Goal: Transaction & Acquisition: Purchase product/service

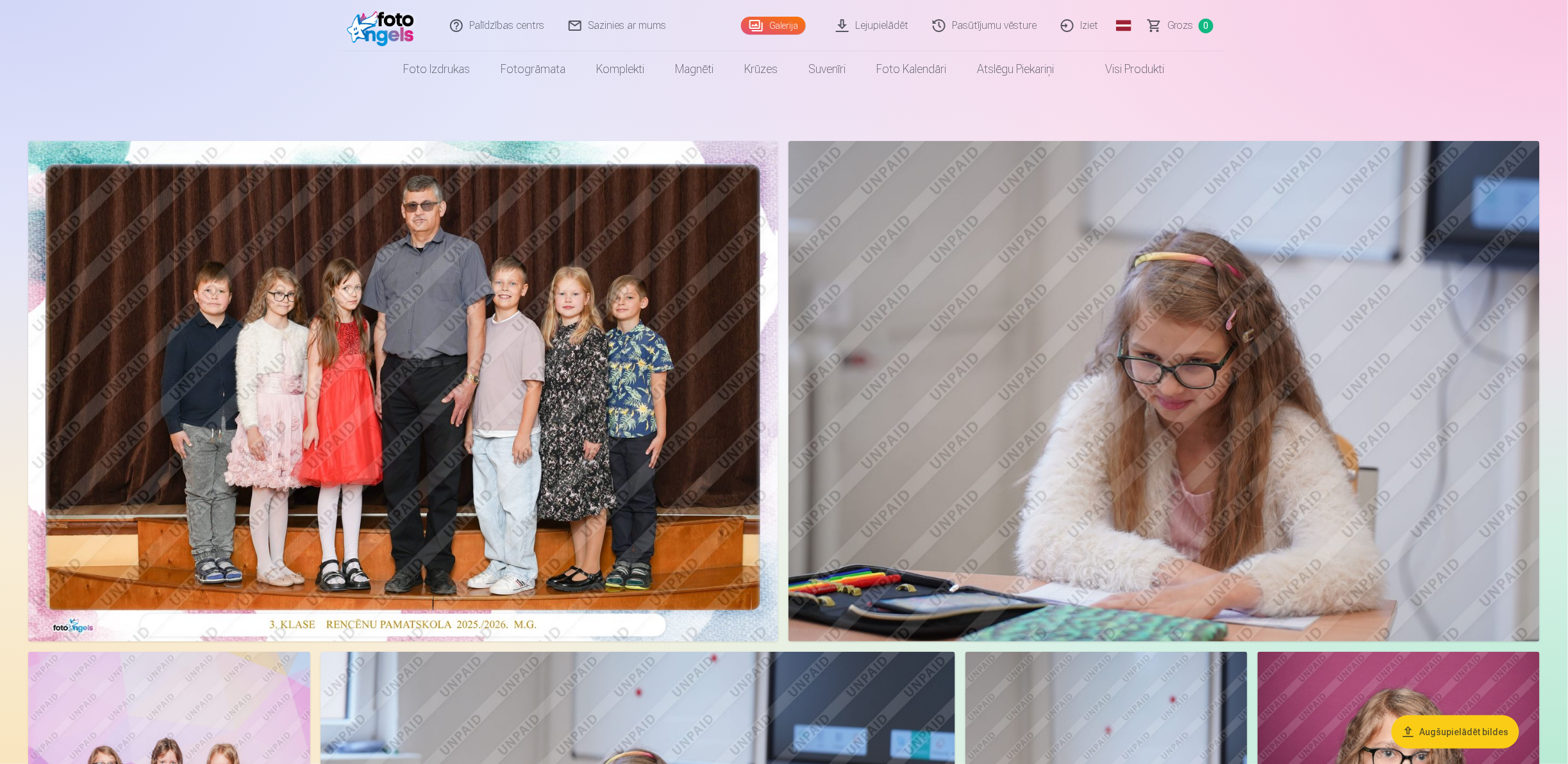
click at [468, 474] on img at bounding box center [403, 391] width 750 height 501
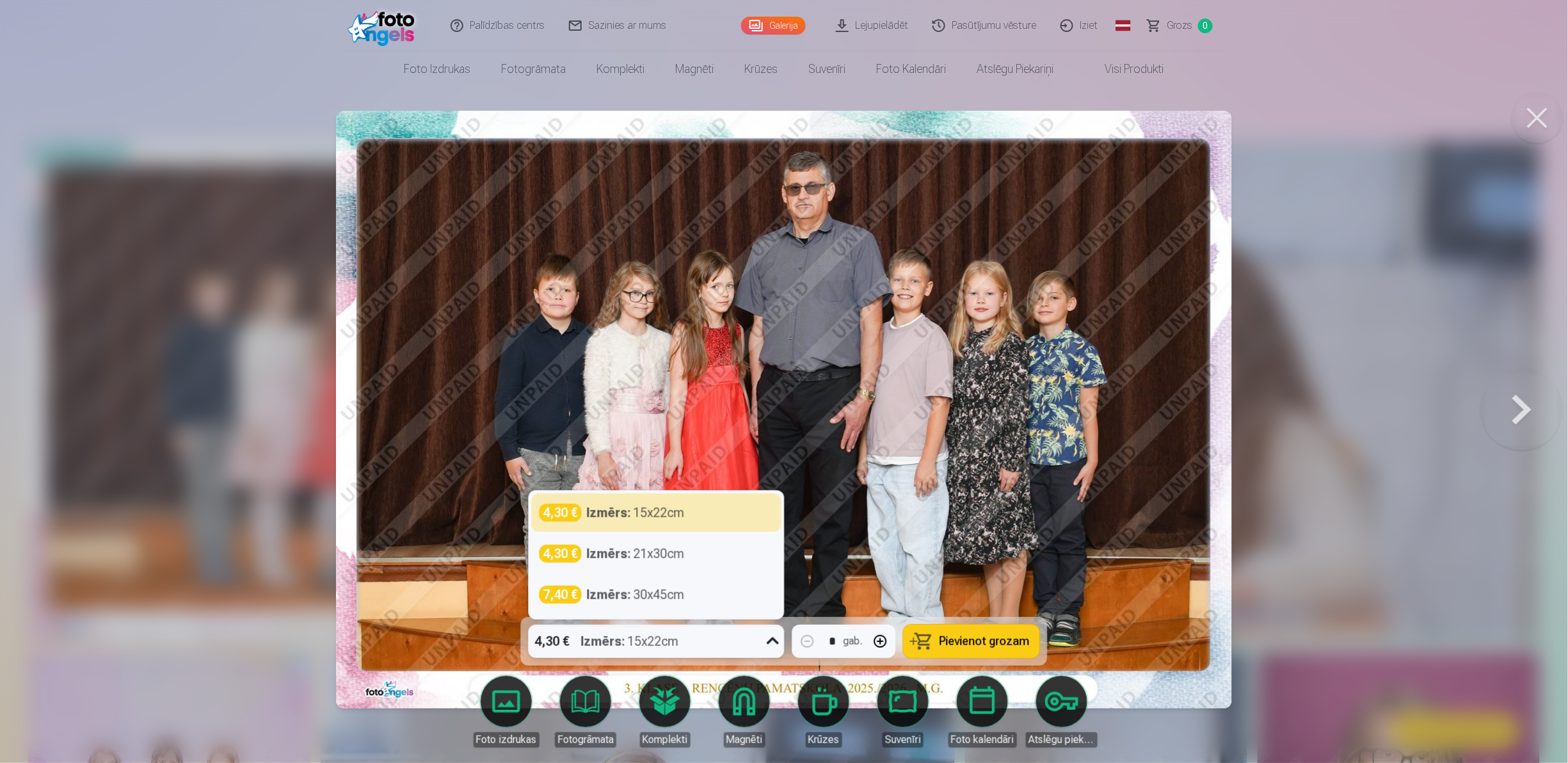
click at [768, 641] on icon at bounding box center [773, 641] width 21 height 21
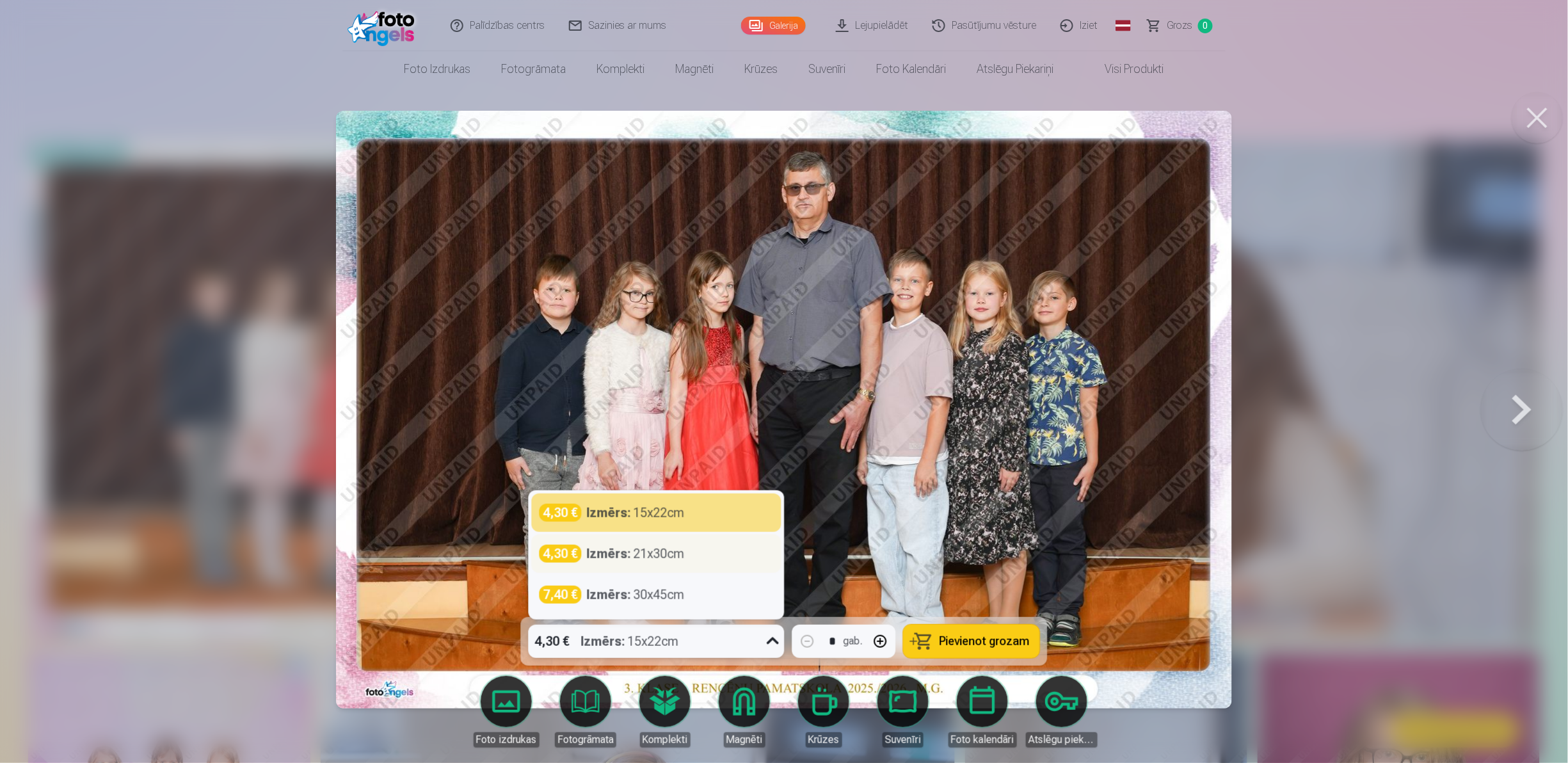
click at [667, 545] on div "Izmērs : 21x30cm" at bounding box center [636, 553] width 98 height 18
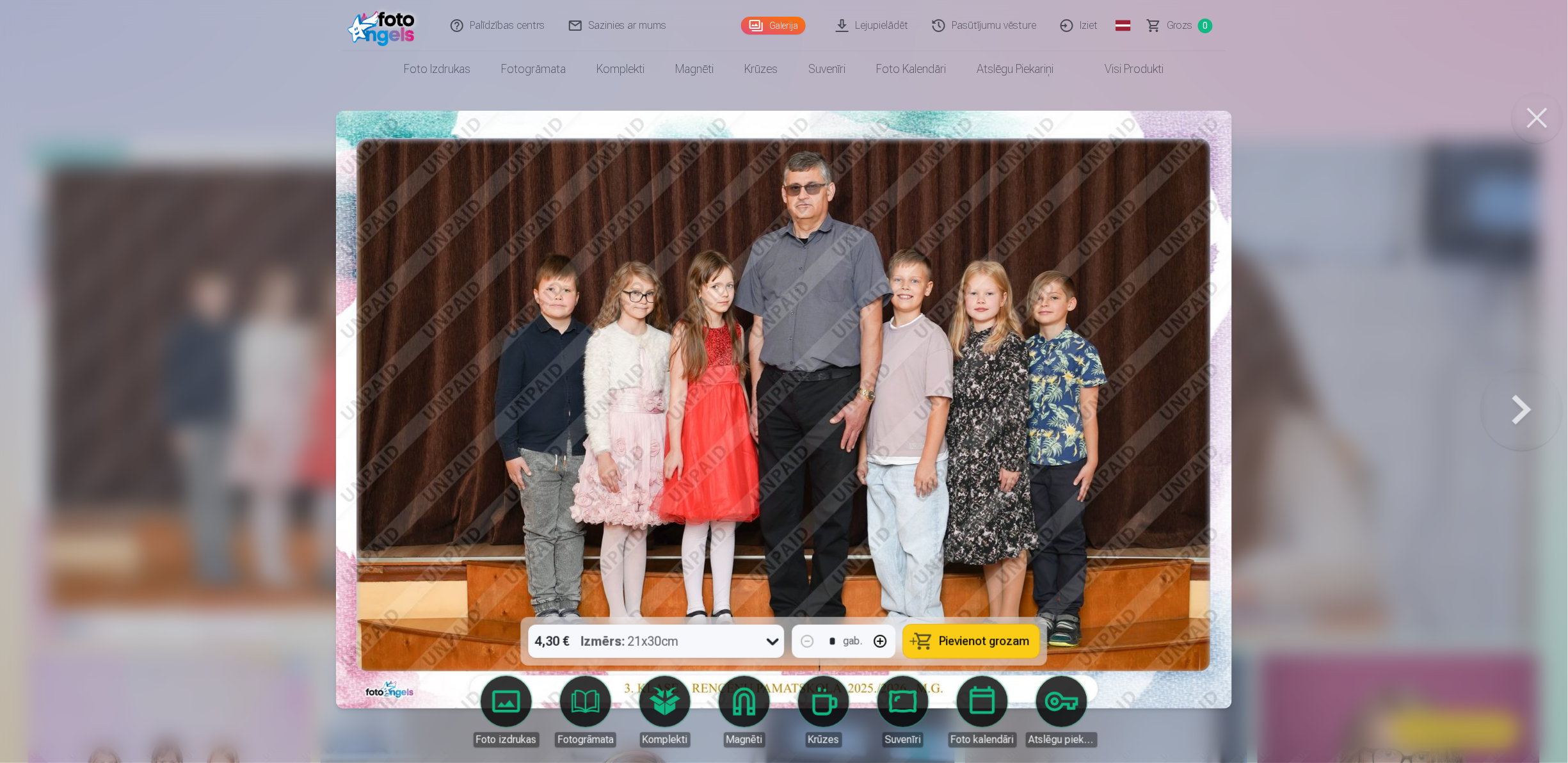
click at [952, 638] on span "Pievienot grozam" at bounding box center [985, 641] width 90 height 11
click at [1504, 408] on button at bounding box center [1522, 410] width 82 height 389
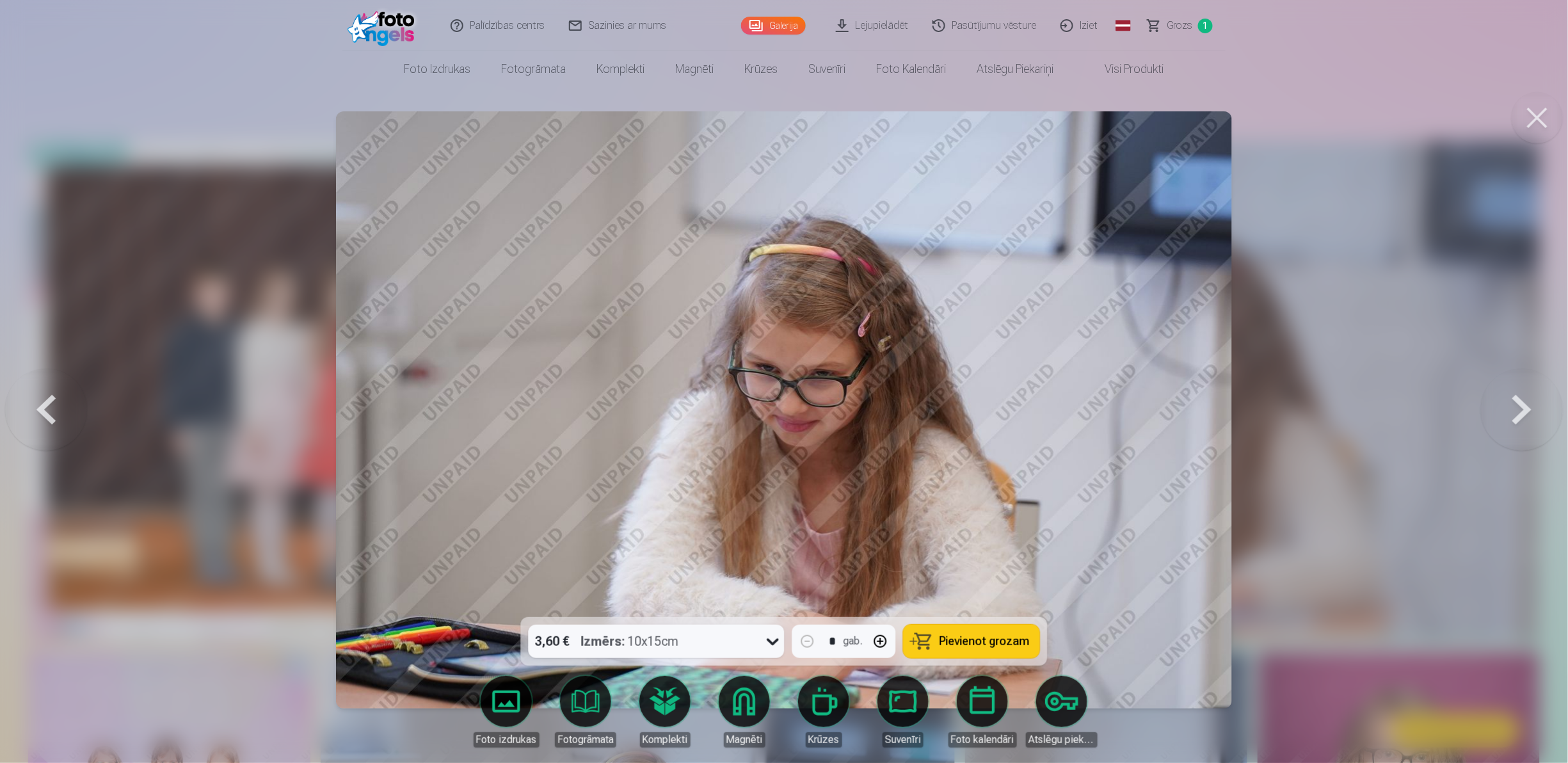
click at [1528, 405] on button at bounding box center [1522, 410] width 82 height 389
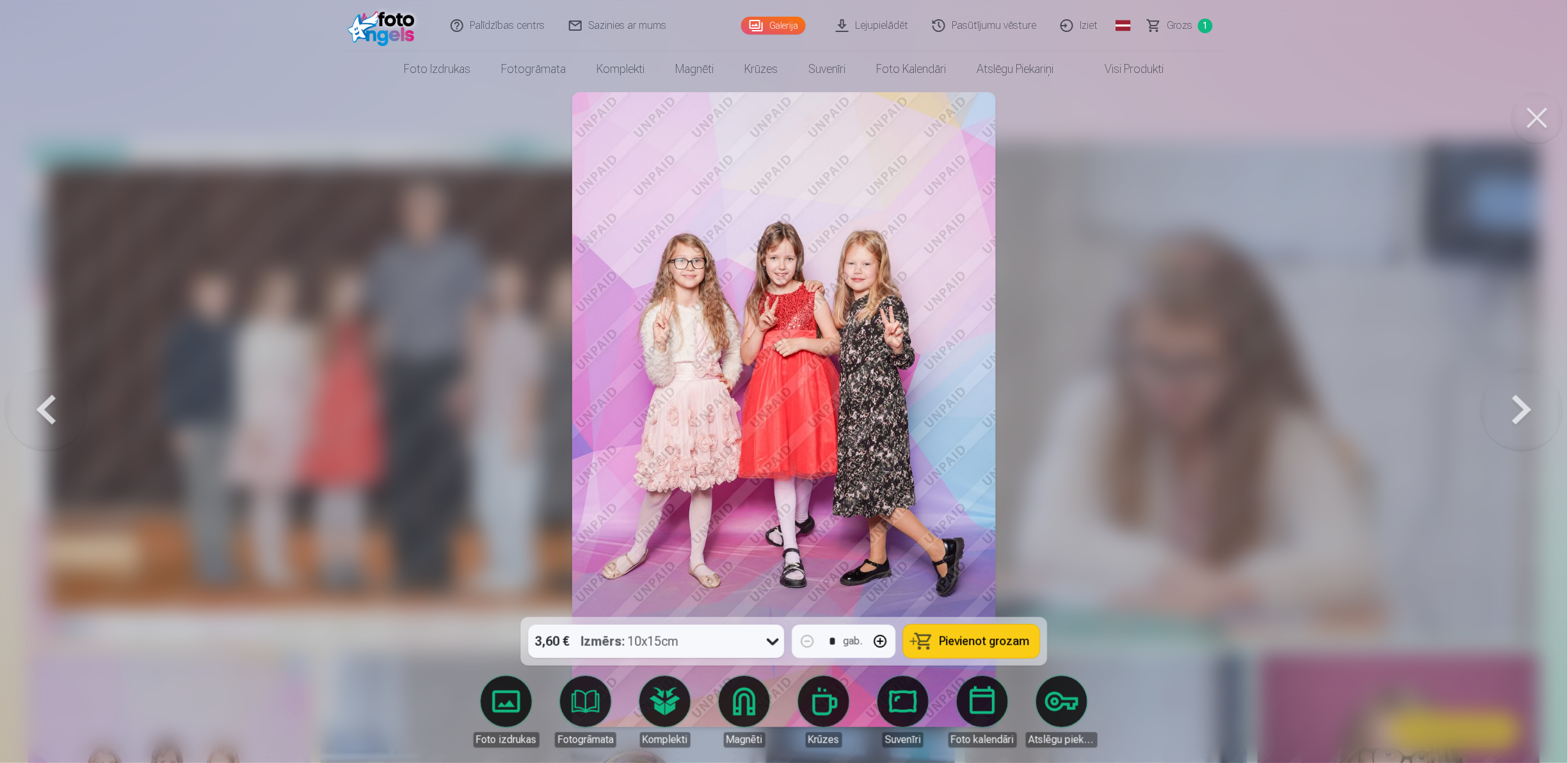
click at [1516, 402] on button at bounding box center [1522, 410] width 82 height 389
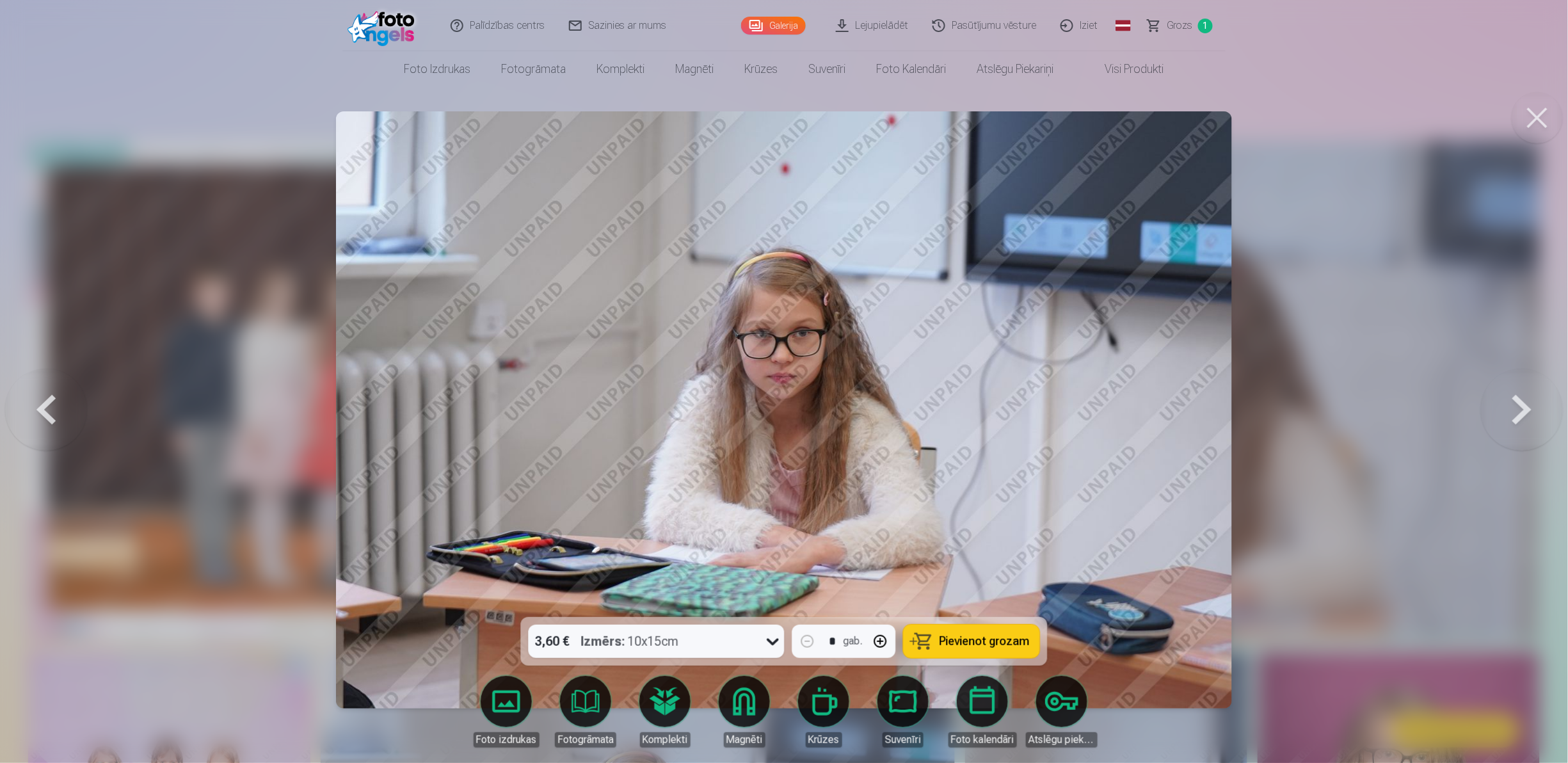
click at [1520, 408] on button at bounding box center [1522, 410] width 82 height 389
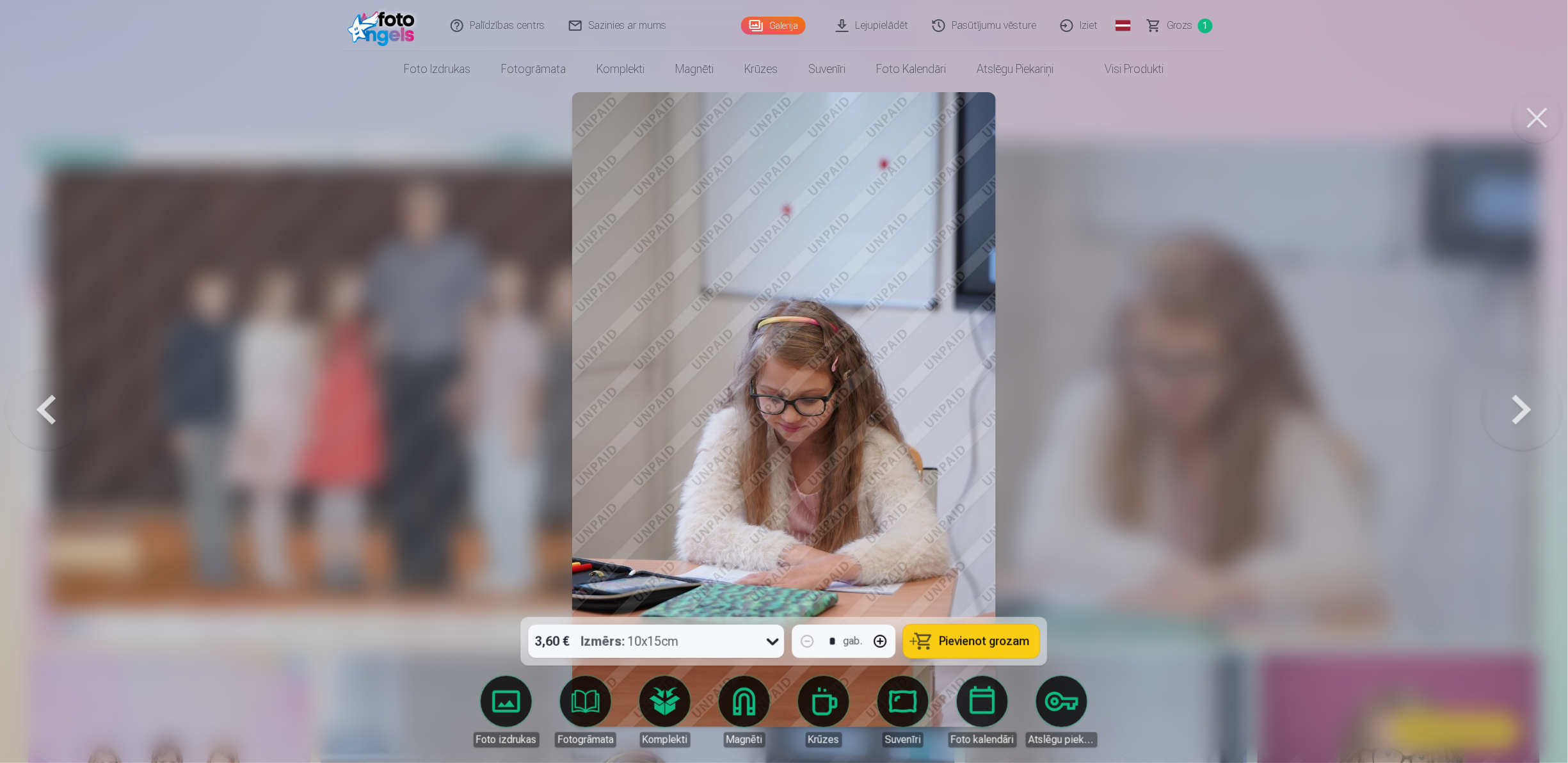
click at [1520, 408] on button at bounding box center [1522, 410] width 82 height 389
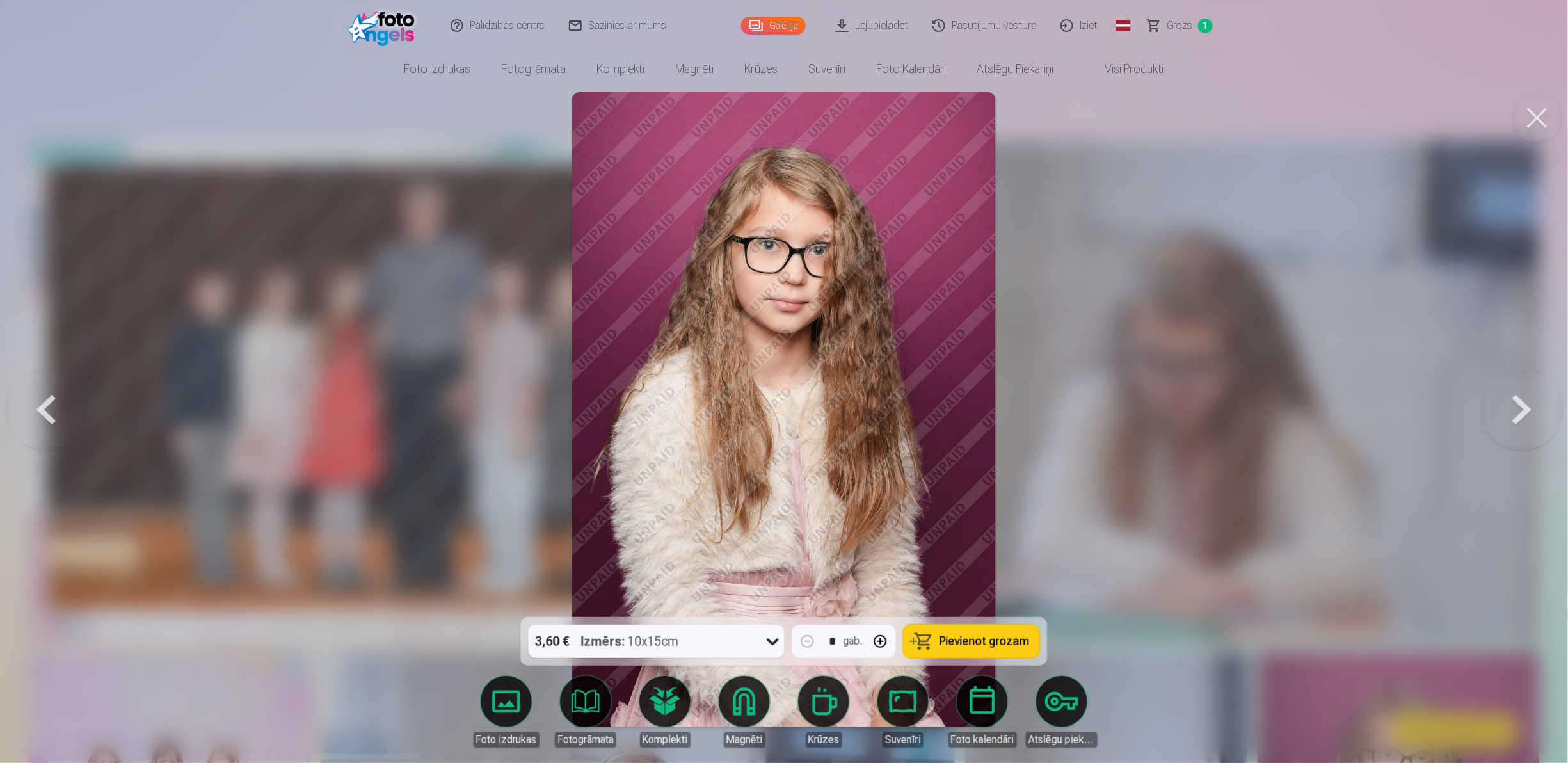
click at [1003, 650] on button "Pievienot grozam" at bounding box center [971, 641] width 137 height 34
click at [1539, 410] on button at bounding box center [1522, 410] width 82 height 389
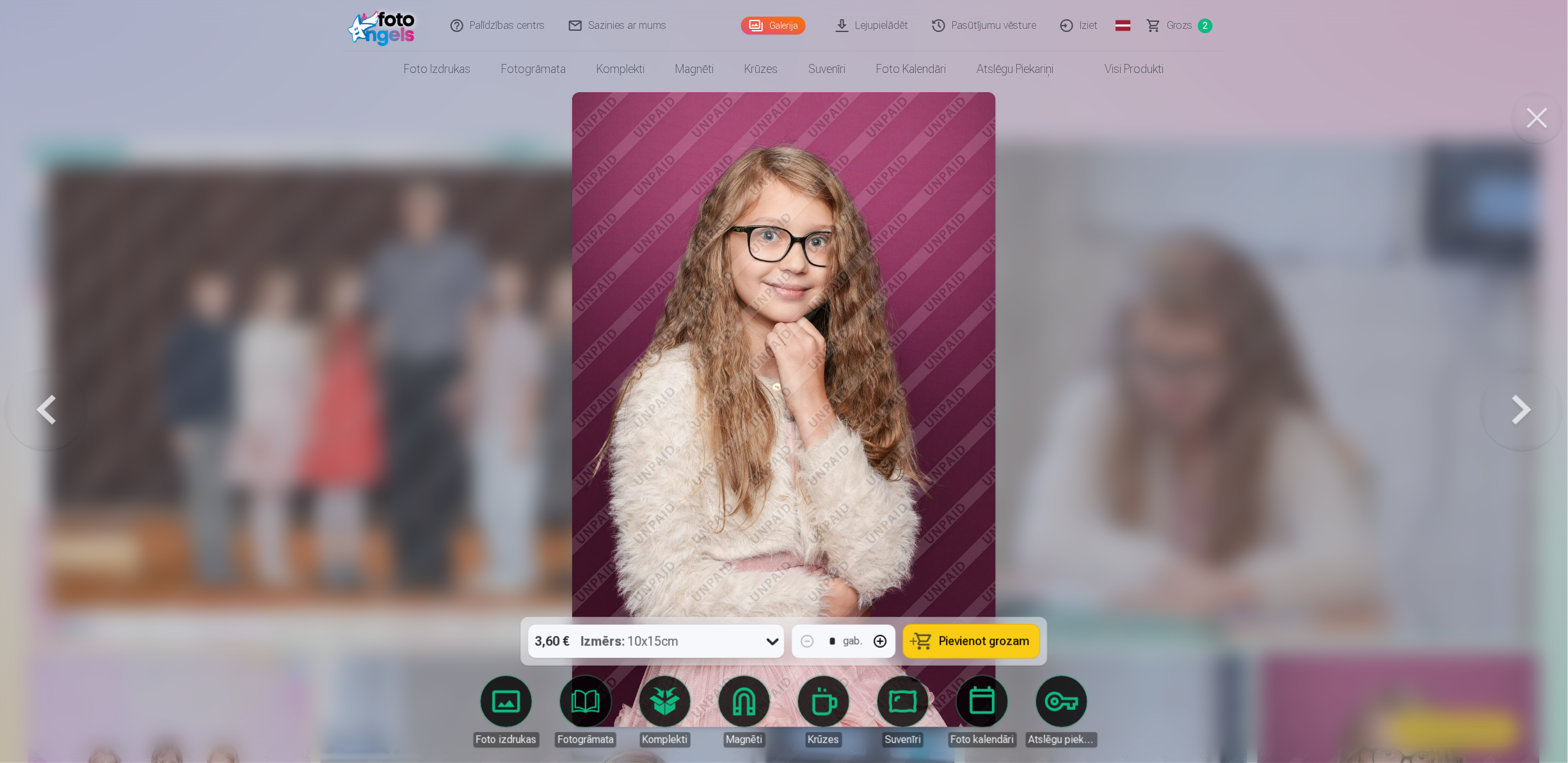
click at [936, 637] on button "Pievienot grozam" at bounding box center [971, 641] width 137 height 34
click at [1507, 408] on button at bounding box center [1522, 410] width 82 height 389
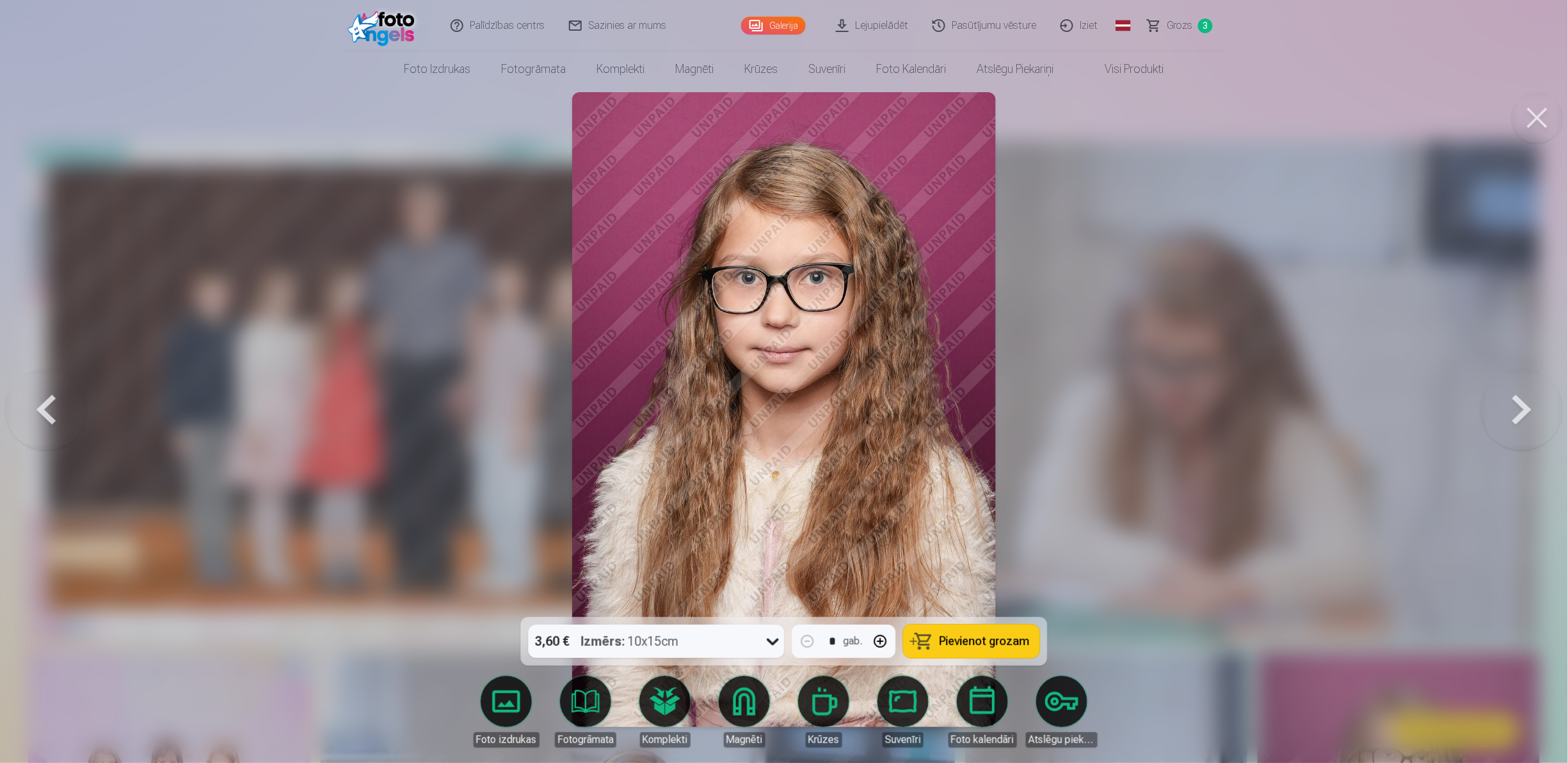
click at [1507, 408] on button at bounding box center [1522, 410] width 82 height 389
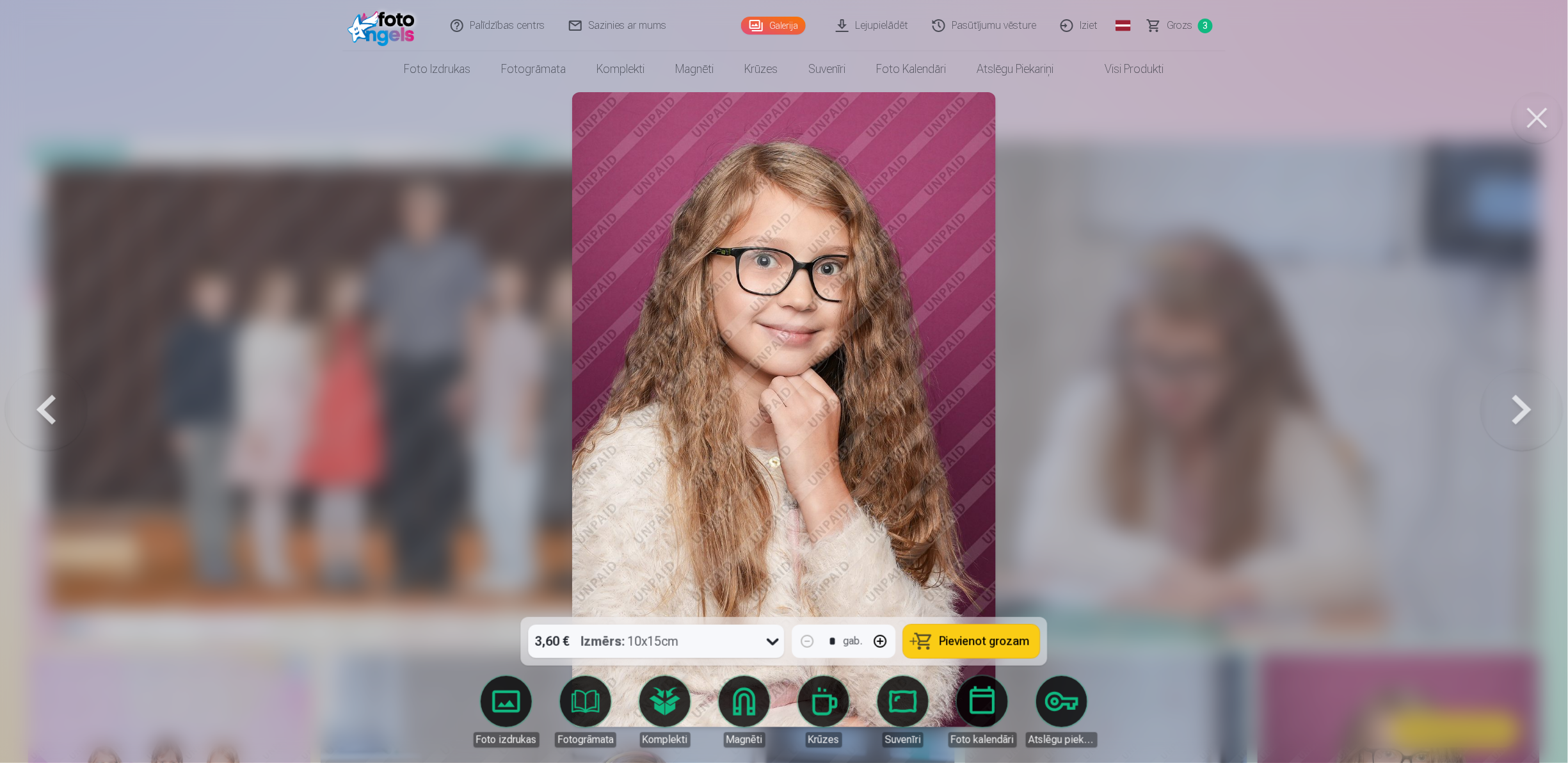
click at [976, 624] on button "Pievienot grozam" at bounding box center [971, 641] width 137 height 34
click at [1529, 390] on button at bounding box center [1522, 410] width 82 height 389
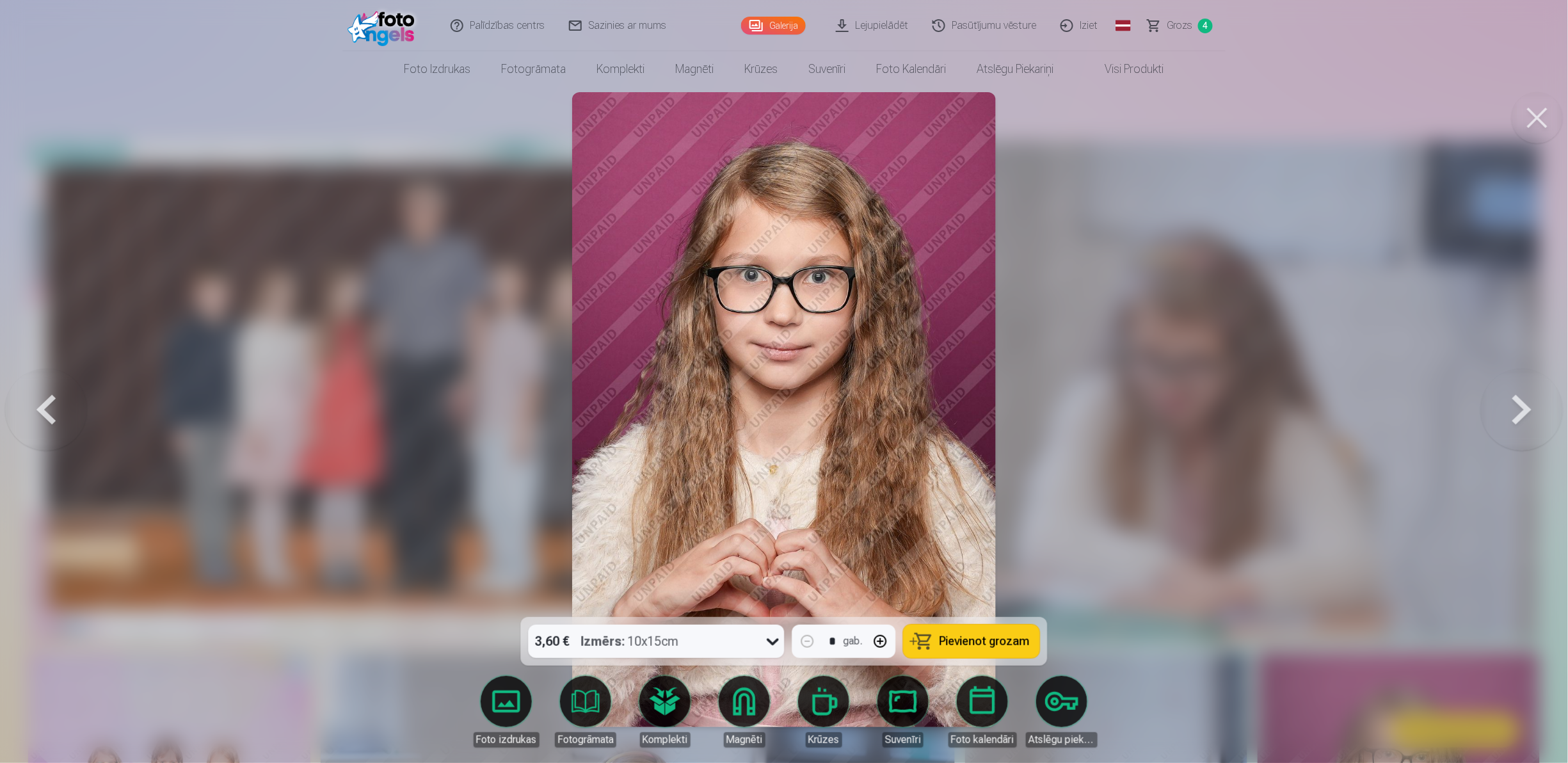
click at [1529, 390] on button at bounding box center [1522, 410] width 82 height 389
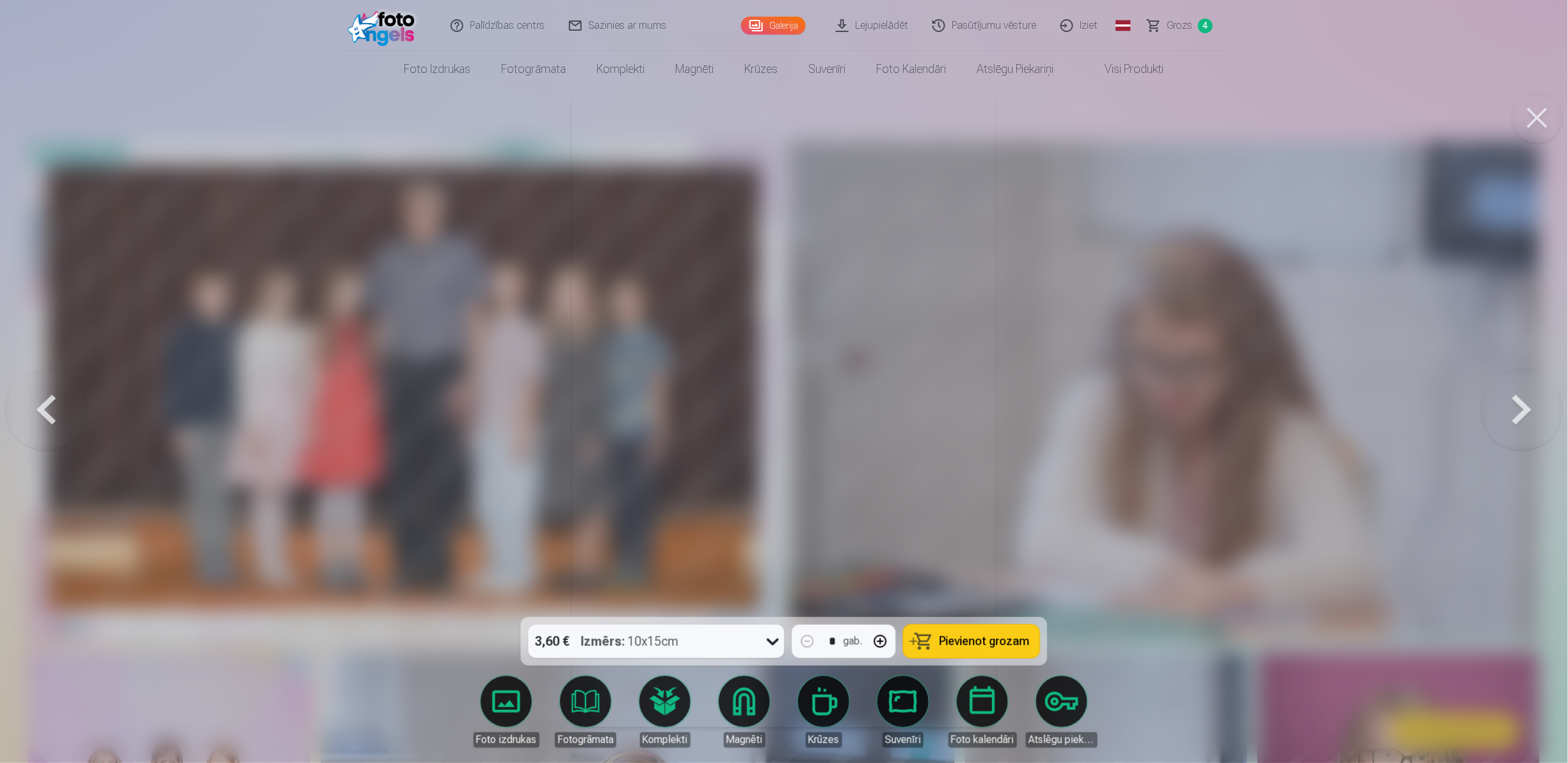
click at [1529, 390] on button at bounding box center [1522, 410] width 82 height 389
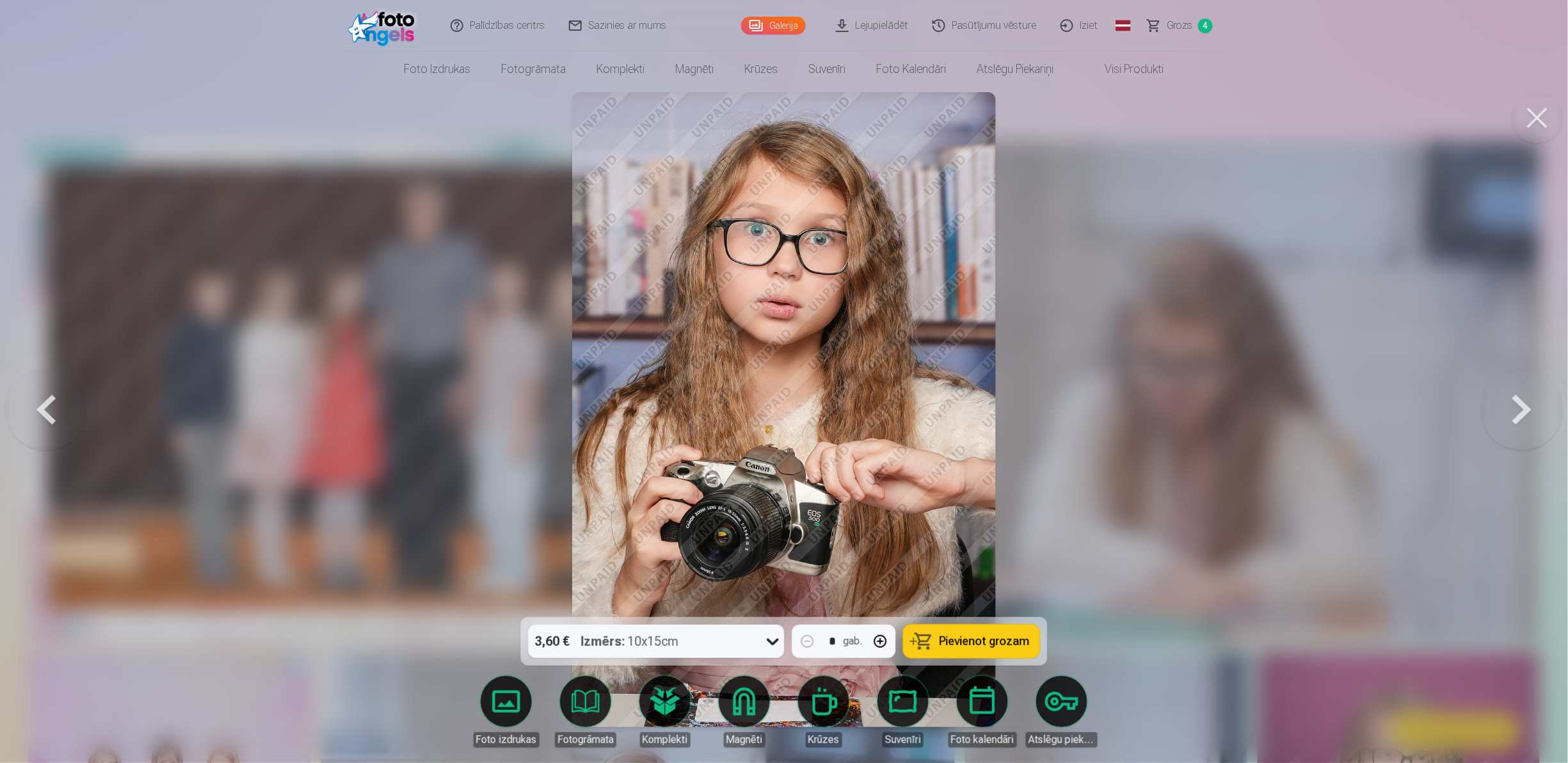
click at [58, 408] on button at bounding box center [46, 410] width 82 height 389
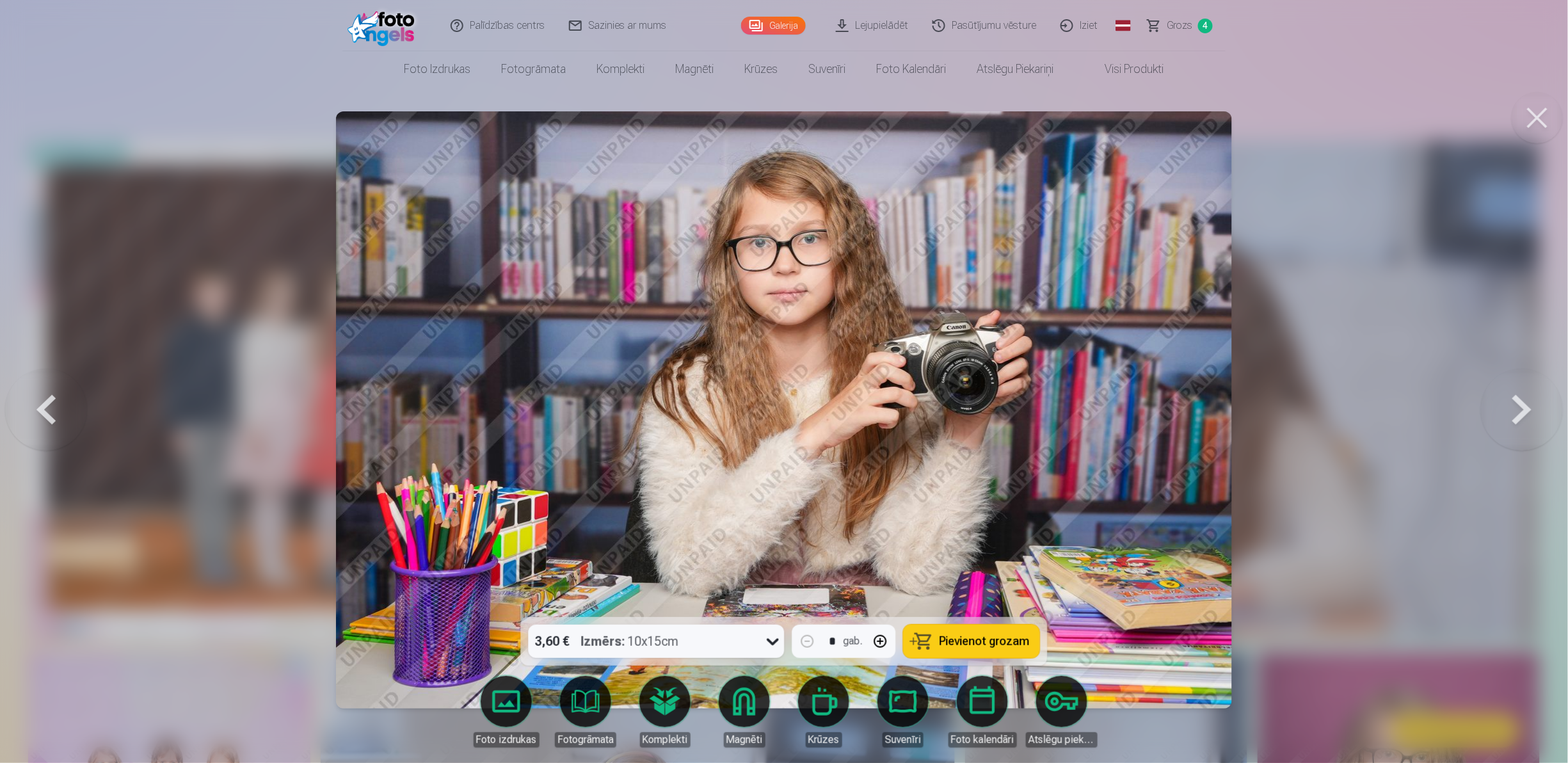
click at [1511, 423] on button at bounding box center [1522, 410] width 82 height 389
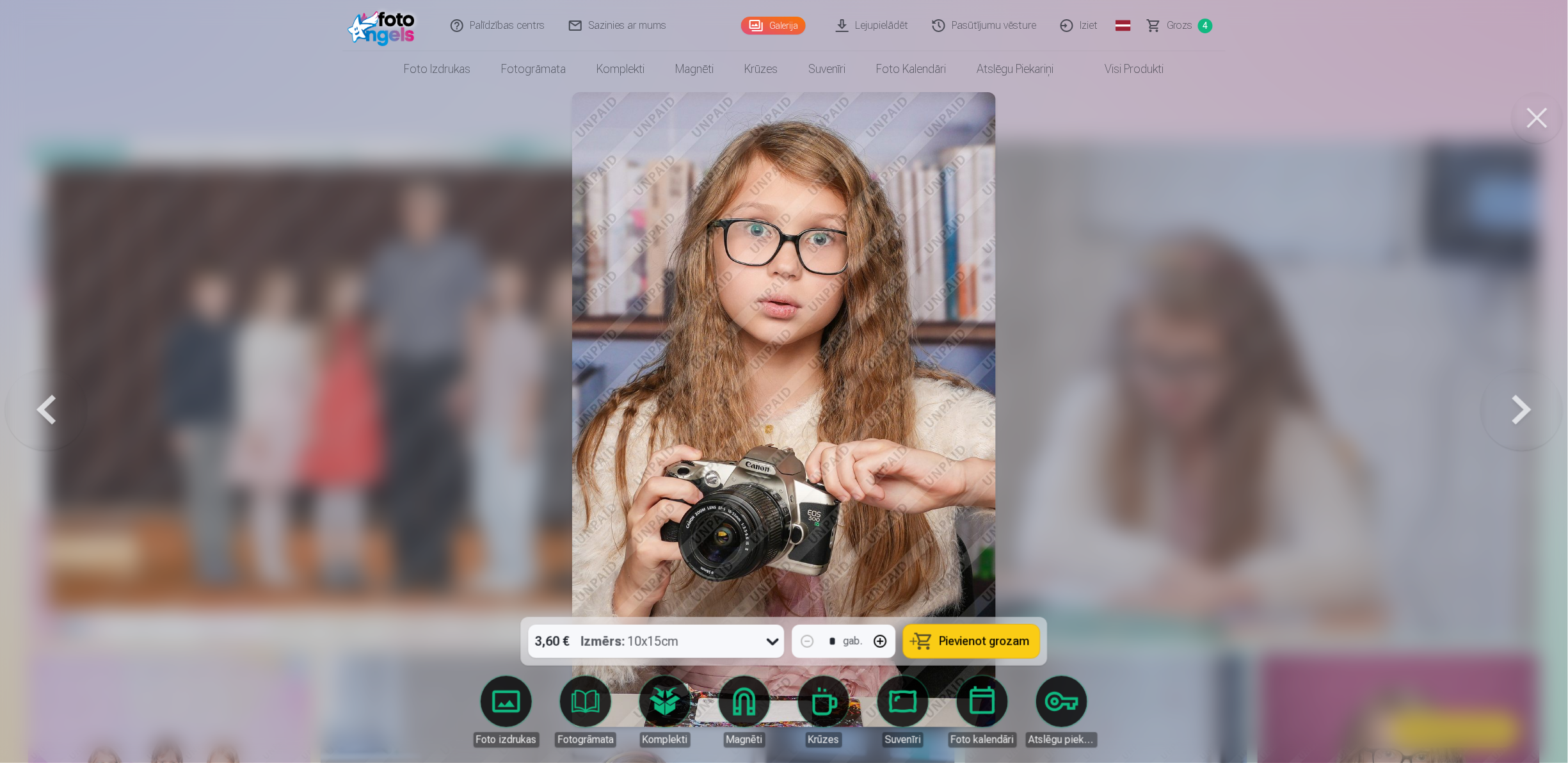
click at [1511, 423] on button at bounding box center [1522, 410] width 82 height 389
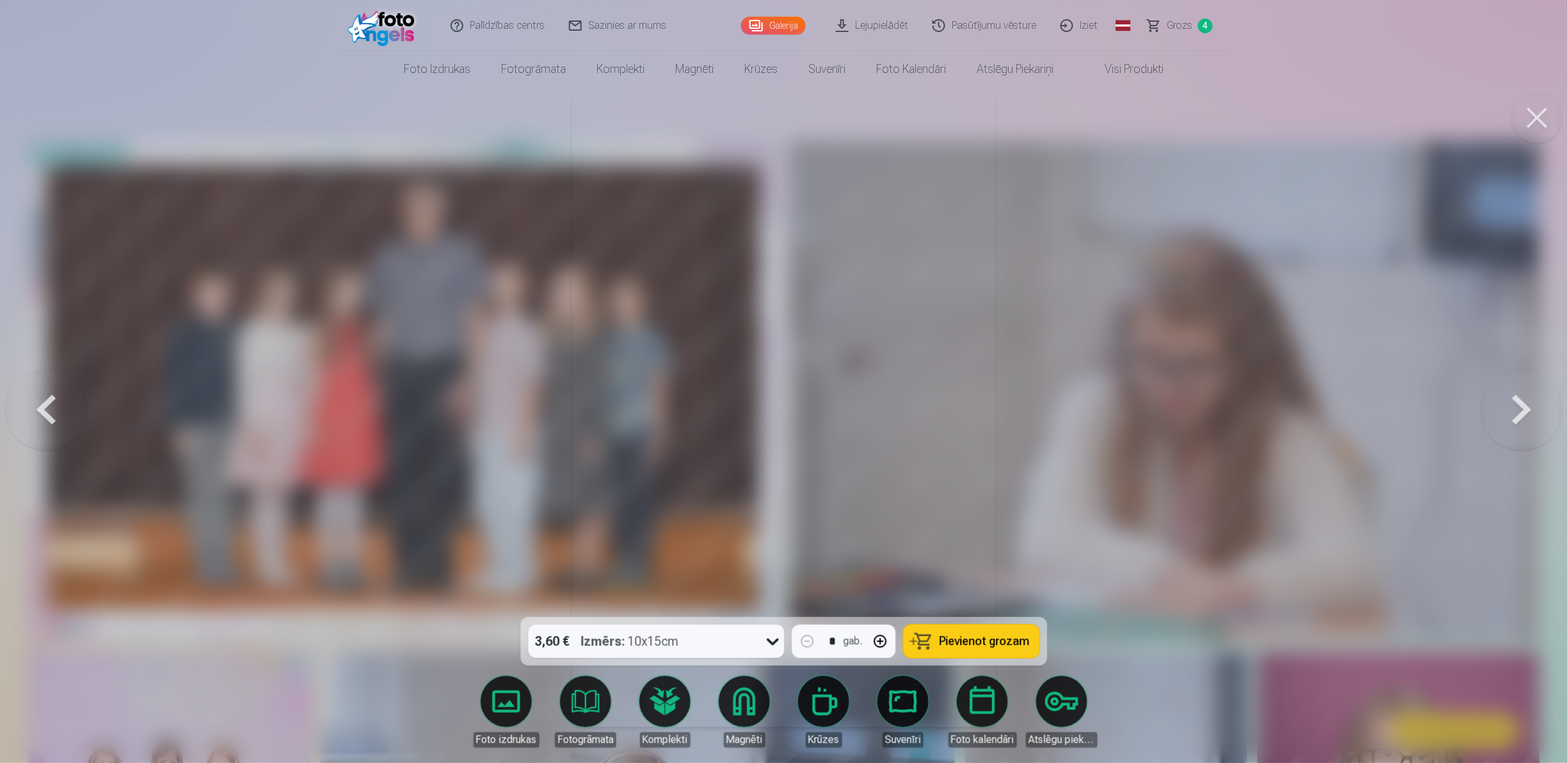
click at [1511, 423] on button at bounding box center [1522, 410] width 82 height 389
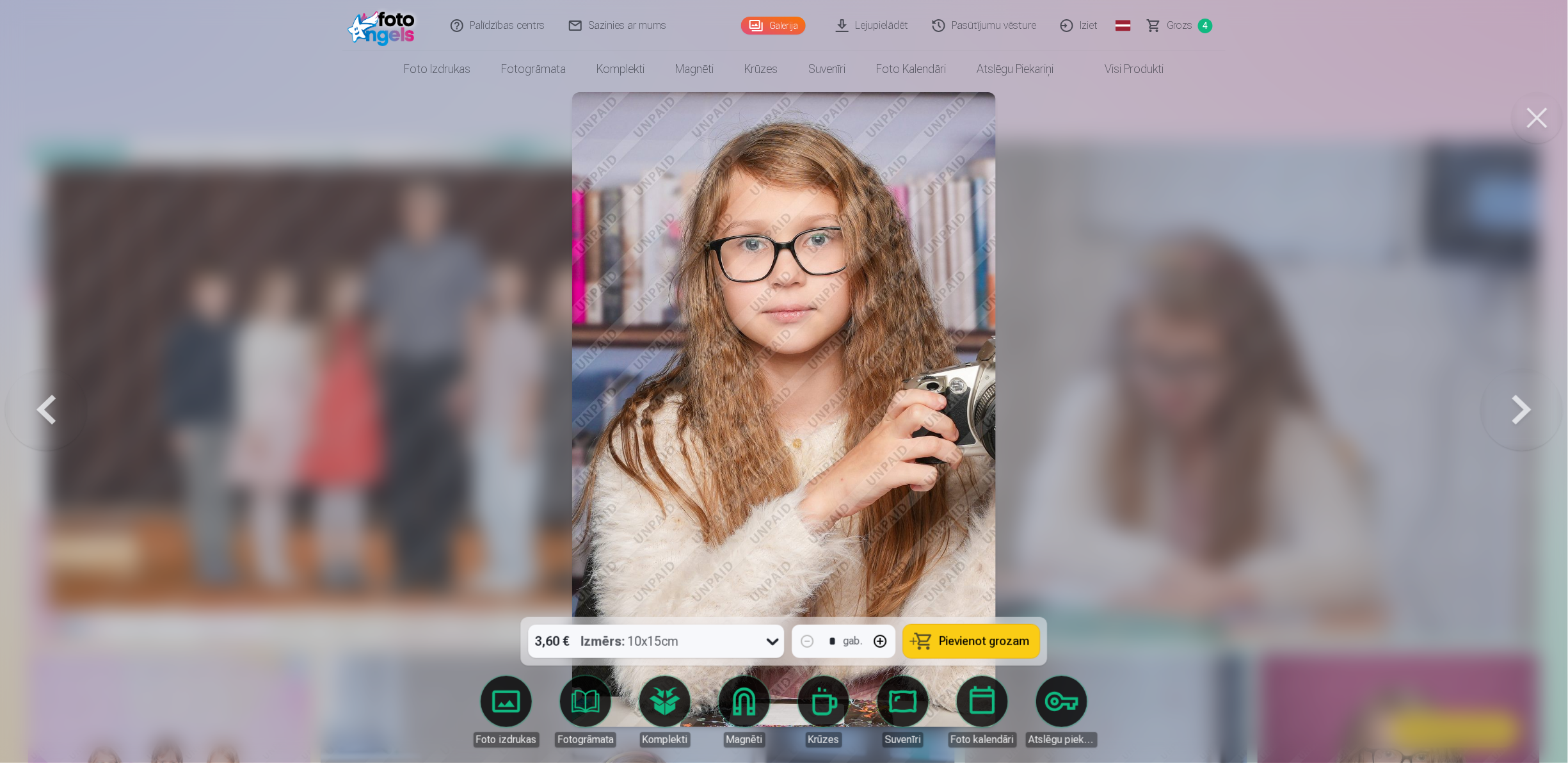
click at [1511, 423] on button at bounding box center [1522, 410] width 82 height 389
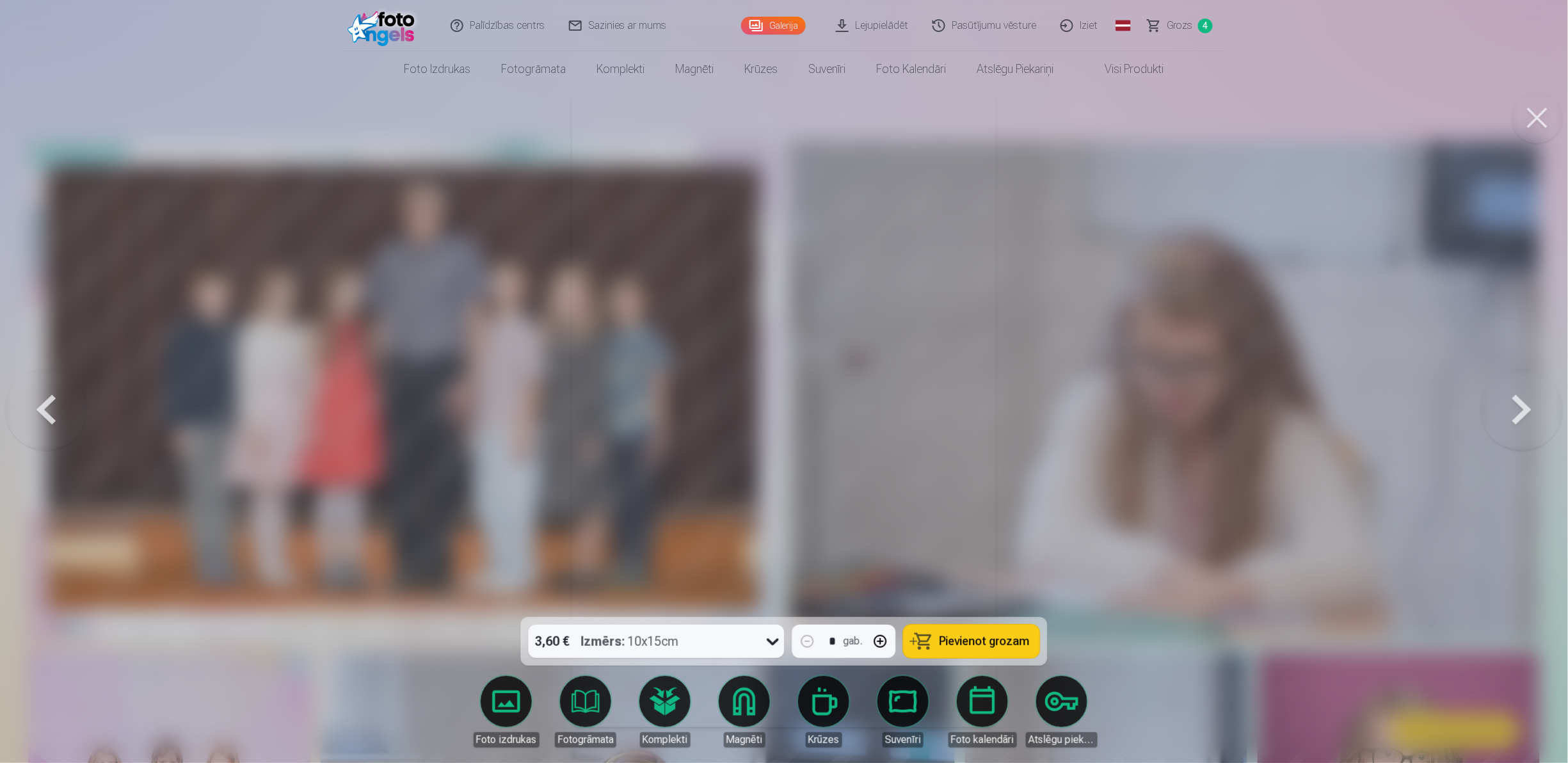
click at [1515, 417] on button at bounding box center [1522, 410] width 82 height 389
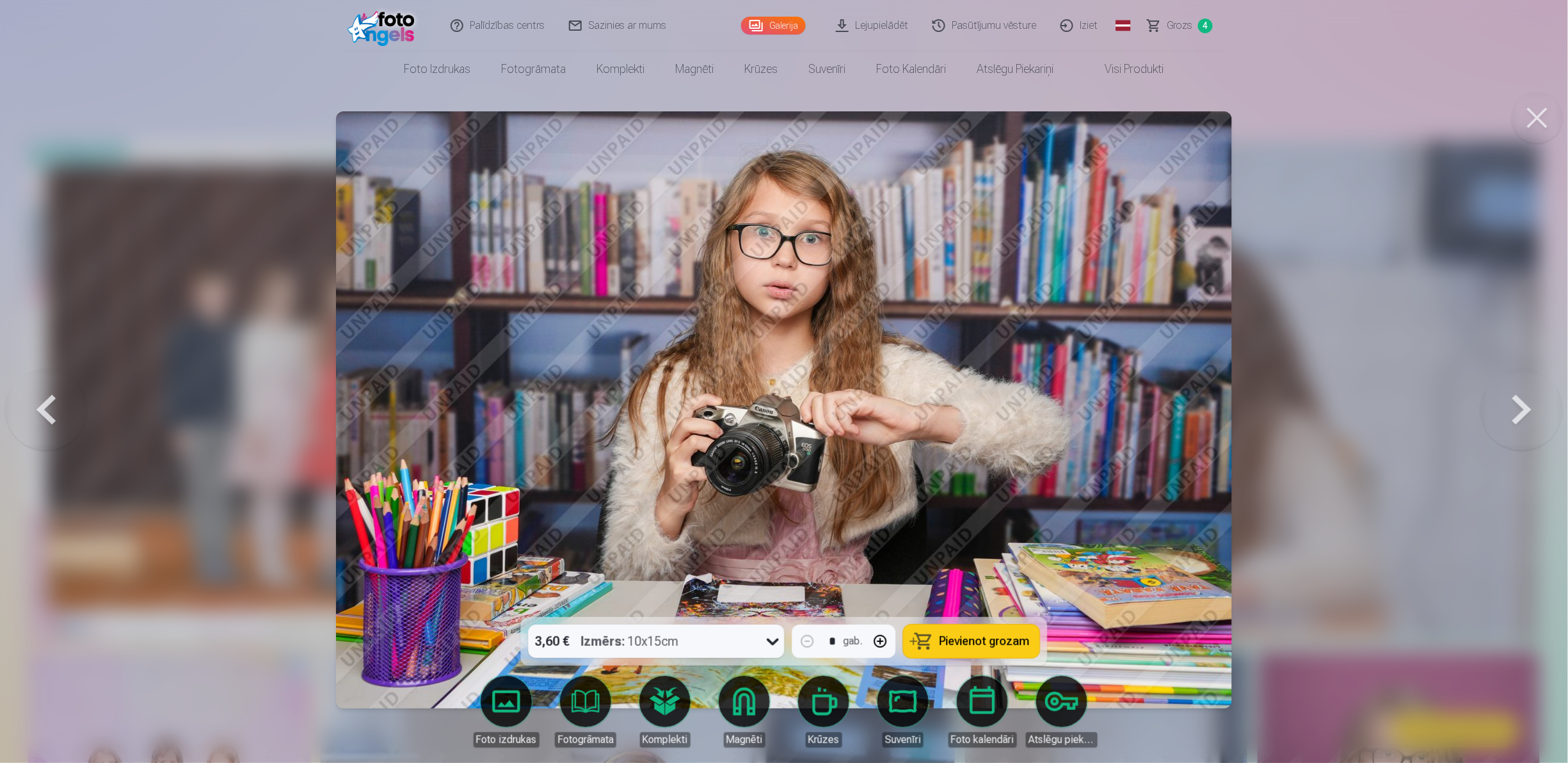
click at [1515, 417] on button at bounding box center [1522, 410] width 82 height 389
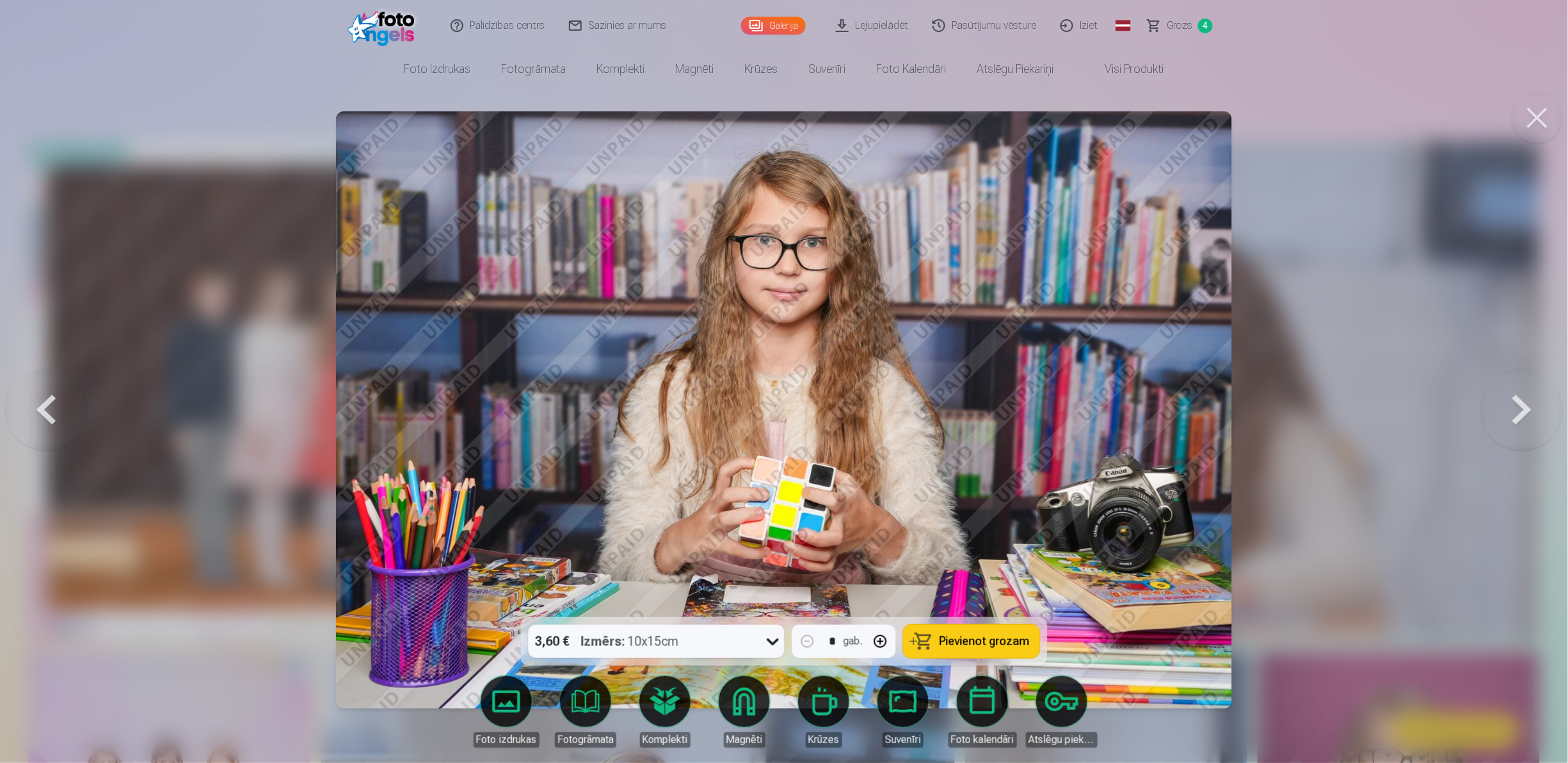
click at [959, 653] on button "Pievienot grozam" at bounding box center [971, 641] width 137 height 34
click at [1514, 413] on button at bounding box center [1522, 410] width 82 height 389
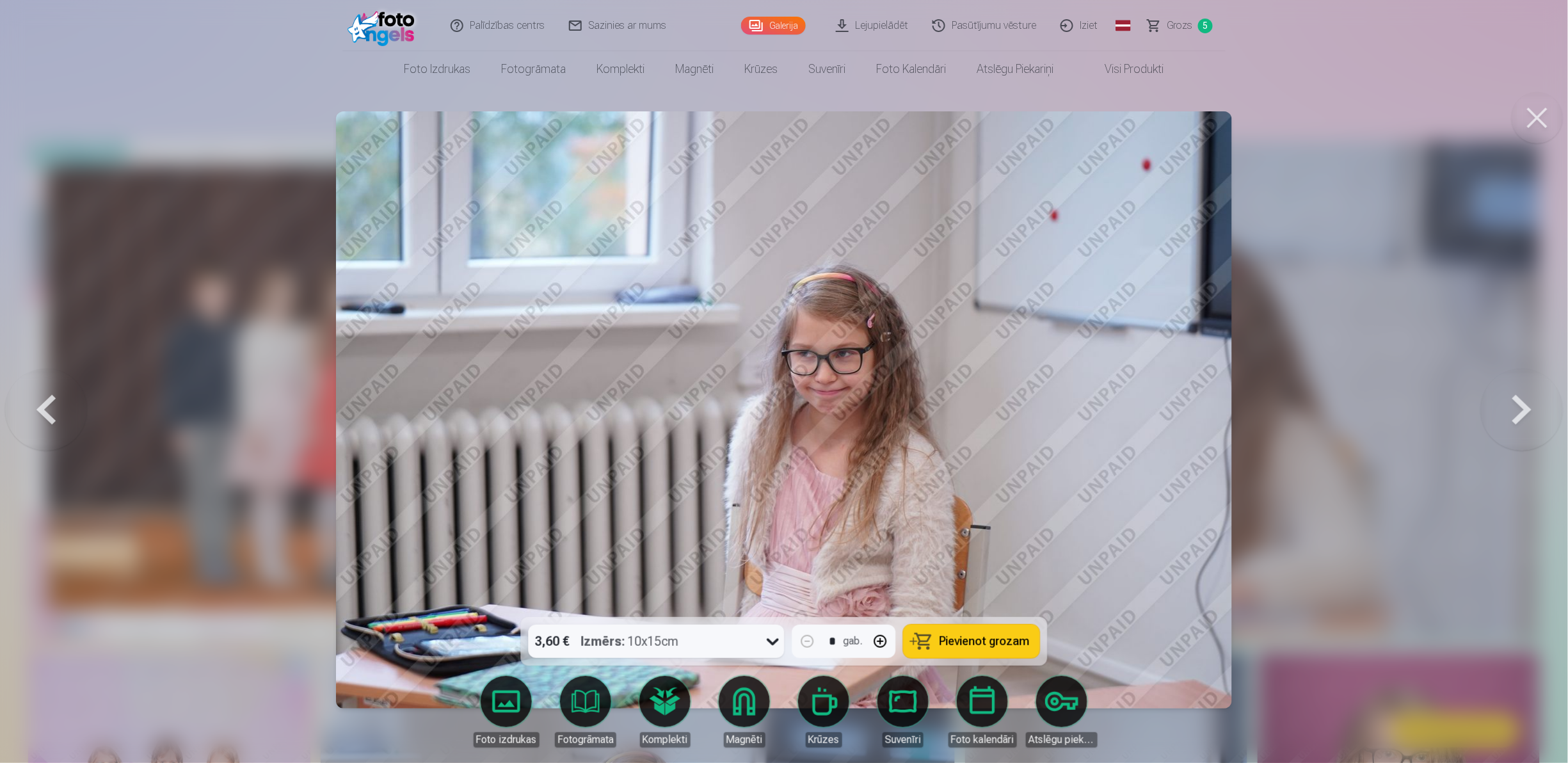
click at [1514, 413] on button at bounding box center [1522, 410] width 82 height 389
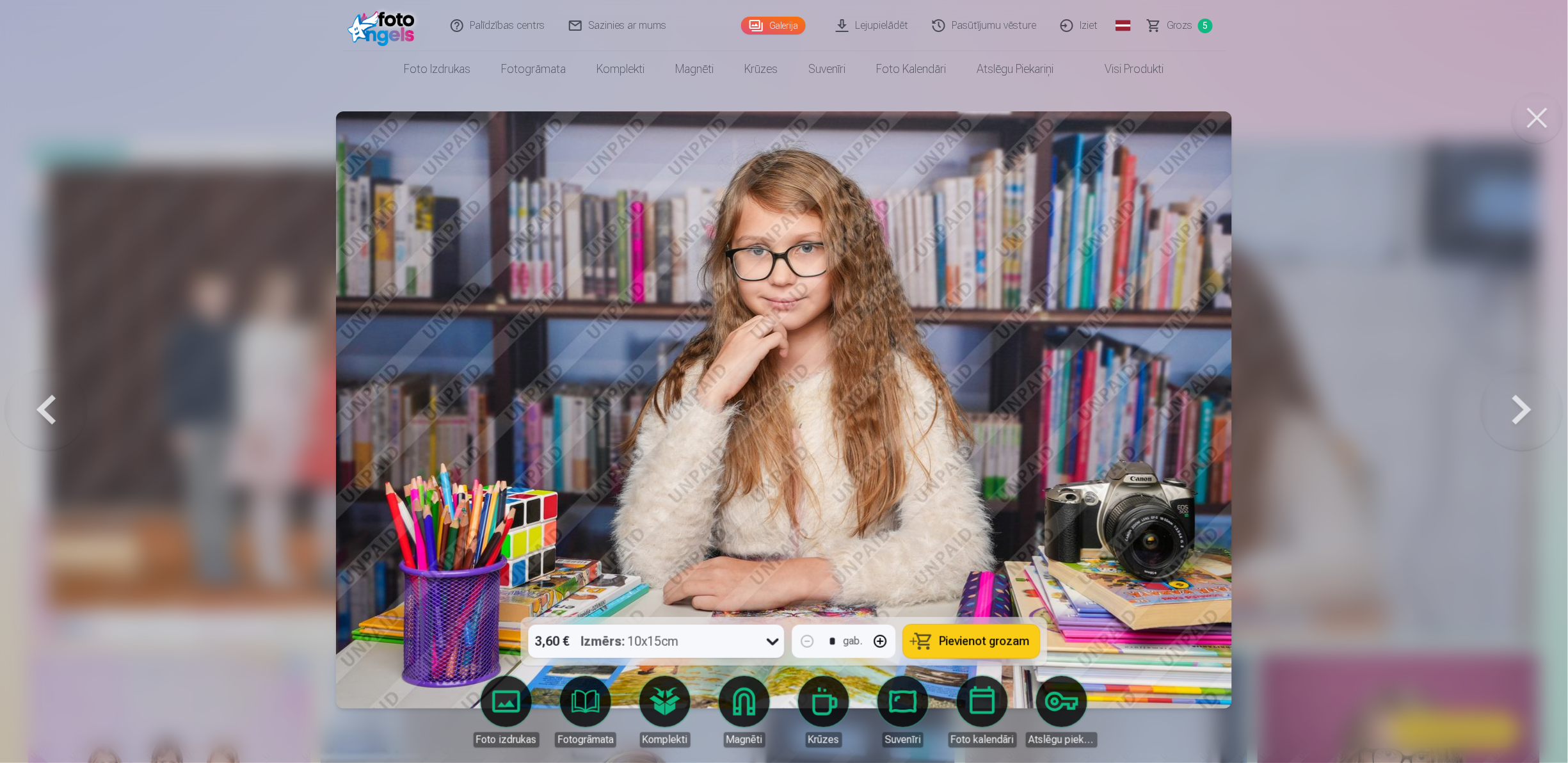
click at [1514, 413] on button at bounding box center [1522, 410] width 82 height 389
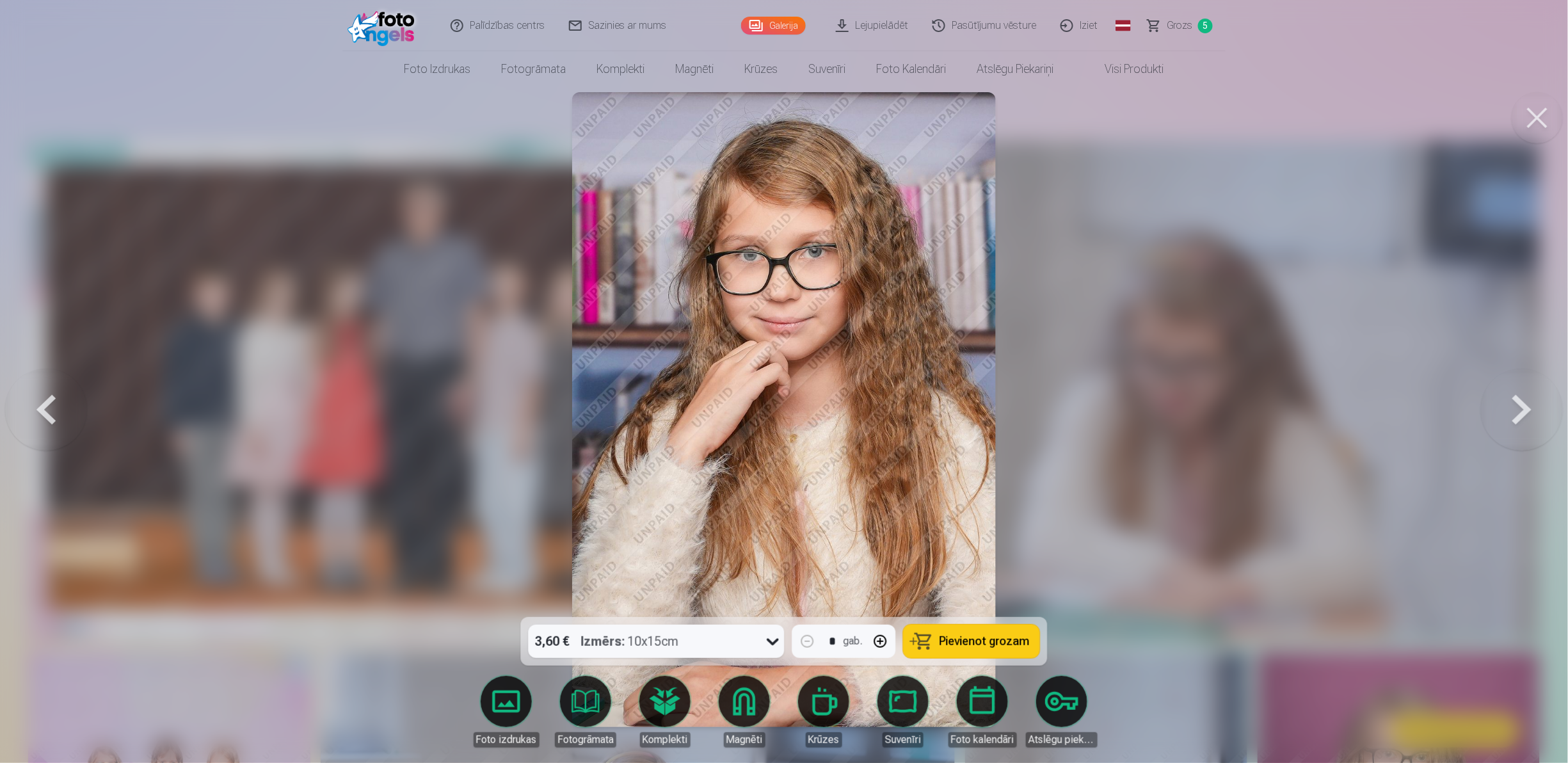
click at [1514, 413] on button at bounding box center [1522, 410] width 82 height 389
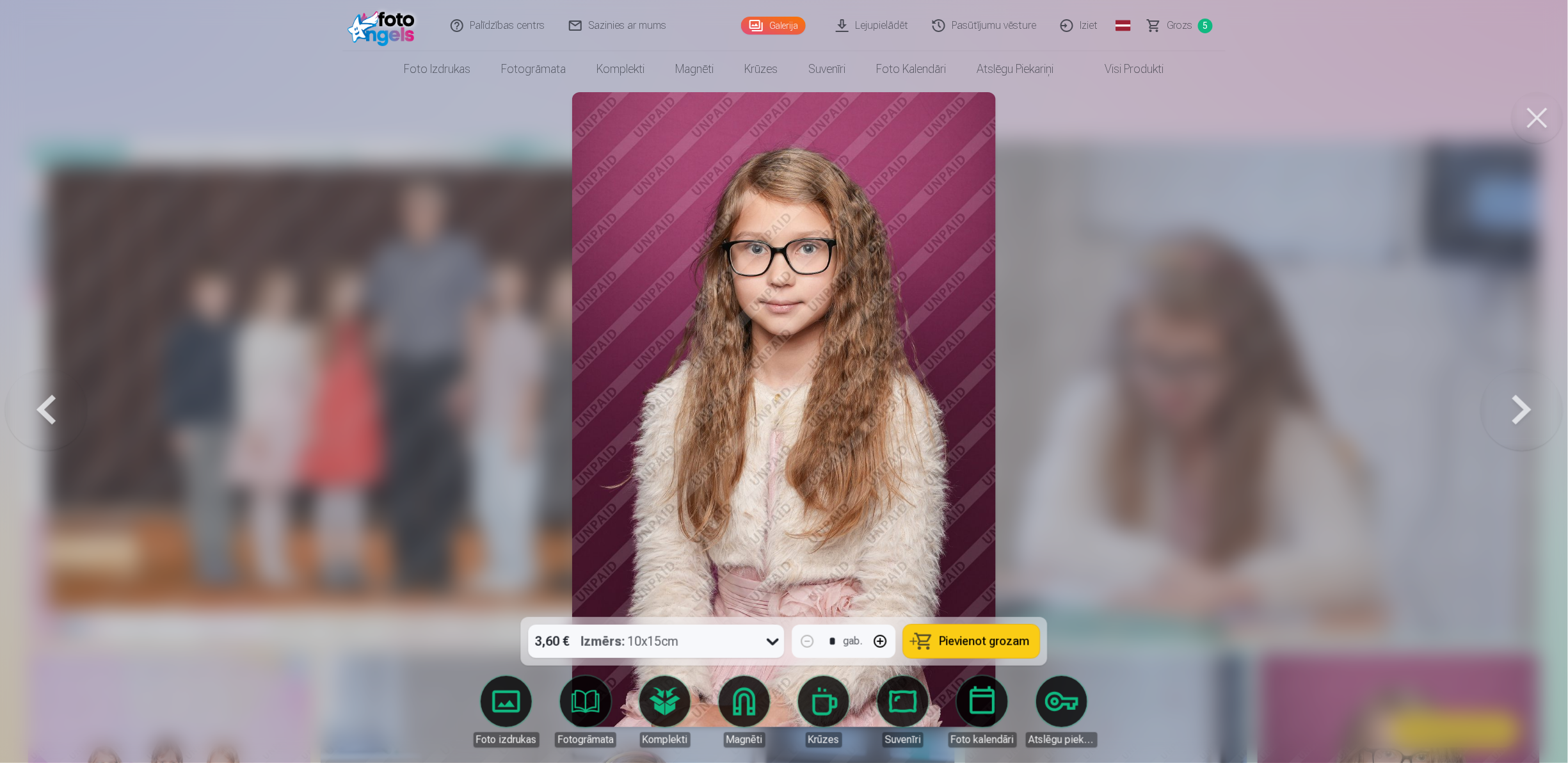
click at [1514, 413] on button at bounding box center [1522, 410] width 82 height 389
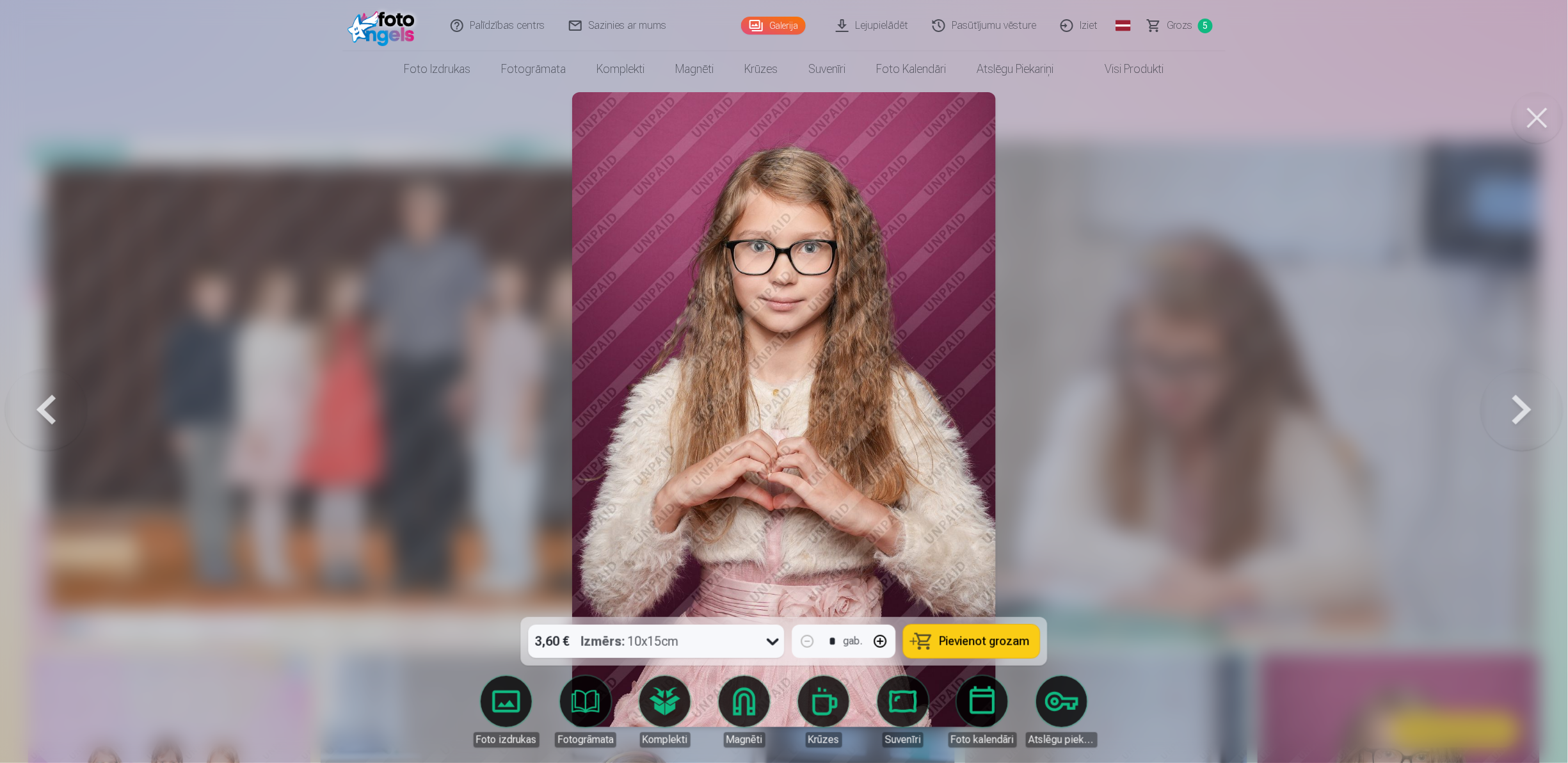
click at [1514, 413] on button at bounding box center [1522, 410] width 82 height 389
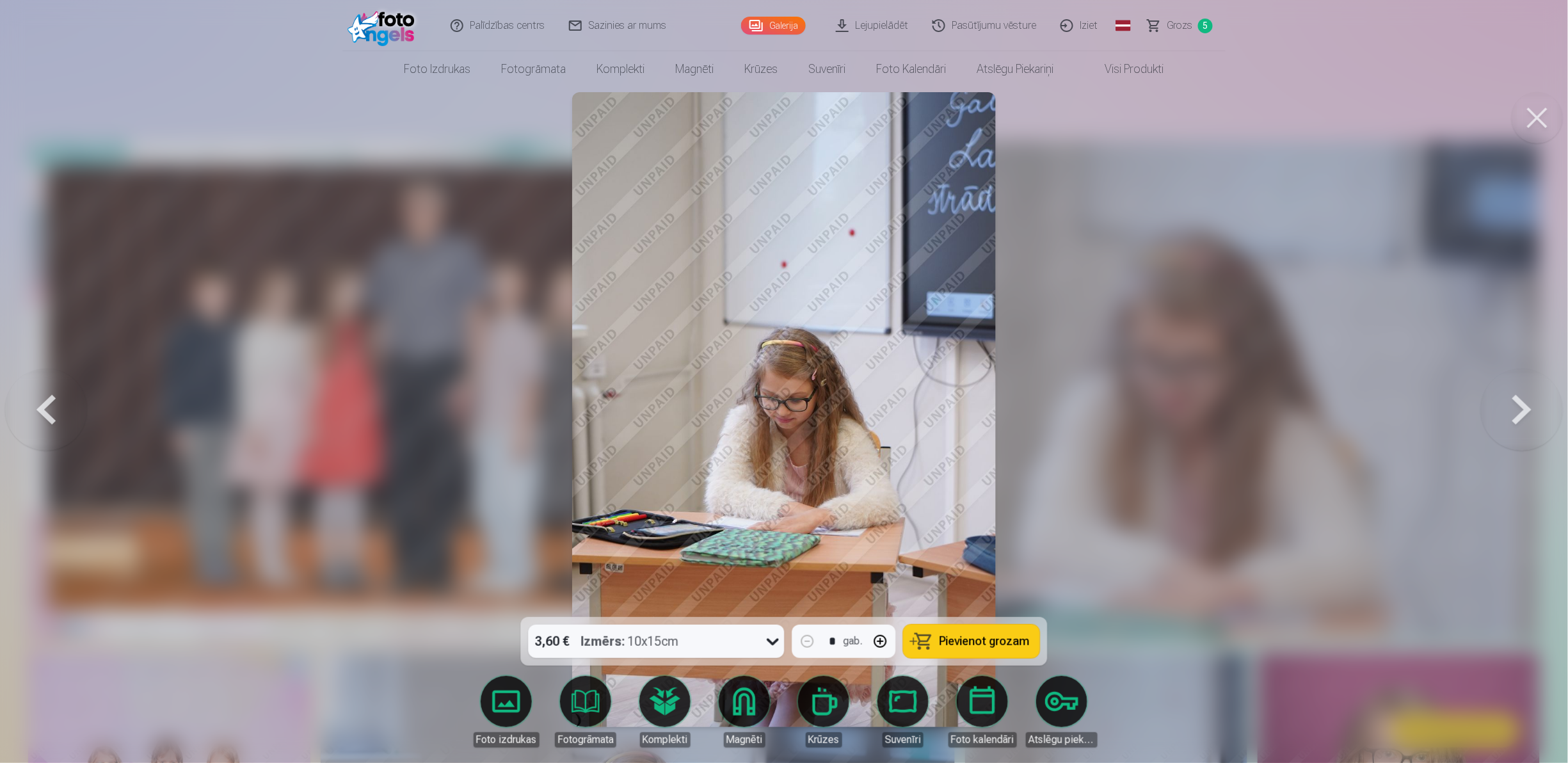
click at [47, 410] on button at bounding box center [46, 410] width 82 height 389
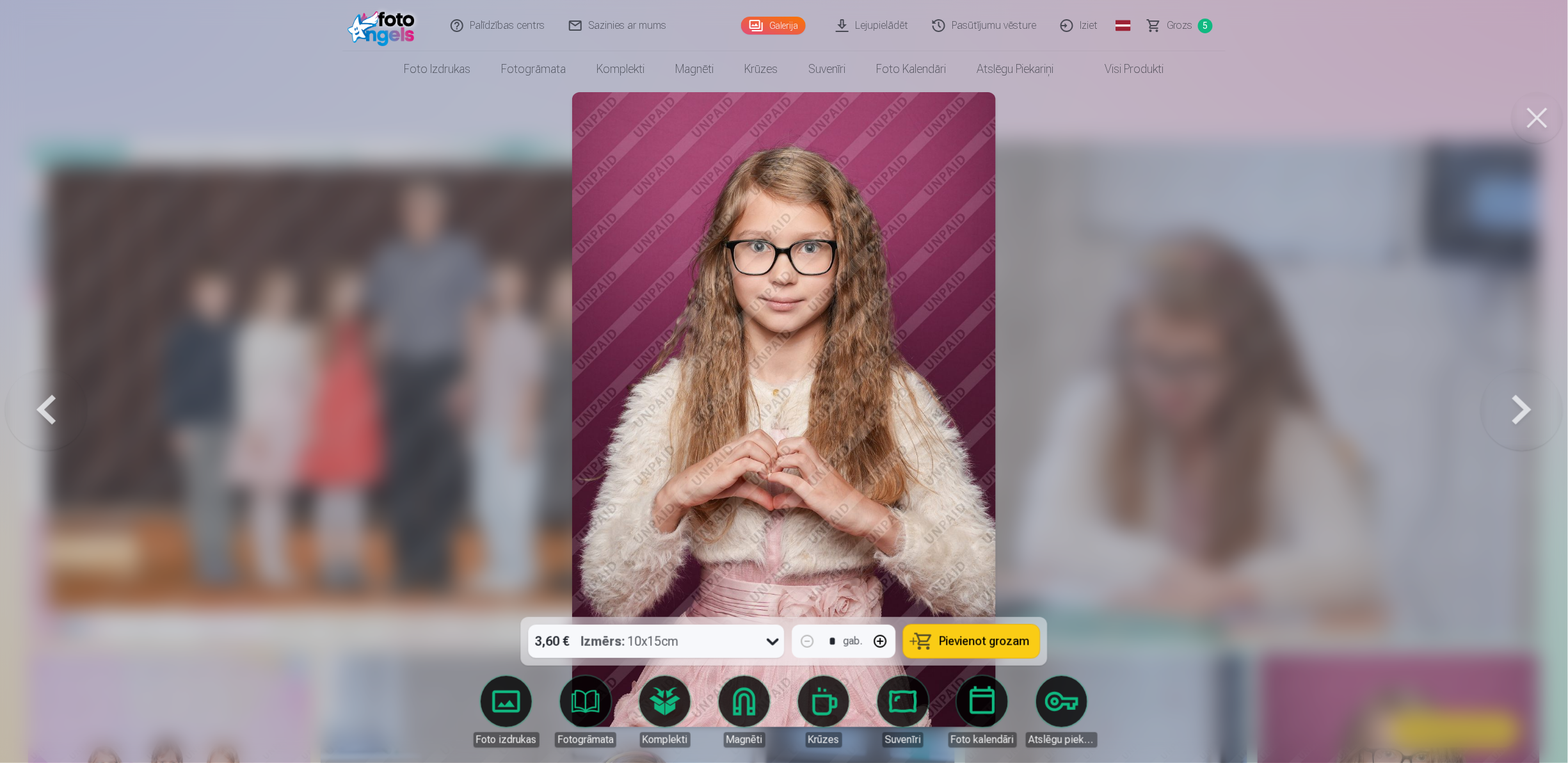
click at [1498, 418] on button at bounding box center [1522, 410] width 82 height 389
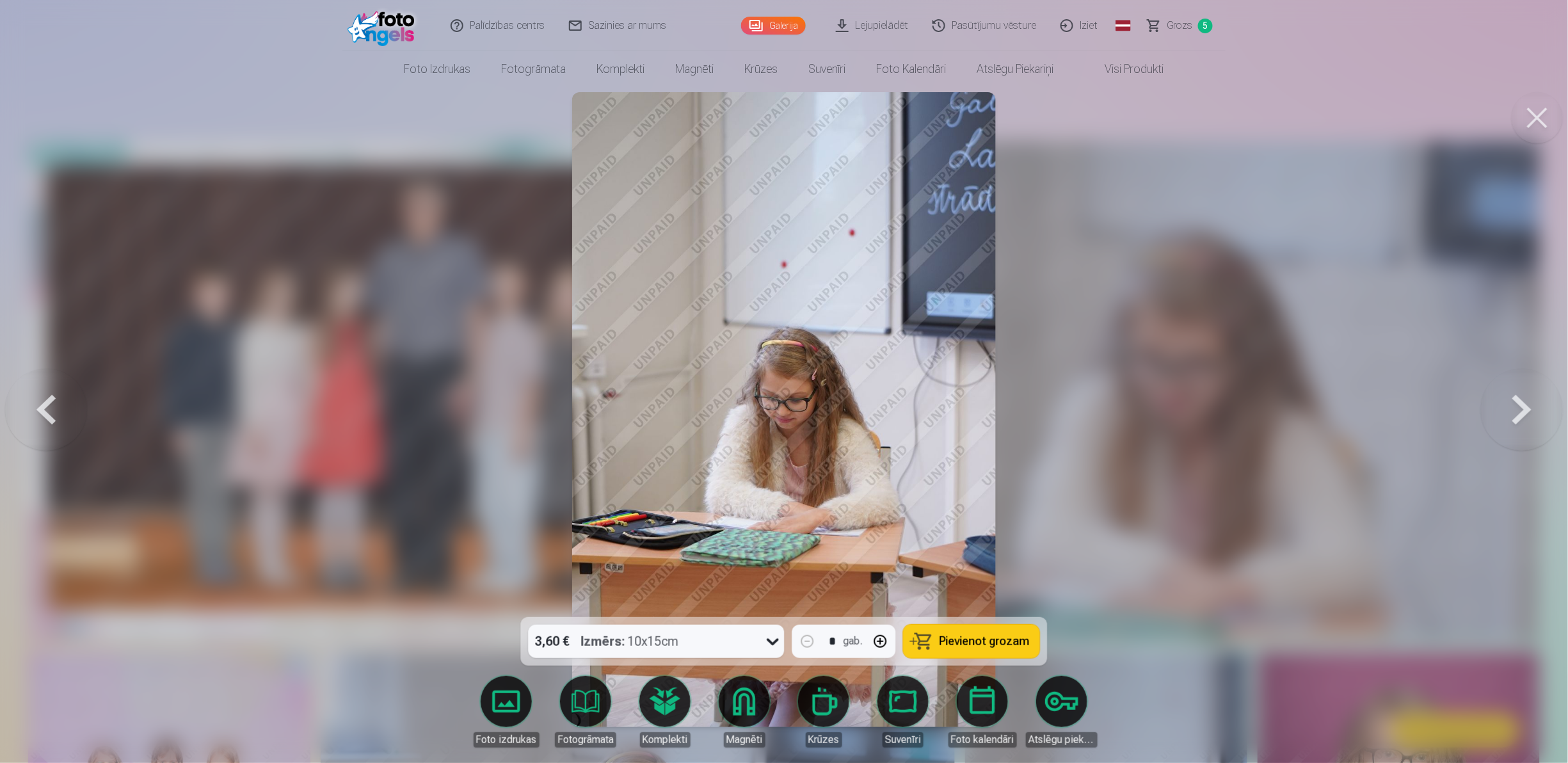
click at [1498, 418] on button at bounding box center [1522, 410] width 82 height 389
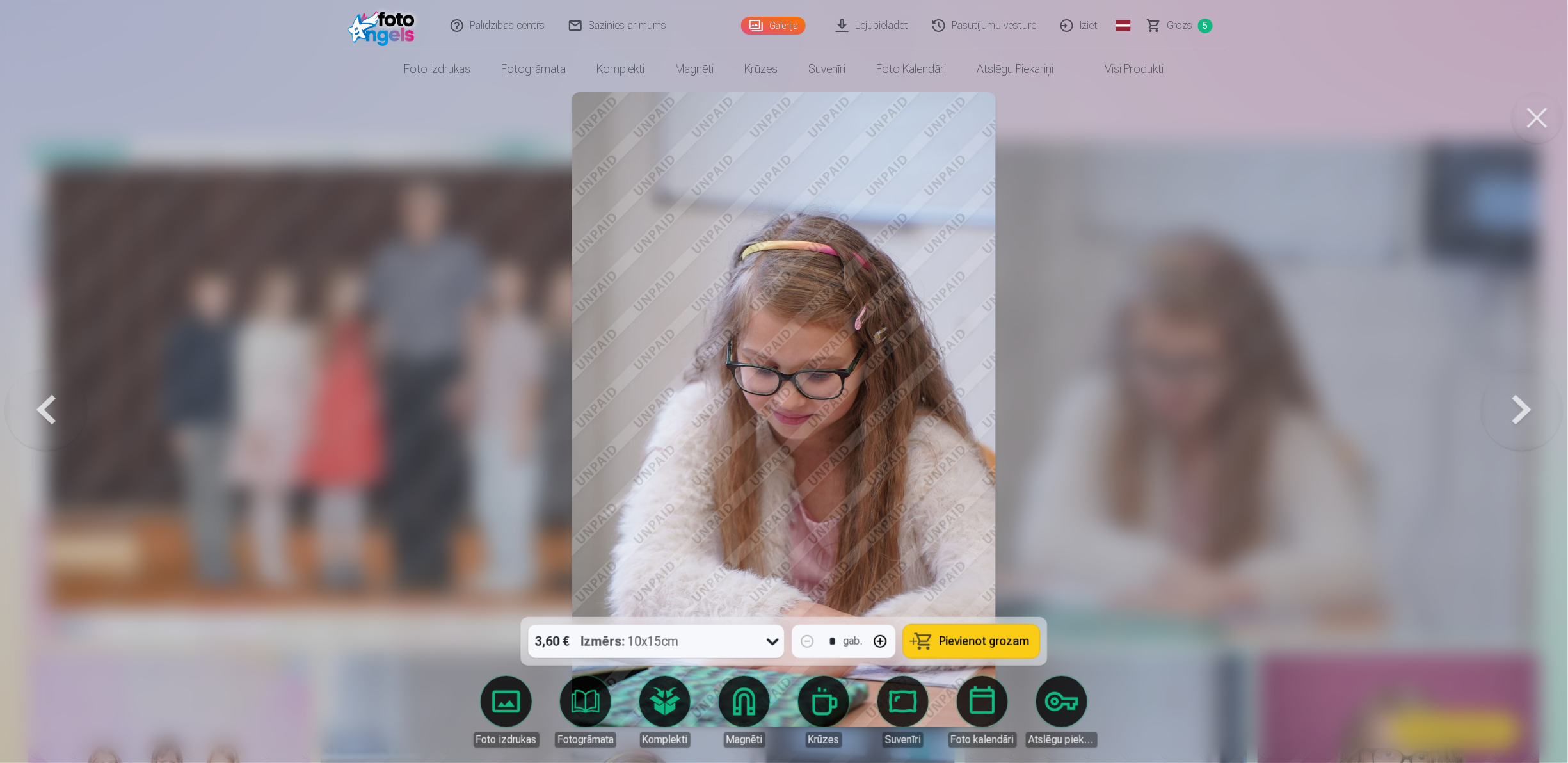
click at [1498, 418] on button at bounding box center [1522, 410] width 82 height 389
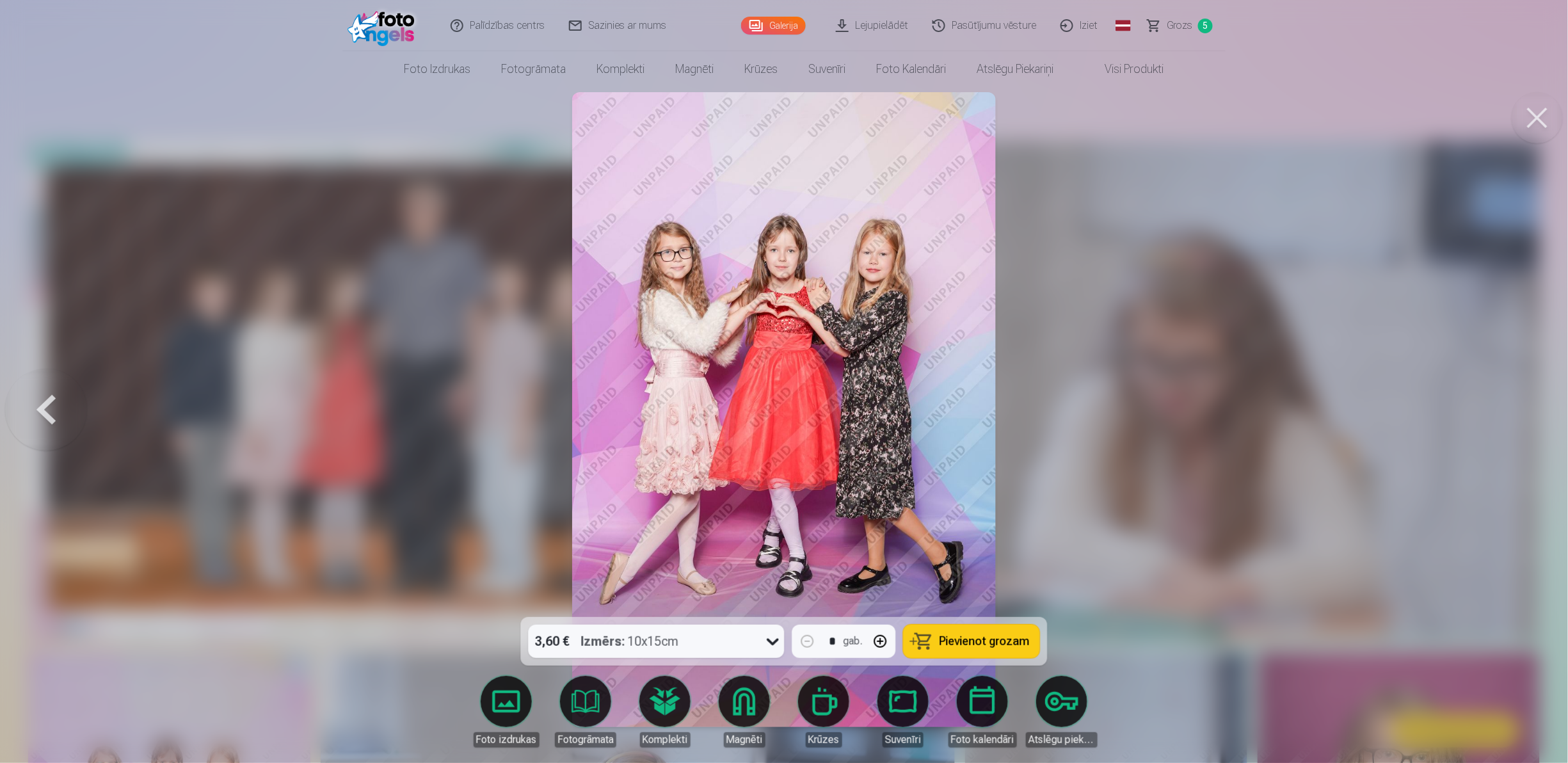
click at [964, 636] on span "Pievienot grozam" at bounding box center [985, 641] width 90 height 11
click at [1529, 117] on button at bounding box center [1537, 118] width 52 height 51
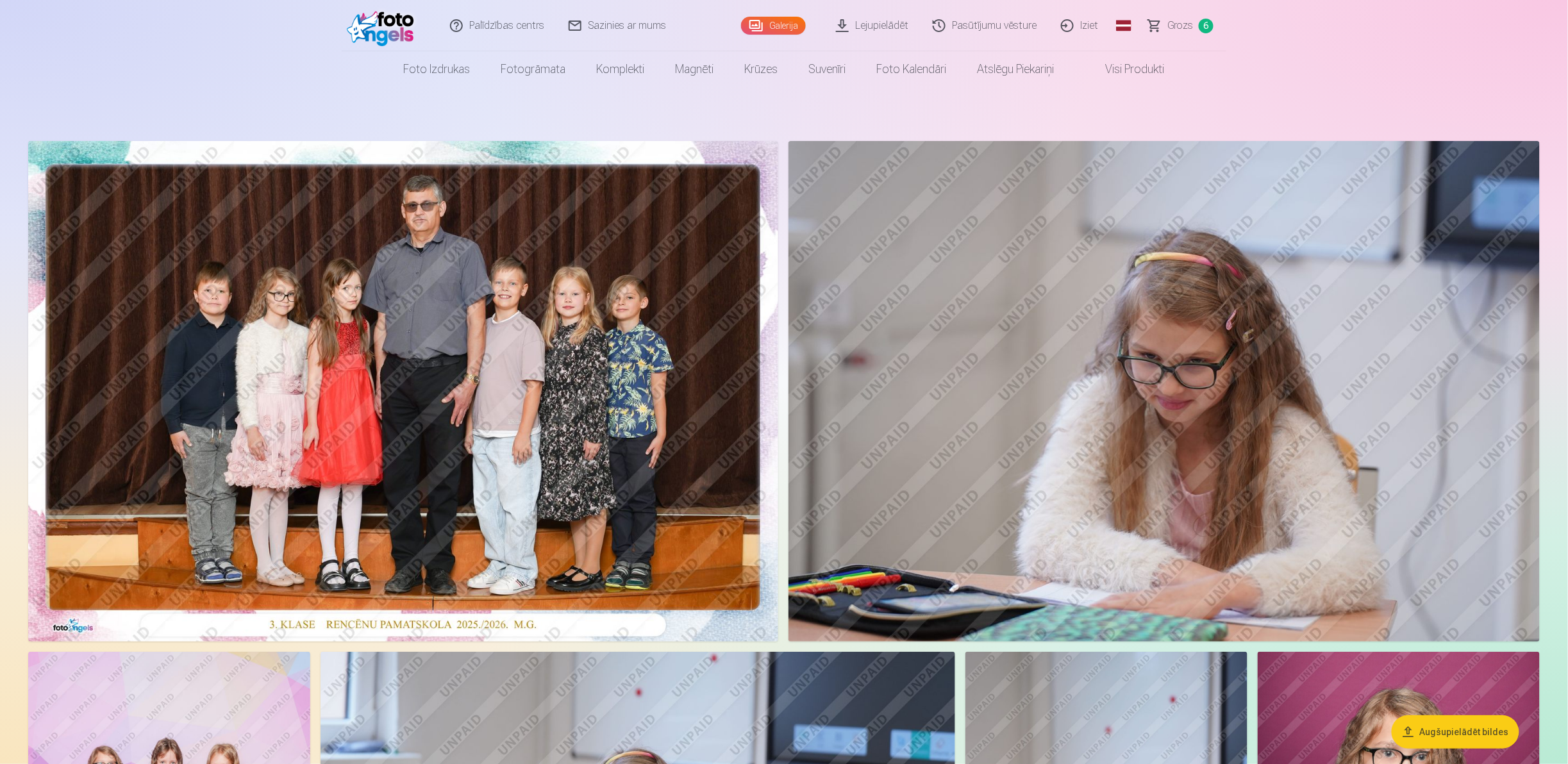
click at [1184, 29] on span "Grozs" at bounding box center [1180, 25] width 27 height 15
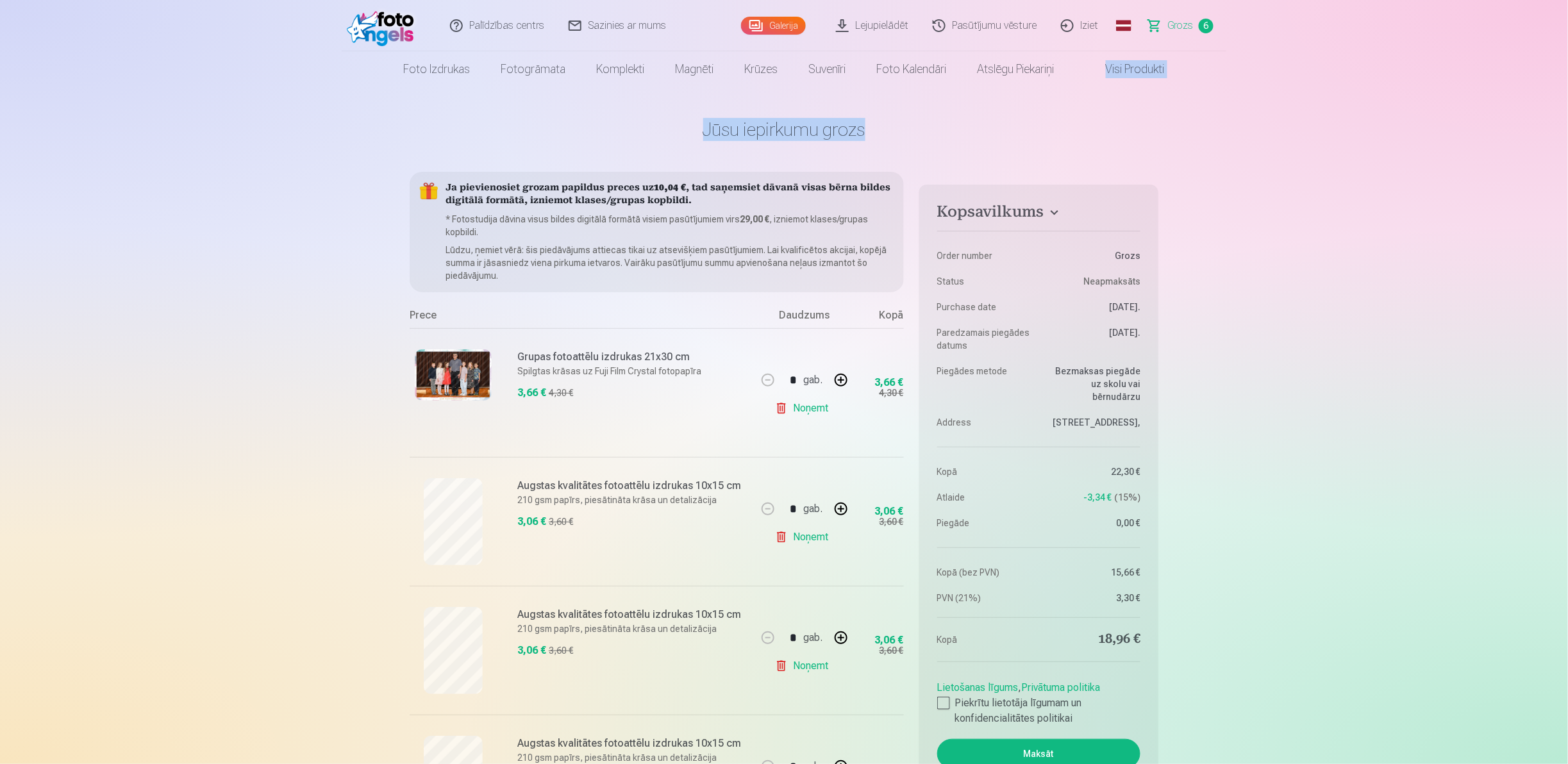
drag, startPoint x: 1567, startPoint y: 74, endPoint x: 1515, endPoint y: 168, distance: 107.4
drag, startPoint x: 1515, startPoint y: 168, endPoint x: 1317, endPoint y: 228, distance: 206.9
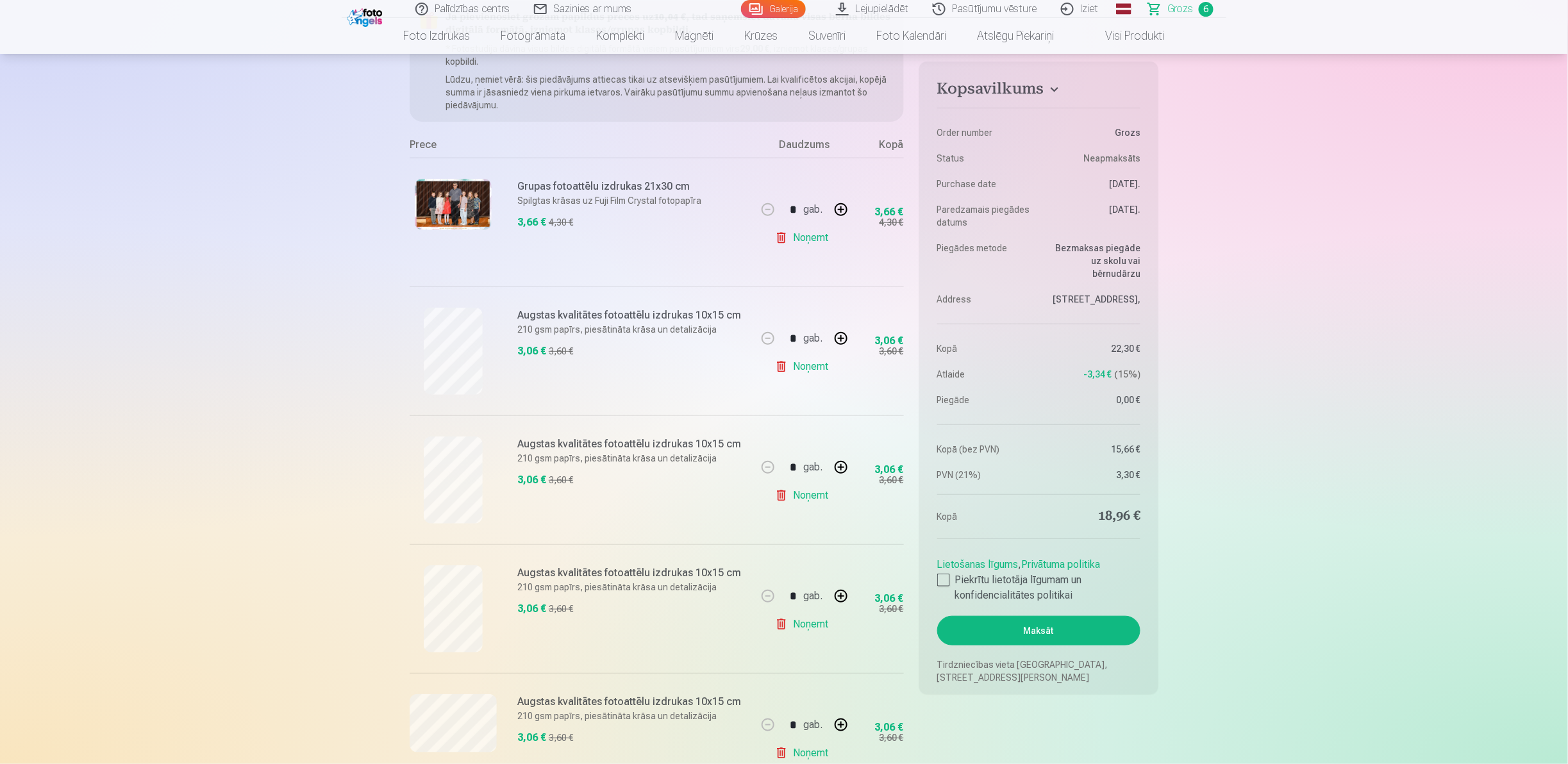
scroll to position [237, 0]
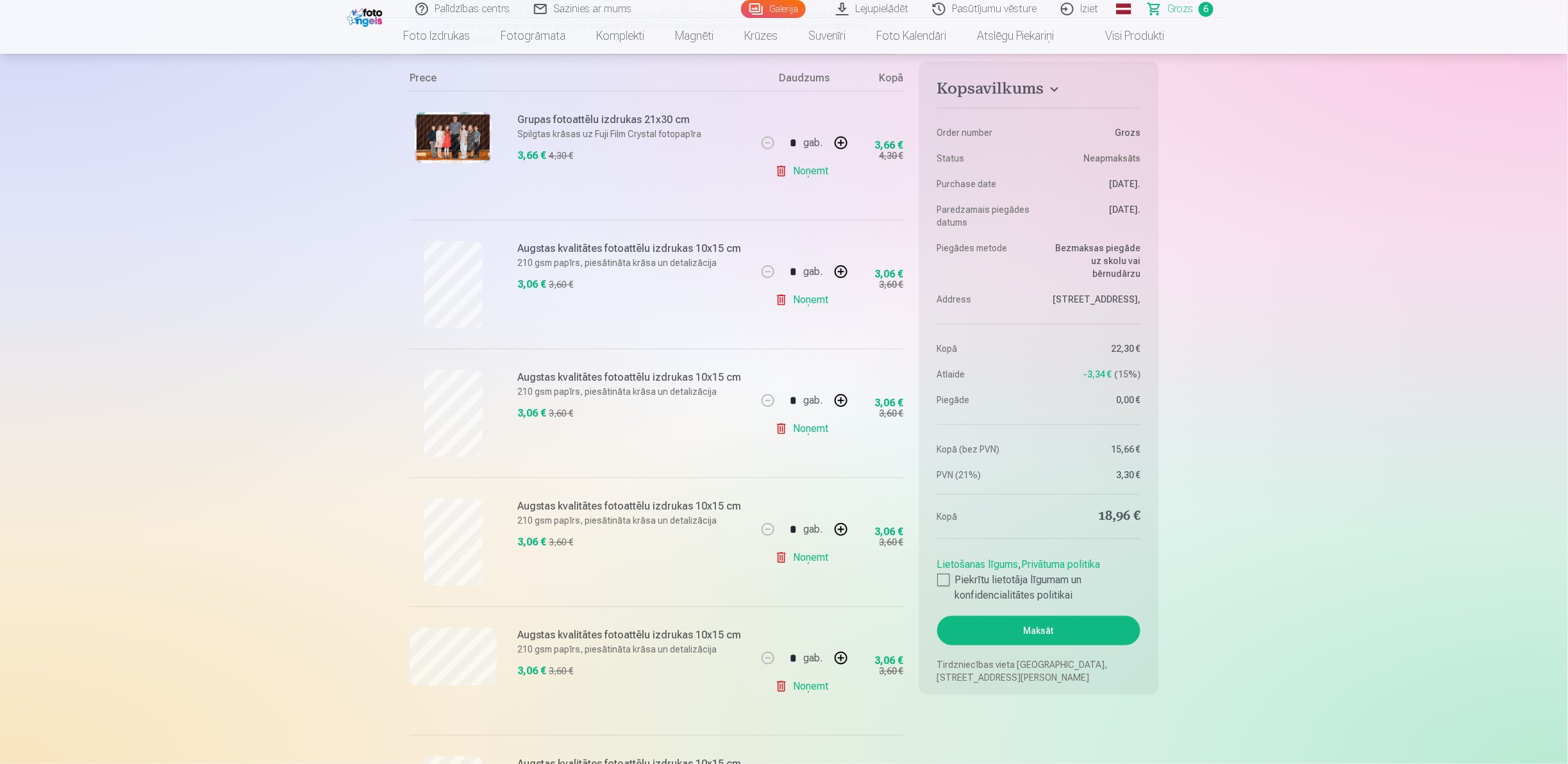
click at [813, 430] on link "Noņemt" at bounding box center [804, 429] width 58 height 26
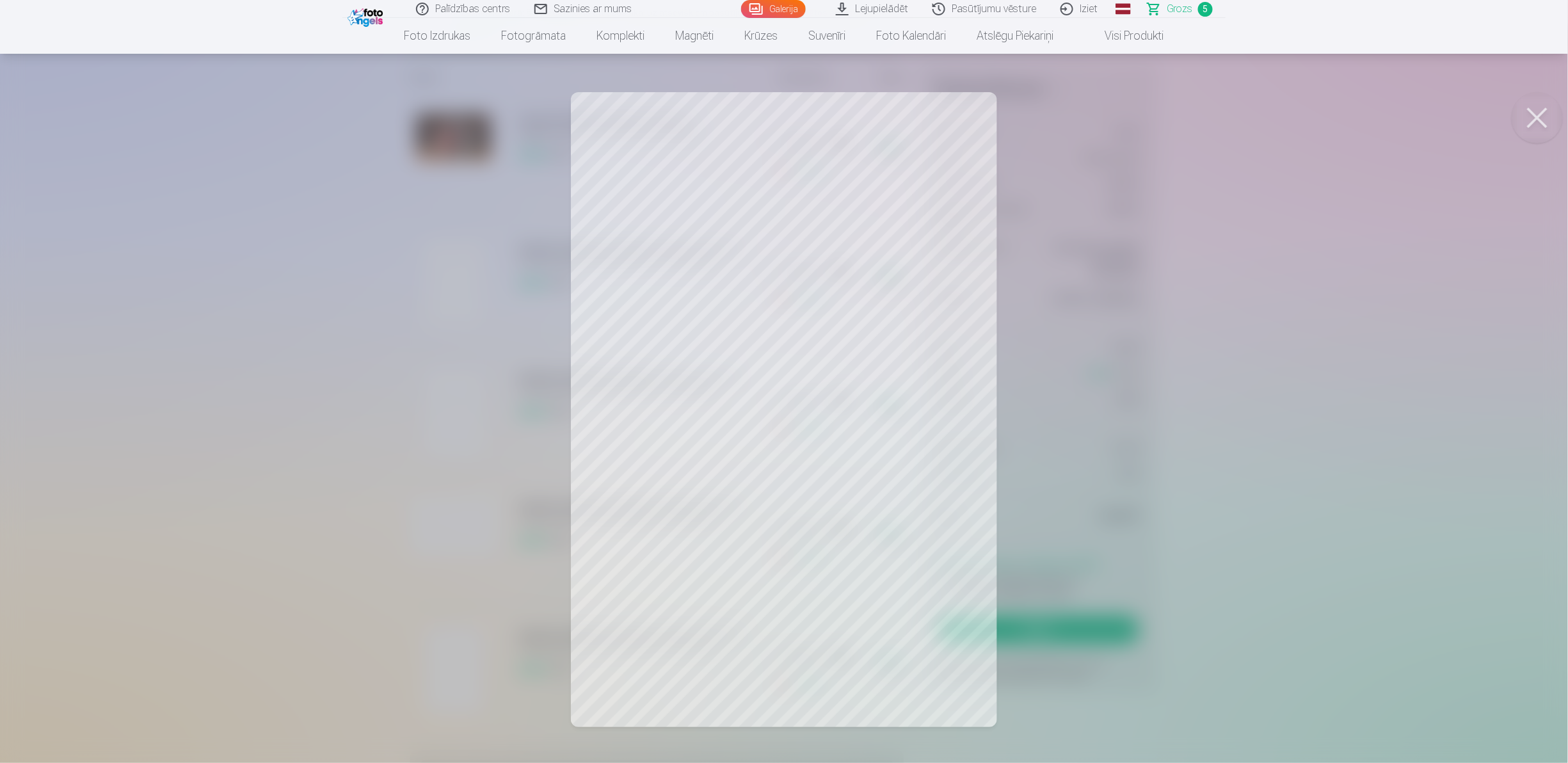
click at [1536, 117] on button at bounding box center [1537, 118] width 52 height 51
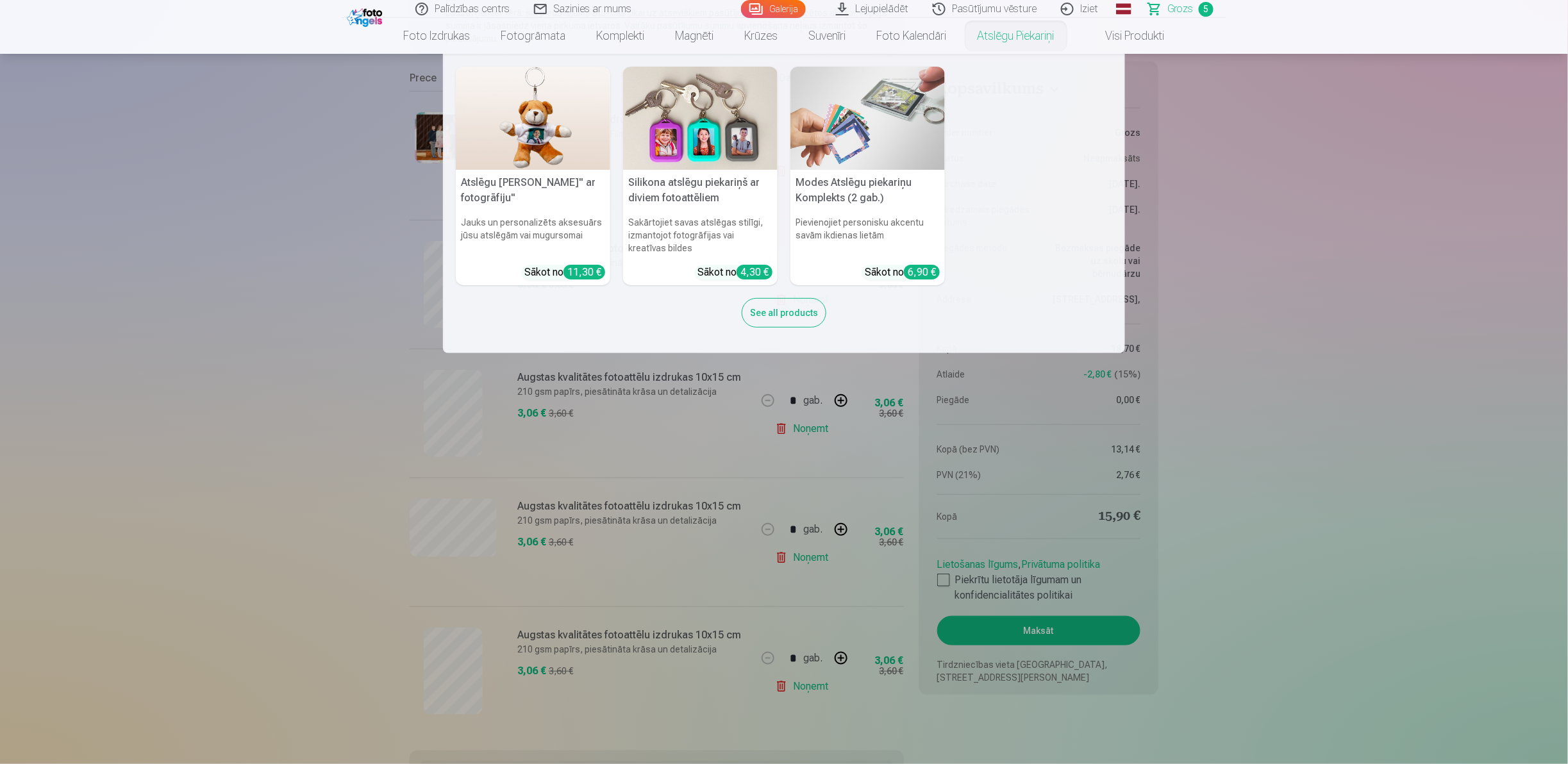
click at [840, 137] on img at bounding box center [867, 118] width 155 height 103
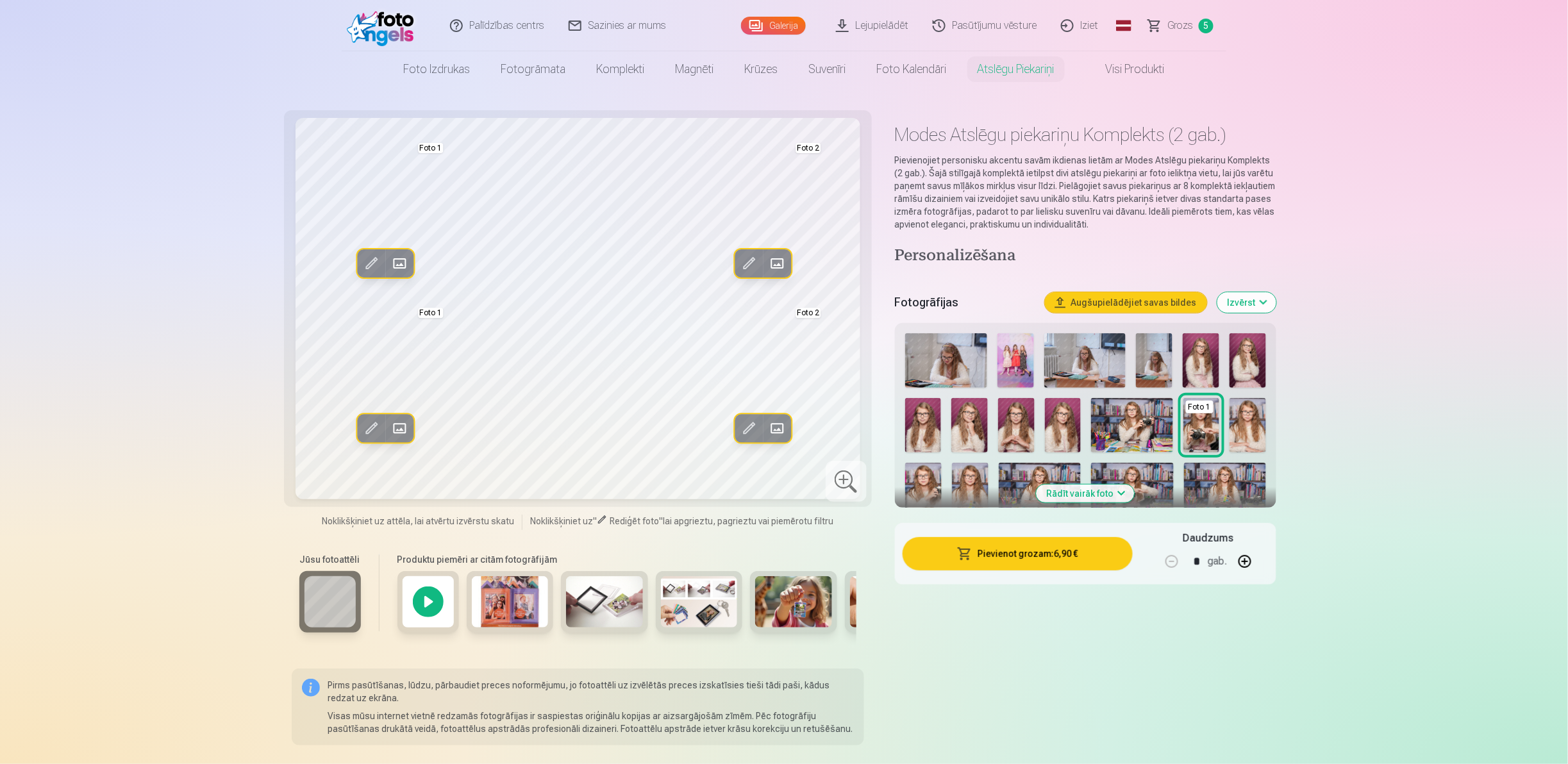
click at [425, 589] on div at bounding box center [428, 601] width 62 height 62
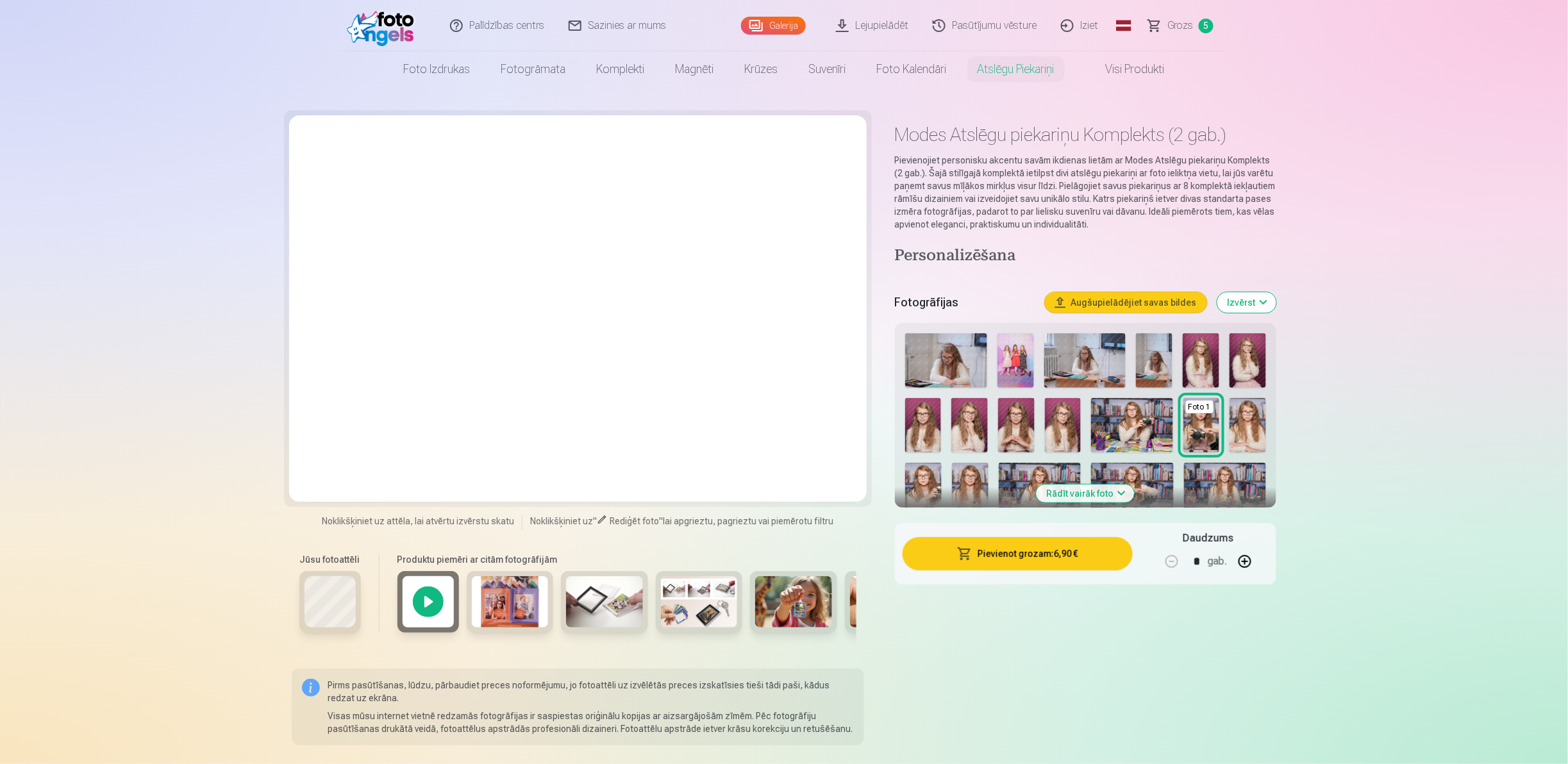
click at [521, 616] on img at bounding box center [510, 601] width 77 height 52
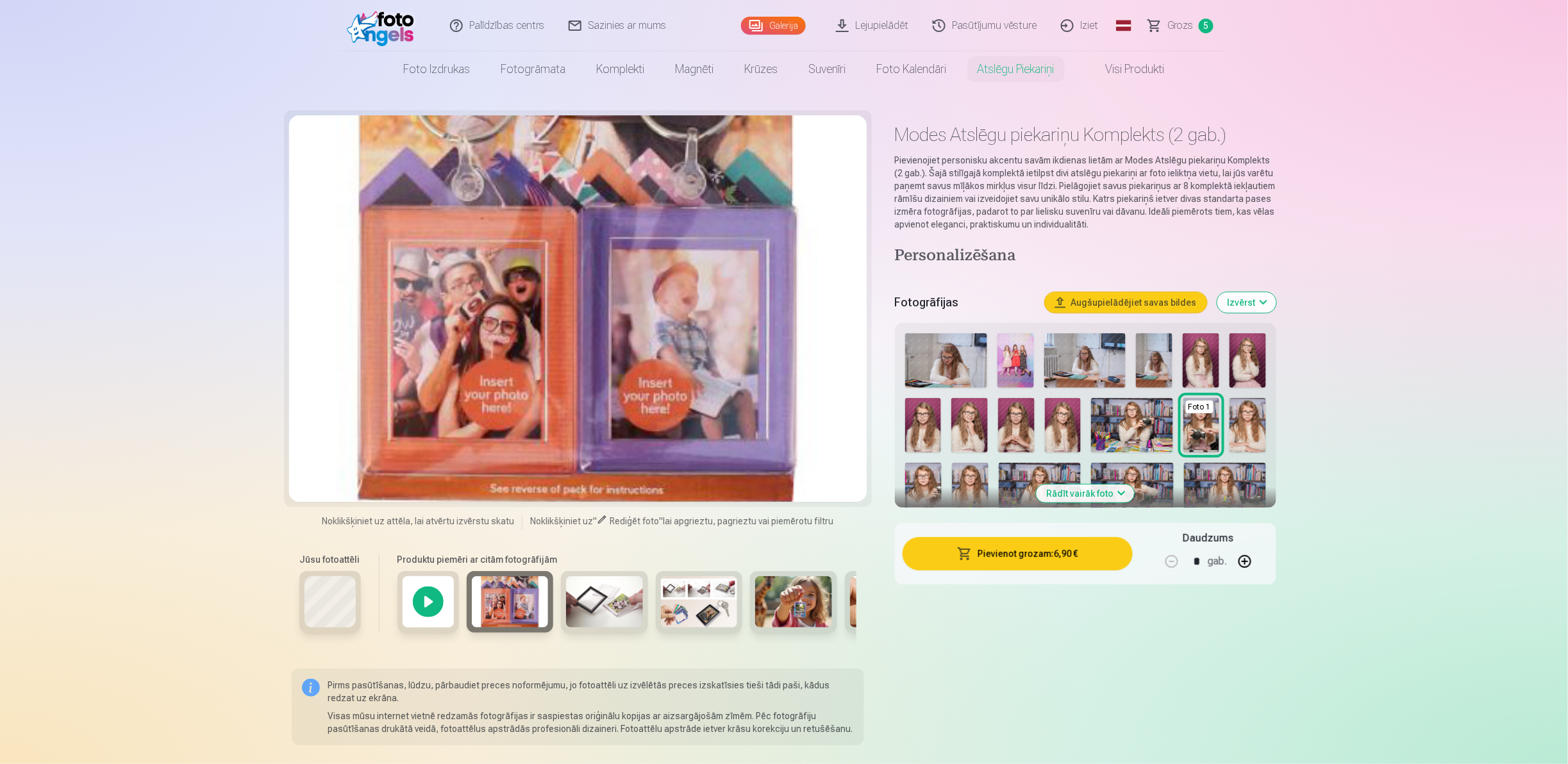
click at [602, 606] on img at bounding box center [604, 601] width 77 height 52
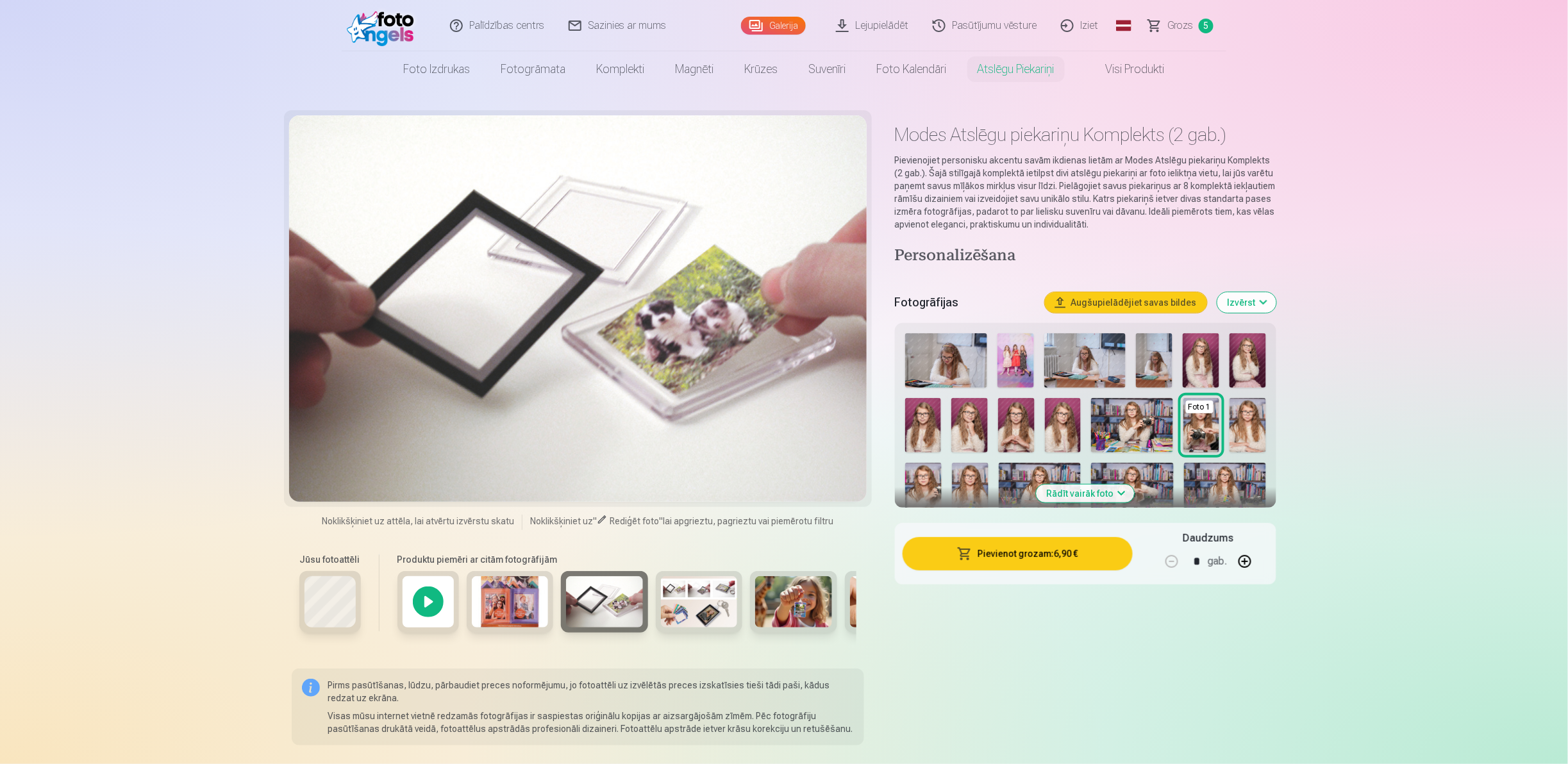
click at [726, 600] on img at bounding box center [699, 601] width 77 height 52
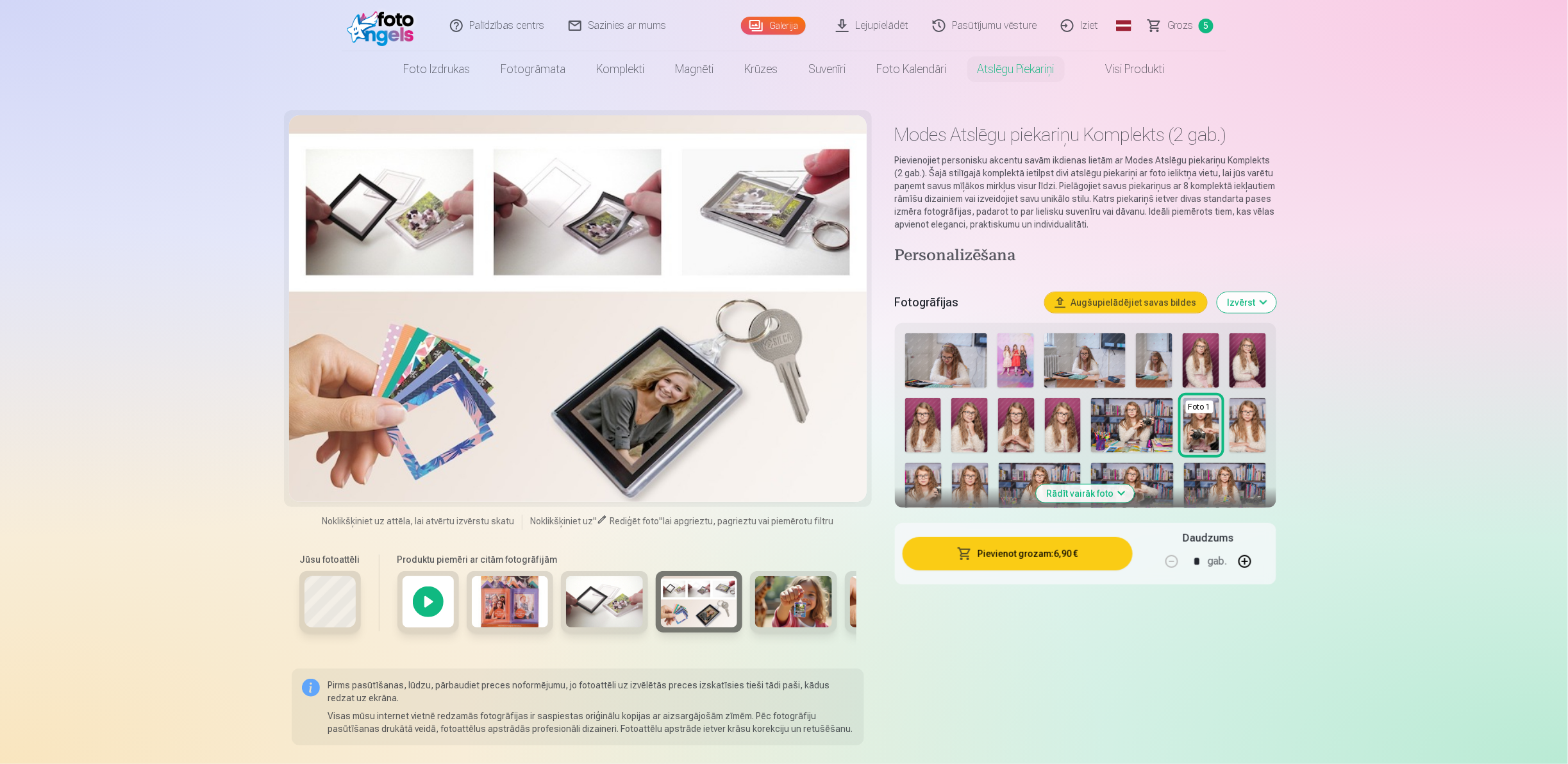
click at [1117, 64] on link "Visi produkti" at bounding box center [1125, 69] width 110 height 36
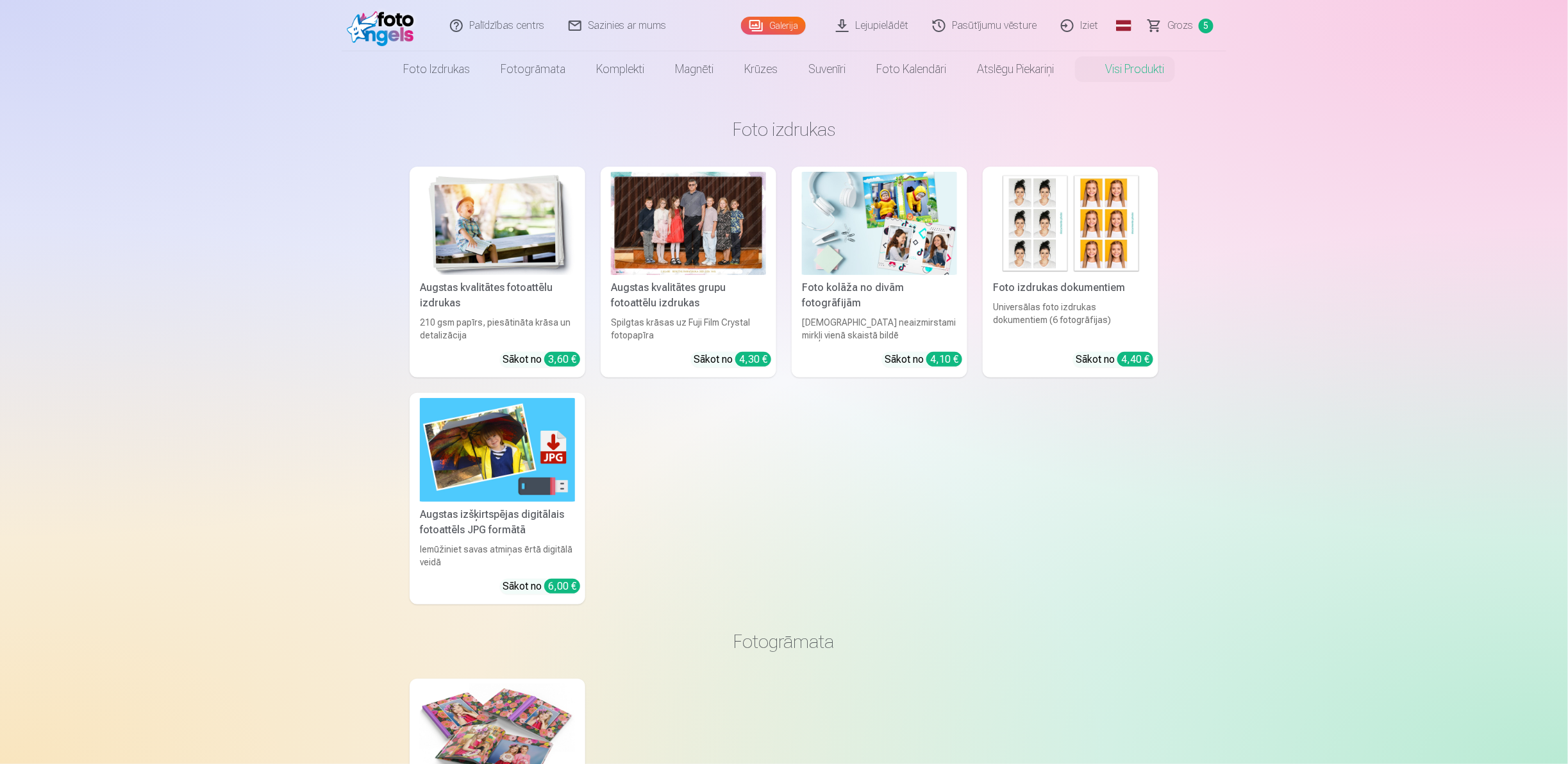
click at [854, 264] on img at bounding box center [879, 223] width 155 height 103
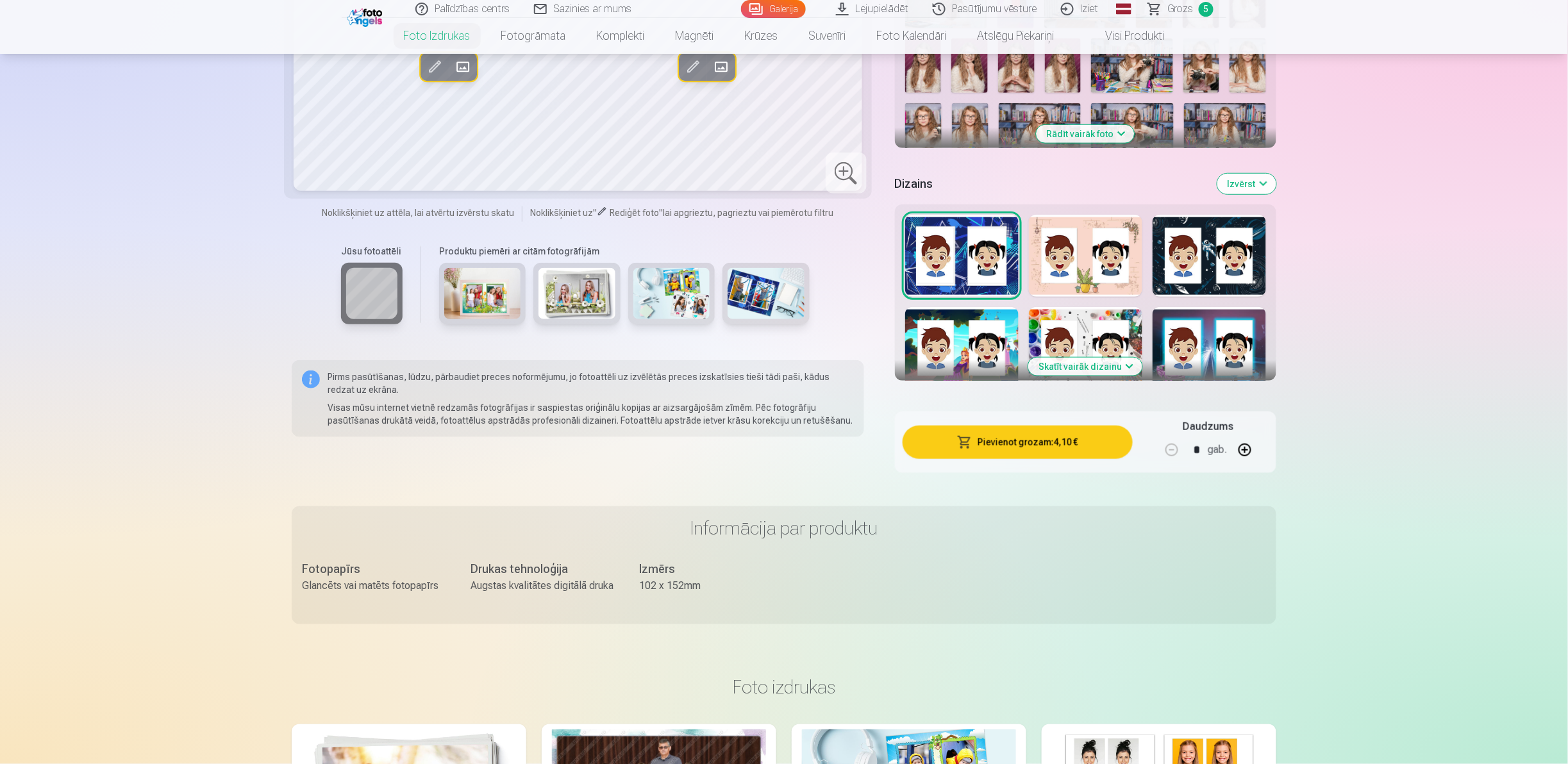
scroll to position [213, 0]
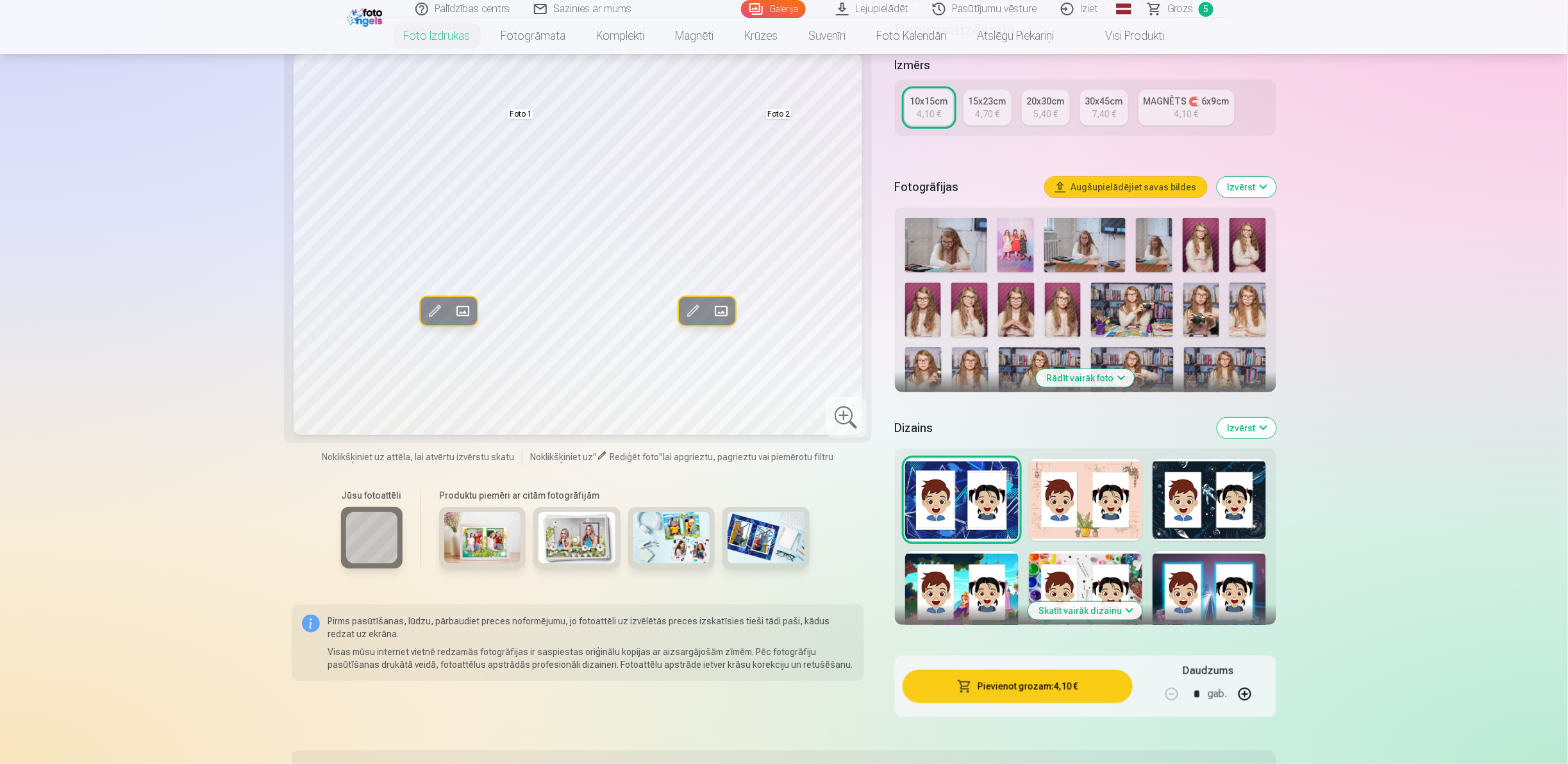
click at [1067, 605] on button "Skatīt vairāk dizainu" at bounding box center [1084, 610] width 114 height 18
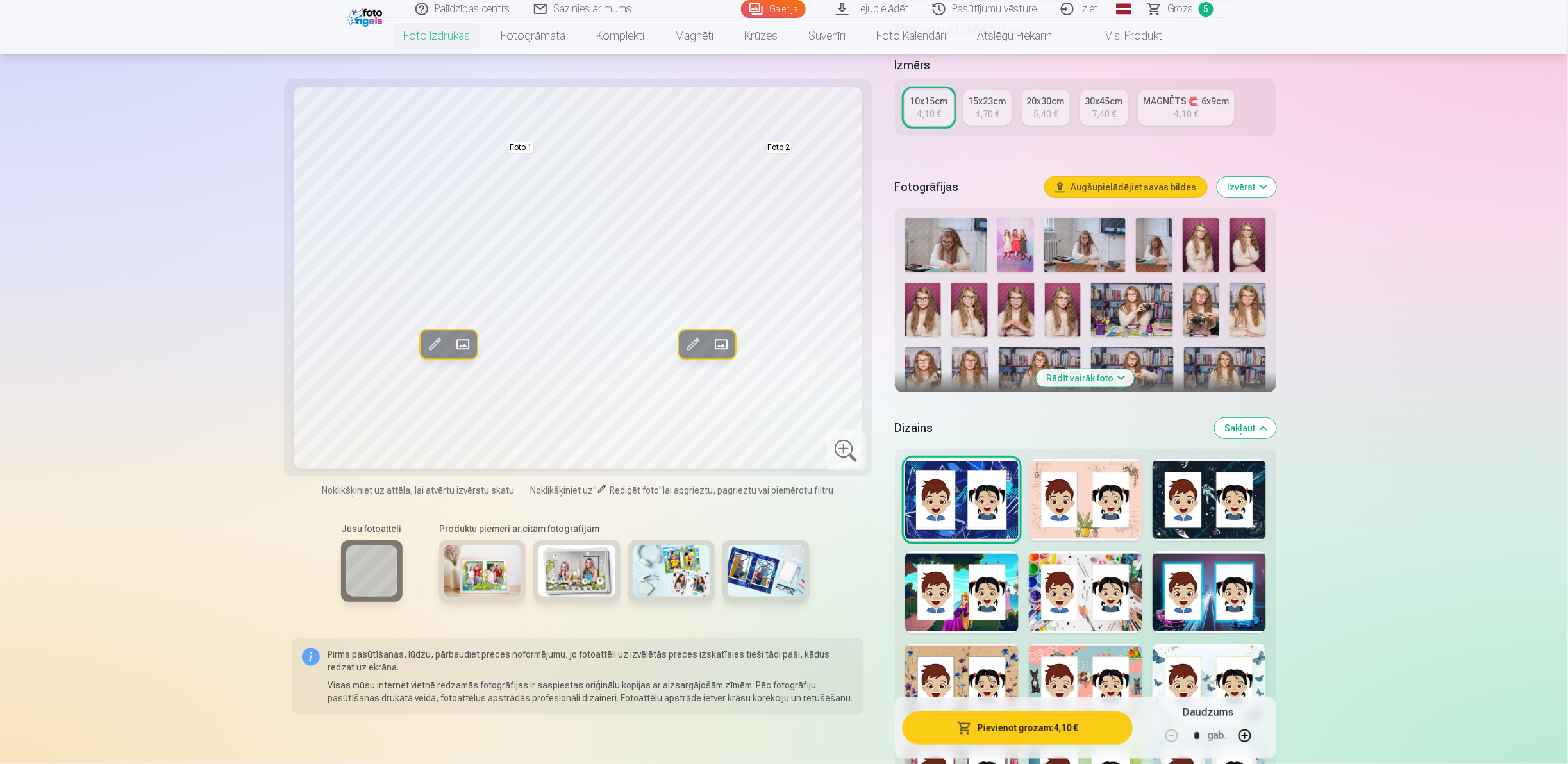
click at [1193, 652] on div at bounding box center [1209, 684] width 113 height 82
click at [942, 656] on div at bounding box center [961, 684] width 113 height 82
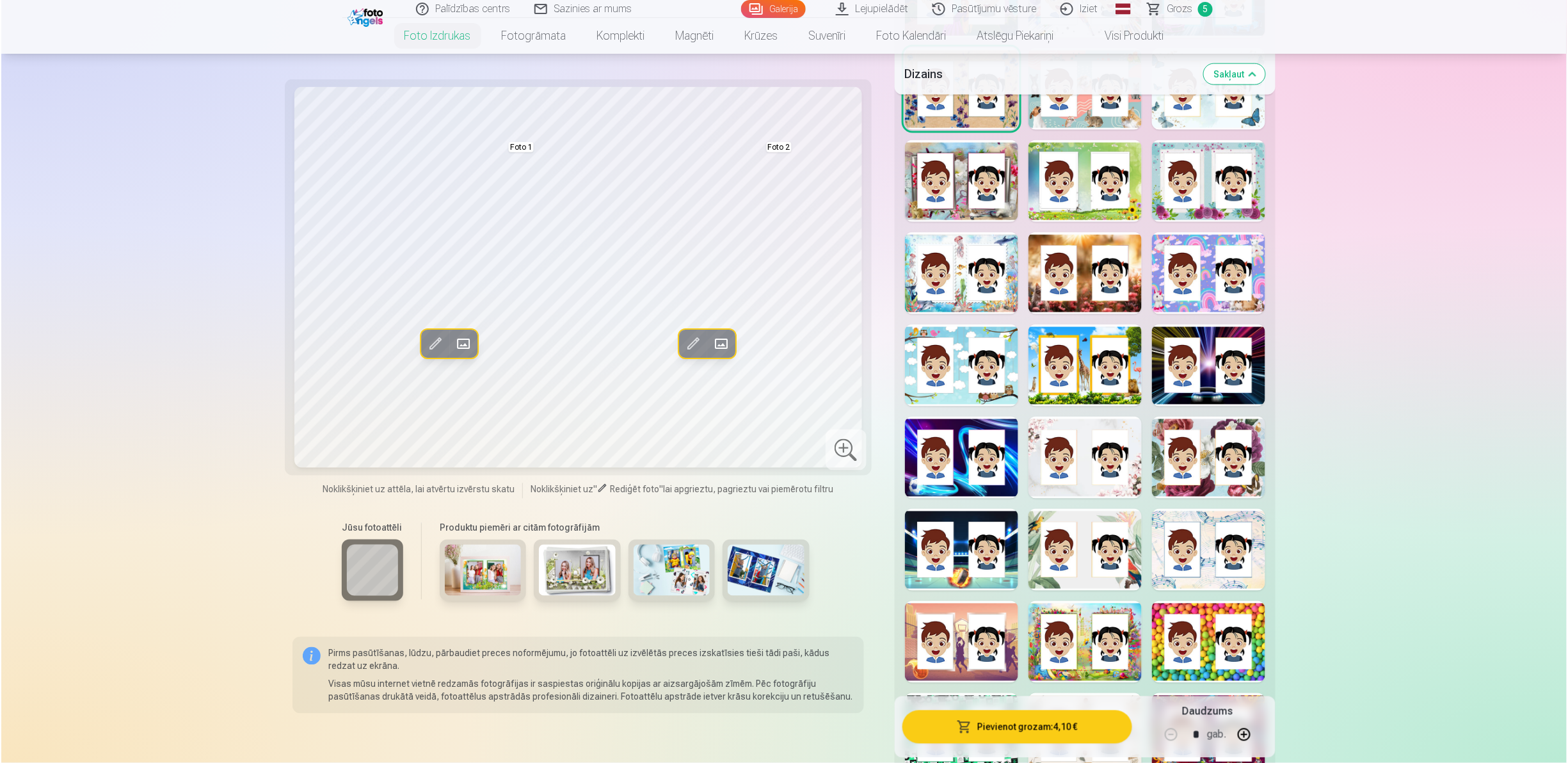
scroll to position [915, 0]
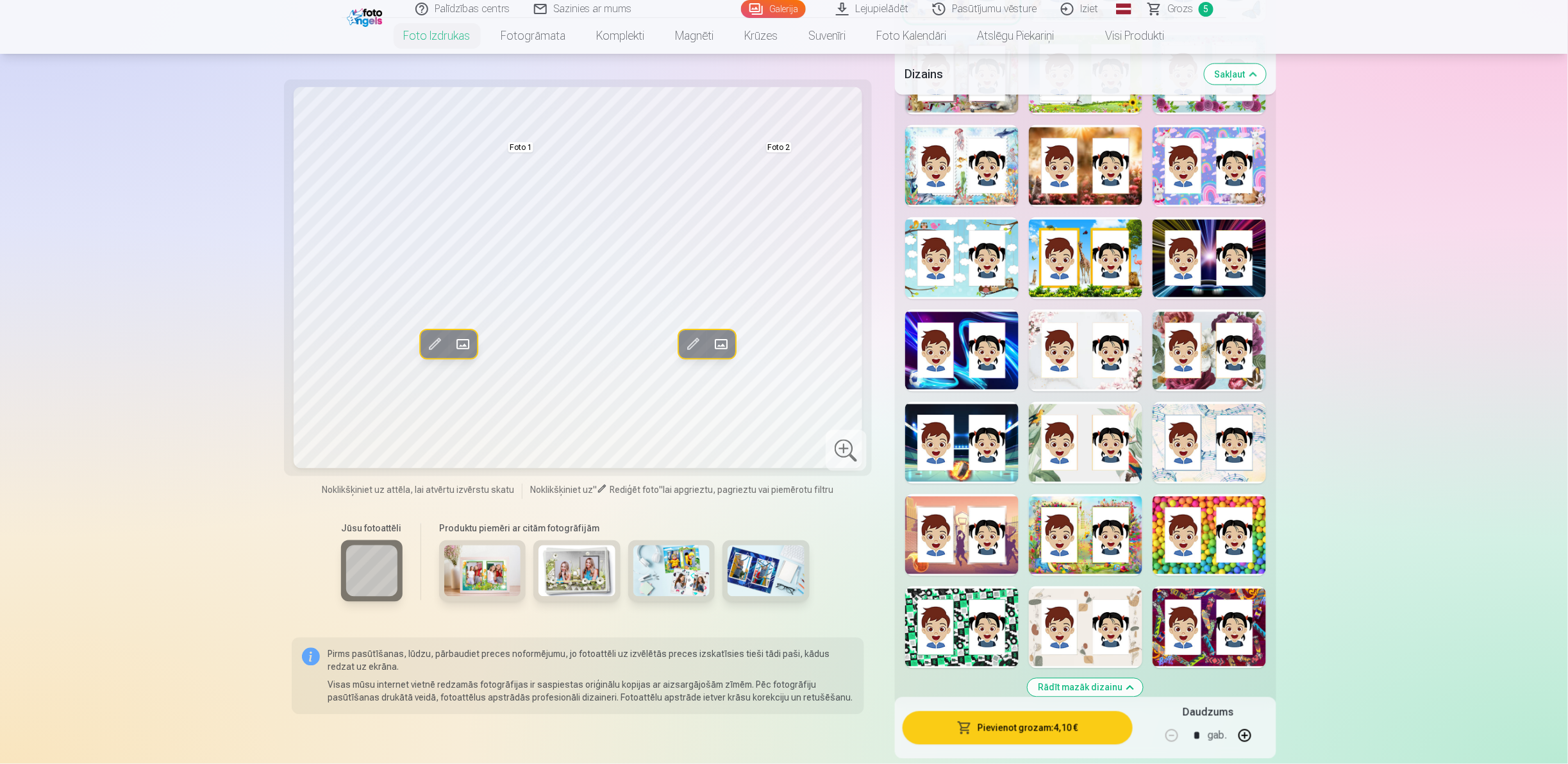
click at [1227, 364] on div at bounding box center [1209, 350] width 113 height 82
click at [1158, 539] on div at bounding box center [1209, 535] width 113 height 82
click at [994, 546] on div at bounding box center [961, 535] width 113 height 82
click at [1133, 657] on div at bounding box center [1085, 627] width 113 height 82
click at [1107, 182] on div at bounding box center [1085, 165] width 113 height 82
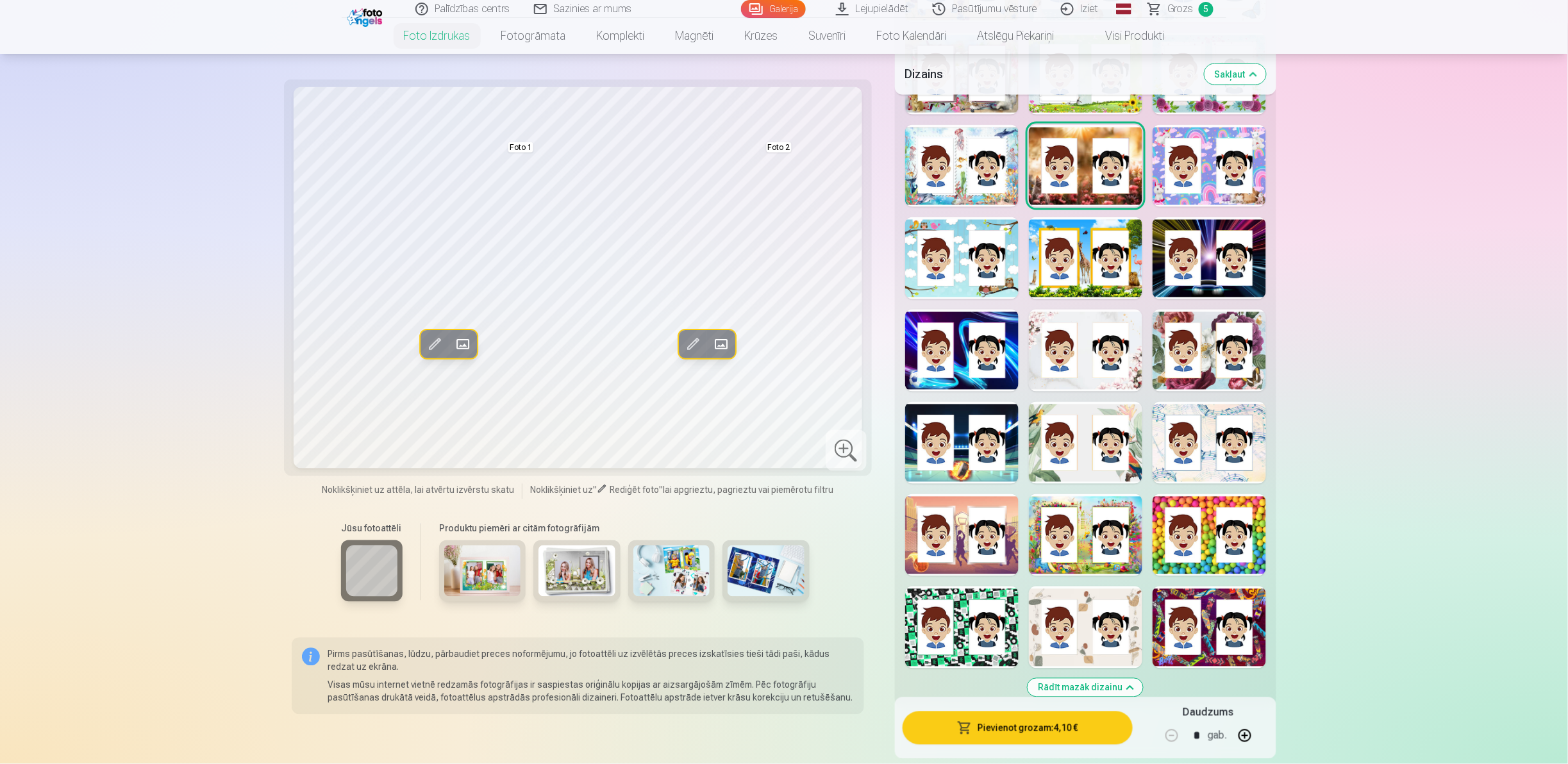
click at [1197, 104] on div at bounding box center [1209, 74] width 113 height 82
click at [1185, 369] on div at bounding box center [1209, 350] width 113 height 82
click at [460, 342] on span at bounding box center [463, 344] width 21 height 21
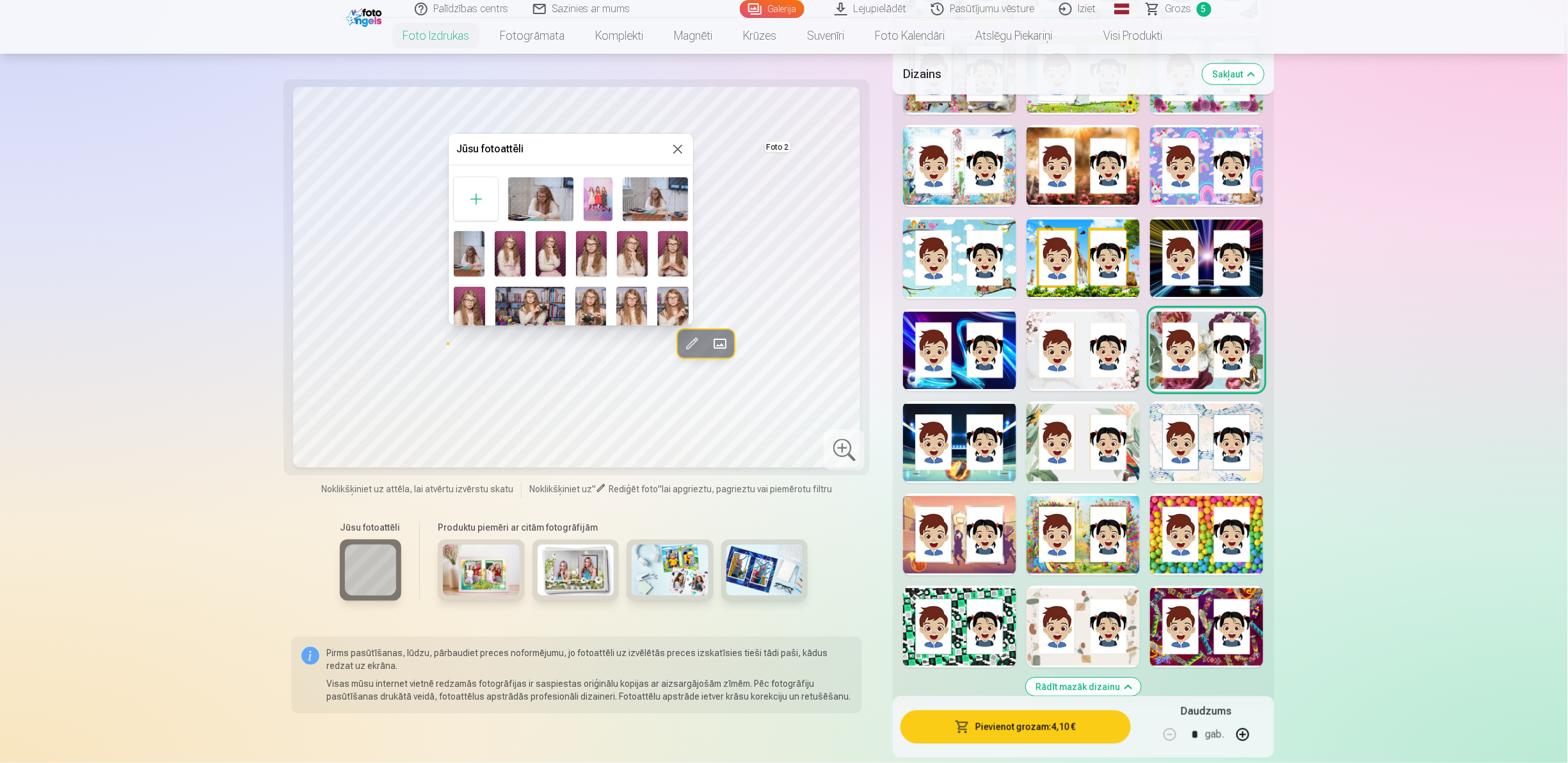
click at [555, 247] on img at bounding box center [551, 254] width 31 height 46
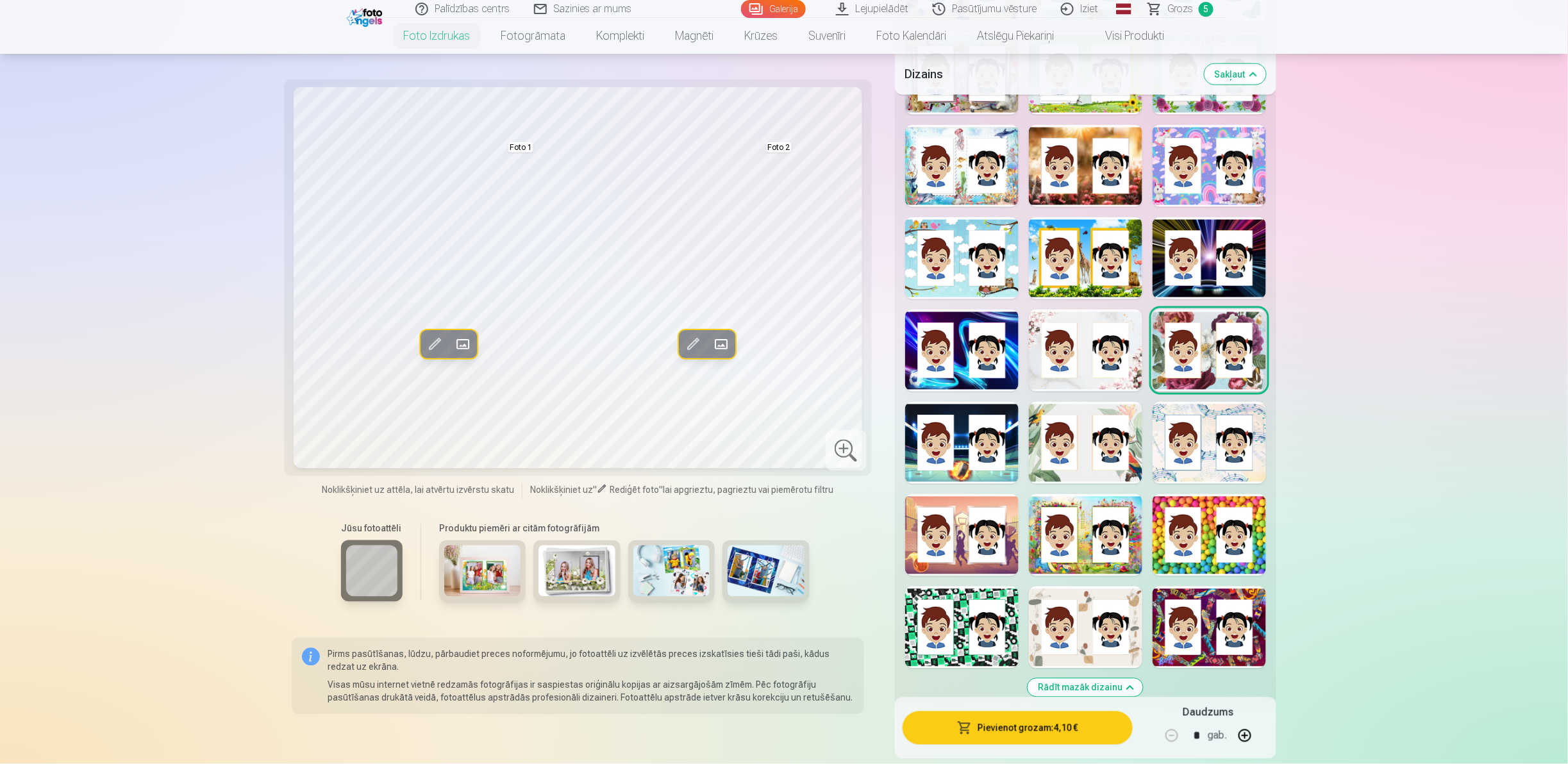
click at [720, 342] on span at bounding box center [721, 344] width 21 height 21
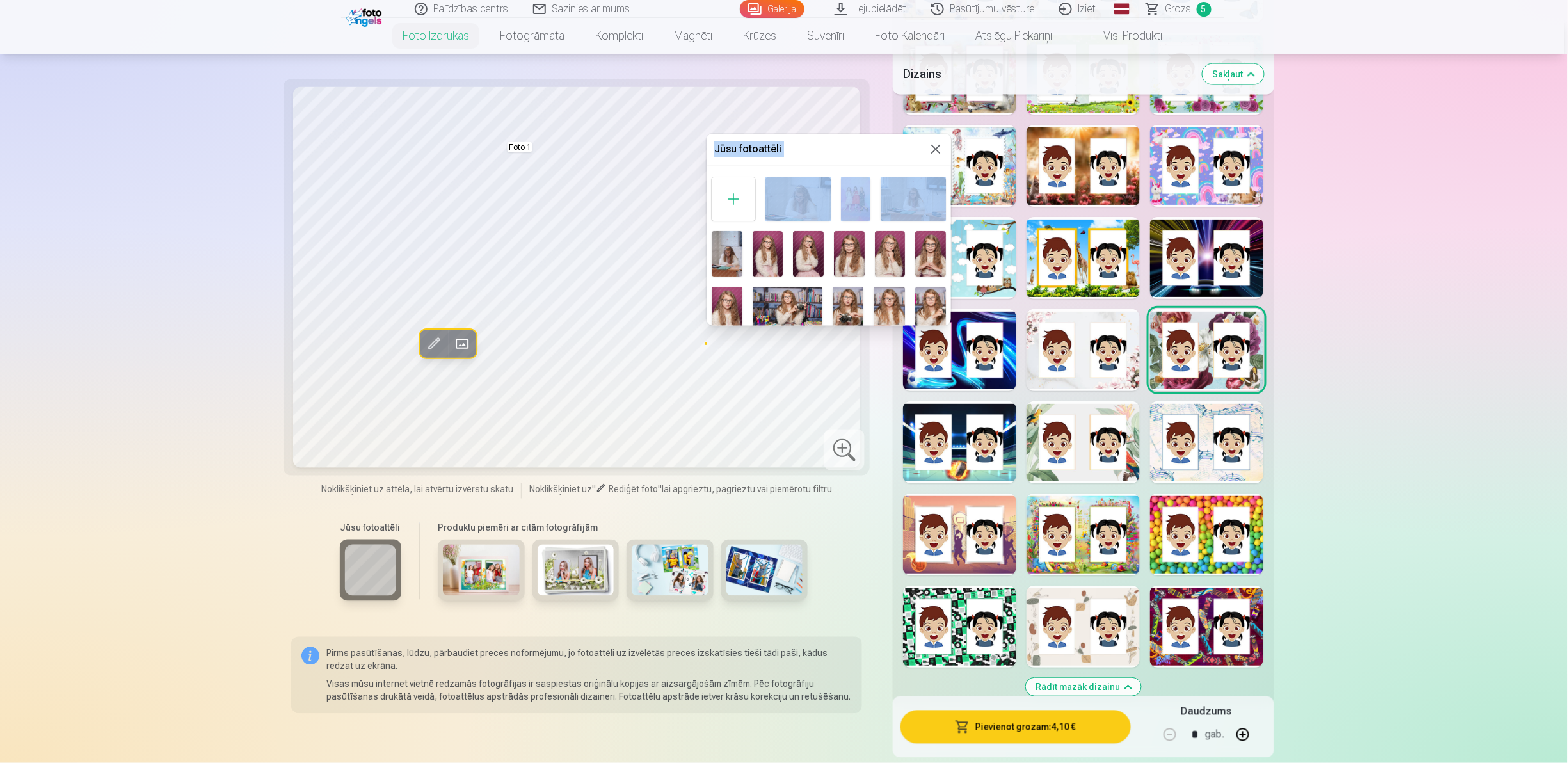
drag, startPoint x: 952, startPoint y: 184, endPoint x: 951, endPoint y: 220, distance: 36.0
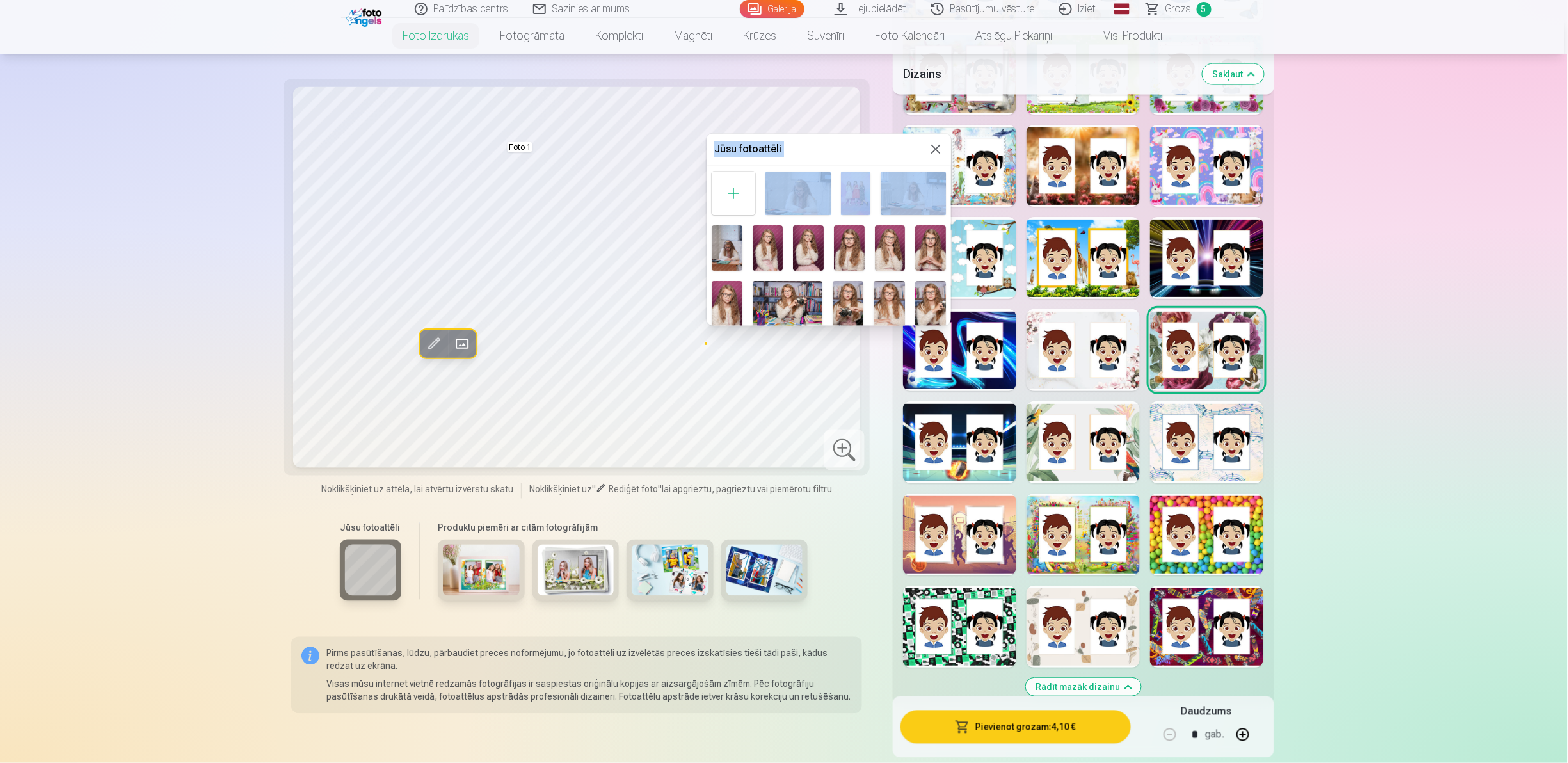
scroll to position [8, 0]
drag, startPoint x: 934, startPoint y: 217, endPoint x: 923, endPoint y: 262, distance: 46.3
click at [923, 262] on div "Foto 2" at bounding box center [829, 336] width 245 height 343
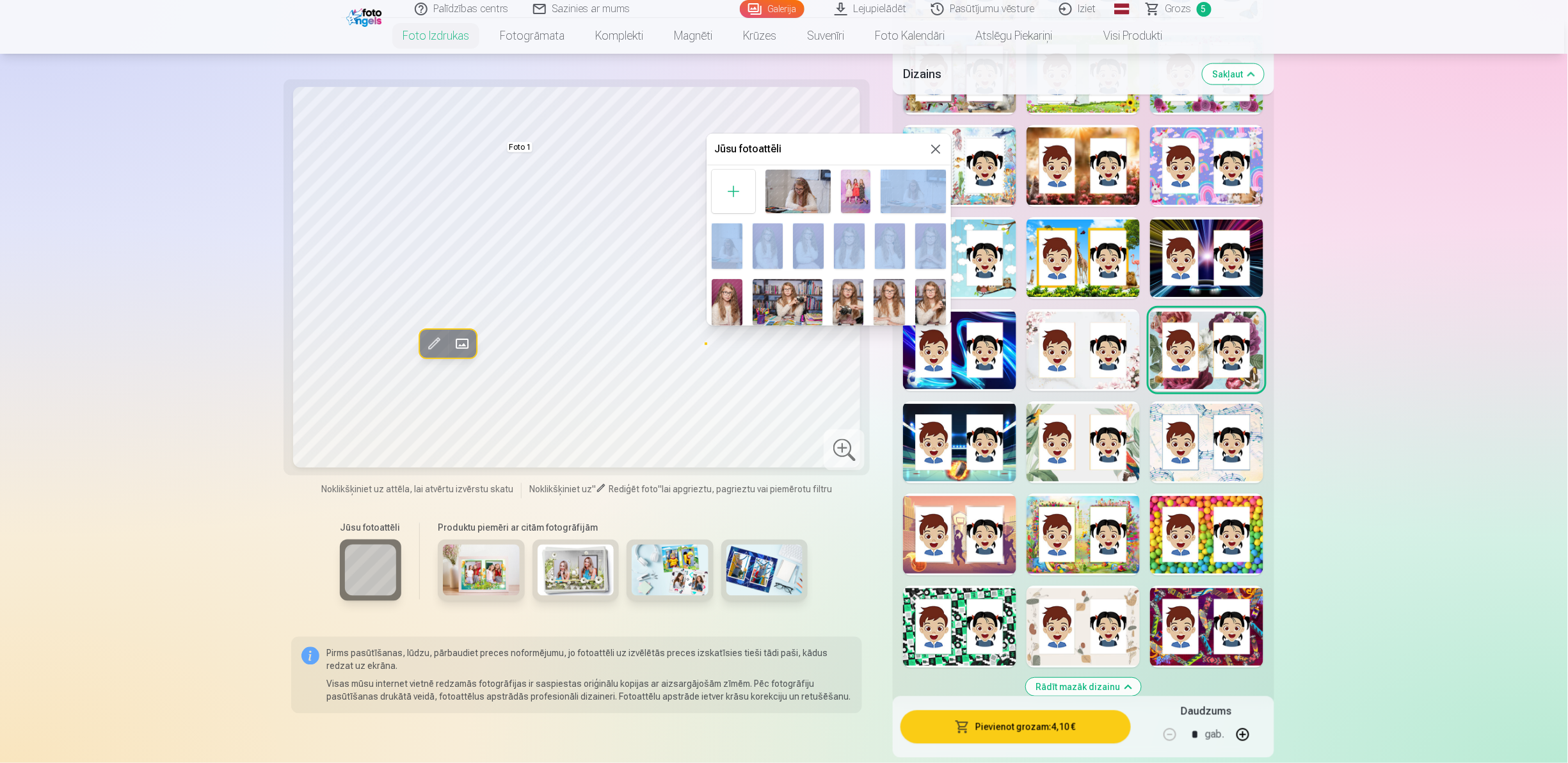
drag, startPoint x: 947, startPoint y: 200, endPoint x: 924, endPoint y: 227, distance: 35.5
click at [924, 227] on div "Foto 2" at bounding box center [829, 336] width 245 height 343
click at [939, 251] on img at bounding box center [931, 246] width 31 height 46
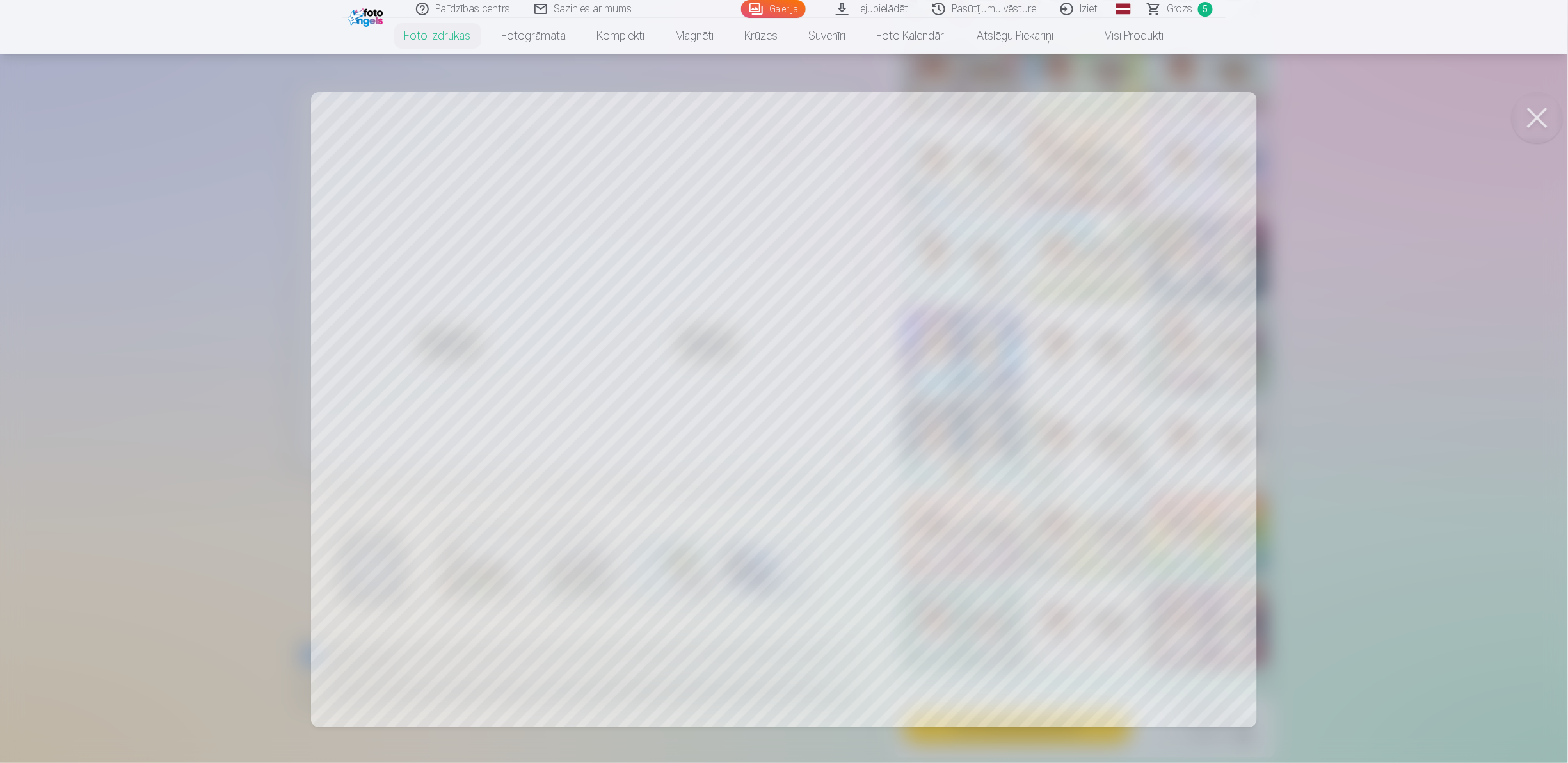
click at [1530, 116] on button at bounding box center [1537, 118] width 52 height 51
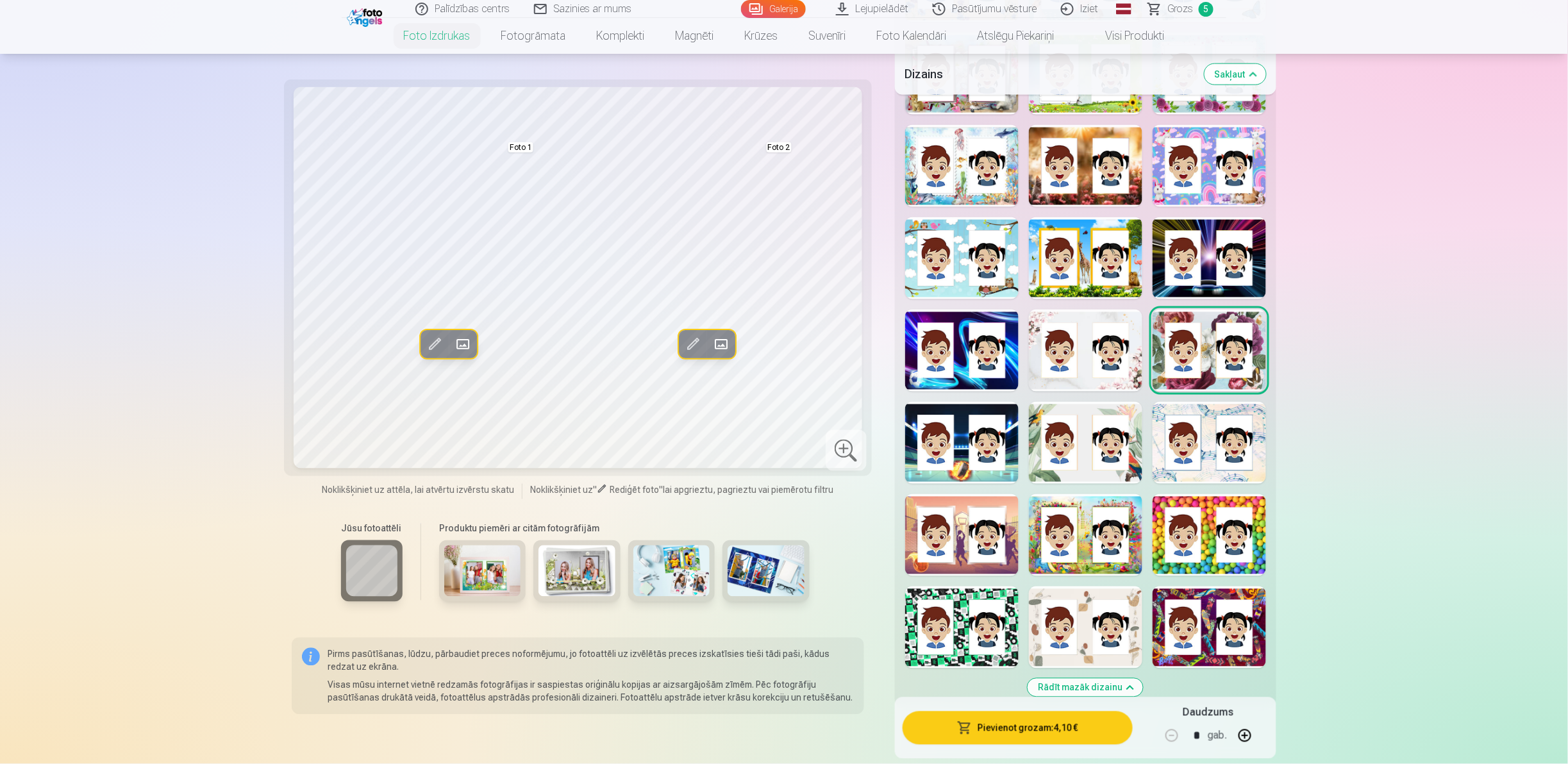
click at [721, 356] on button "Aizstāt" at bounding box center [721, 344] width 28 height 28
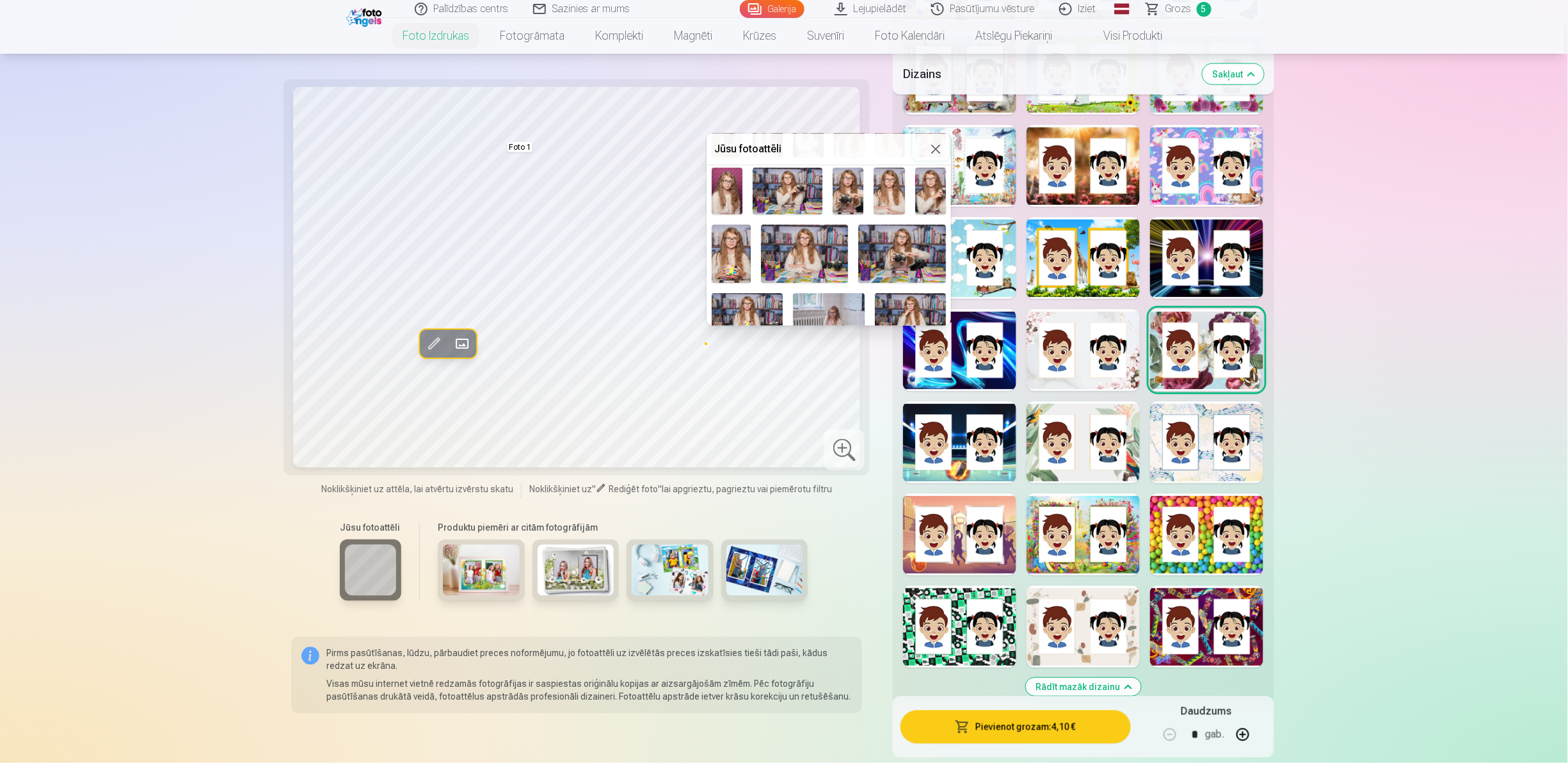
scroll to position [187, 0]
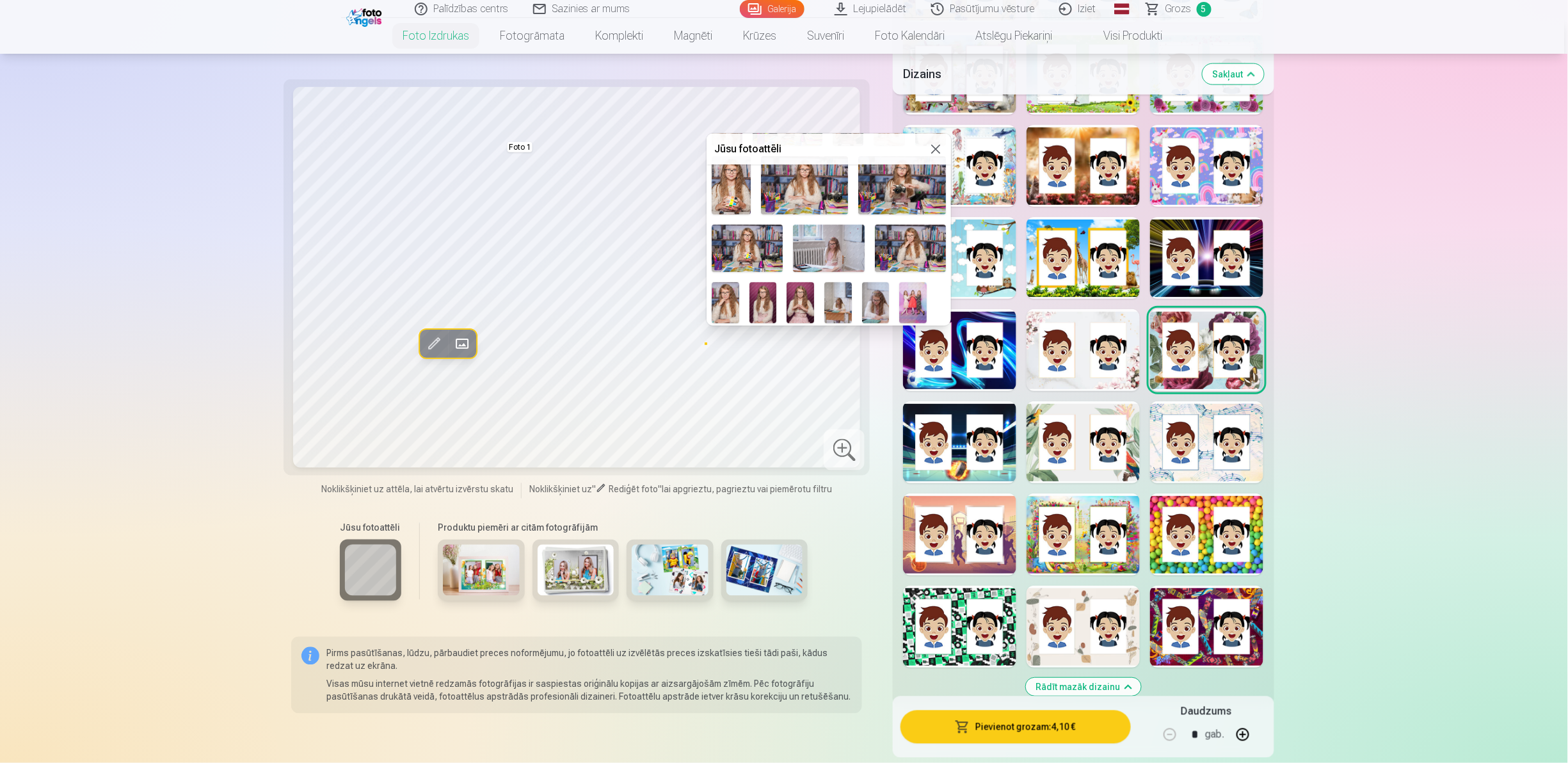
click at [903, 298] on img at bounding box center [913, 302] width 27 height 41
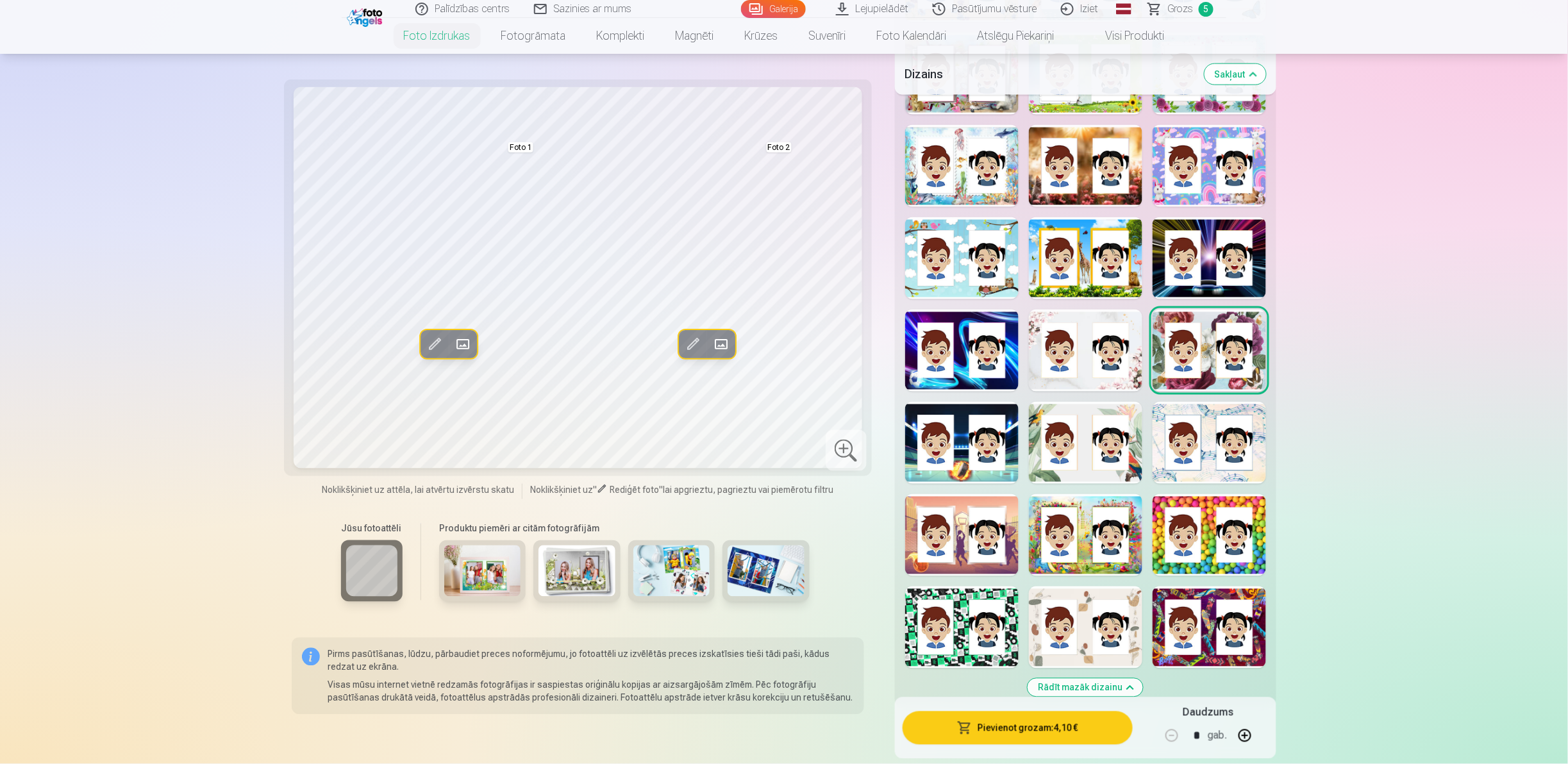
click at [1010, 727] on button "Pievienot grozam : 4,10 €" at bounding box center [1017, 727] width 230 height 34
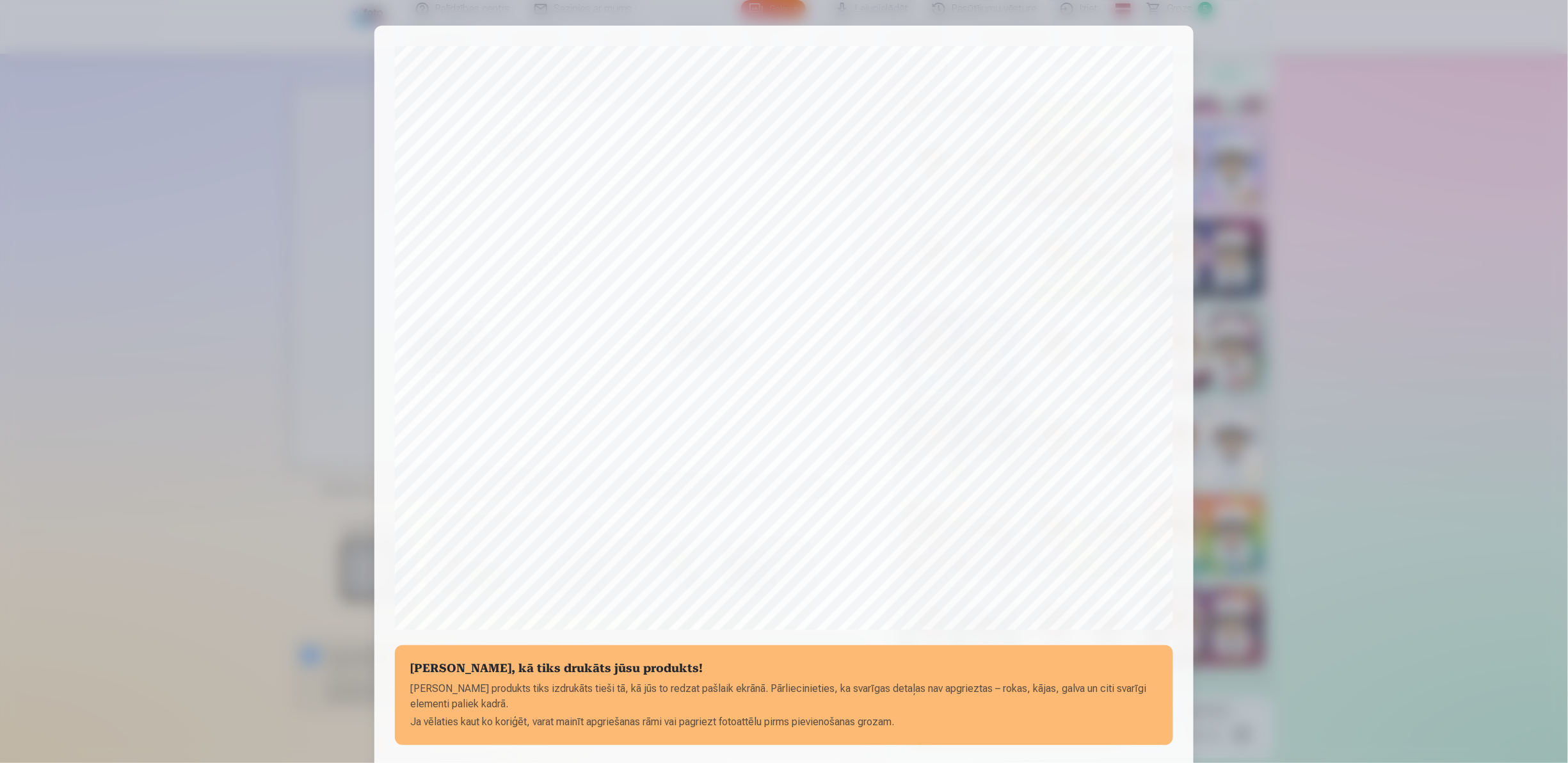
scroll to position [159, 0]
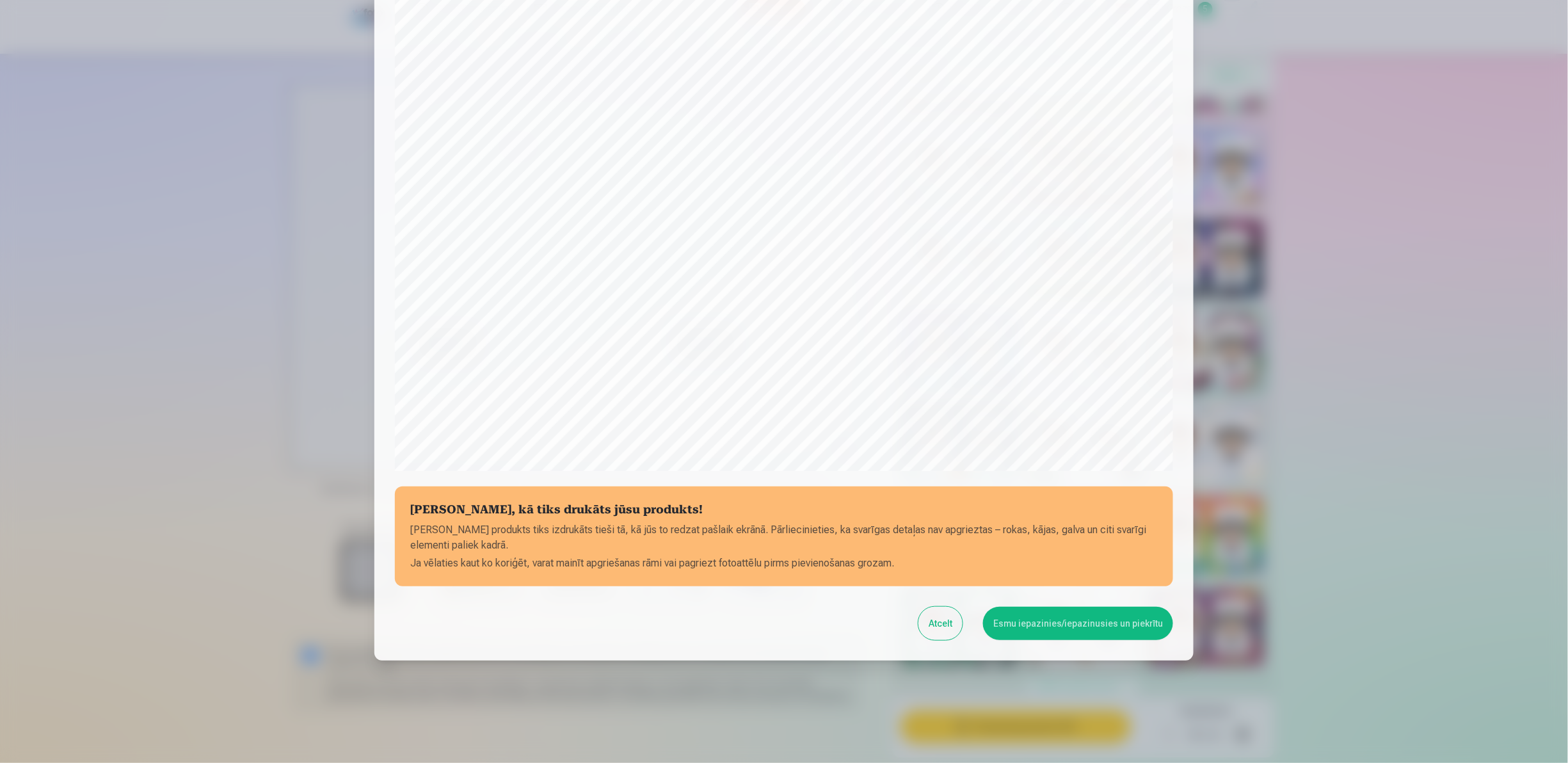
click at [1019, 624] on button "Esmu iepazinies/iepazinusies un piekrītu" at bounding box center [1078, 623] width 190 height 34
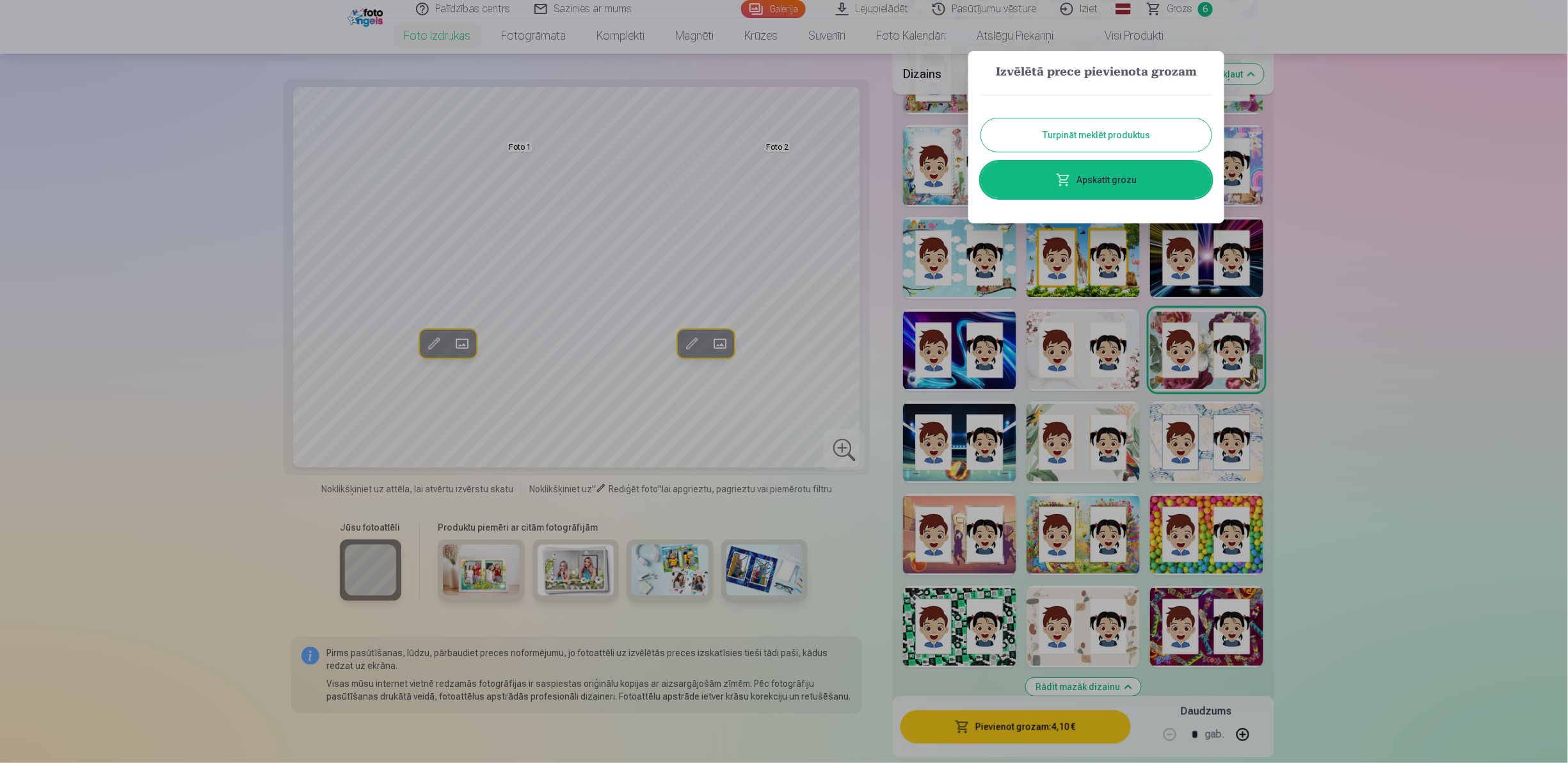
click at [829, 567] on div at bounding box center [784, 381] width 1568 height 763
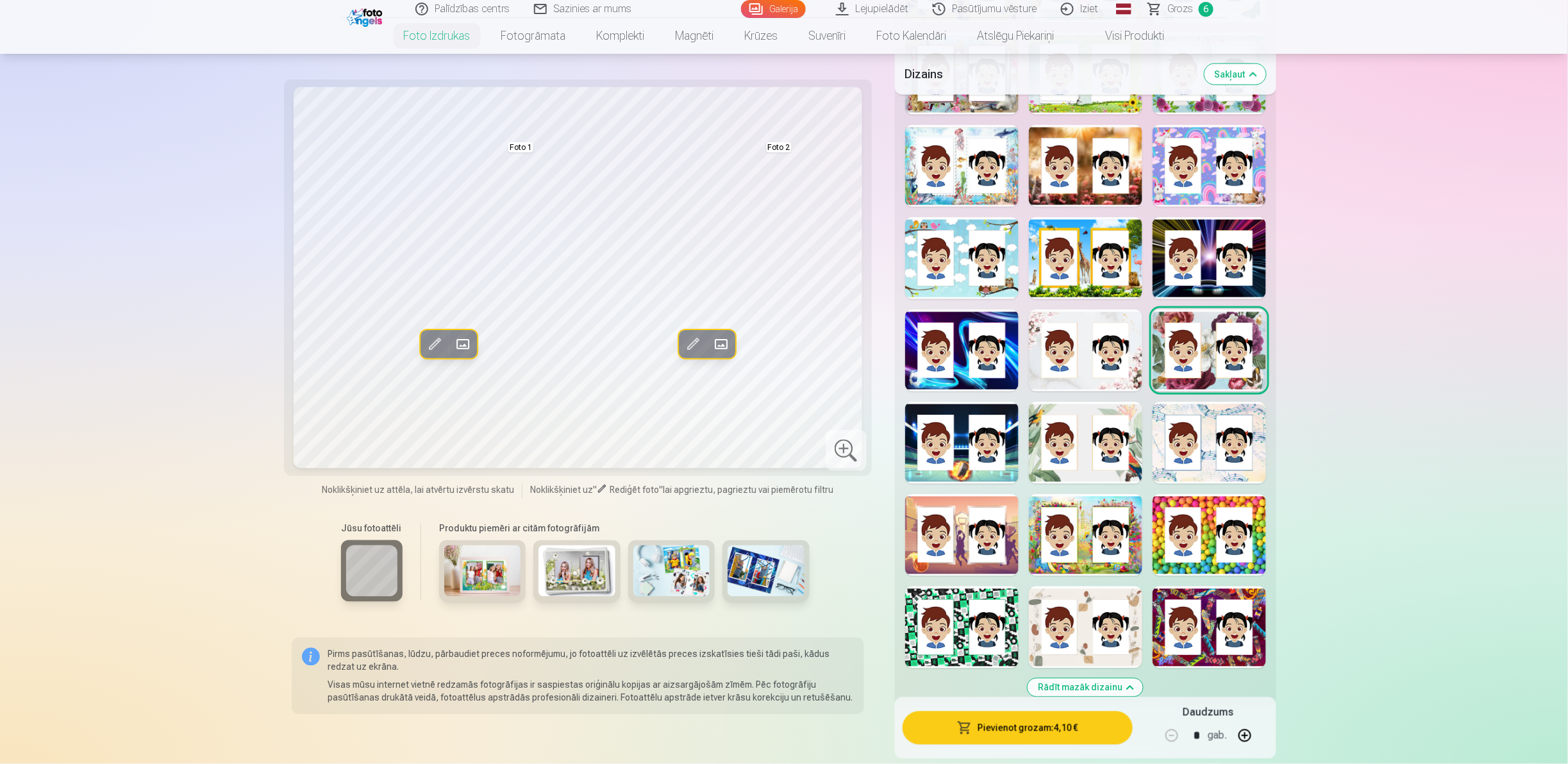
click at [1087, 369] on div at bounding box center [1085, 350] width 113 height 82
click at [461, 339] on span at bounding box center [463, 344] width 21 height 21
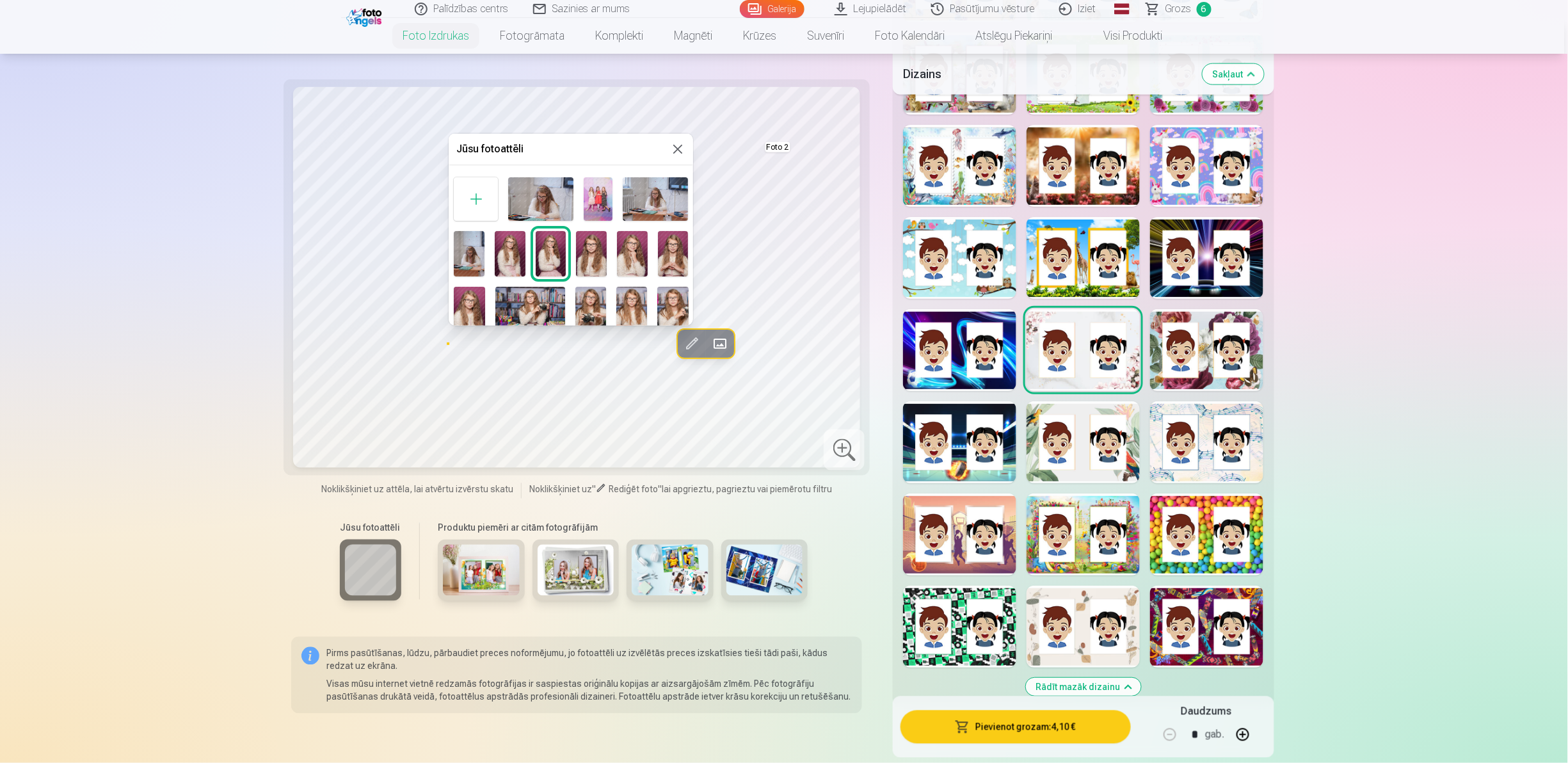
click at [670, 257] on img at bounding box center [673, 254] width 31 height 46
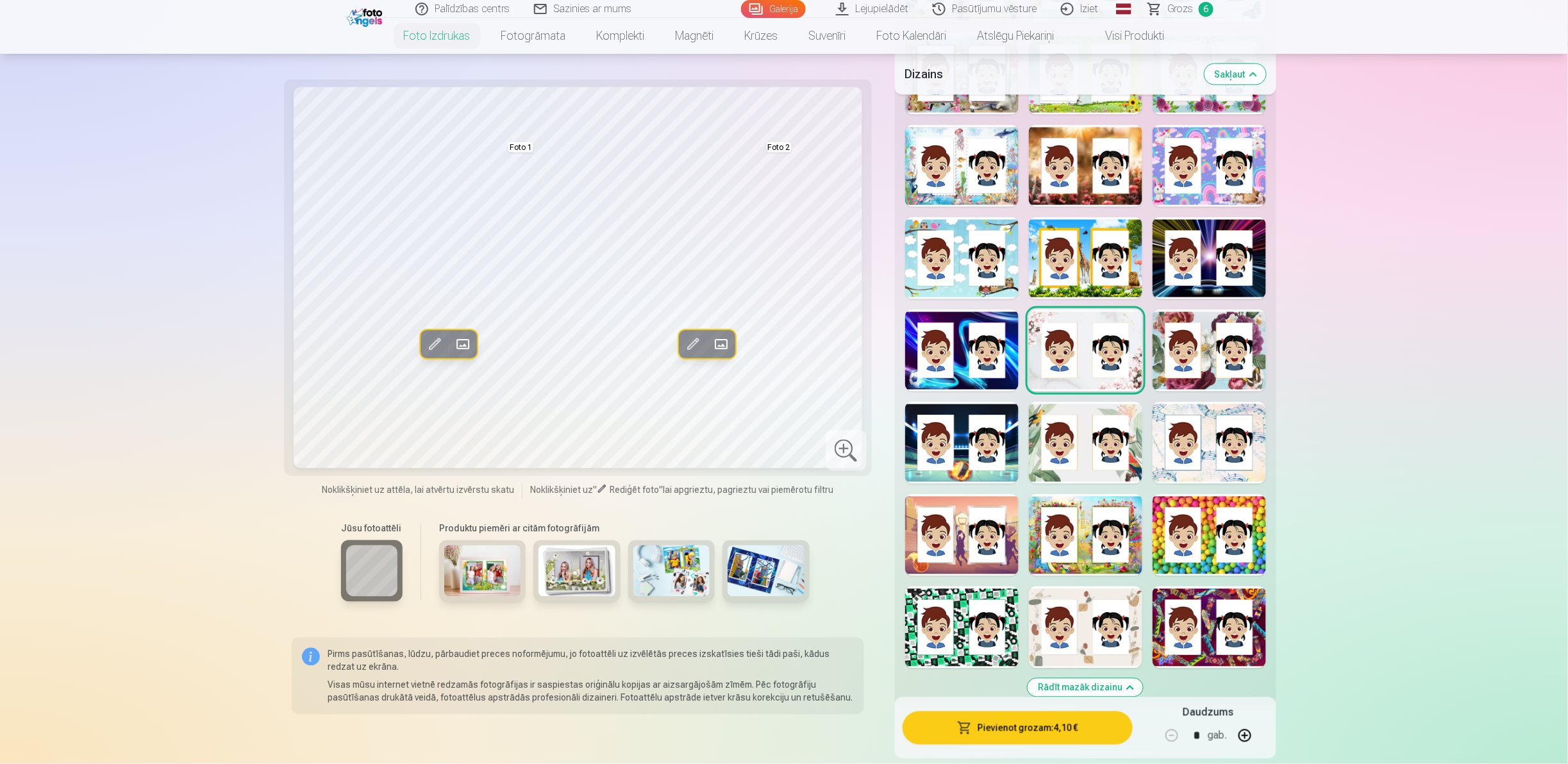
click at [724, 352] on span at bounding box center [721, 344] width 21 height 21
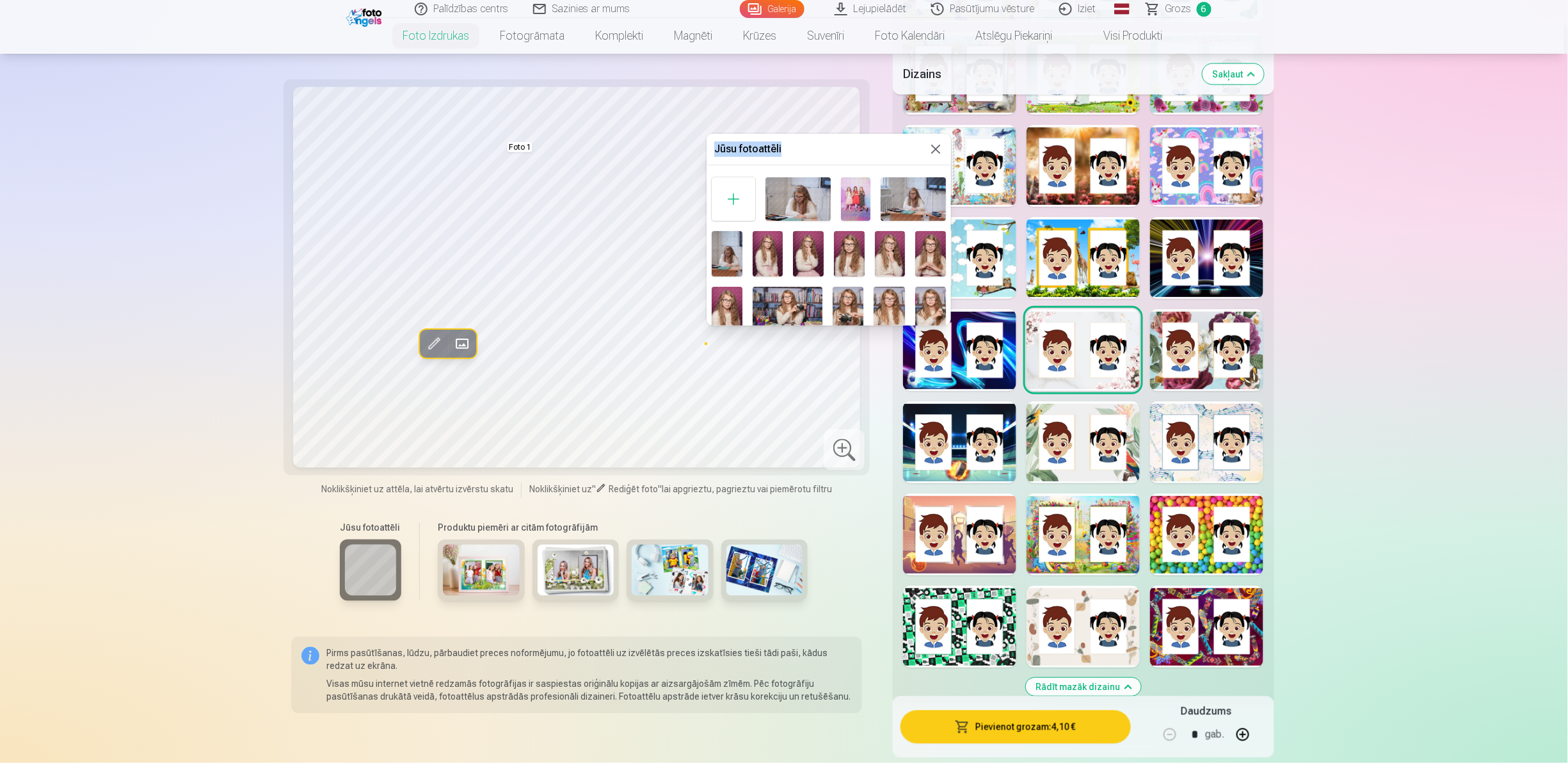
drag, startPoint x: 887, startPoint y: 143, endPoint x: 976, endPoint y: 138, distance: 89.1
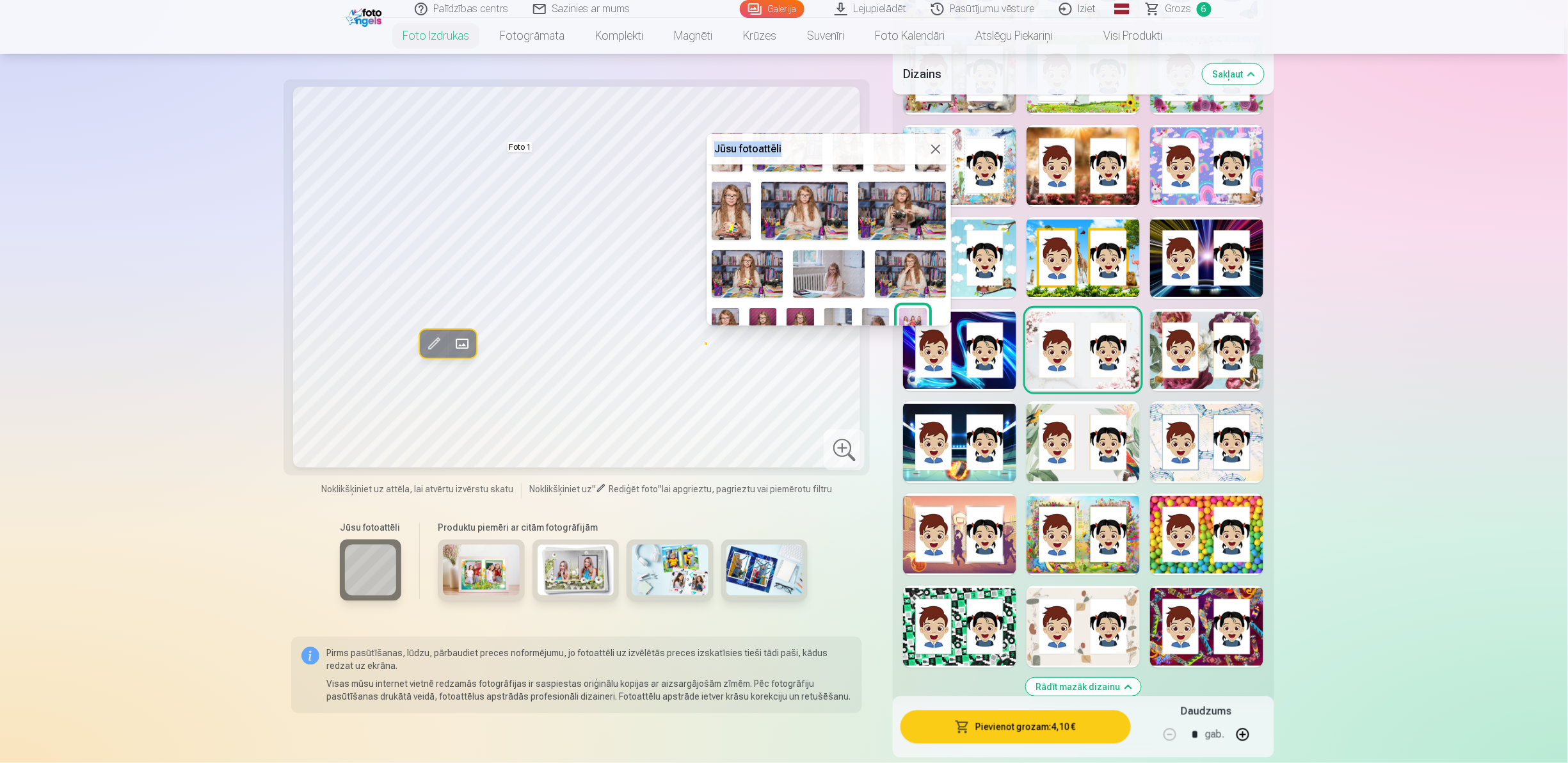
scroll to position [187, 0]
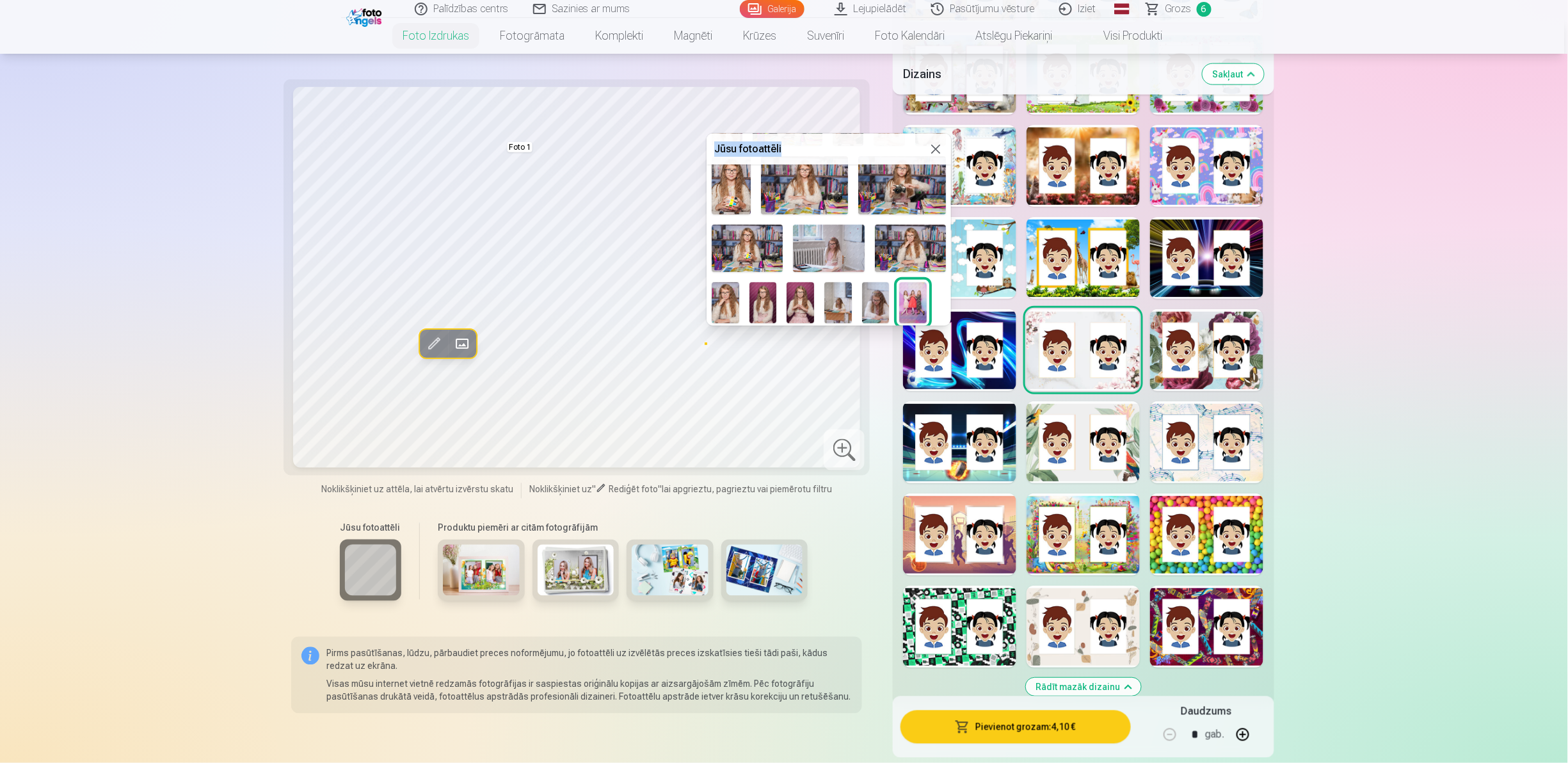
click at [803, 287] on img at bounding box center [800, 302] width 27 height 41
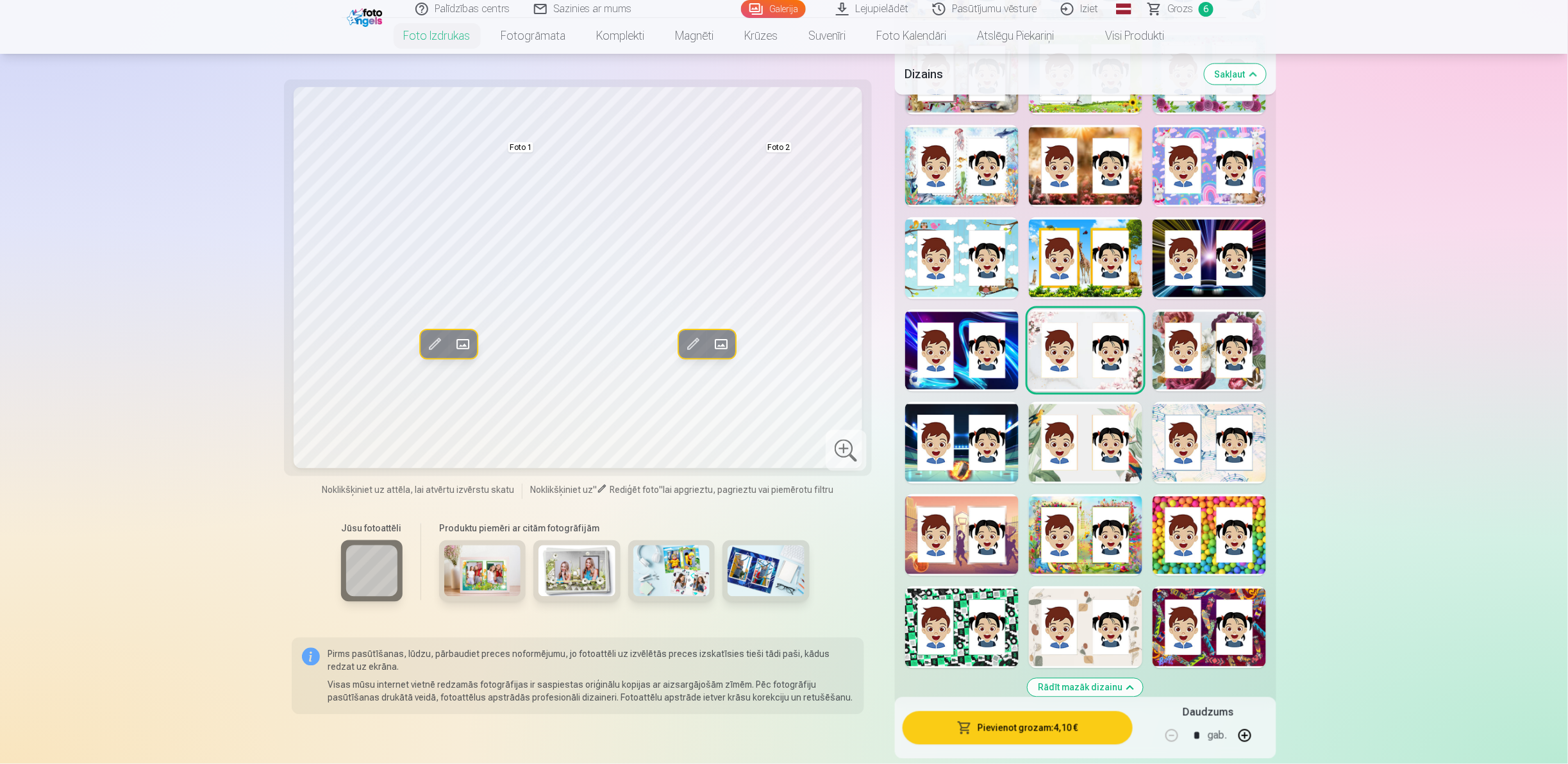
click at [471, 337] on span at bounding box center [463, 344] width 21 height 21
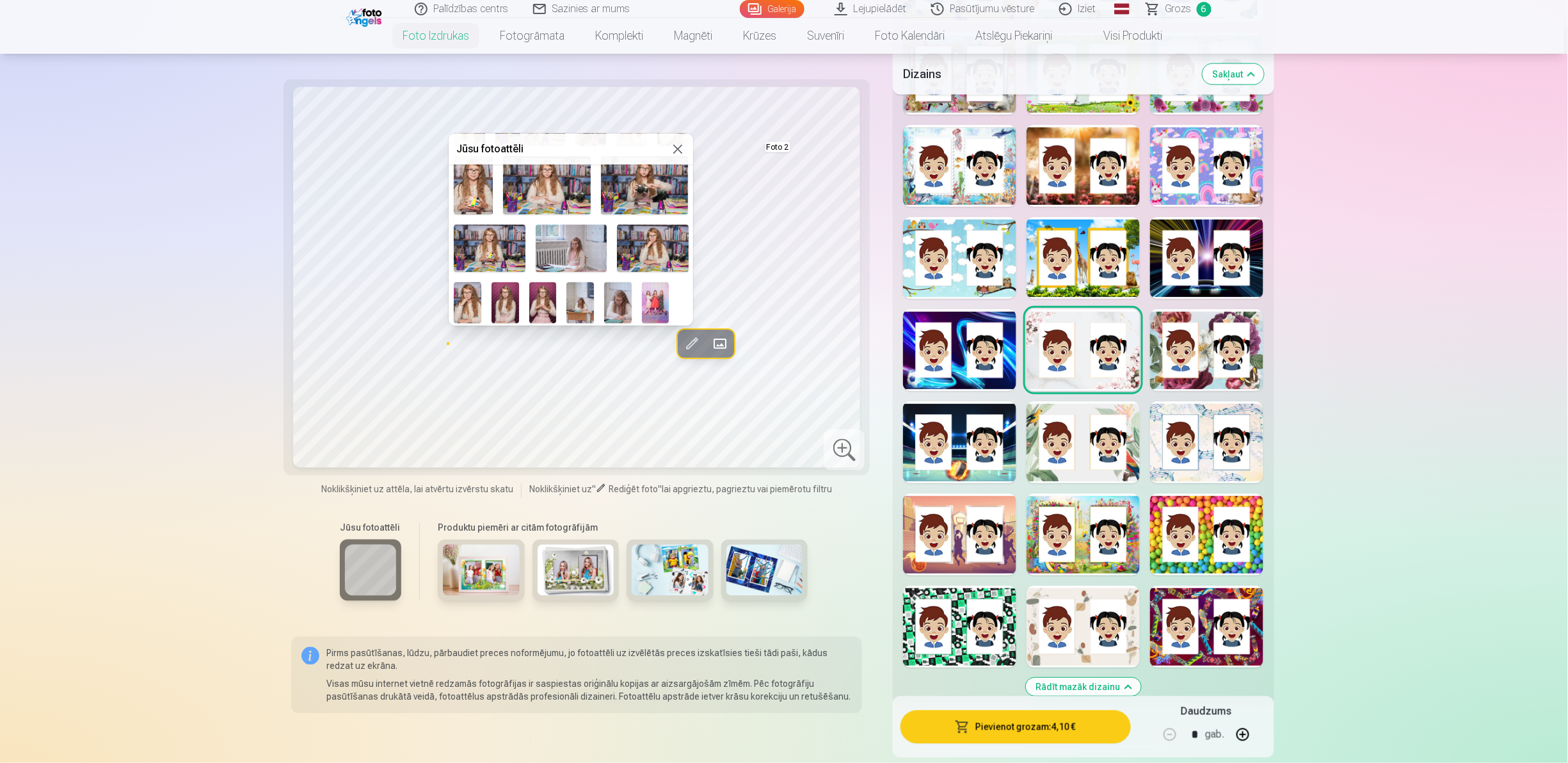
click at [504, 293] on img at bounding box center [505, 302] width 27 height 41
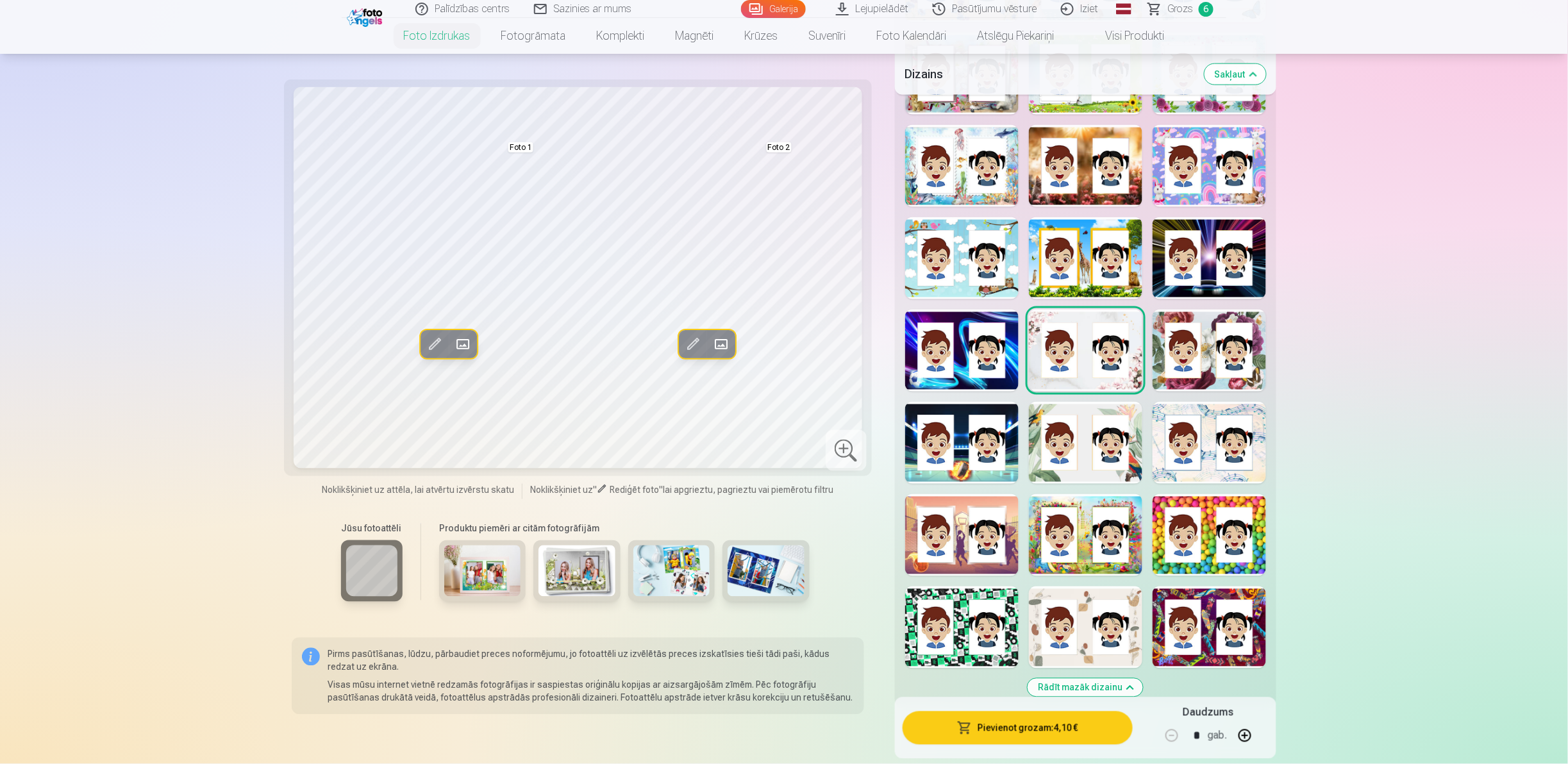
click at [724, 346] on span at bounding box center [721, 344] width 21 height 21
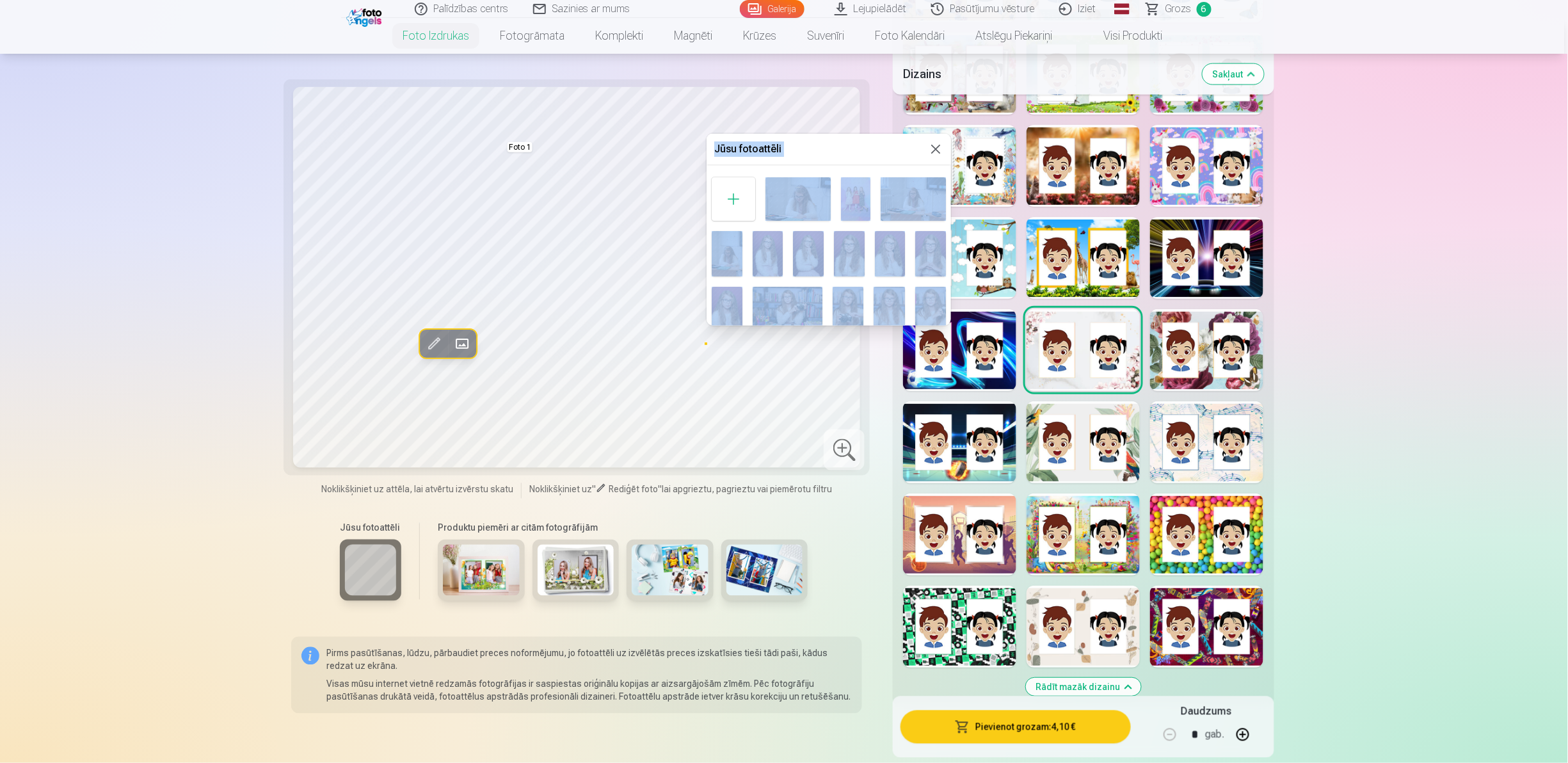
scroll to position [64, 0]
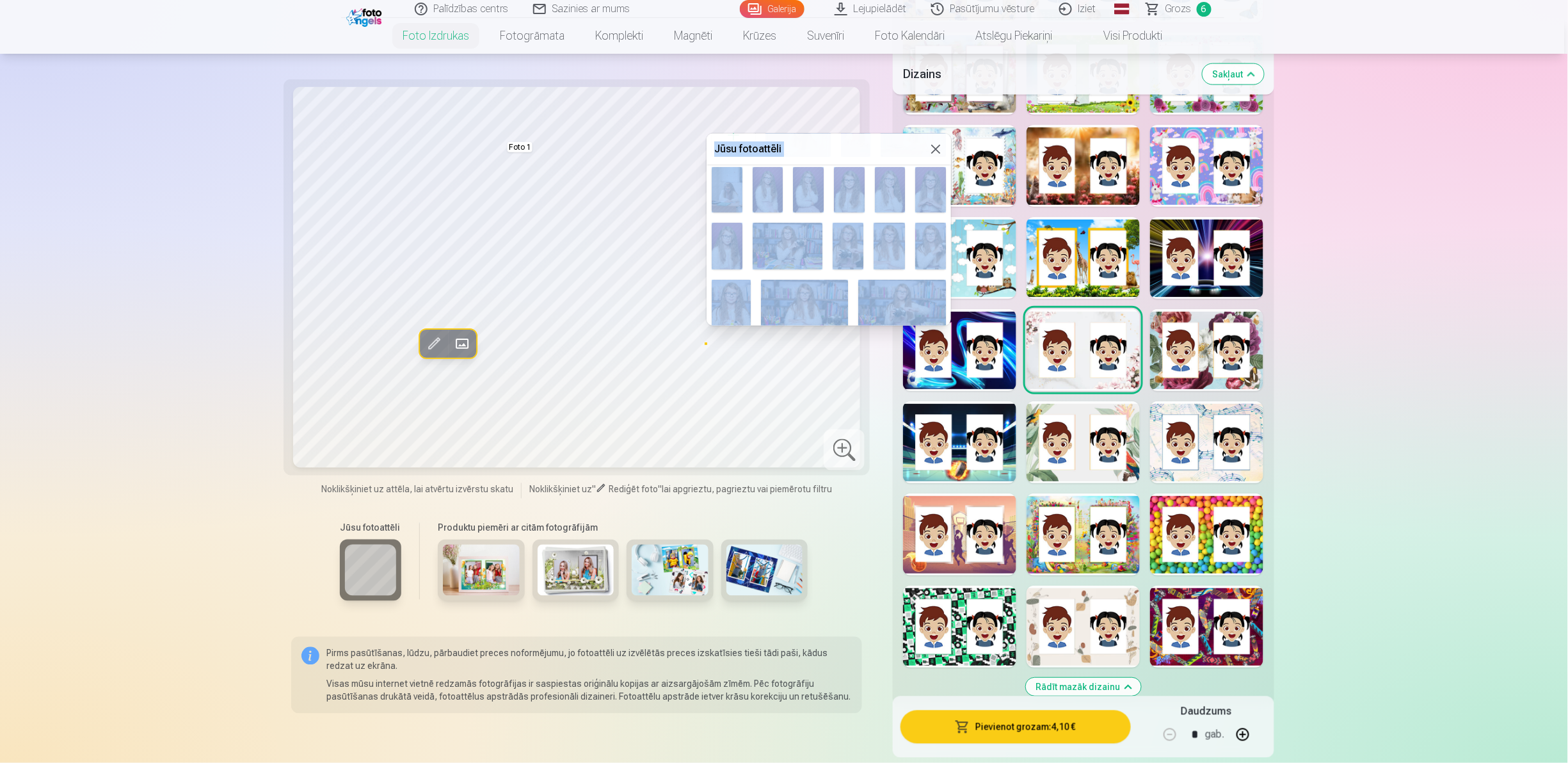
drag, startPoint x: 952, startPoint y: 203, endPoint x: 921, endPoint y: 319, distance: 120.1
drag, startPoint x: 921, startPoint y: 319, endPoint x: 865, endPoint y: 152, distance: 176.1
click at [865, 152] on h5 "Jūsu fotoattēli" at bounding box center [821, 149] width 214 height 15
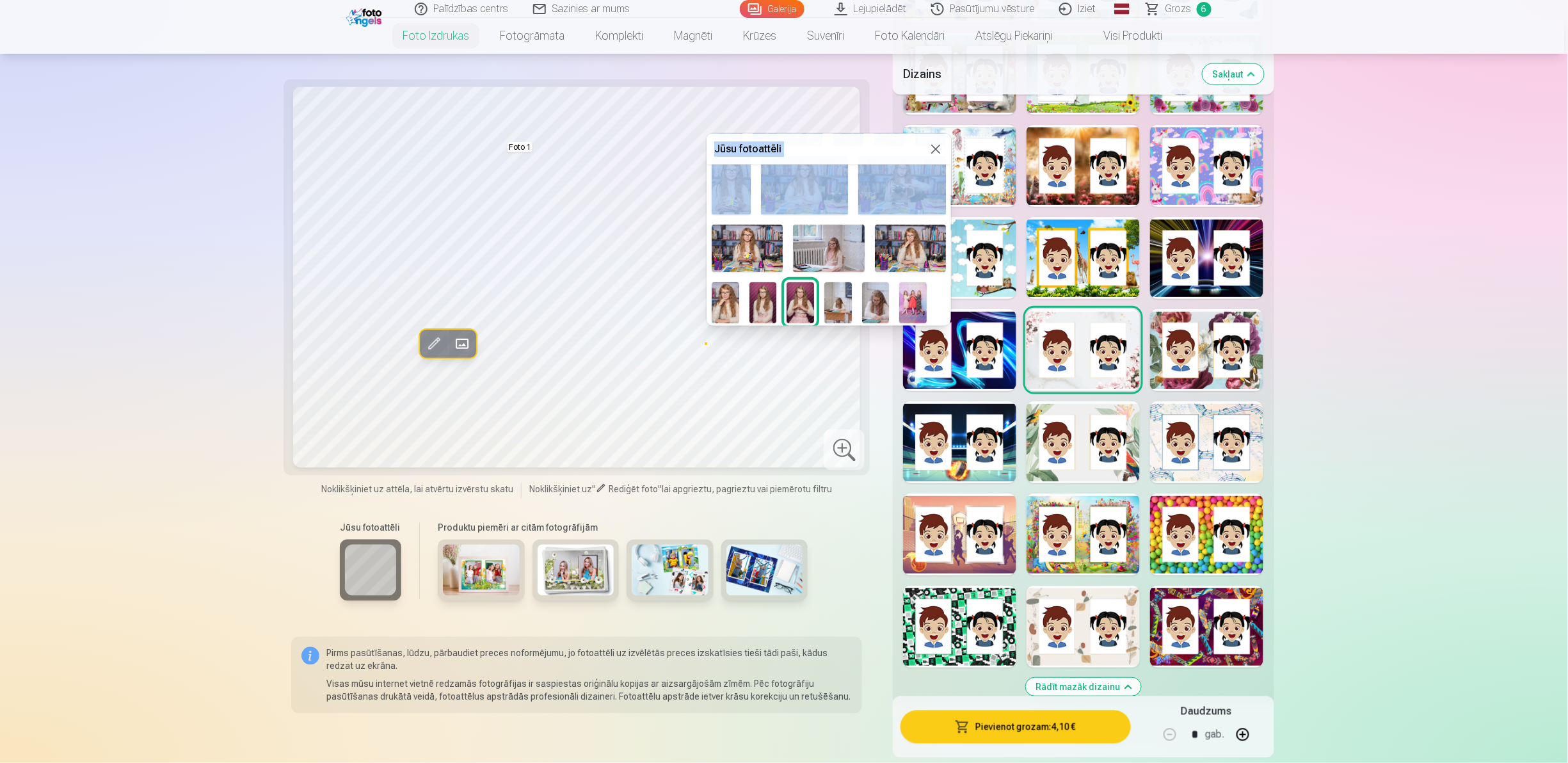
click at [762, 289] on img at bounding box center [763, 302] width 27 height 41
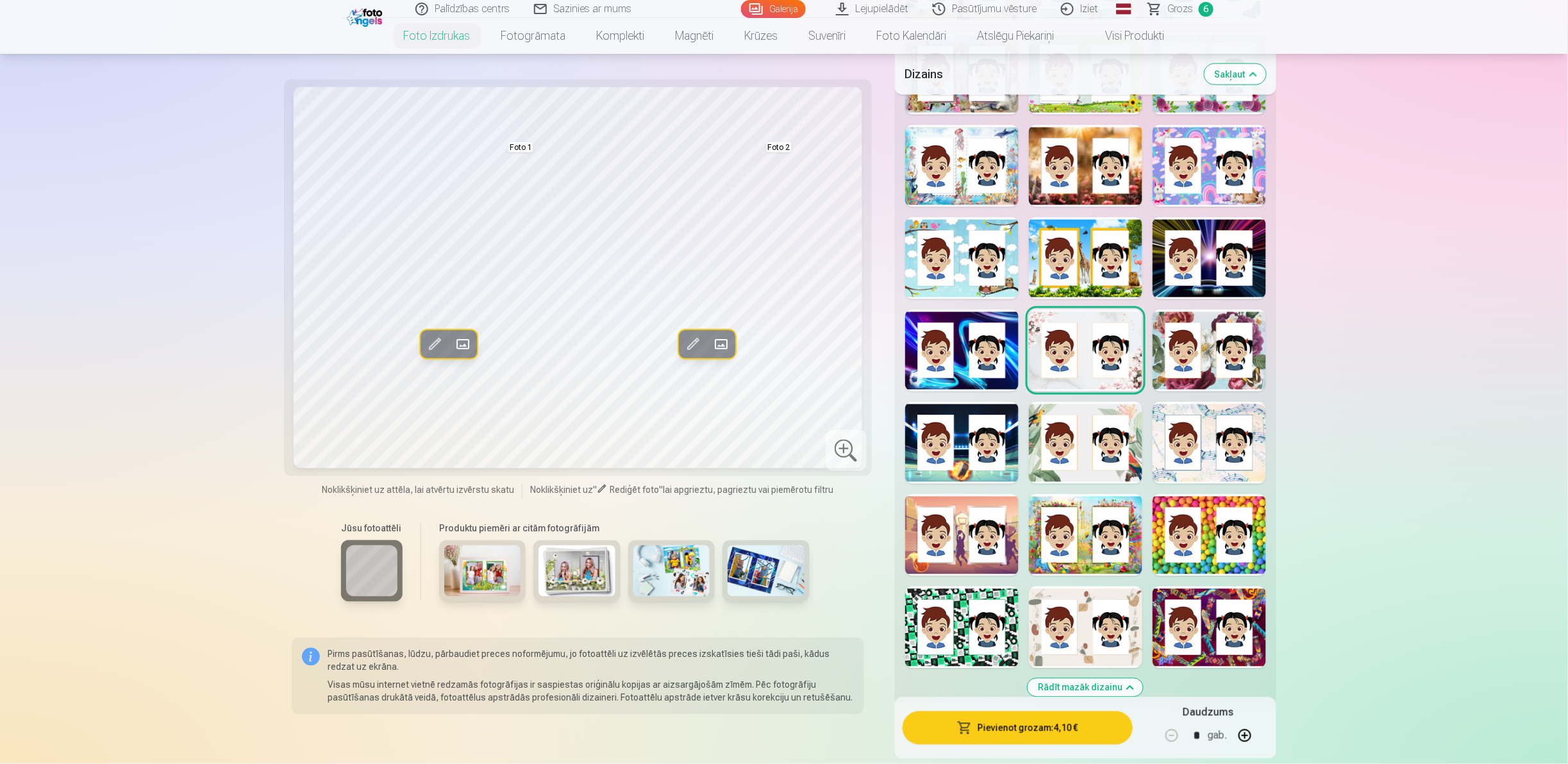
click at [476, 344] on button "Aizstāt" at bounding box center [462, 344] width 28 height 28
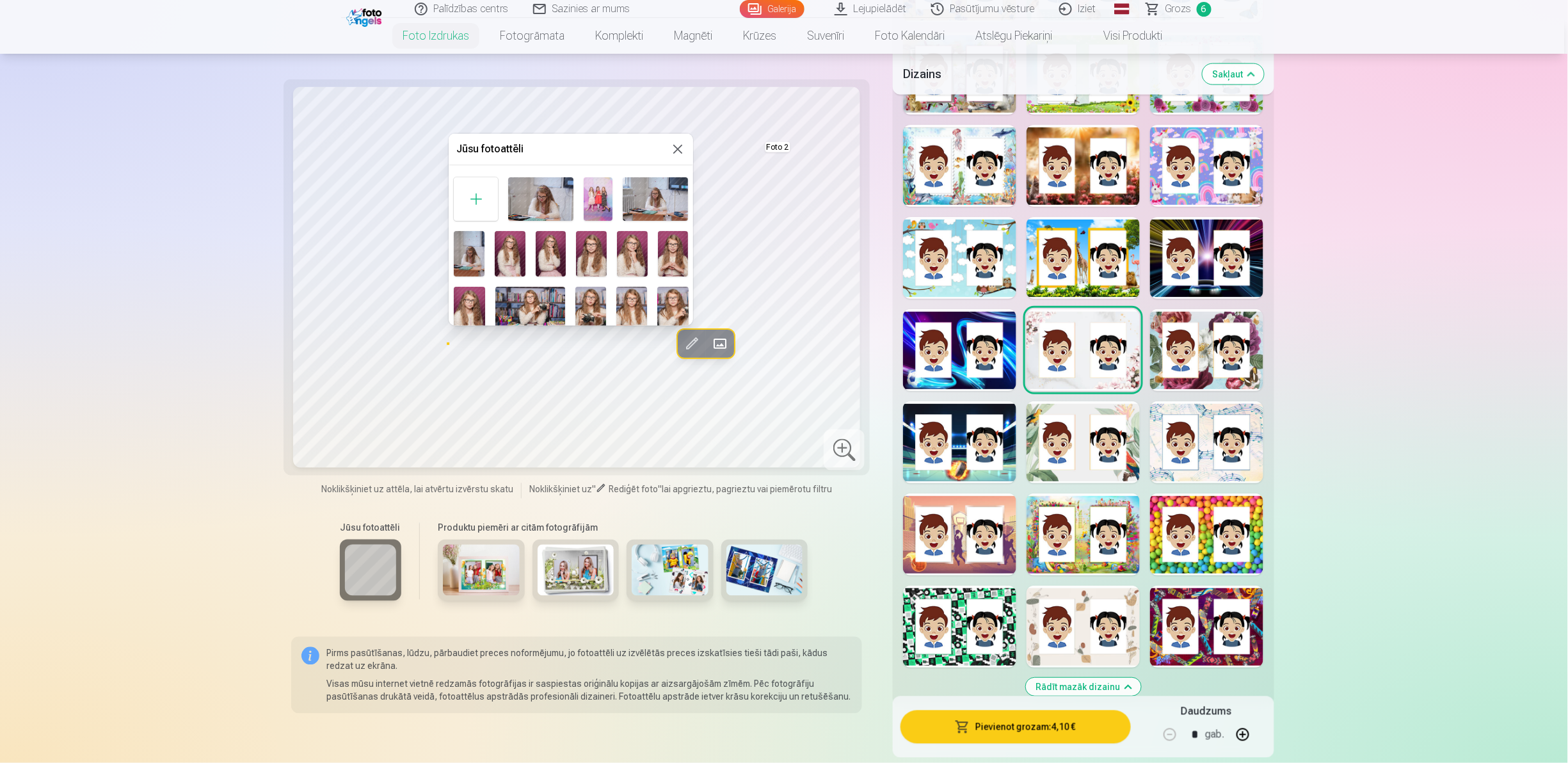
click at [553, 245] on img at bounding box center [551, 254] width 31 height 46
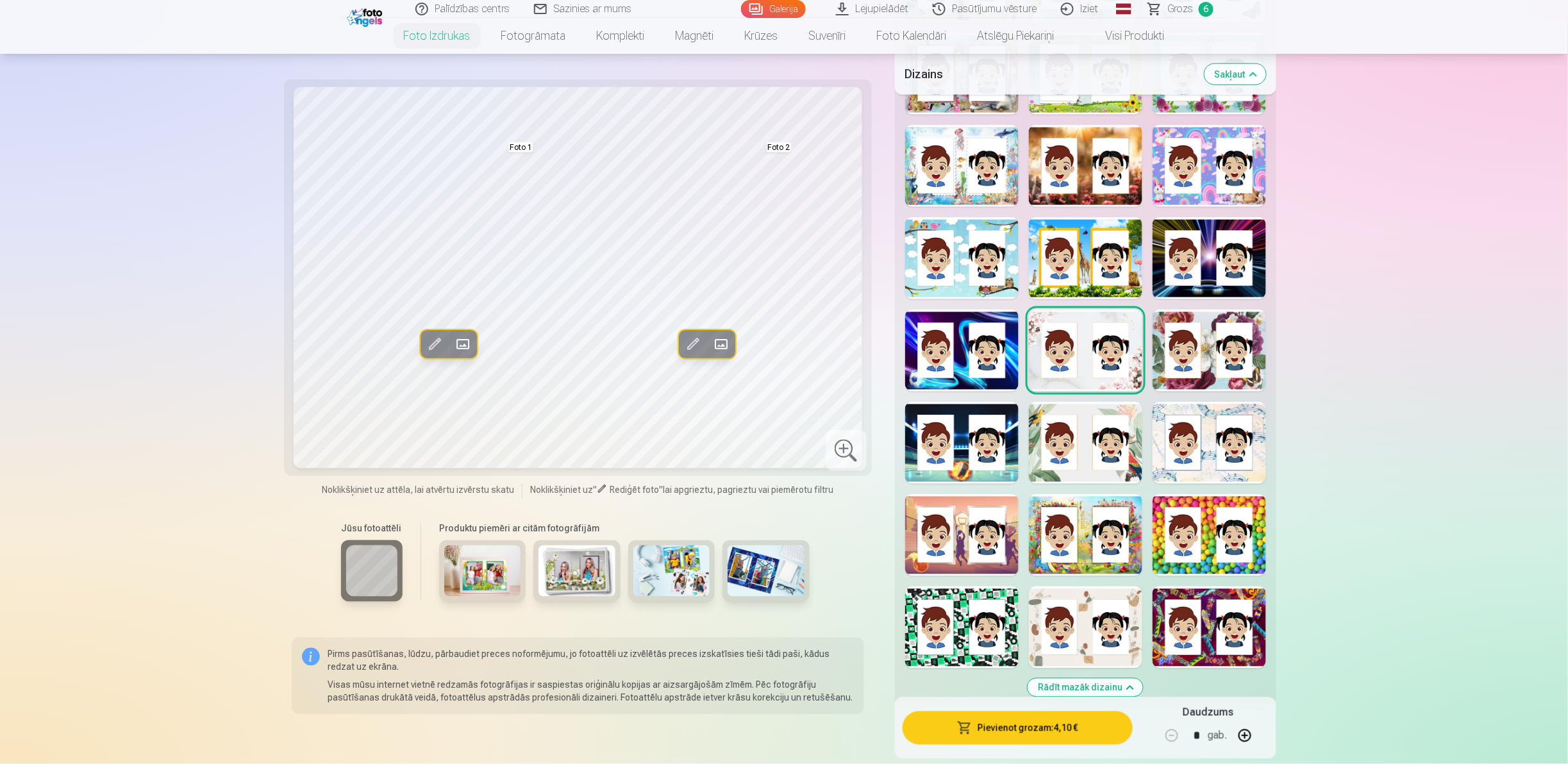
click at [728, 342] on span at bounding box center [721, 344] width 21 height 21
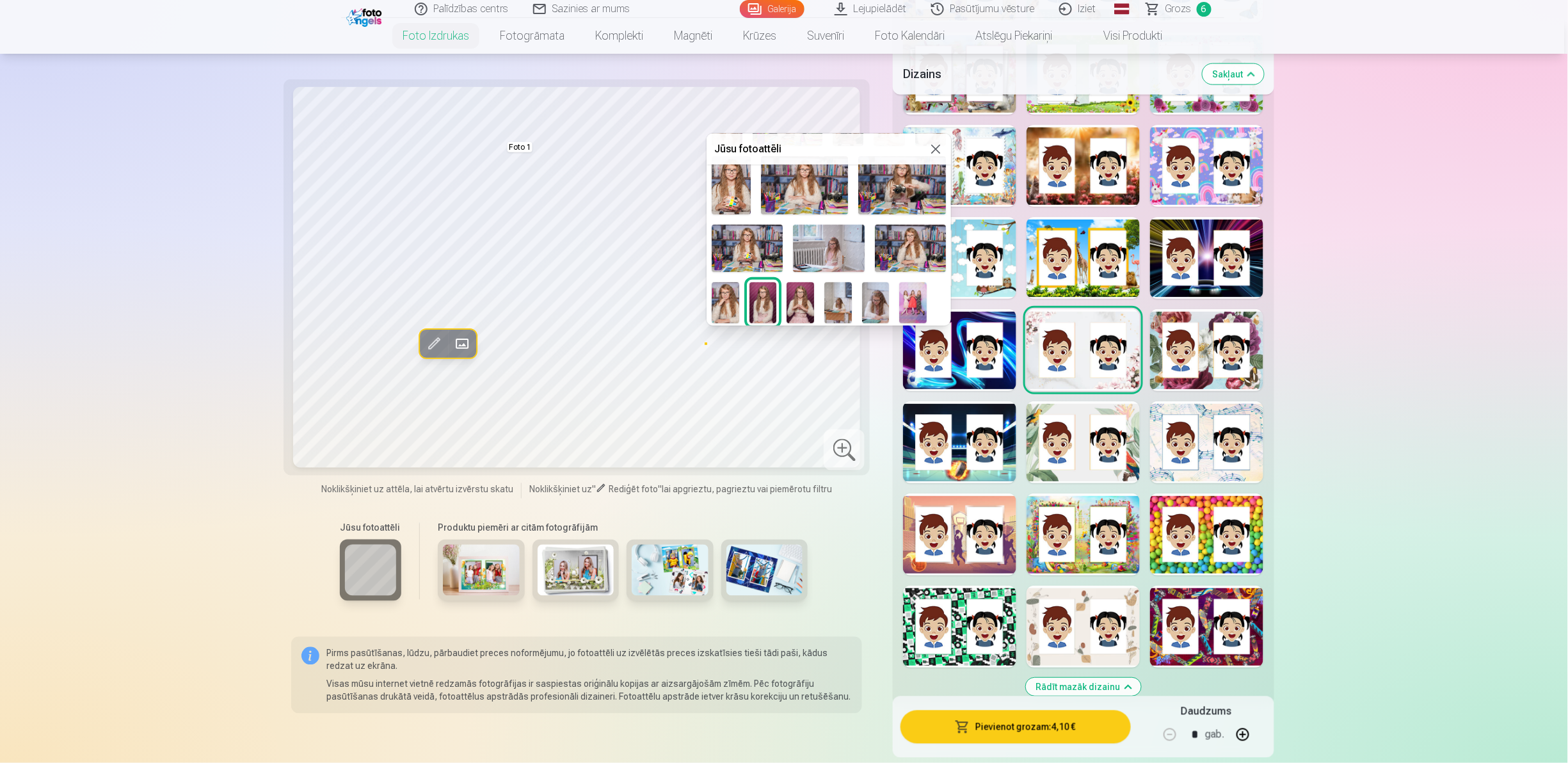
click at [850, 250] on img at bounding box center [828, 248] width 71 height 47
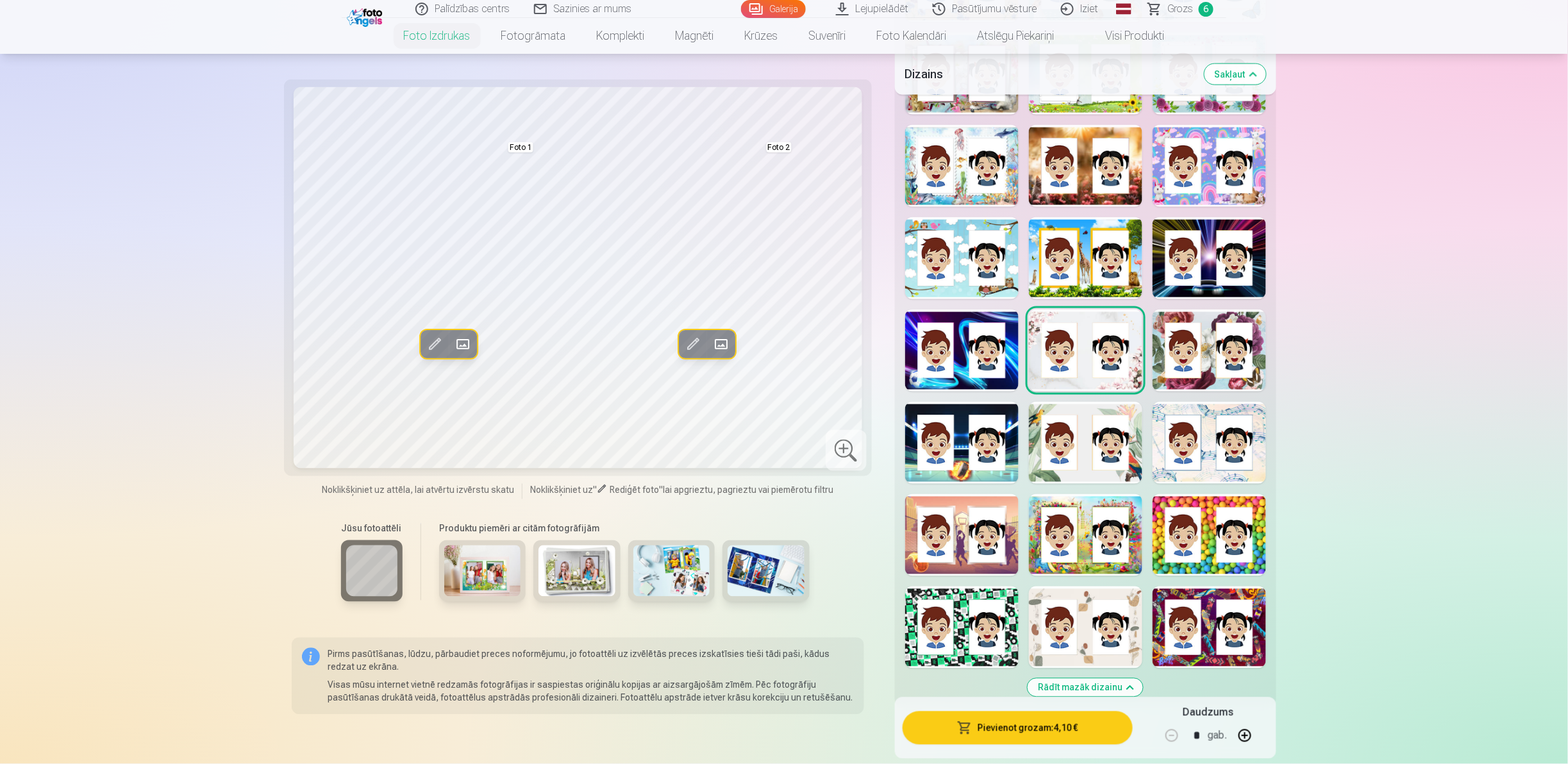
click at [725, 349] on span at bounding box center [721, 344] width 21 height 21
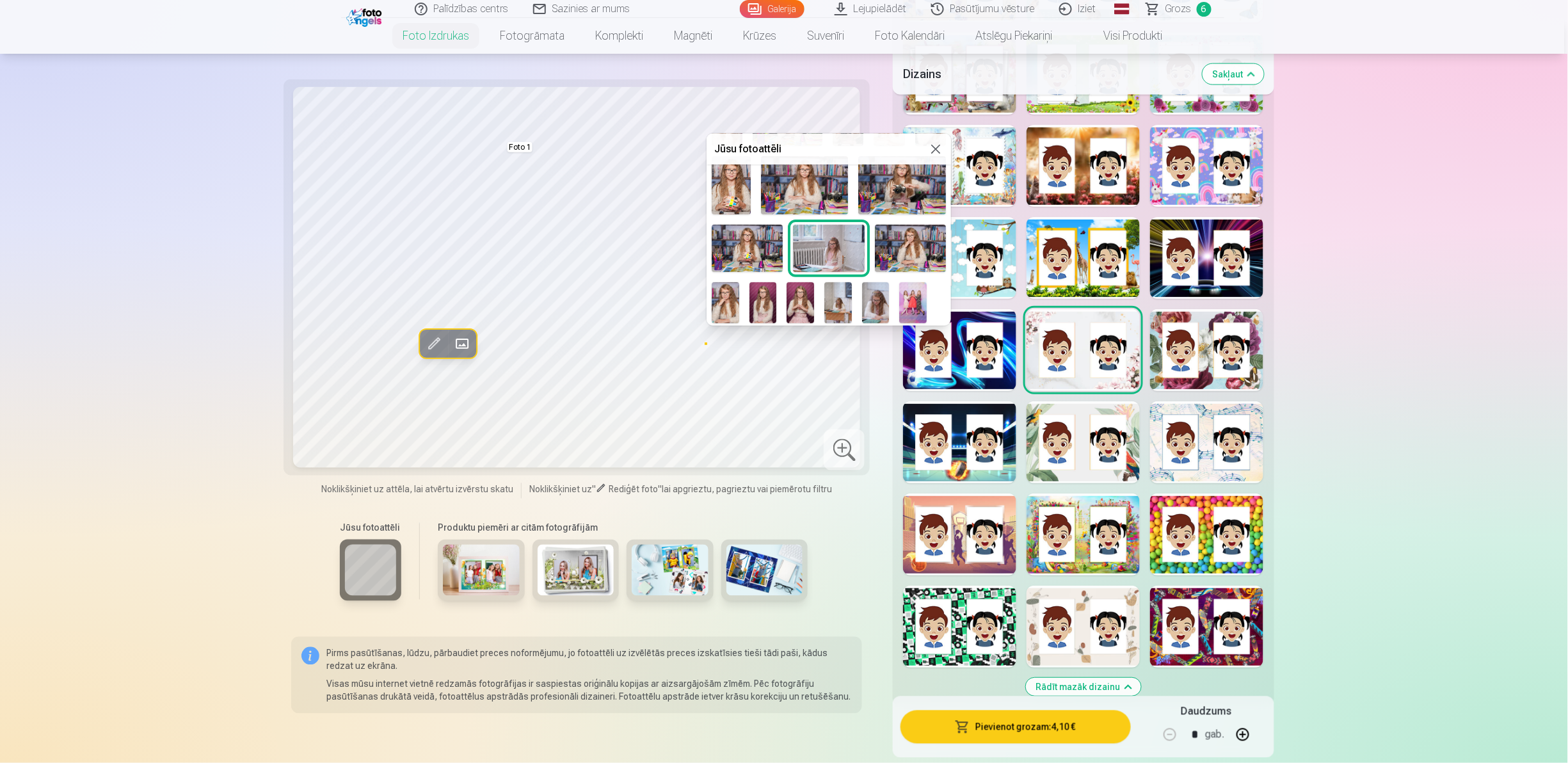
click at [749, 244] on img at bounding box center [747, 248] width 71 height 47
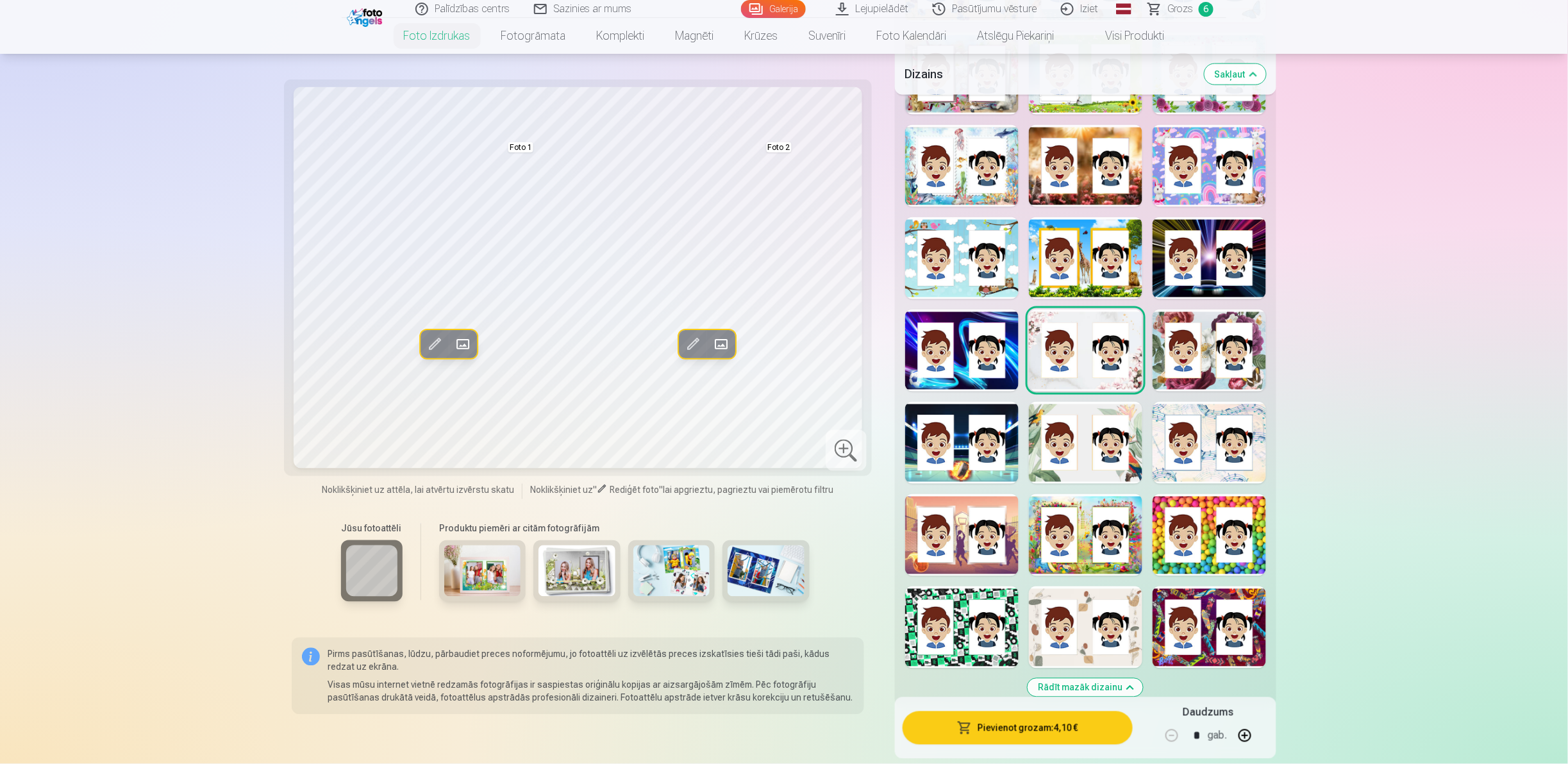
click at [1201, 552] on div at bounding box center [1209, 535] width 113 height 82
click at [1171, 106] on div at bounding box center [1209, 74] width 113 height 82
click at [959, 192] on div at bounding box center [961, 165] width 113 height 82
click at [1050, 162] on div at bounding box center [1085, 165] width 113 height 82
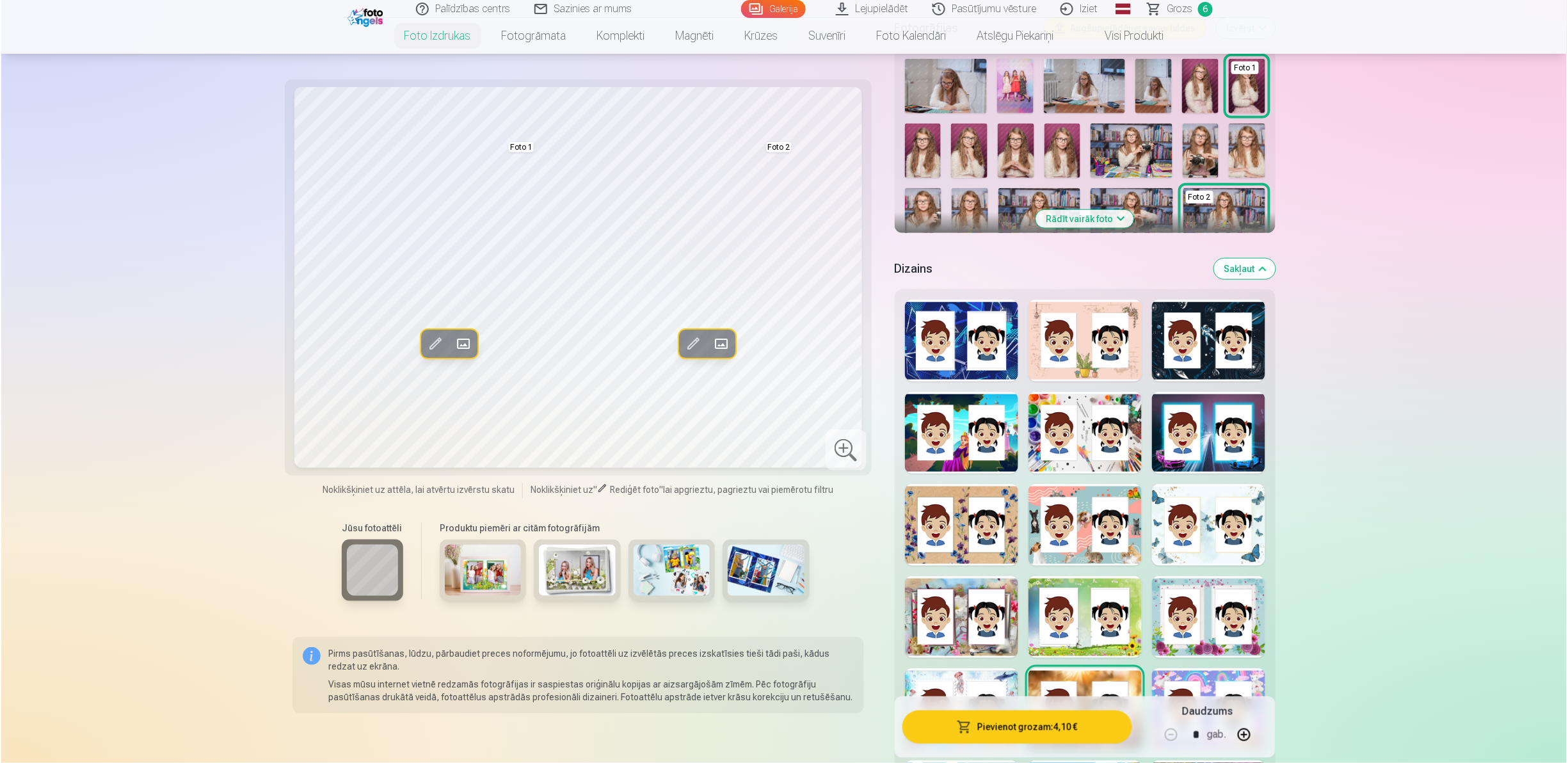
scroll to position [508, 0]
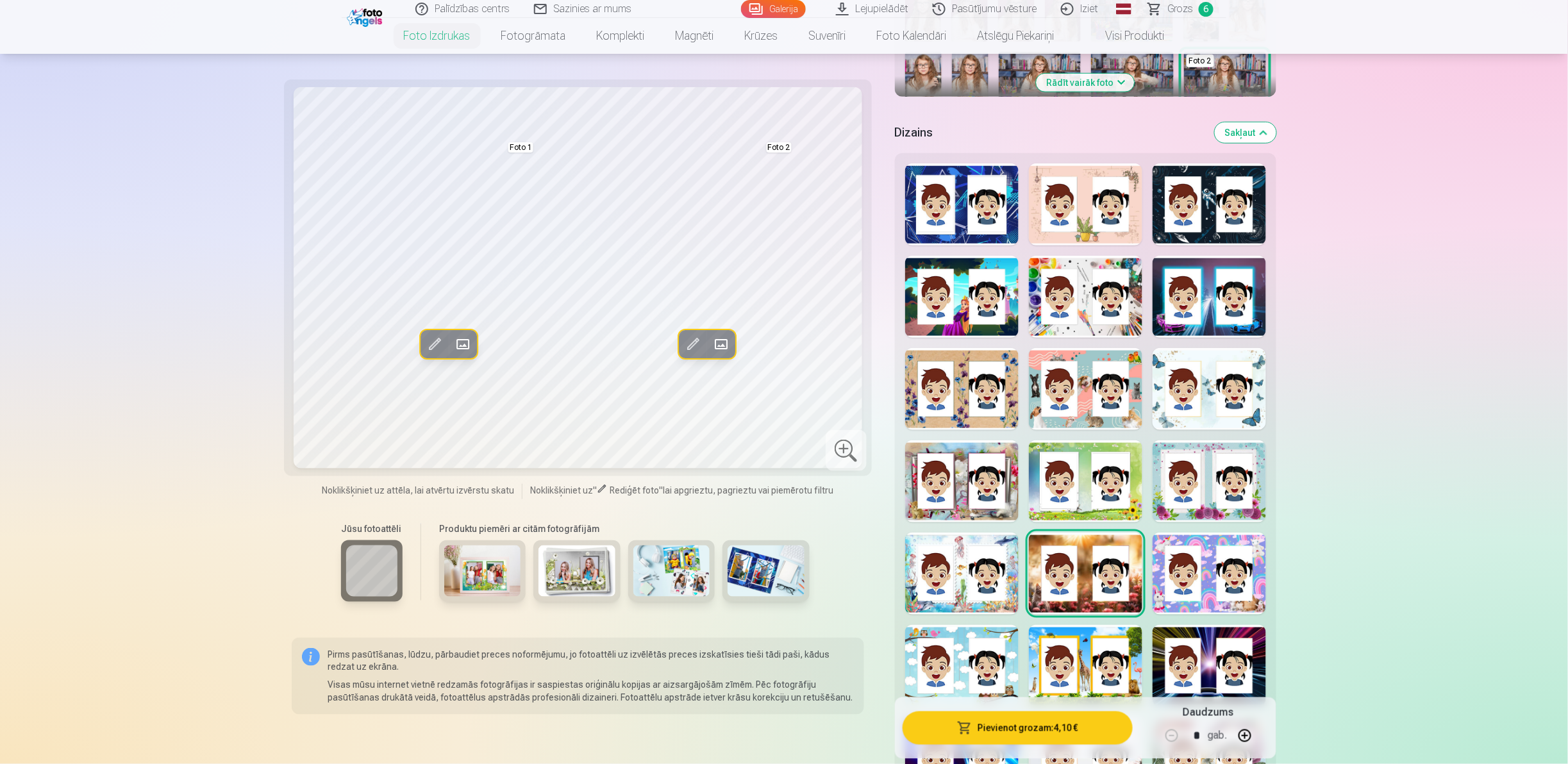
click at [1031, 324] on div at bounding box center [1085, 296] width 113 height 82
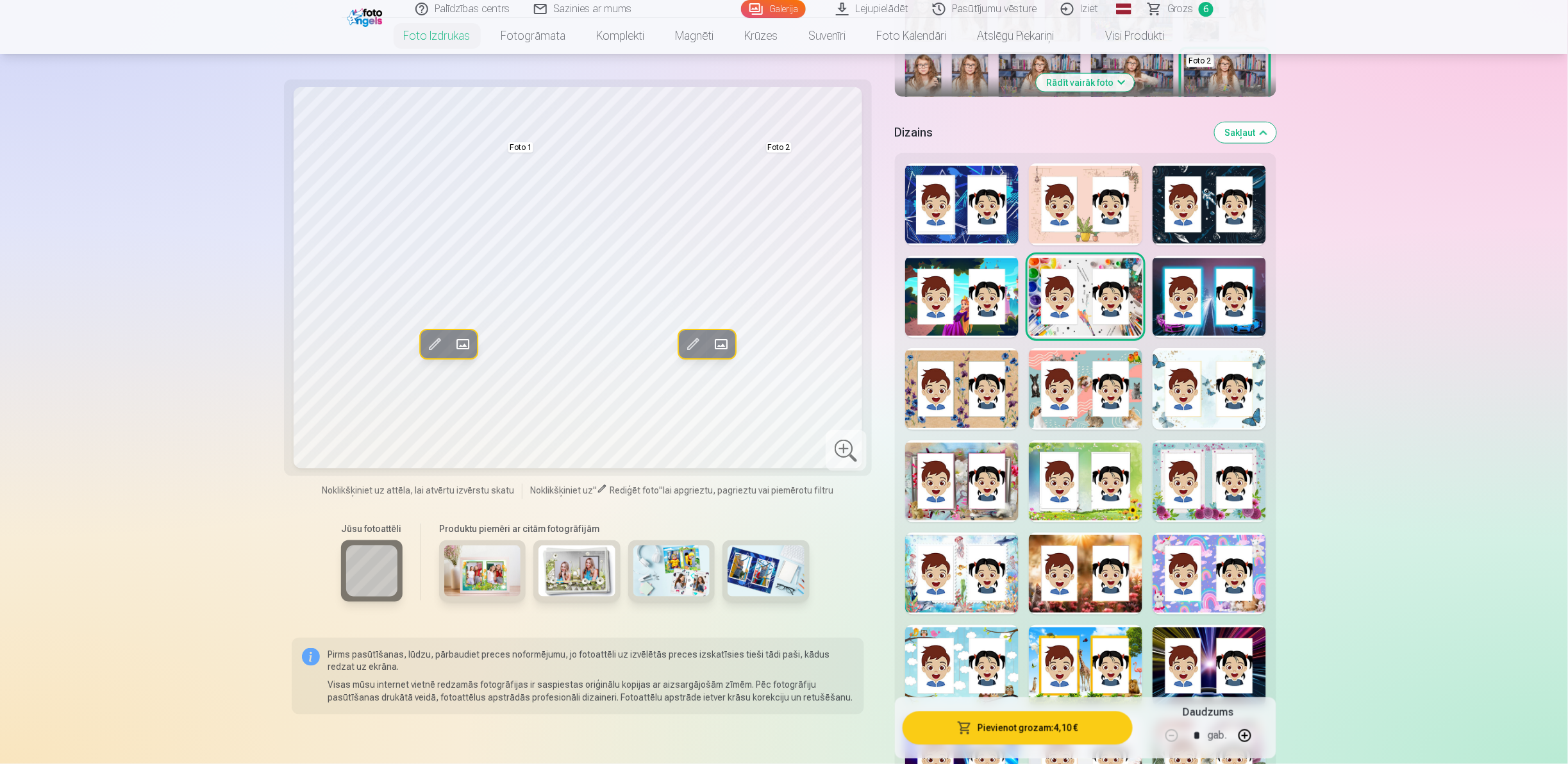
click at [1031, 722] on button "Pievienot grozam : 4,10 €" at bounding box center [1017, 727] width 230 height 34
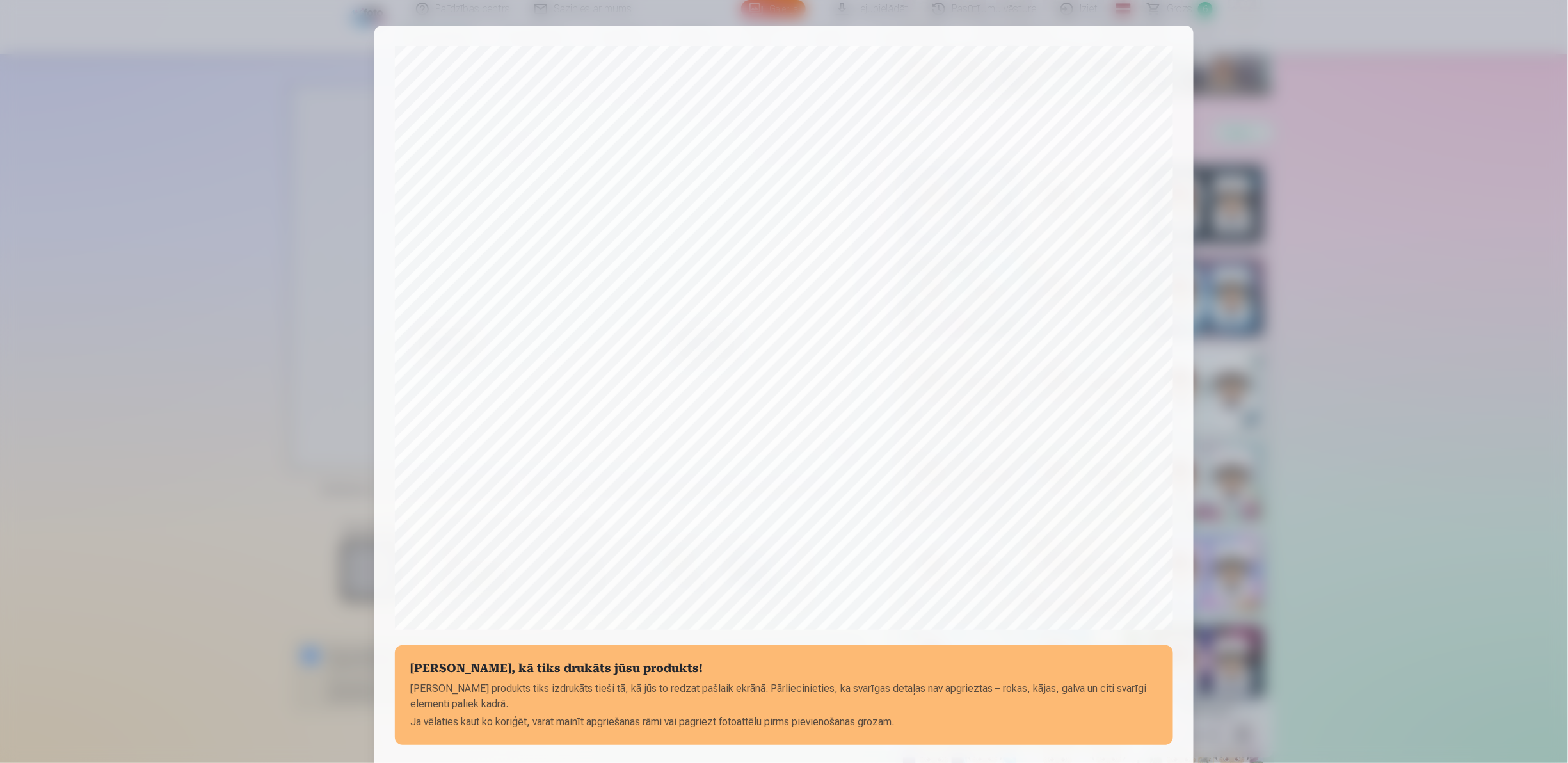
scroll to position [159, 0]
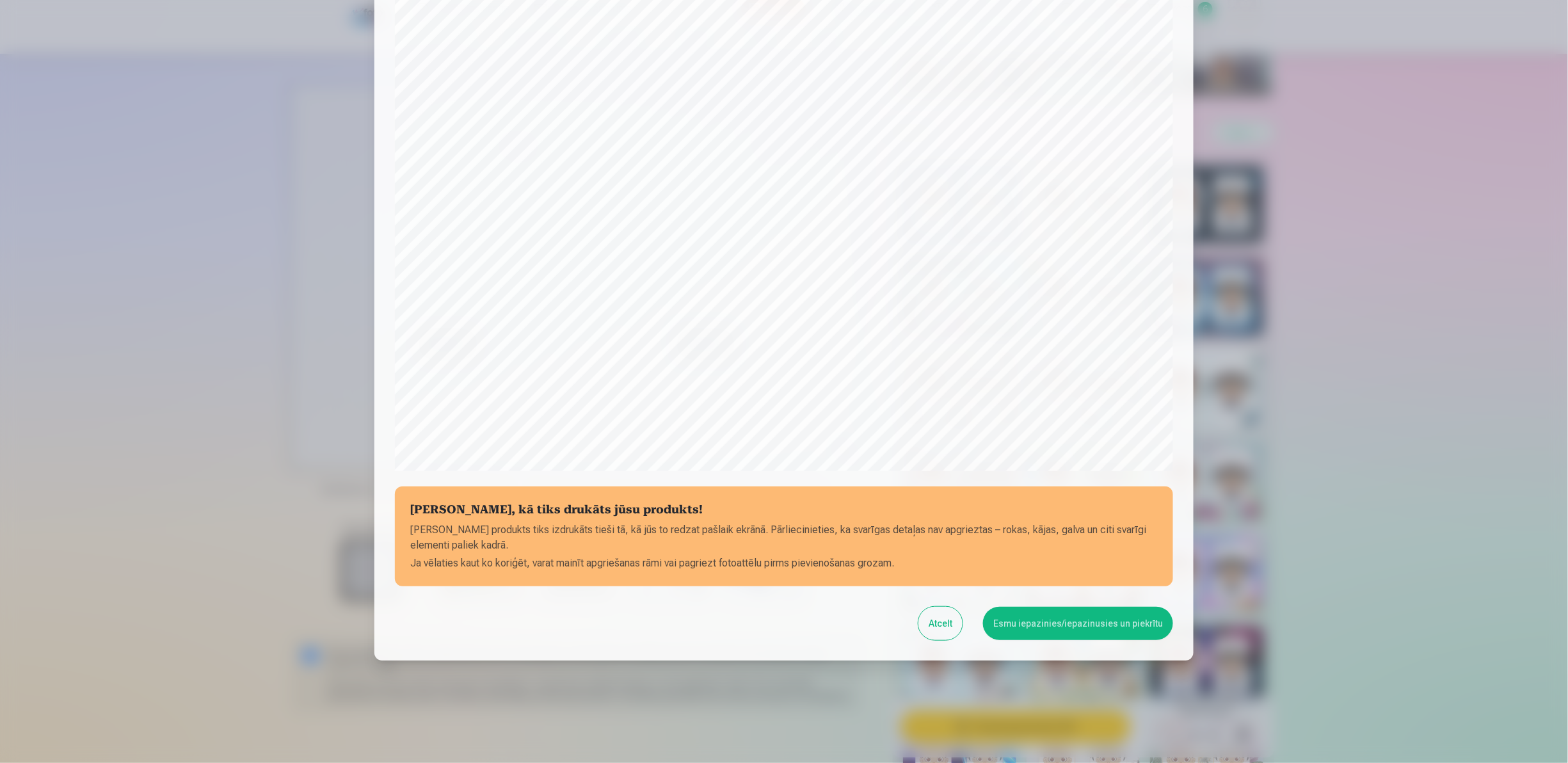
click at [1046, 627] on button "Esmu iepazinies/iepazinusies un piekrītu" at bounding box center [1078, 623] width 190 height 34
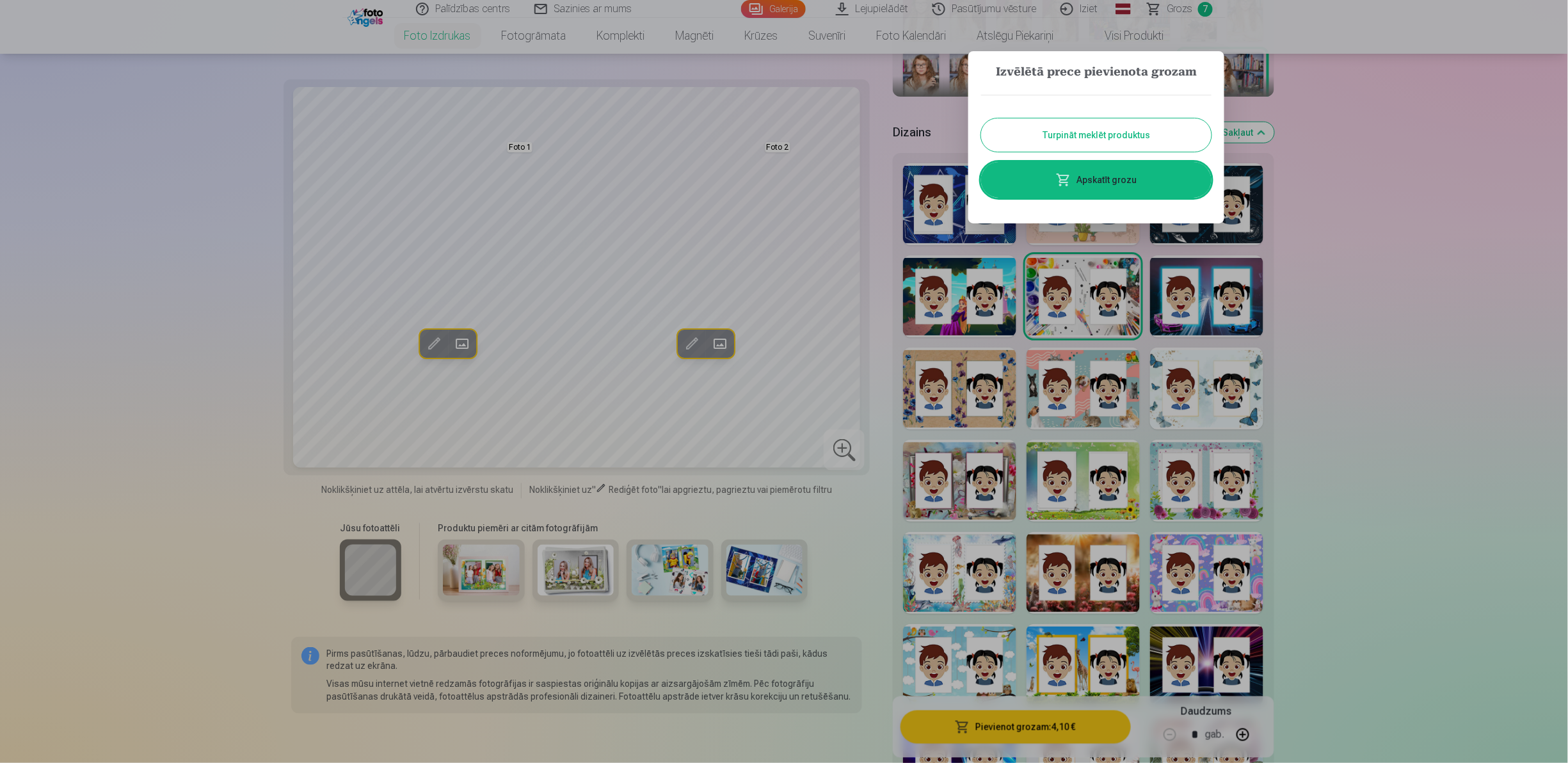
click at [1049, 180] on link "Apskatīt grozu" at bounding box center [1097, 179] width 230 height 36
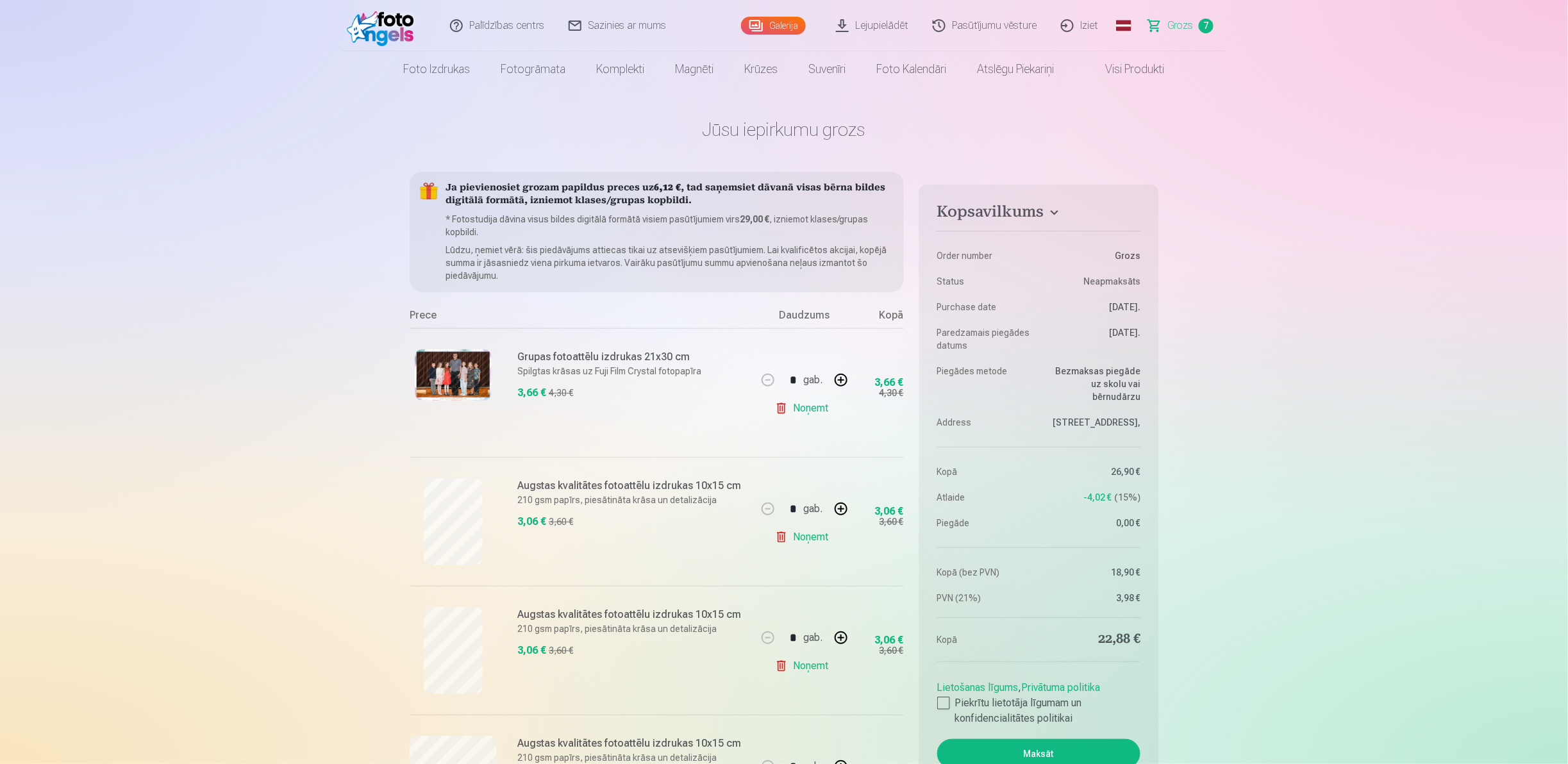
click at [1119, 68] on link "Visi produkti" at bounding box center [1125, 69] width 110 height 36
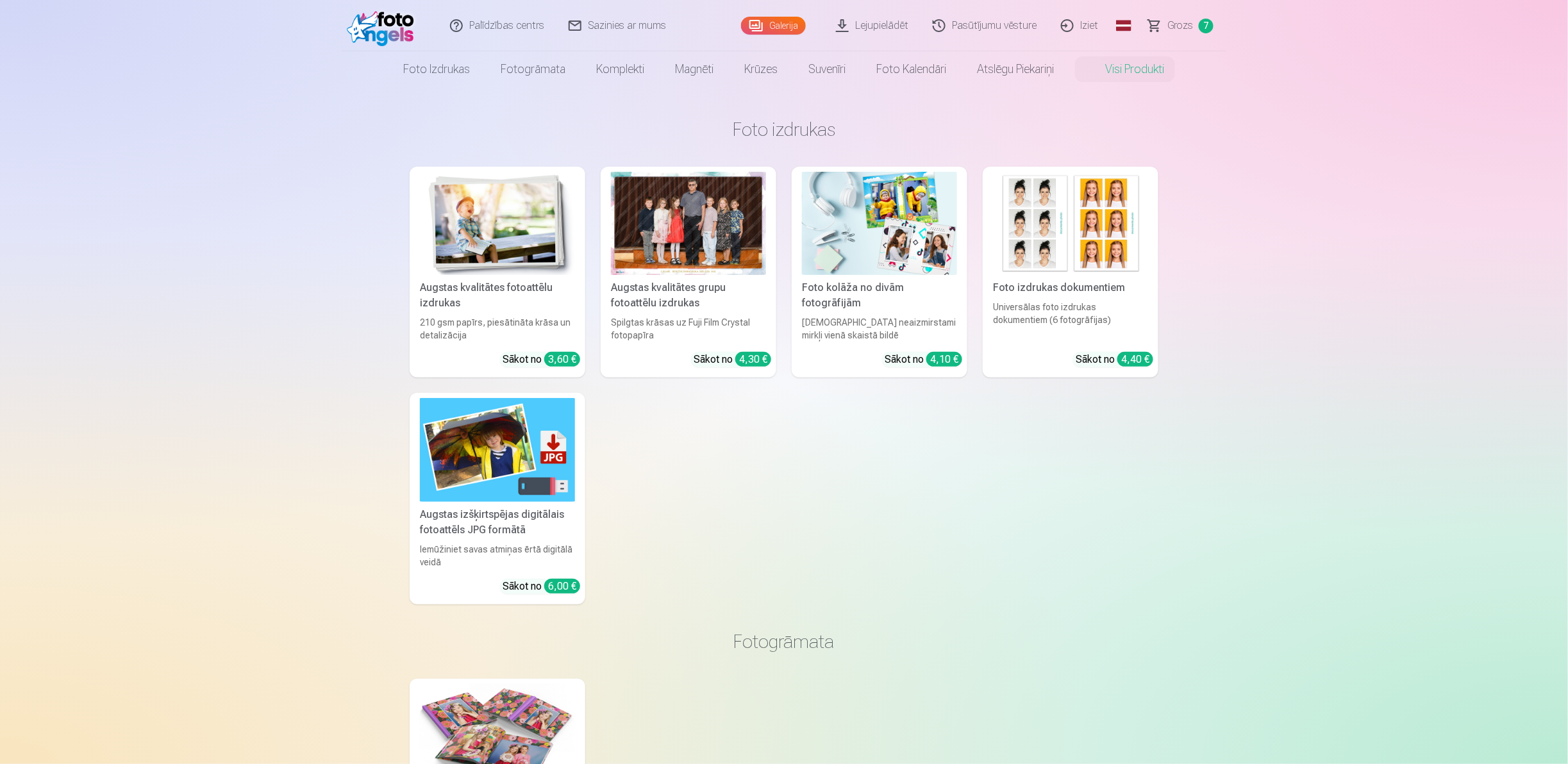
click at [699, 209] on div at bounding box center [688, 223] width 155 height 103
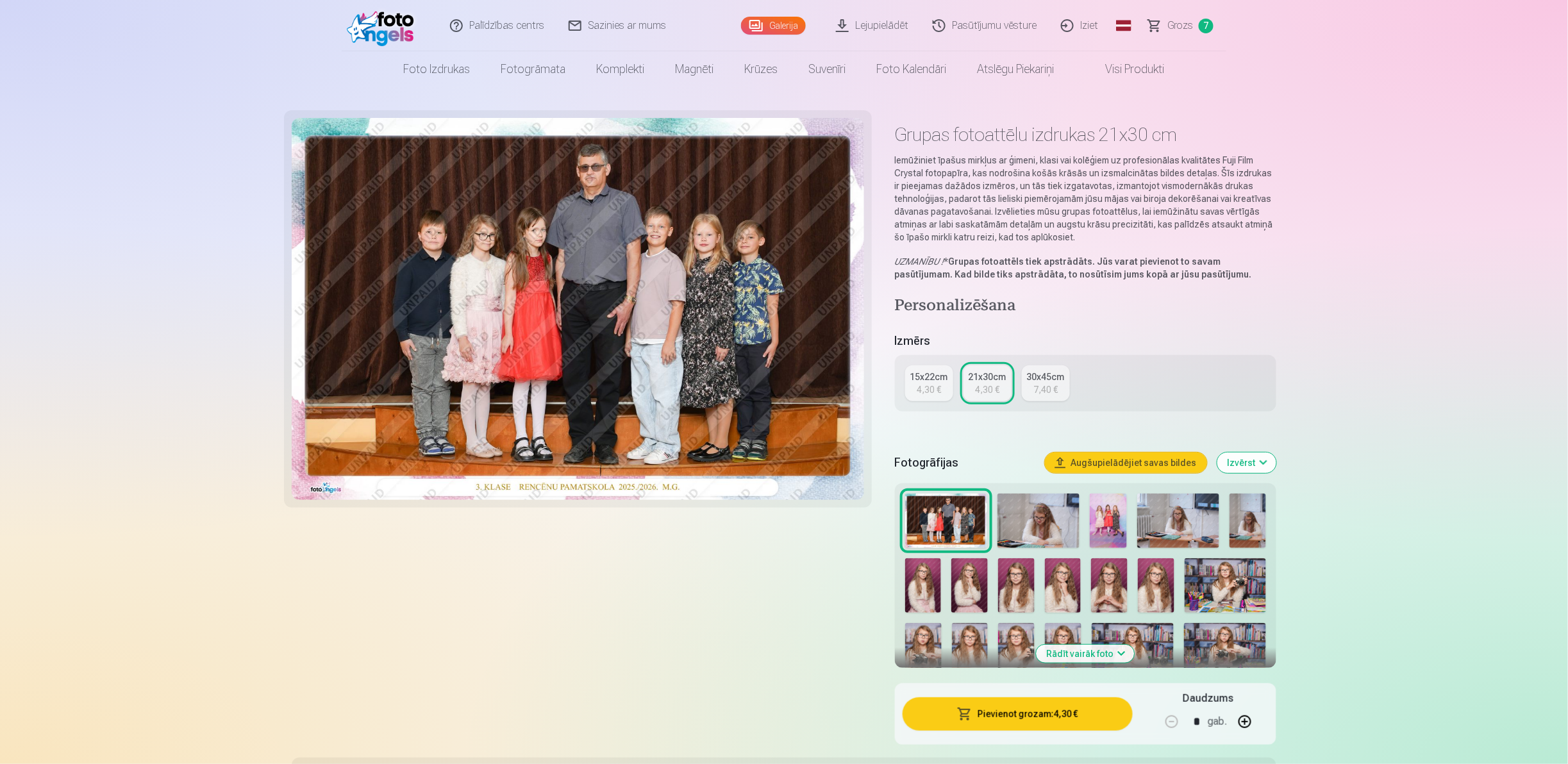
click at [1051, 575] on img at bounding box center [1062, 585] width 37 height 54
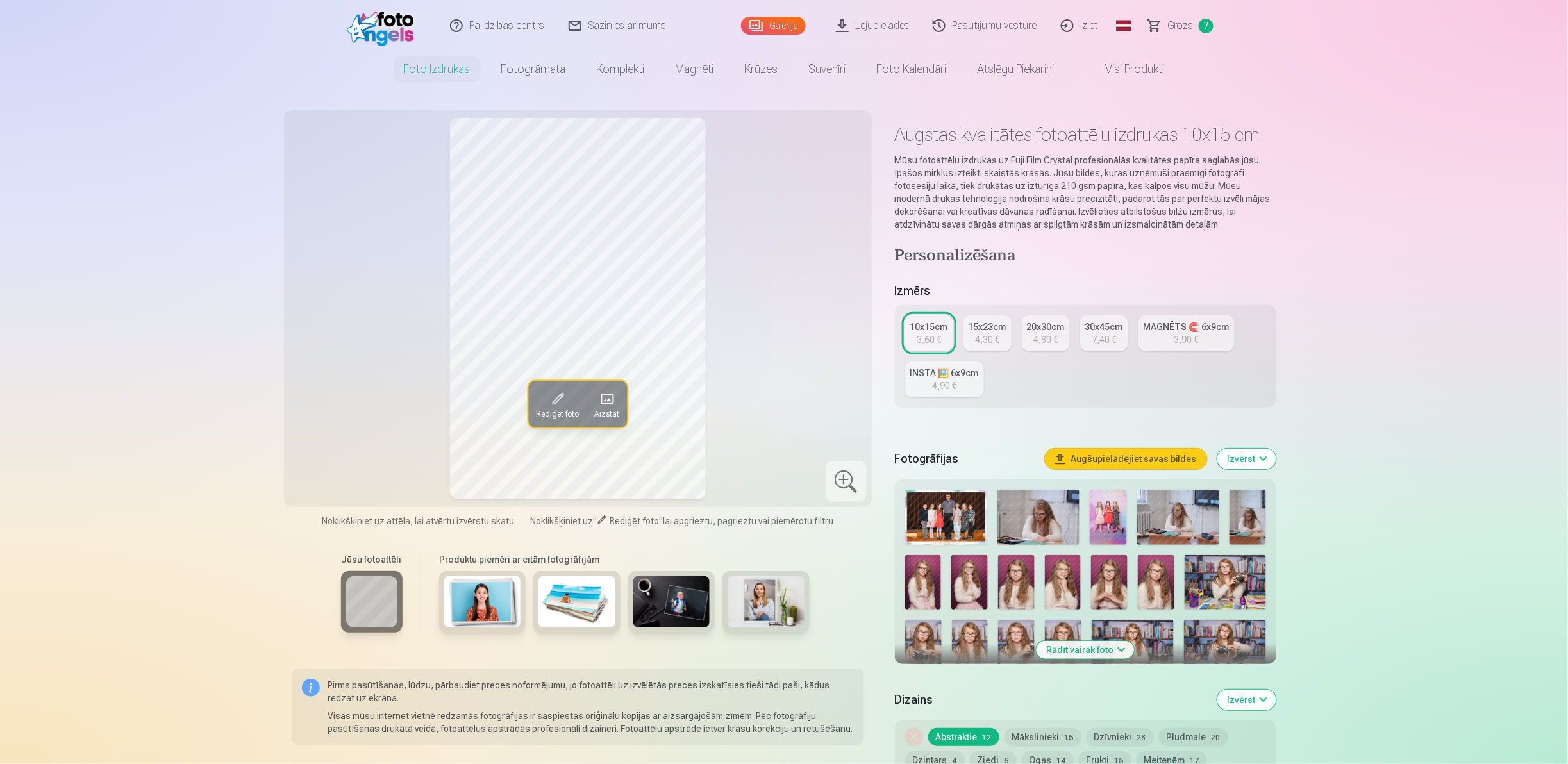
click at [948, 514] on img at bounding box center [946, 517] width 82 height 55
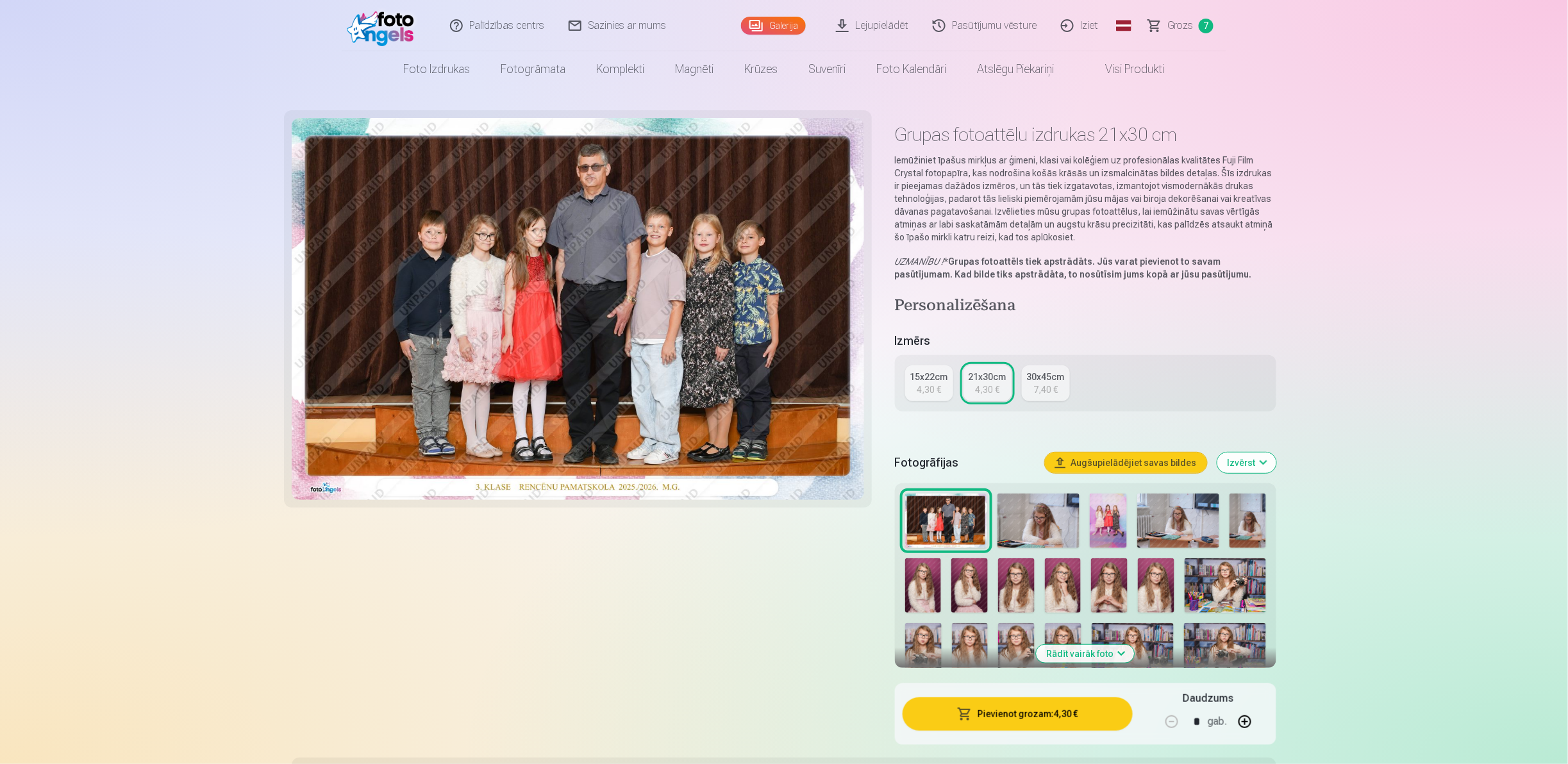
click at [947, 390] on link "15x22cm 4,30 €" at bounding box center [928, 383] width 48 height 36
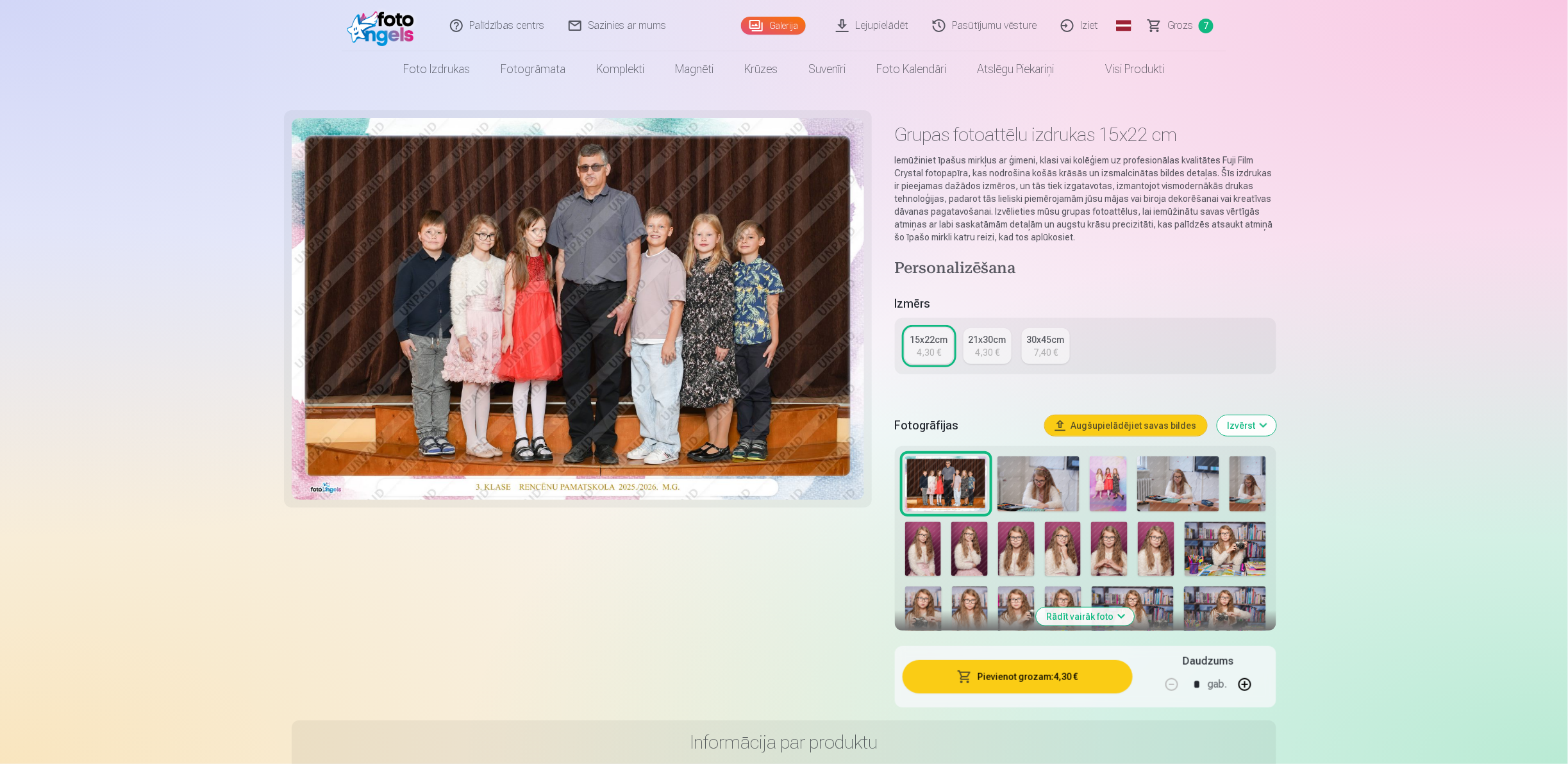
click at [976, 677] on button "Pievienot grozam : 4,30 €" at bounding box center [1017, 677] width 230 height 34
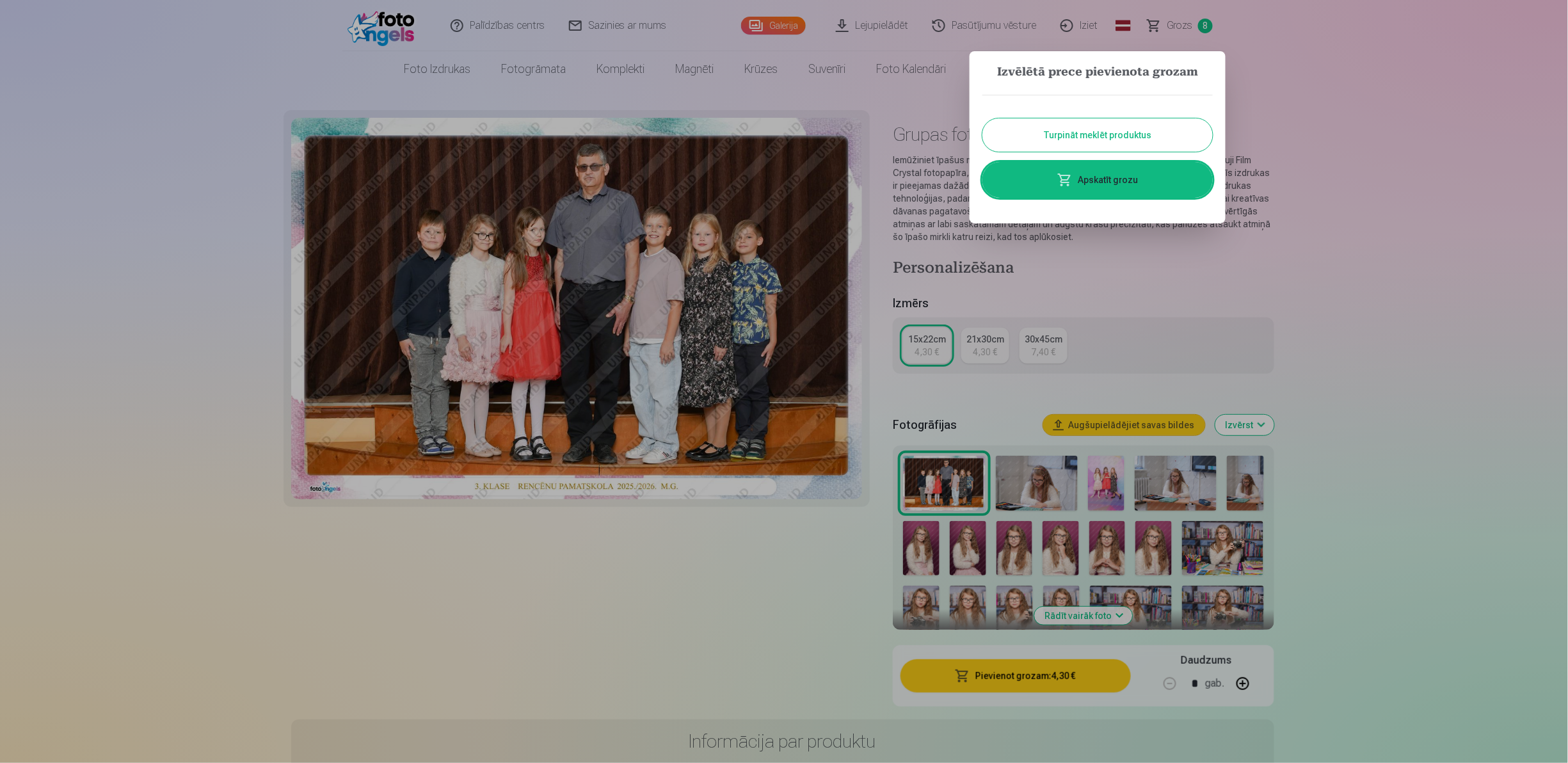
click at [1185, 277] on div at bounding box center [784, 381] width 1568 height 763
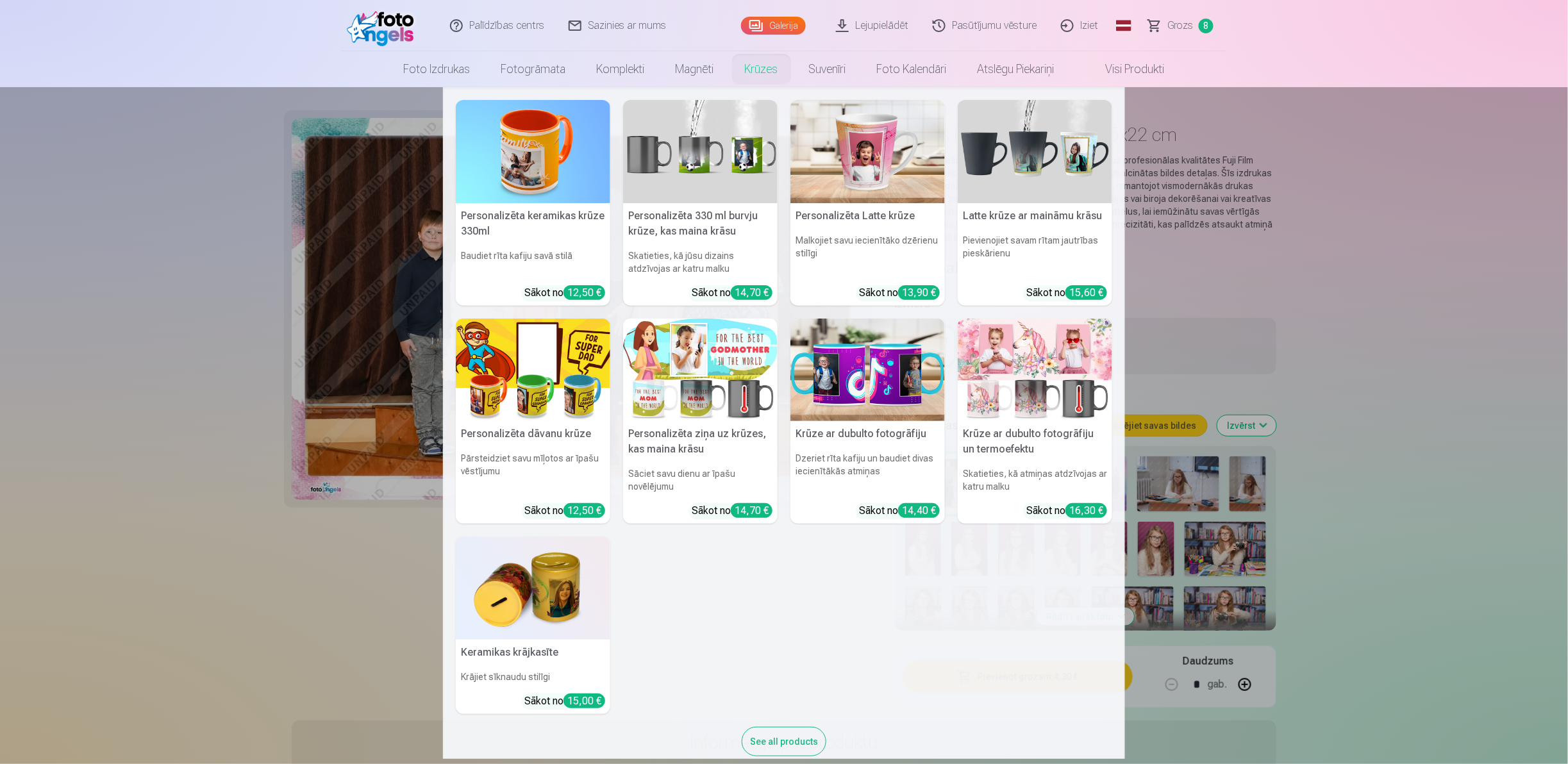
click at [764, 70] on link "Krūzes" at bounding box center [761, 69] width 64 height 36
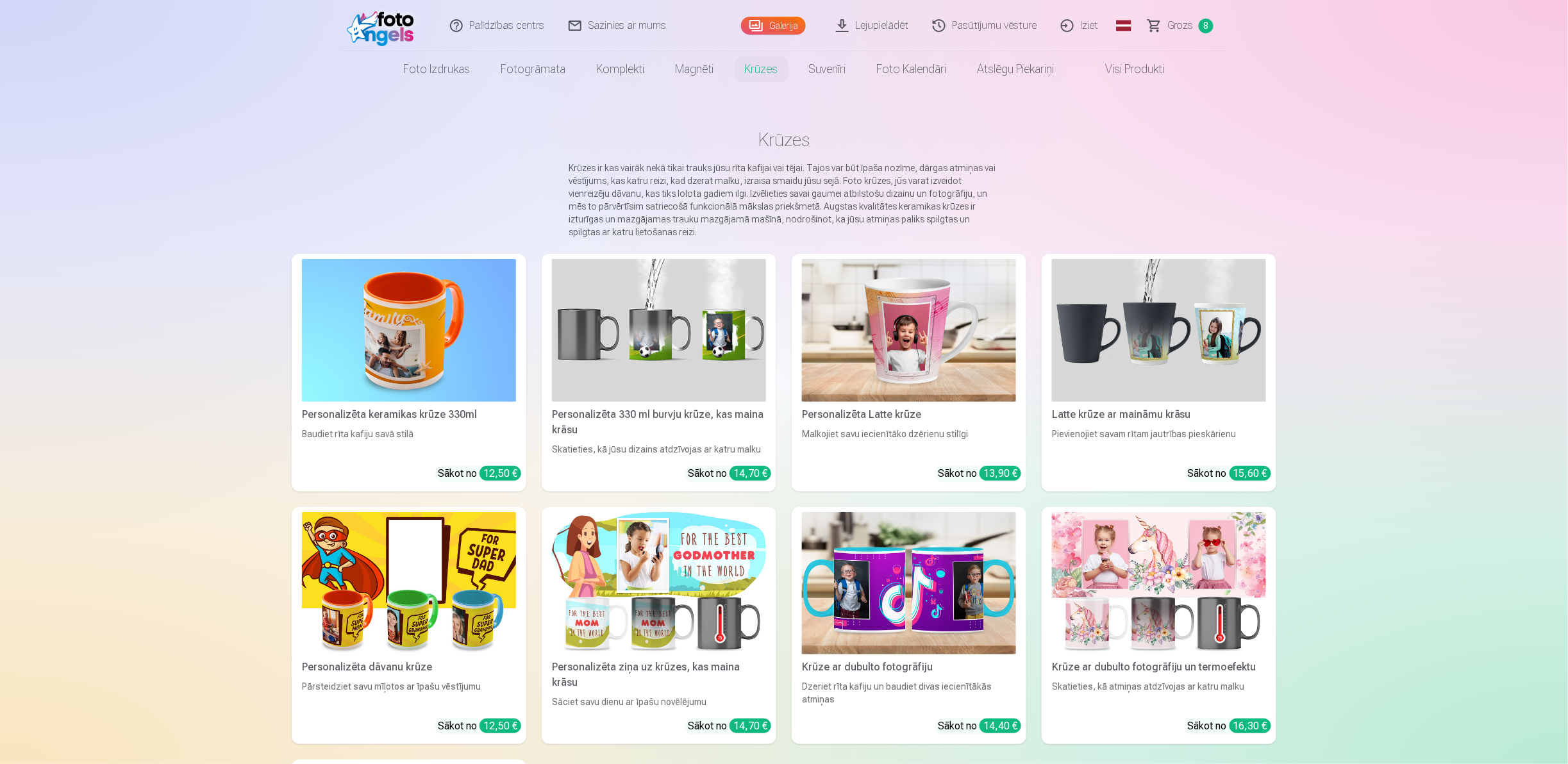
click at [1130, 67] on link "Visi produkti" at bounding box center [1125, 69] width 110 height 36
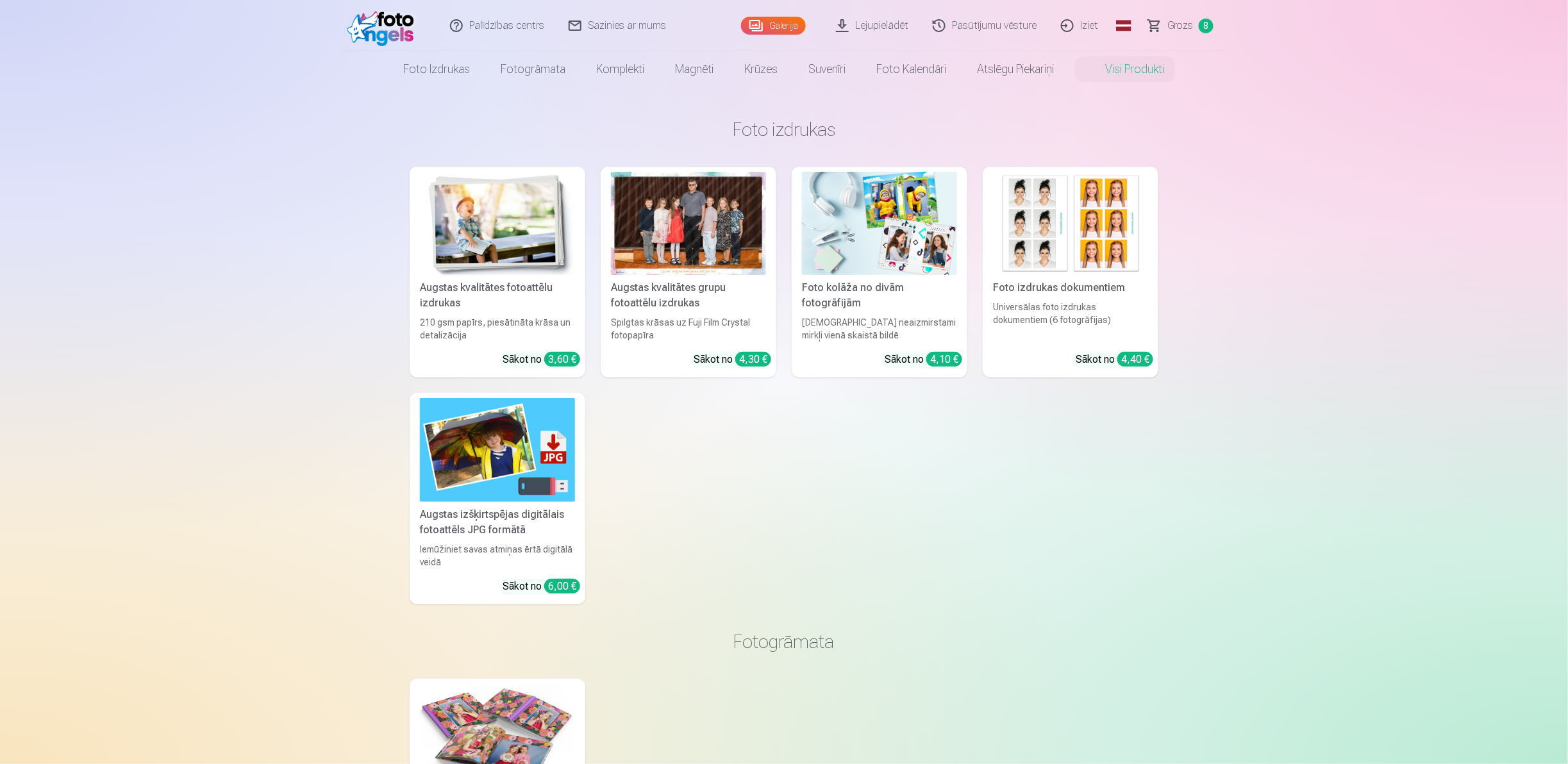
click at [883, 283] on div "Foto kolāža no divām fotogrāfijām" at bounding box center [879, 295] width 165 height 31
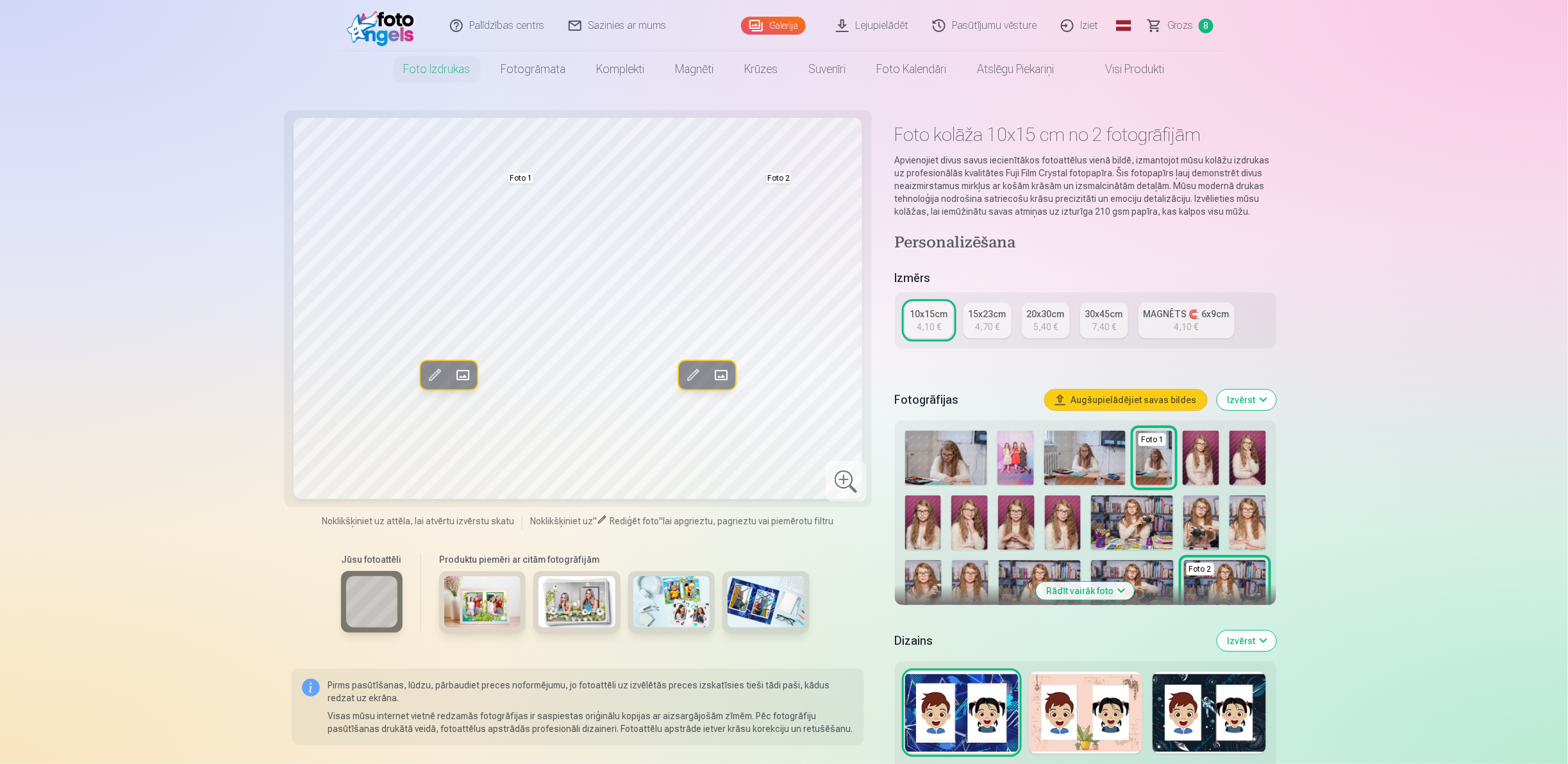
click at [1023, 464] on img at bounding box center [1015, 458] width 37 height 54
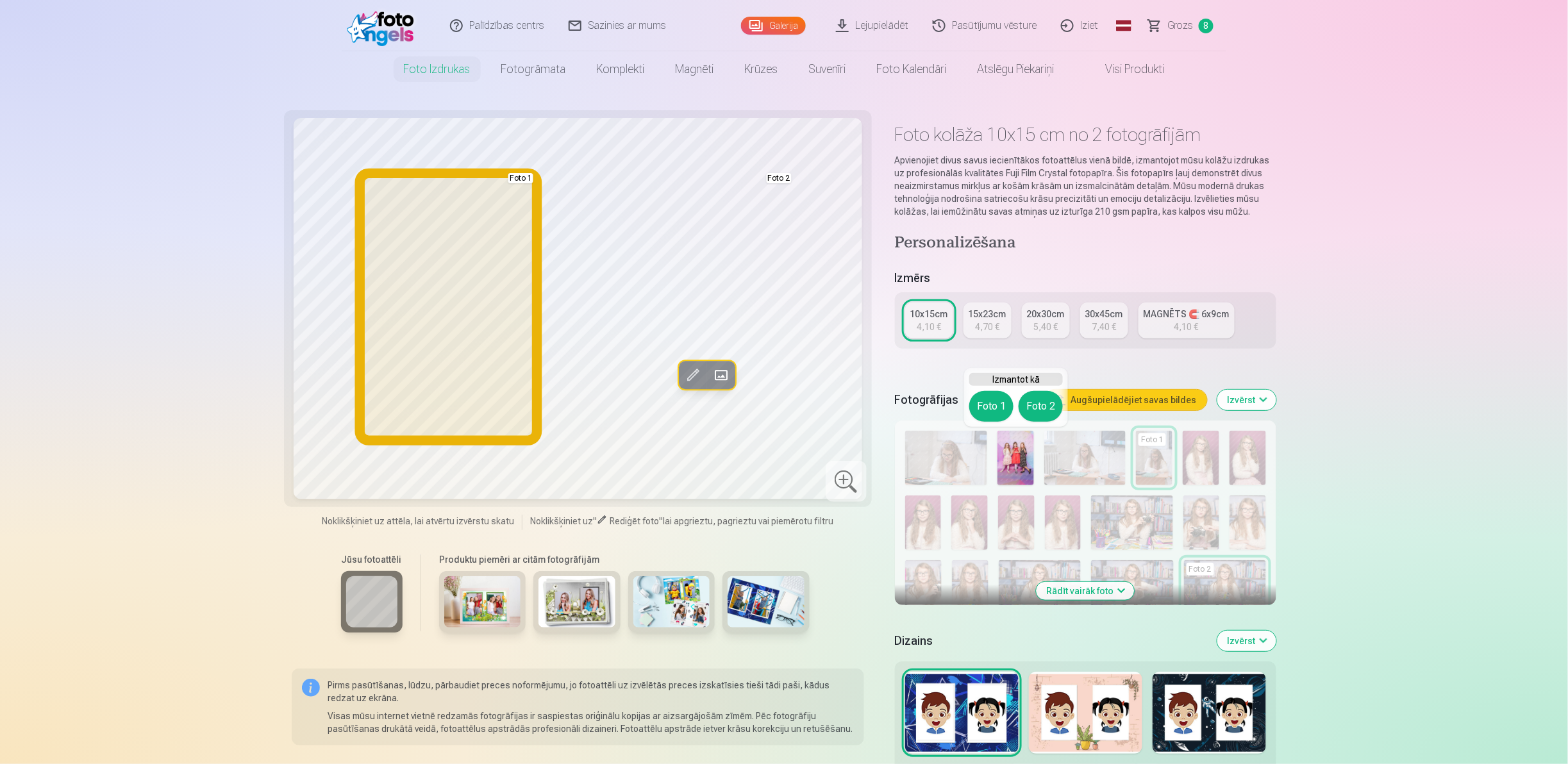
click at [995, 401] on button "Foto 1" at bounding box center [991, 406] width 44 height 31
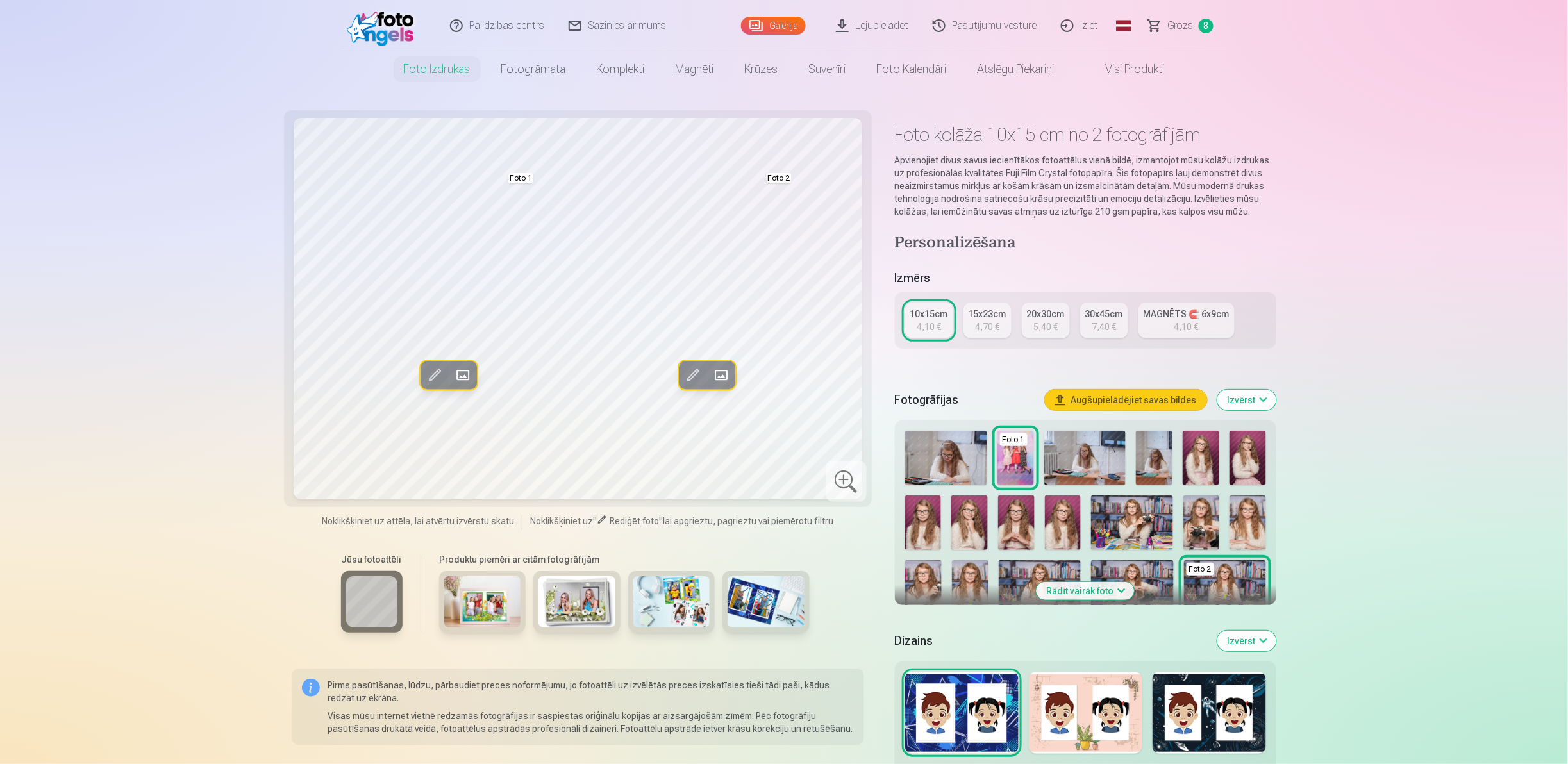
click at [1097, 586] on button "Rādīt vairāk foto" at bounding box center [1085, 590] width 98 height 18
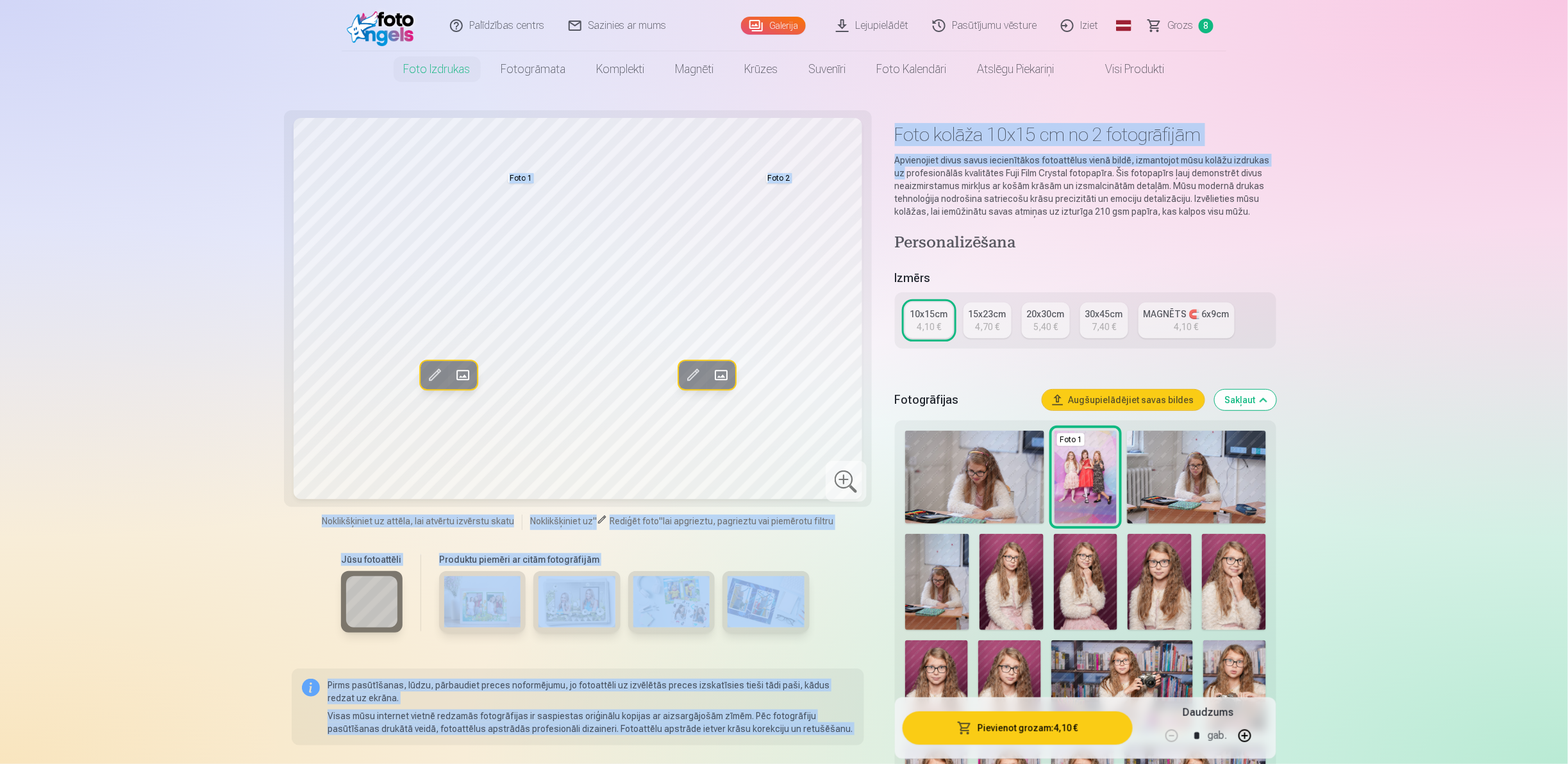
drag, startPoint x: 1538, startPoint y: 82, endPoint x: 1515, endPoint y: 163, distance: 84.2
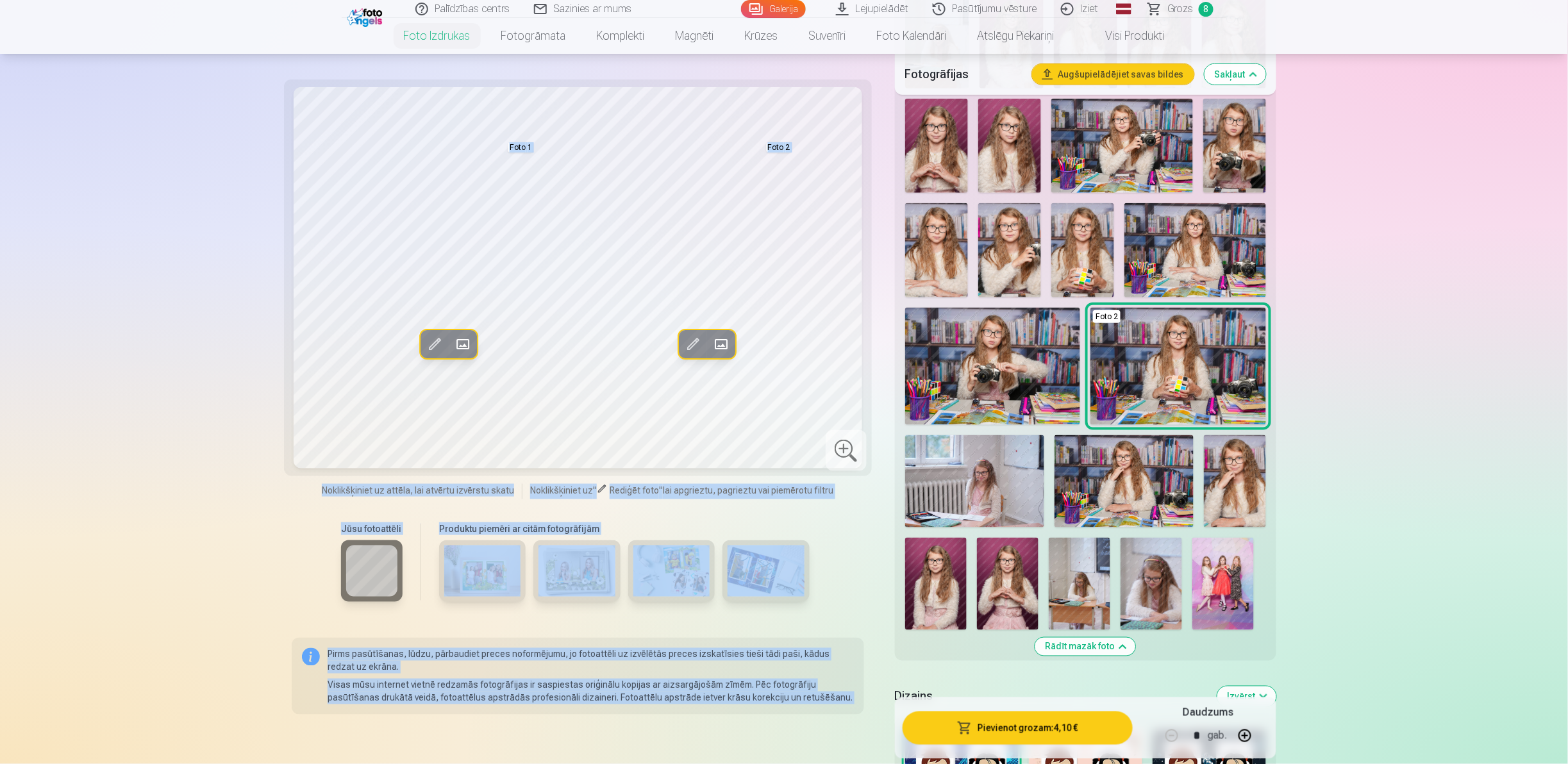
scroll to position [555, 0]
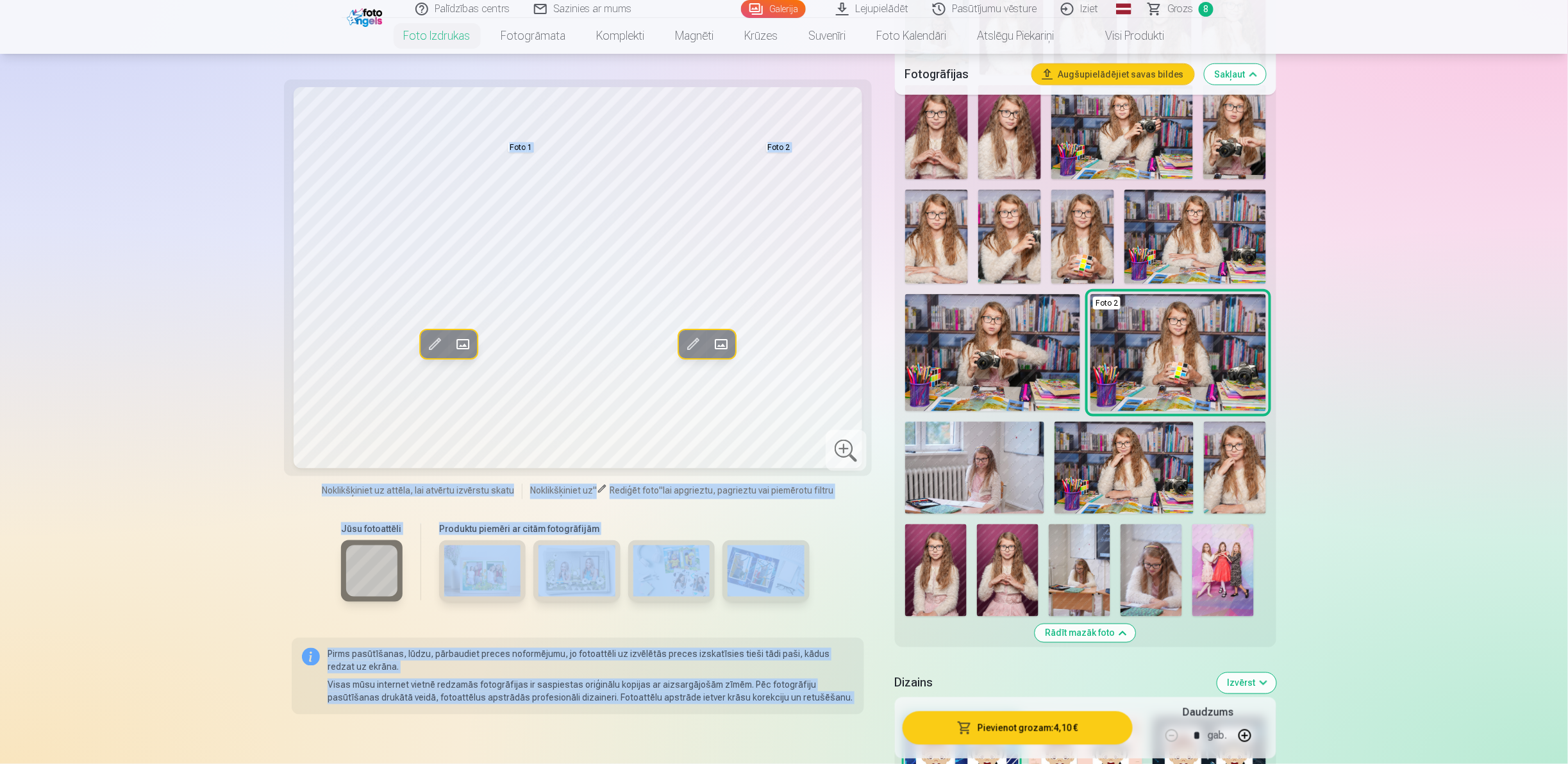
click at [1221, 575] on img at bounding box center [1223, 570] width 62 height 92
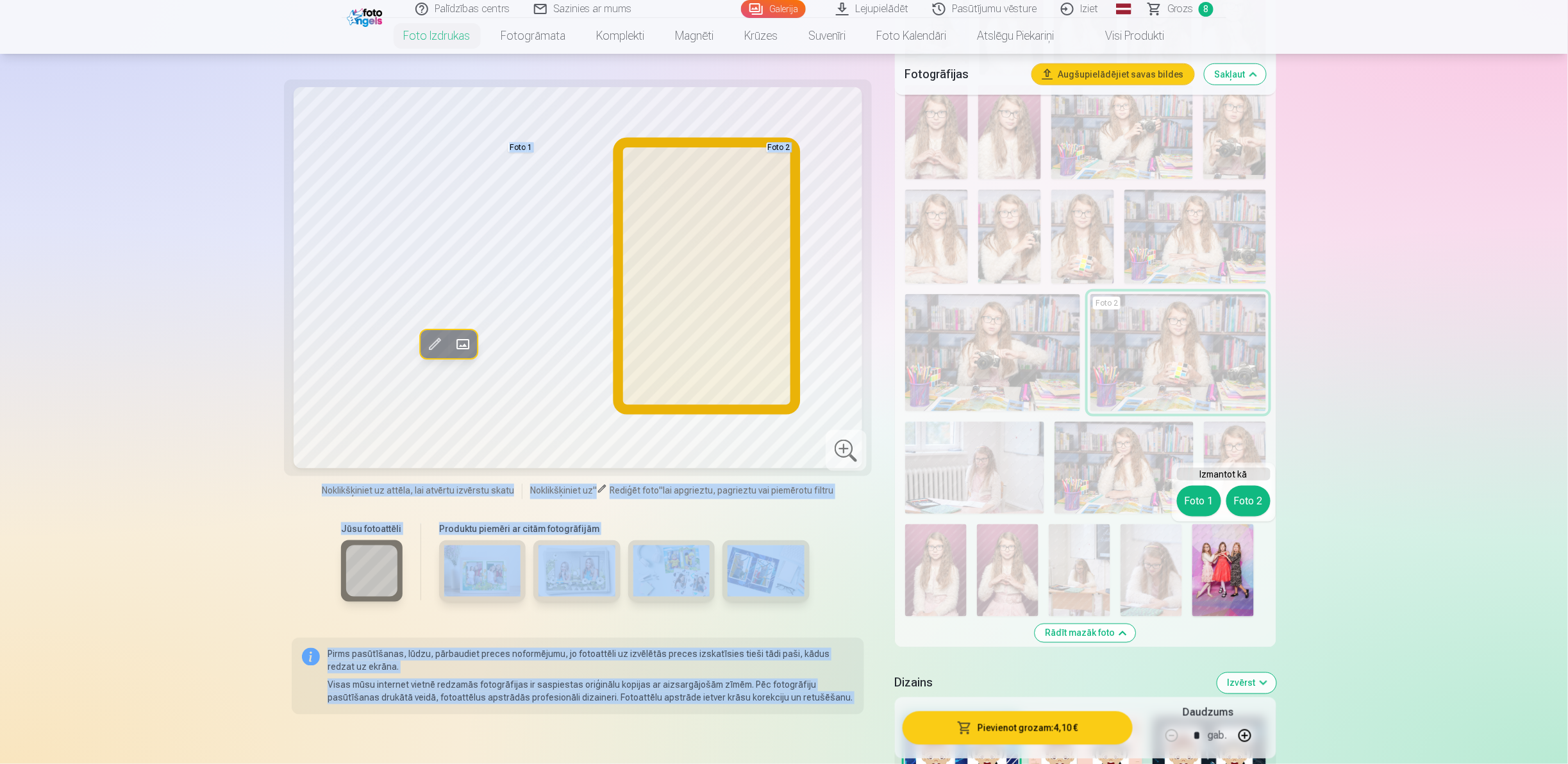
click at [1236, 501] on button "Foto 2" at bounding box center [1249, 501] width 44 height 31
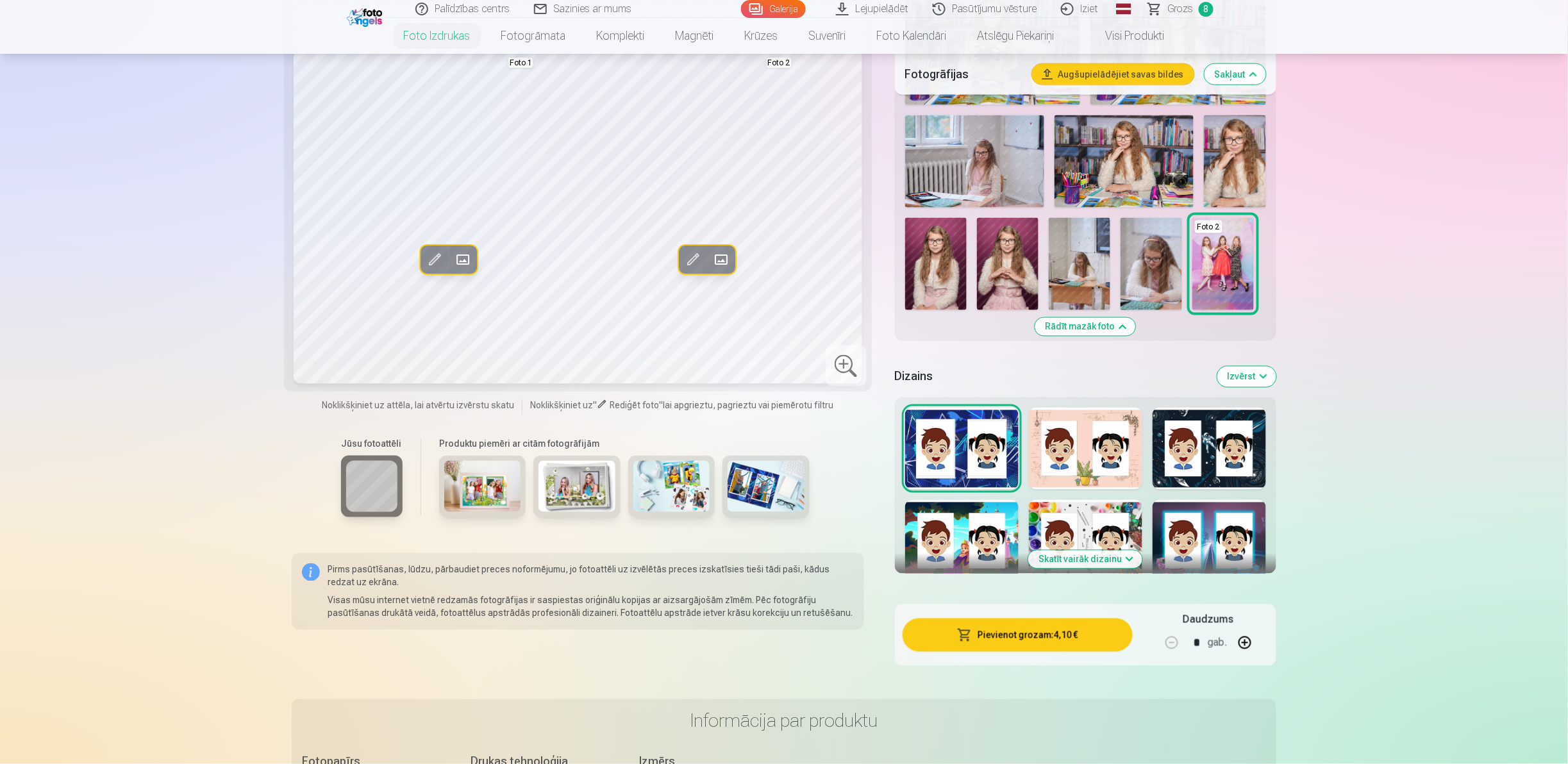
scroll to position [839, 0]
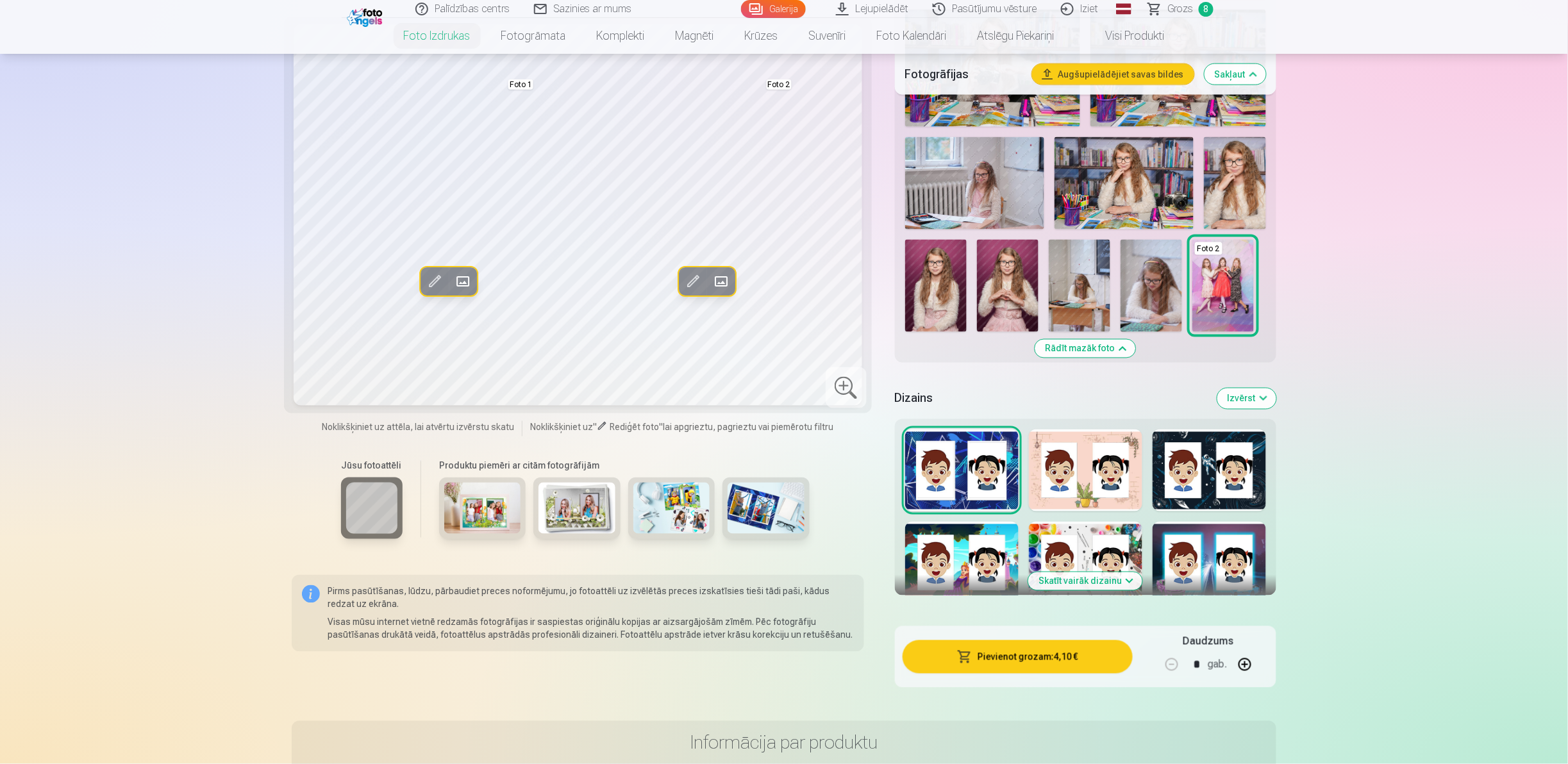
click at [953, 529] on div at bounding box center [961, 562] width 113 height 82
click at [1051, 569] on div at bounding box center [1085, 562] width 113 height 82
click at [1044, 574] on button "Skatīt vairāk dizainu" at bounding box center [1084, 581] width 114 height 18
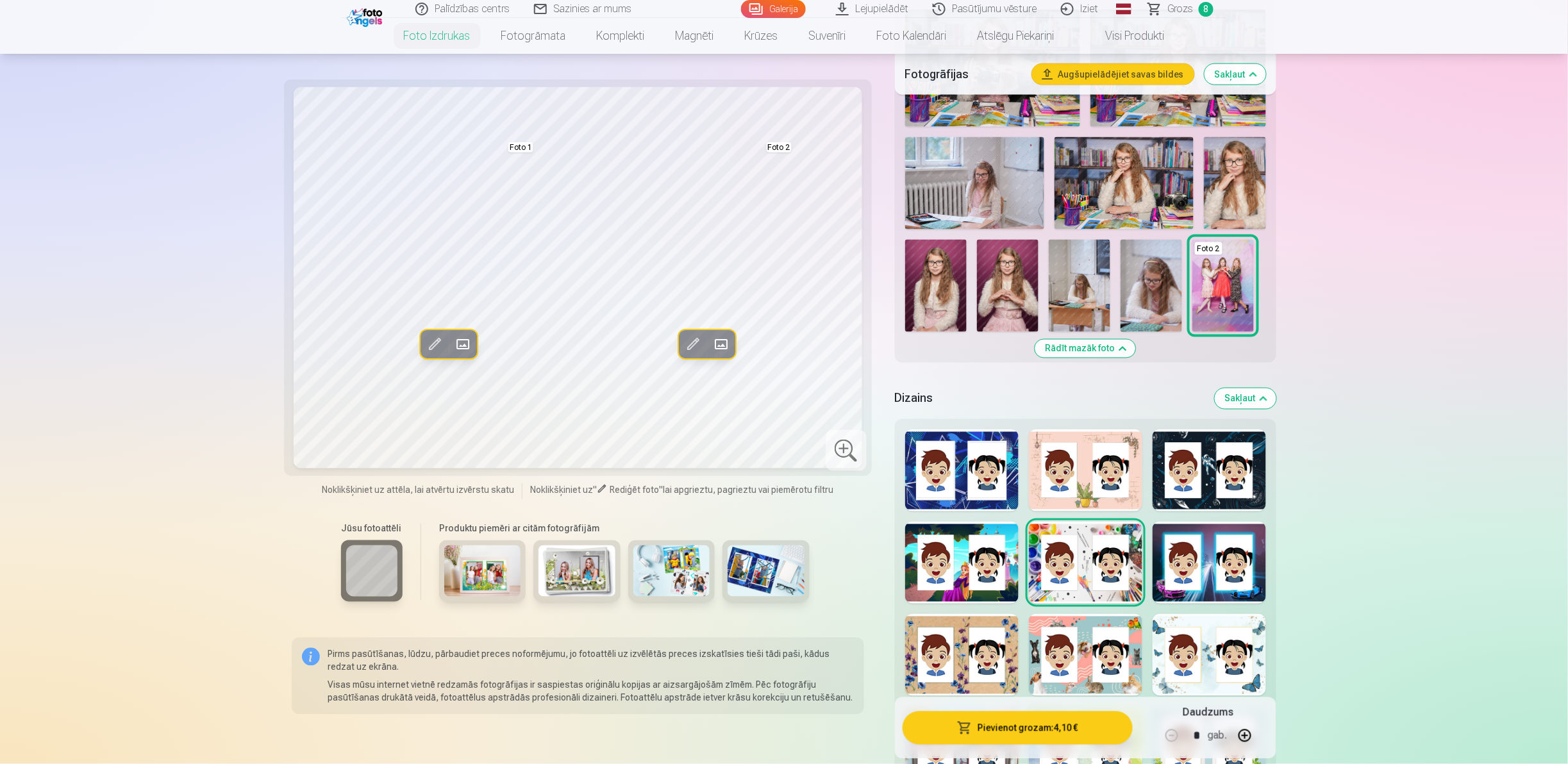
click at [1251, 680] on div at bounding box center [1209, 654] width 113 height 82
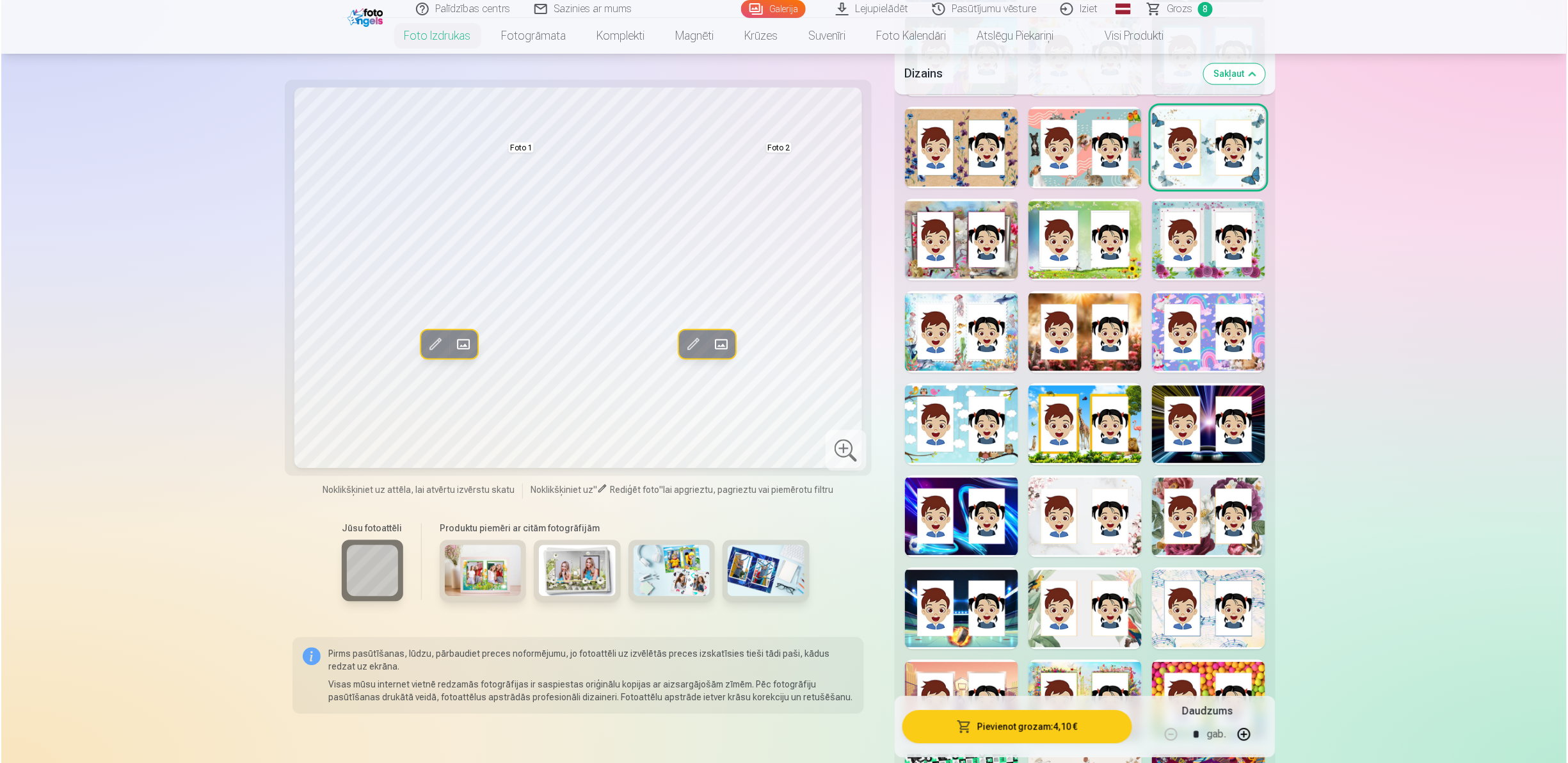
scroll to position [1384, 0]
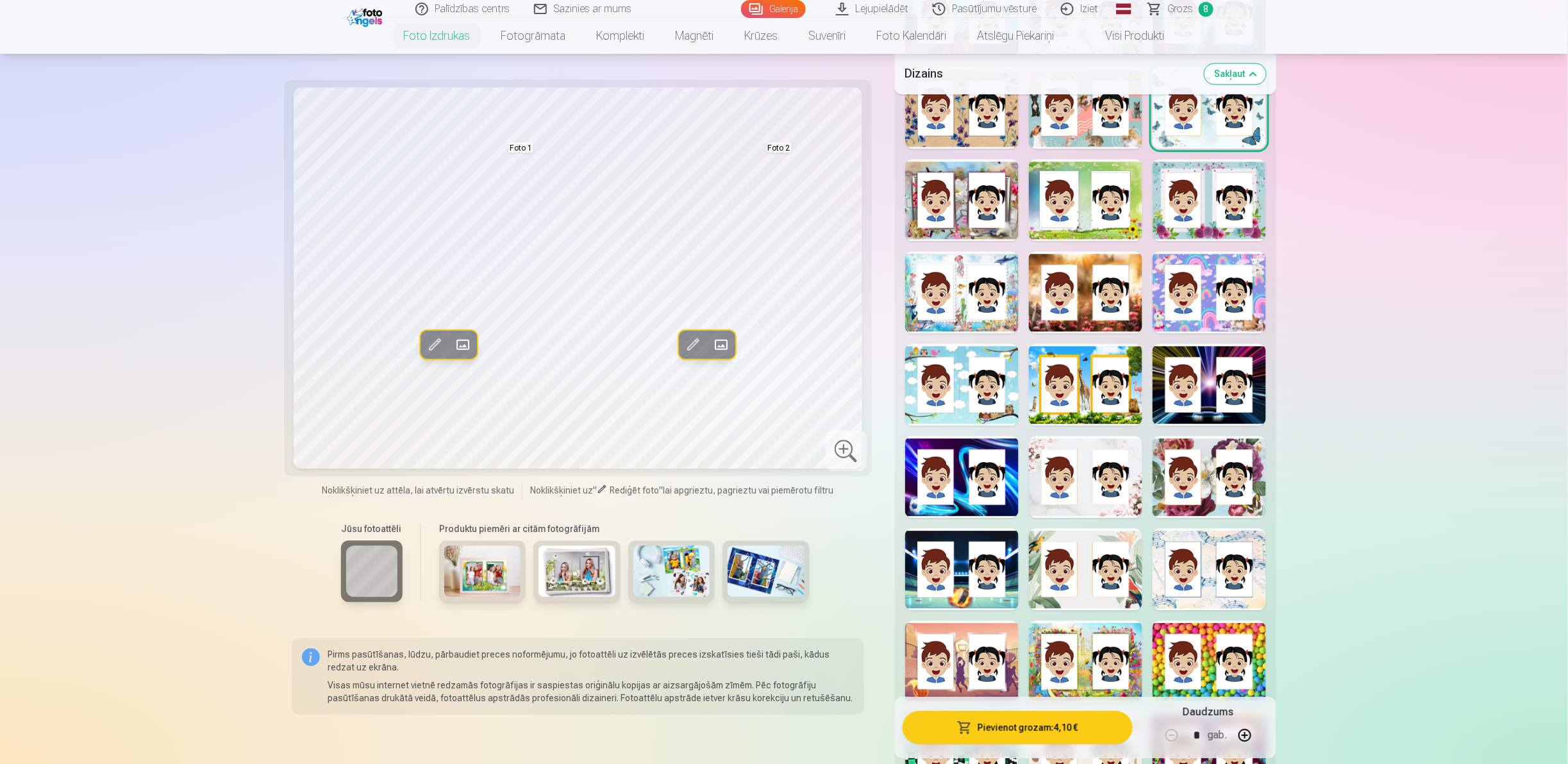
click at [1104, 490] on div at bounding box center [1085, 476] width 113 height 82
click at [1169, 460] on div at bounding box center [1209, 476] width 113 height 82
click at [1056, 508] on div at bounding box center [1085, 476] width 113 height 82
click at [1197, 603] on div at bounding box center [1209, 569] width 113 height 82
click at [1199, 685] on div at bounding box center [1209, 661] width 113 height 82
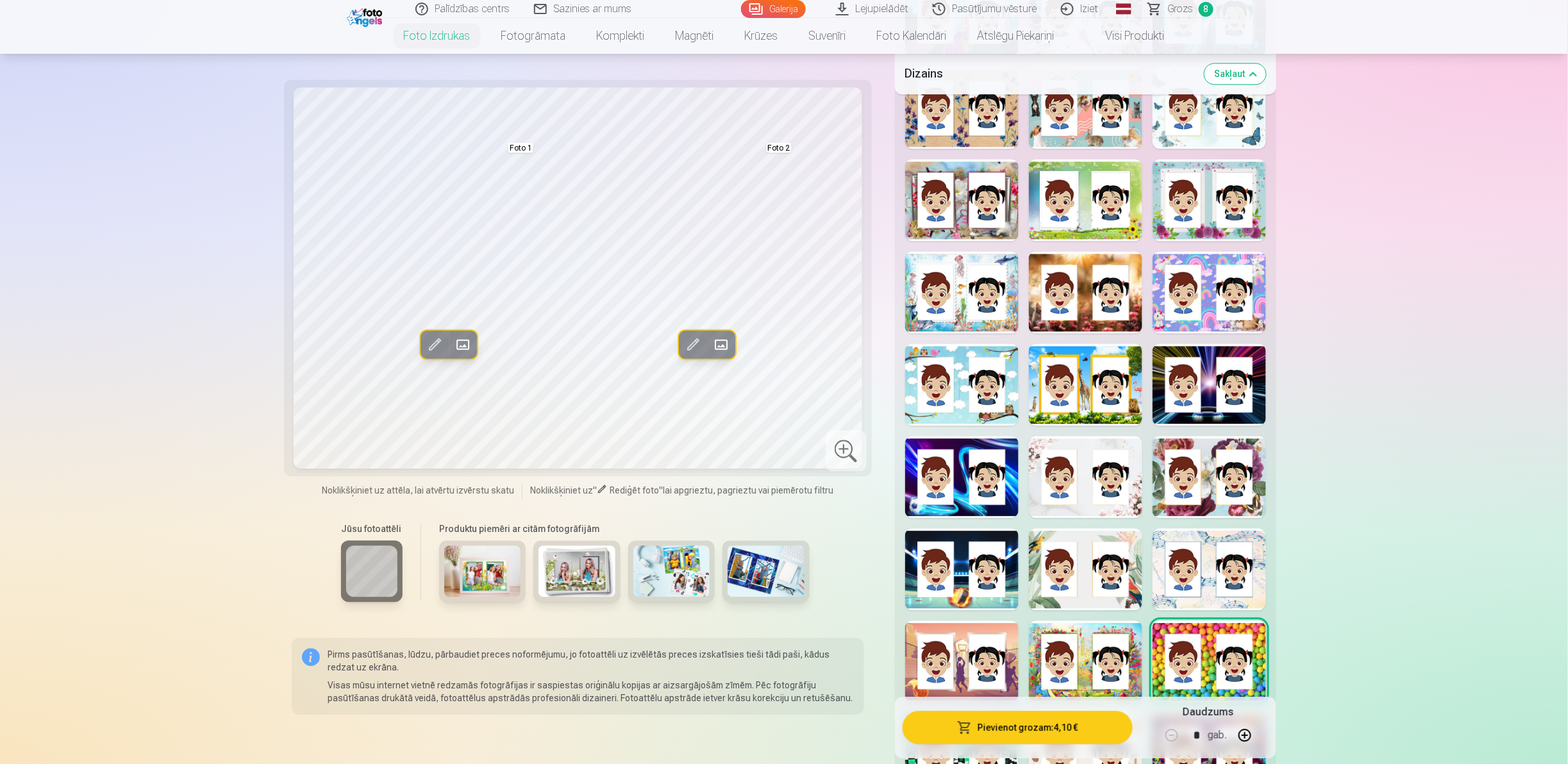
click at [474, 344] on button "Aizstāt" at bounding box center [462, 344] width 28 height 28
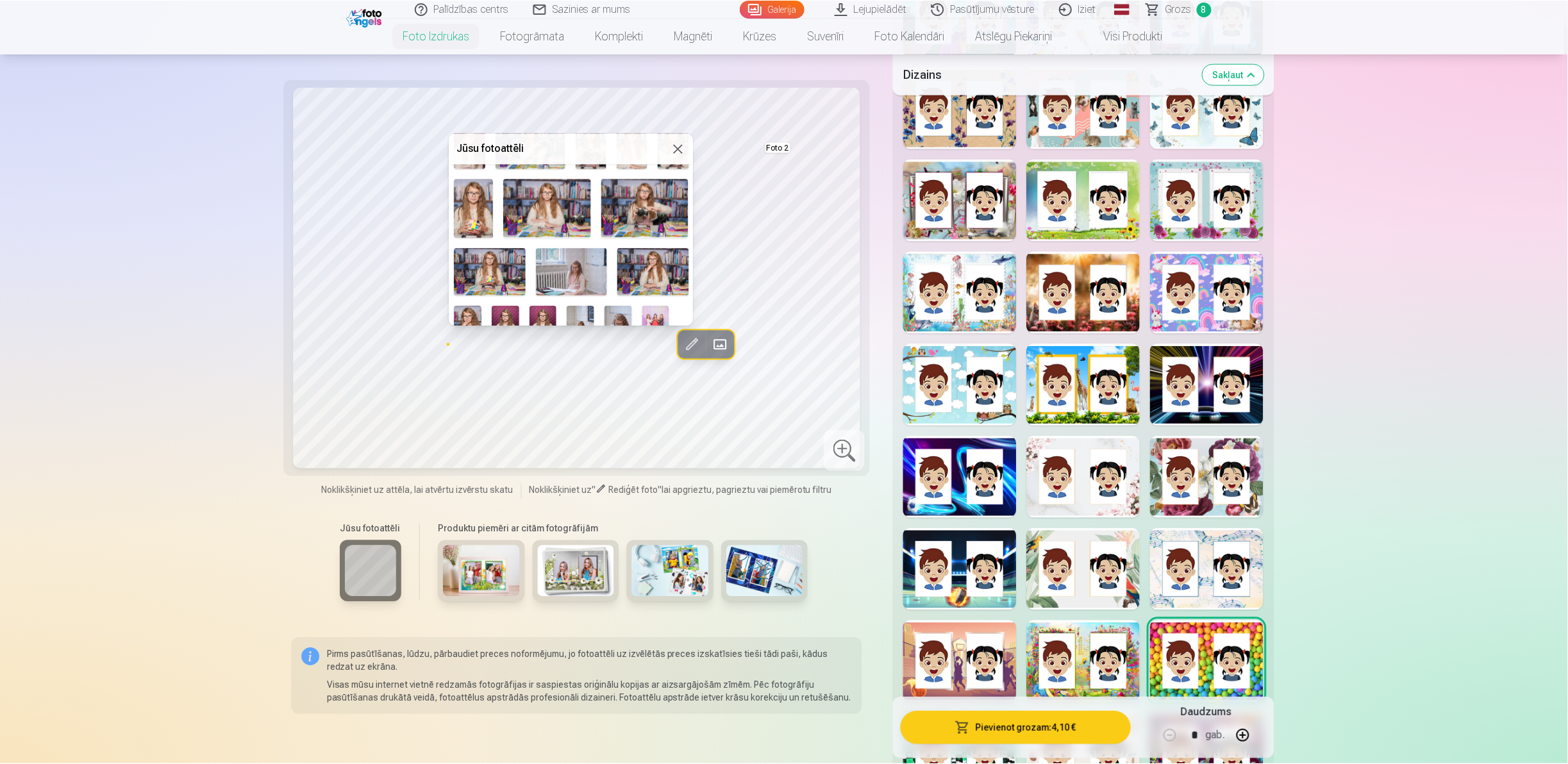
scroll to position [188, 0]
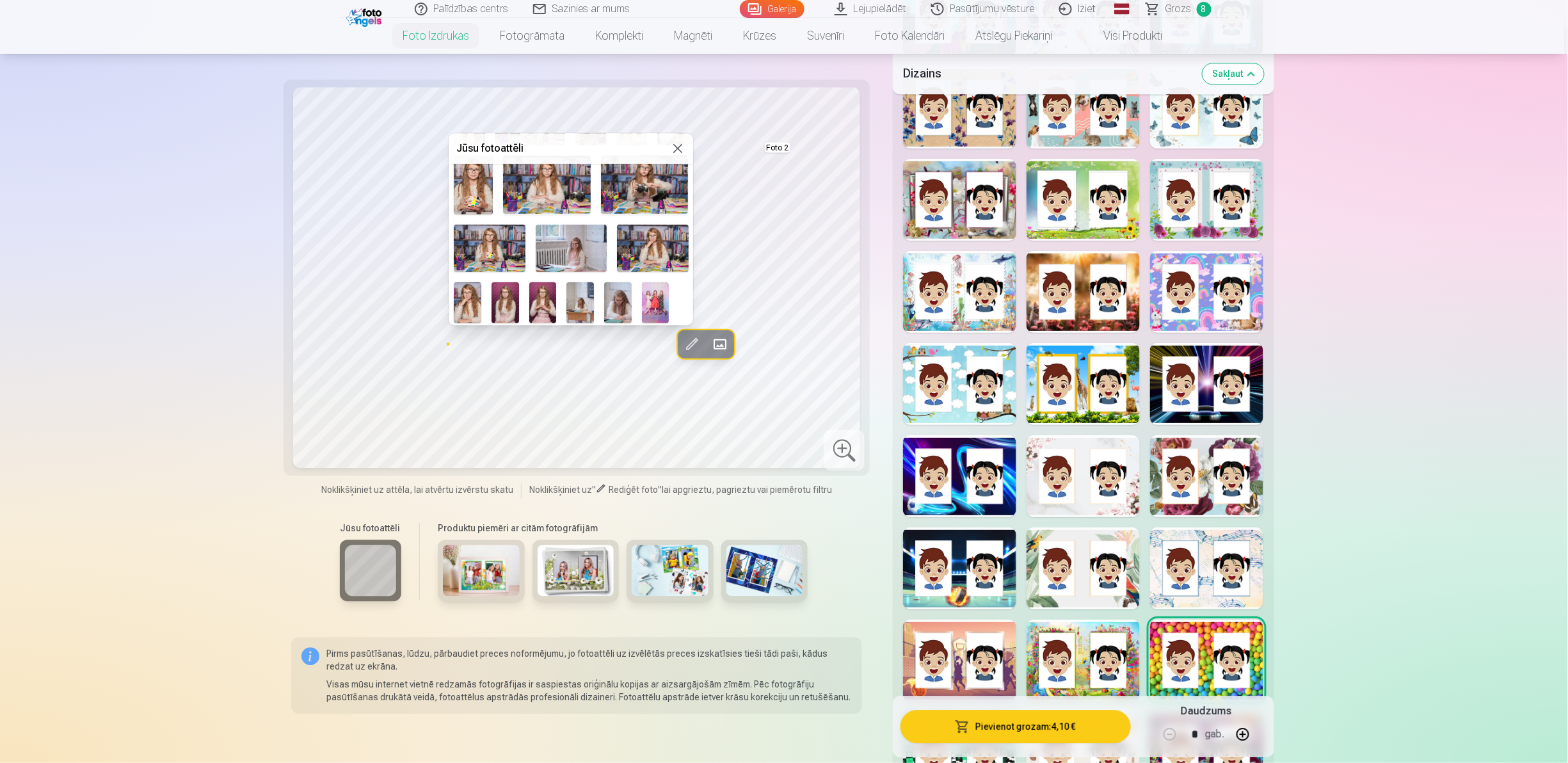
click at [676, 147] on button at bounding box center [677, 148] width 15 height 15
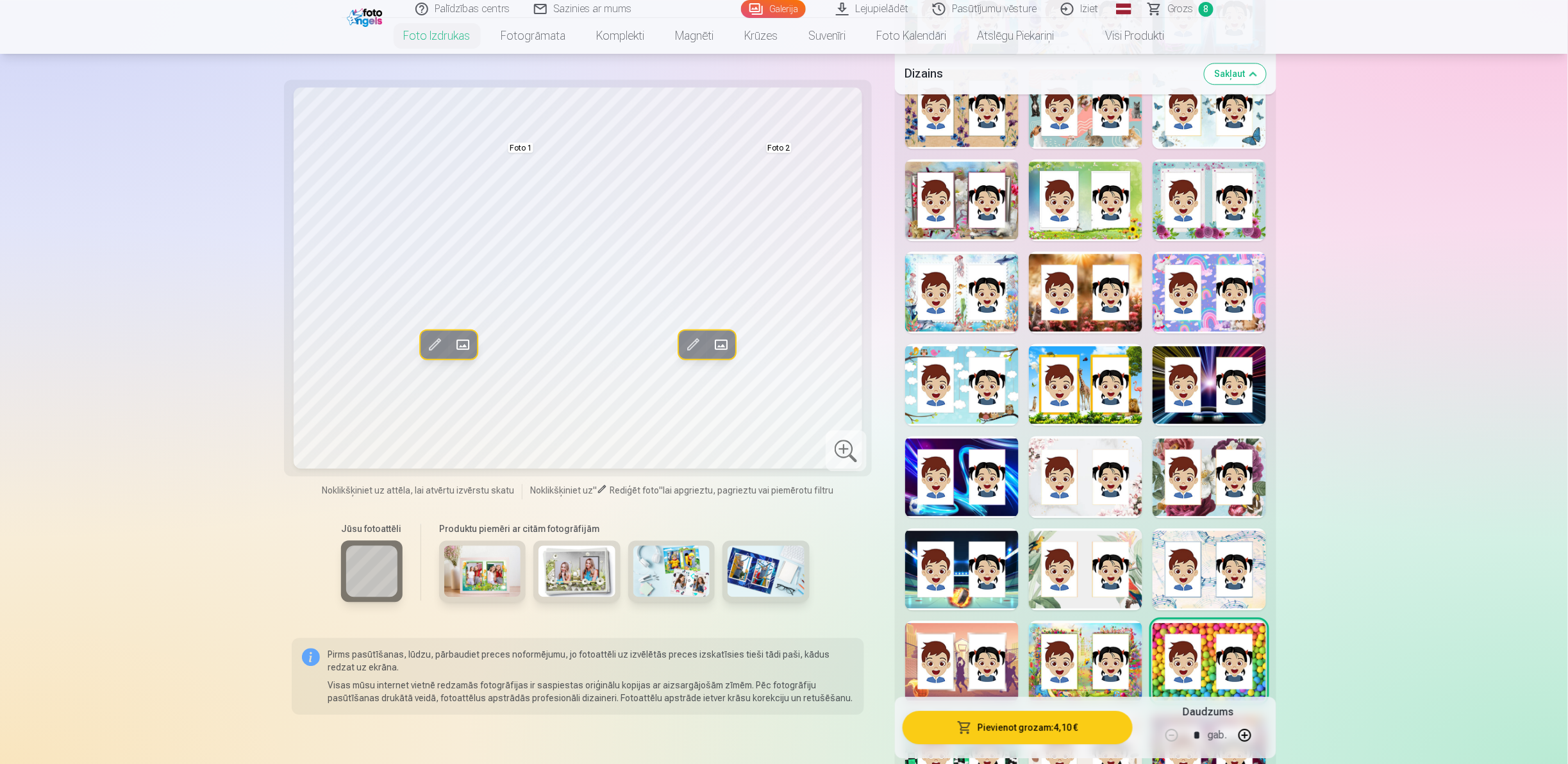
click at [1190, 3] on span "Grozs" at bounding box center [1180, 9] width 27 height 15
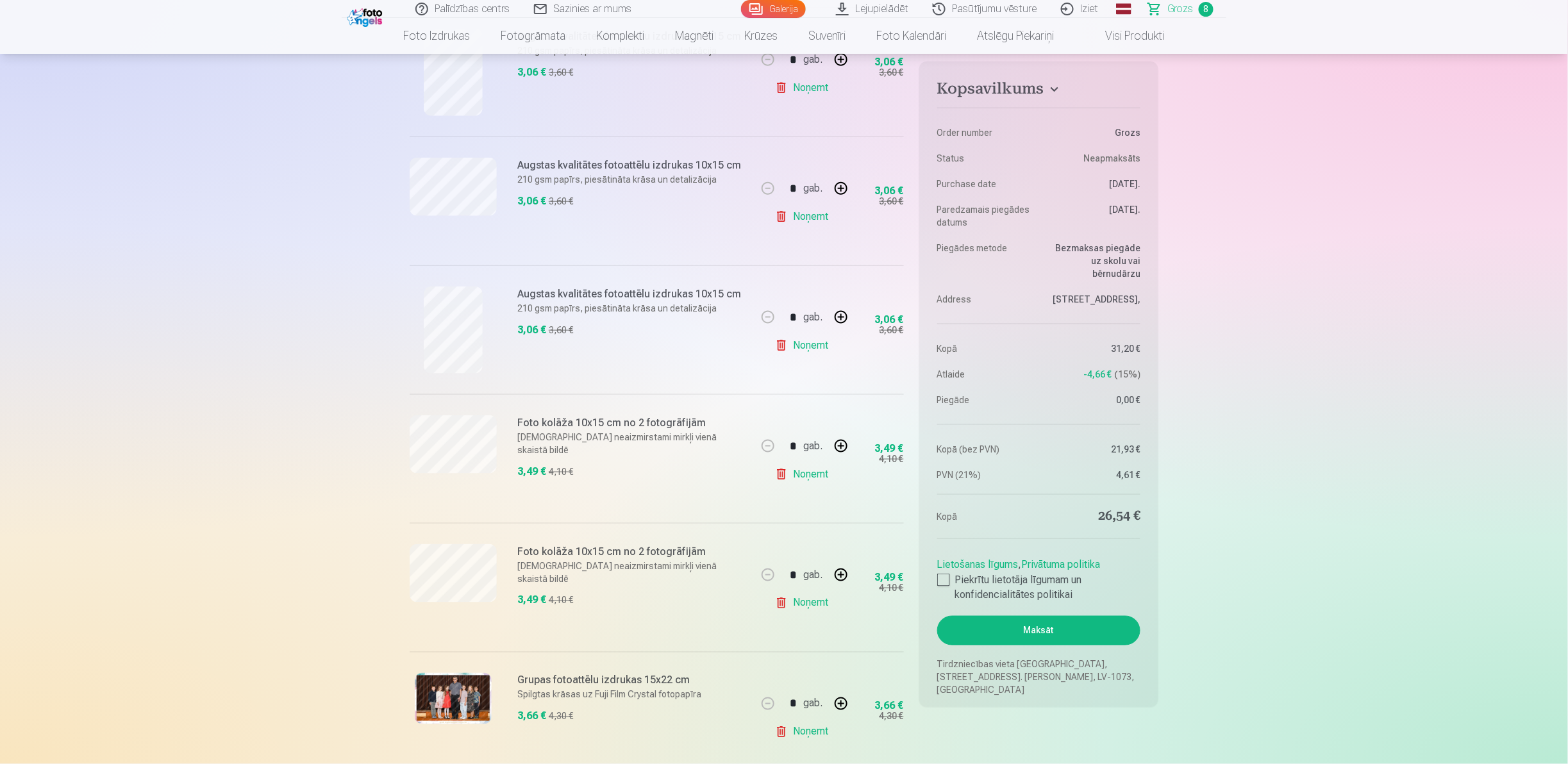
scroll to position [606, 0]
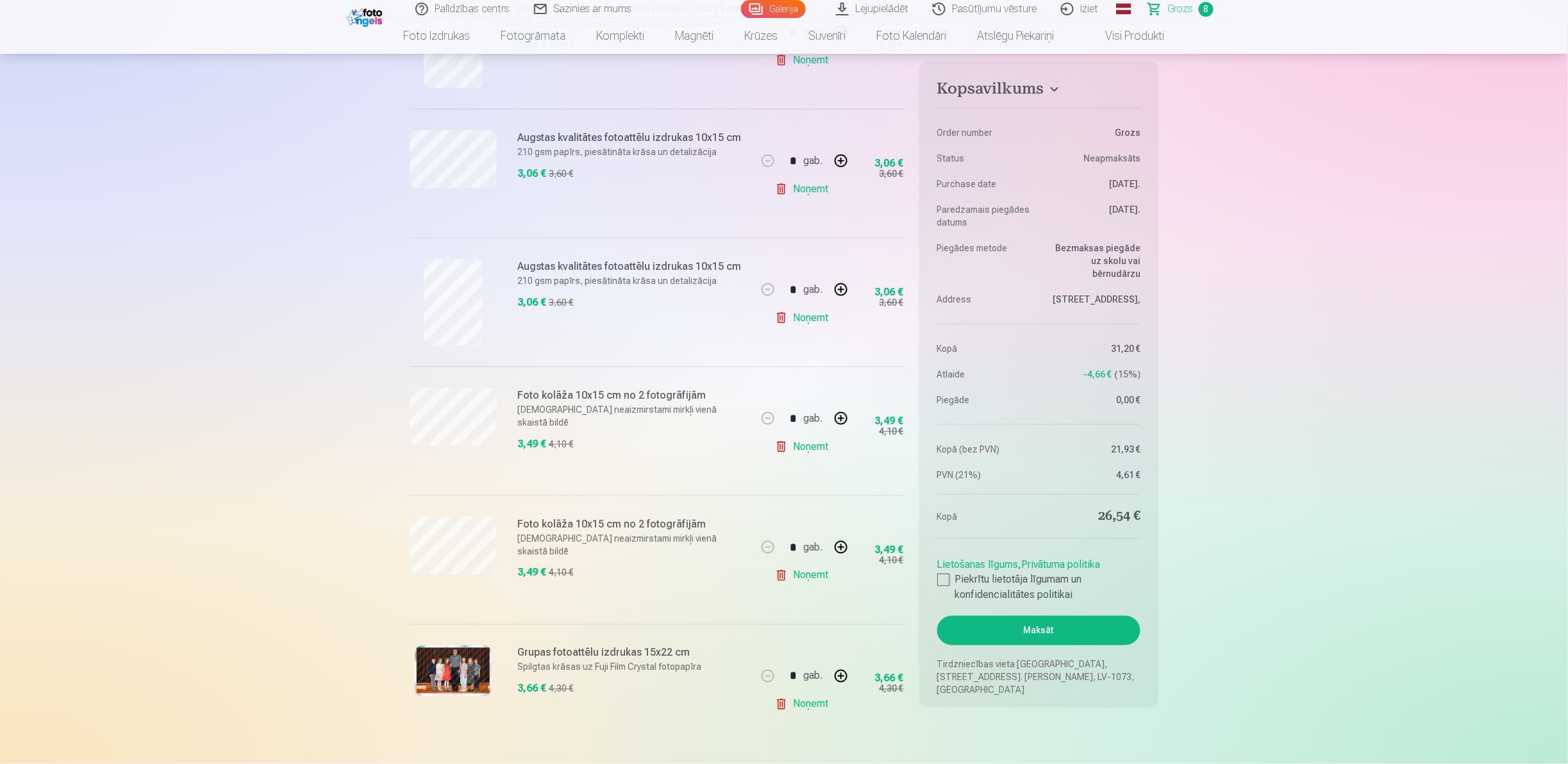
click at [776, 705] on link "Noņemt" at bounding box center [804, 704] width 58 height 26
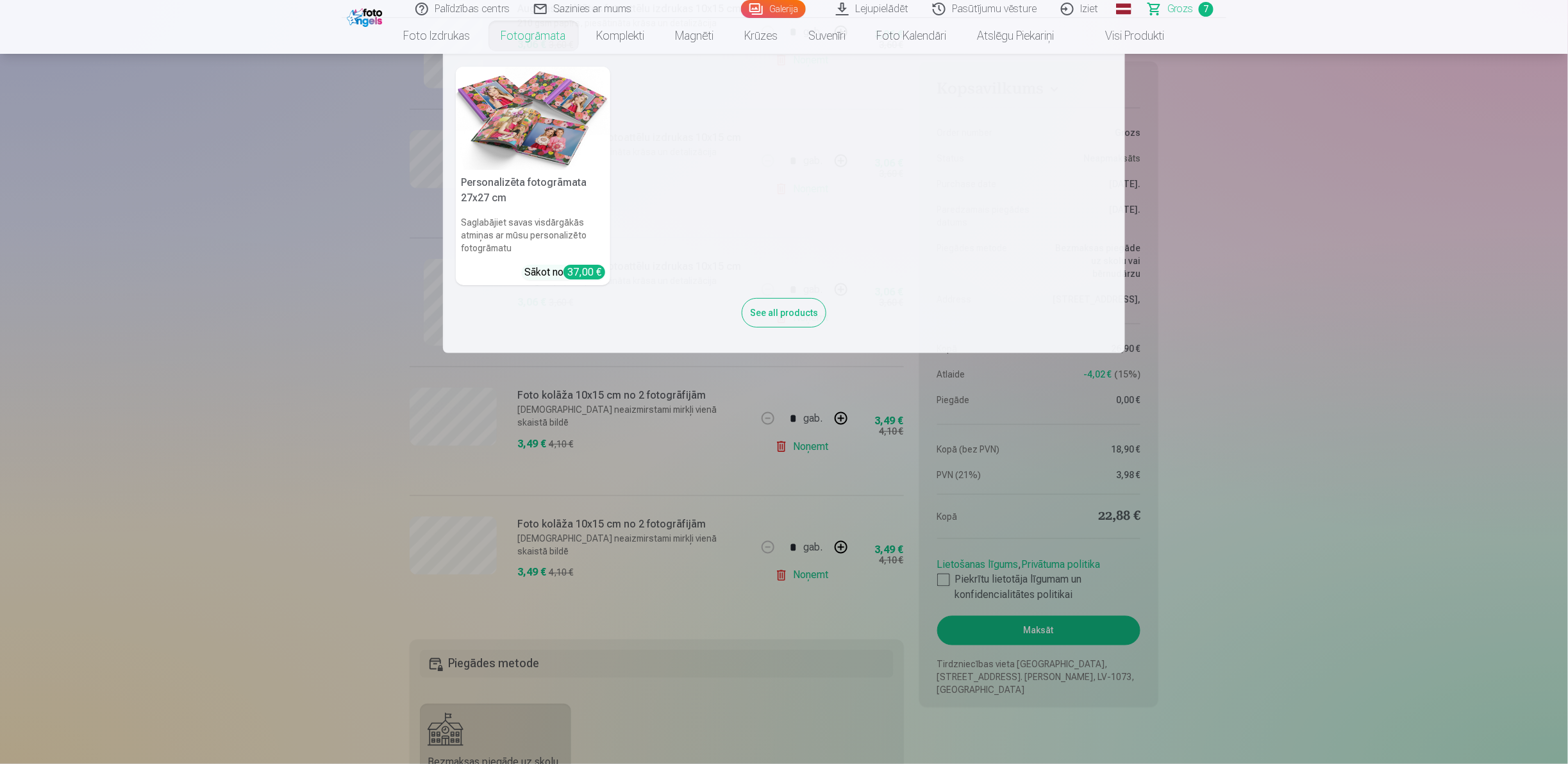
click at [561, 37] on link "Fotogrāmata" at bounding box center [533, 36] width 95 height 36
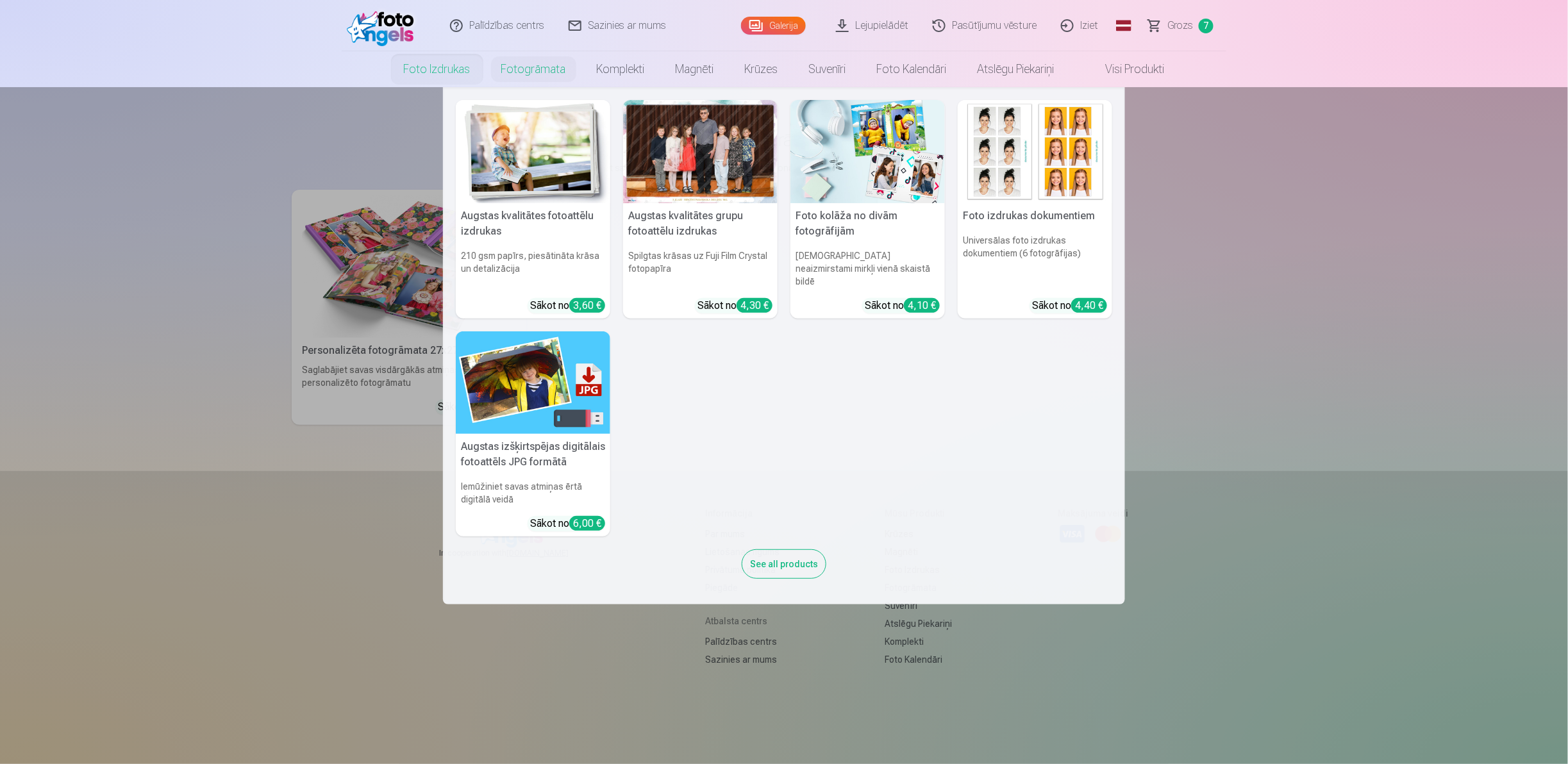
click at [217, 411] on nav "Augstas kvalitātes fotoattēlu izdrukas 210 gsm papīrs, piesātināta krāsa un det…" at bounding box center [784, 346] width 1568 height 517
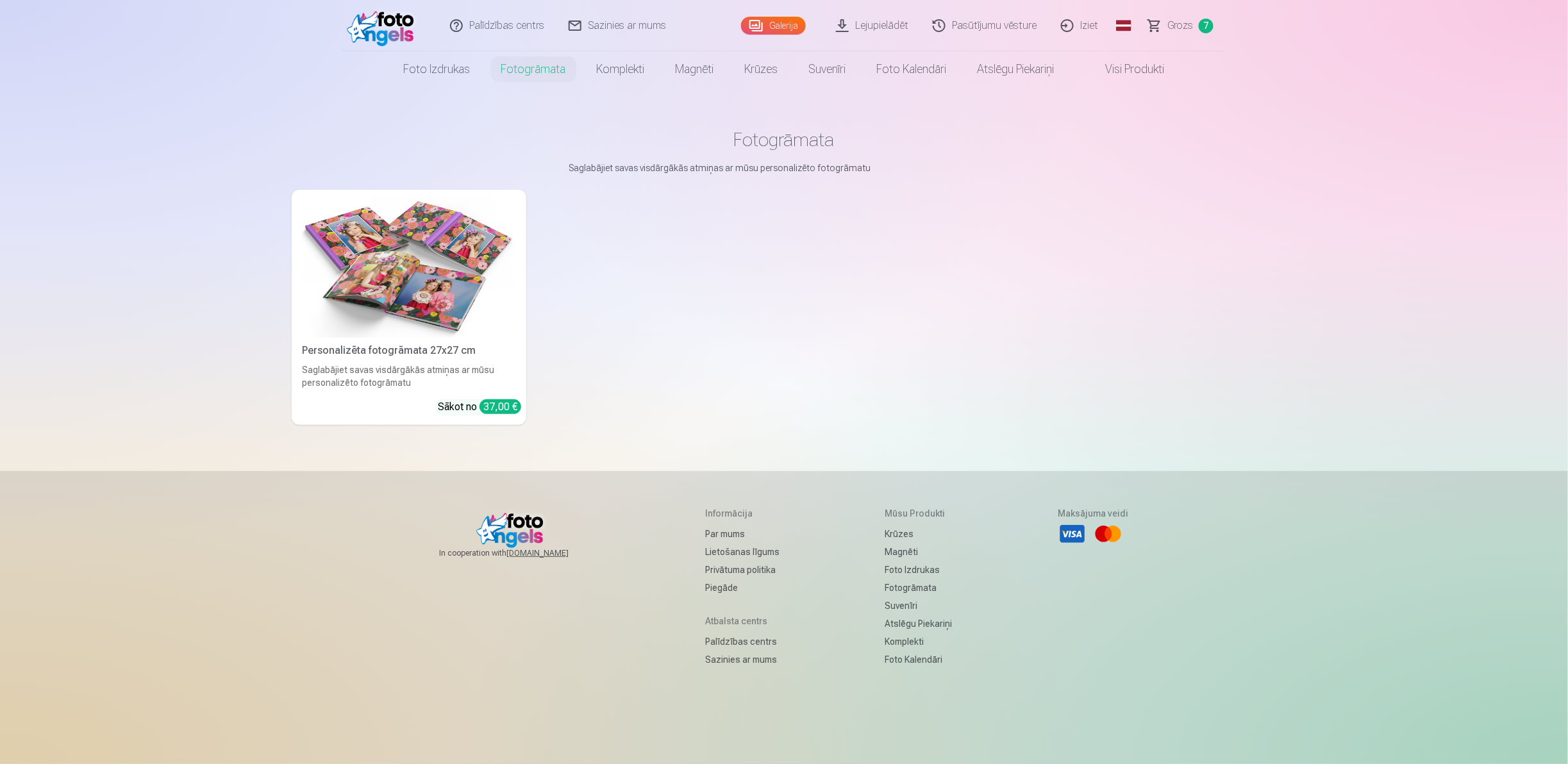
click at [1185, 14] on link "Grozs 7" at bounding box center [1180, 26] width 90 height 52
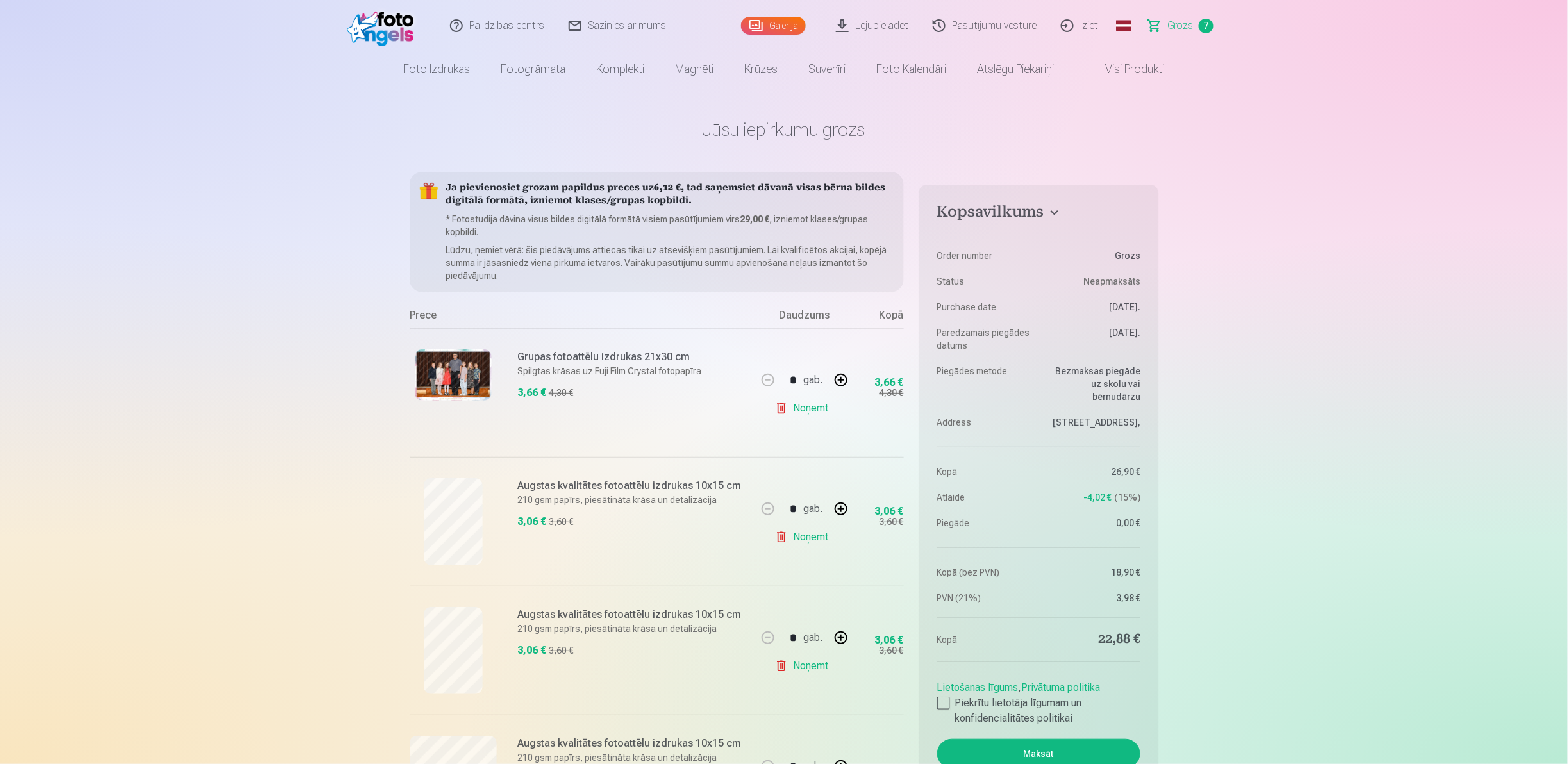
click at [766, 14] on div "Galerija" at bounding box center [776, 26] width 70 height 52
click at [766, 21] on link "Galerija" at bounding box center [773, 25] width 64 height 18
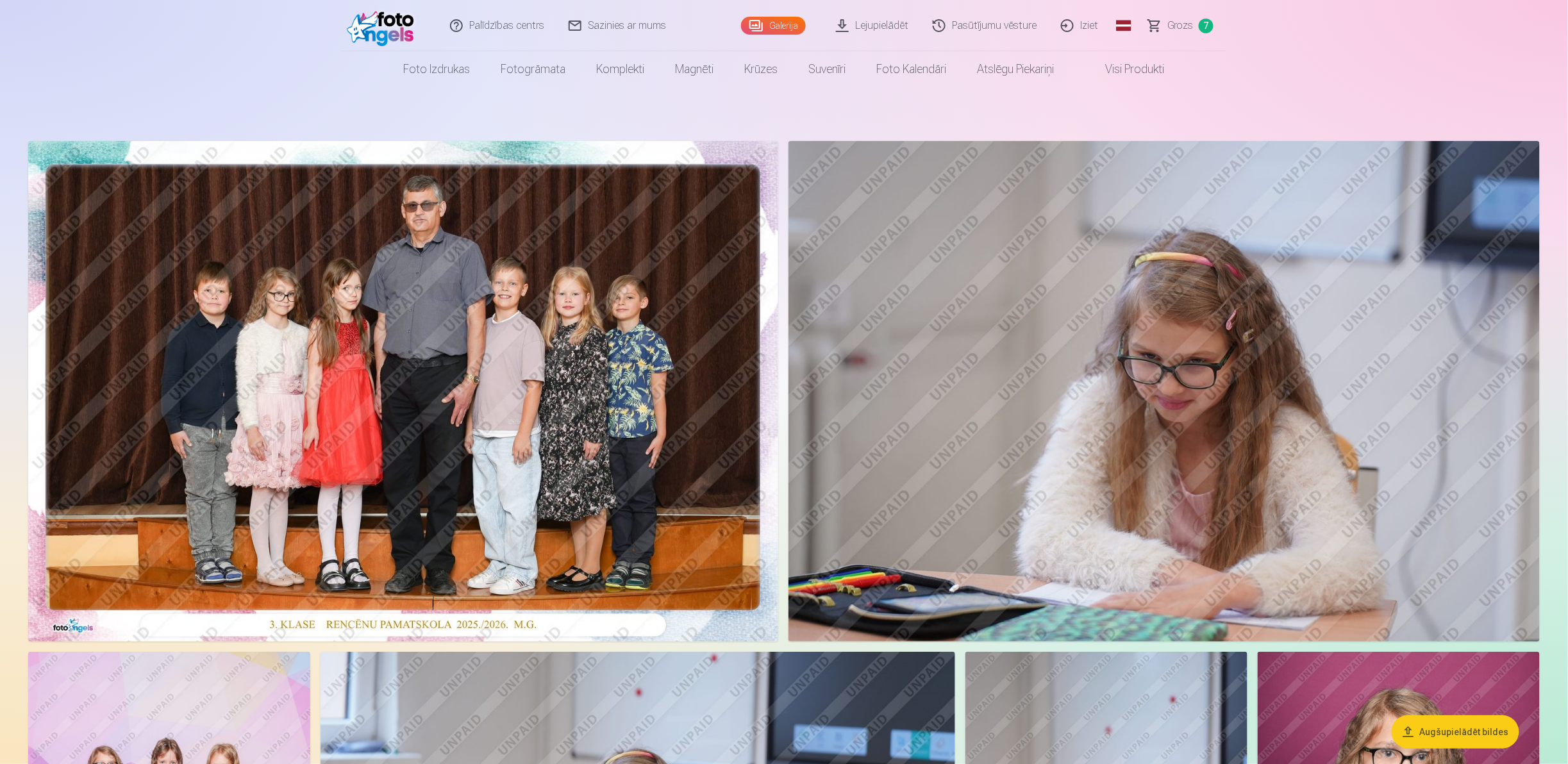
click at [1469, 734] on button "Augšupielādēt bildes" at bounding box center [1456, 732] width 128 height 34
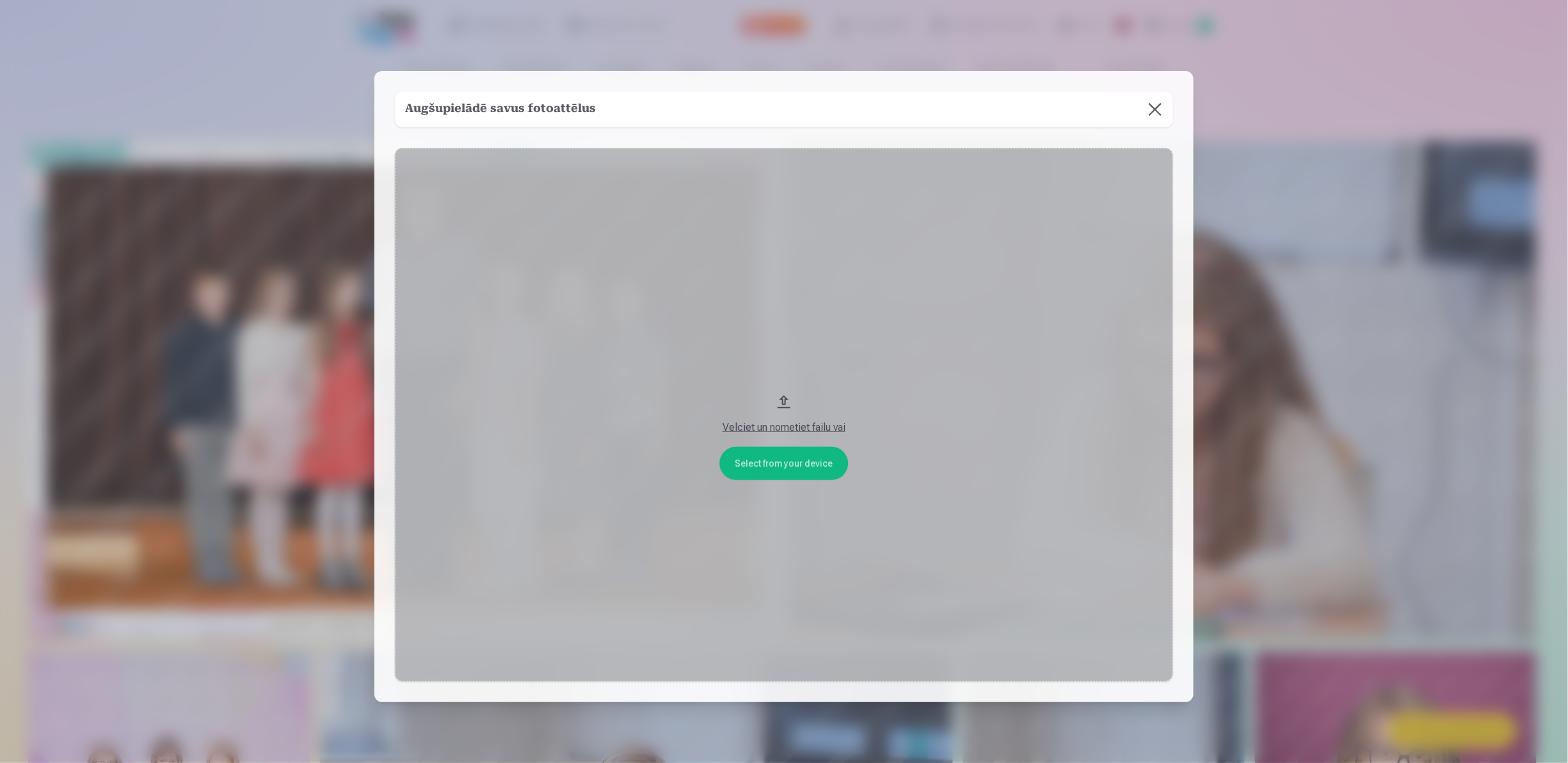
click at [814, 461] on button "Velciet un nometiet failu vai" at bounding box center [784, 415] width 778 height 533
click at [819, 466] on button "Velciet un nometiet failu vai" at bounding box center [784, 415] width 778 height 533
click at [773, 426] on div "Velciet un nometiet failu vai" at bounding box center [784, 427] width 753 height 15
click at [1157, 118] on button at bounding box center [1155, 109] width 36 height 36
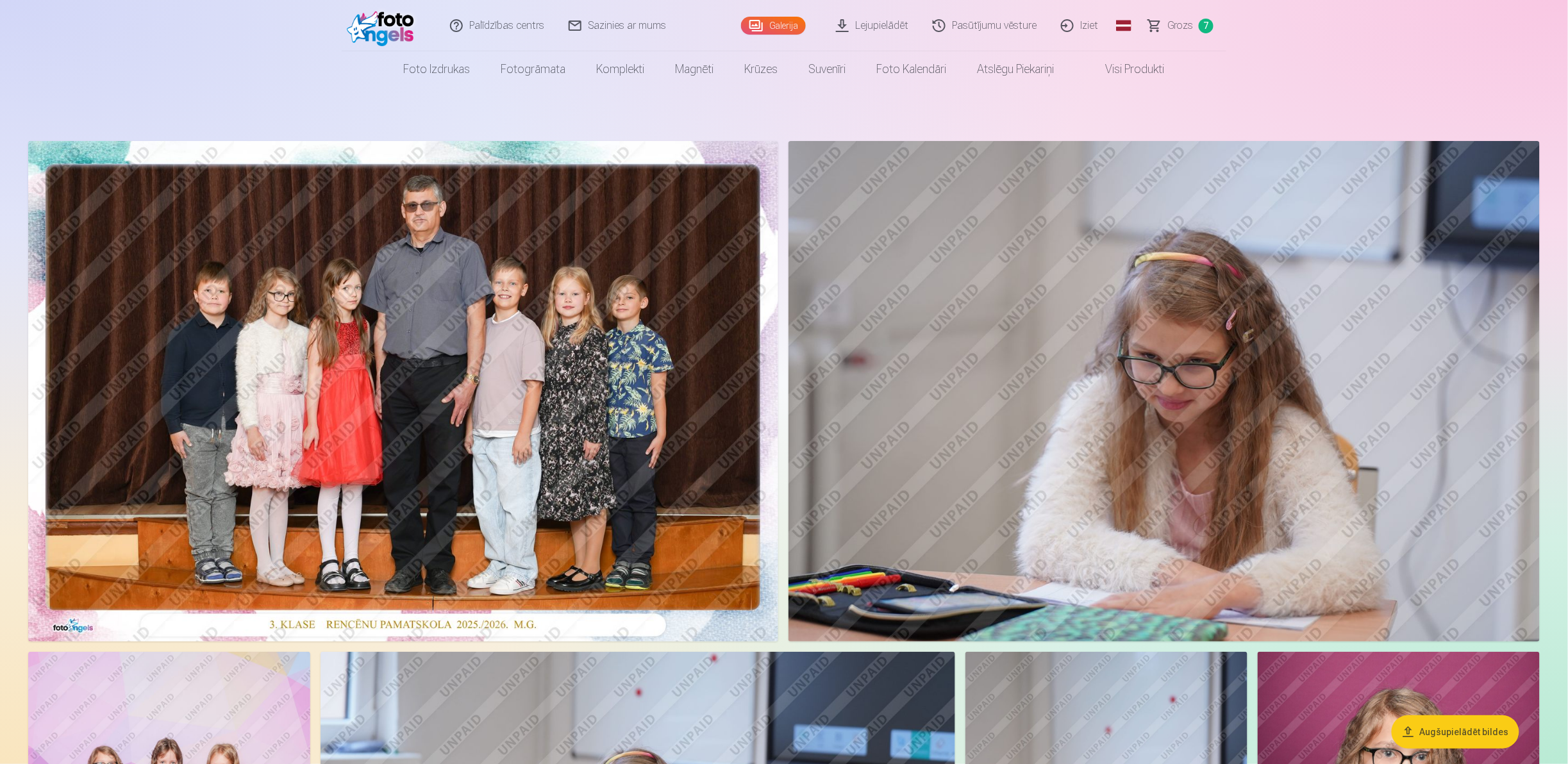
click at [1461, 724] on button "Augšupielādēt bildes" at bounding box center [1456, 732] width 128 height 34
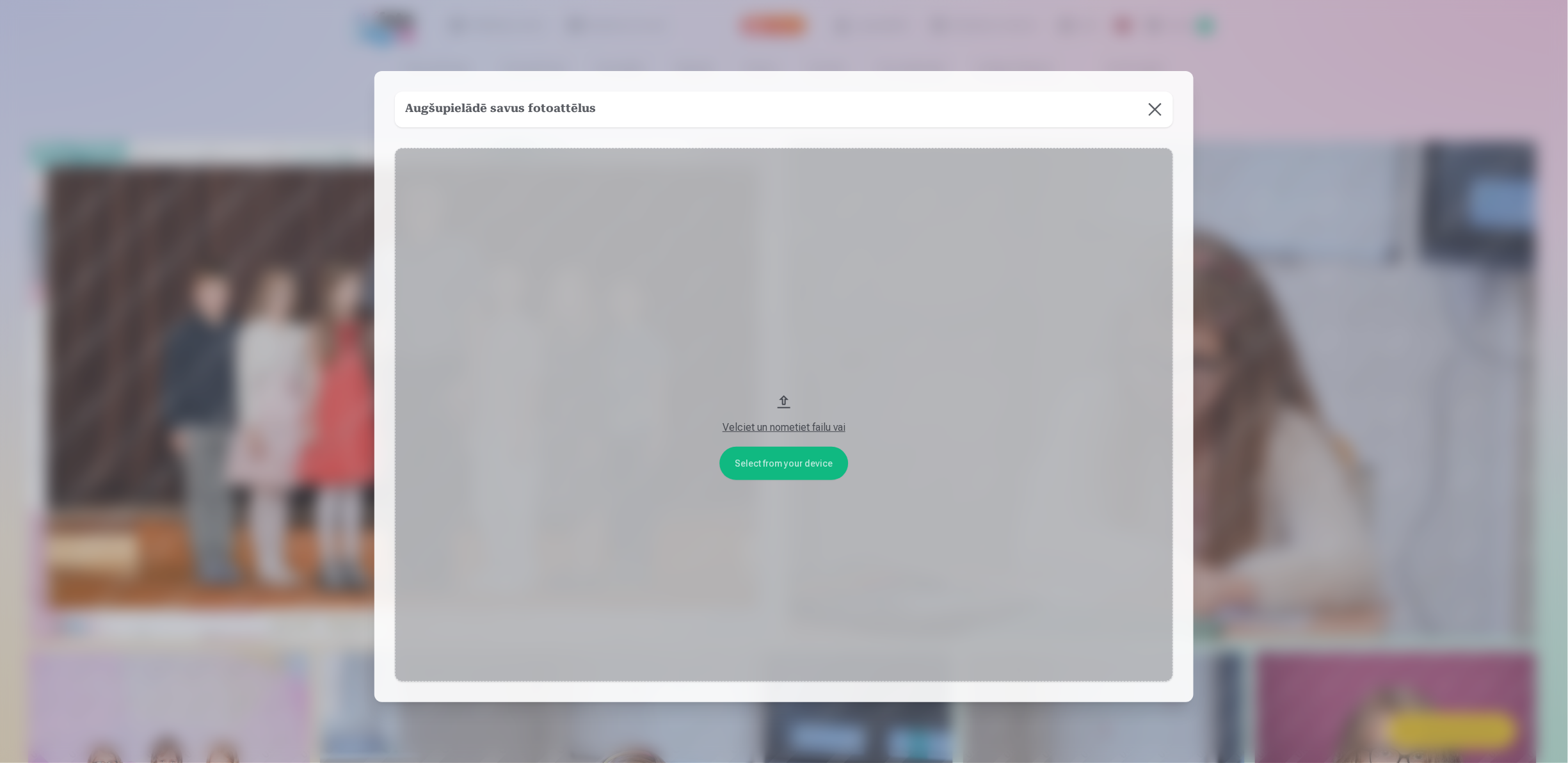
click at [770, 452] on button "Velciet un nometiet failu vai" at bounding box center [784, 415] width 778 height 533
click at [772, 466] on button "Velciet un nometiet failu vai" at bounding box center [784, 415] width 778 height 533
click at [758, 461] on button "Velciet un nometiet failu vai" at bounding box center [784, 415] width 778 height 533
click at [1159, 106] on button at bounding box center [1155, 109] width 36 height 36
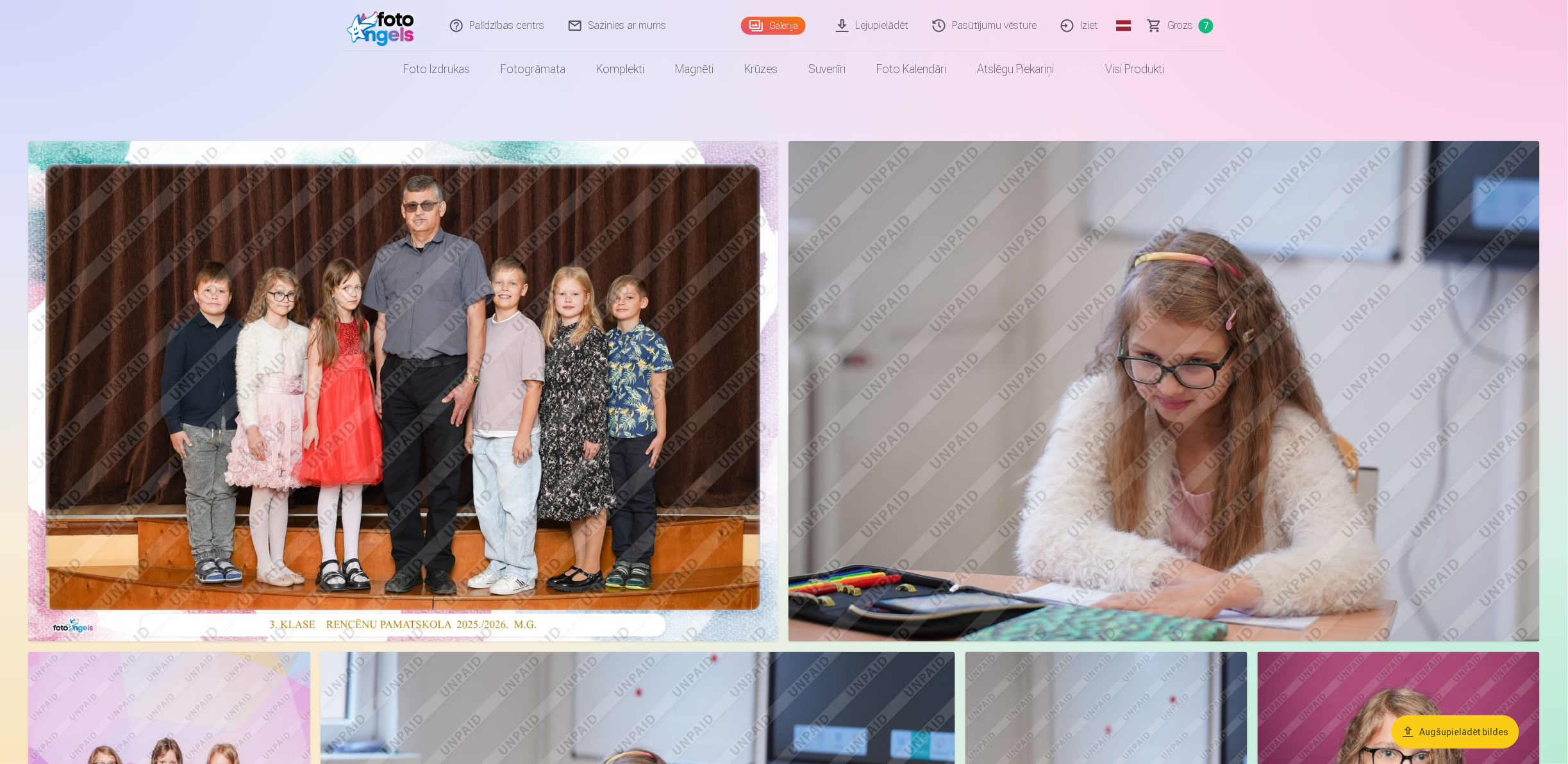
click at [1442, 724] on button "Augšupielādēt bildes" at bounding box center [1456, 732] width 128 height 34
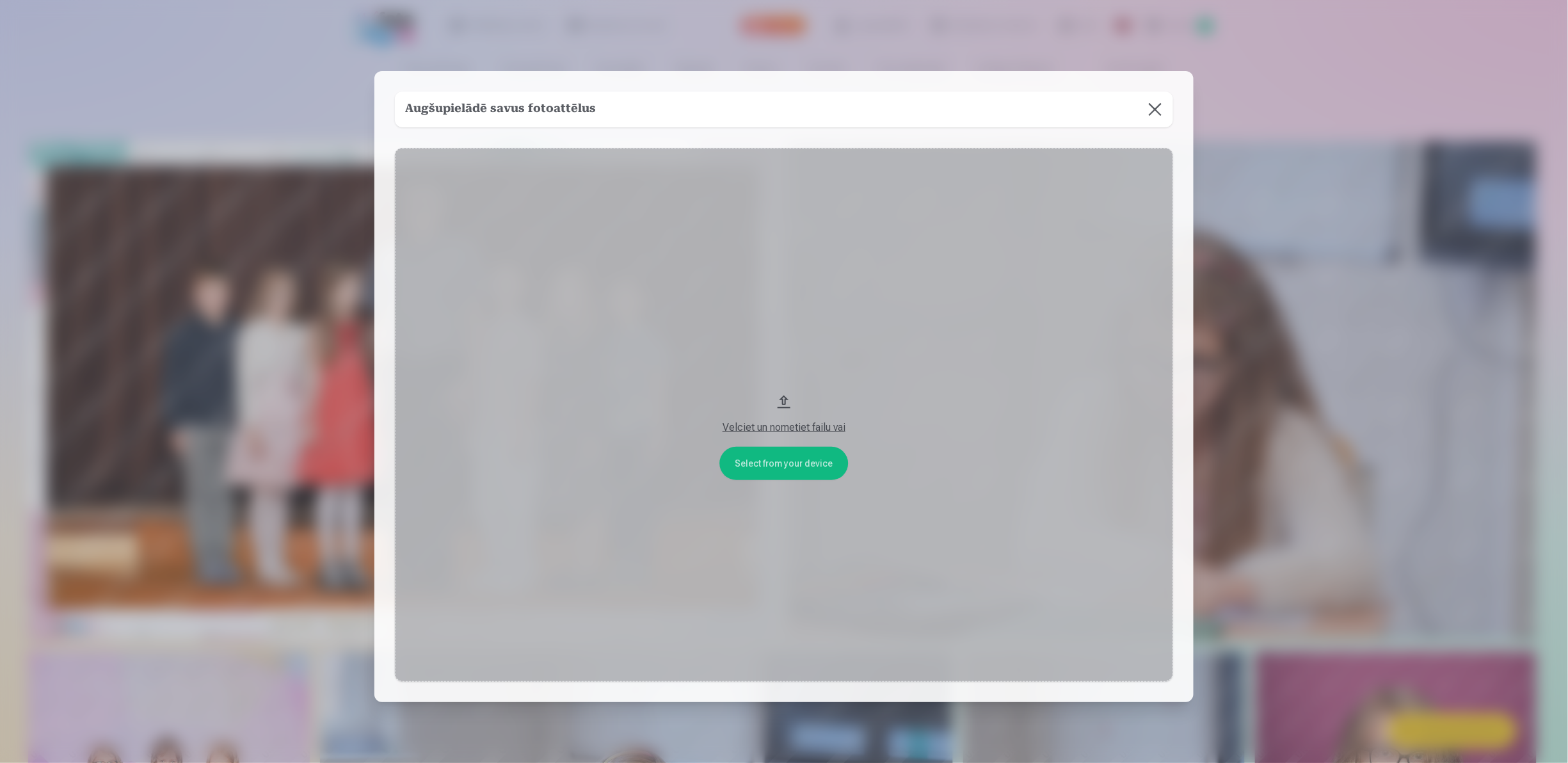
click at [806, 472] on button "Velciet un nometiet failu vai" at bounding box center [784, 415] width 778 height 533
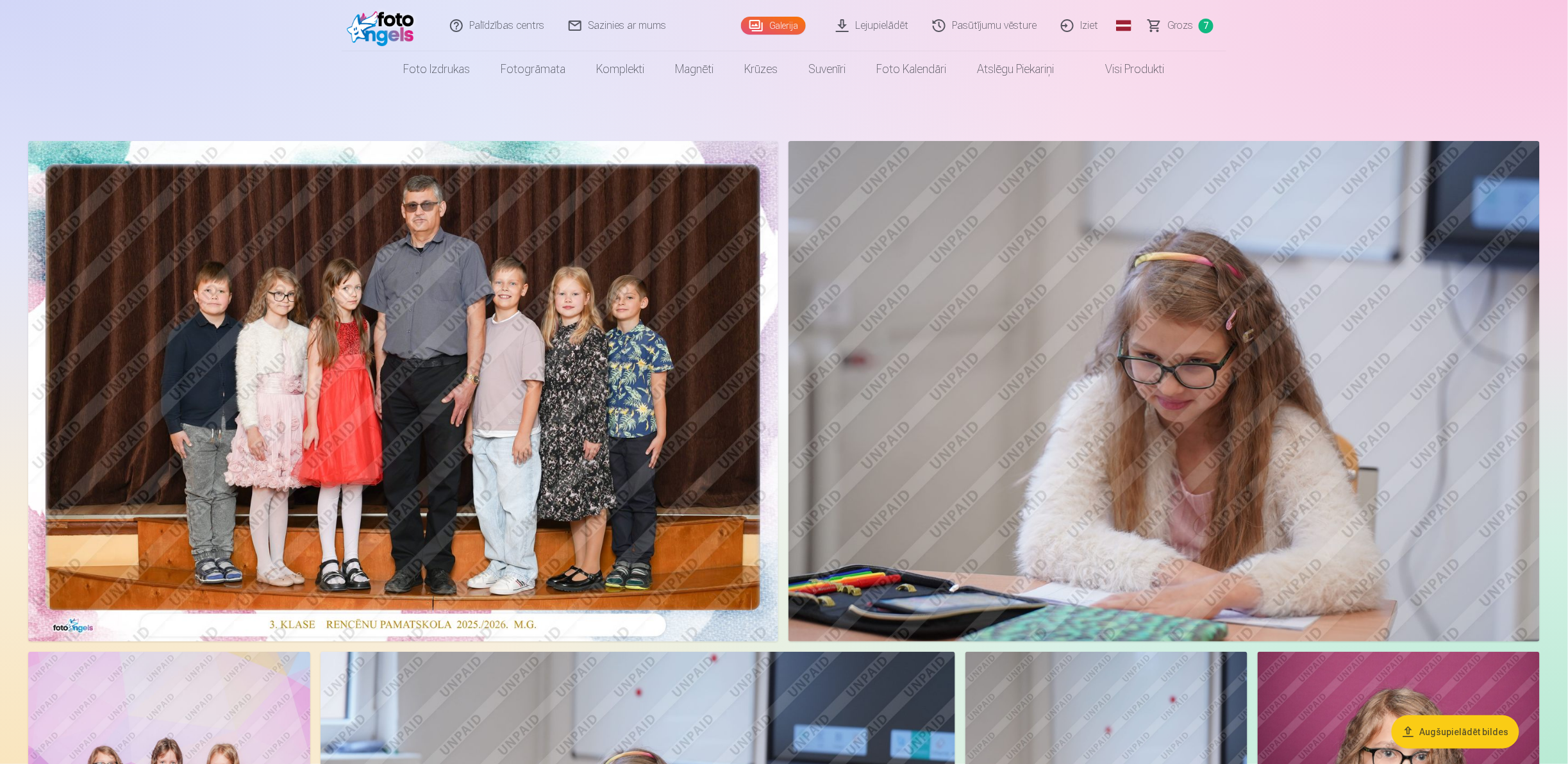
click at [1445, 727] on button "Augšupielādēt bildes" at bounding box center [1456, 732] width 128 height 34
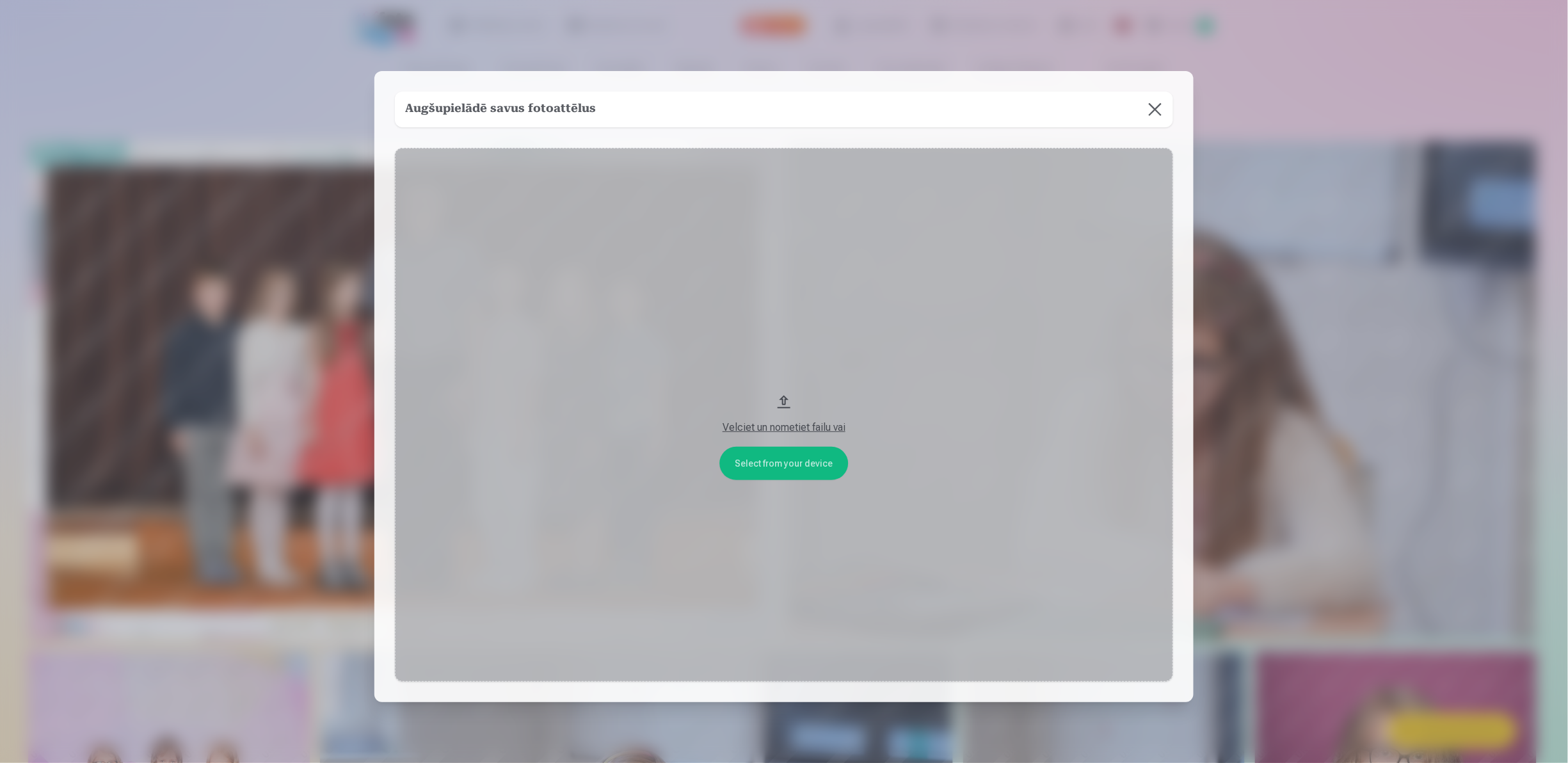
click at [780, 461] on button "Velciet un nometiet failu vai" at bounding box center [784, 415] width 778 height 533
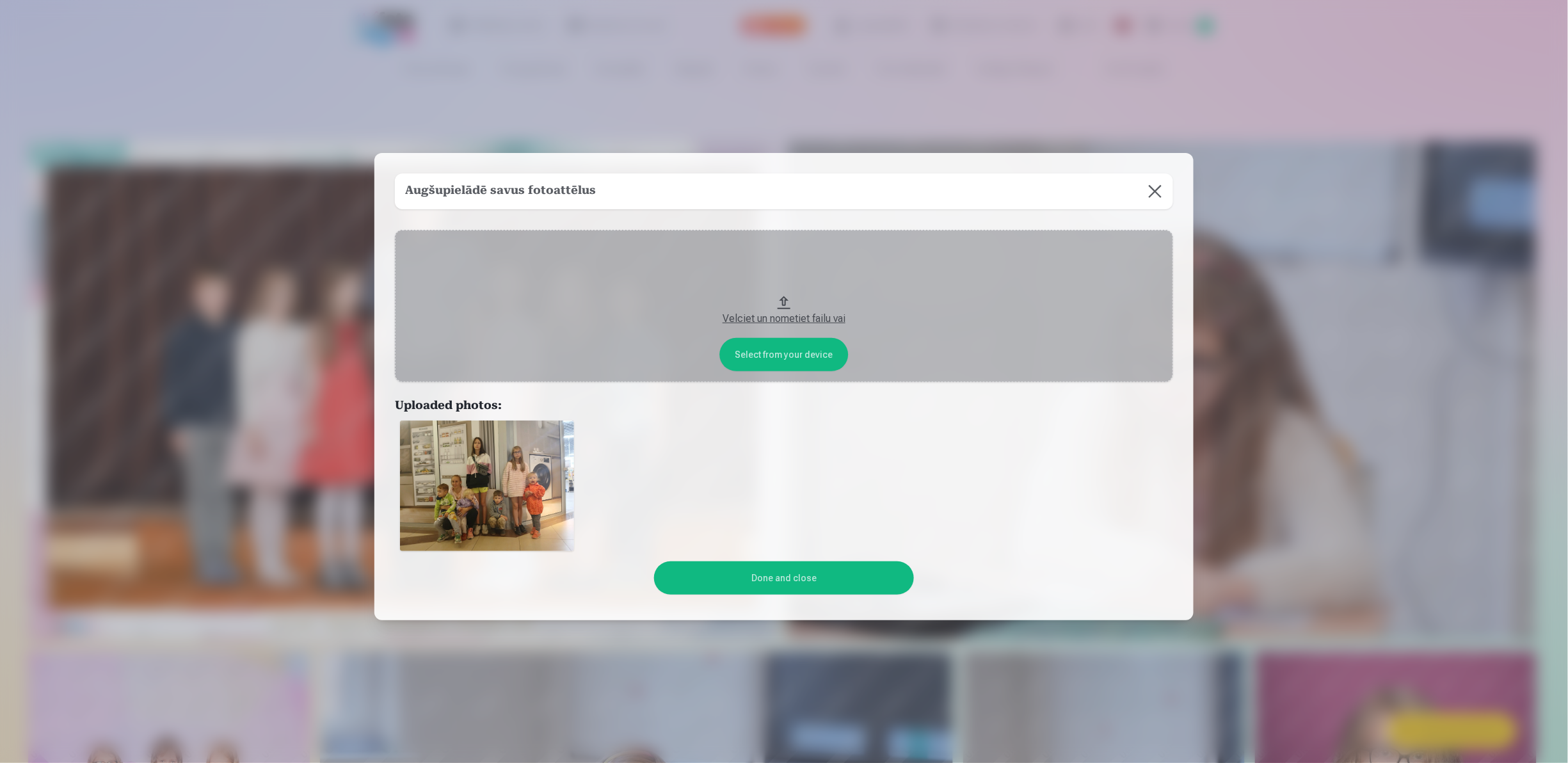
click at [770, 358] on button "Velciet un nometiet failu vai" at bounding box center [784, 305] width 778 height 152
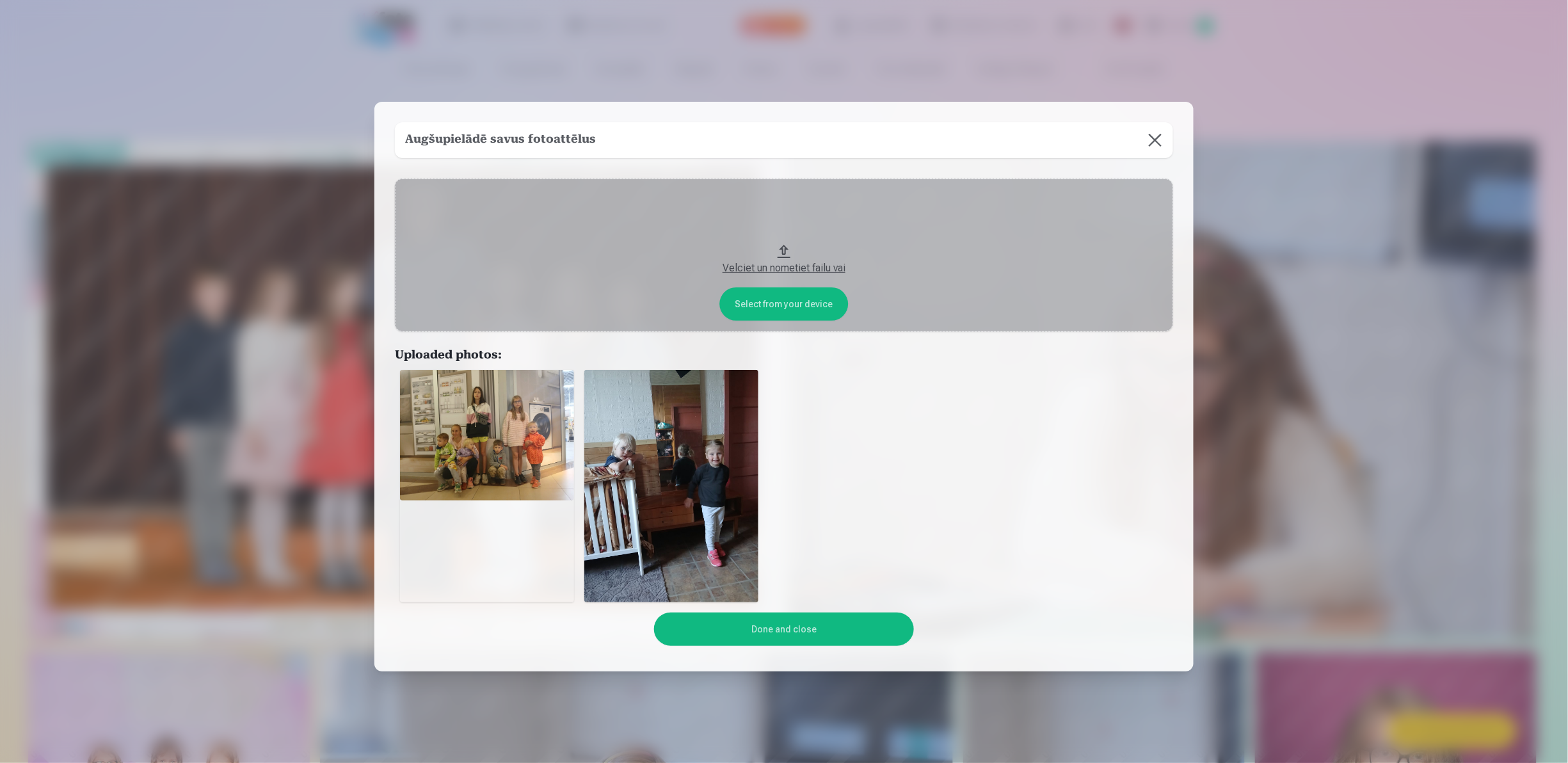
click at [765, 307] on button "Velciet un nometiet failu vai" at bounding box center [784, 255] width 778 height 152
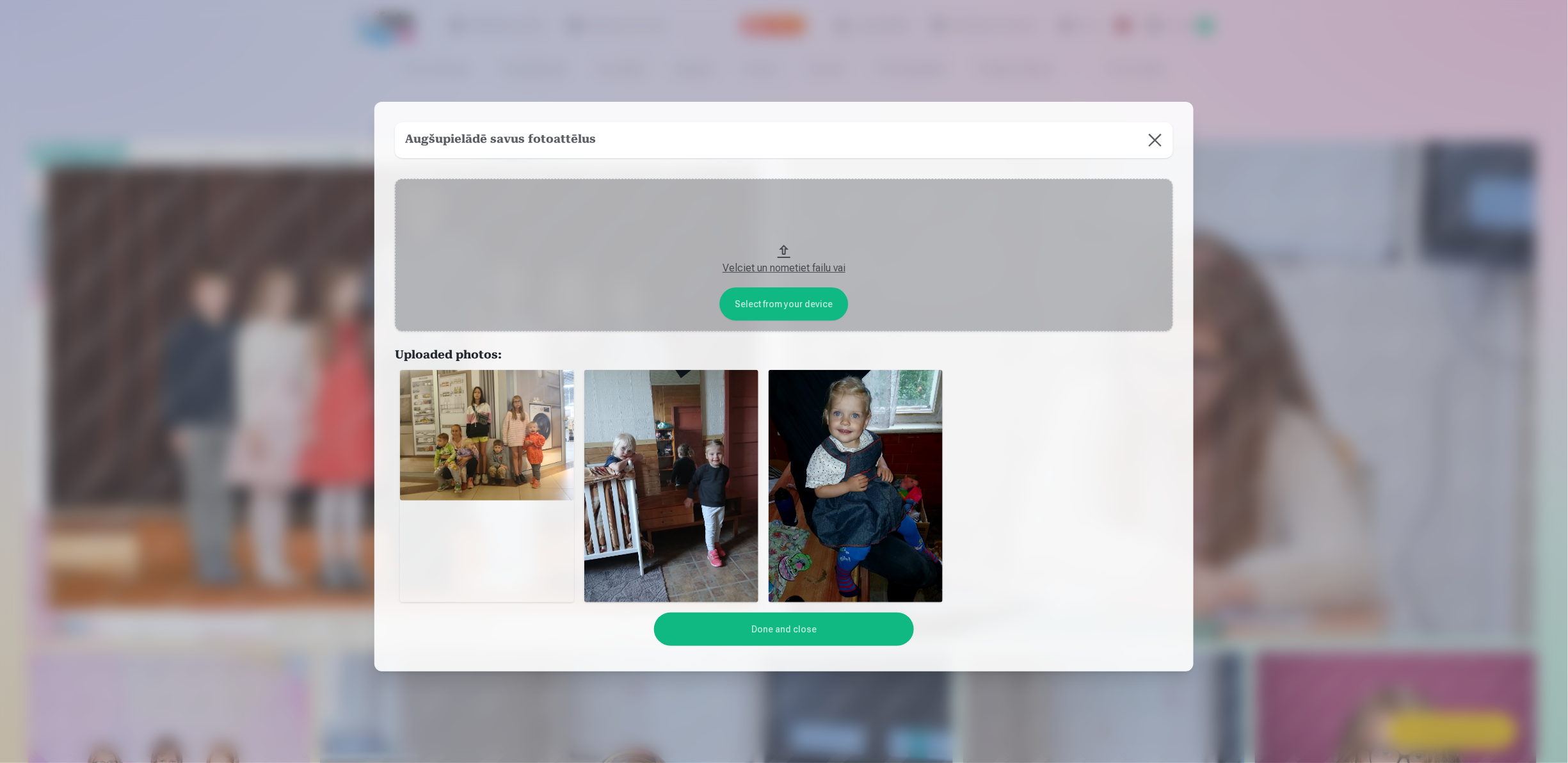
click at [755, 295] on button "Velciet un nometiet failu vai" at bounding box center [784, 255] width 778 height 152
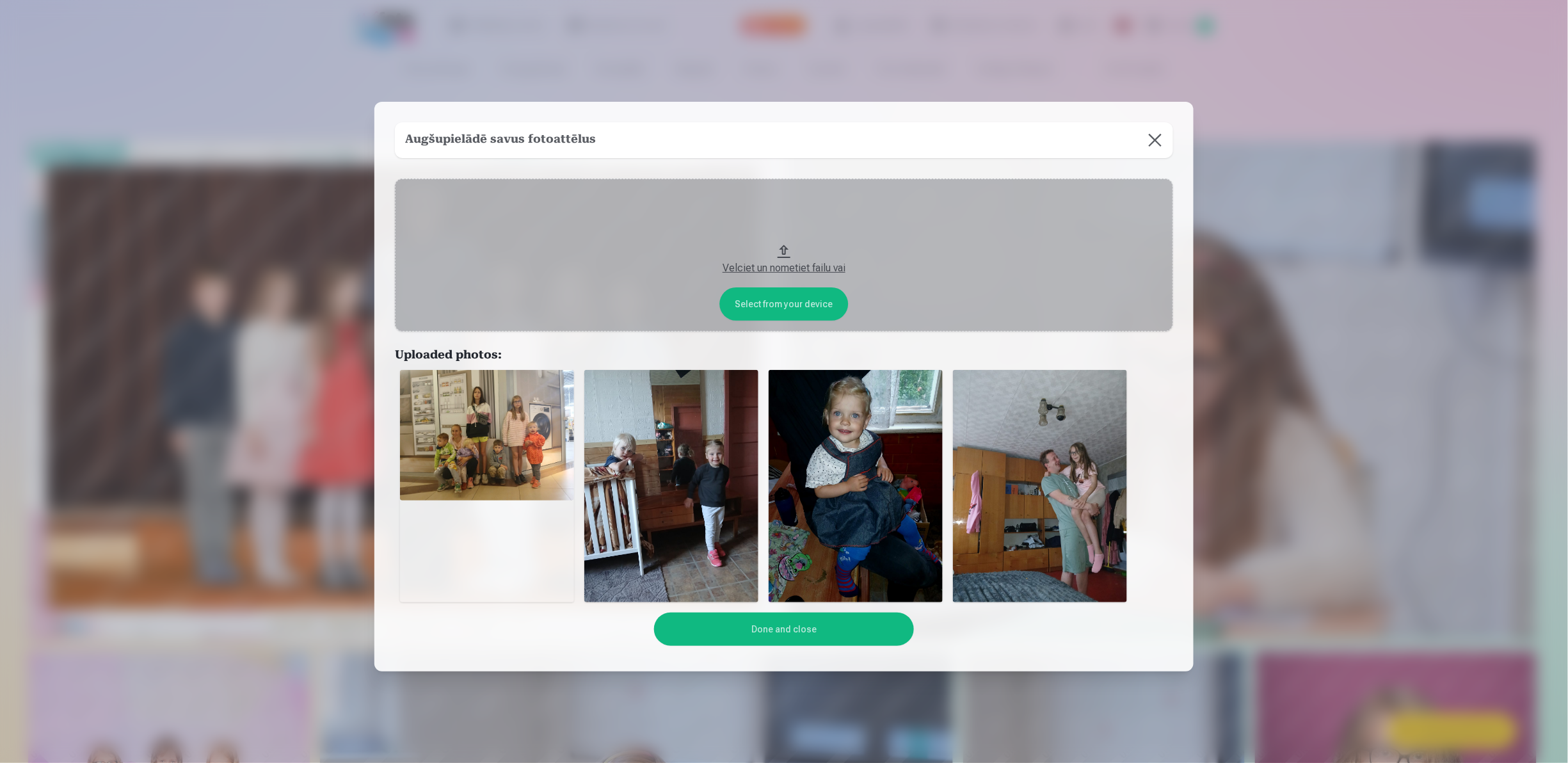
click at [745, 303] on button "Velciet un nometiet failu vai" at bounding box center [784, 255] width 778 height 152
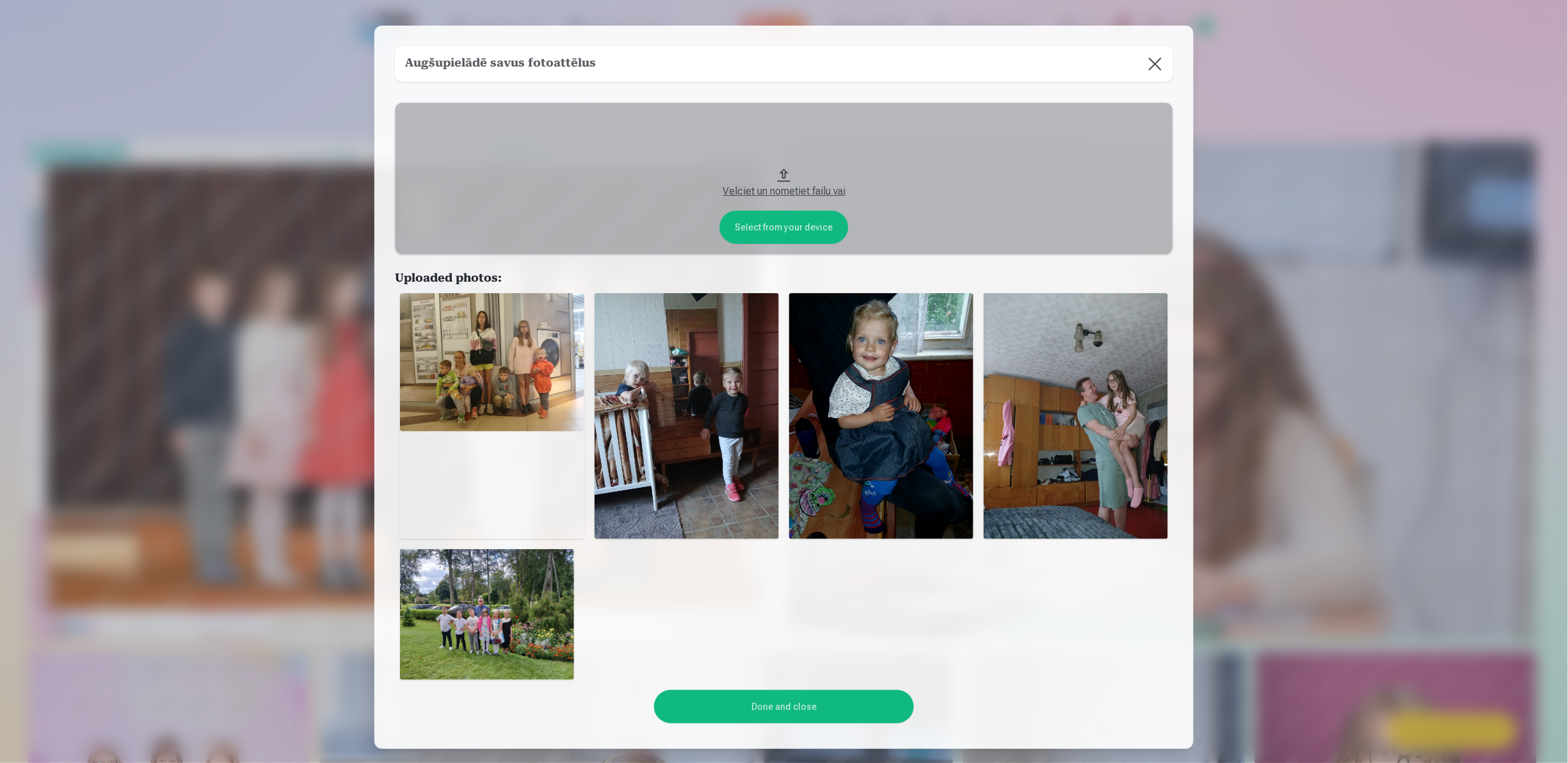
click at [795, 227] on button "Velciet un nometiet failu vai" at bounding box center [784, 178] width 778 height 152
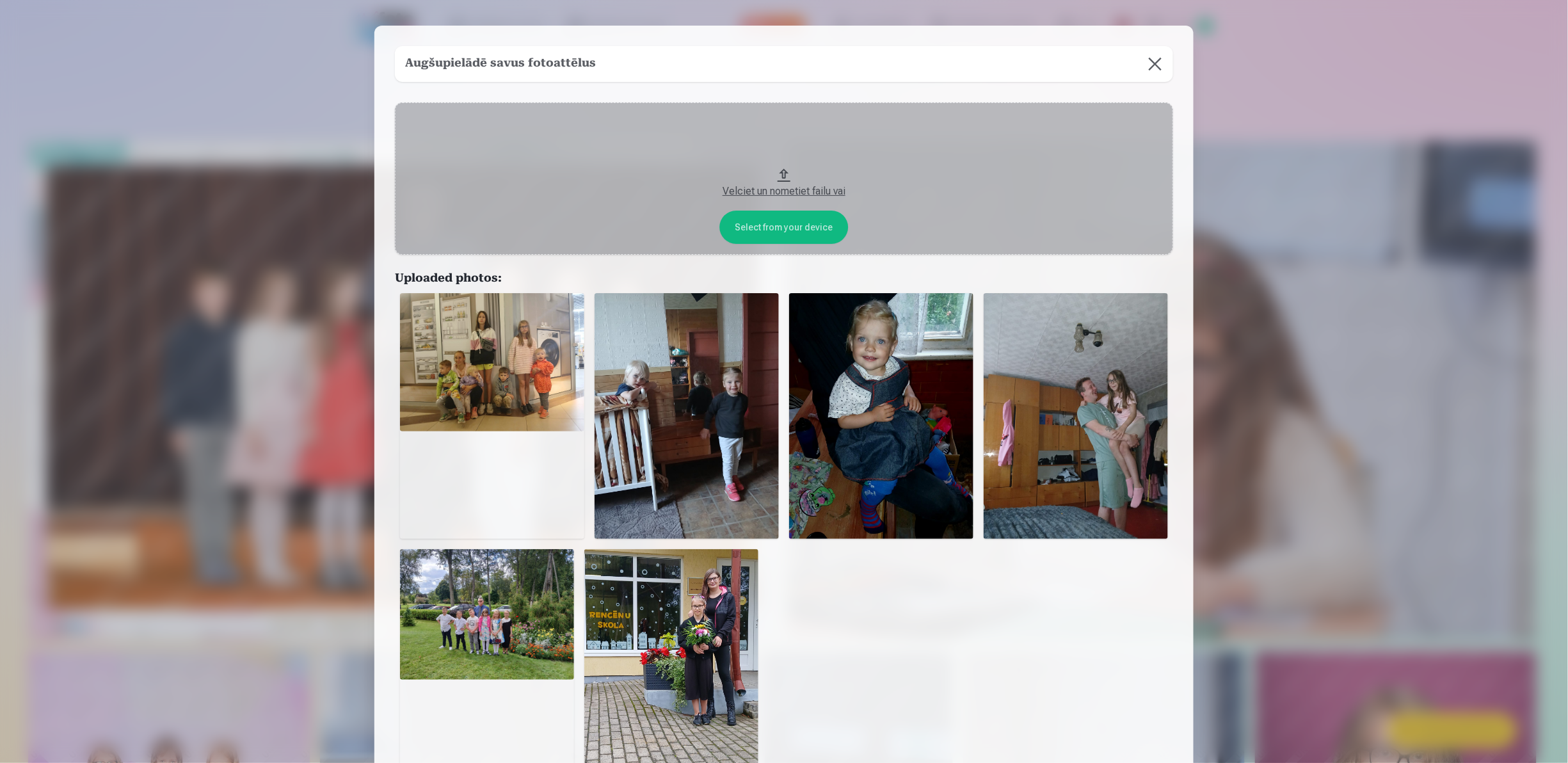
click at [775, 234] on button "Velciet un nometiet failu vai" at bounding box center [784, 178] width 778 height 152
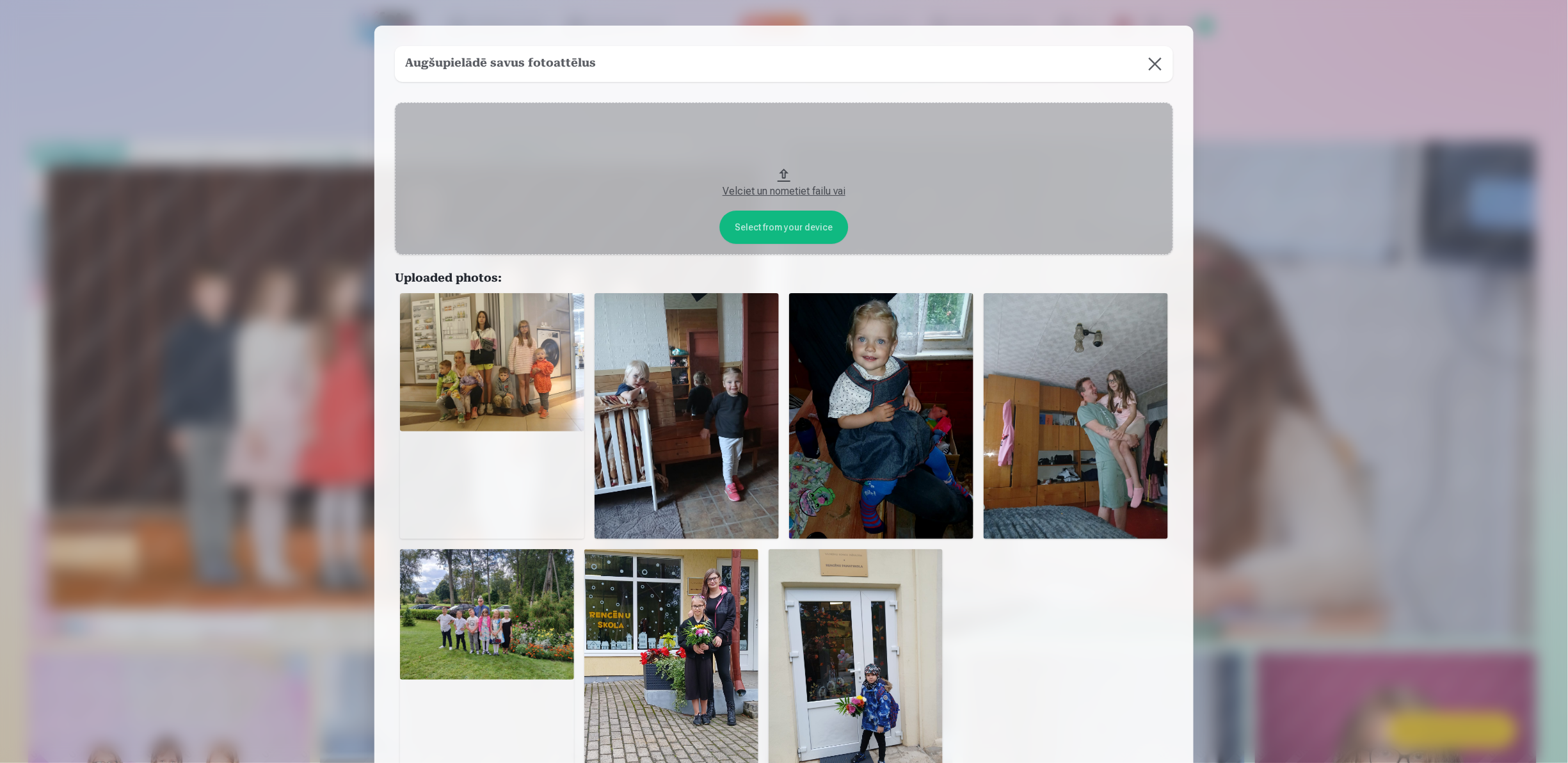
click at [751, 223] on button "Velciet un nometiet failu vai" at bounding box center [784, 178] width 778 height 152
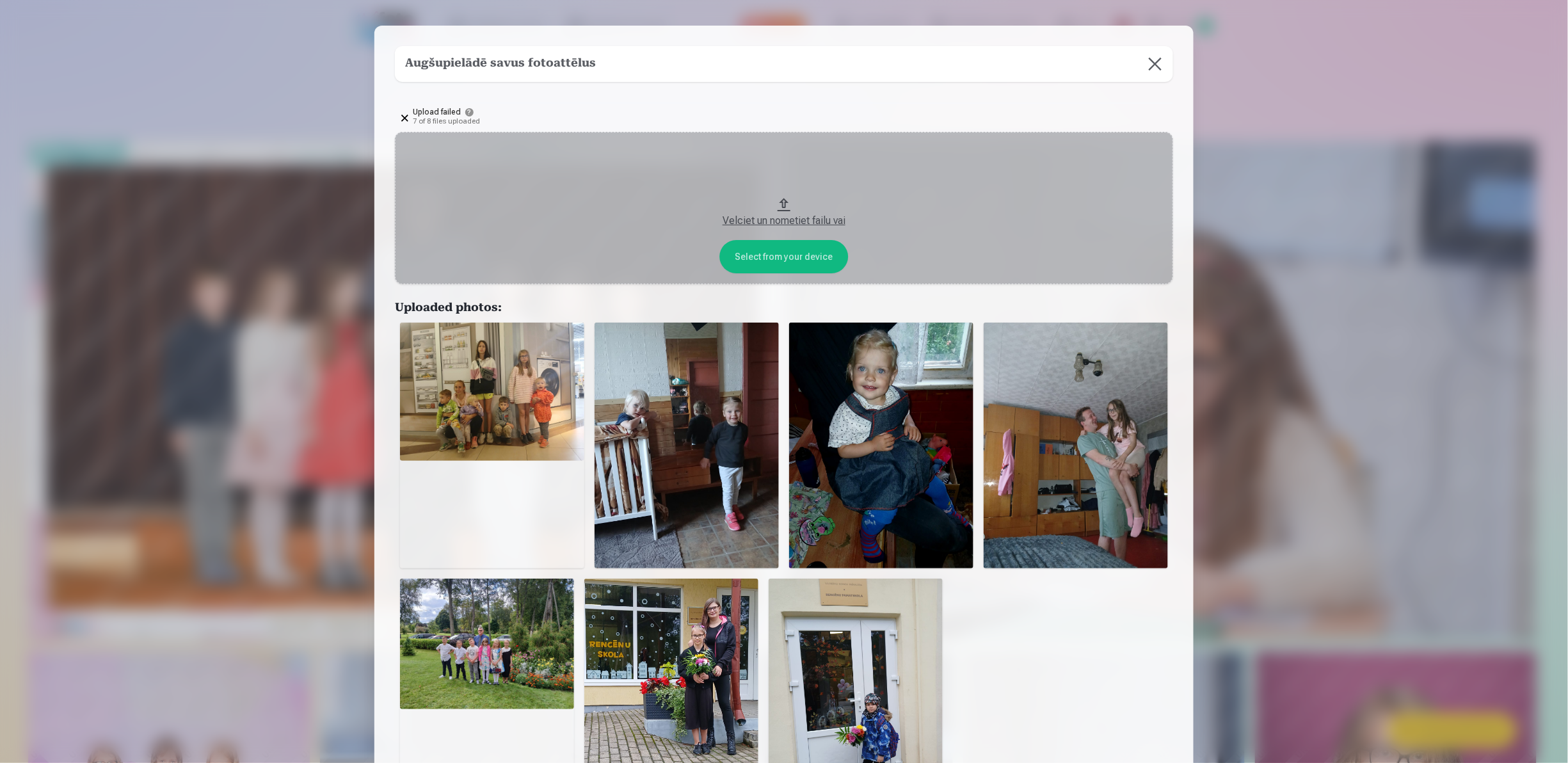
click at [770, 246] on button "Velciet un nometiet failu vai" at bounding box center [784, 207] width 778 height 152
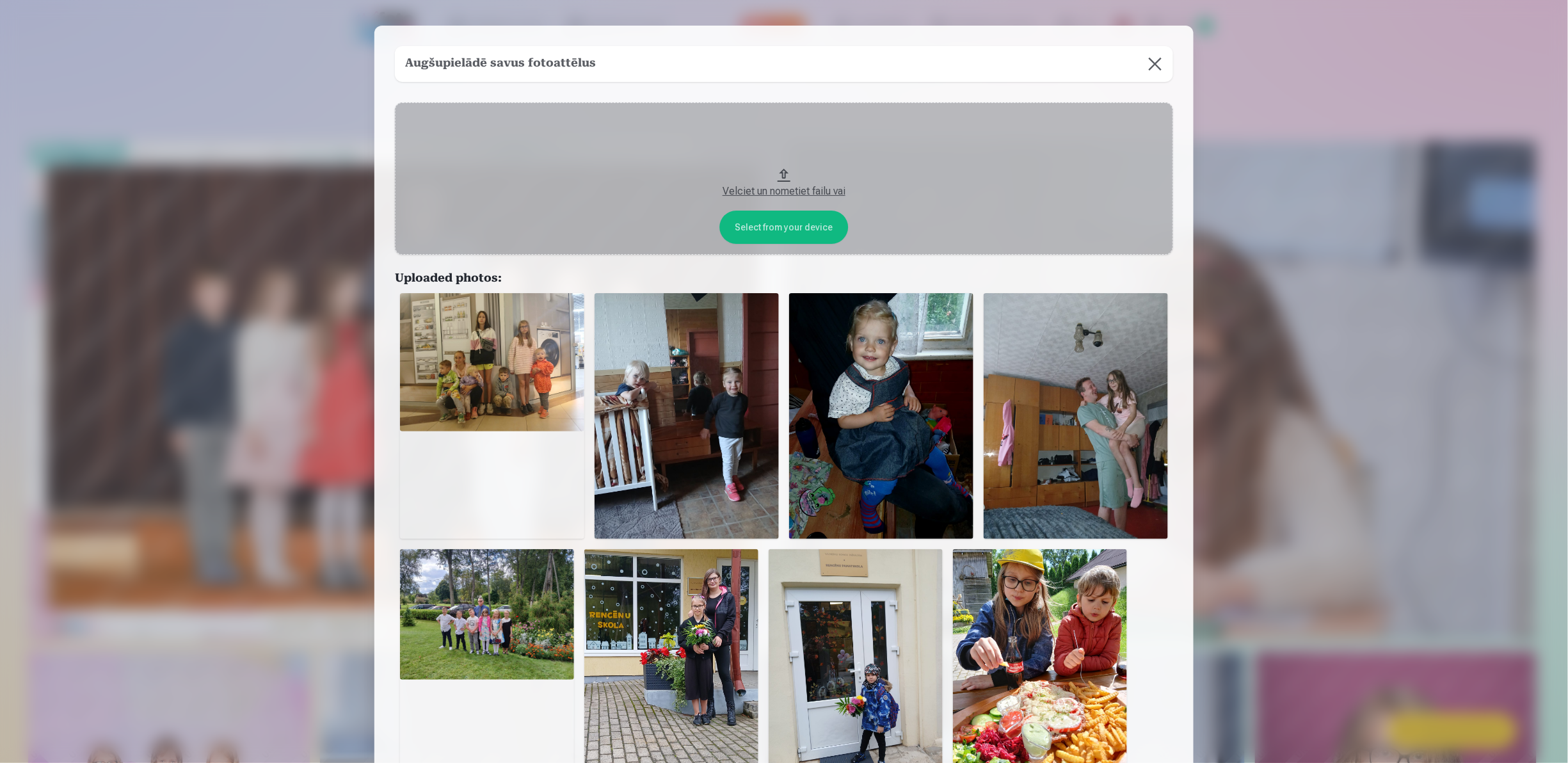
click at [755, 220] on button "Velciet un nometiet failu vai" at bounding box center [784, 178] width 778 height 152
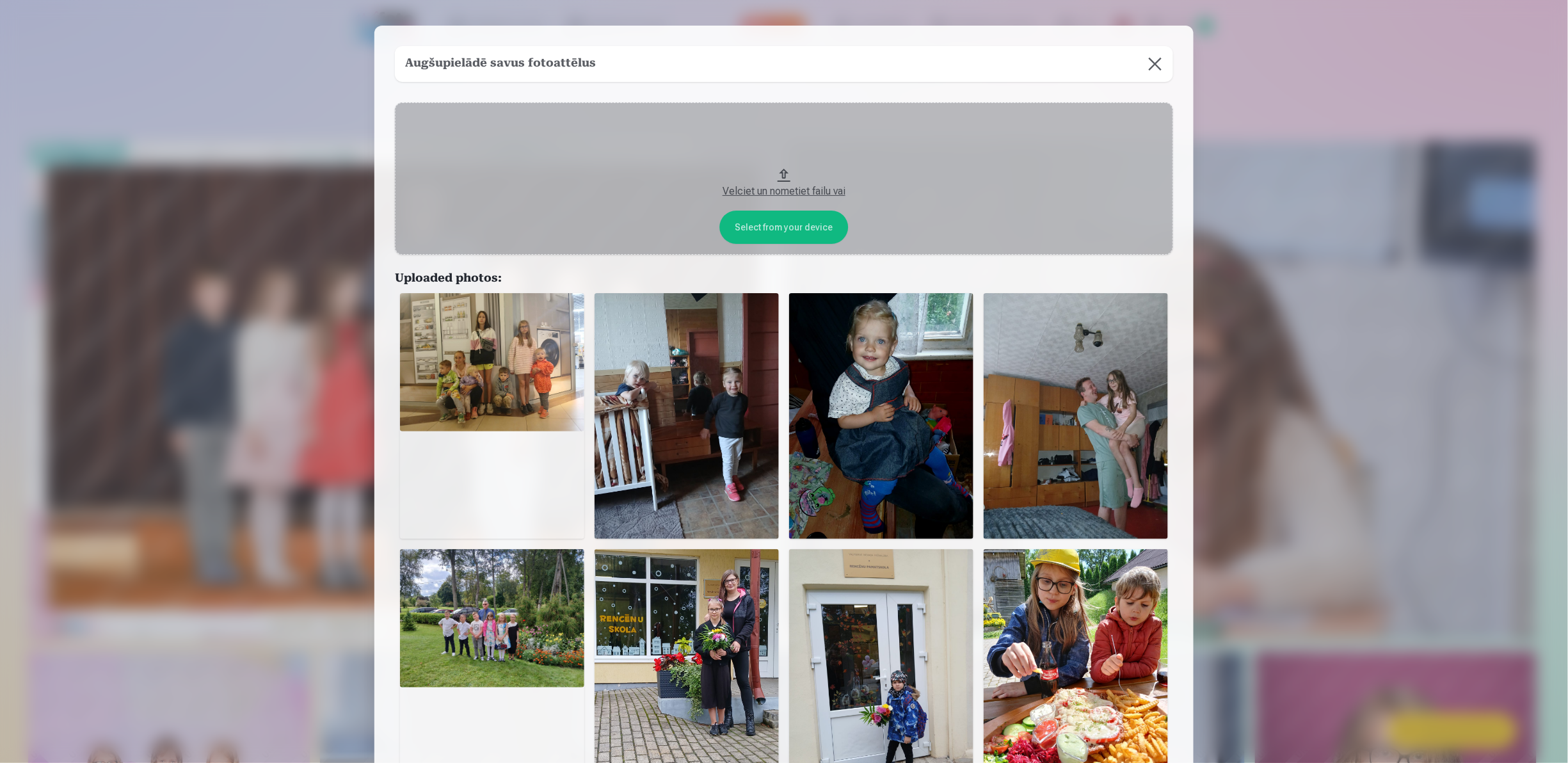
click at [778, 216] on button "Velciet un nometiet failu vai" at bounding box center [784, 178] width 778 height 152
drag, startPoint x: 532, startPoint y: 719, endPoint x: 524, endPoint y: 640, distance: 79.4
click at [524, 640] on div at bounding box center [492, 672] width 185 height 246
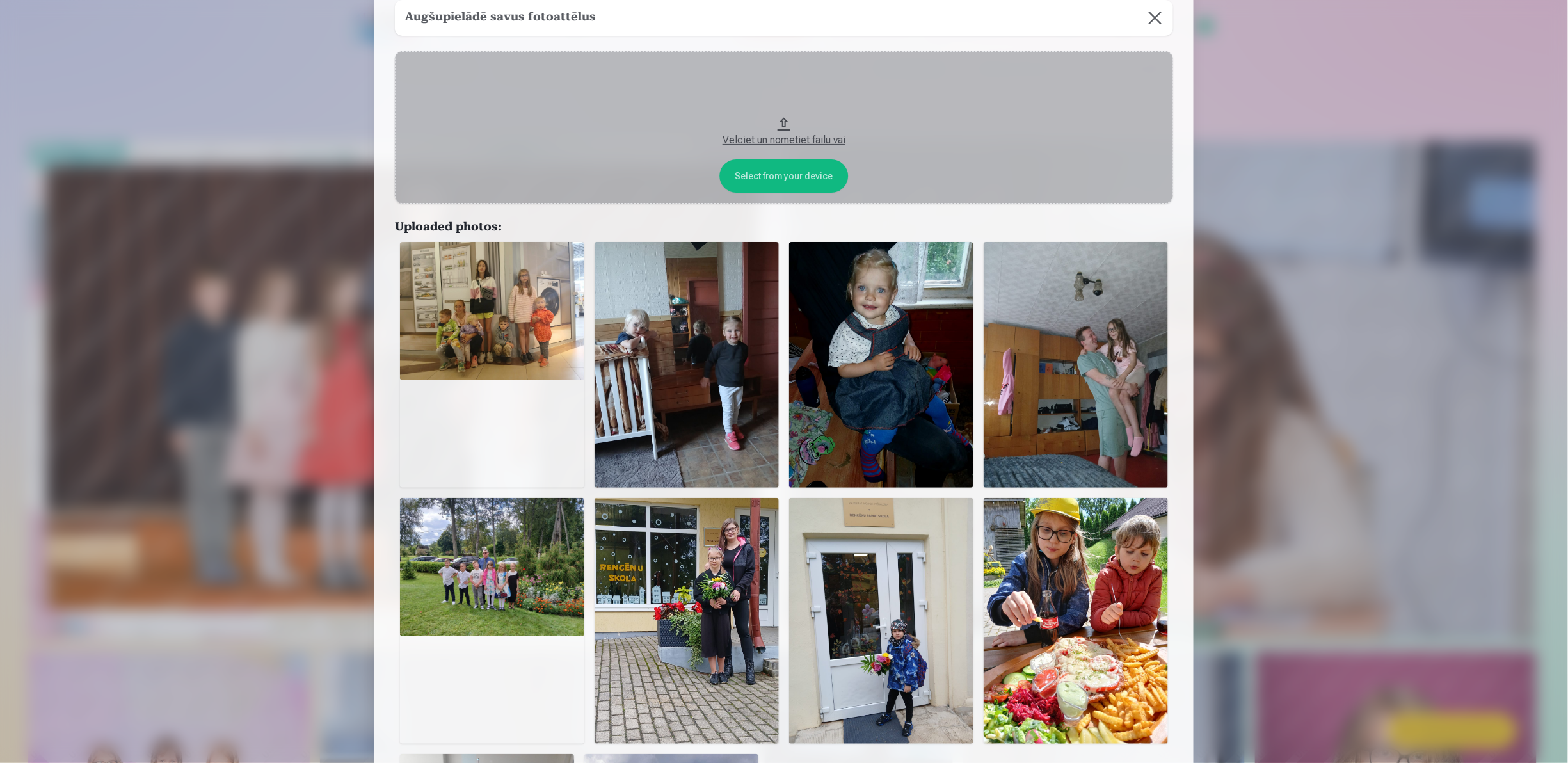
click at [1238, 341] on div at bounding box center [784, 381] width 1568 height 763
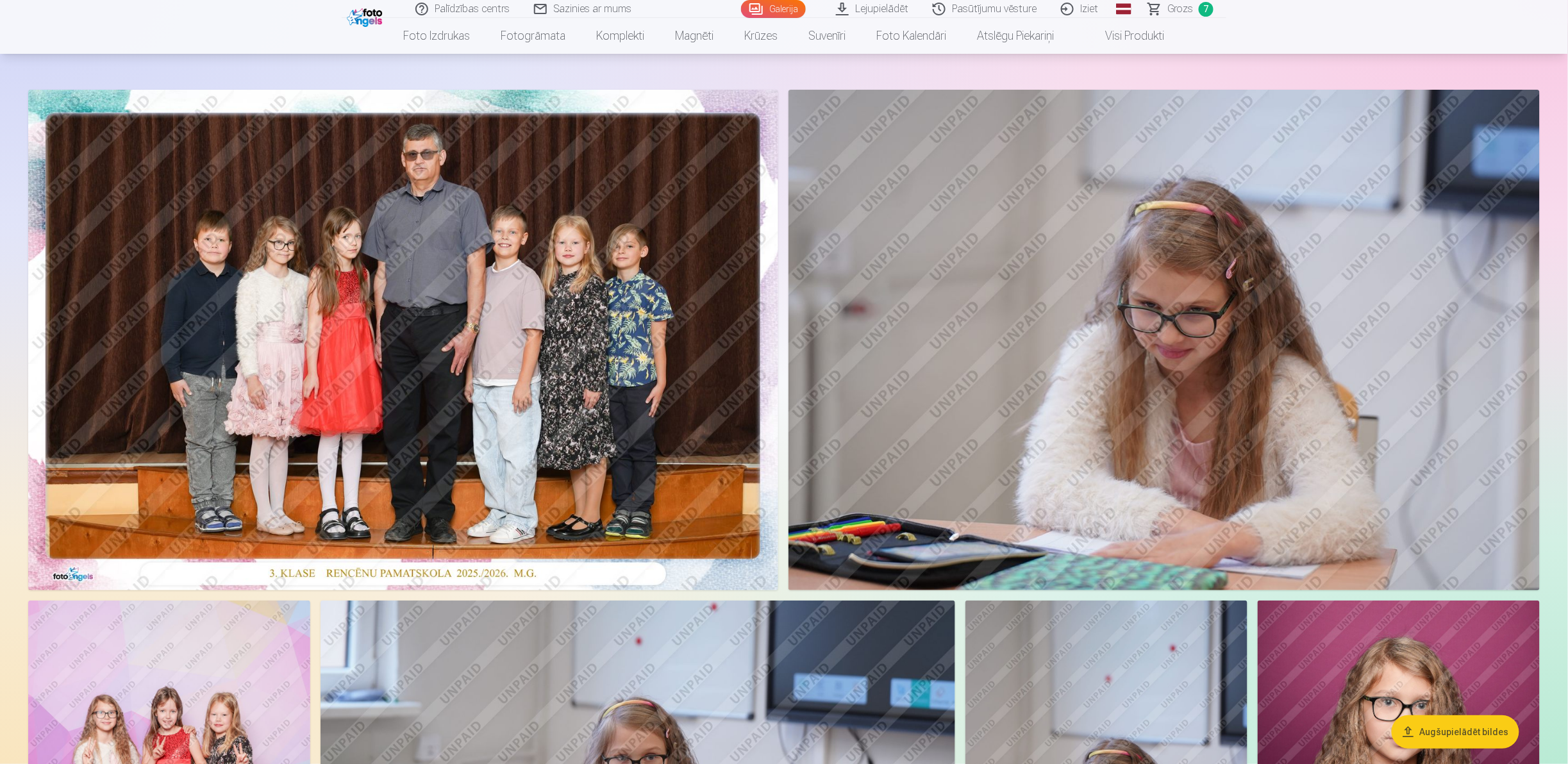
click at [1471, 727] on button "Augšupielādēt bildes" at bounding box center [1456, 732] width 128 height 34
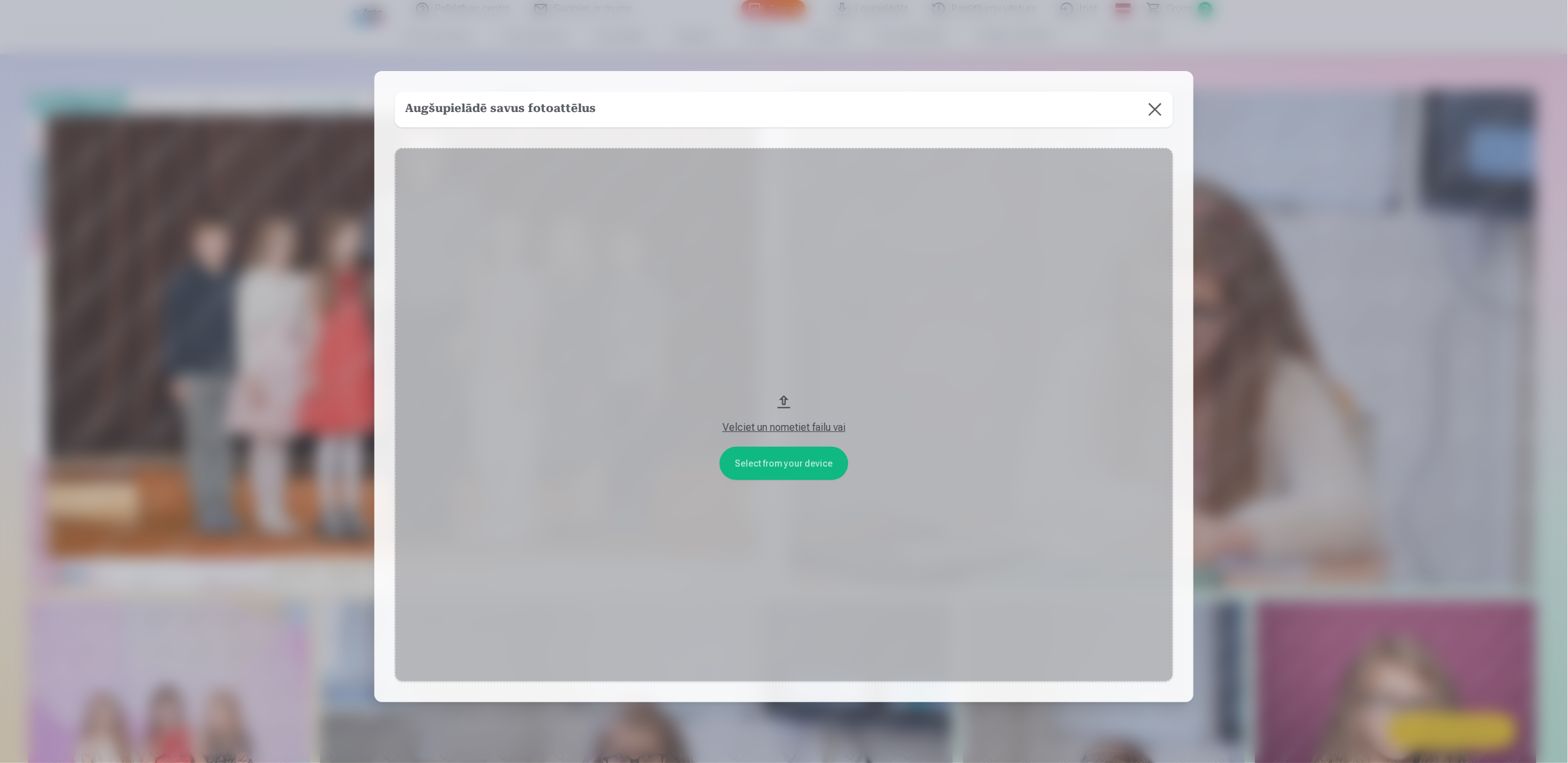
click at [782, 463] on button "Velciet un nometiet failu vai" at bounding box center [784, 415] width 778 height 533
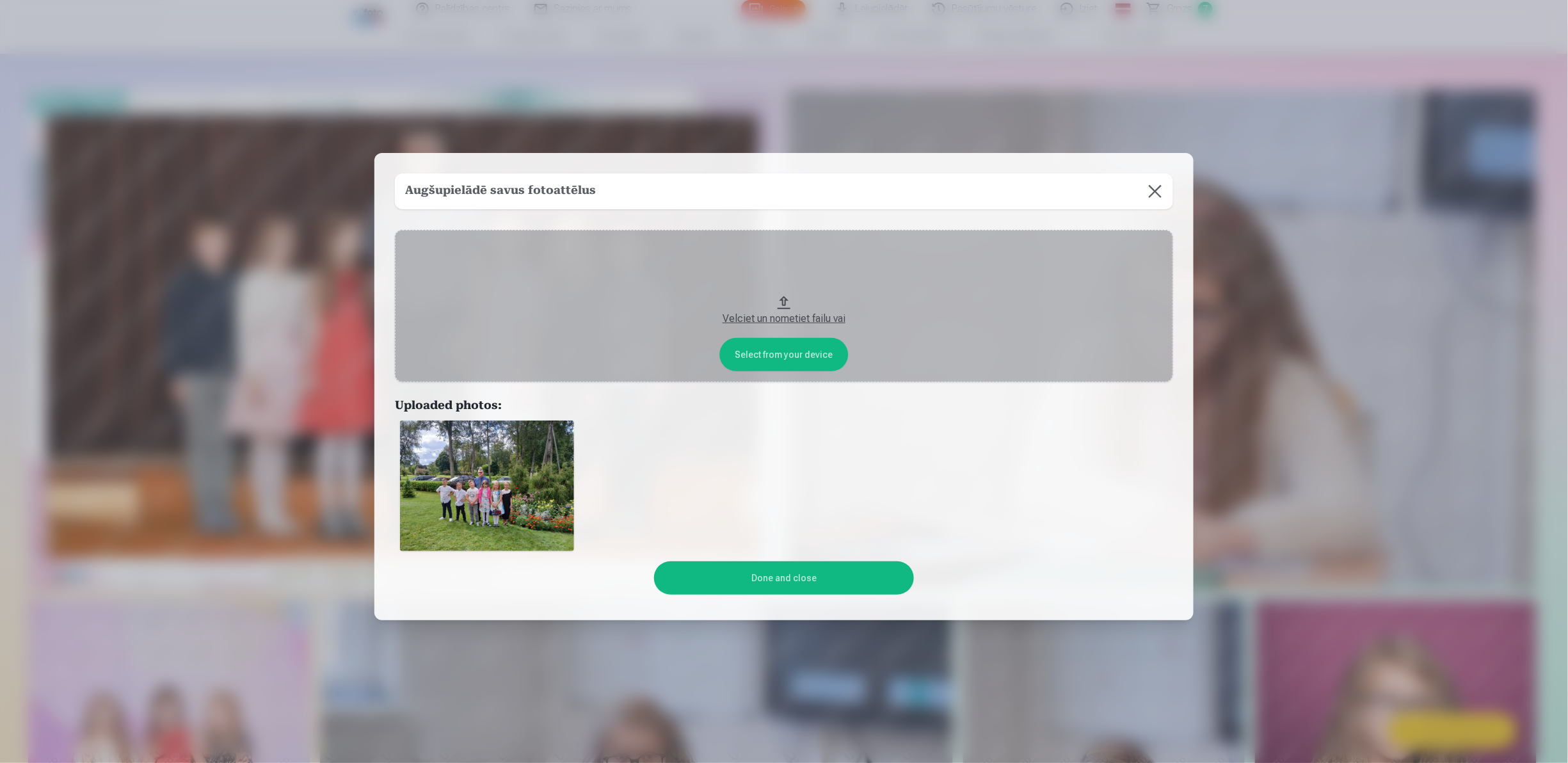
click at [770, 580] on button "Done and close" at bounding box center [783, 578] width 259 height 34
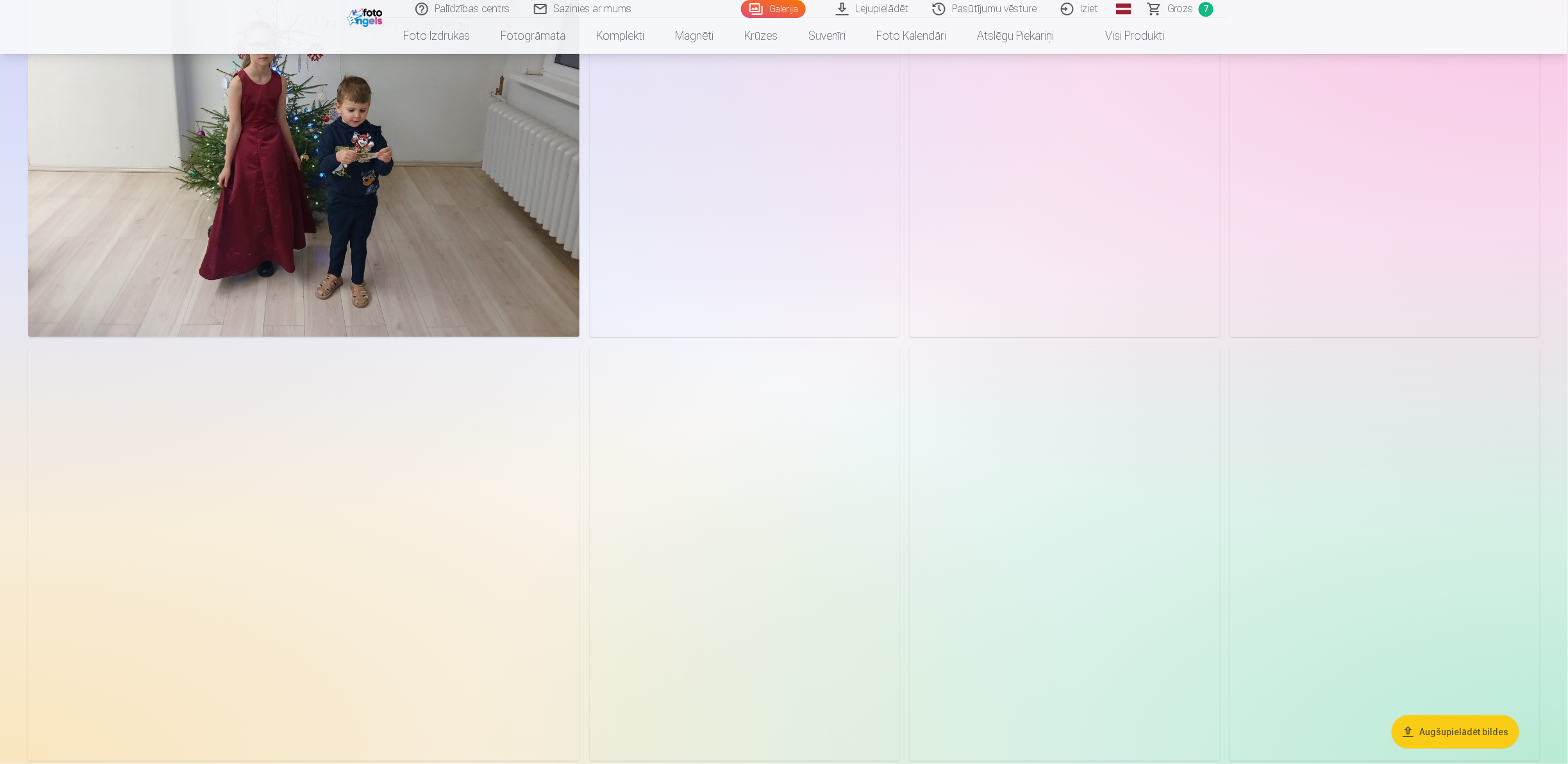
scroll to position [4795, 0]
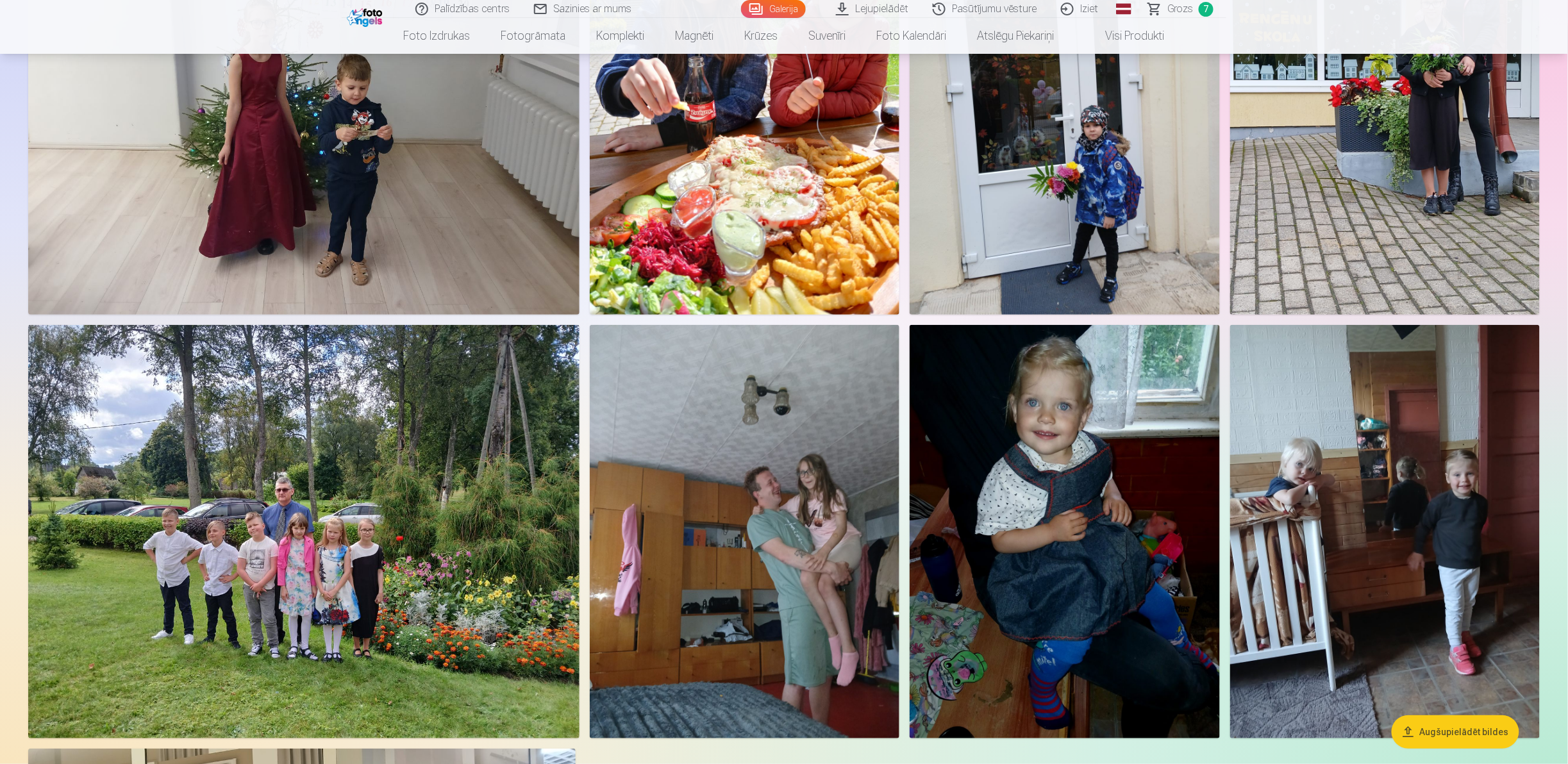
click at [1450, 714] on img at bounding box center [1385, 531] width 310 height 413
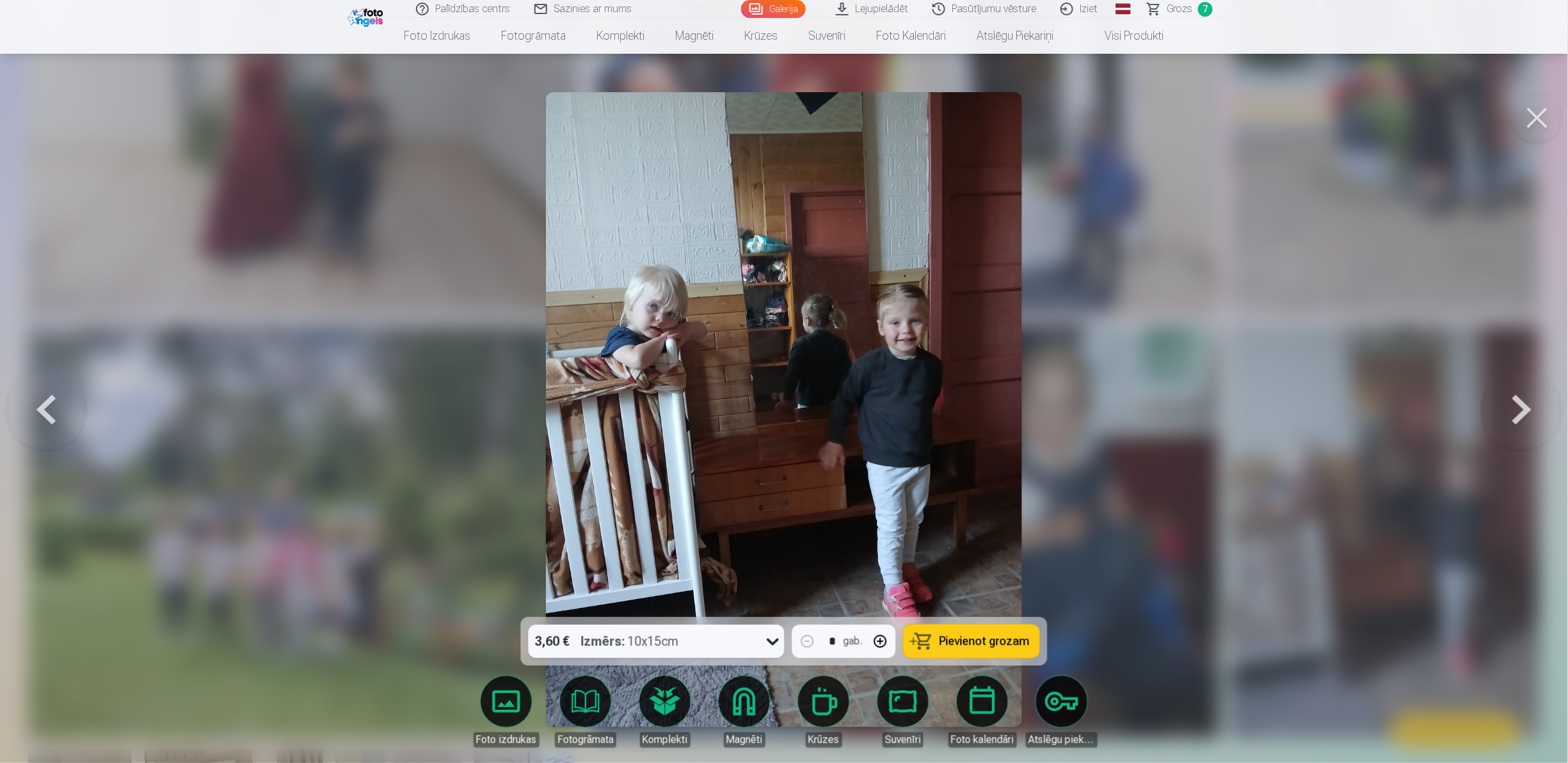
click at [1545, 118] on button at bounding box center [1537, 118] width 52 height 51
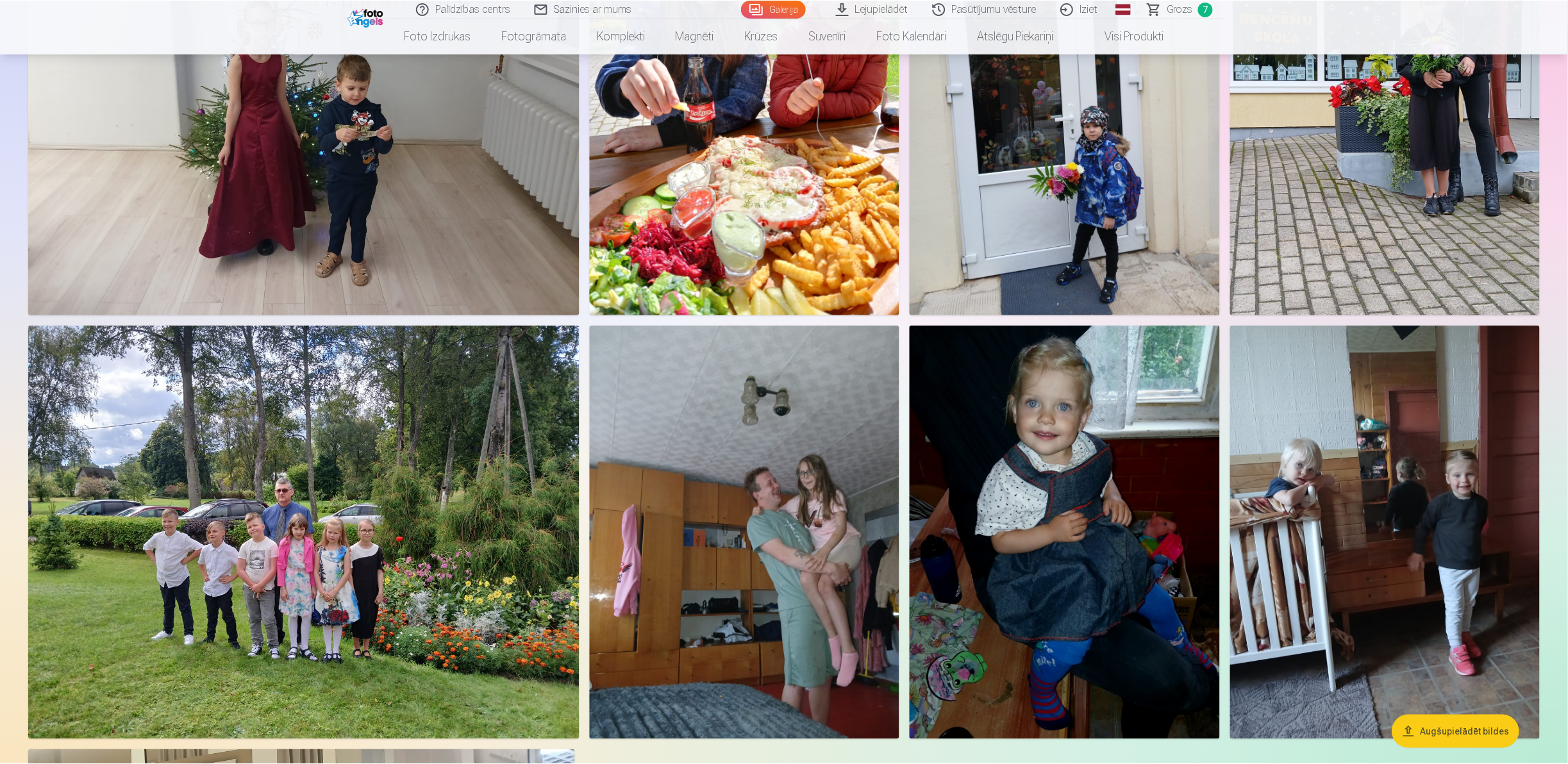
scroll to position [4795, 0]
click at [1458, 729] on button "Augšupielādēt bildes" at bounding box center [1456, 732] width 128 height 34
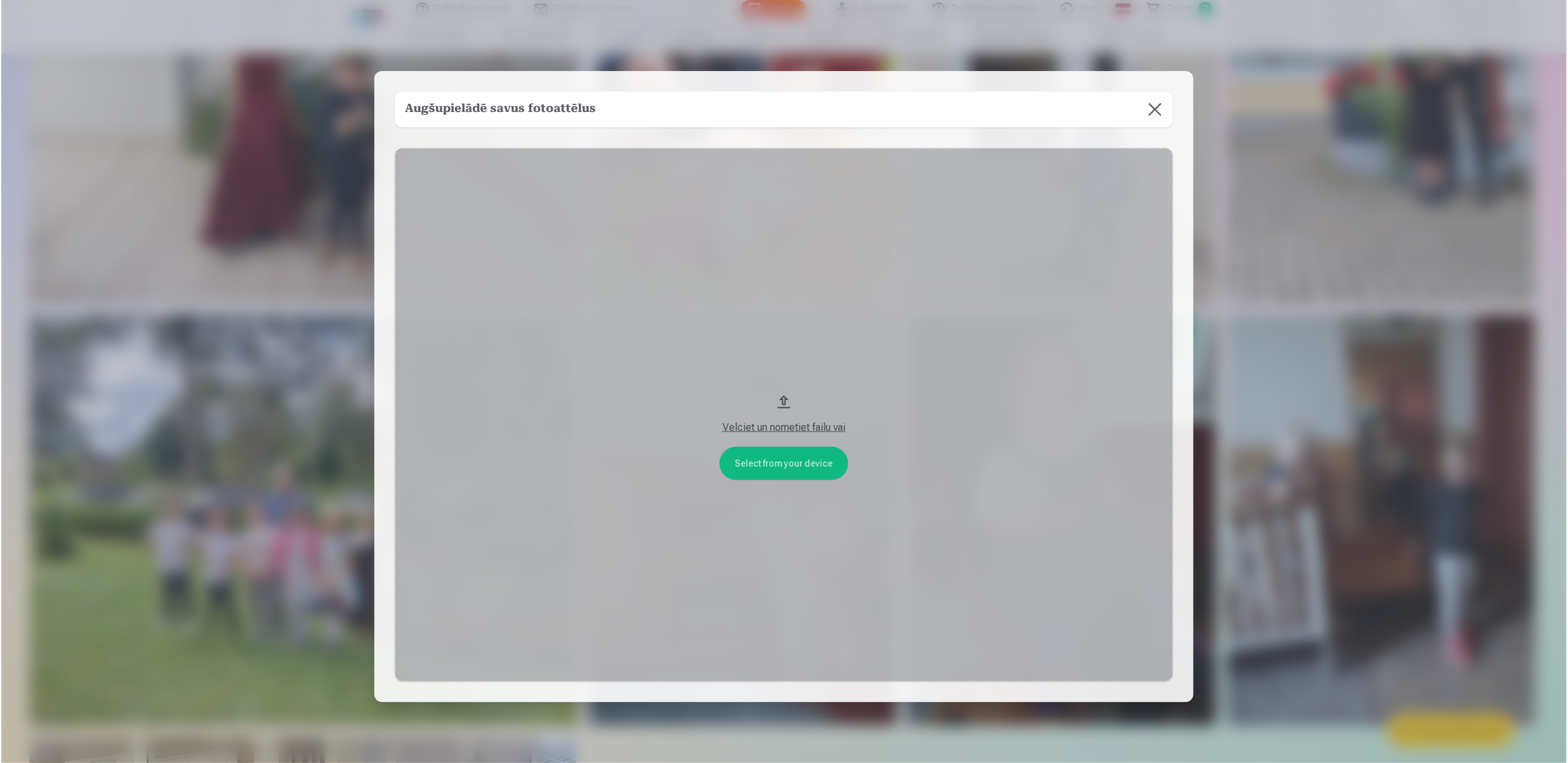
scroll to position [4796, 0]
click at [758, 453] on button "Velciet un nometiet failu vai" at bounding box center [784, 415] width 778 height 533
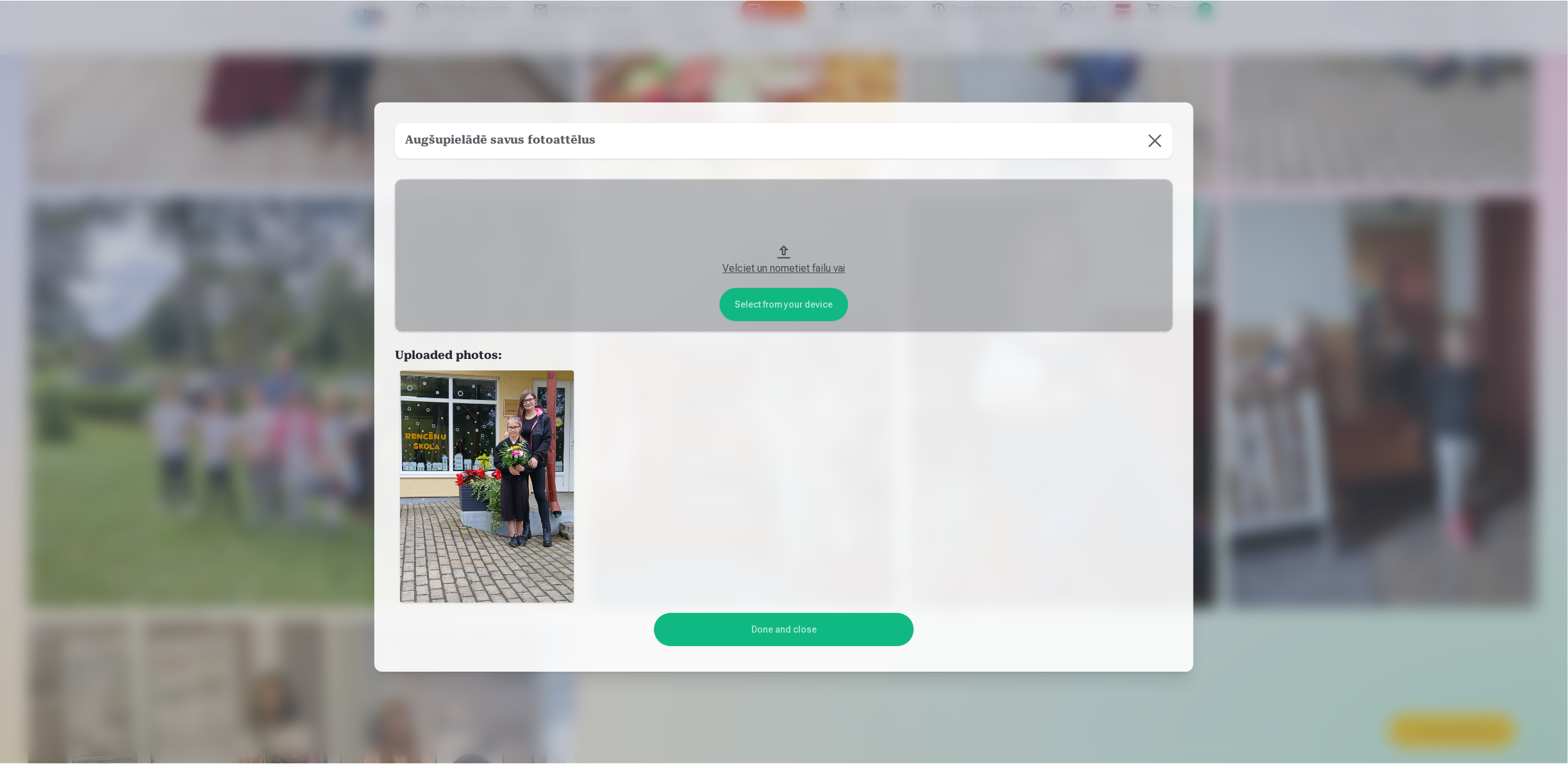
scroll to position [4250, 0]
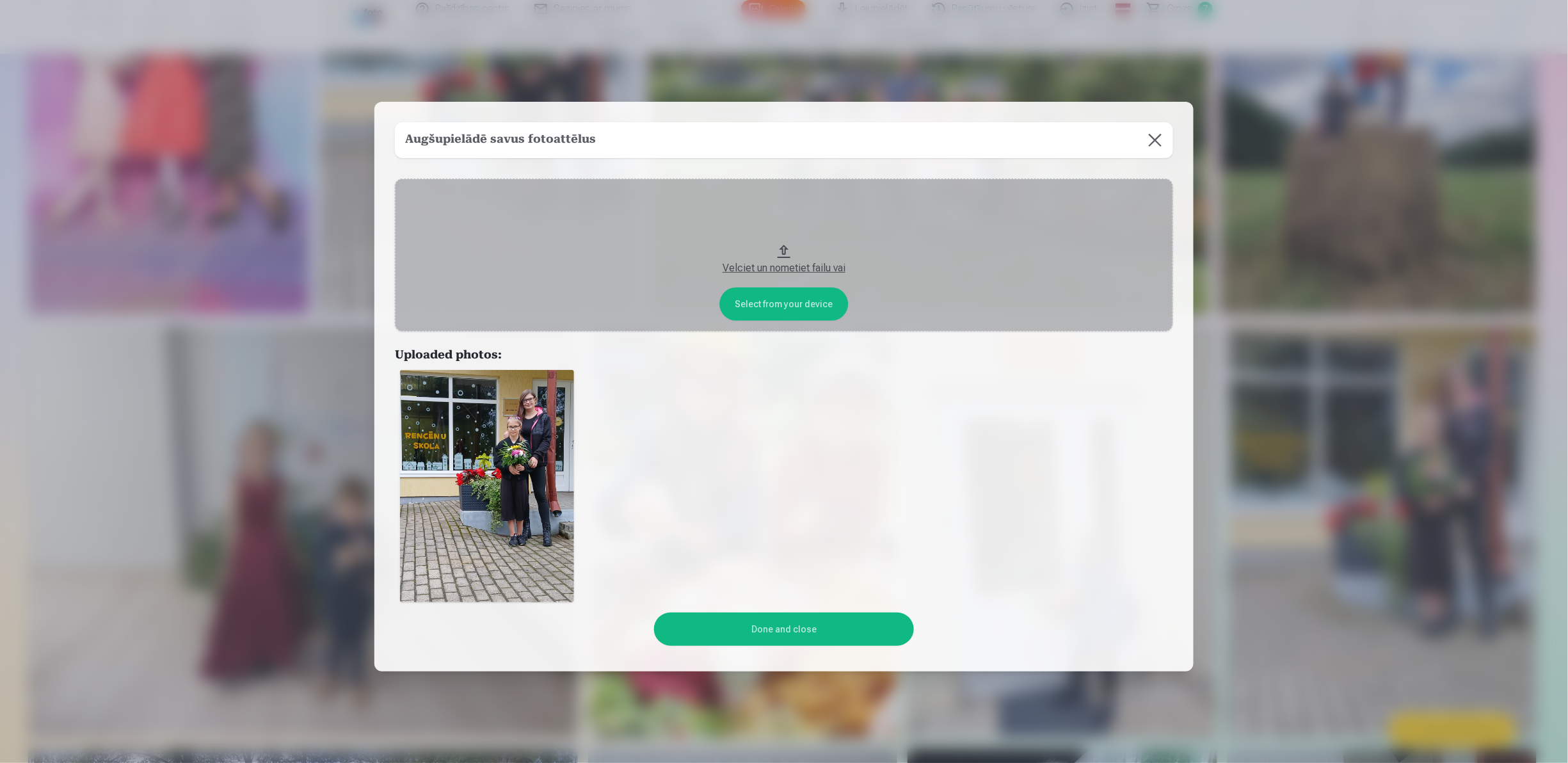
click at [788, 637] on button "Done and close" at bounding box center [783, 629] width 259 height 34
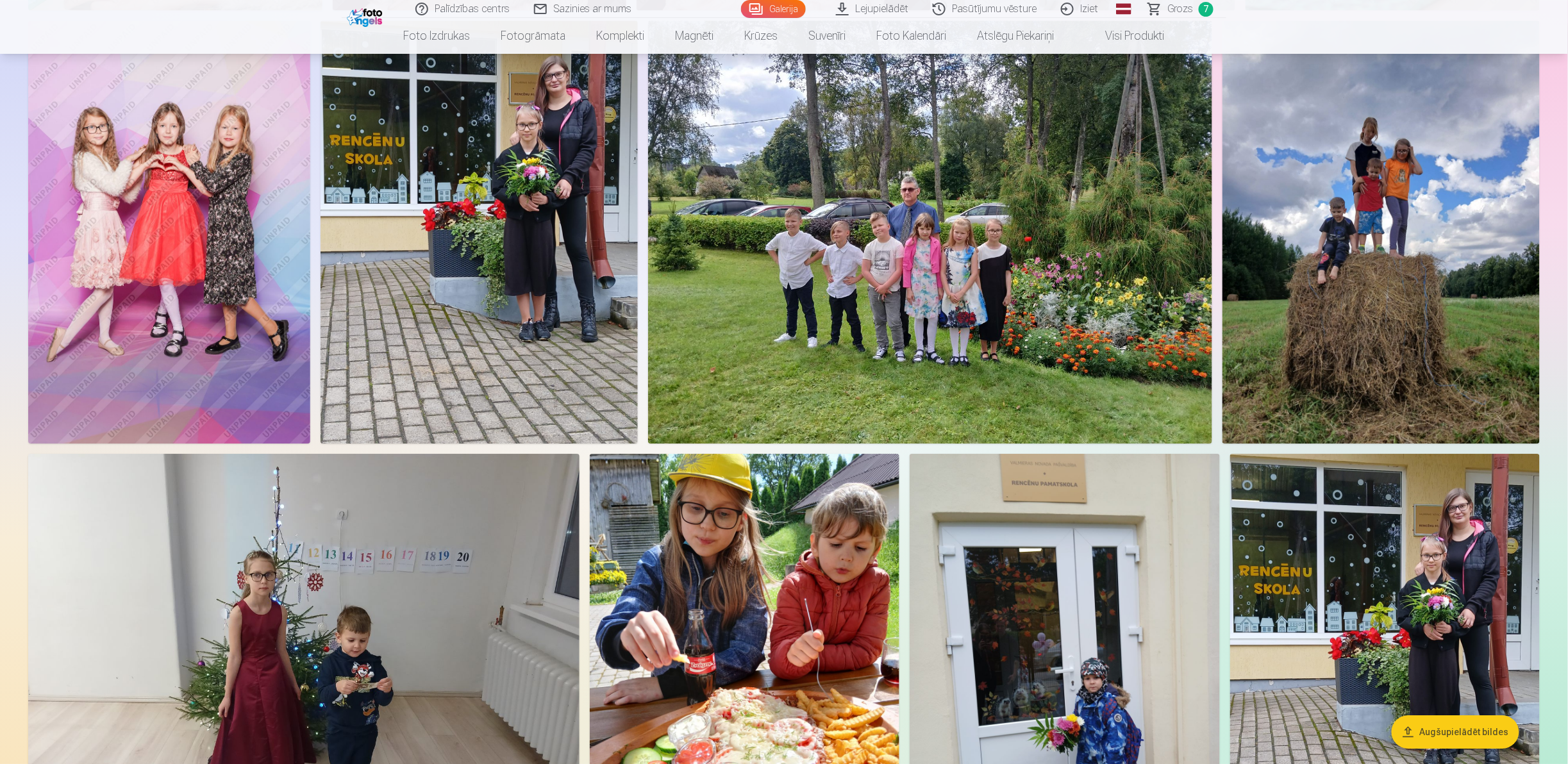
scroll to position [4111, 0]
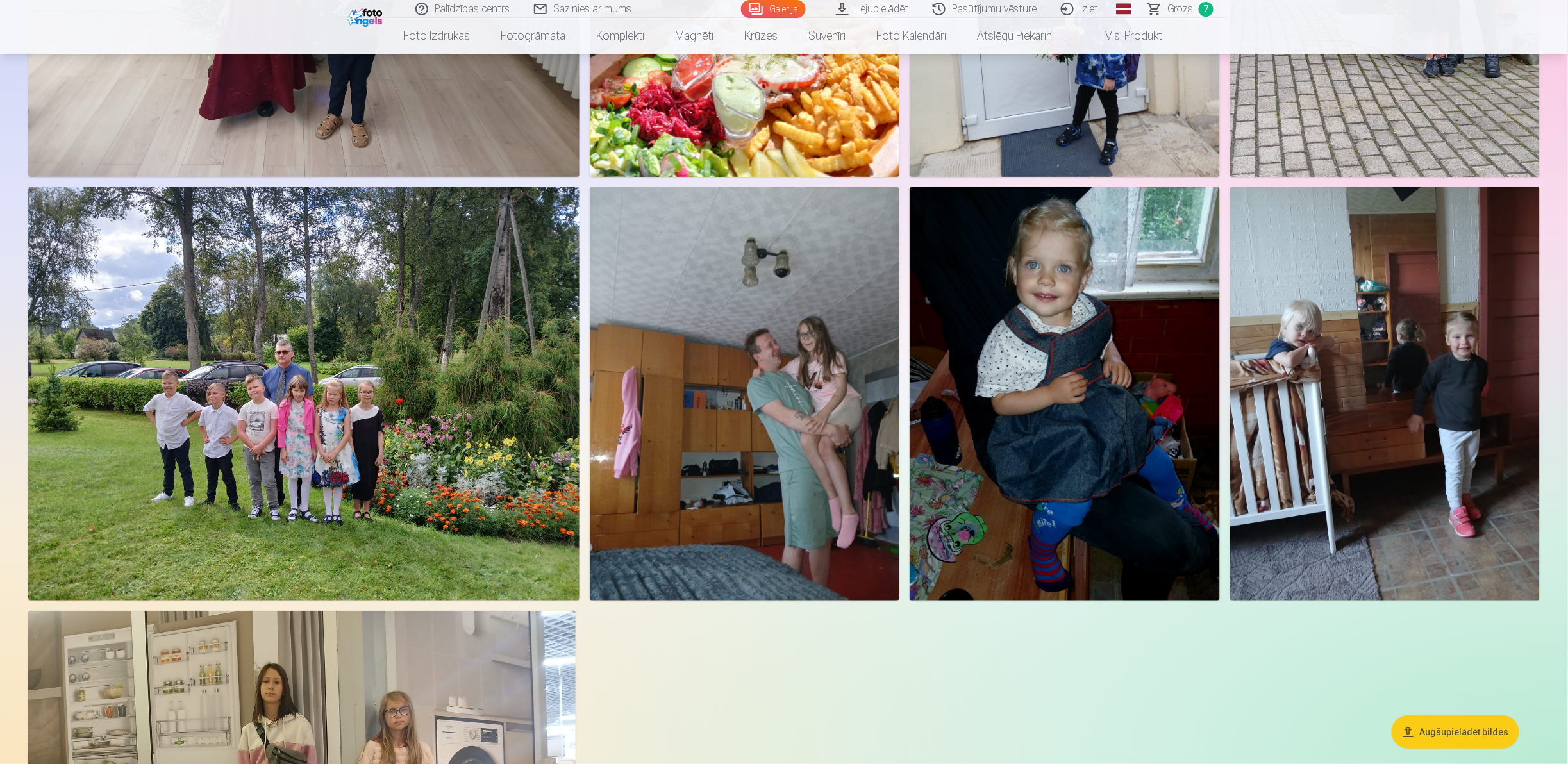
click at [1461, 728] on button "Augšupielādēt bildes" at bounding box center [1456, 732] width 128 height 34
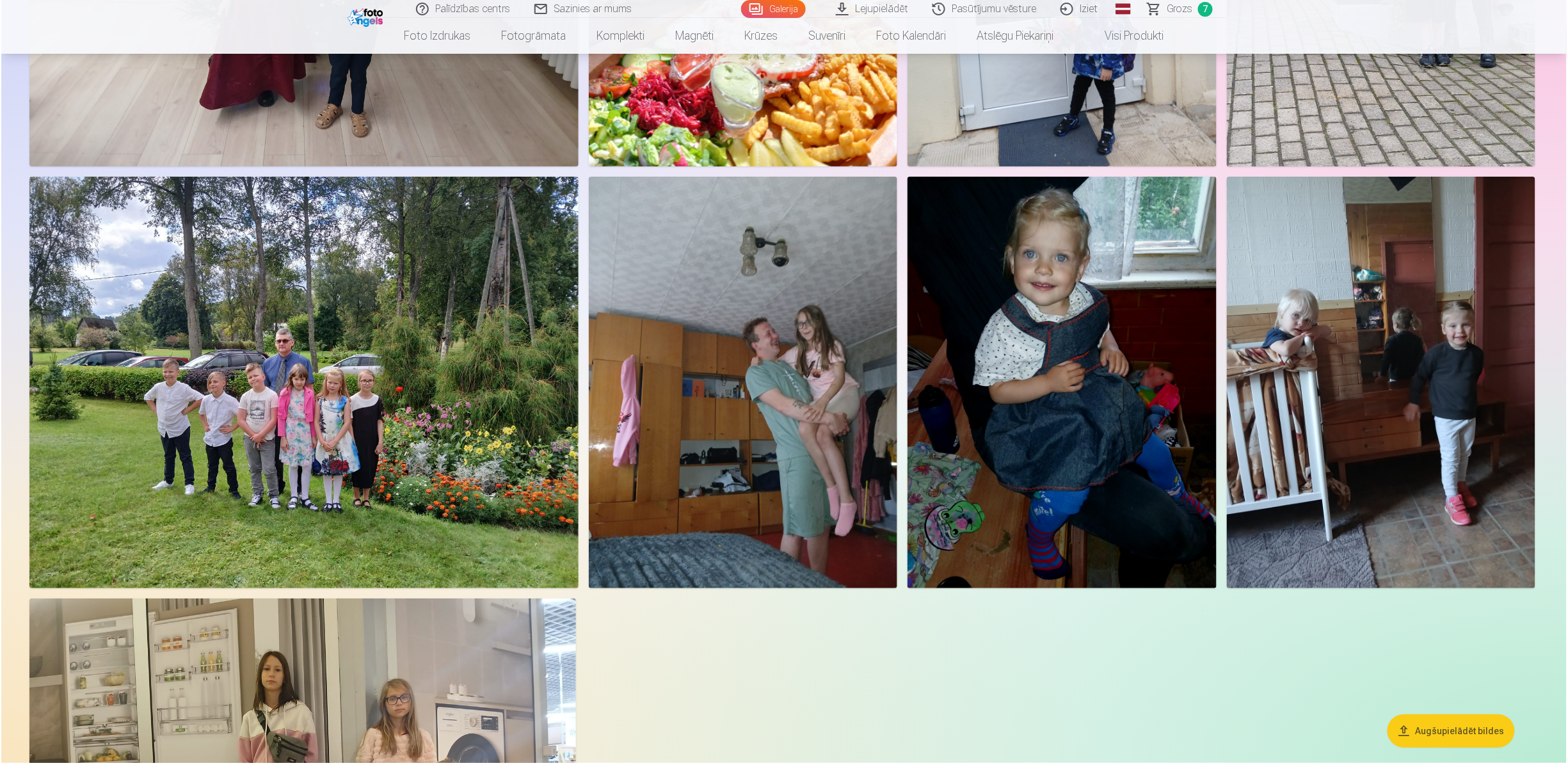
scroll to position [4814, 0]
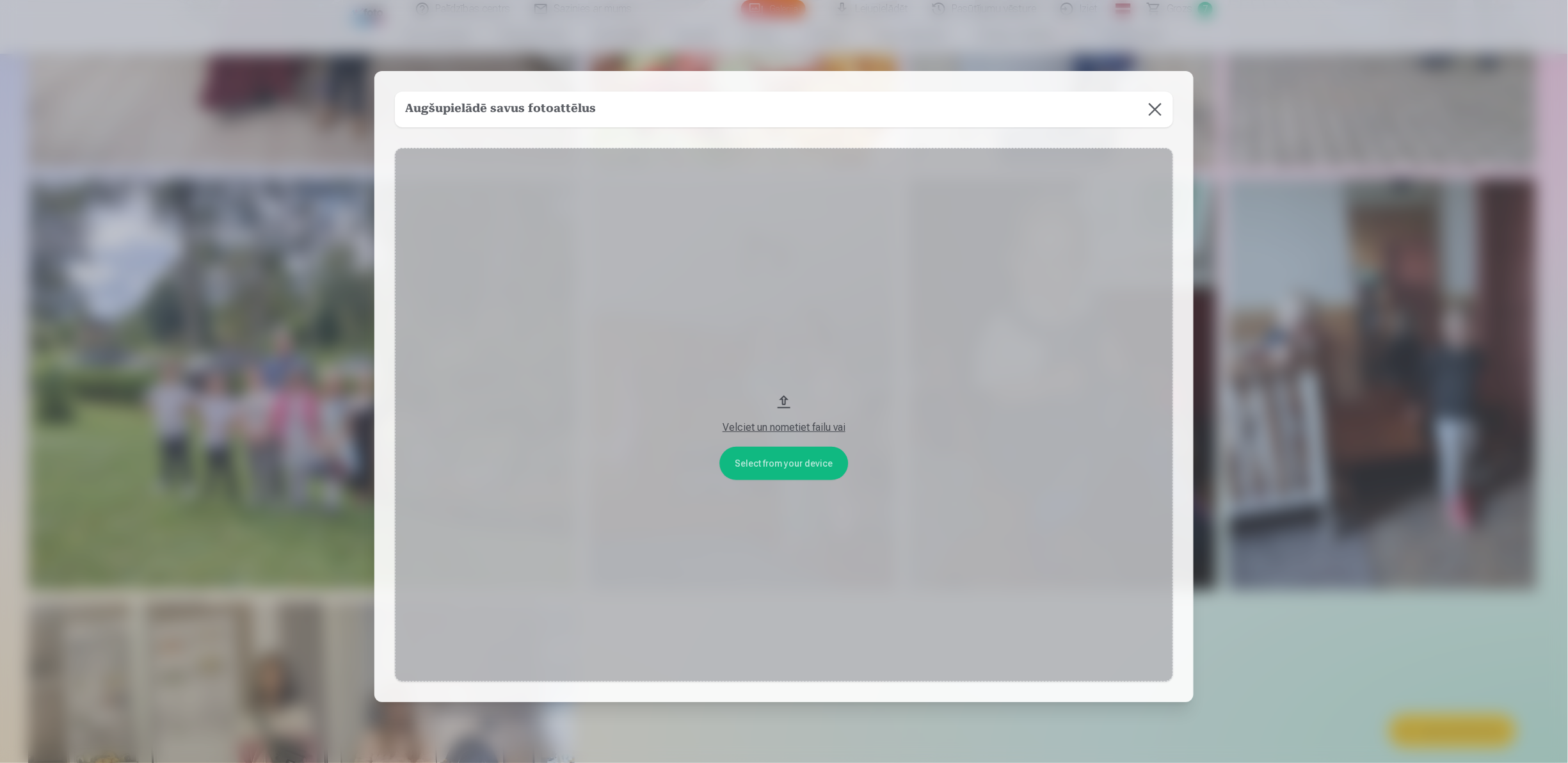
click at [760, 448] on button "Velciet un nometiet failu vai" at bounding box center [784, 415] width 778 height 533
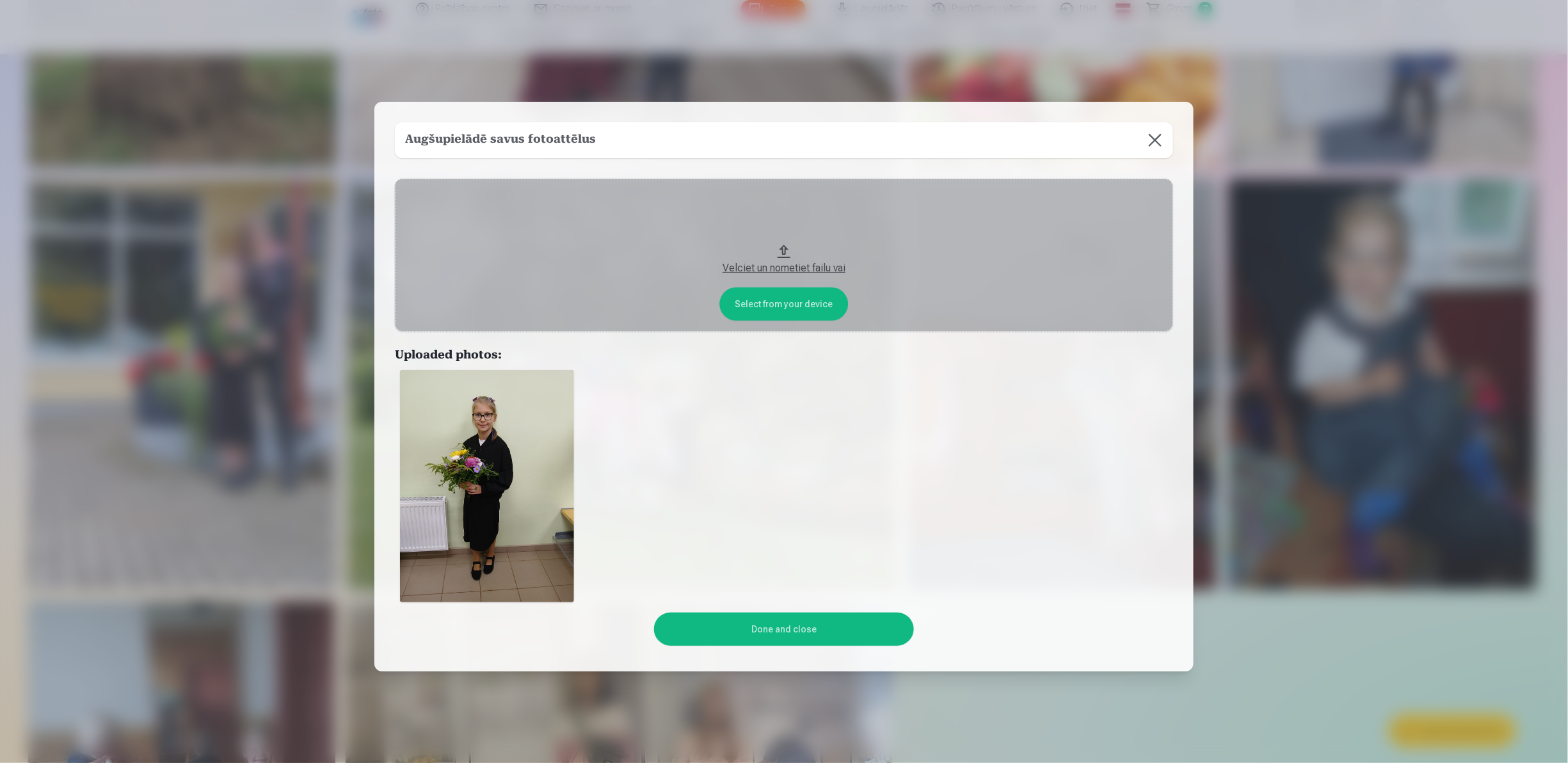
click at [803, 631] on button "Done and close" at bounding box center [783, 629] width 259 height 34
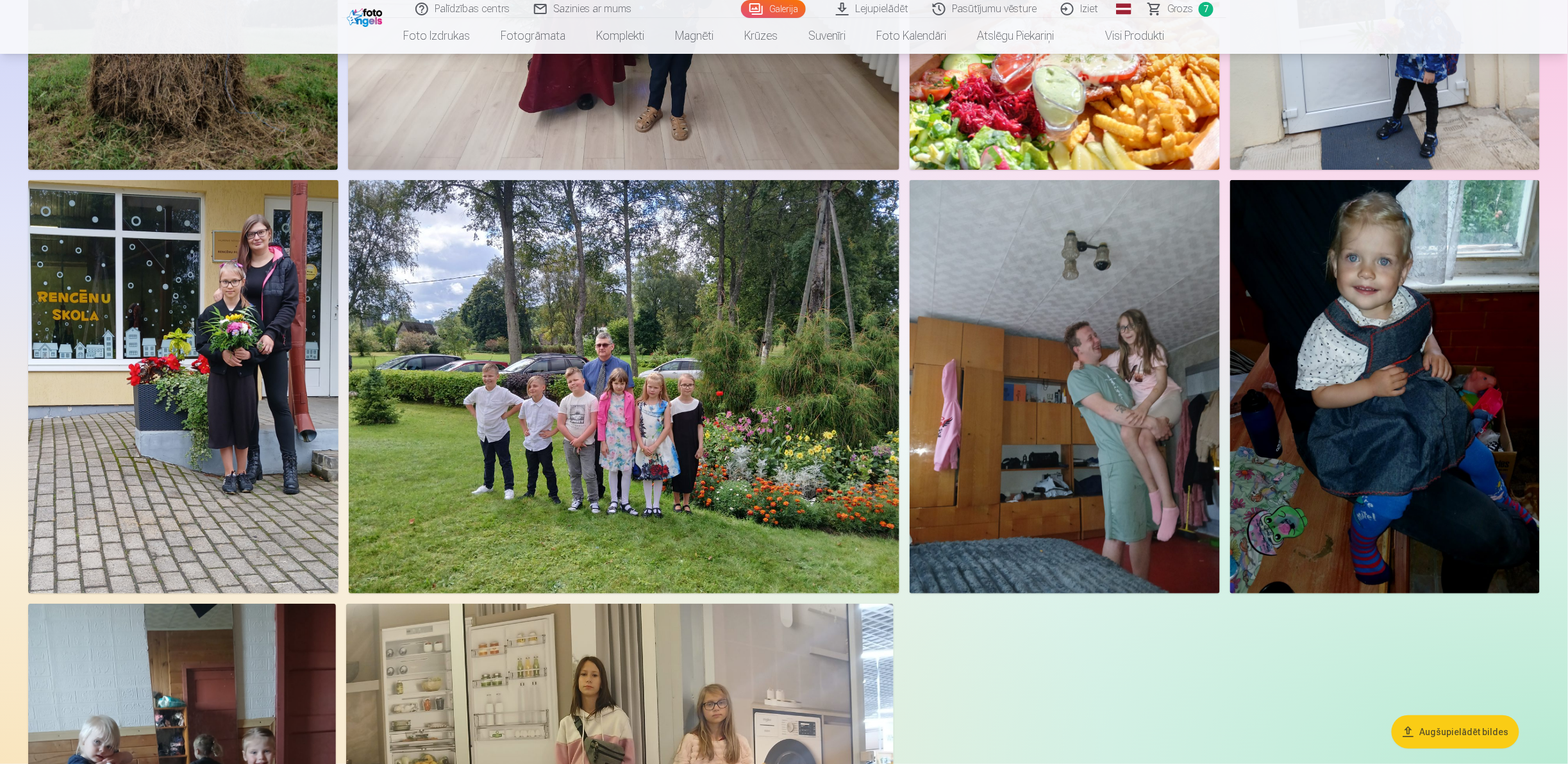
click at [1563, 380] on div "Augšupielādēt bildes Foto izdrukas Augstas kvalitātes fotoattēlu izdrukas 210 g…" at bounding box center [784, 183] width 1568 height 10008
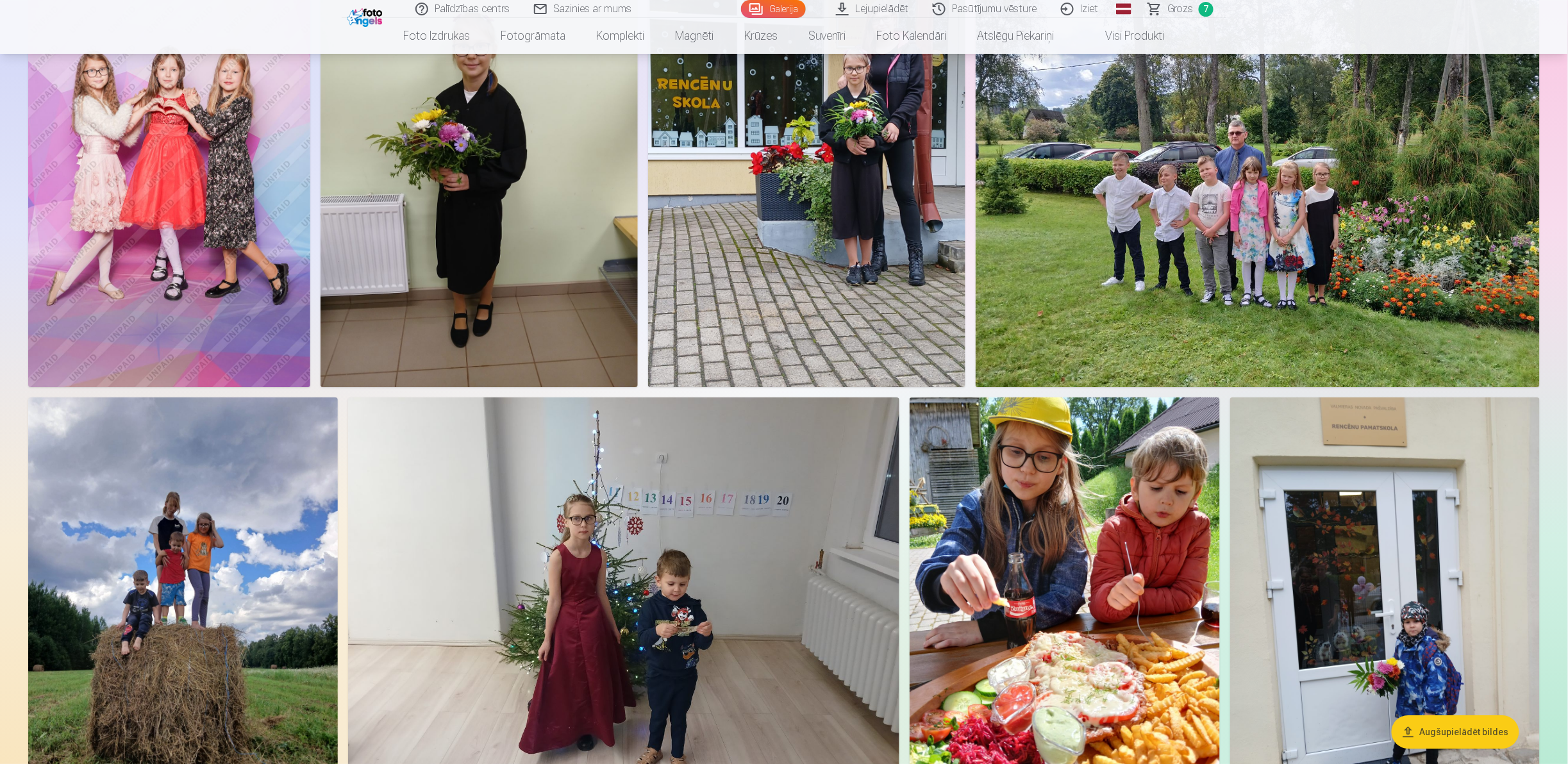
scroll to position [4202, 0]
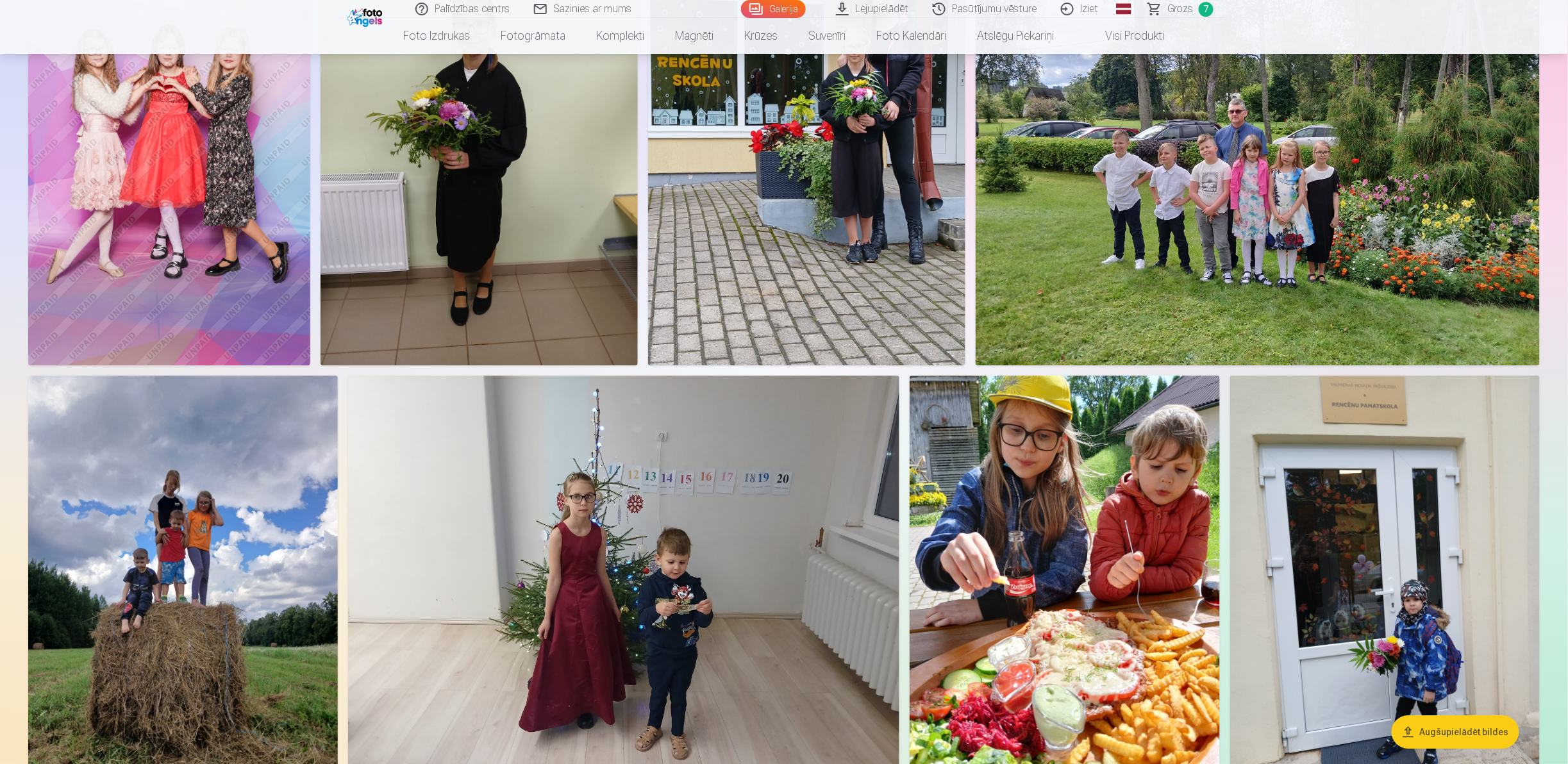
click at [1438, 728] on button "Augšupielādēt bildes" at bounding box center [1456, 732] width 128 height 34
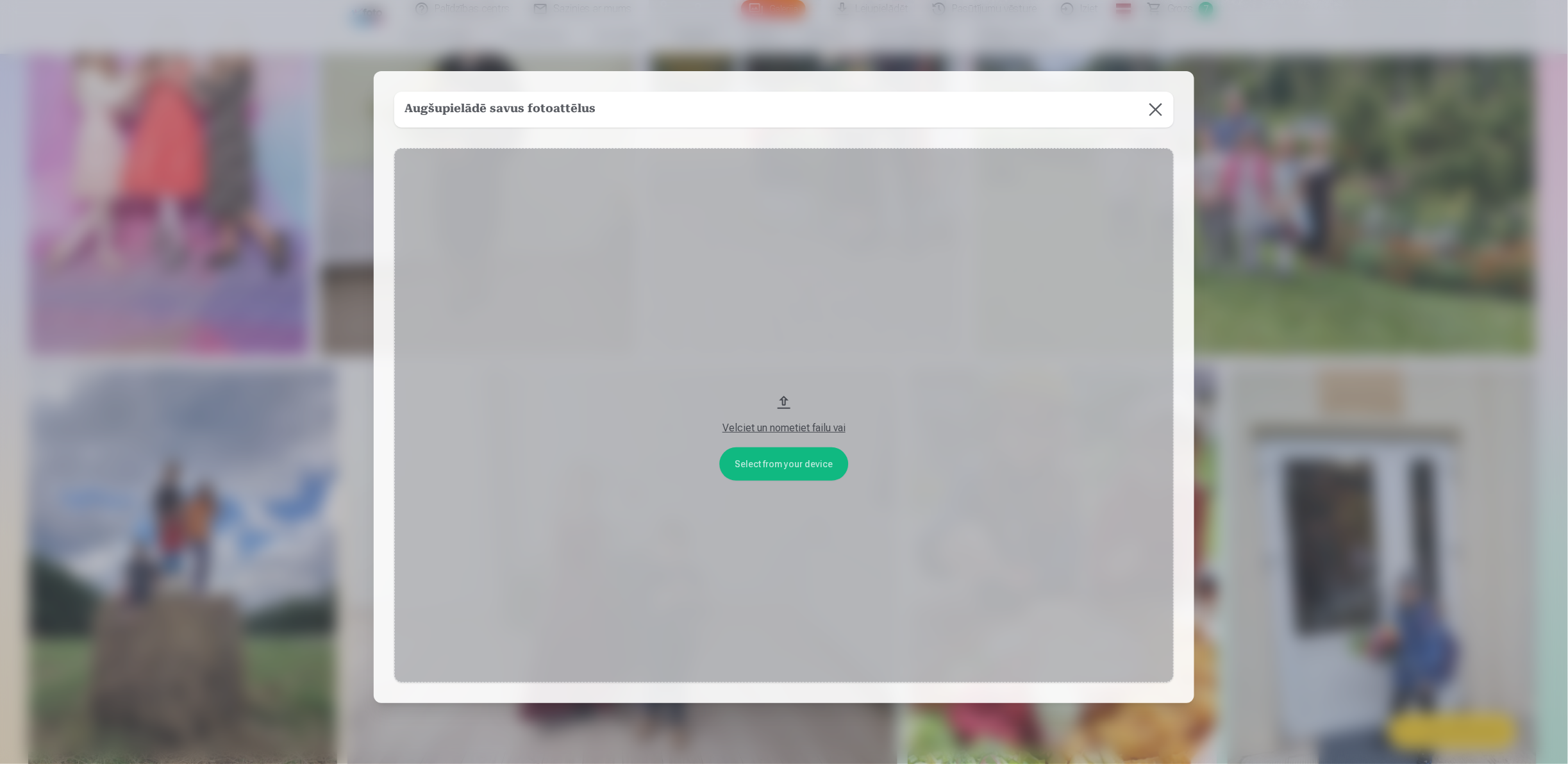
scroll to position [4209, 0]
click at [784, 469] on button "Velciet un nometiet failu vai" at bounding box center [785, 415] width 779 height 534
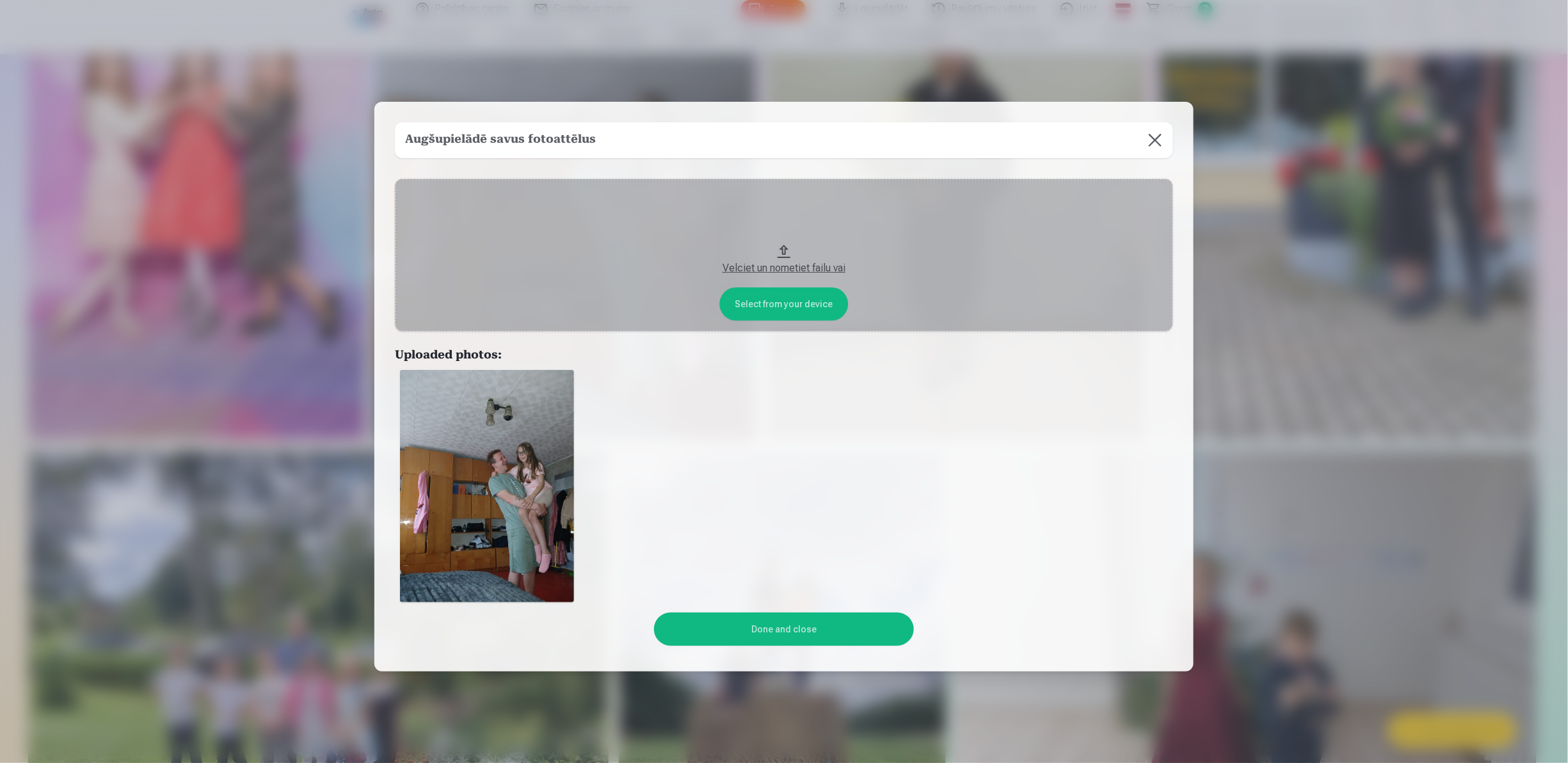
click at [767, 635] on button "Done and close" at bounding box center [783, 629] width 259 height 34
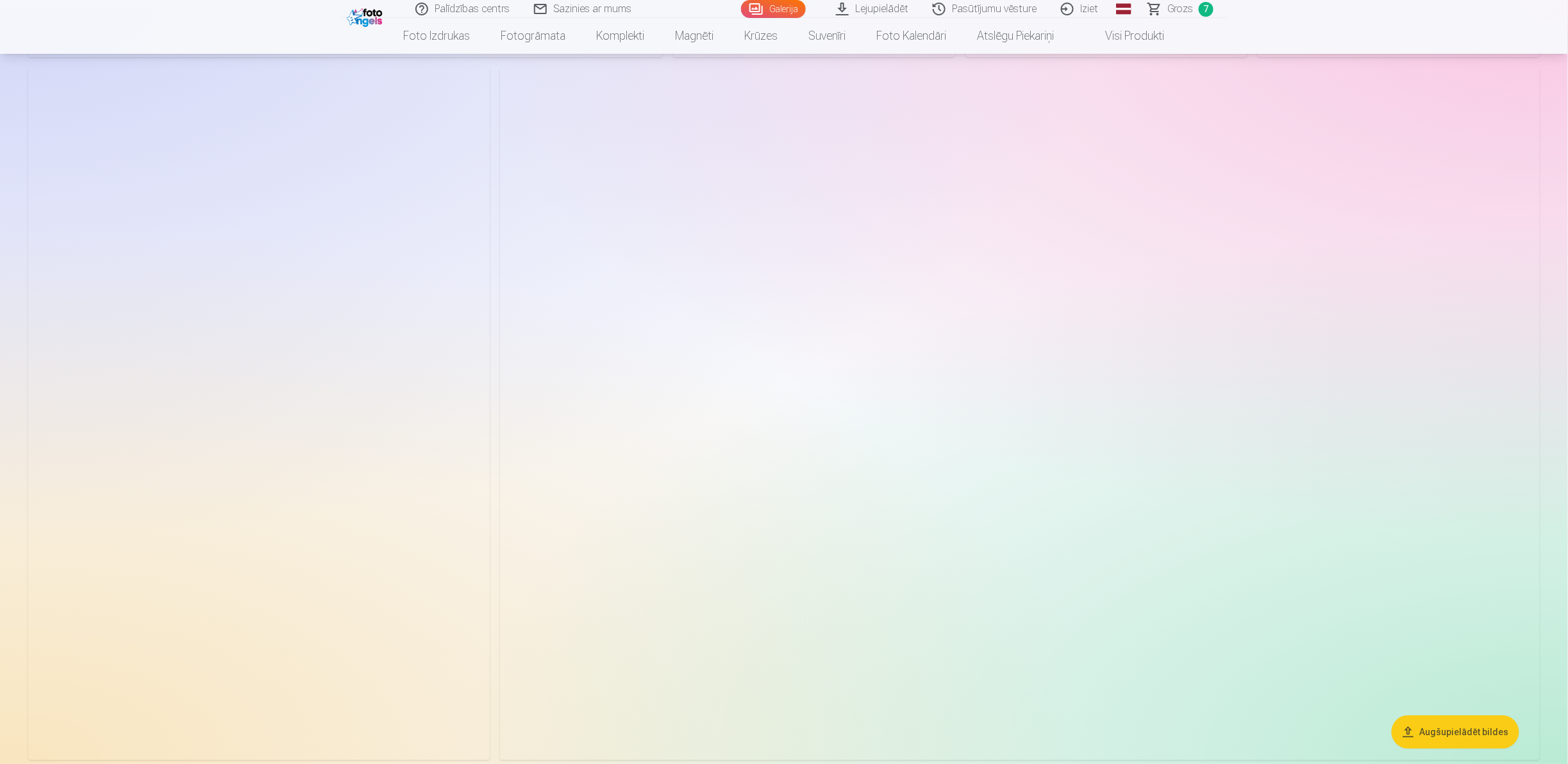
scroll to position [3403, 0]
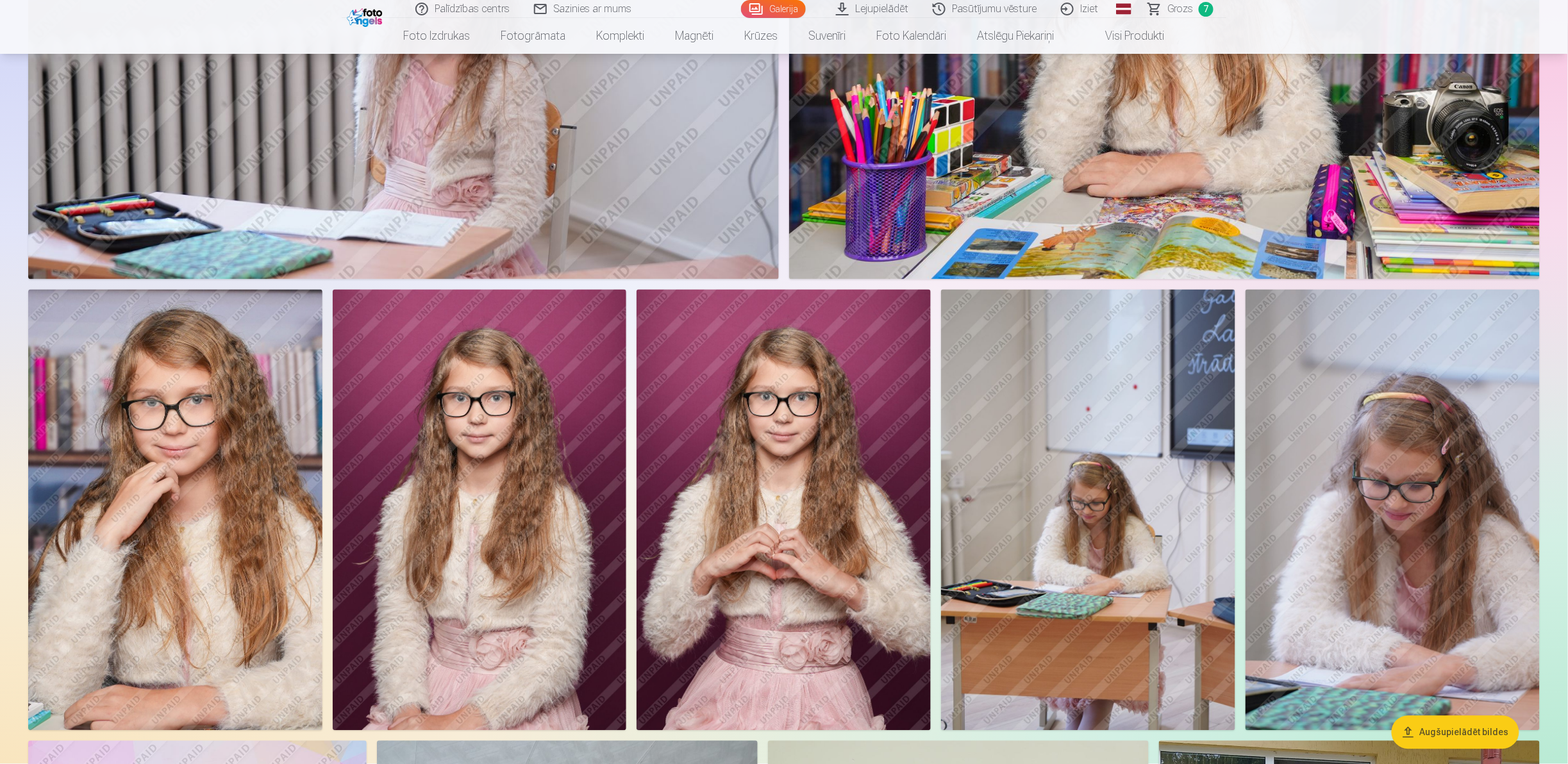
click at [1130, 36] on link "Visi produkti" at bounding box center [1125, 36] width 110 height 36
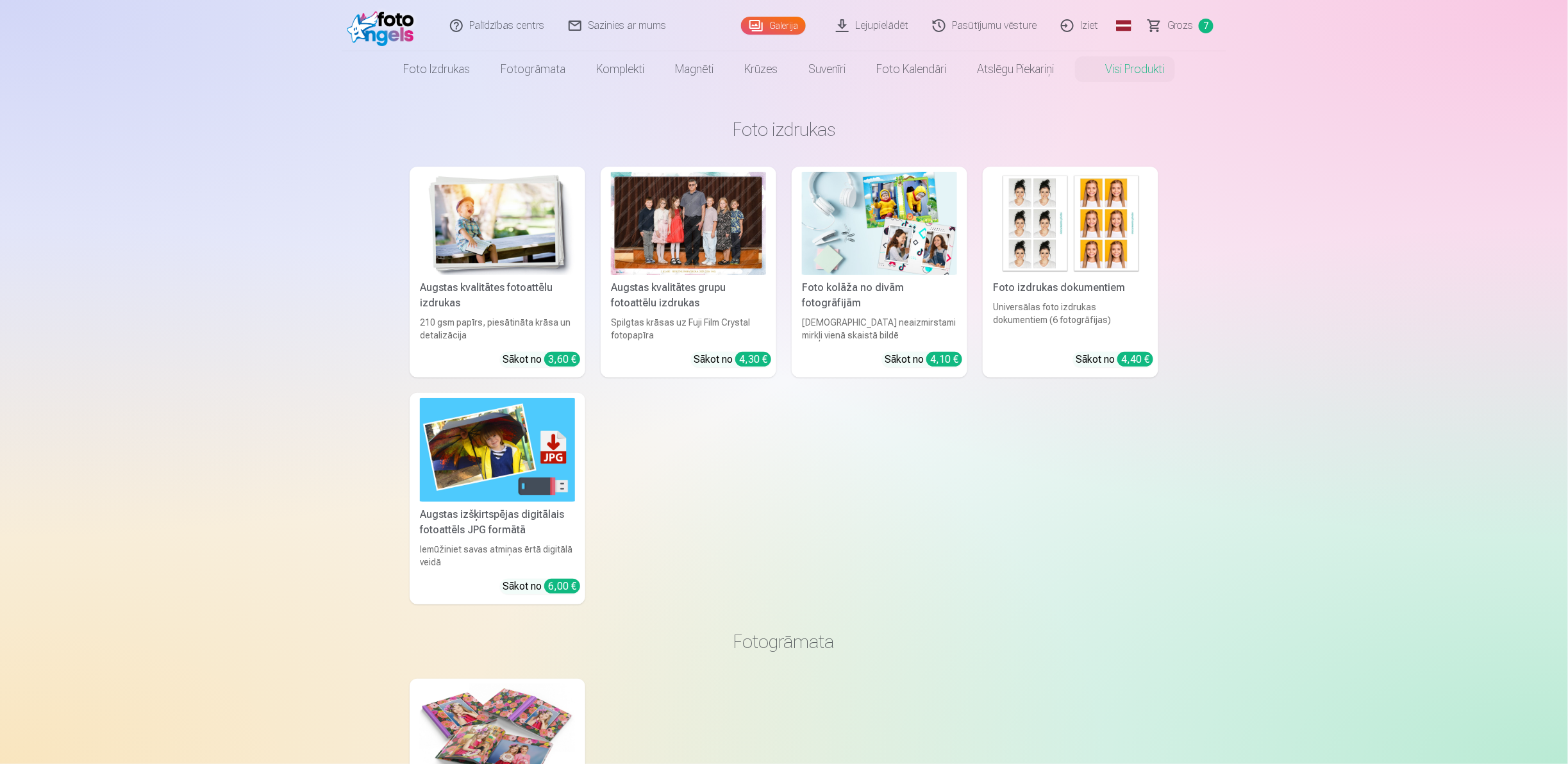
click at [862, 234] on img at bounding box center [879, 223] width 155 height 103
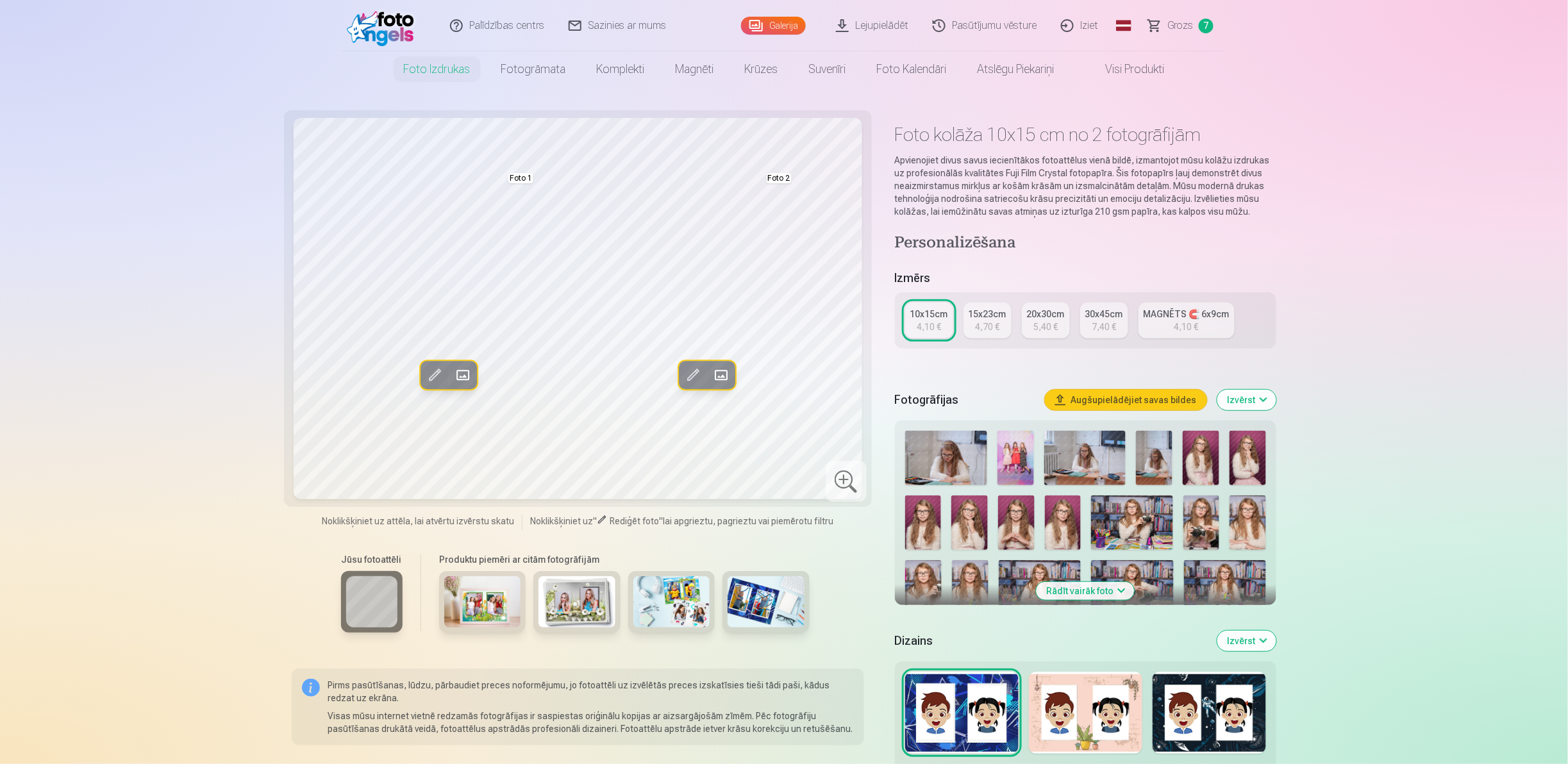
click at [471, 373] on span at bounding box center [463, 374] width 21 height 21
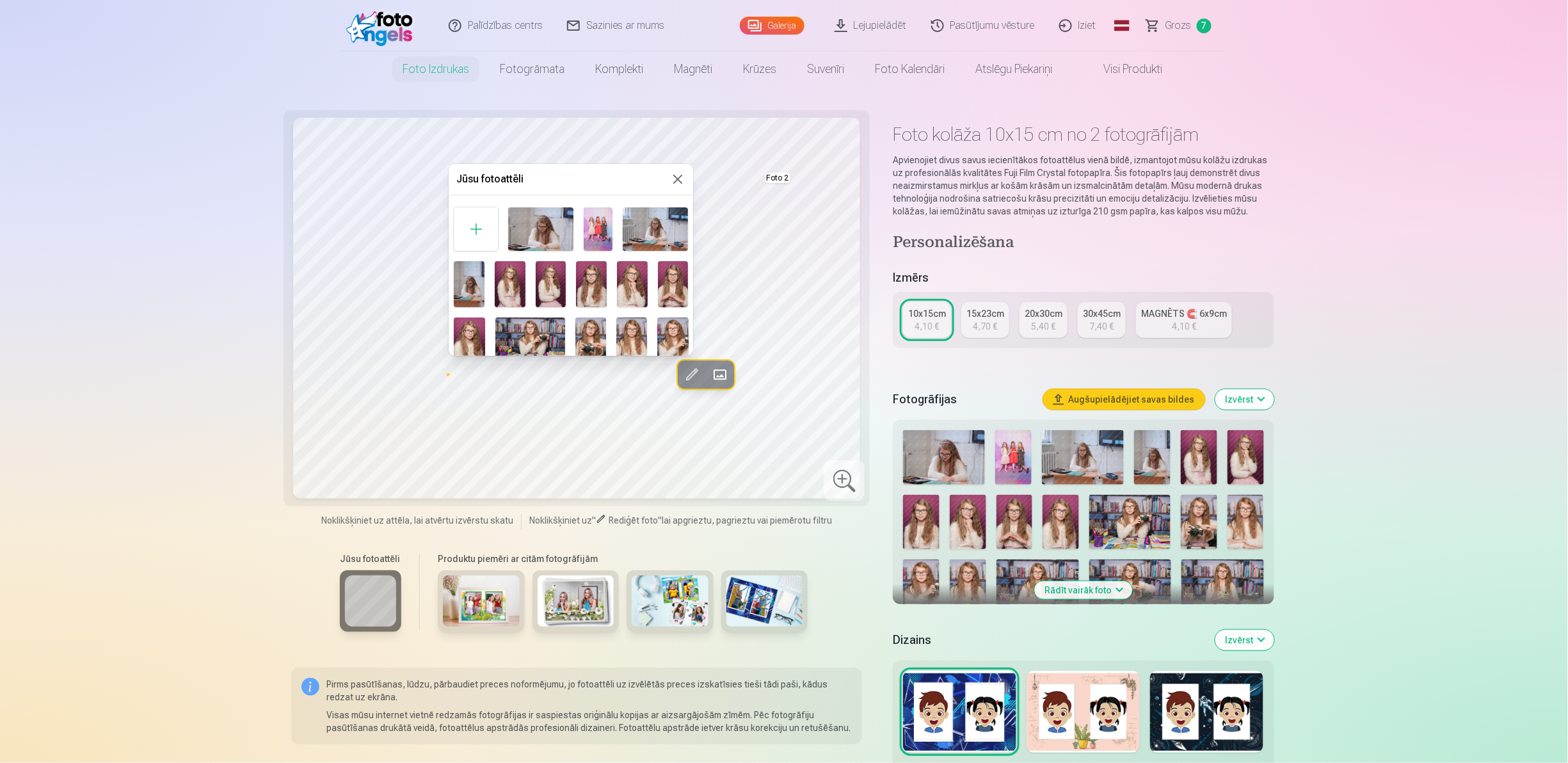
click at [1102, 589] on div at bounding box center [784, 381] width 1568 height 763
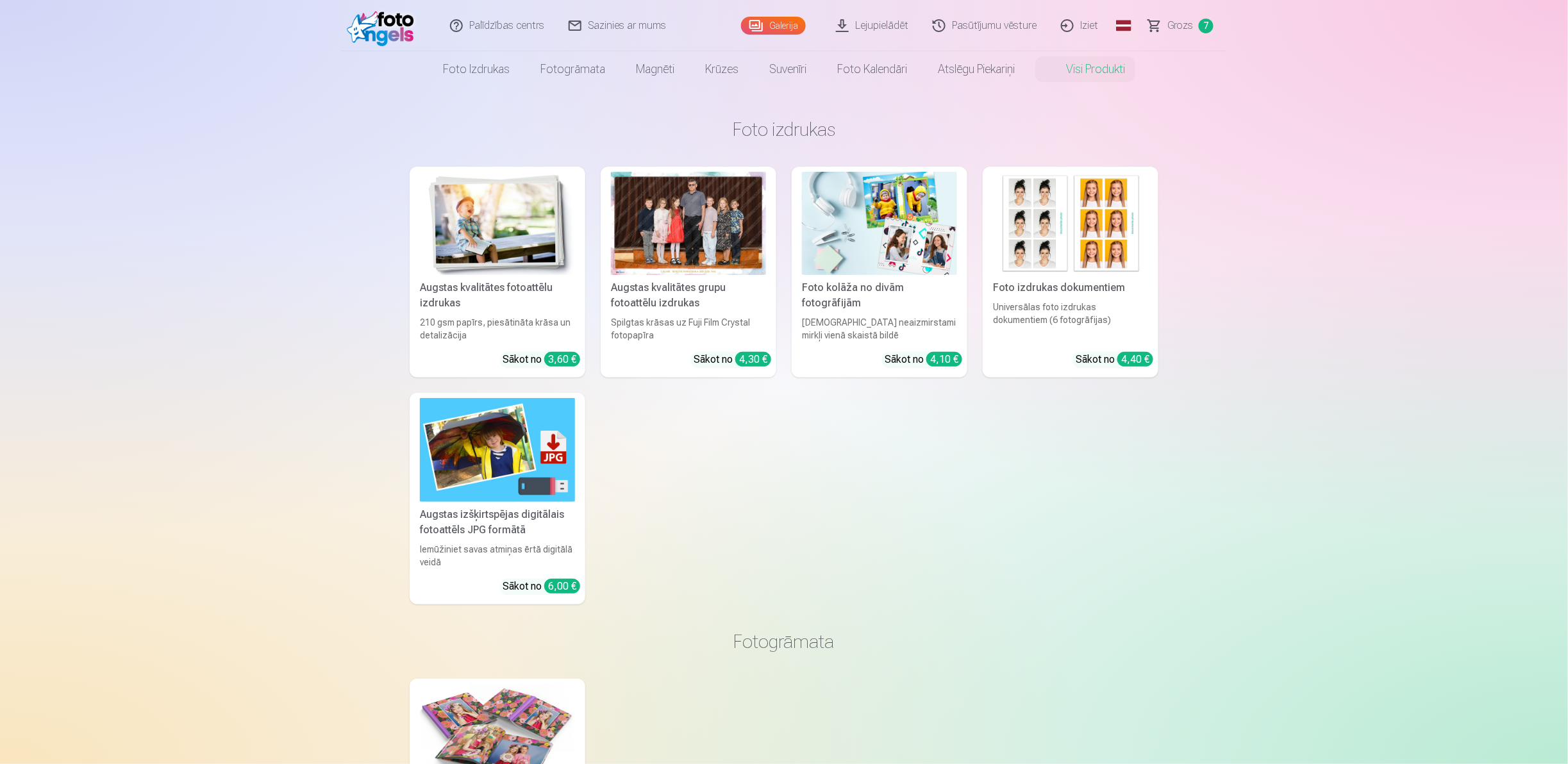
click at [1185, 21] on span "Grozs" at bounding box center [1180, 25] width 27 height 15
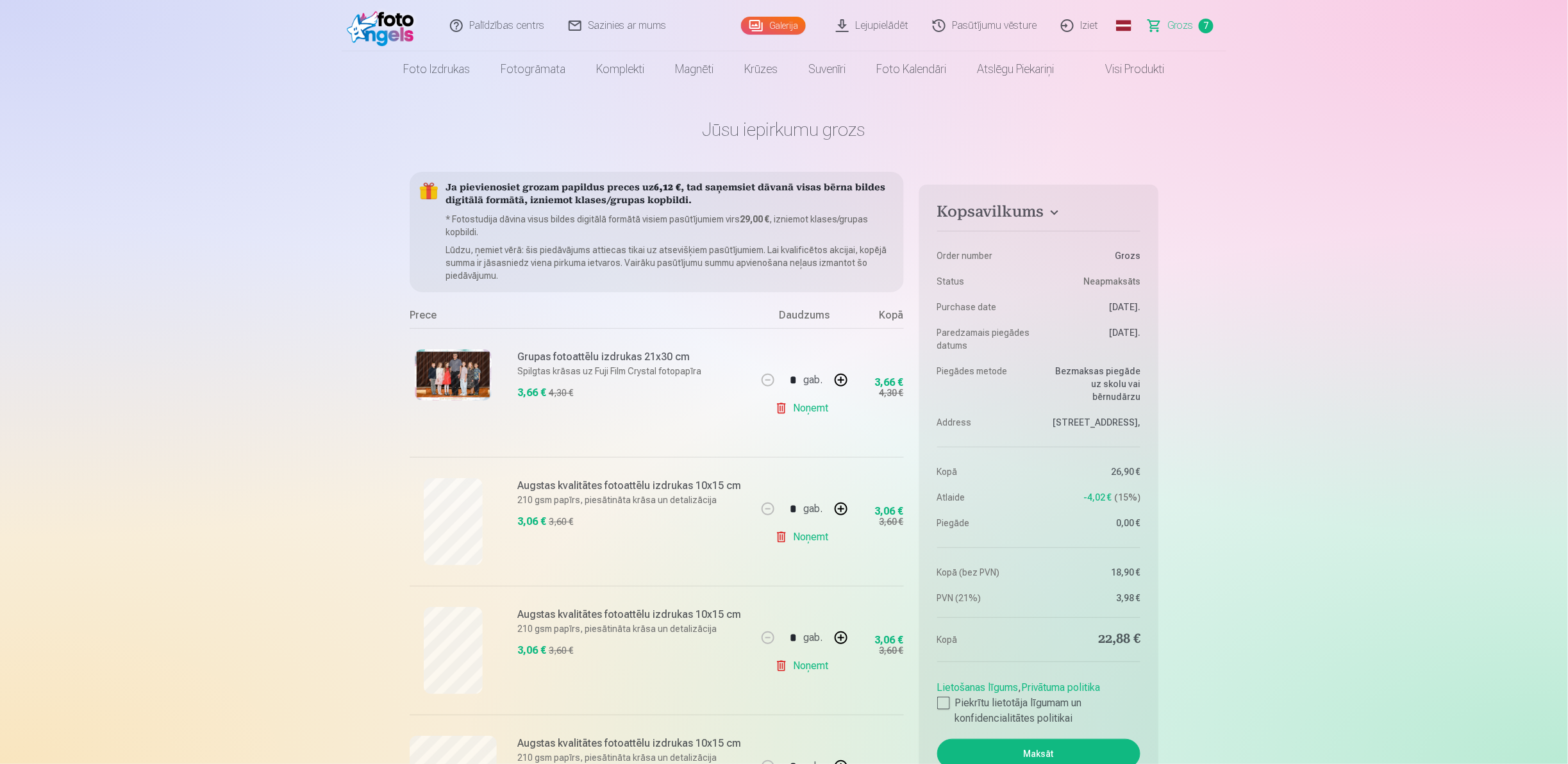
click at [1143, 67] on link "Visi produkti" at bounding box center [1125, 69] width 110 height 36
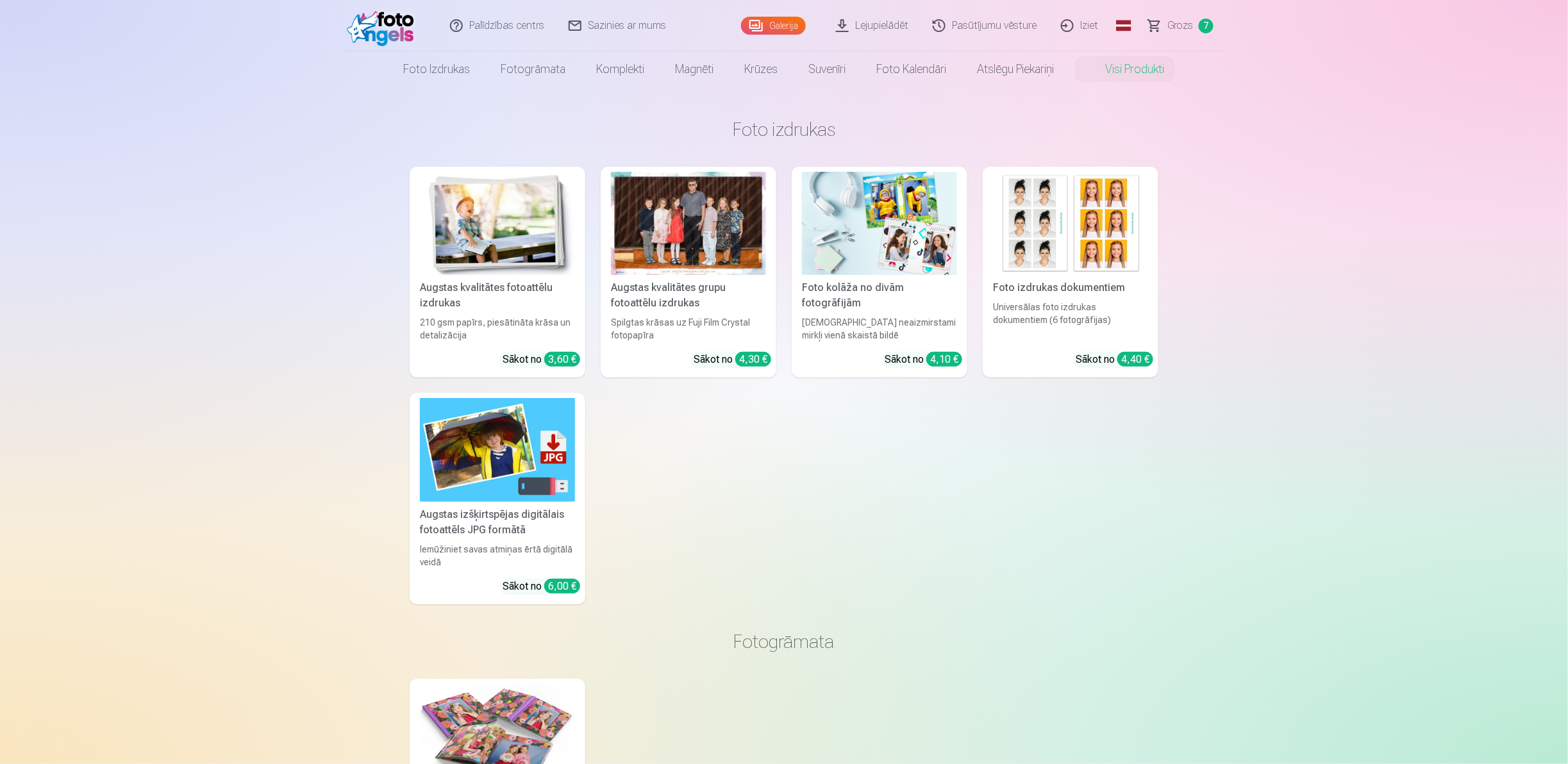
click at [665, 266] on div at bounding box center [688, 223] width 155 height 103
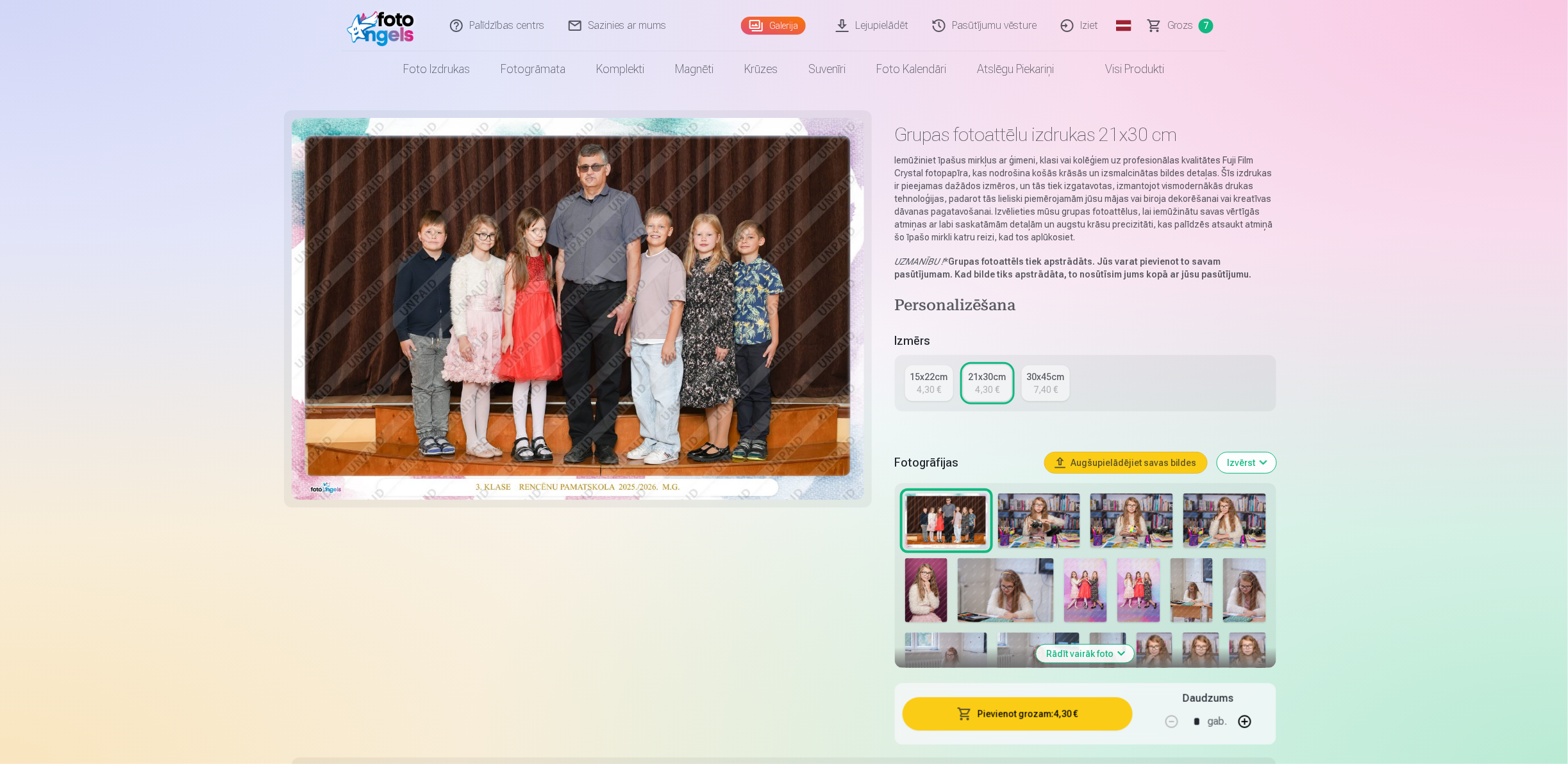
click at [1198, 28] on span "7" at bounding box center [1206, 26] width 15 height 15
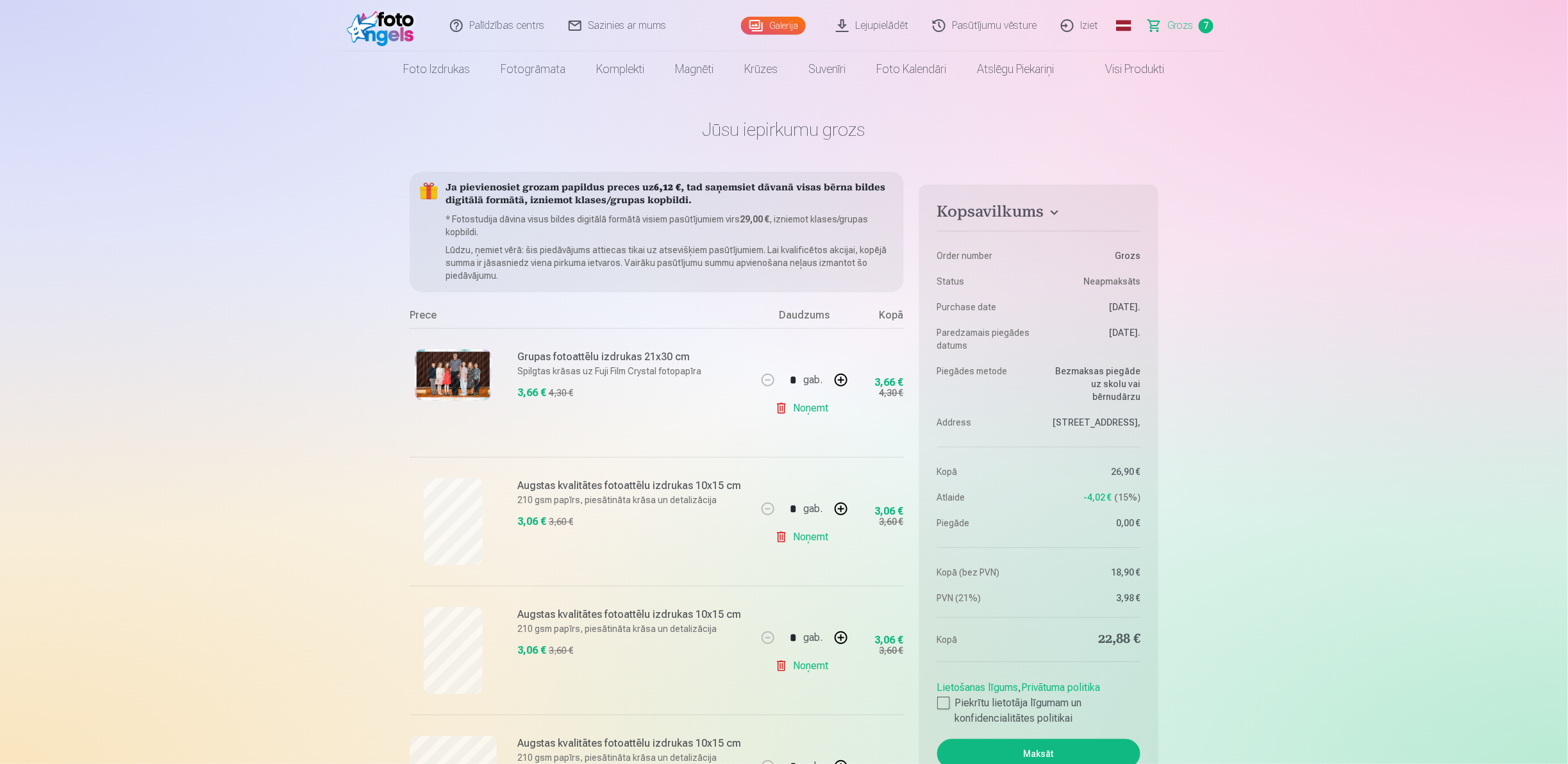
click at [1146, 74] on link "Visi produkti" at bounding box center [1125, 69] width 110 height 36
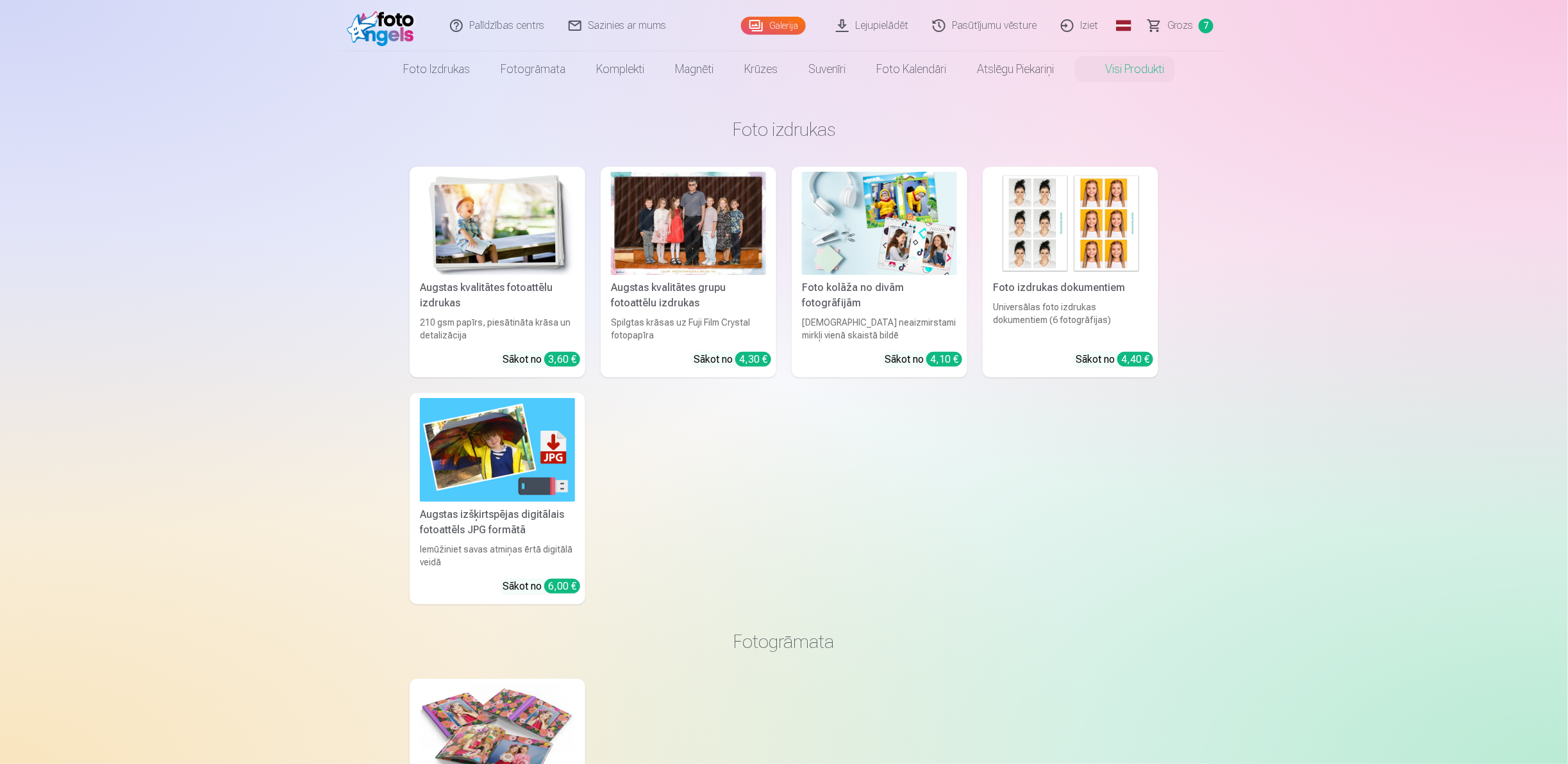
click at [883, 291] on div "Foto kolāža no divām fotogrāfijām" at bounding box center [879, 295] width 165 height 31
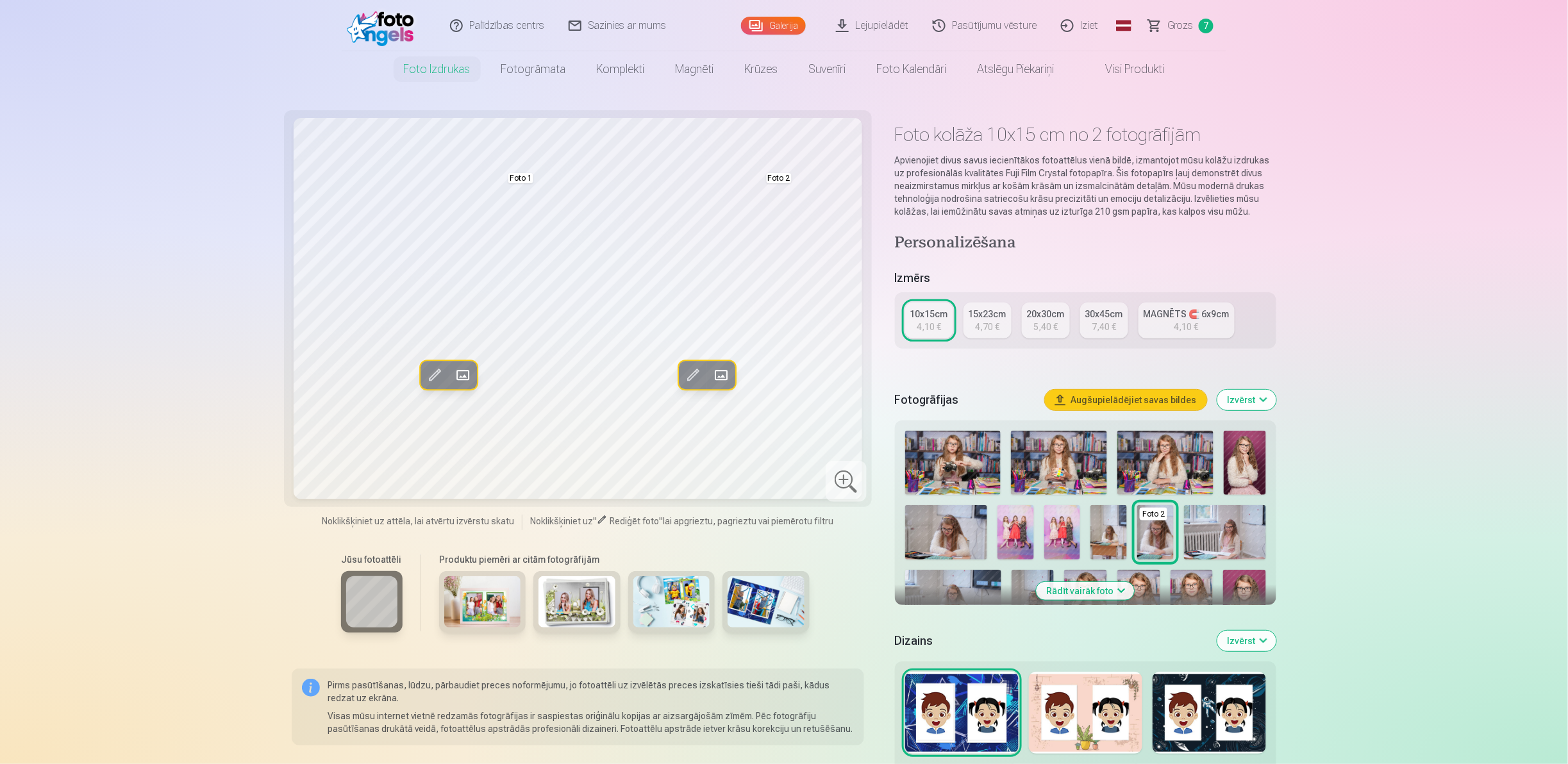
click at [473, 364] on span at bounding box center [463, 374] width 21 height 21
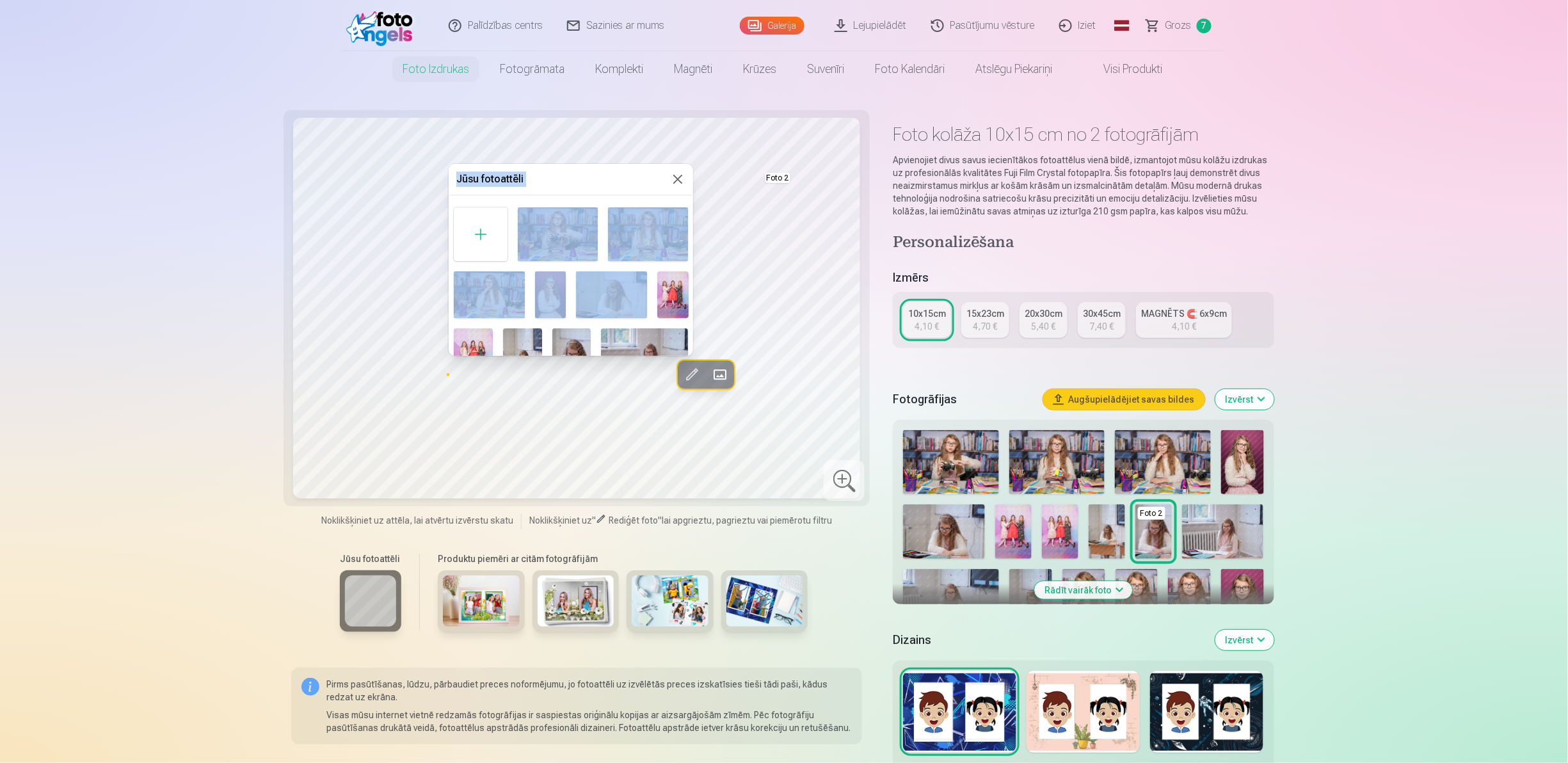
drag, startPoint x: 695, startPoint y: 209, endPoint x: 627, endPoint y: 315, distance: 125.9
click at [627, 315] on body "Palīdzības centrs Sazinies ar mums Galerija Lejupielādēt Pasūtījumu vēsture Izi…" at bounding box center [784, 381] width 1568 height 763
drag, startPoint x: 627, startPoint y: 315, endPoint x: 581, endPoint y: 185, distance: 137.9
click at [581, 185] on h5 "Jūsu fotoattēli" at bounding box center [563, 179] width 214 height 15
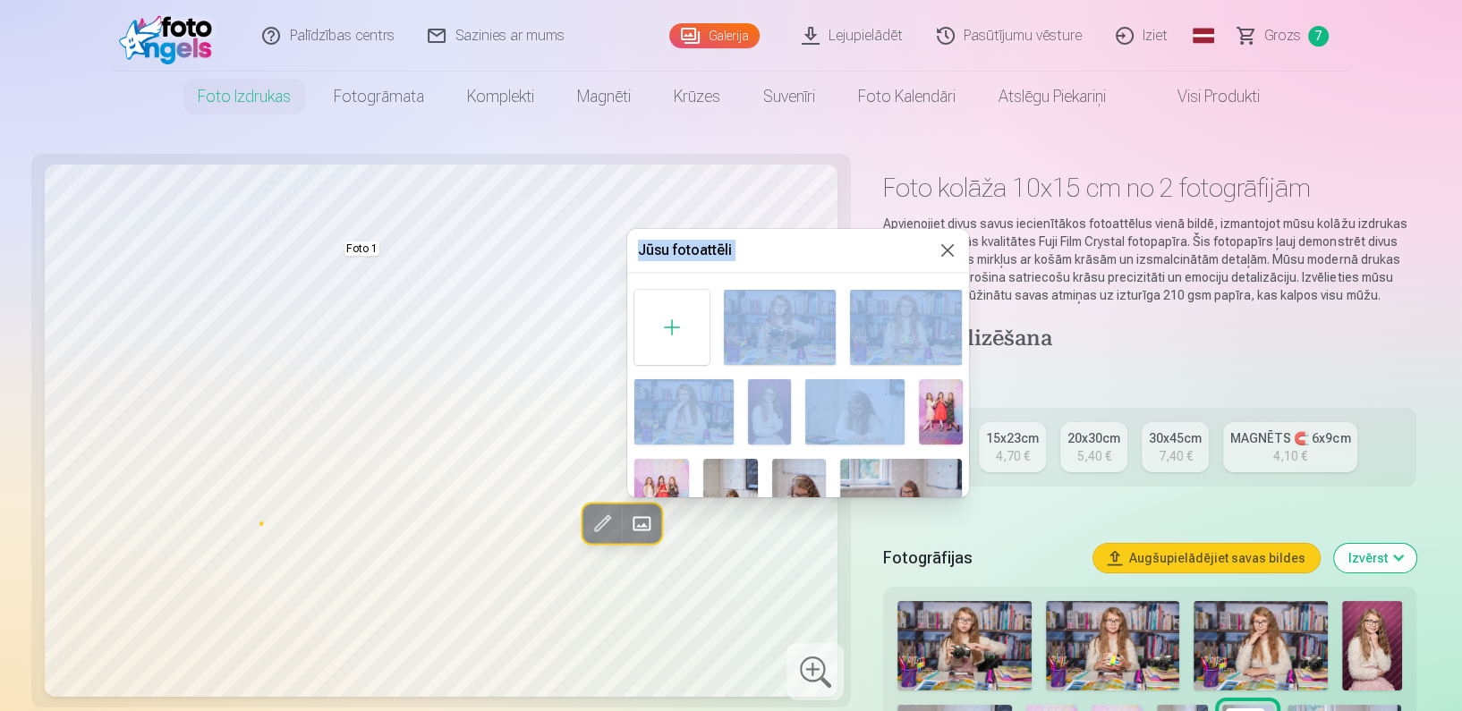
click at [824, 250] on h5 "Jūsu fotoattēli" at bounding box center [787, 250] width 299 height 21
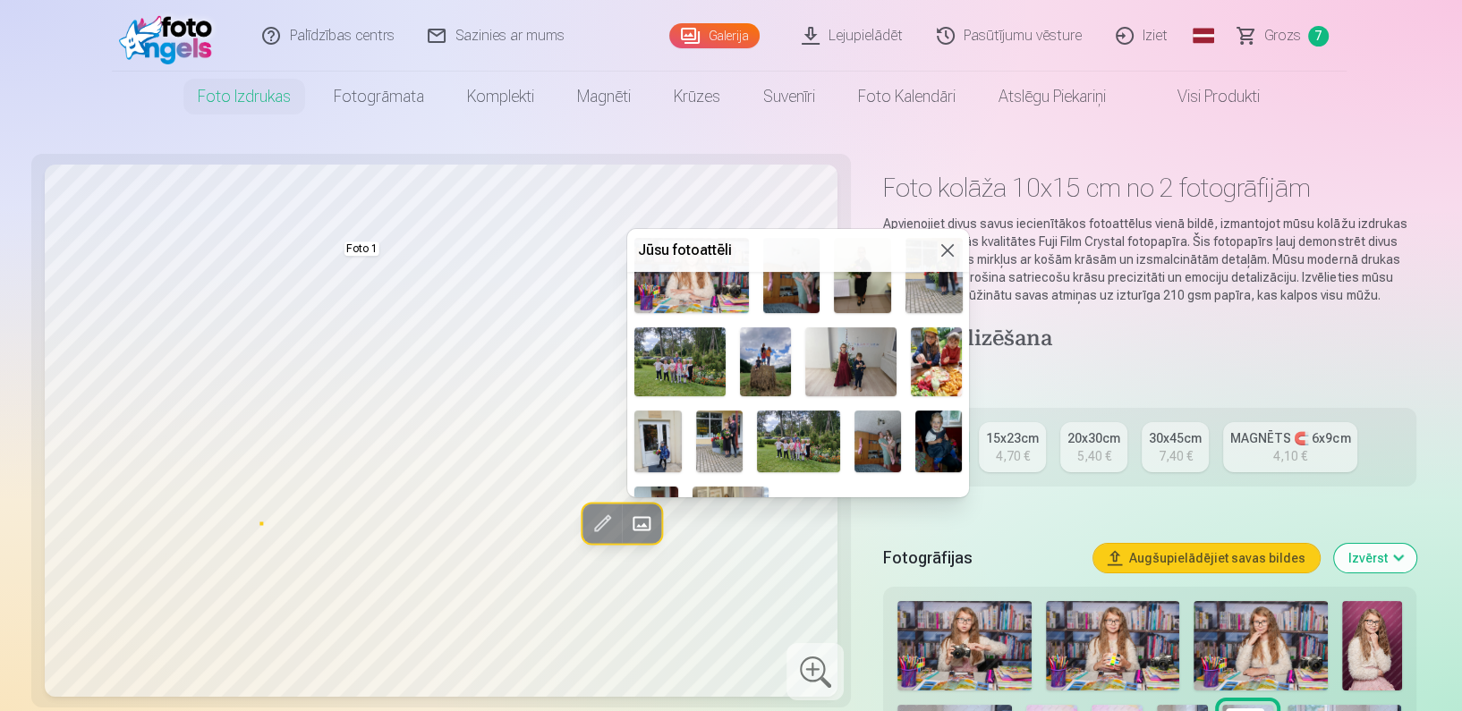
scroll to position [616, 0]
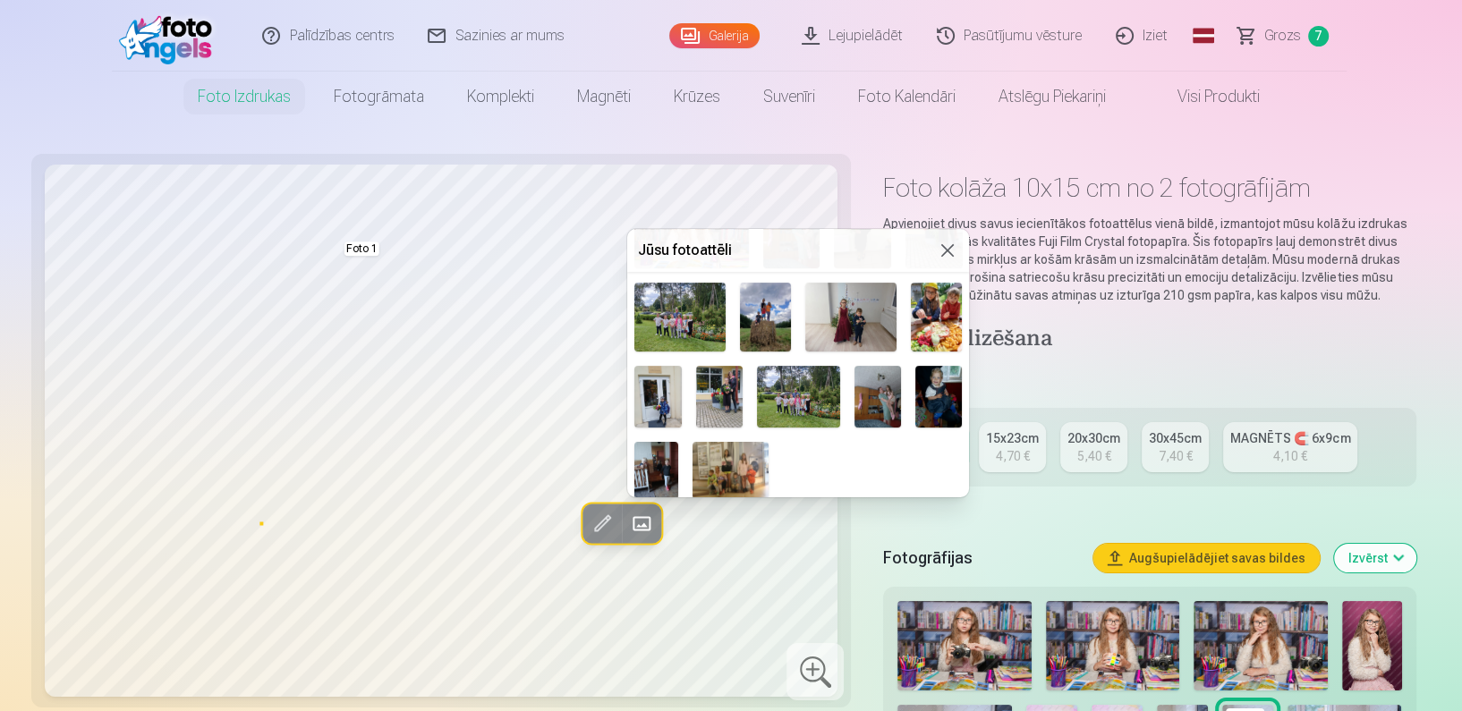
click at [942, 399] on img at bounding box center [938, 397] width 47 height 63
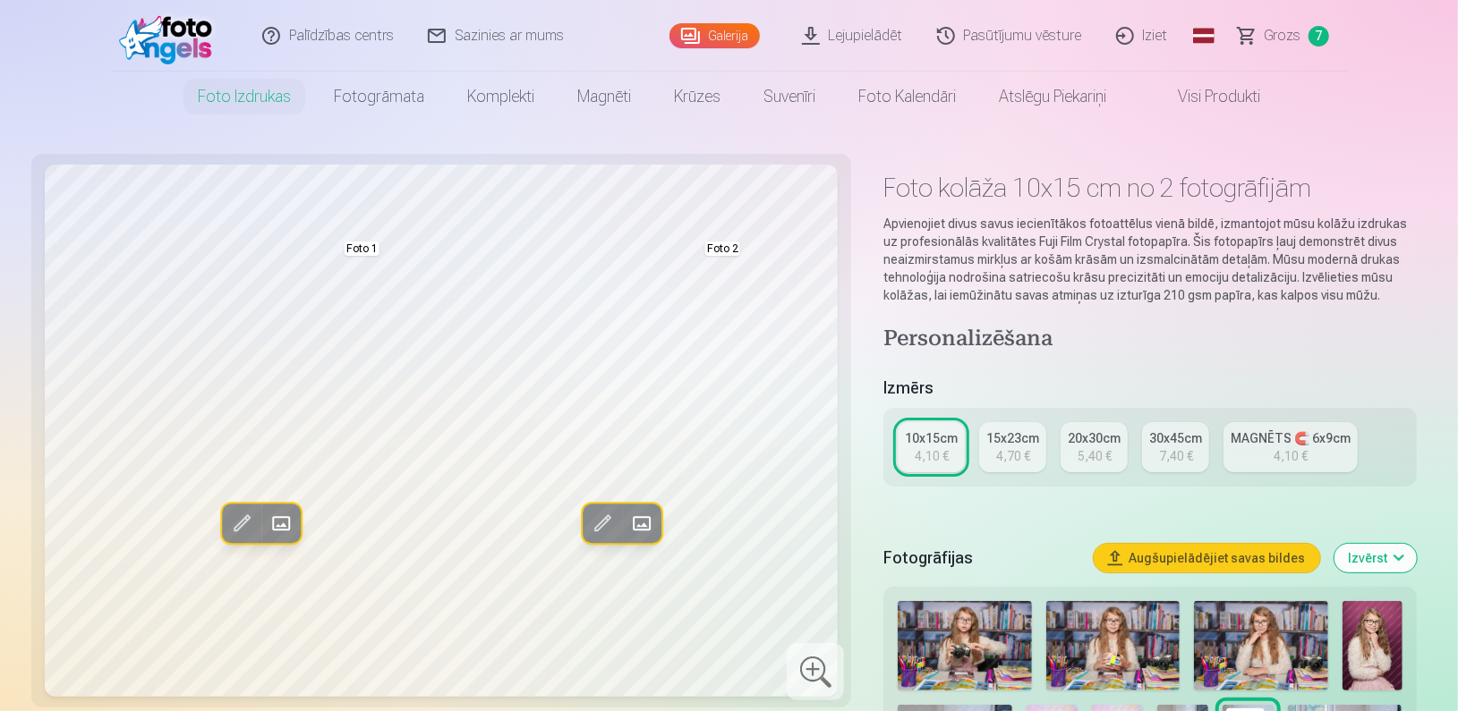
click at [655, 515] on span at bounding box center [640, 523] width 29 height 29
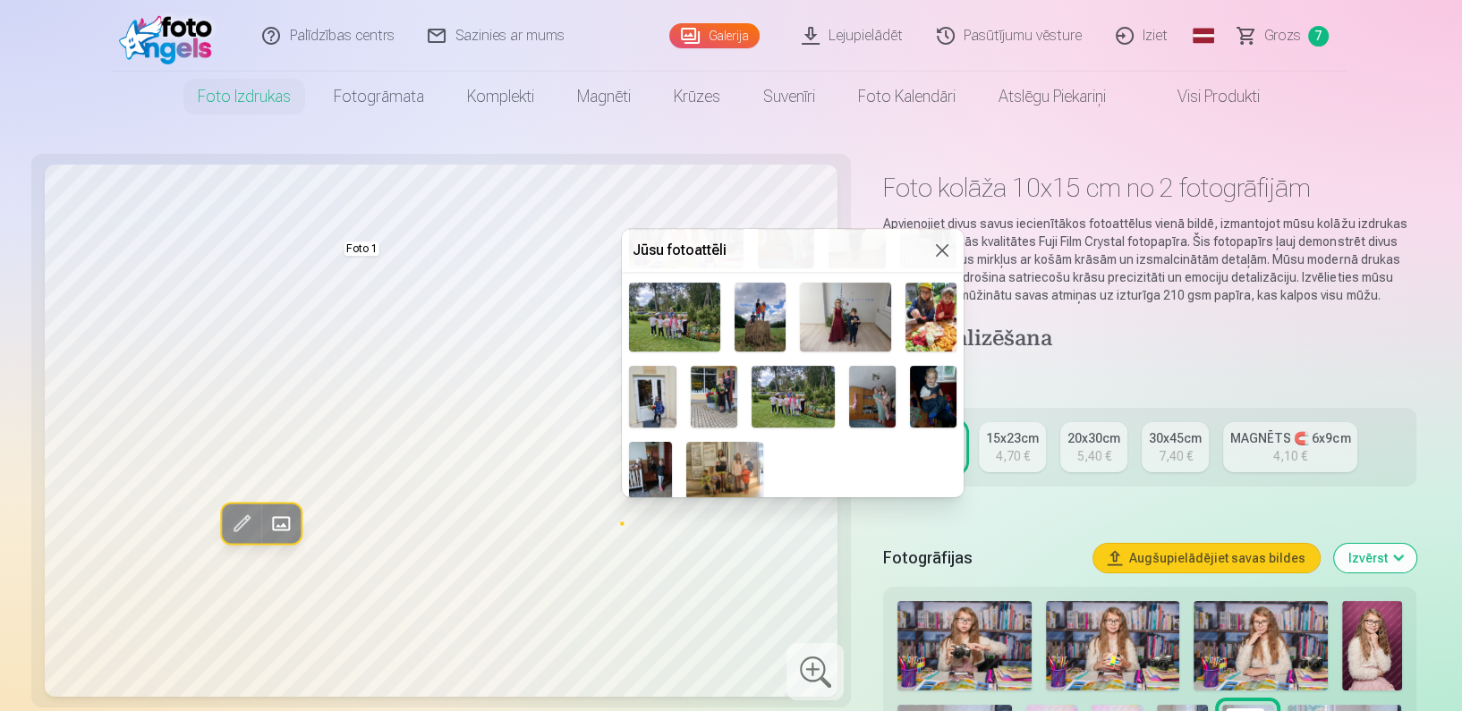
click at [637, 459] on img at bounding box center [650, 470] width 43 height 57
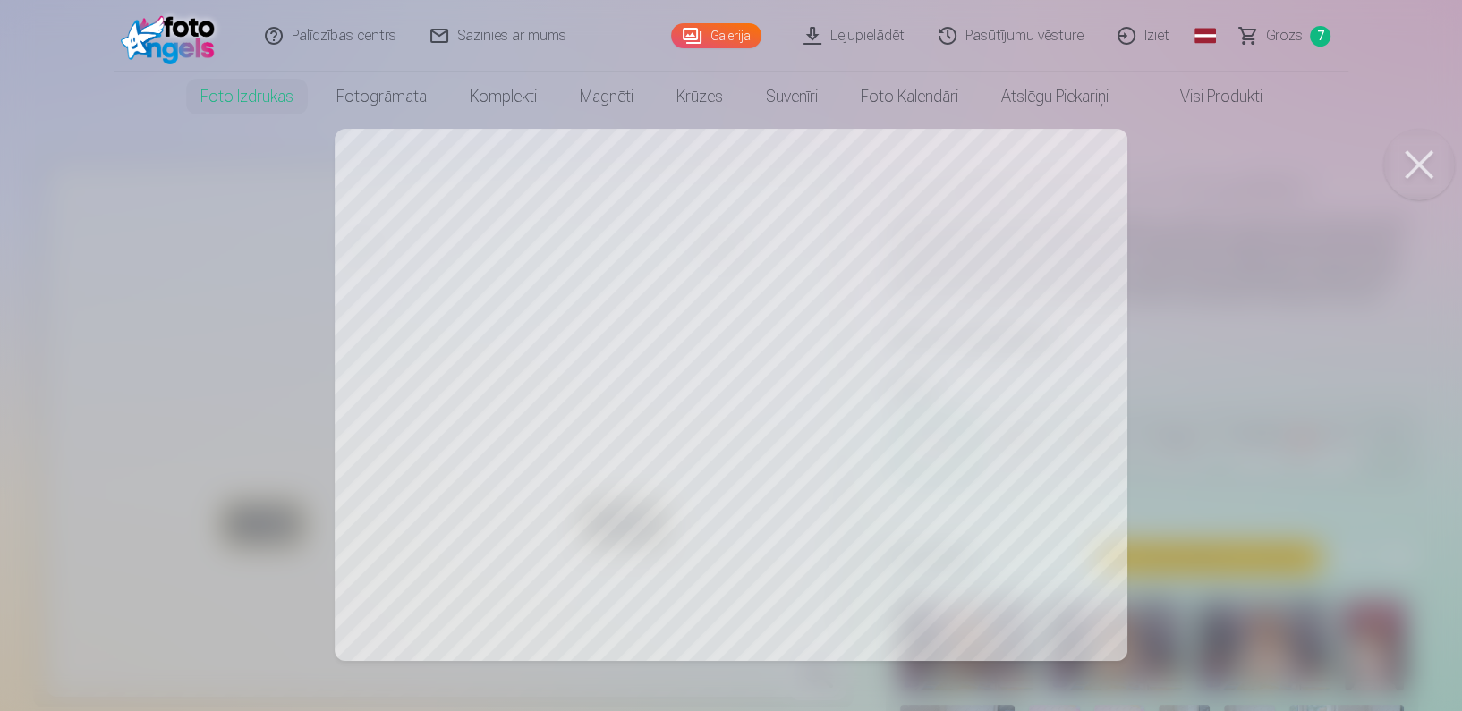
click at [1427, 172] on button at bounding box center [1419, 165] width 72 height 72
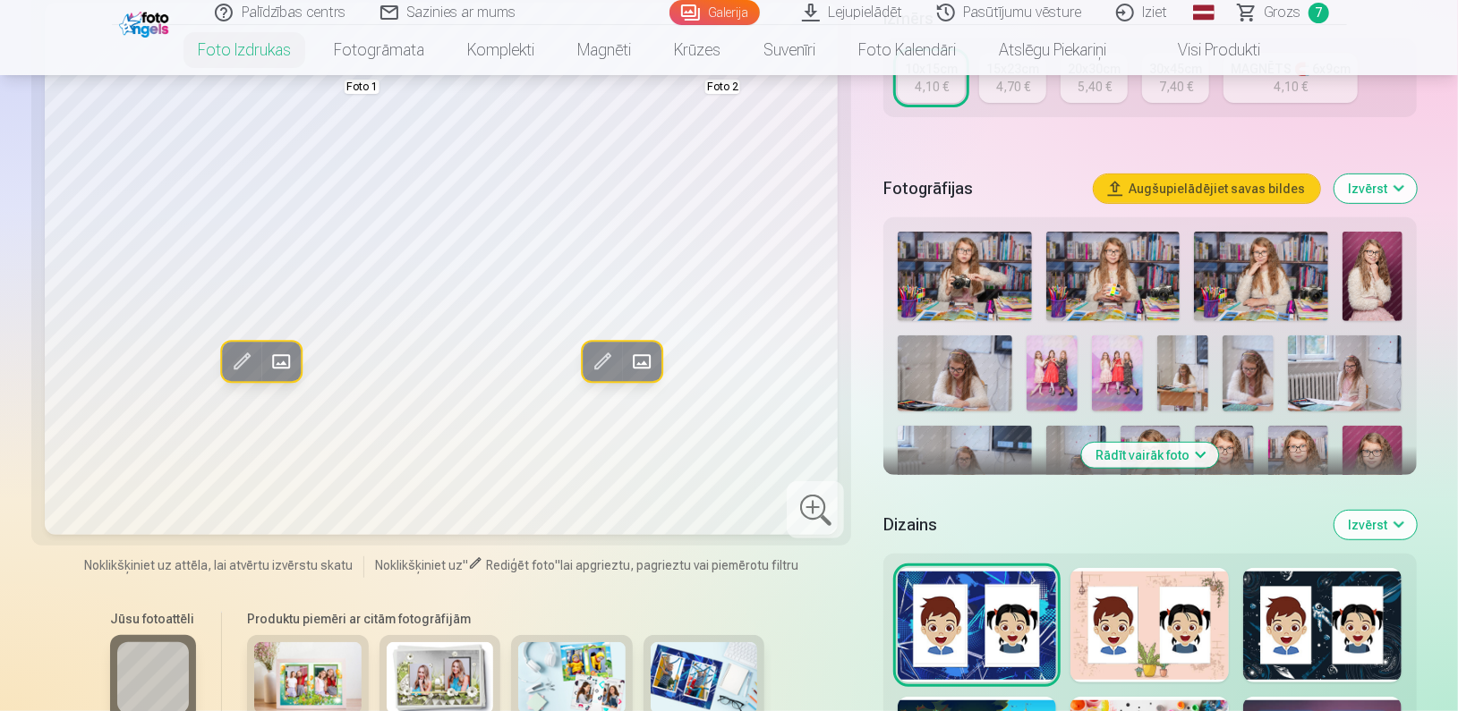
scroll to position [352, 0]
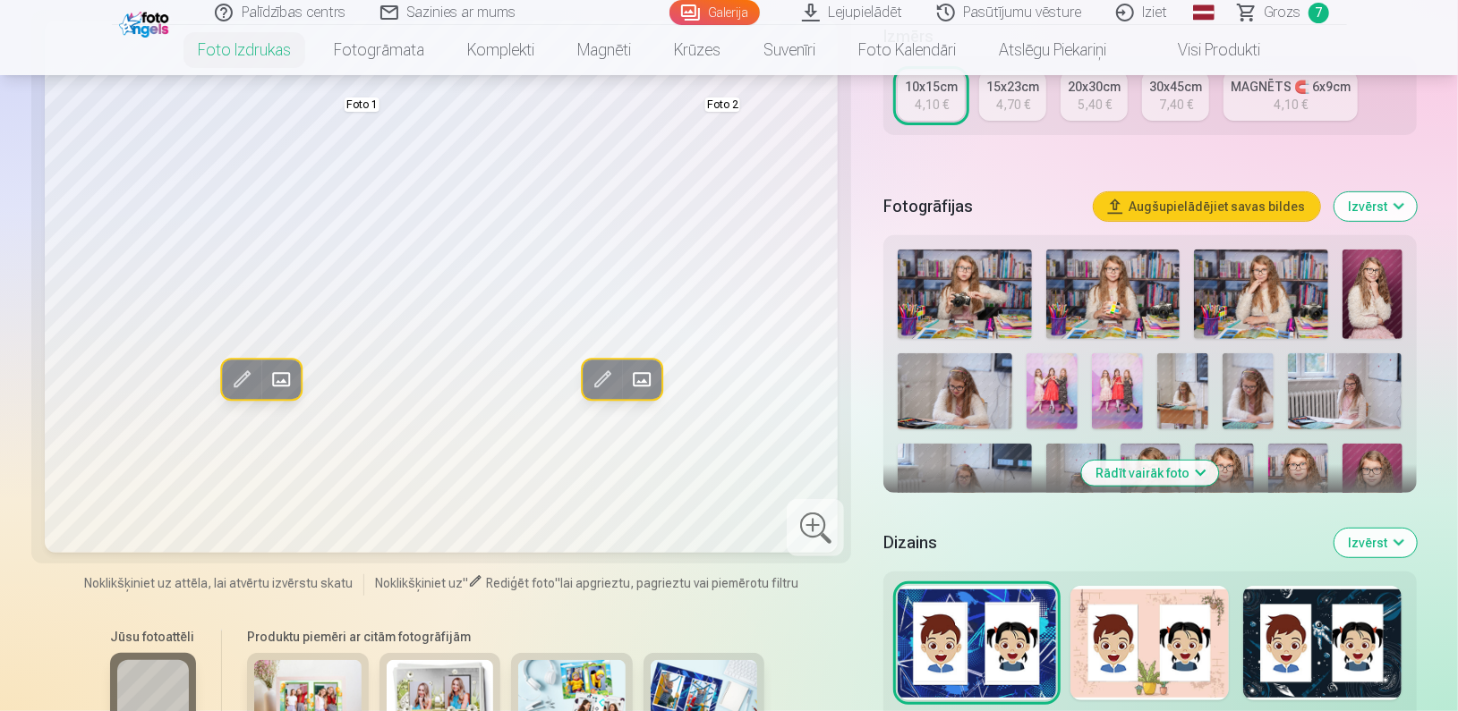
click at [1139, 667] on div at bounding box center [1149, 643] width 158 height 115
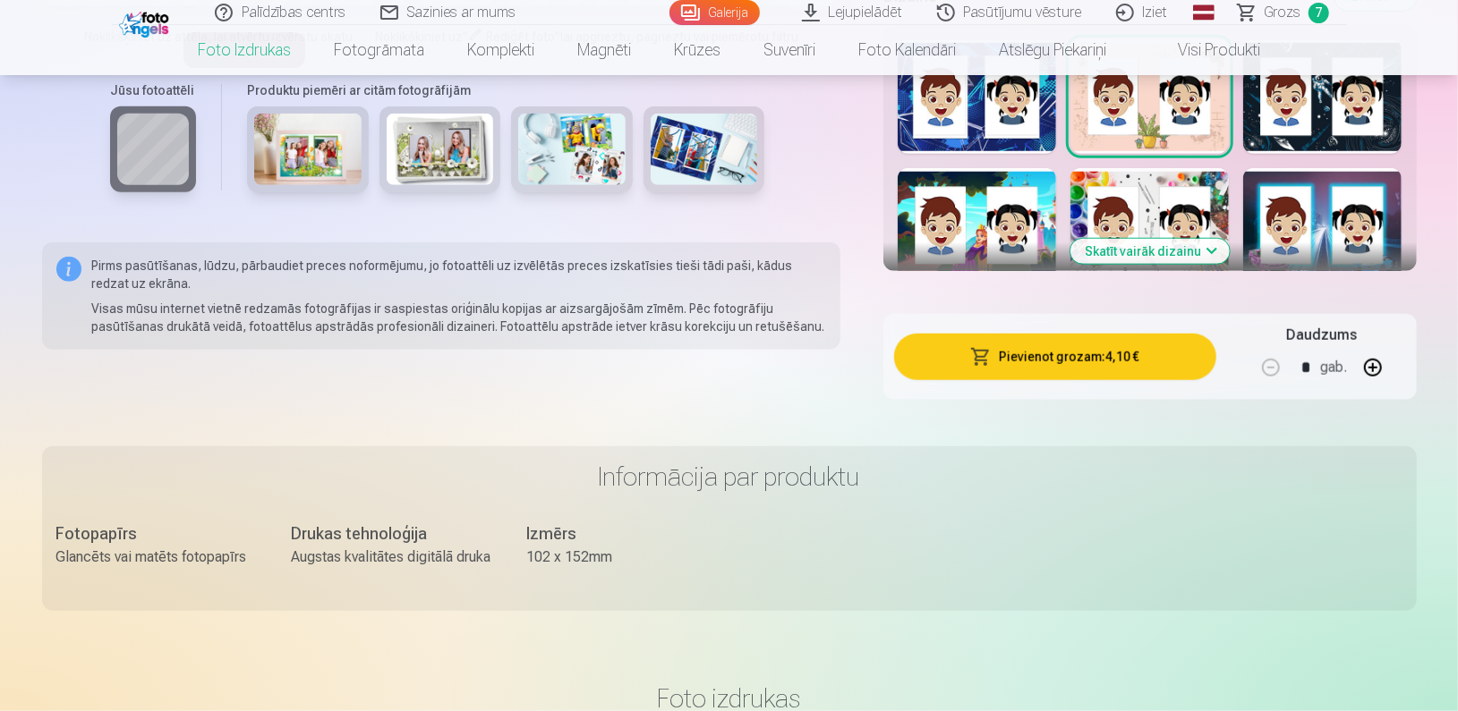
scroll to position [634, 0]
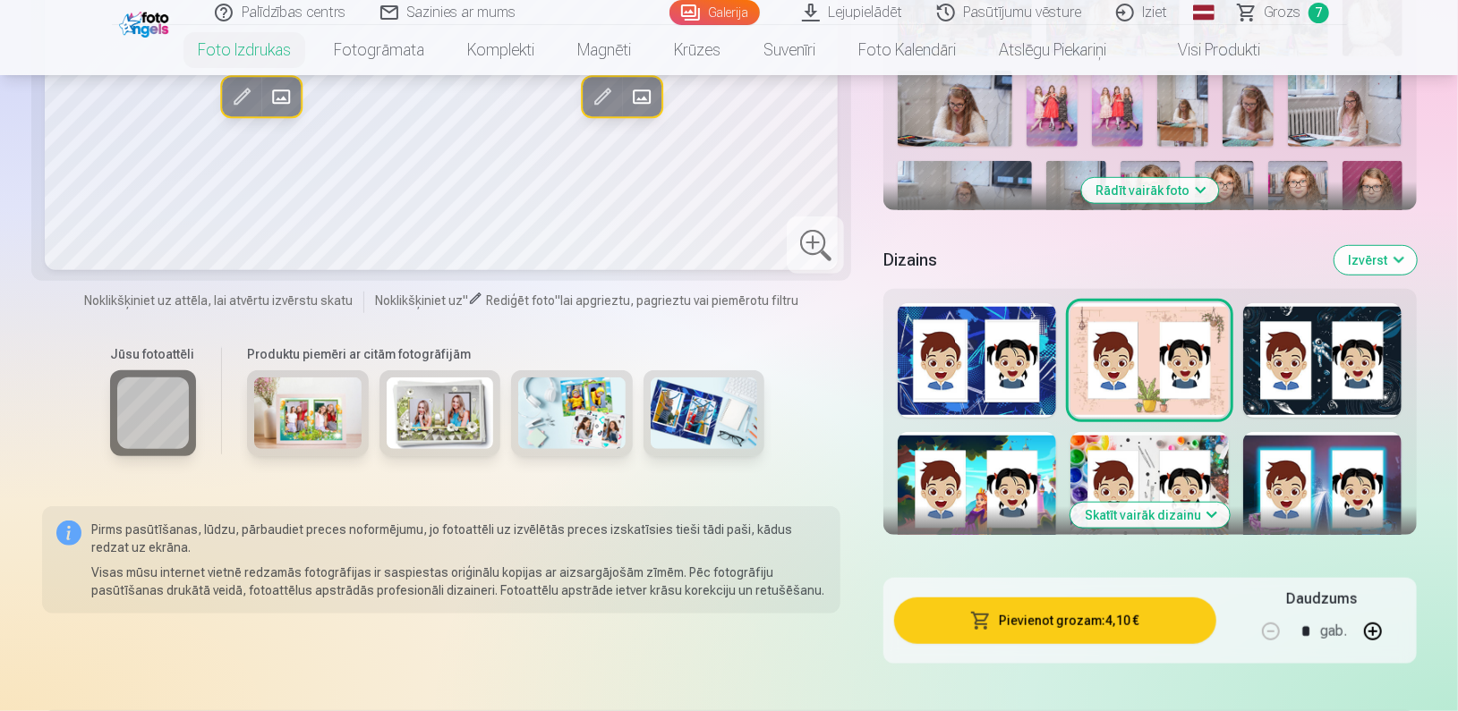
click at [1178, 520] on button "Skatīt vairāk dizainu" at bounding box center [1149, 515] width 159 height 25
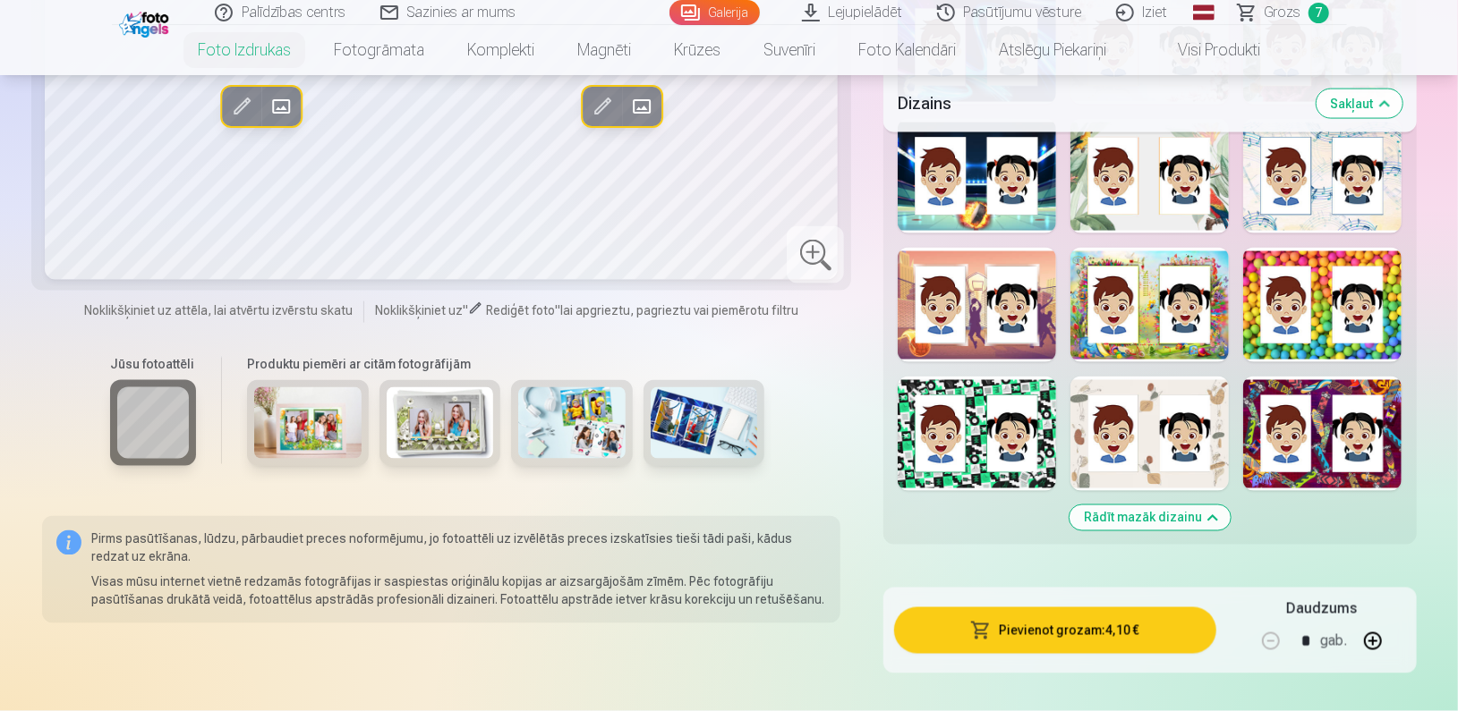
scroll to position [1599, 0]
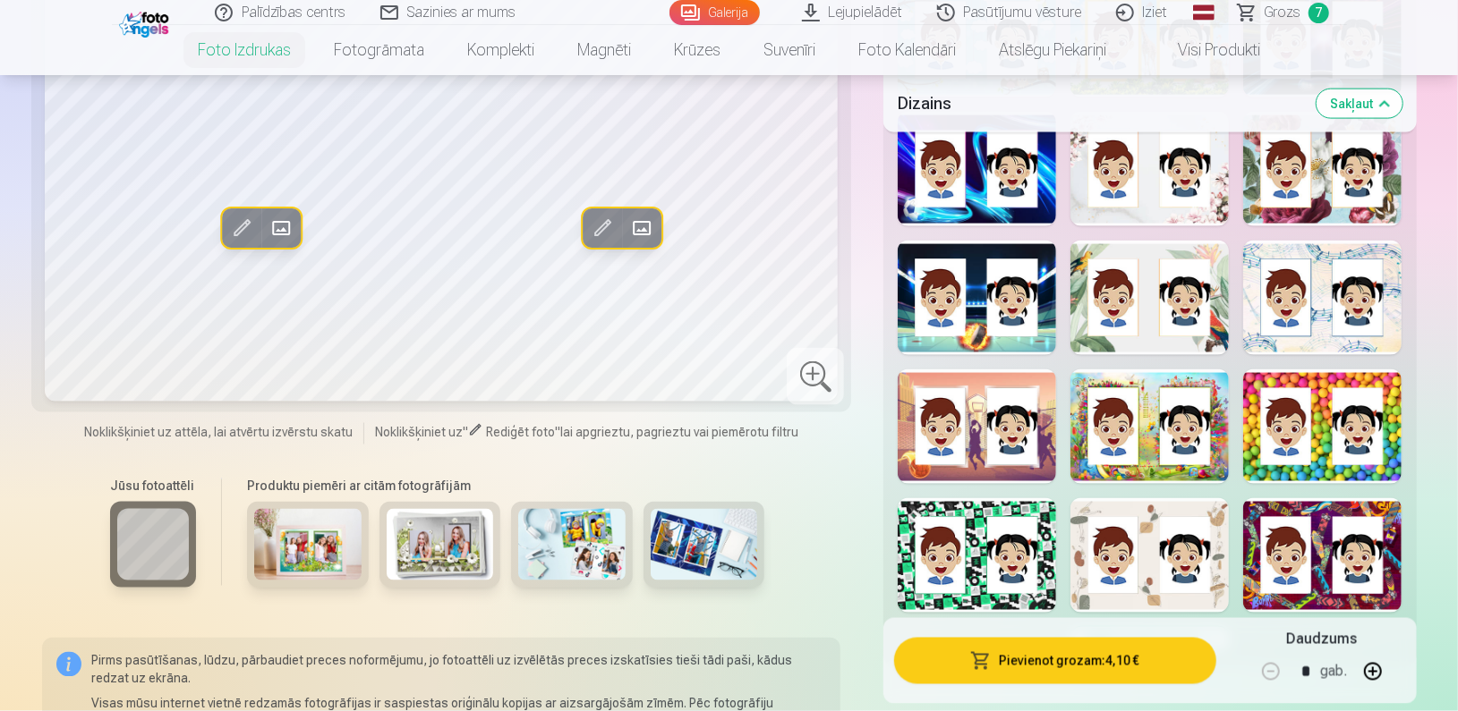
click at [1328, 384] on div at bounding box center [1322, 427] width 158 height 115
click at [974, 201] on div at bounding box center [976, 169] width 158 height 115
click at [1154, 201] on div at bounding box center [1149, 169] width 158 height 115
click at [1357, 192] on div at bounding box center [1322, 169] width 158 height 115
drag, startPoint x: 1457, startPoint y: 150, endPoint x: 1458, endPoint y: 120, distance: 30.5
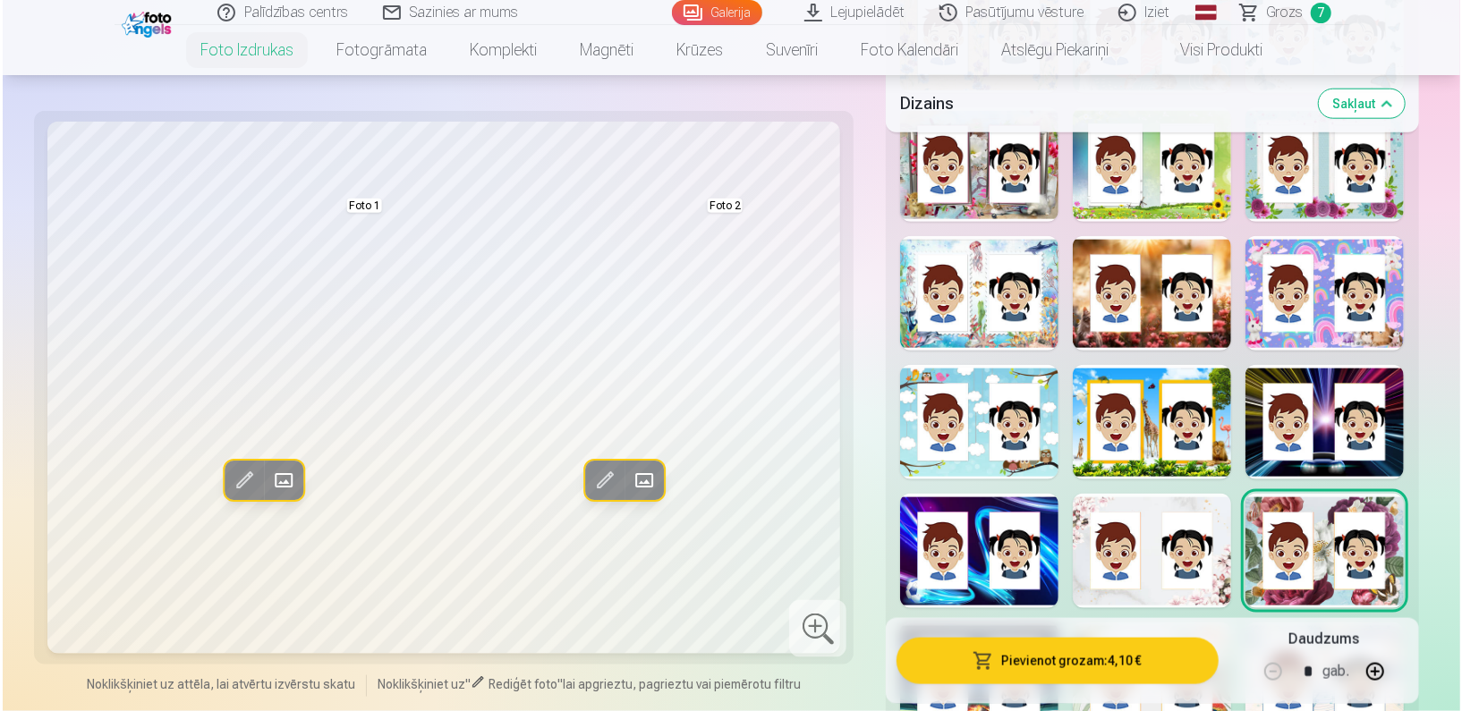
scroll to position [1177, 0]
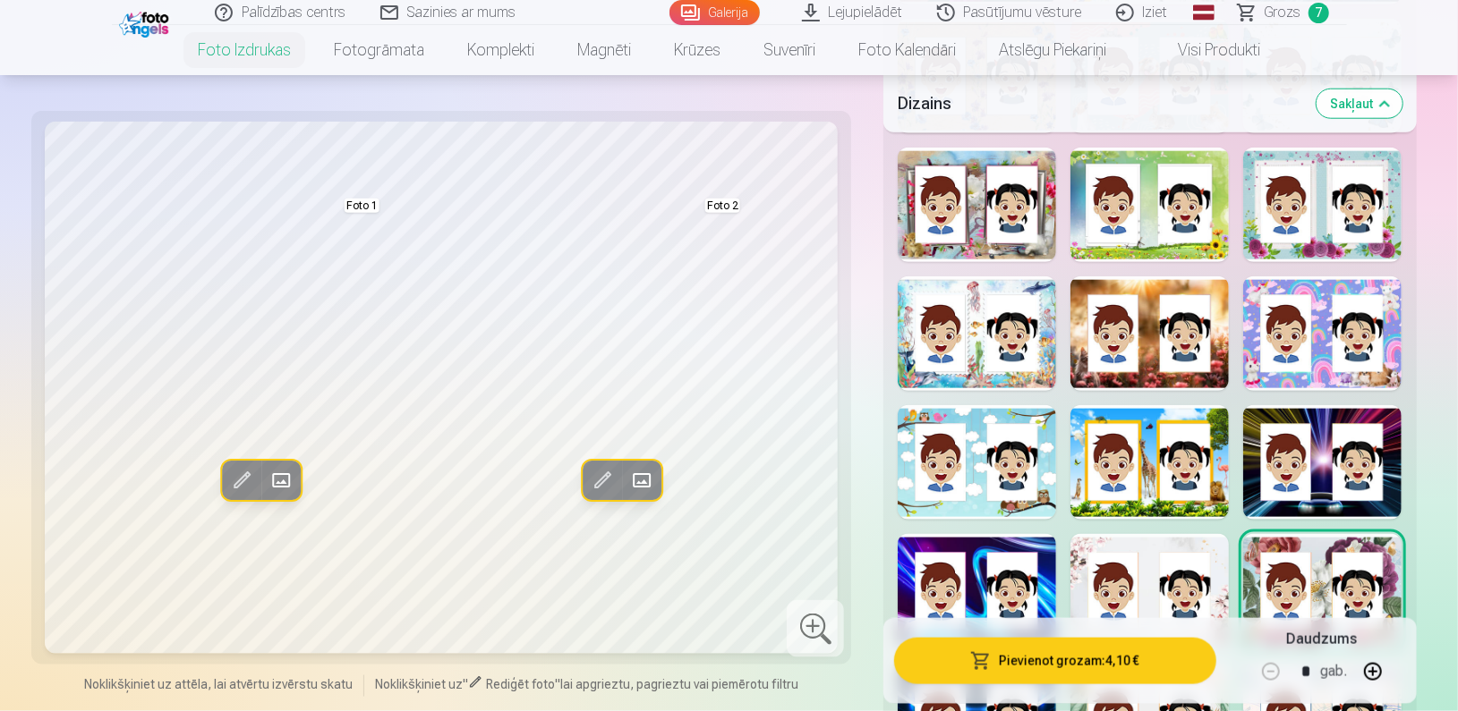
click at [1000, 651] on button "Pievienot grozam : 4,10 €" at bounding box center [1054, 661] width 321 height 47
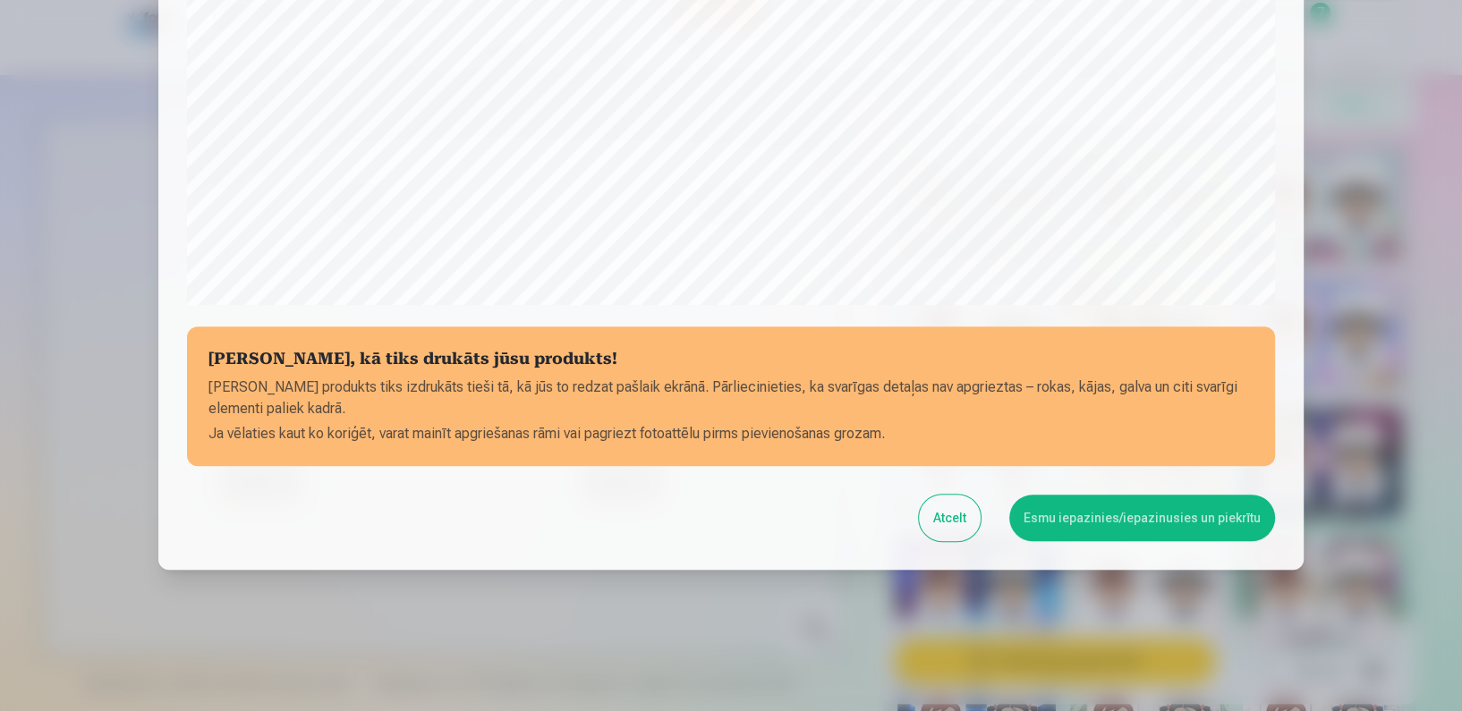
scroll to position [577, 0]
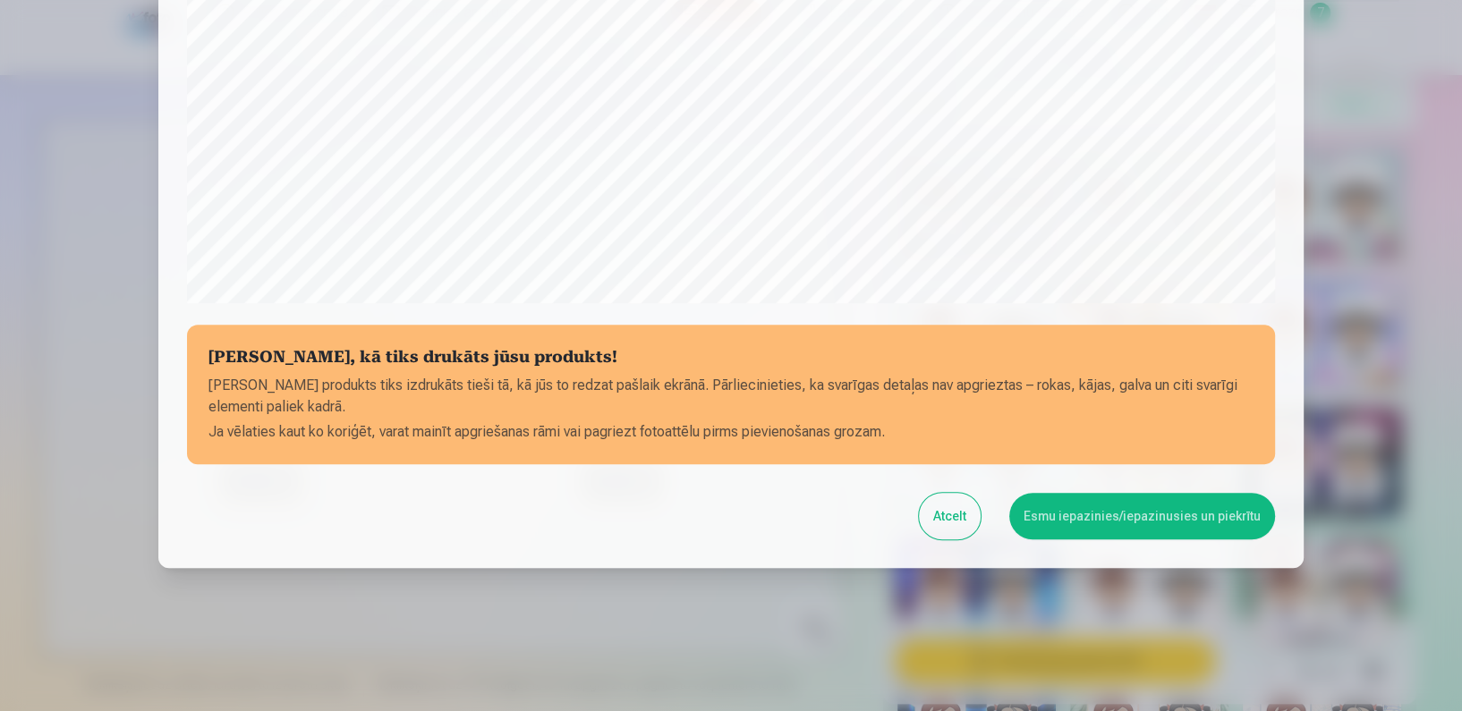
click at [1104, 512] on button "Esmu iepazinies/iepazinusies un piekrītu" at bounding box center [1142, 516] width 266 height 47
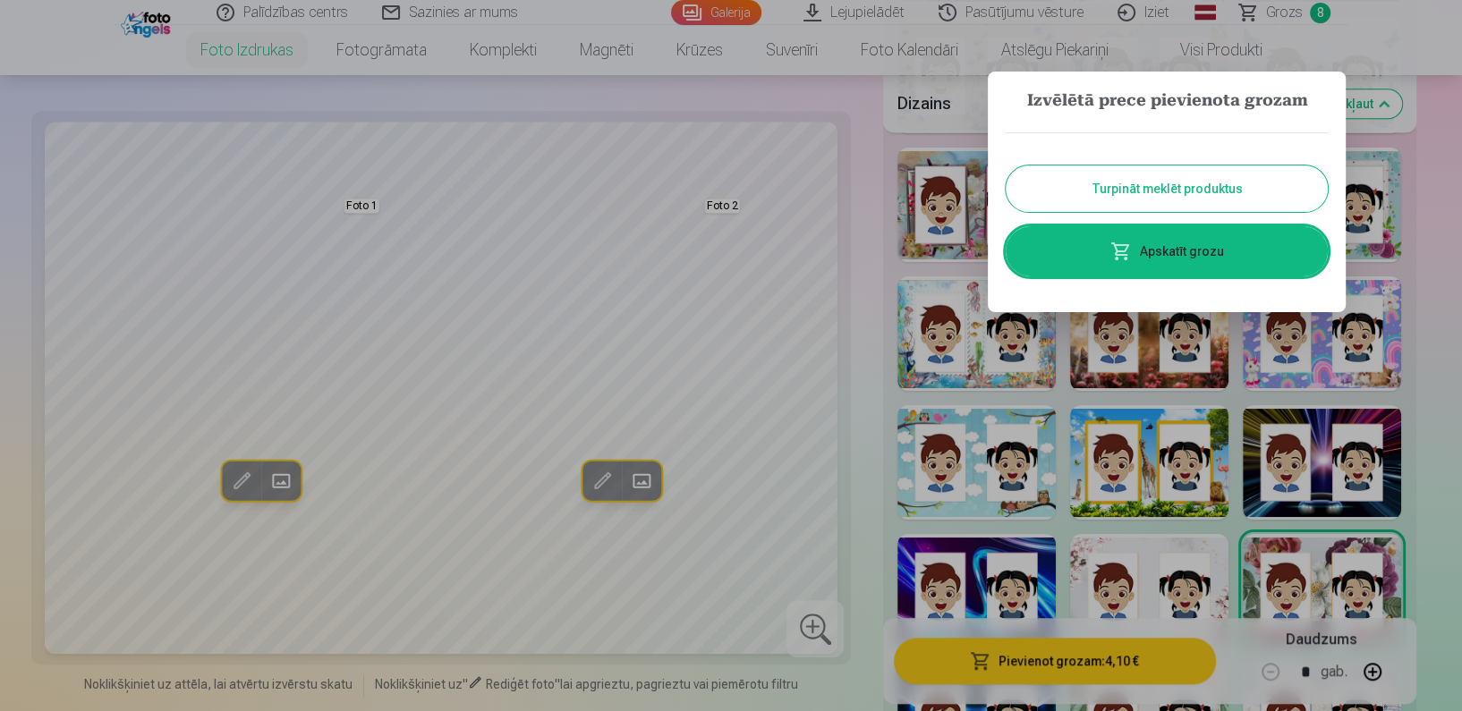
click at [746, 128] on div at bounding box center [731, 355] width 1462 height 711
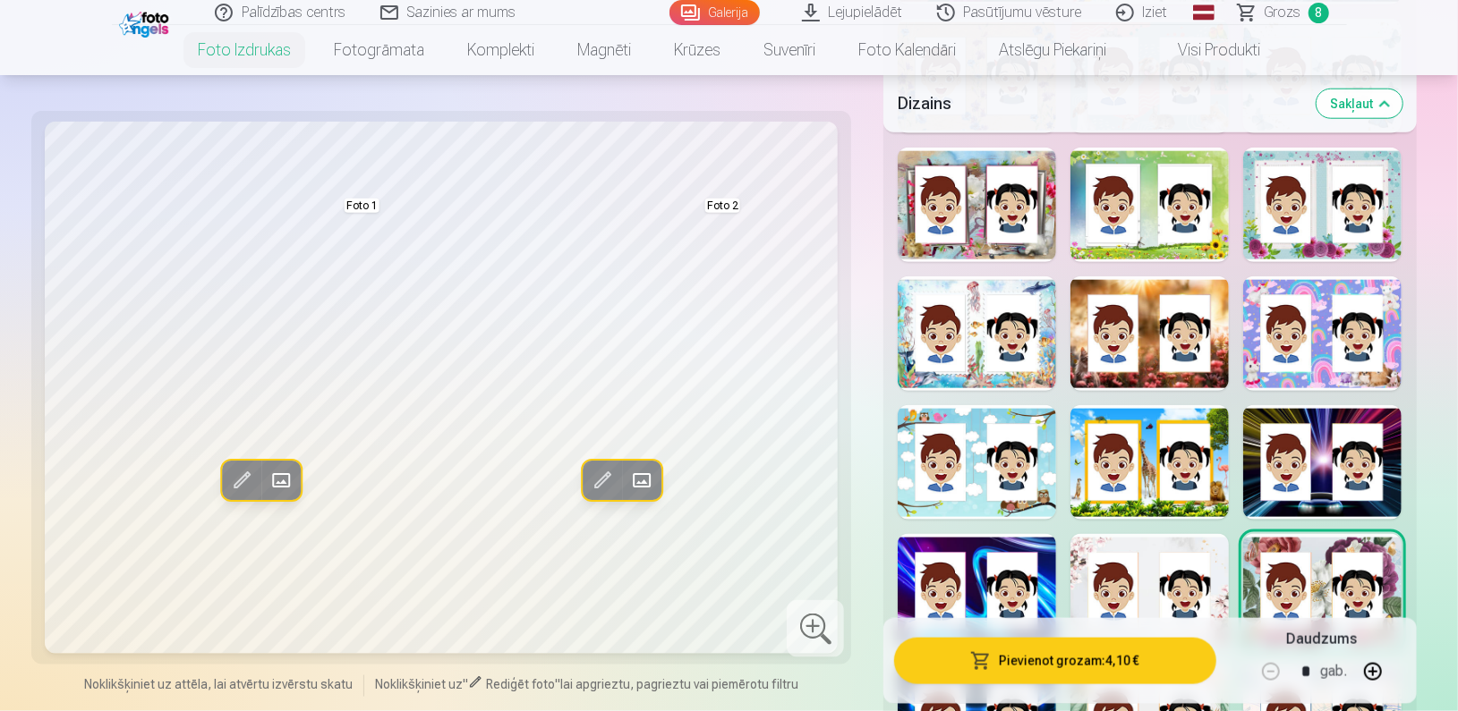
click at [269, 488] on span at bounding box center [281, 480] width 29 height 29
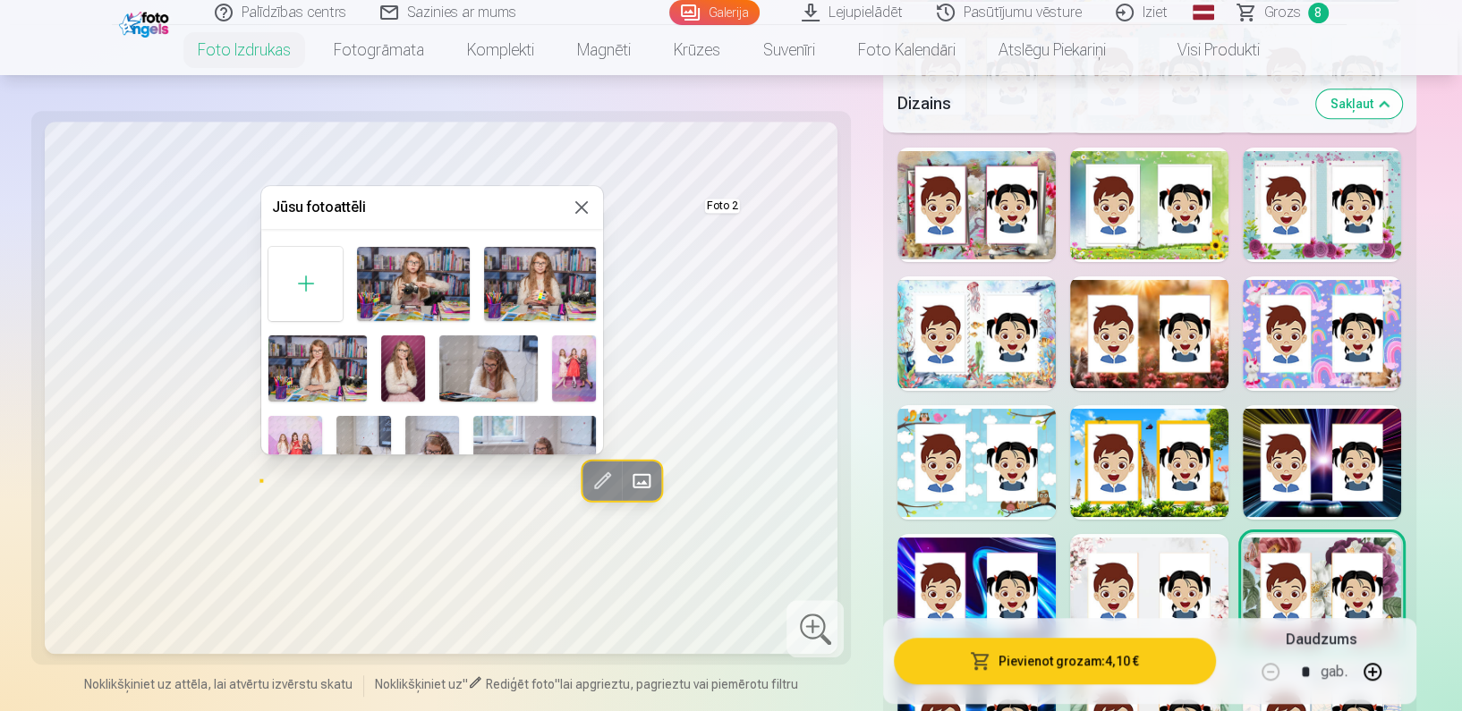
click at [598, 240] on div "Foto 1" at bounding box center [432, 659] width 342 height 839
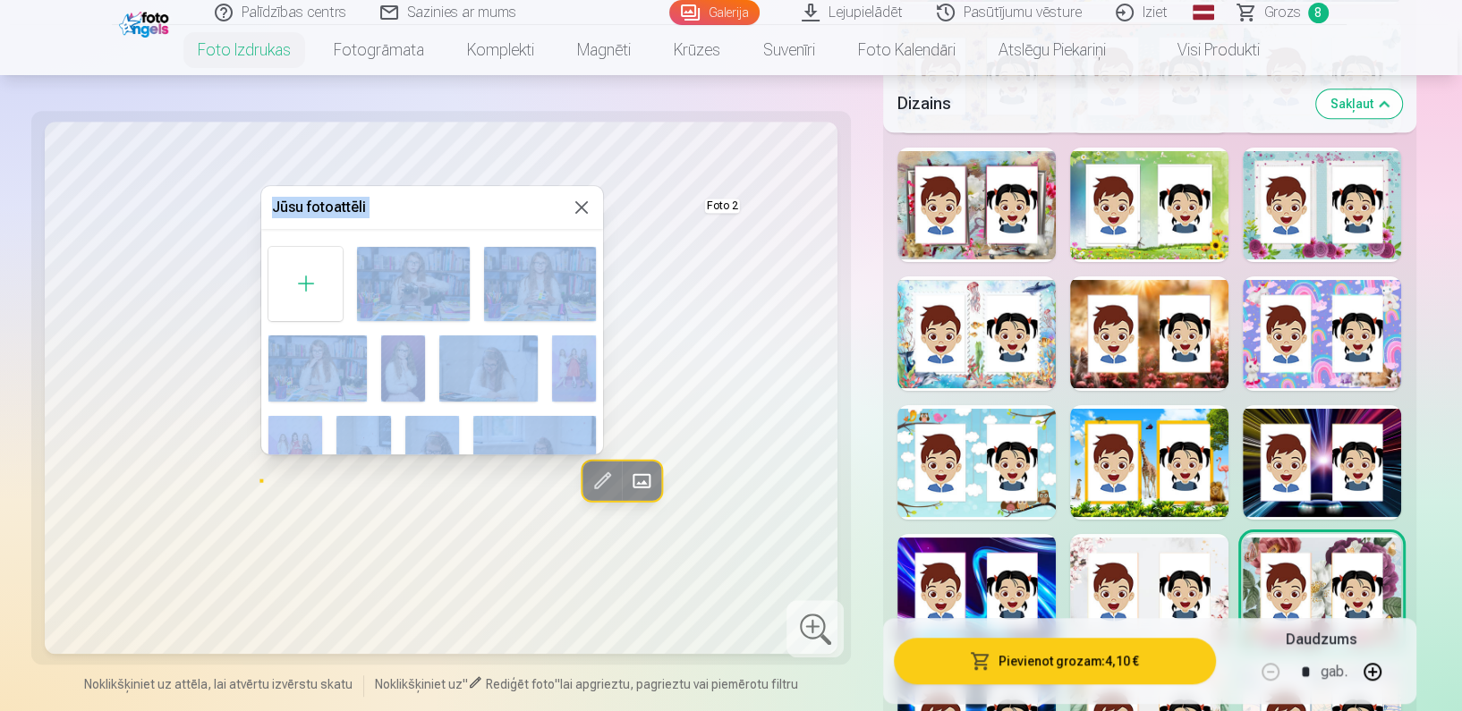
scroll to position [475, 0]
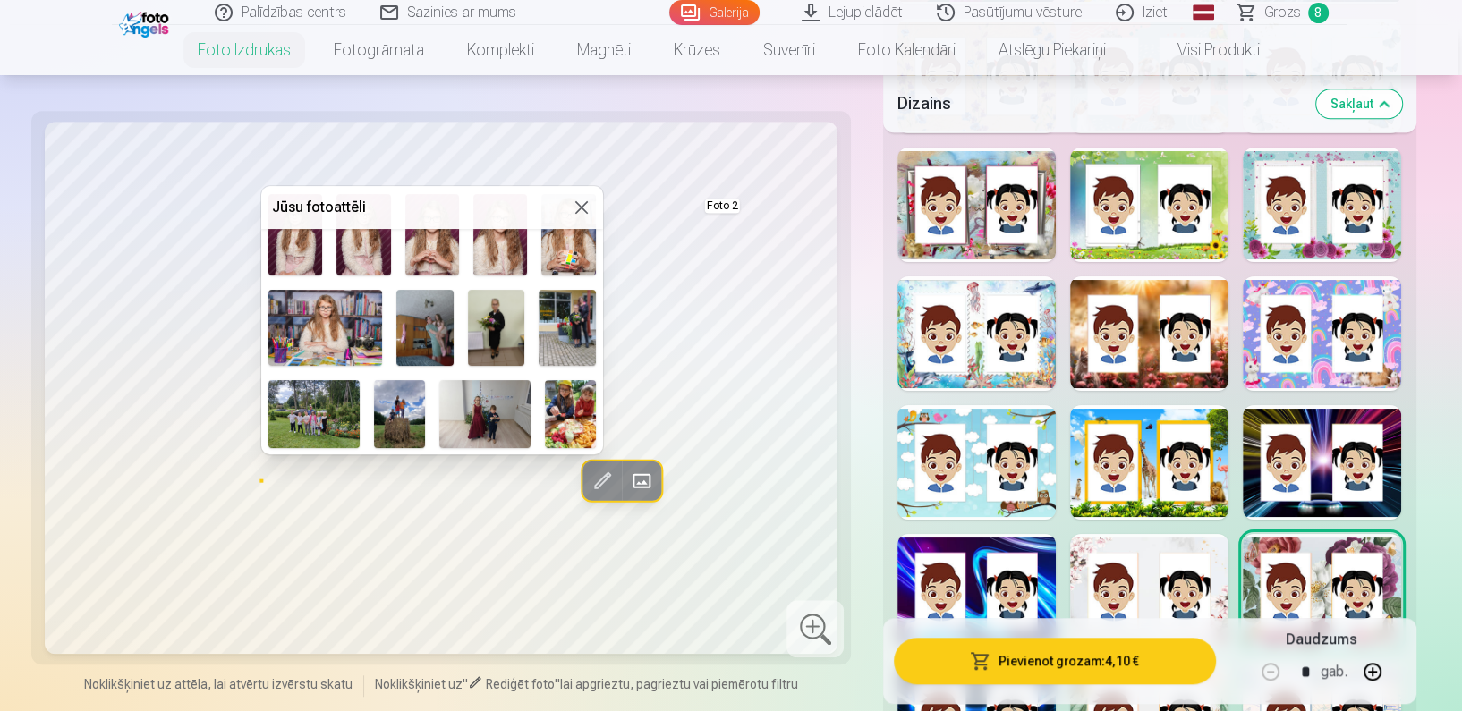
drag, startPoint x: 603, startPoint y: 240, endPoint x: 583, endPoint y: 489, distance: 250.5
click at [583, 489] on div at bounding box center [731, 355] width 1462 height 711
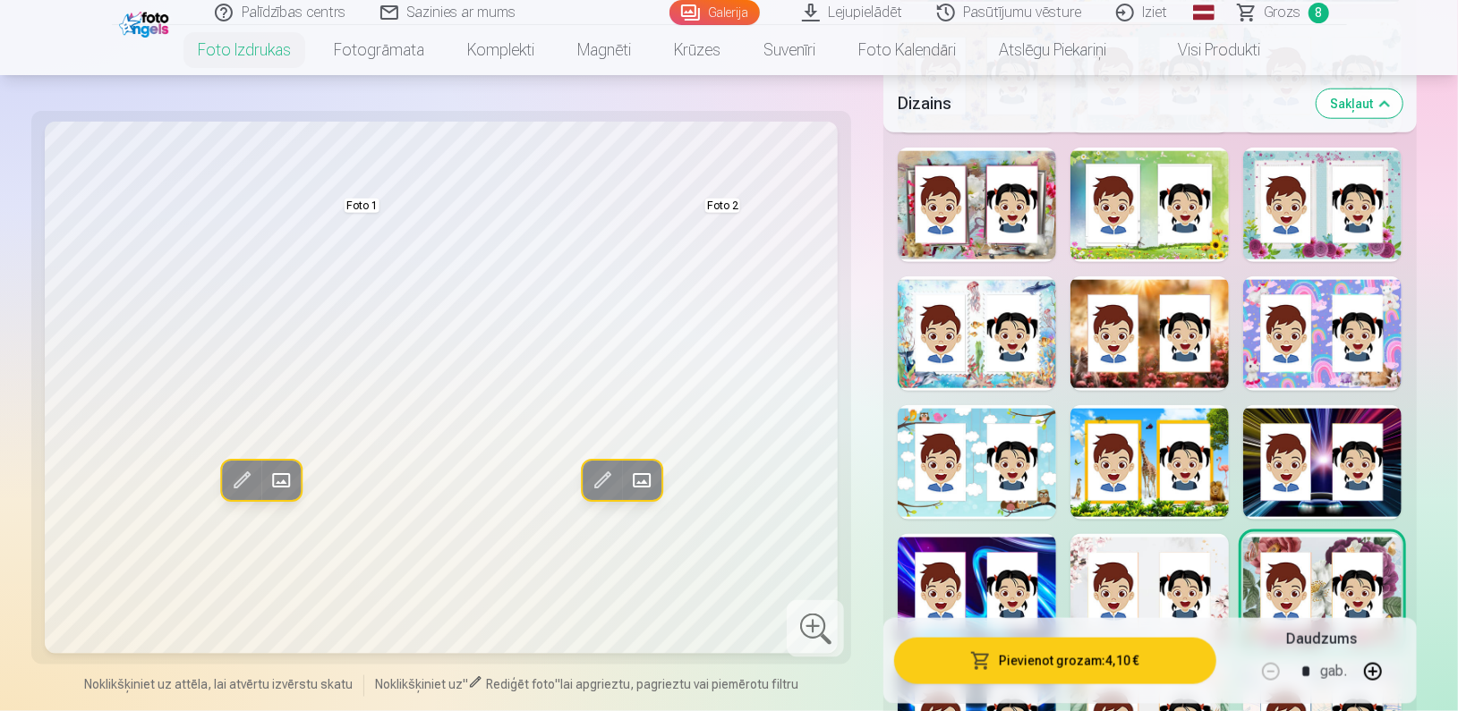
click at [289, 485] on span at bounding box center [281, 480] width 29 height 29
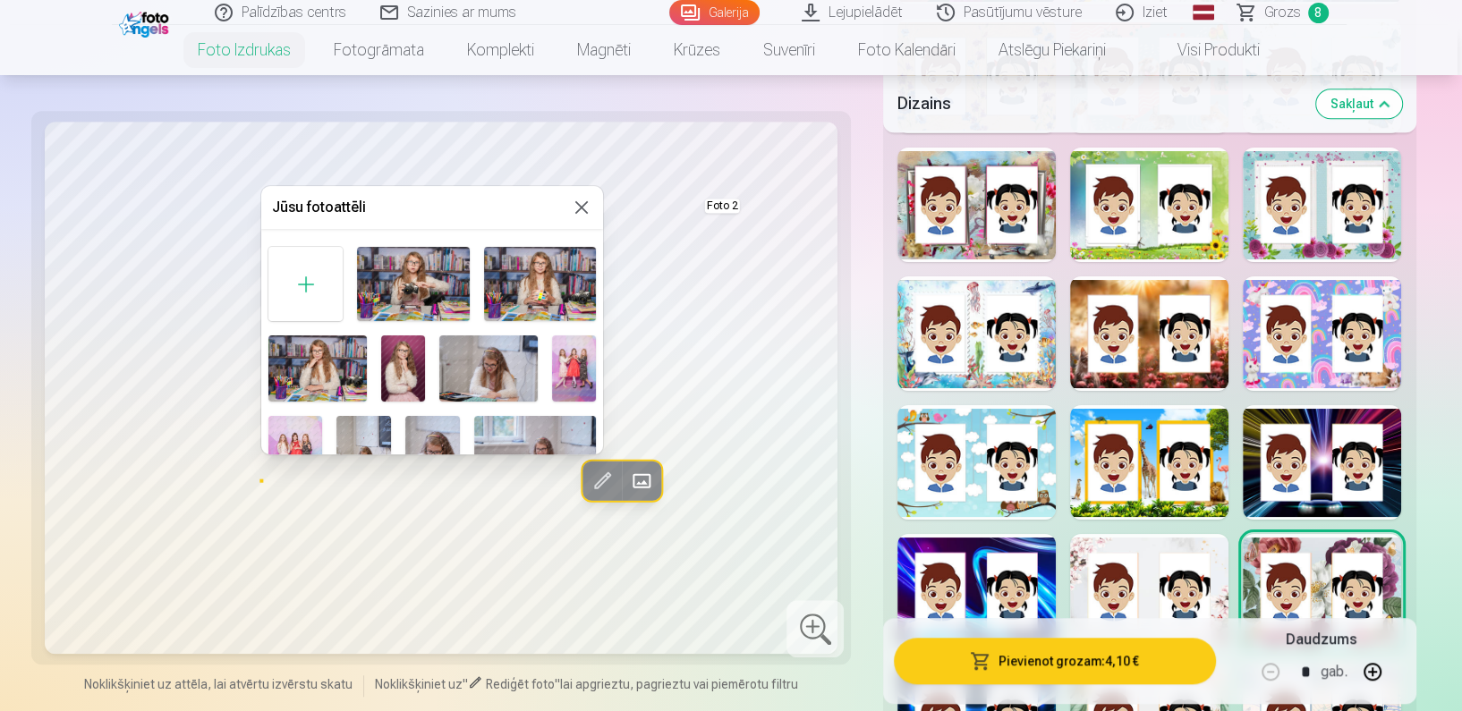
scroll to position [616, 0]
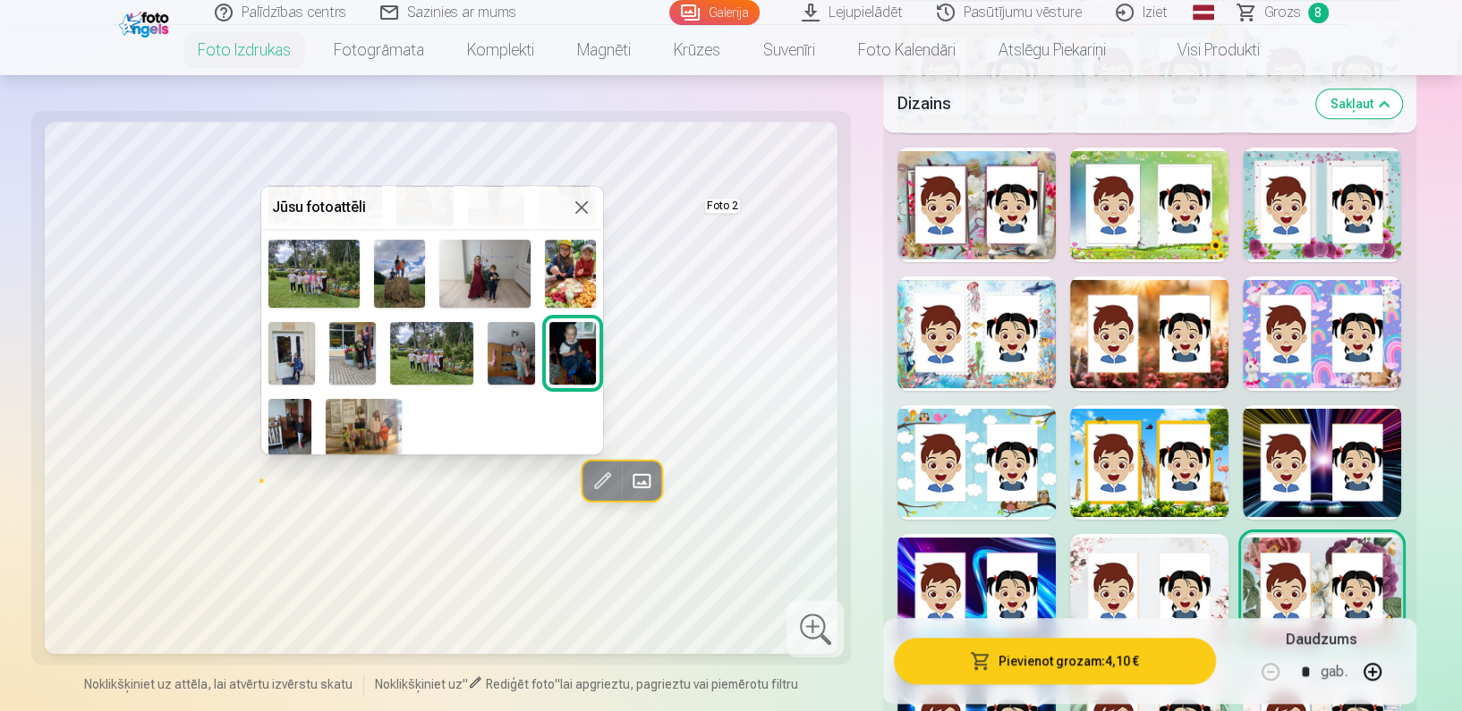
click at [476, 258] on img at bounding box center [484, 274] width 91 height 68
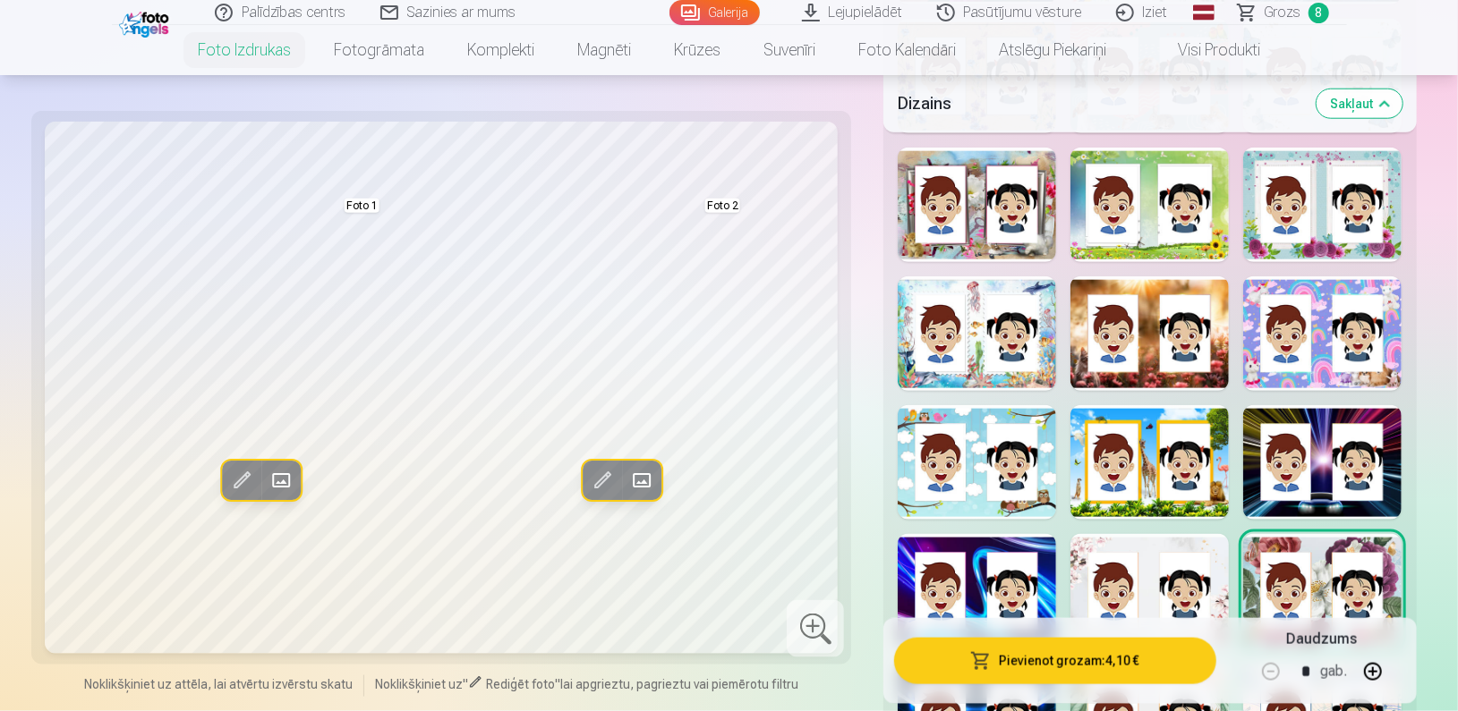
click at [644, 478] on span at bounding box center [640, 480] width 29 height 29
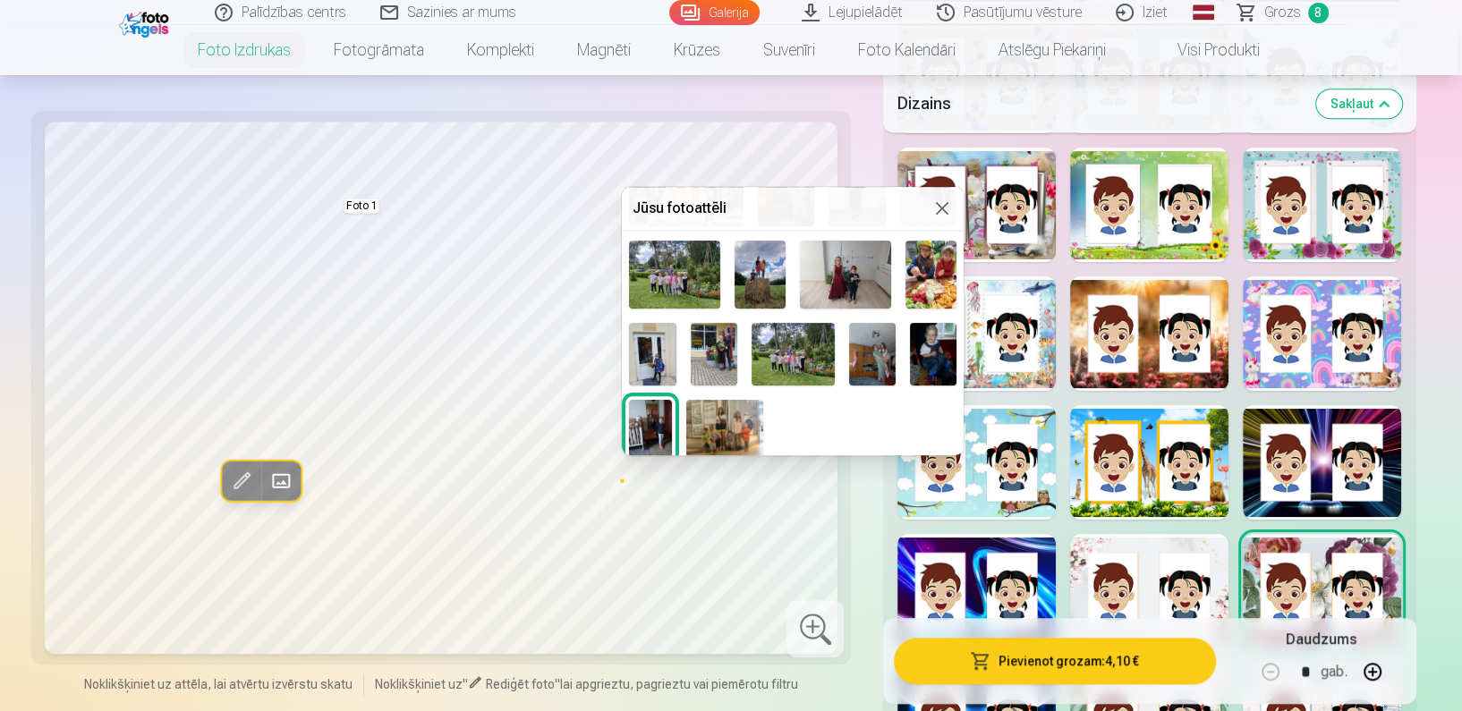
click at [919, 291] on img at bounding box center [931, 275] width 51 height 68
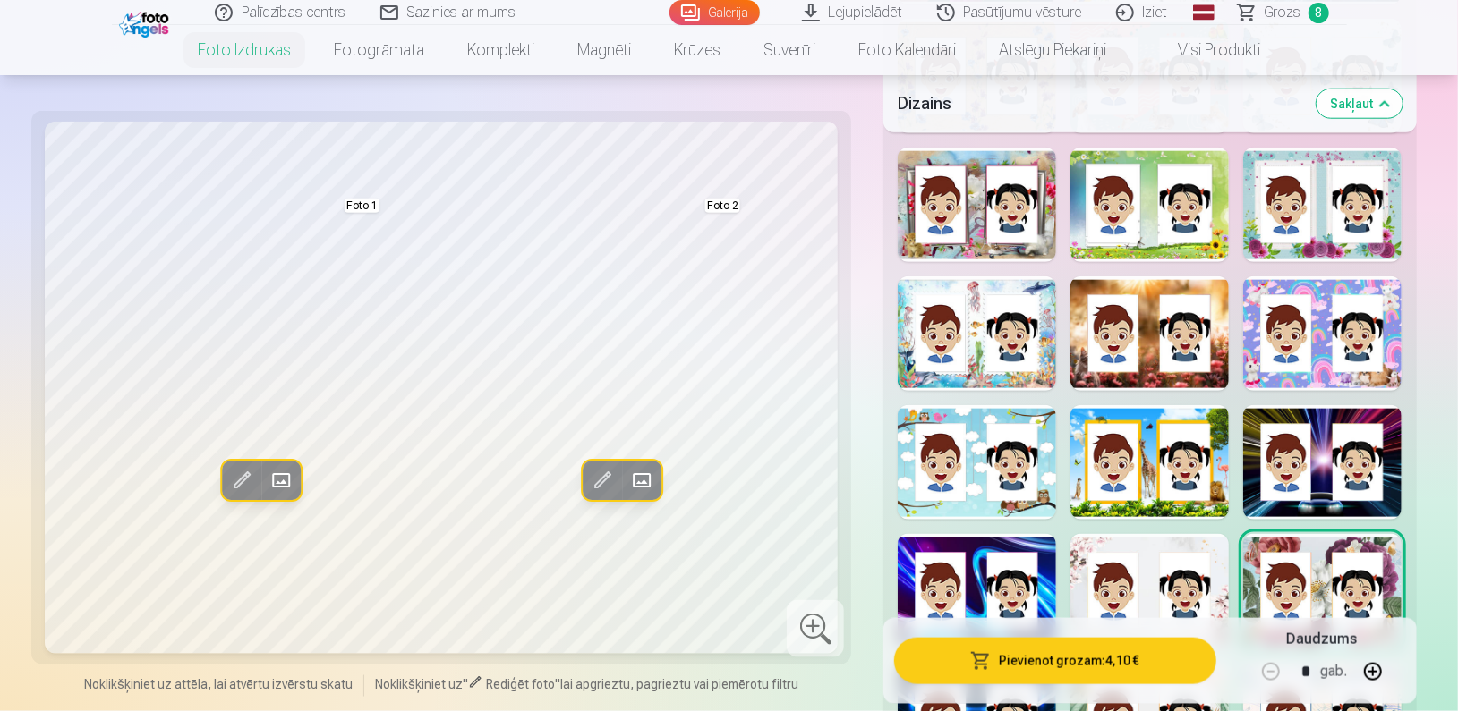
click at [1279, 509] on div at bounding box center [1322, 462] width 158 height 115
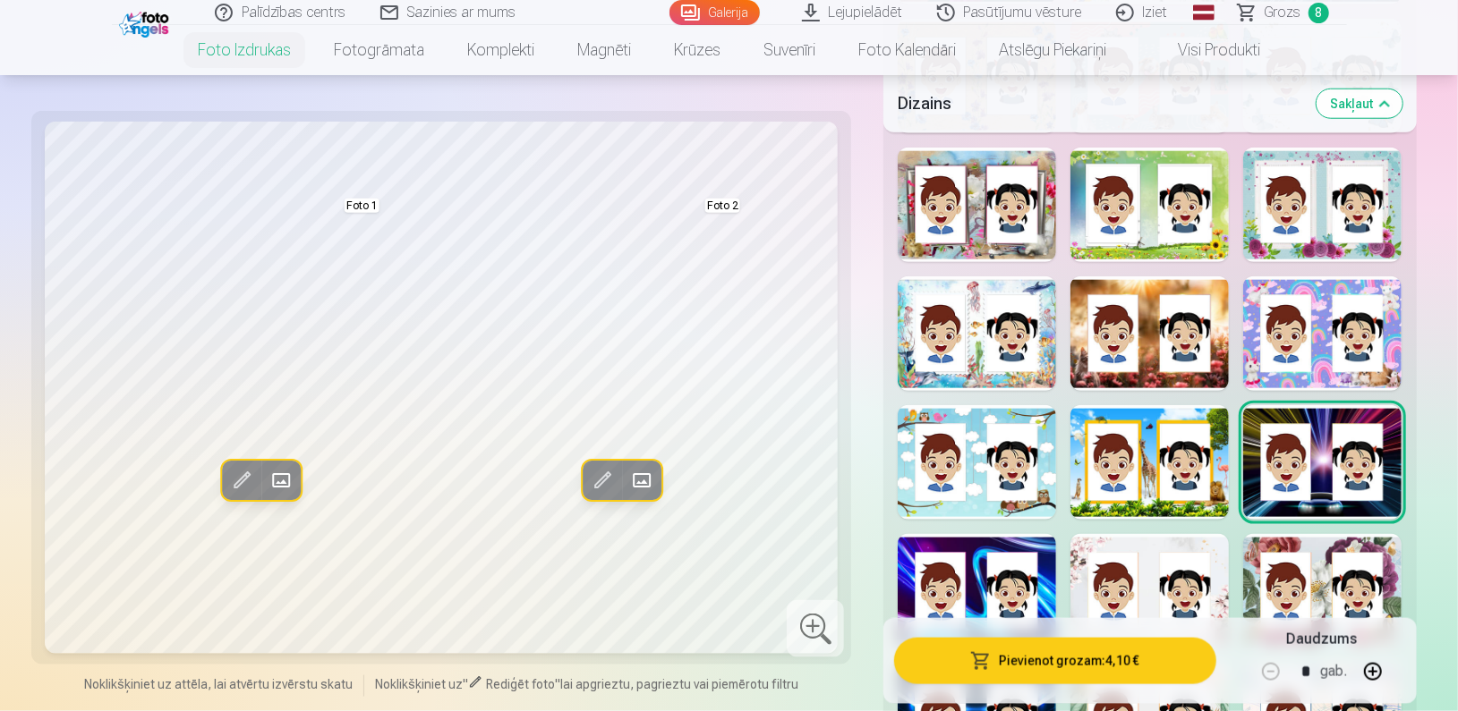
click at [1142, 506] on div at bounding box center [1149, 462] width 158 height 115
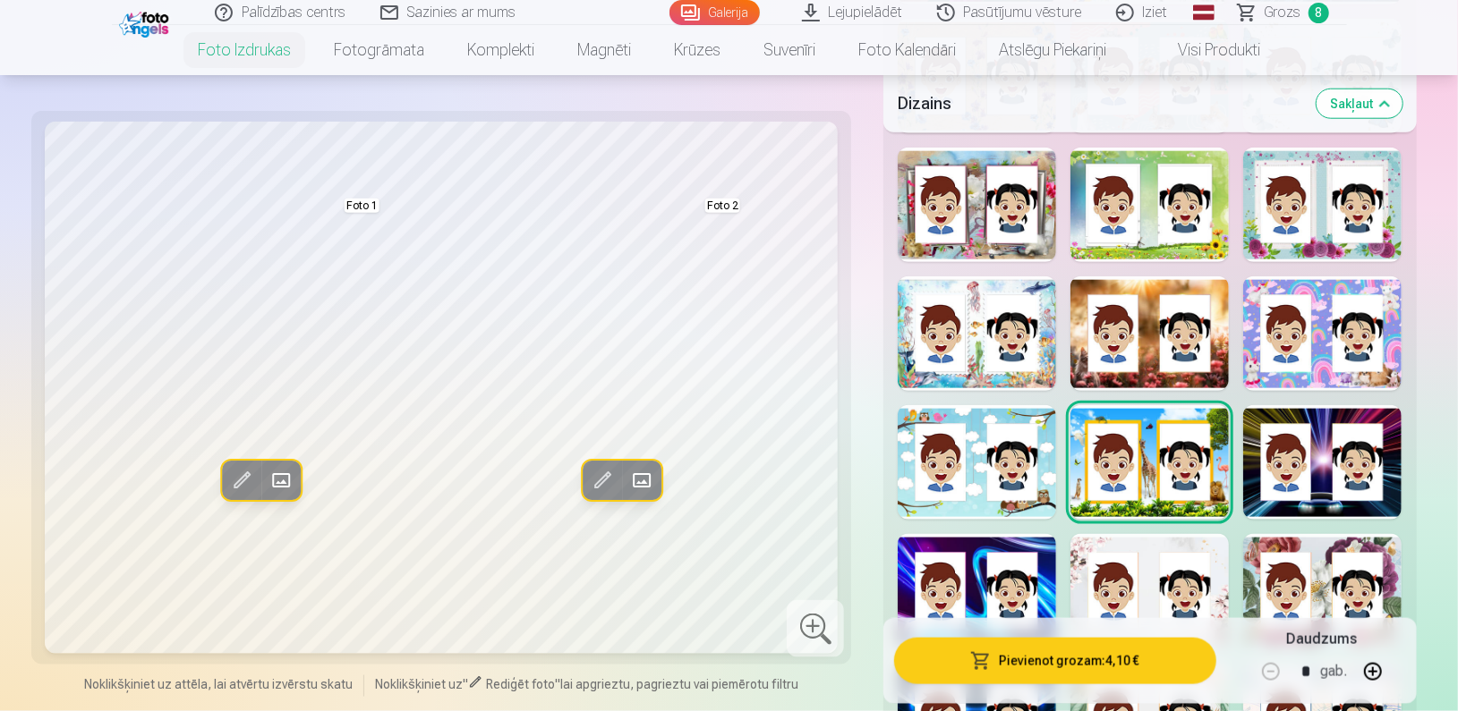
drag, startPoint x: 1142, startPoint y: 506, endPoint x: 1457, endPoint y: 318, distance: 367.2
click at [990, 255] on div at bounding box center [976, 205] width 158 height 115
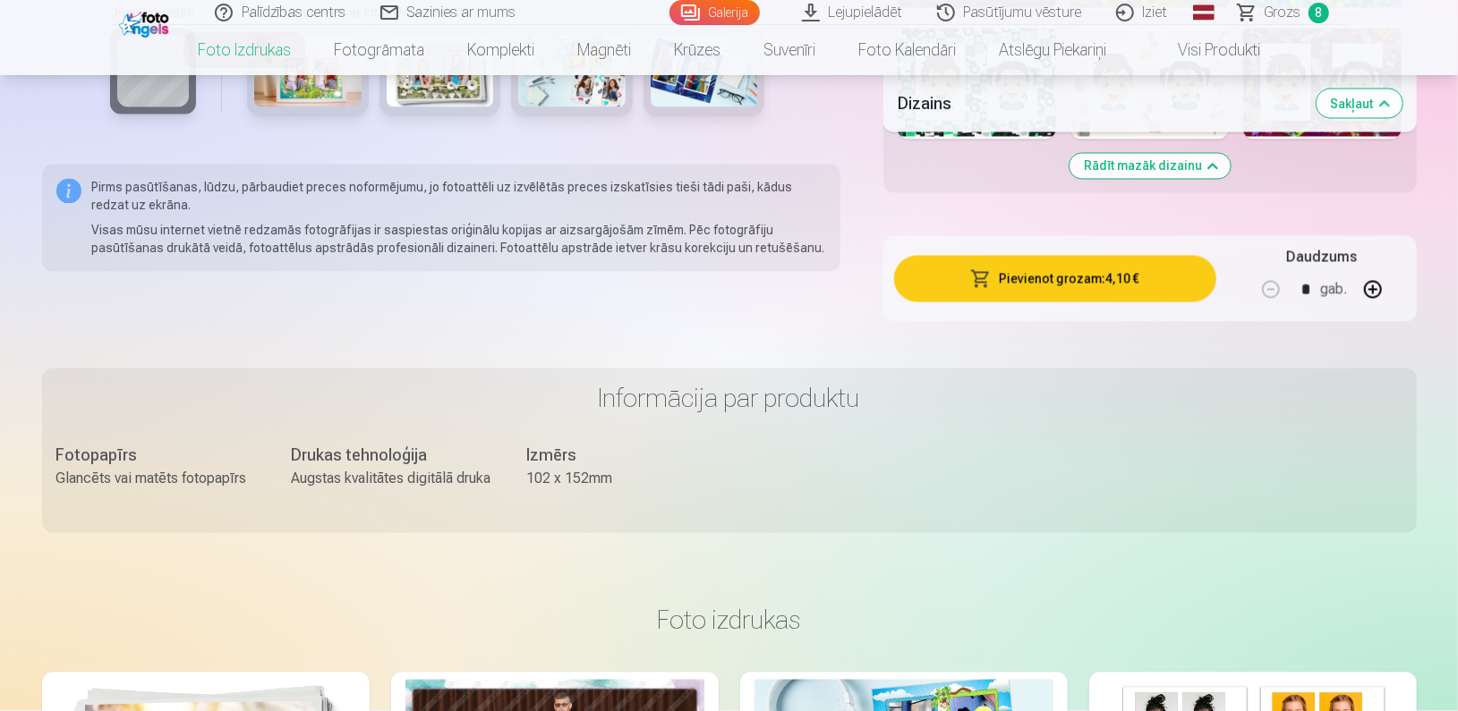
scroll to position [1670, 0]
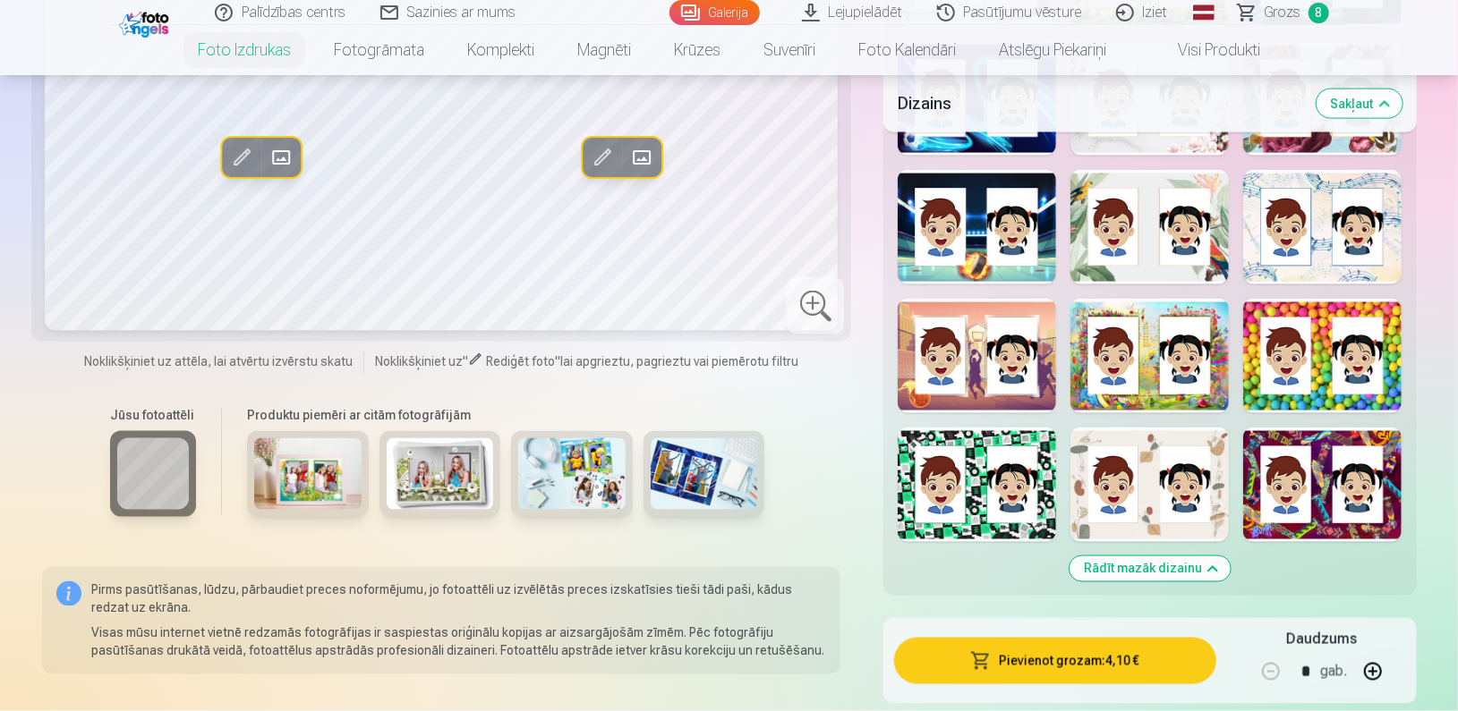
click at [1122, 383] on div at bounding box center [1149, 356] width 158 height 115
click at [1149, 506] on div at bounding box center [1149, 485] width 158 height 115
click at [1357, 266] on div at bounding box center [1322, 227] width 158 height 115
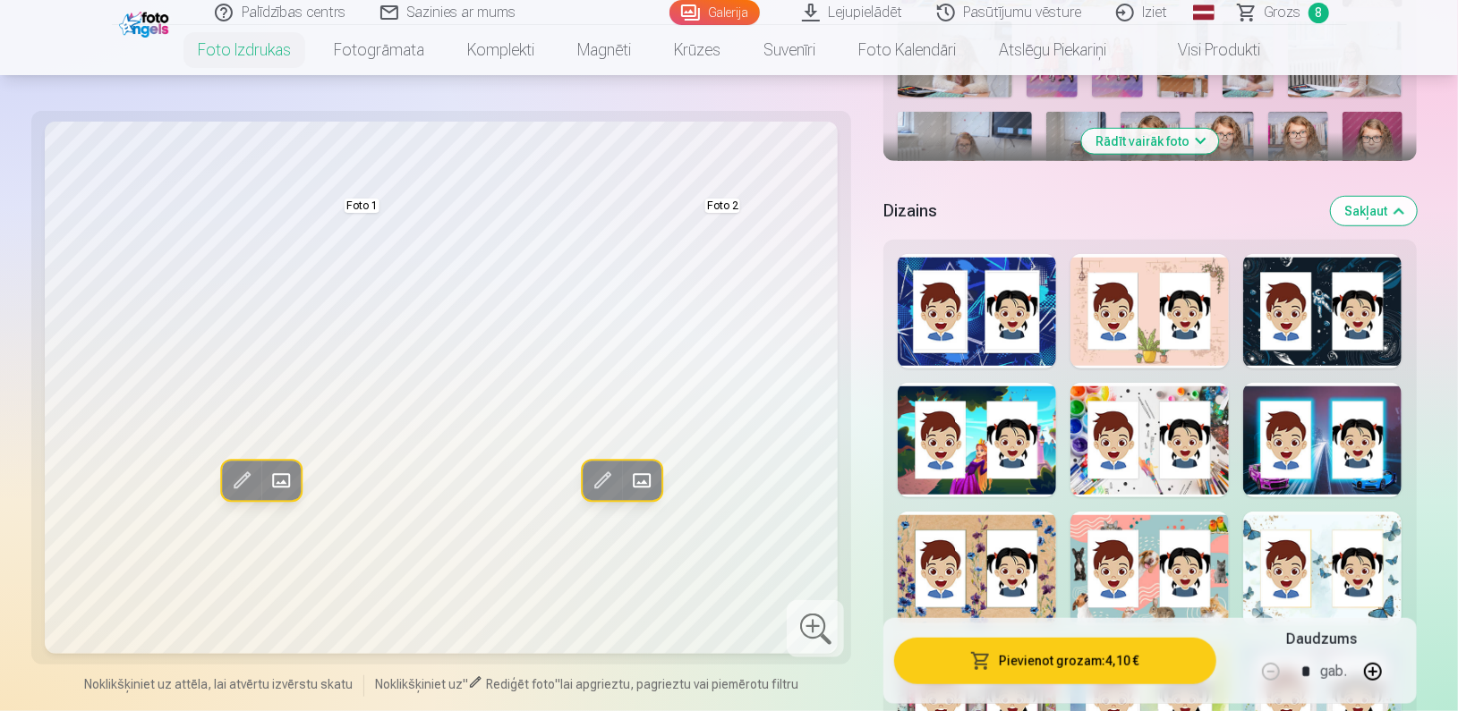
scroll to position [624, 0]
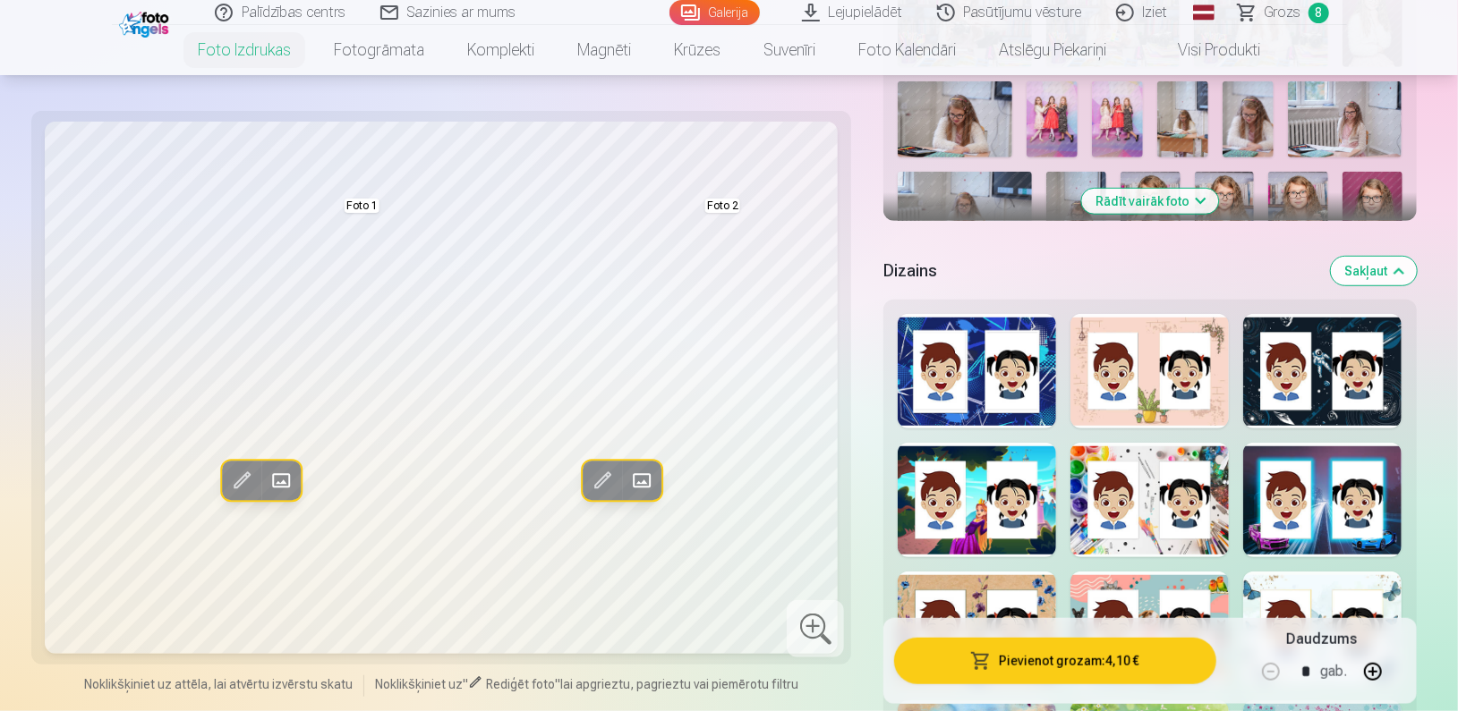
click at [1331, 468] on div at bounding box center [1322, 500] width 158 height 115
click at [1090, 541] on div at bounding box center [1149, 500] width 158 height 115
click at [967, 381] on div at bounding box center [976, 371] width 158 height 115
click at [1342, 418] on div at bounding box center [1322, 371] width 158 height 115
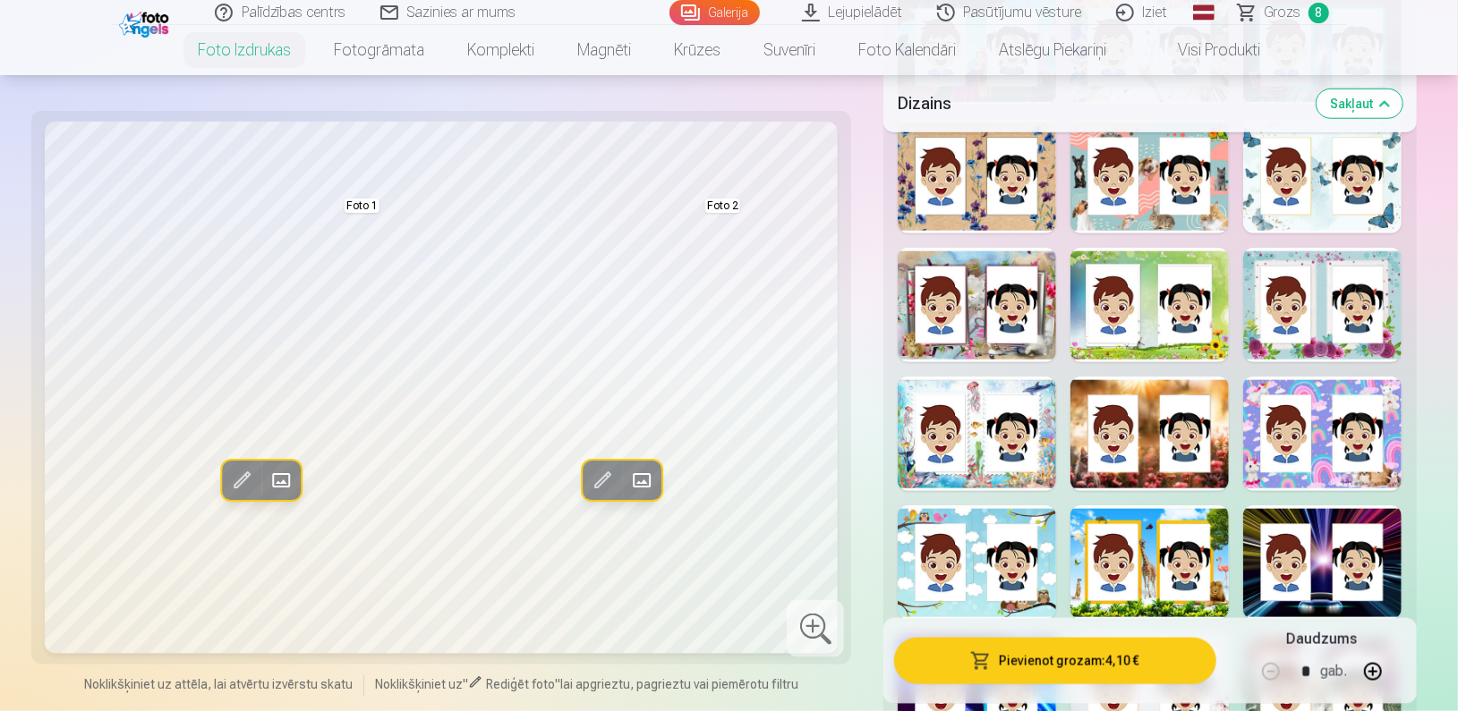
scroll to position [1317, 0]
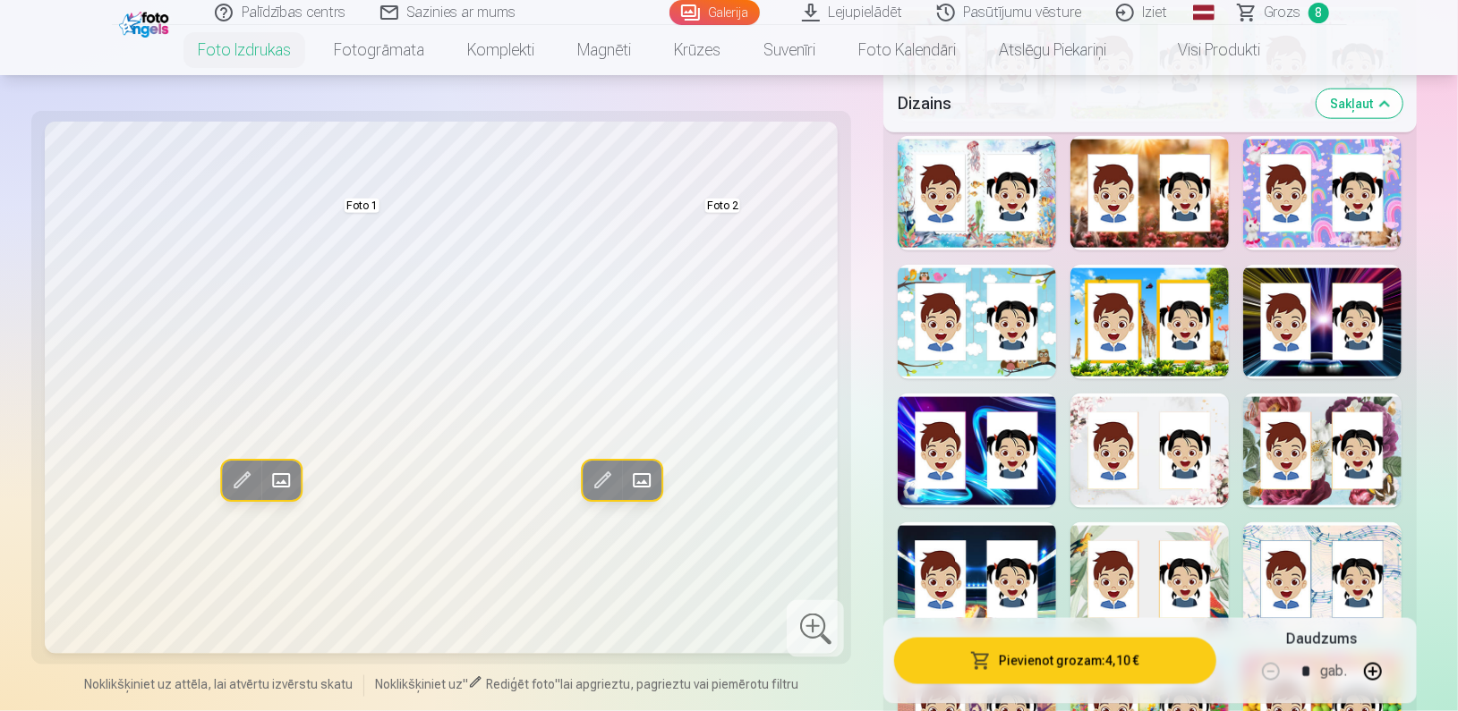
click at [1149, 283] on div at bounding box center [1149, 322] width 158 height 115
click at [977, 561] on div at bounding box center [976, 580] width 158 height 115
click at [1163, 550] on div at bounding box center [1149, 580] width 158 height 115
click at [1364, 532] on div at bounding box center [1322, 580] width 158 height 115
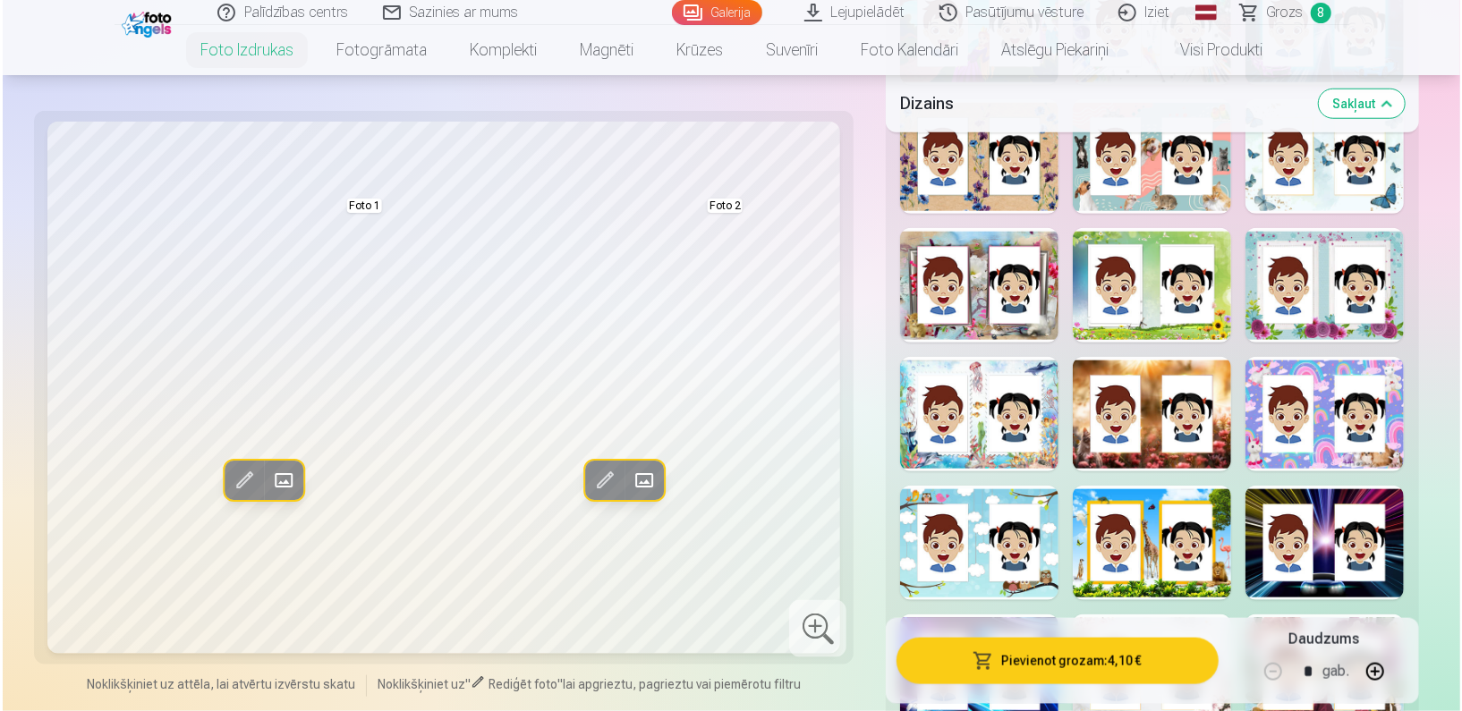
scroll to position [1048, 0]
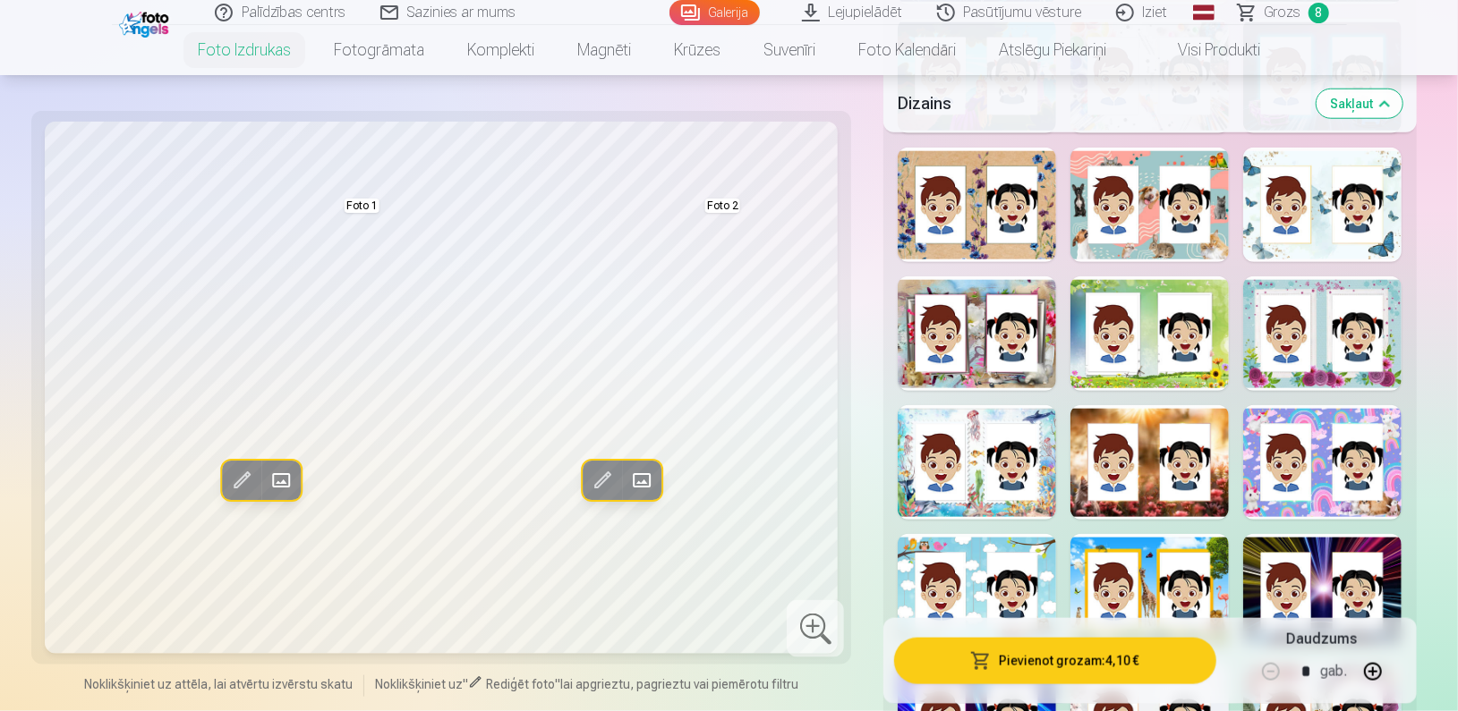
click at [285, 476] on span at bounding box center [281, 480] width 29 height 29
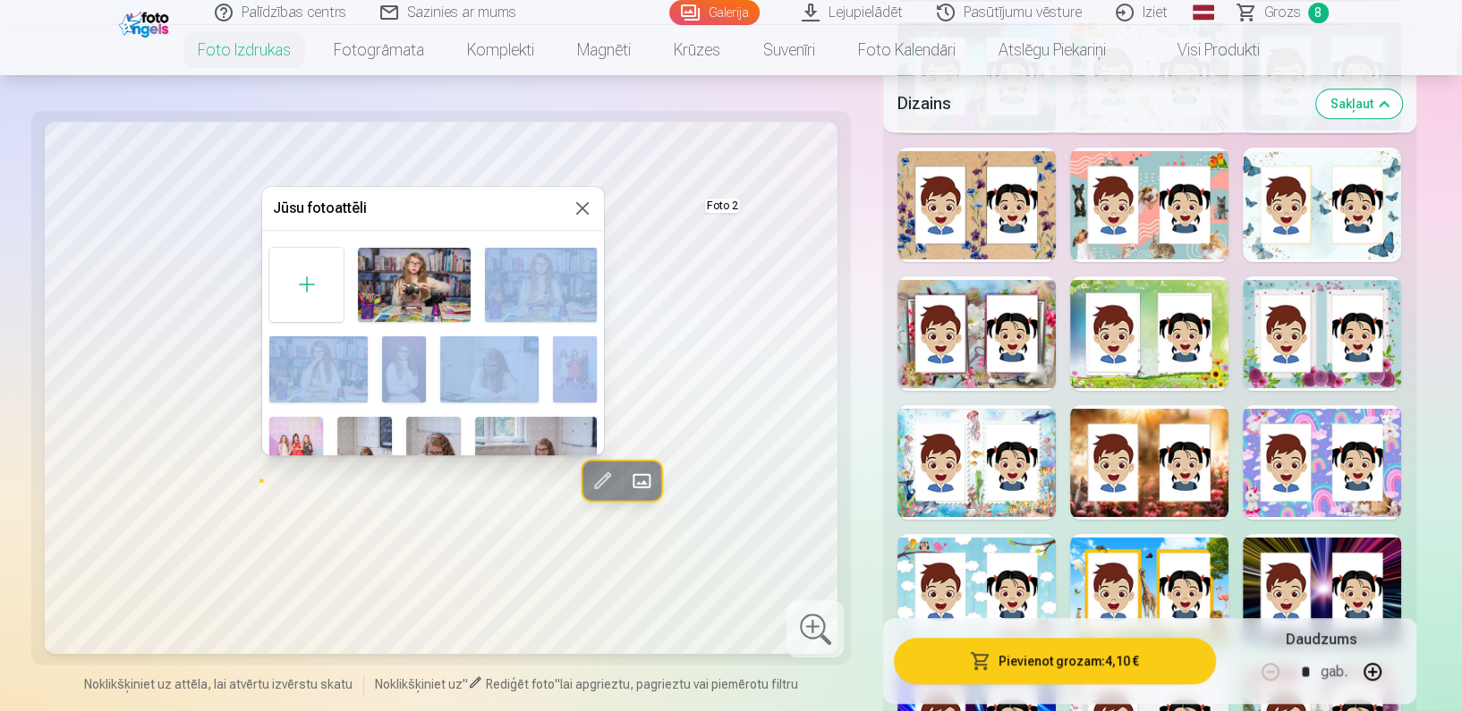
drag, startPoint x: 597, startPoint y: 236, endPoint x: 549, endPoint y: 389, distance: 160.2
click at [549, 389] on div "Jūsu fotoattēli Foto 1" at bounding box center [433, 321] width 342 height 268
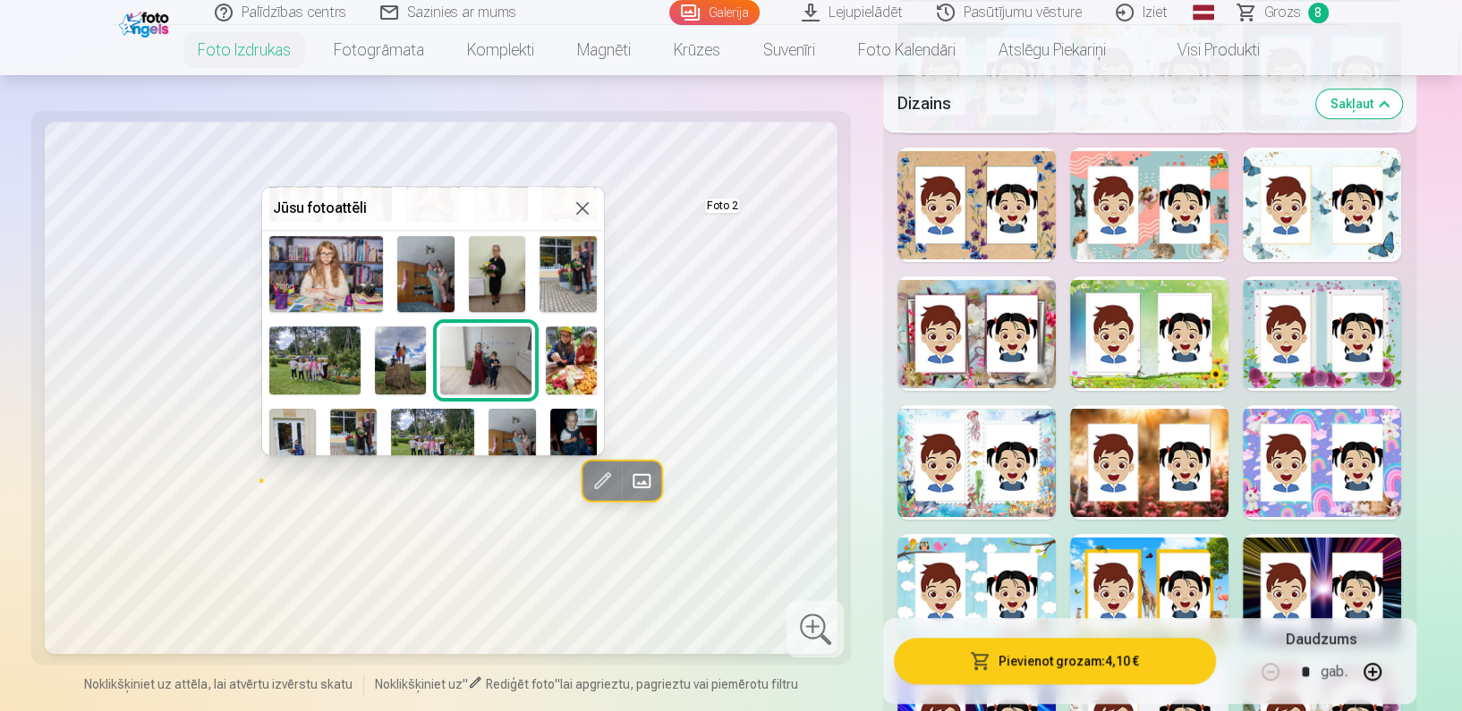
scroll to position [616, 0]
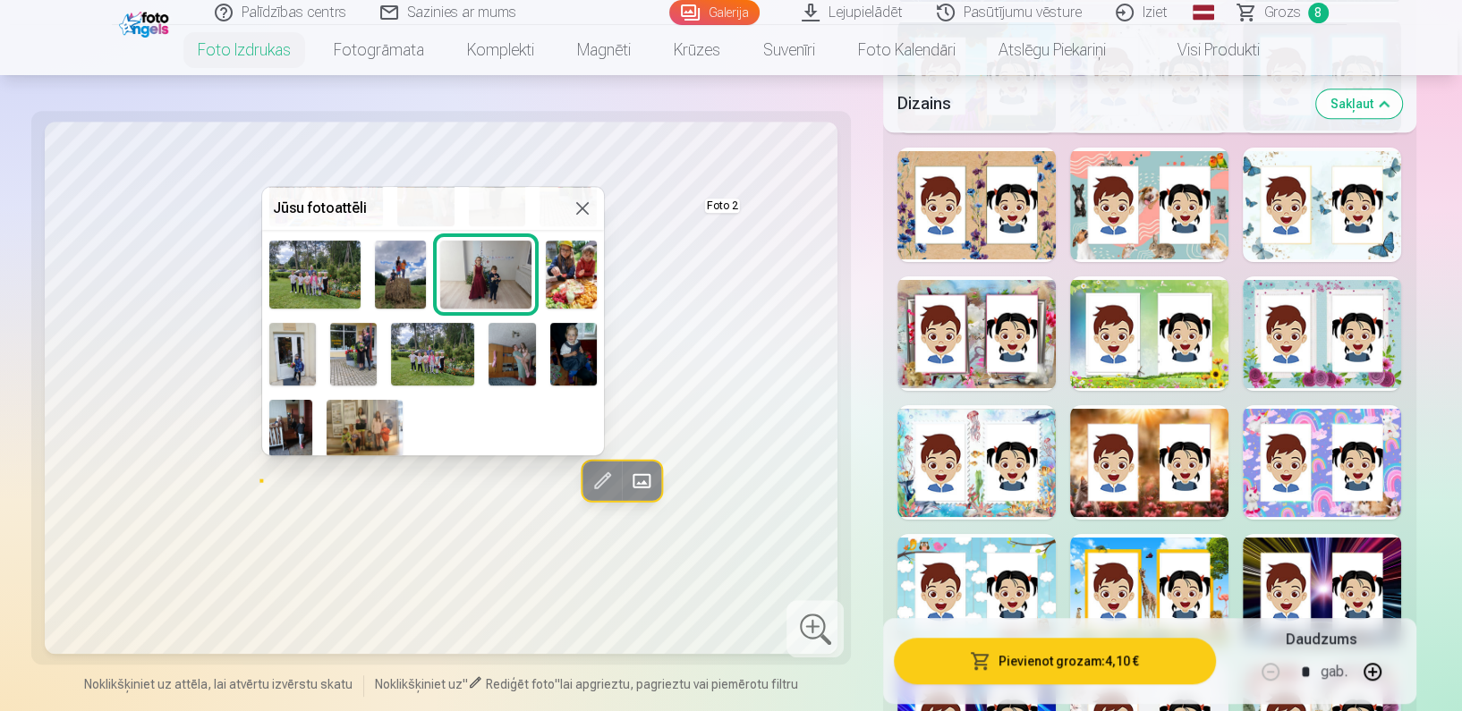
click at [393, 272] on img at bounding box center [400, 275] width 51 height 68
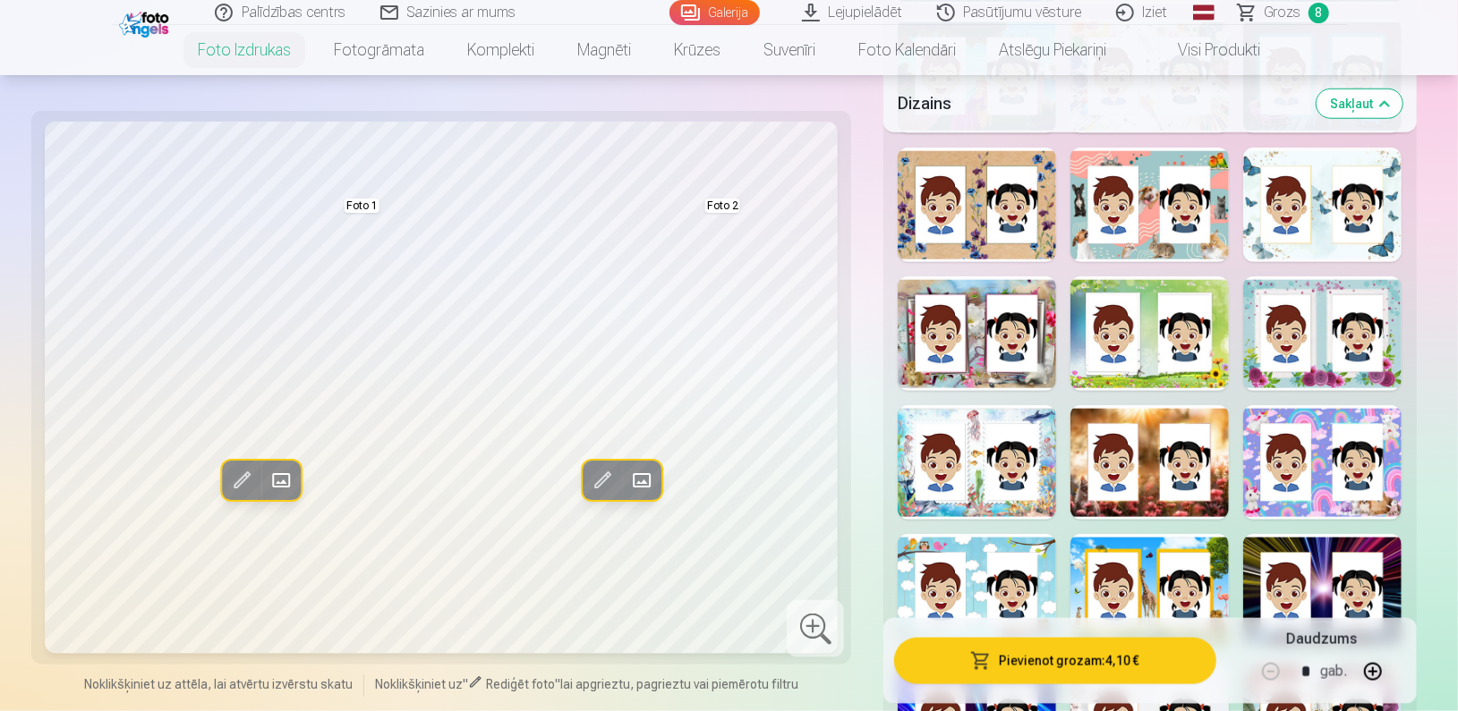
click at [283, 477] on span at bounding box center [281, 480] width 29 height 29
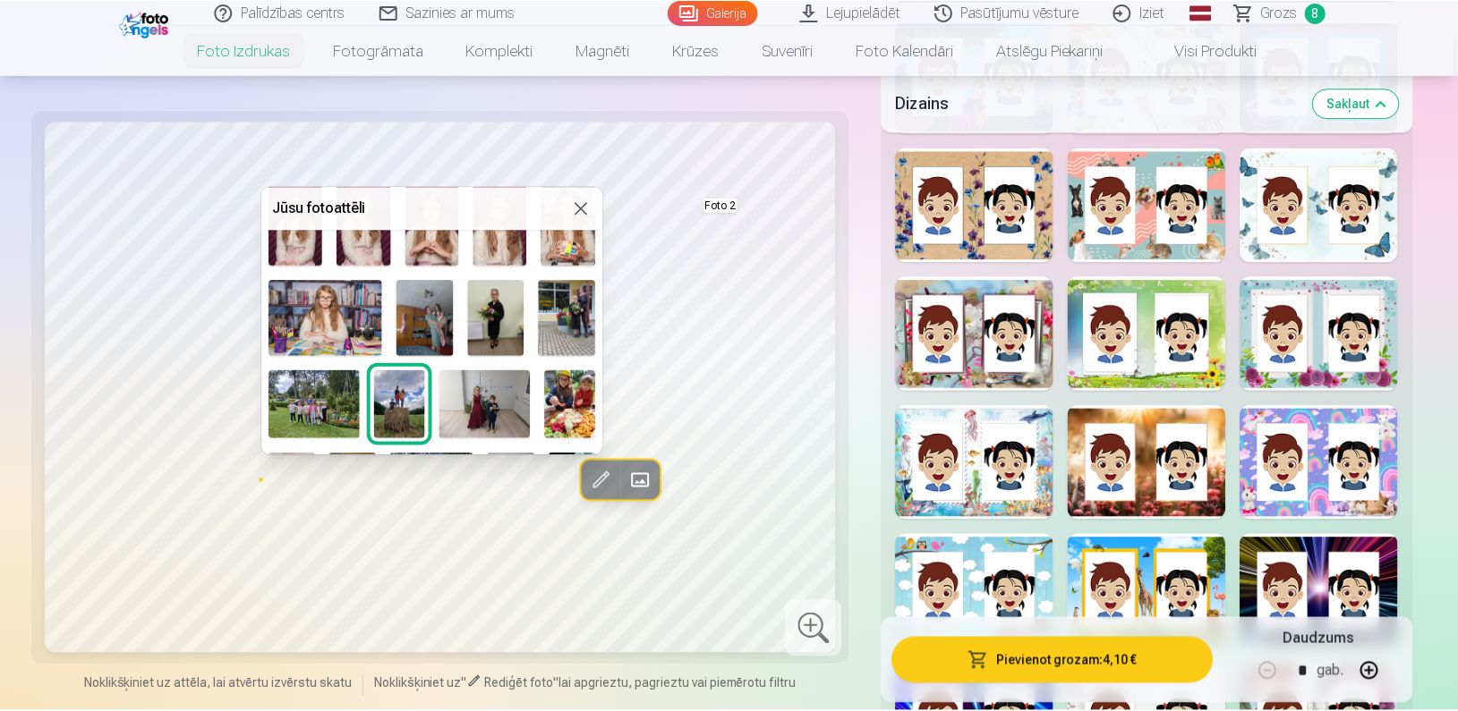
scroll to position [555, 0]
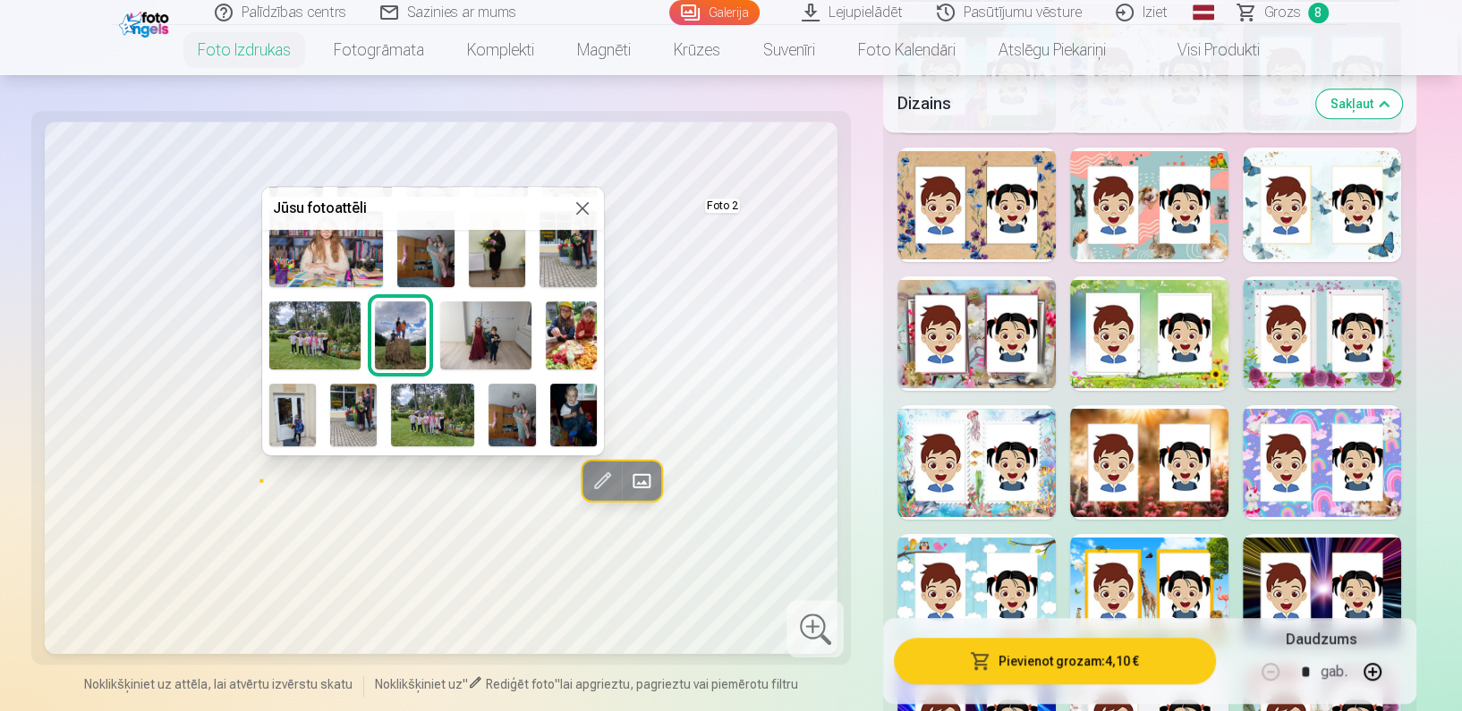
click at [436, 258] on img at bounding box center [425, 249] width 57 height 76
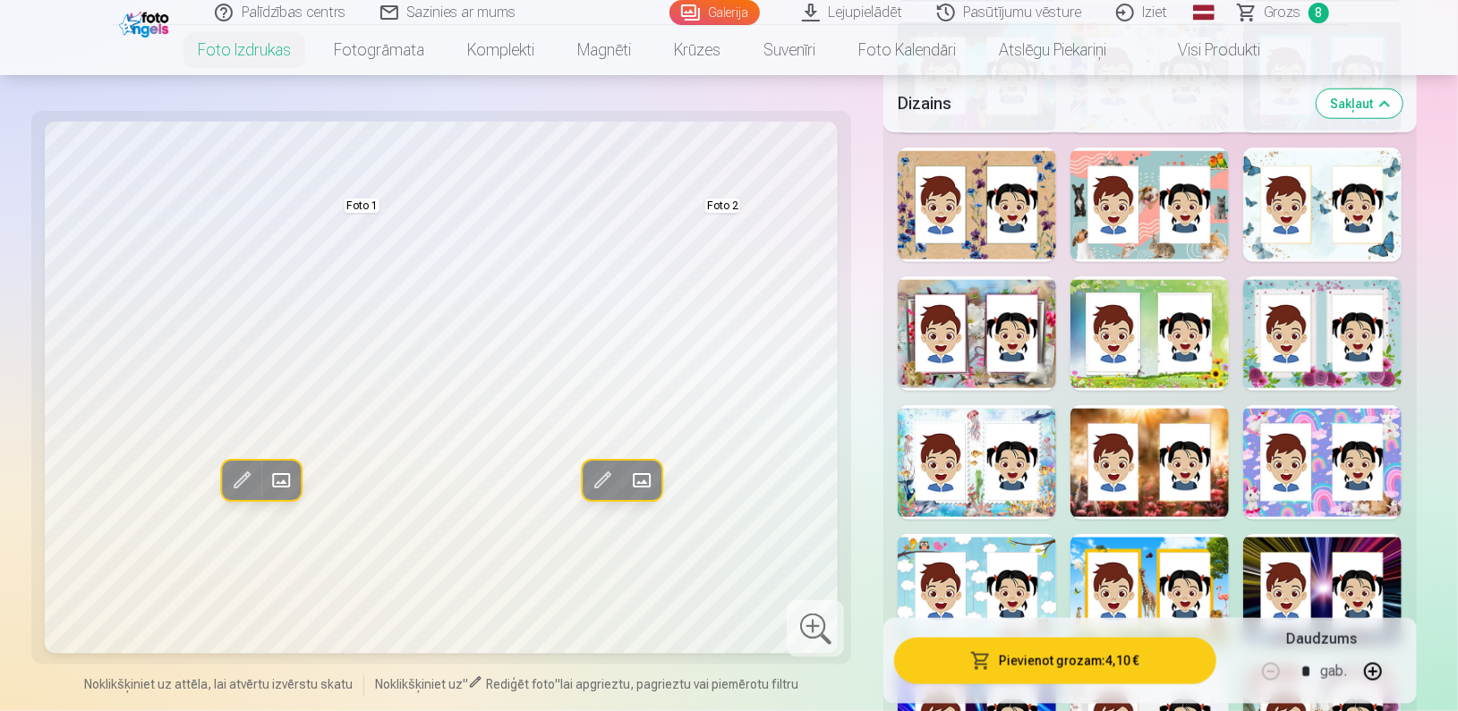
click at [1117, 238] on div at bounding box center [1149, 205] width 158 height 115
click at [1316, 251] on div at bounding box center [1322, 205] width 158 height 115
click at [1314, 351] on div at bounding box center [1322, 333] width 158 height 115
click at [1220, 49] on link "Visi produkti" at bounding box center [1204, 50] width 154 height 50
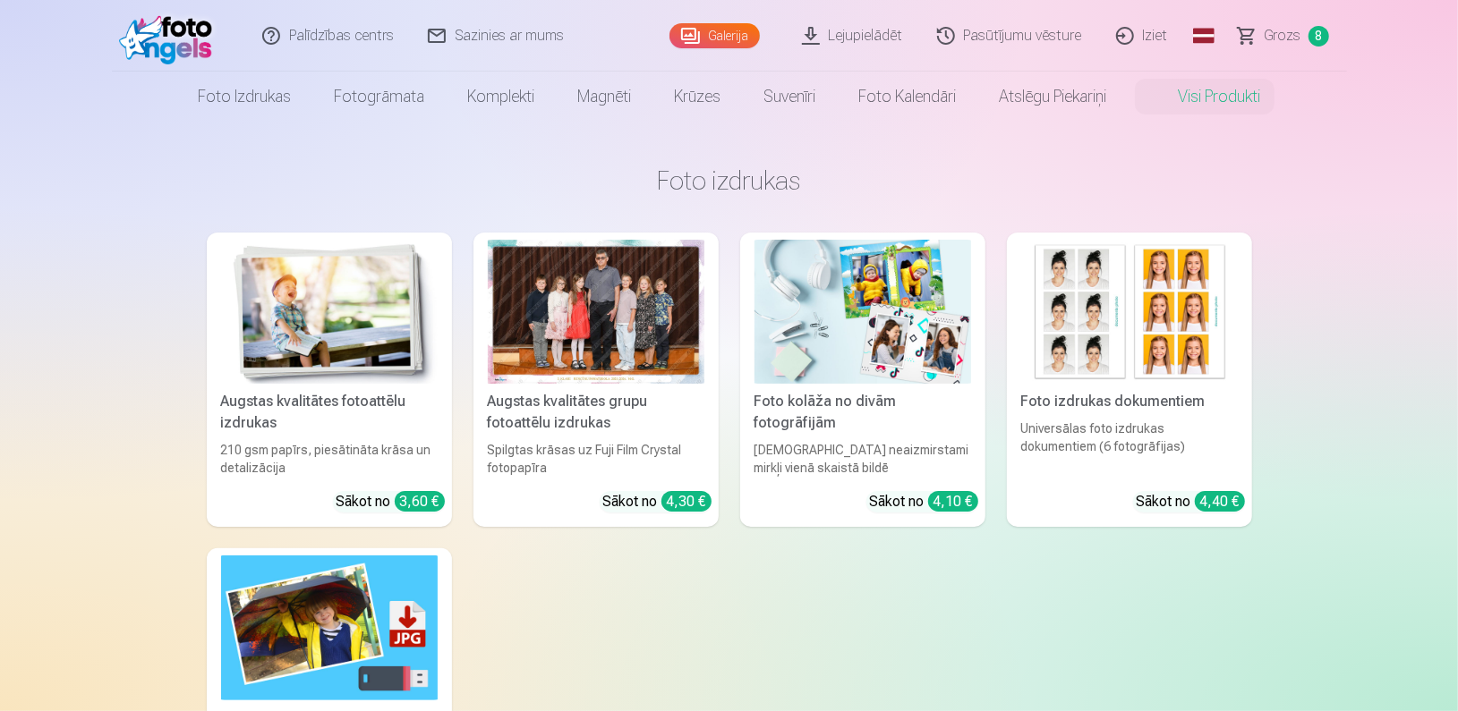
click at [326, 392] on div "Augstas kvalitātes fotoattēlu izdrukas" at bounding box center [329, 412] width 231 height 43
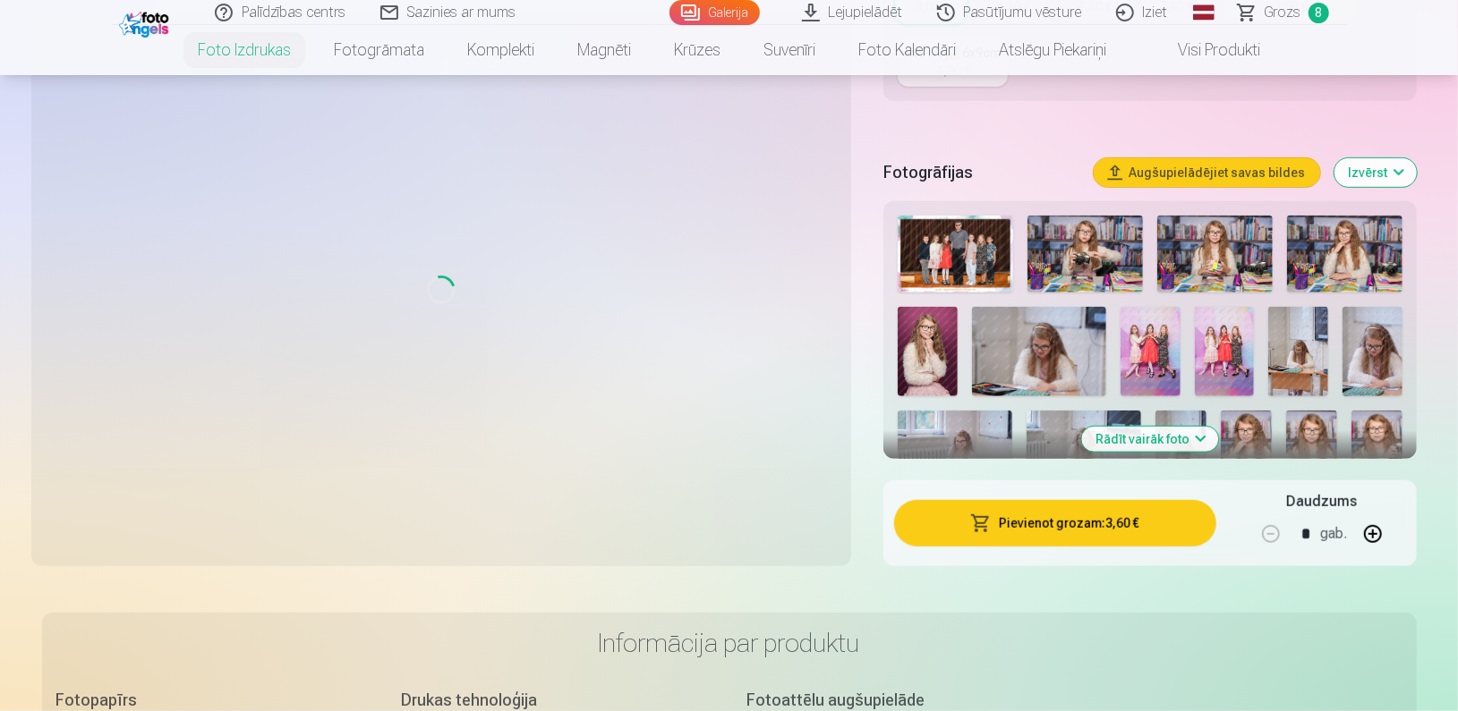
scroll to position [435, 0]
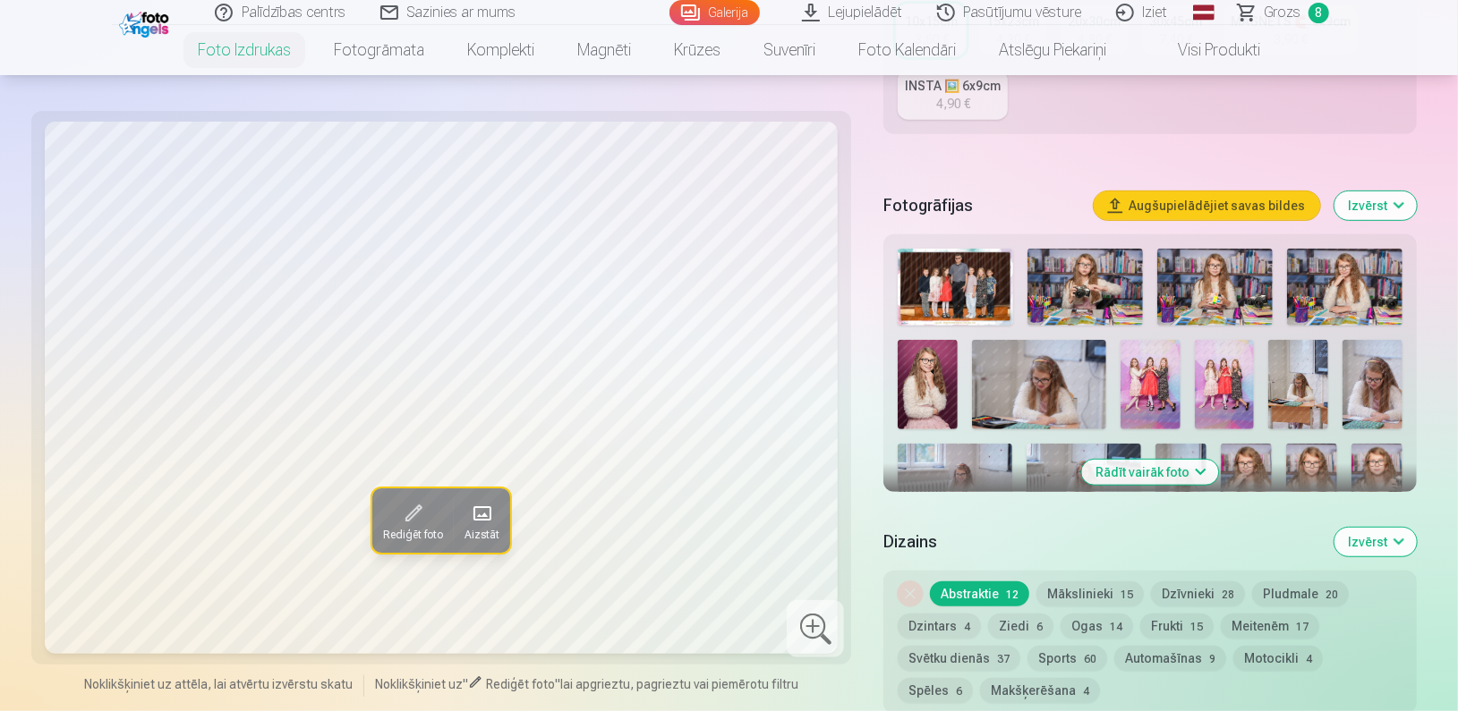
click at [1195, 465] on button "Rādīt vairāk foto" at bounding box center [1149, 472] width 137 height 25
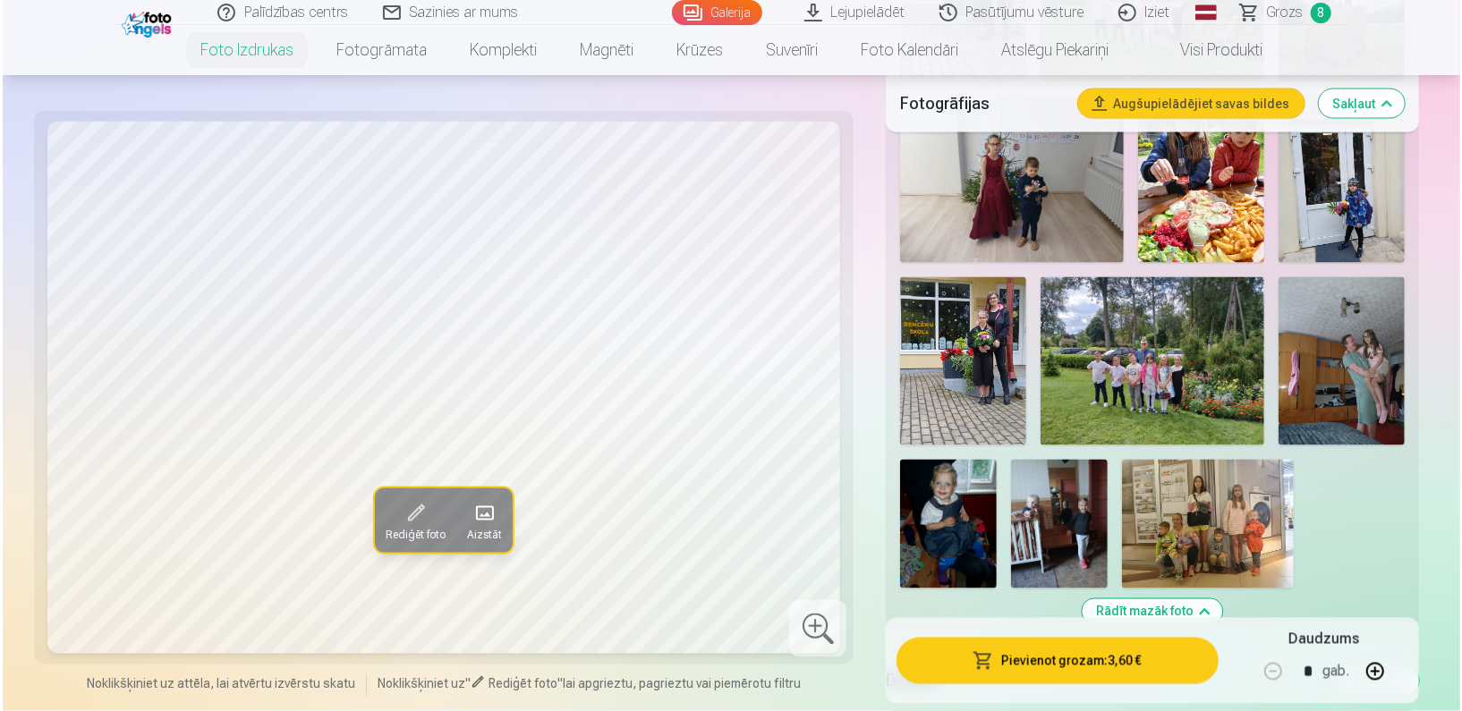
scroll to position [1998, 0]
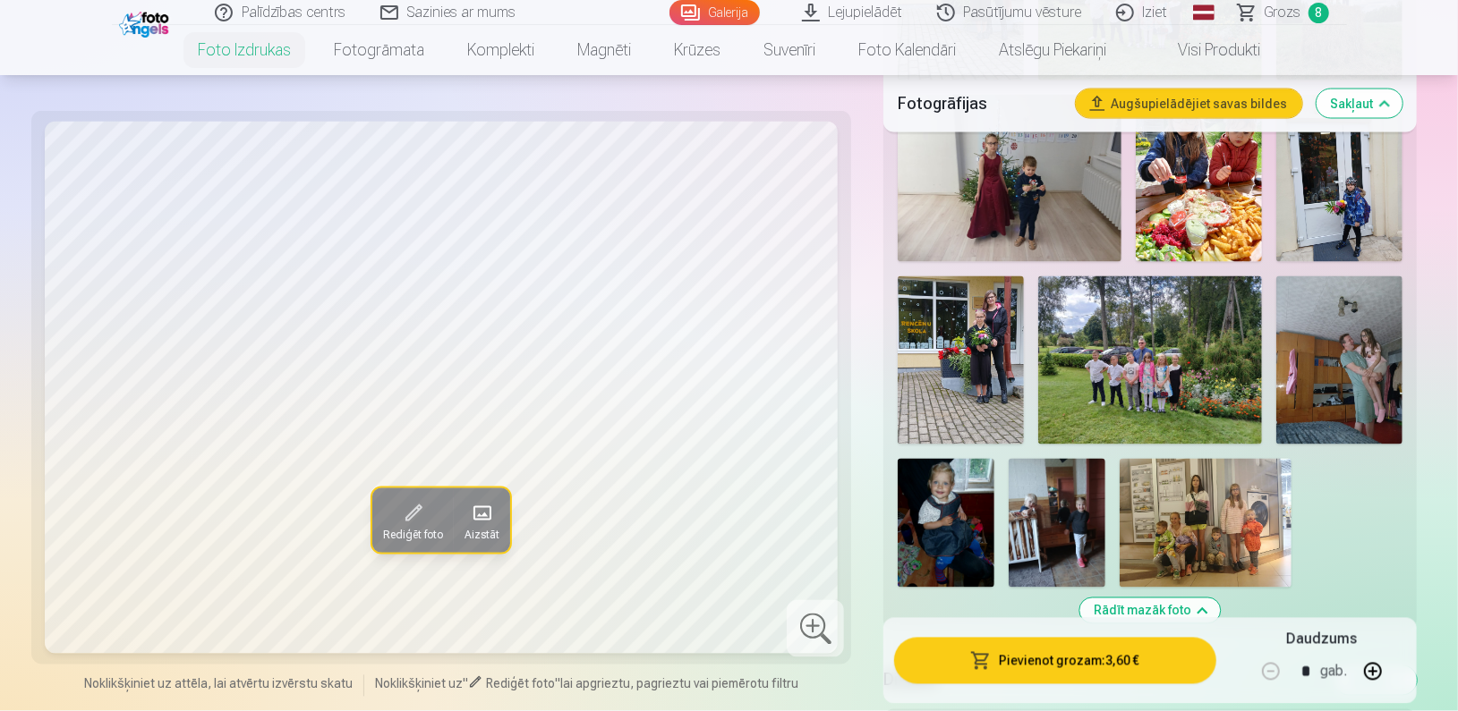
click at [1209, 554] on img at bounding box center [1205, 523] width 172 height 129
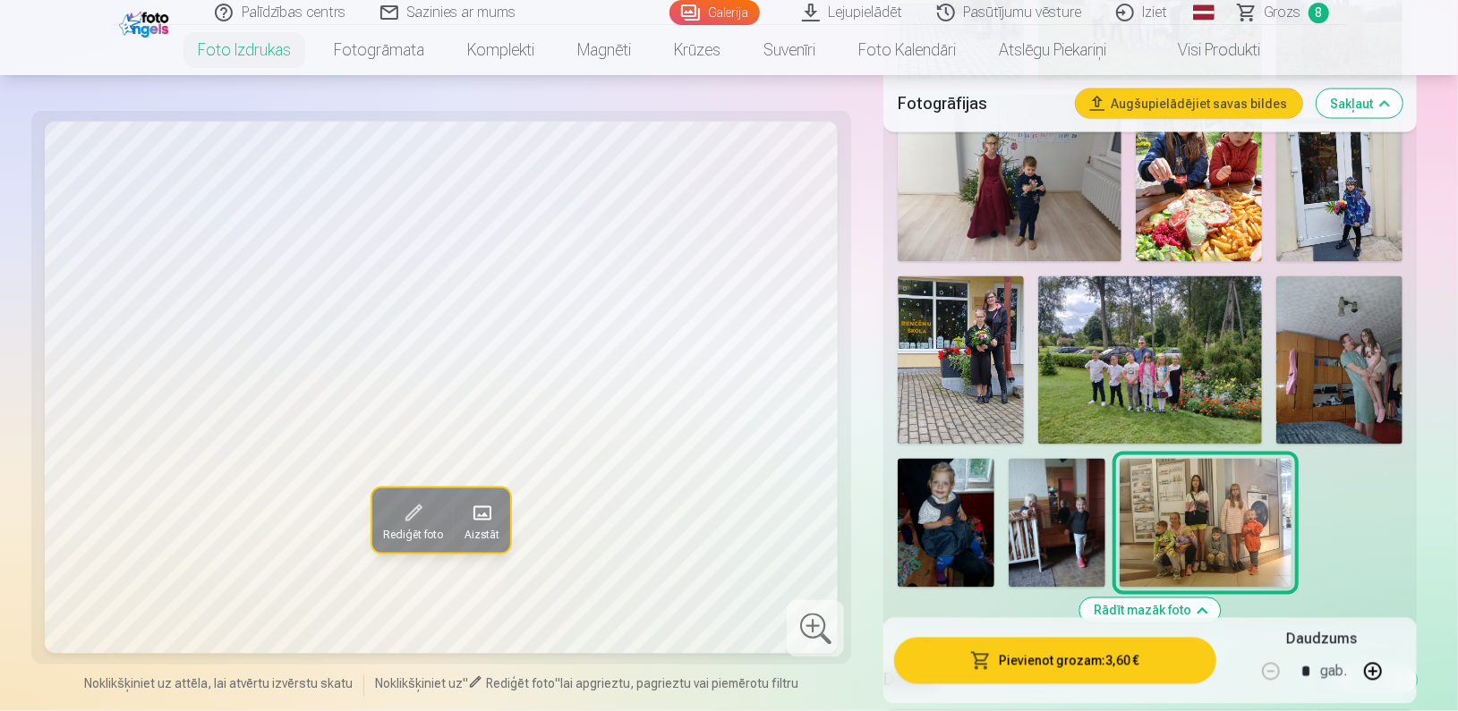
click at [1086, 675] on button "Pievienot grozam : 3,60 €" at bounding box center [1054, 661] width 321 height 47
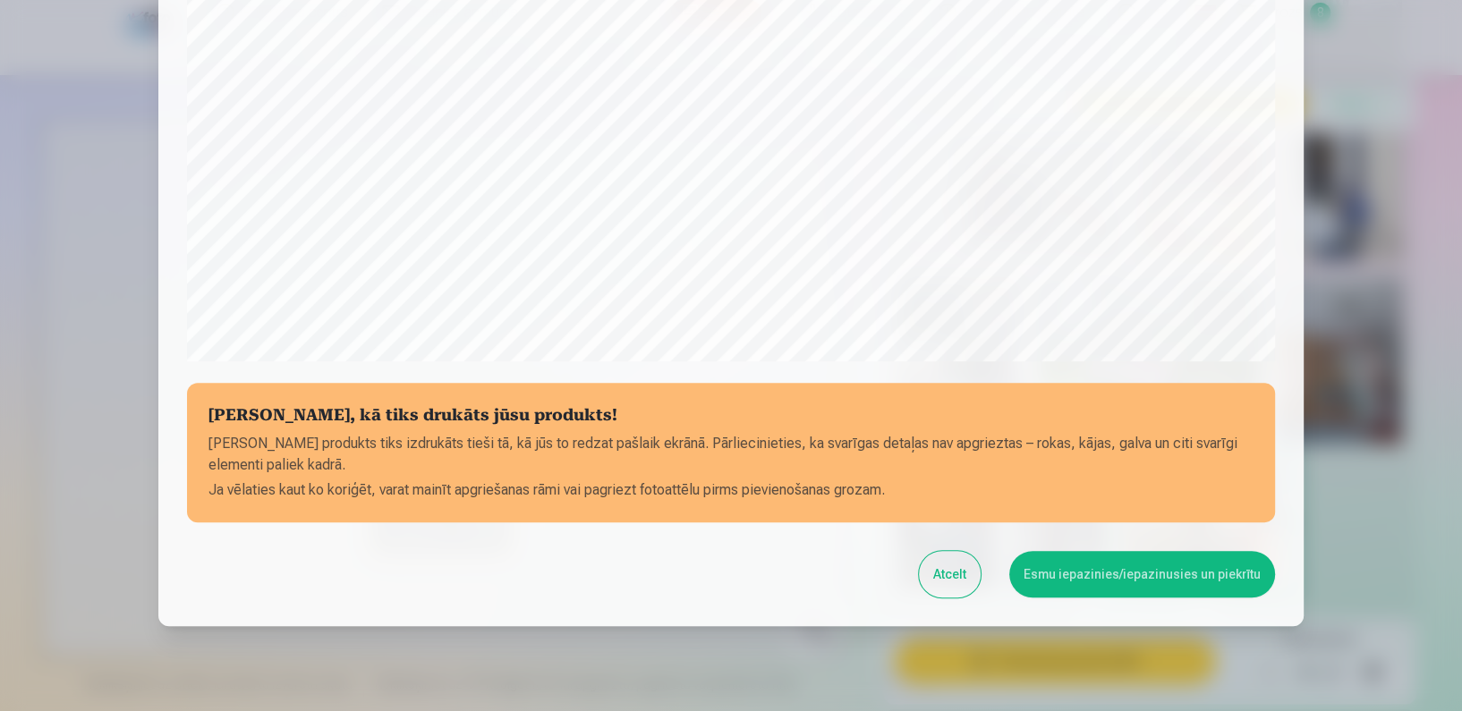
scroll to position [577, 0]
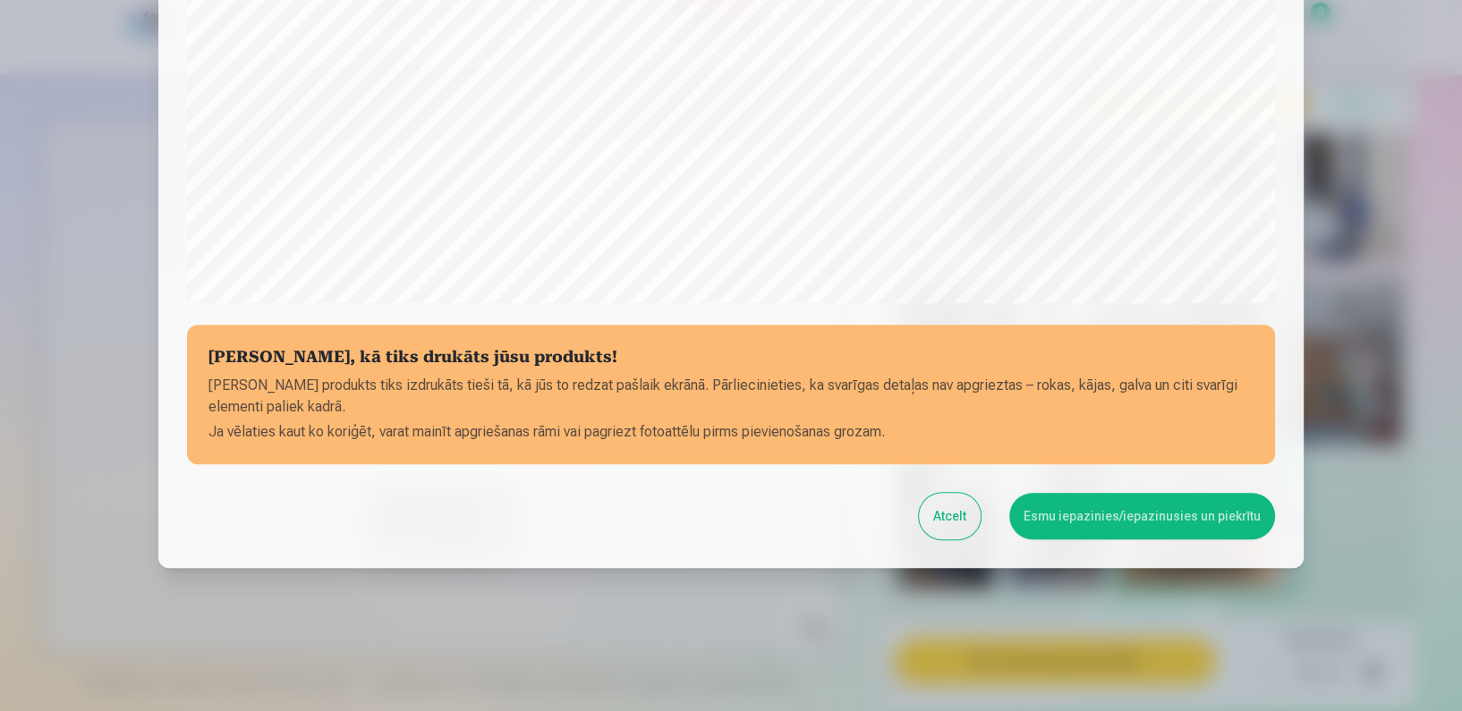
click at [1113, 514] on button "Esmu iepazinies/iepazinusies un piekrītu" at bounding box center [1142, 516] width 266 height 47
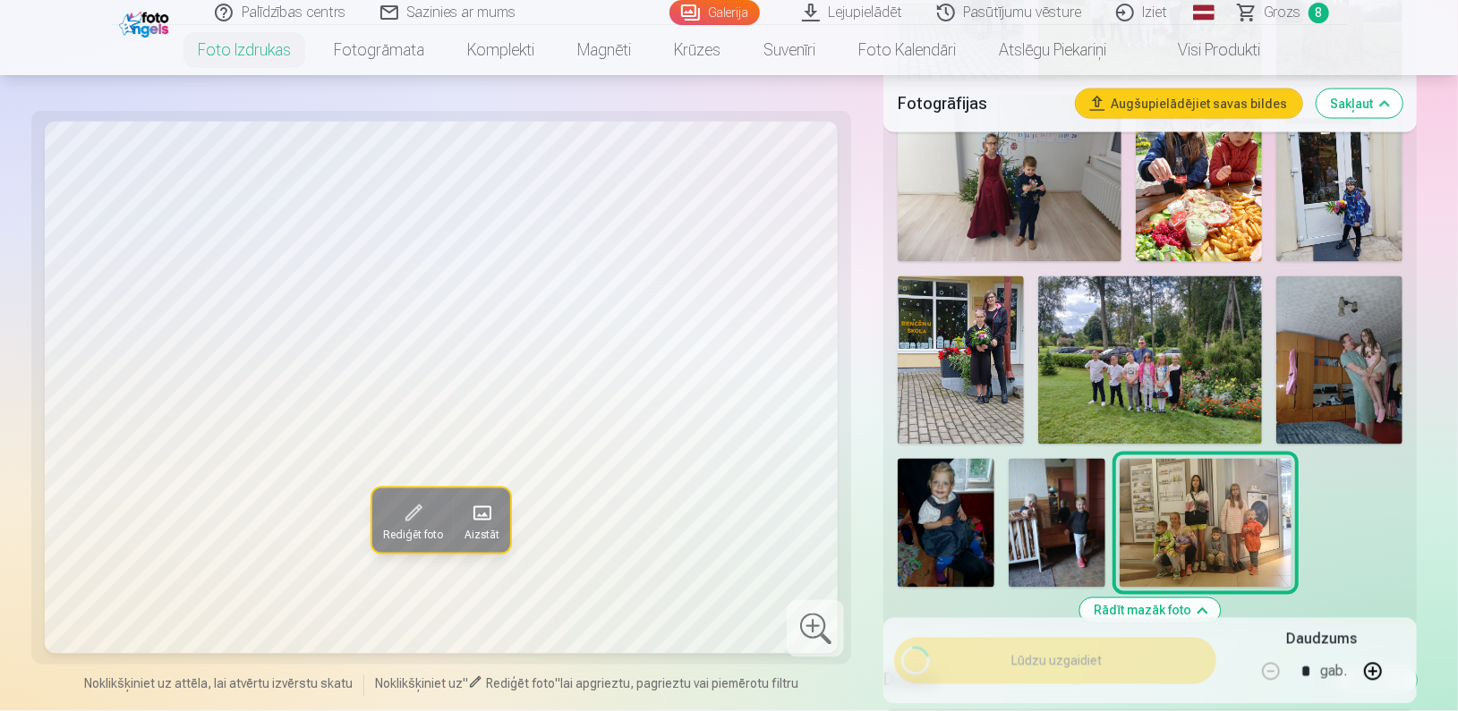
click at [1142, 326] on img at bounding box center [1150, 359] width 224 height 167
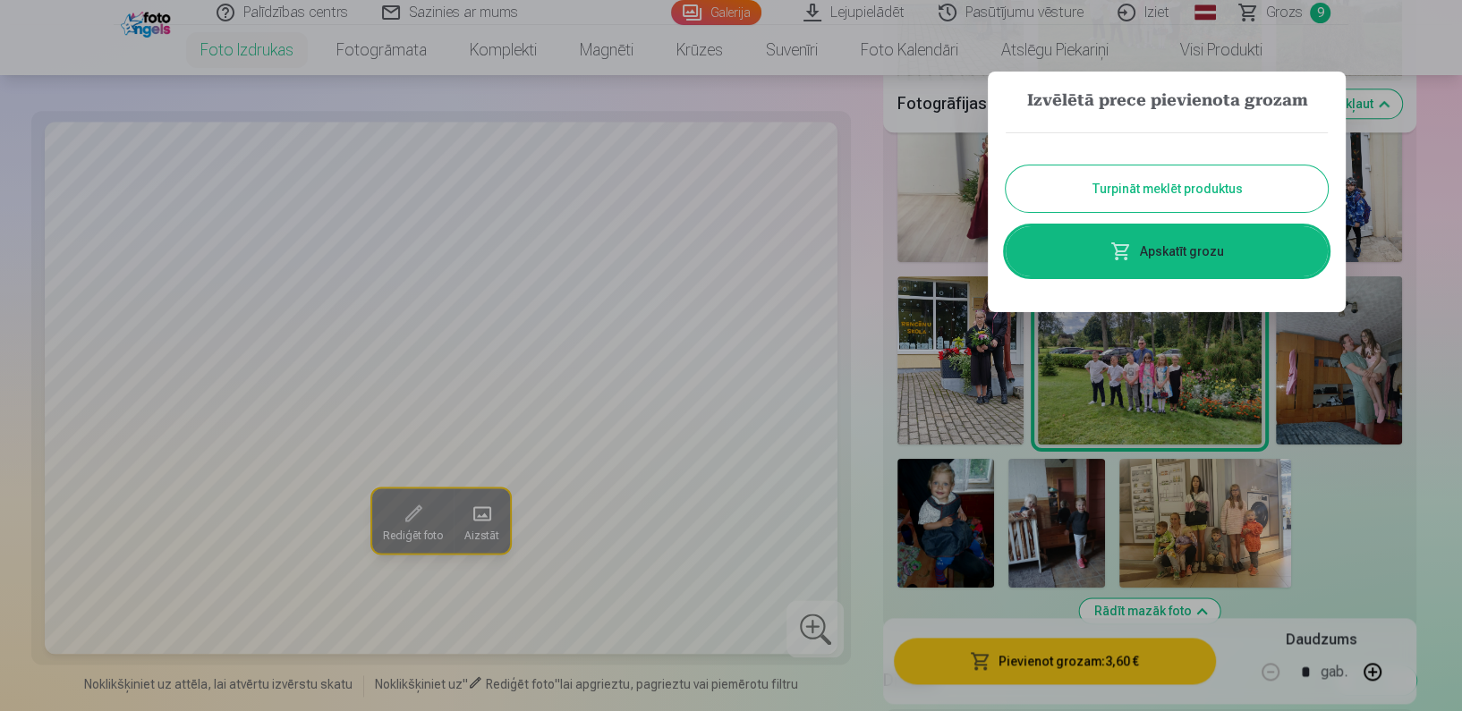
click at [1064, 198] on button "Turpināt meklēt produktus" at bounding box center [1167, 189] width 322 height 47
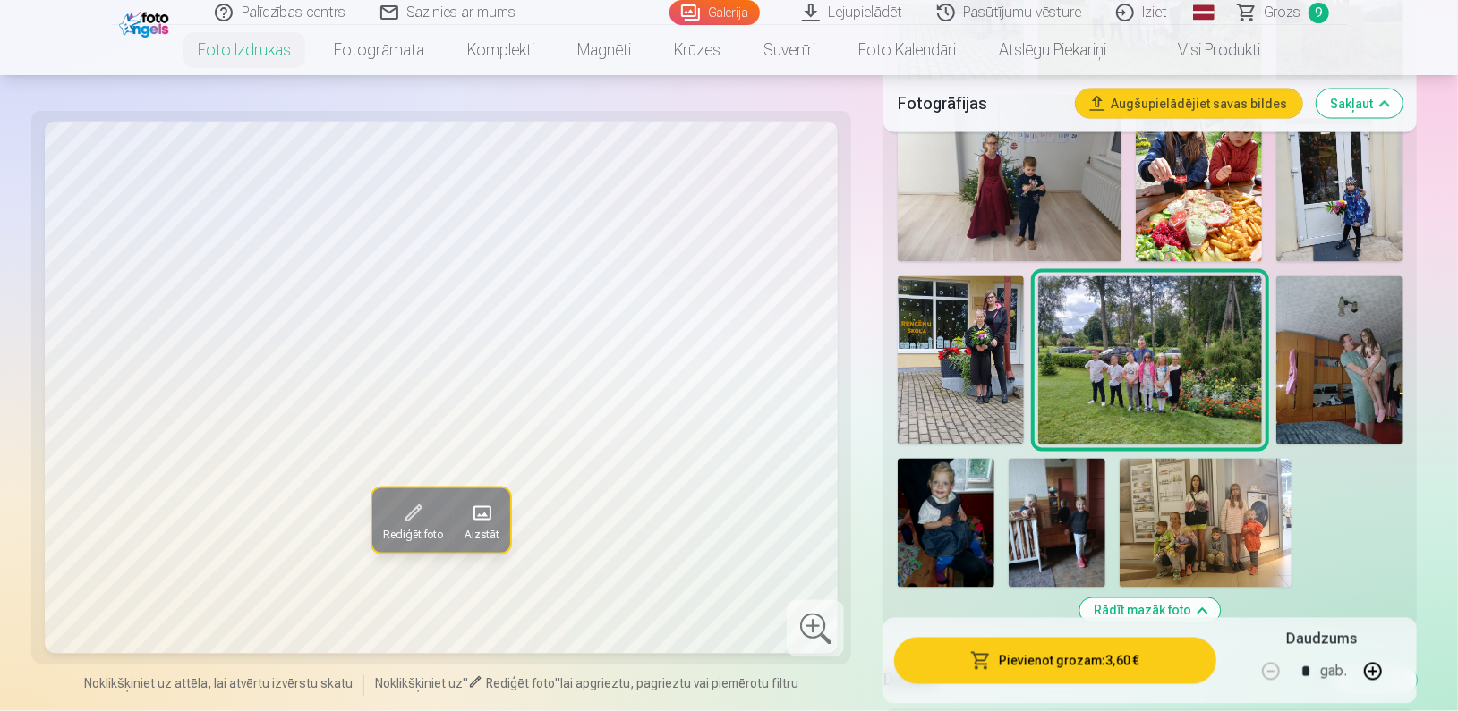
click at [986, 649] on button "Pievienot grozam : 3,60 €" at bounding box center [1054, 661] width 321 height 47
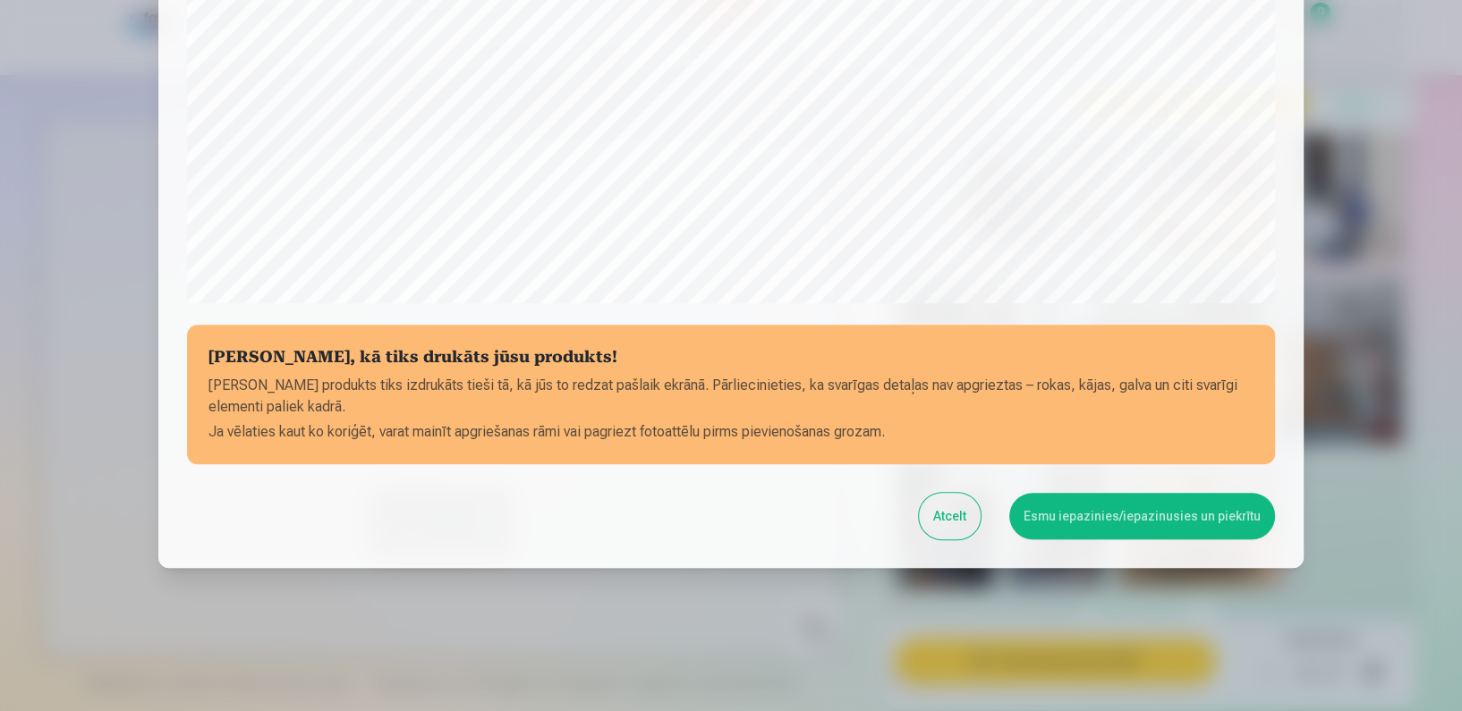
click at [1126, 525] on button "Esmu iepazinies/iepazinusies un piekrītu" at bounding box center [1142, 516] width 266 height 47
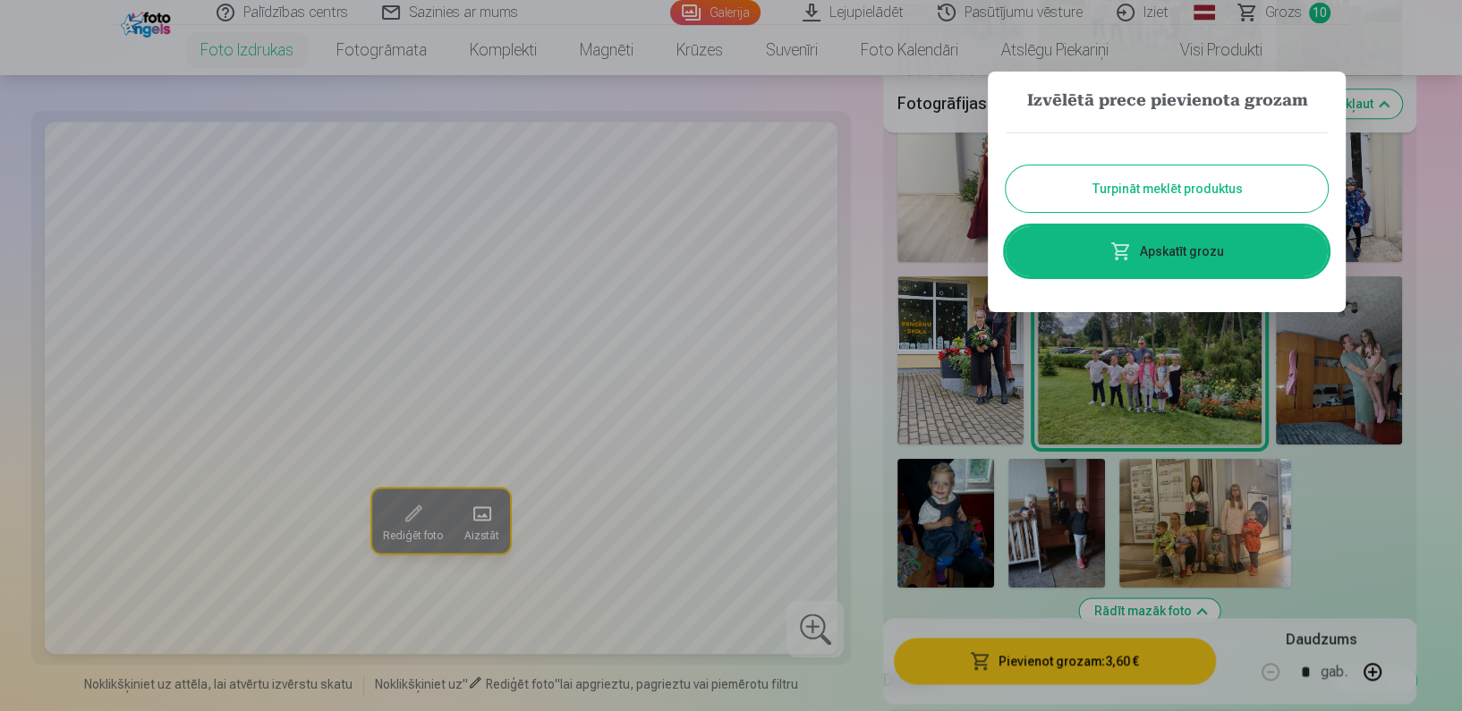
click at [981, 390] on div at bounding box center [731, 355] width 1462 height 711
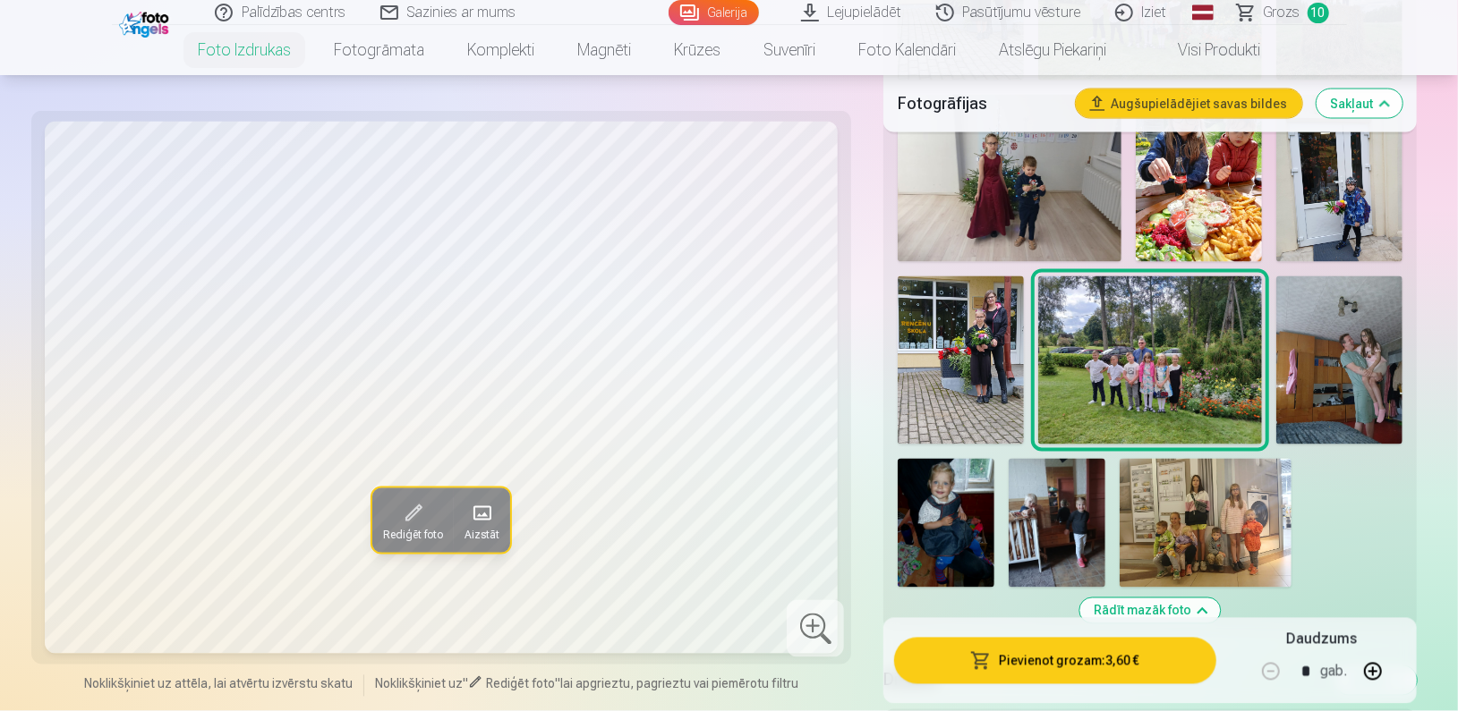
click at [981, 390] on img at bounding box center [960, 359] width 126 height 167
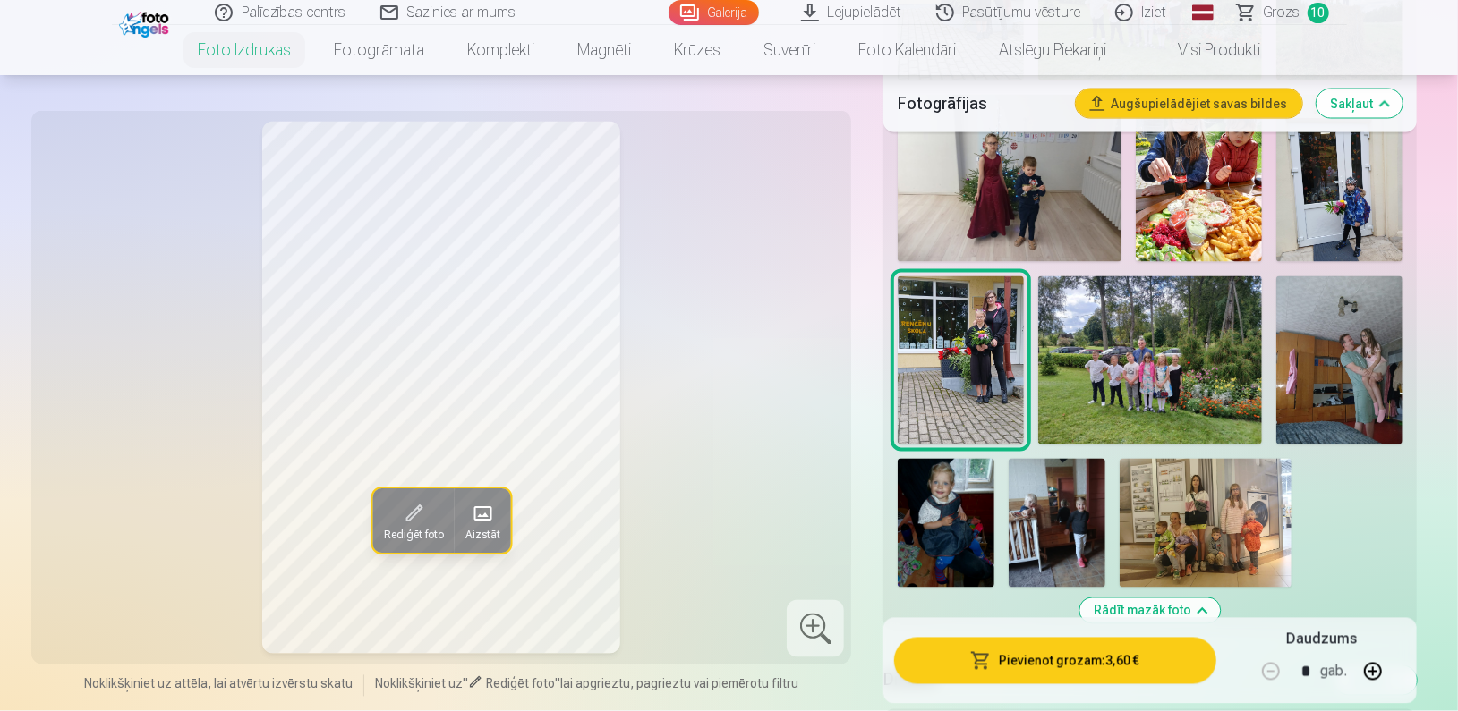
click at [1047, 666] on button "Pievienot grozam : 3,60 €" at bounding box center [1054, 661] width 321 height 47
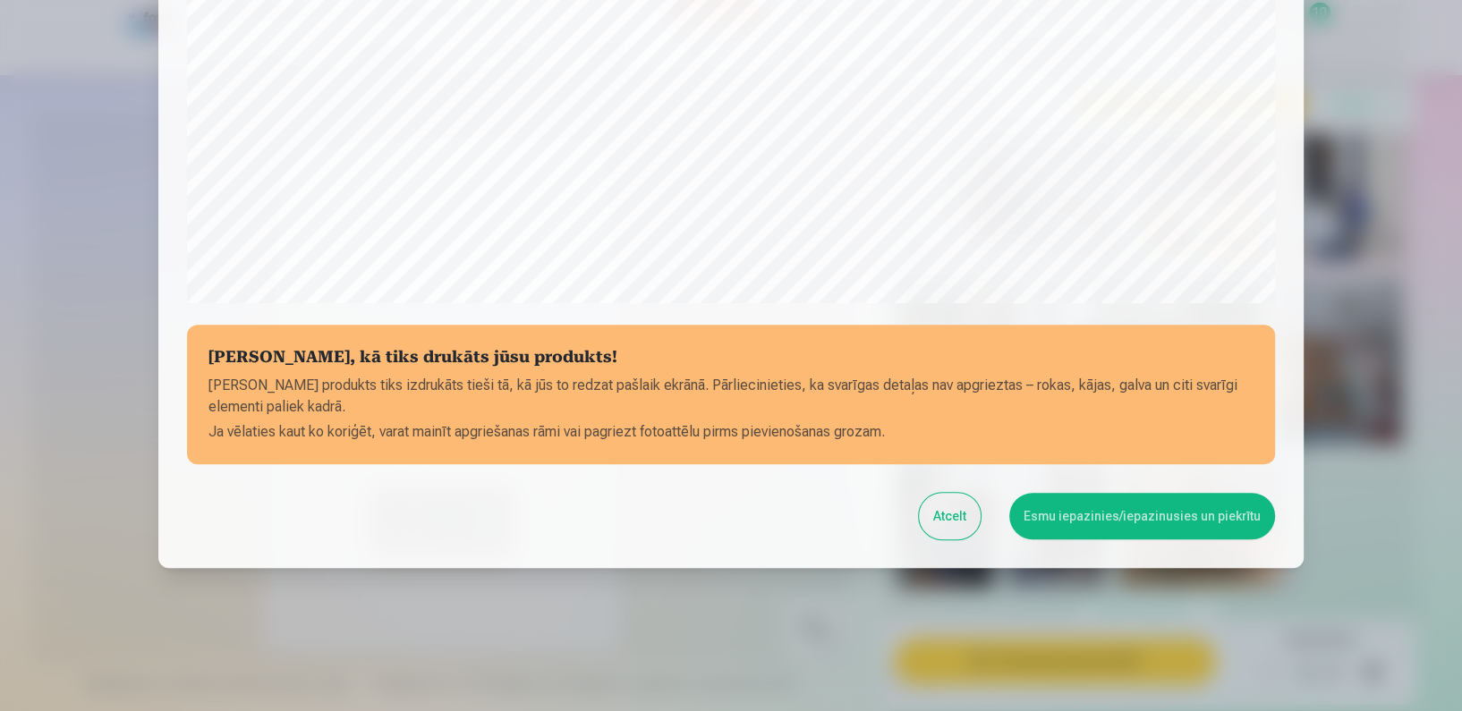
click at [1089, 513] on button "Esmu iepazinies/iepazinusies un piekrītu" at bounding box center [1142, 516] width 266 height 47
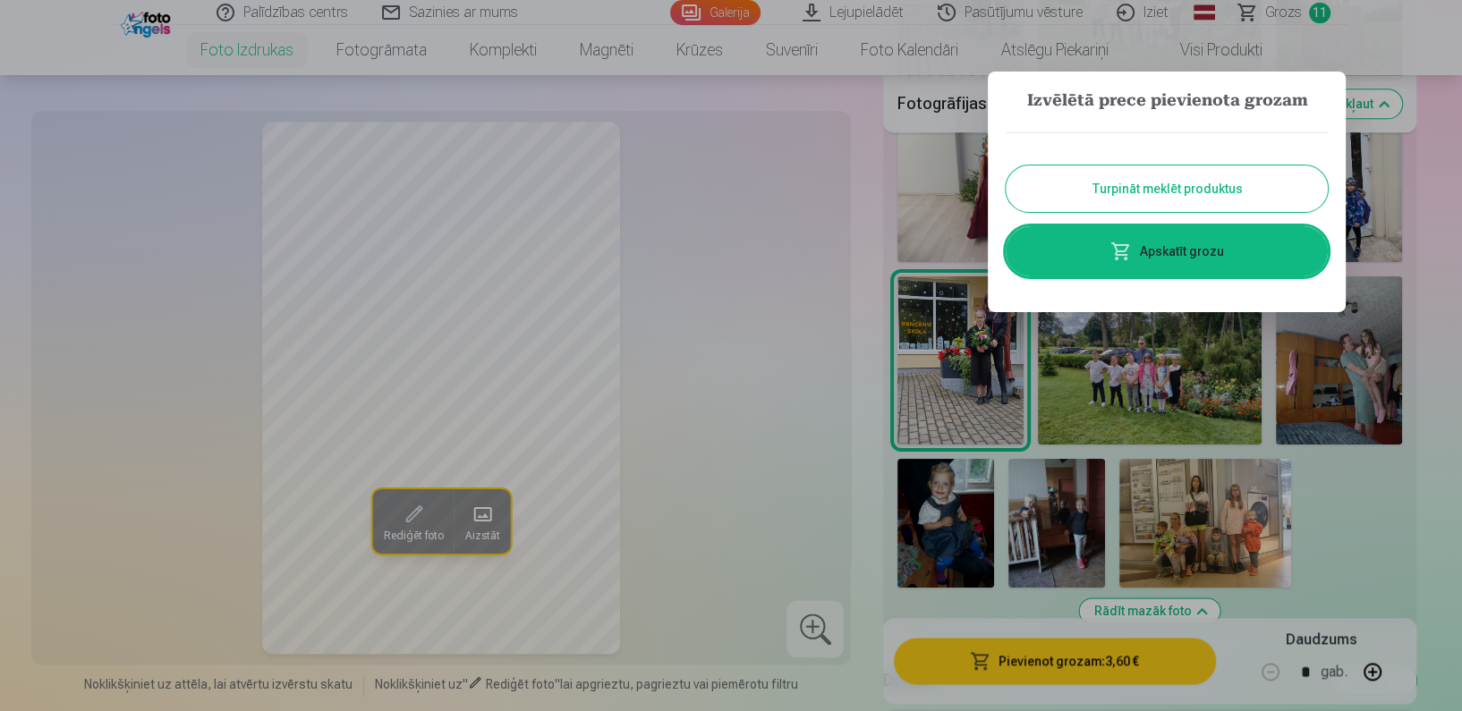
click at [1341, 557] on div at bounding box center [731, 355] width 1462 height 711
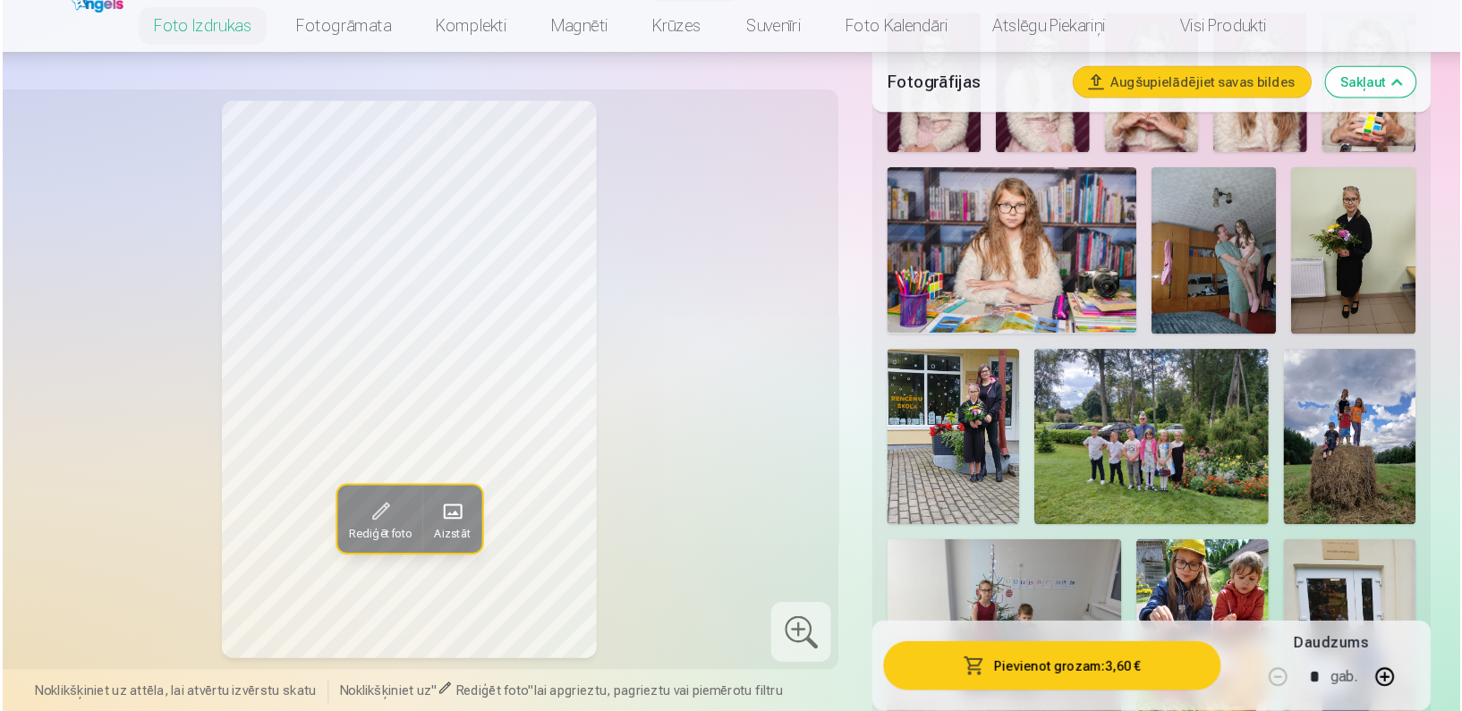
scroll to position [1552, 0]
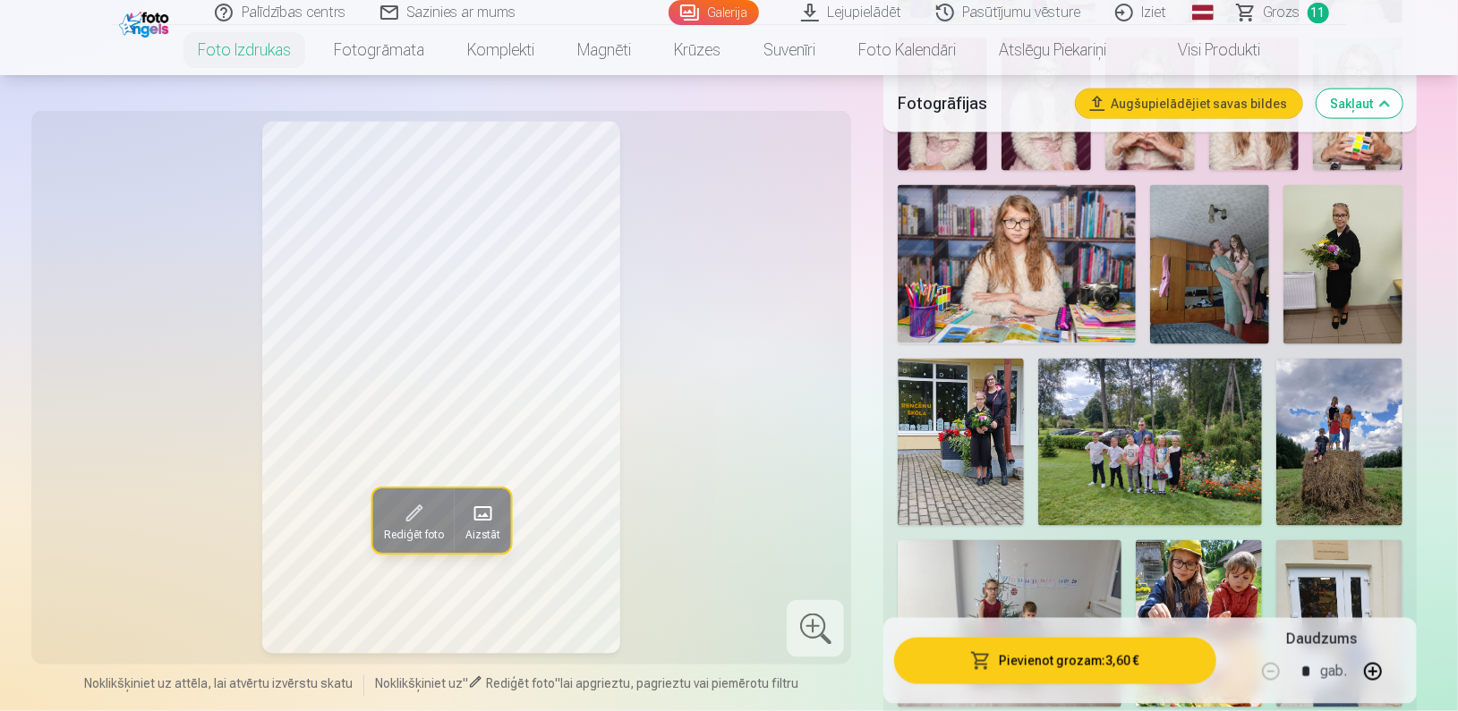
click at [1163, 440] on img at bounding box center [1150, 442] width 224 height 167
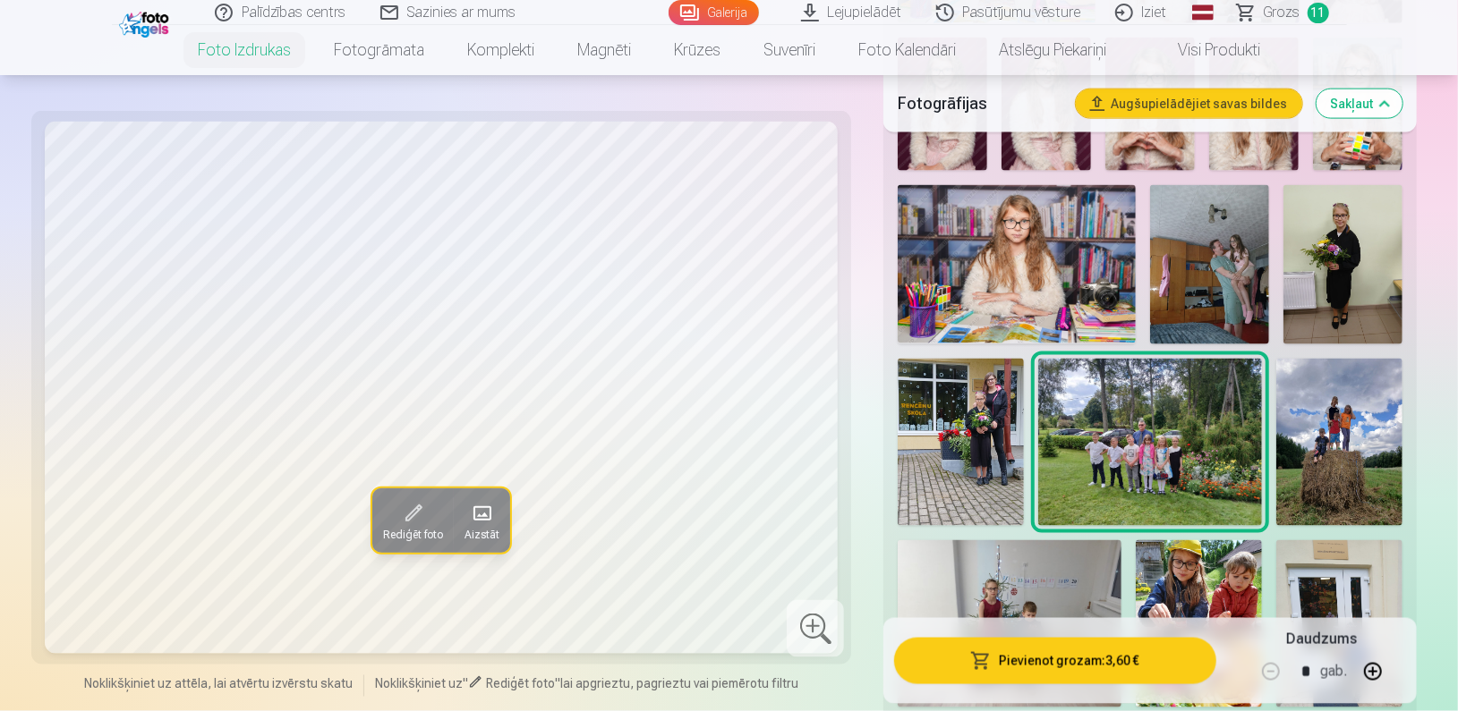
click at [1096, 660] on button "Pievienot grozam : 3,60 €" at bounding box center [1054, 661] width 321 height 47
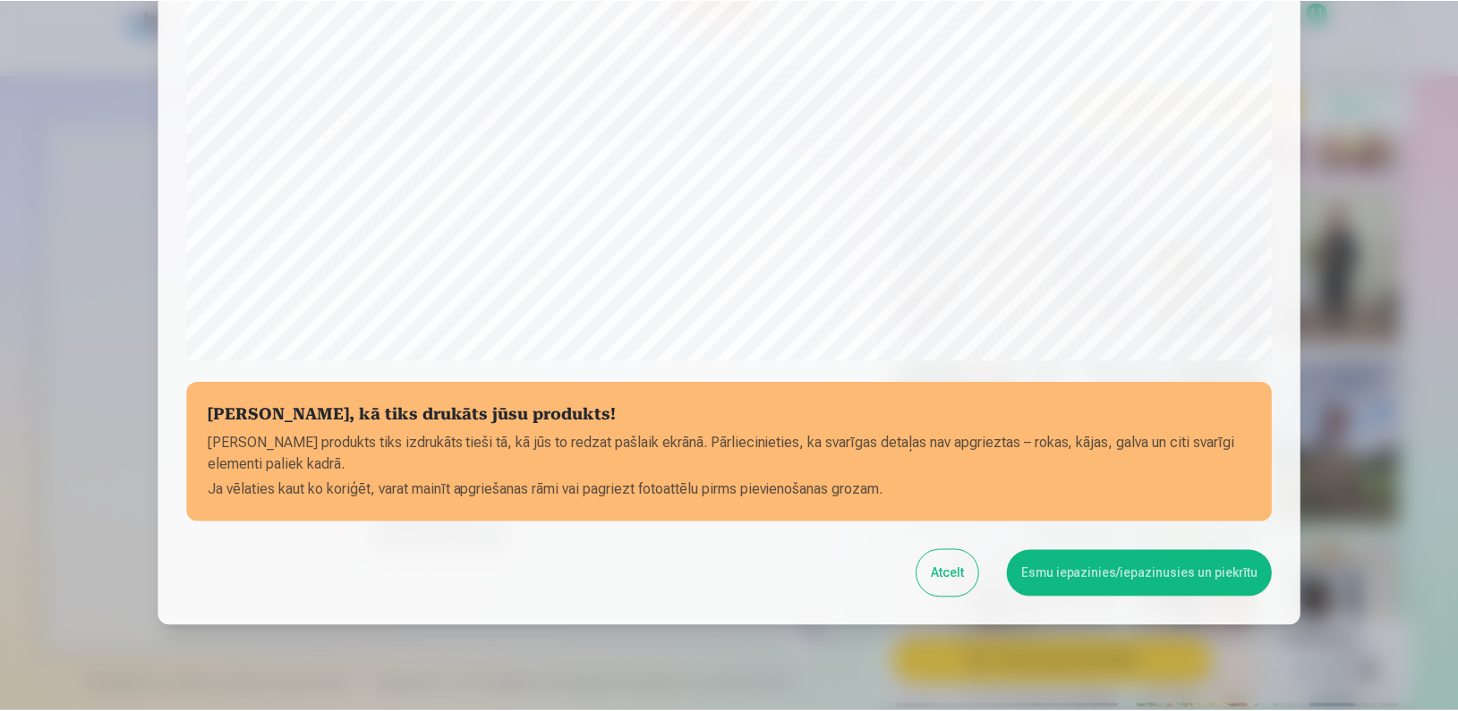
scroll to position [577, 0]
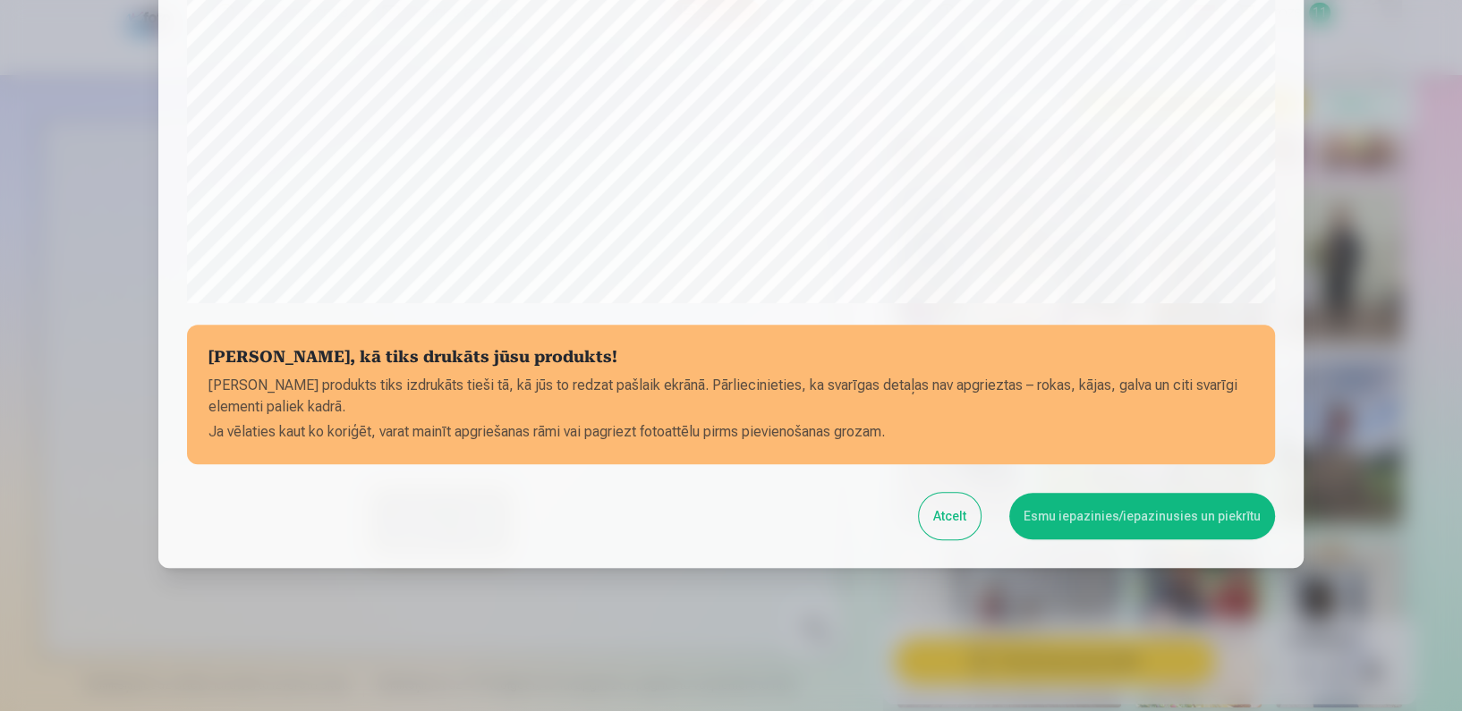
click at [1189, 513] on button "Esmu iepazinies/iepazinusies un piekrītu" at bounding box center [1142, 516] width 266 height 47
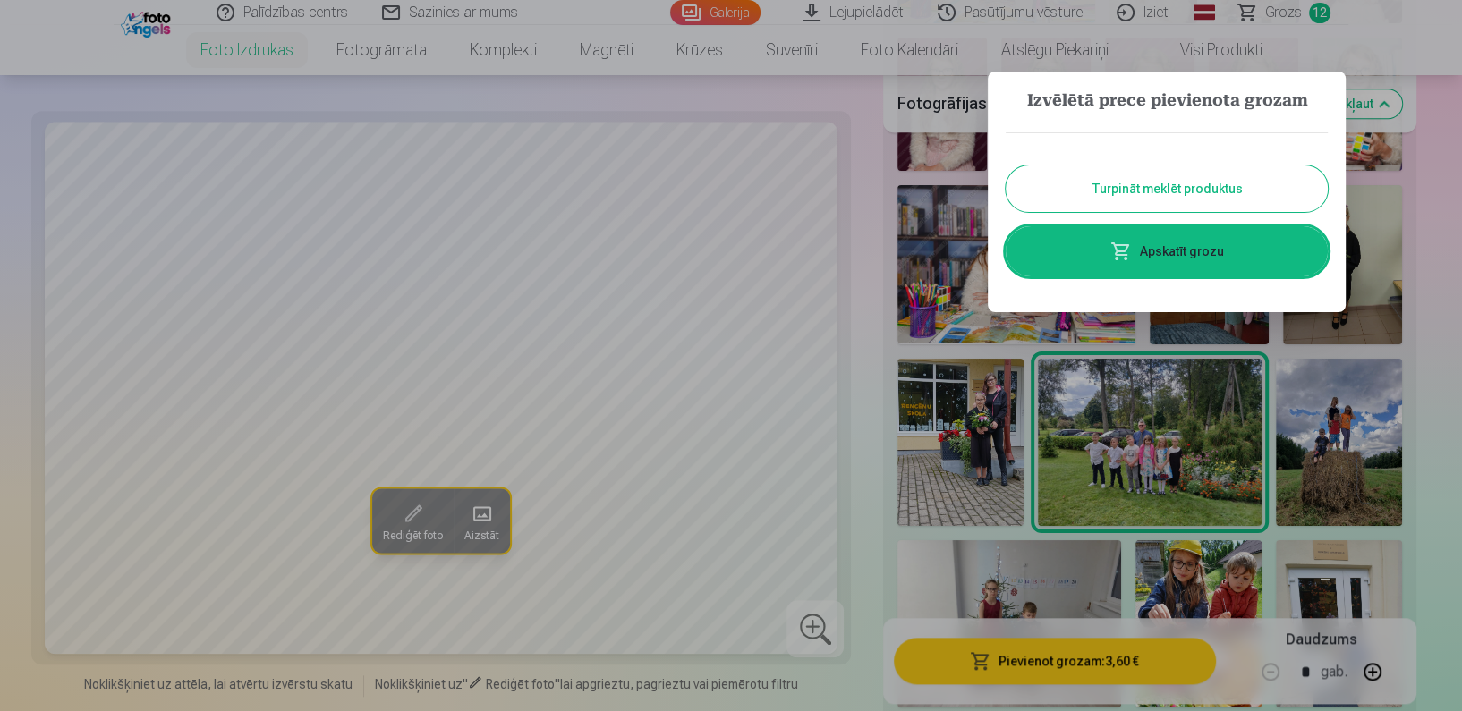
click at [1444, 165] on div at bounding box center [731, 355] width 1462 height 711
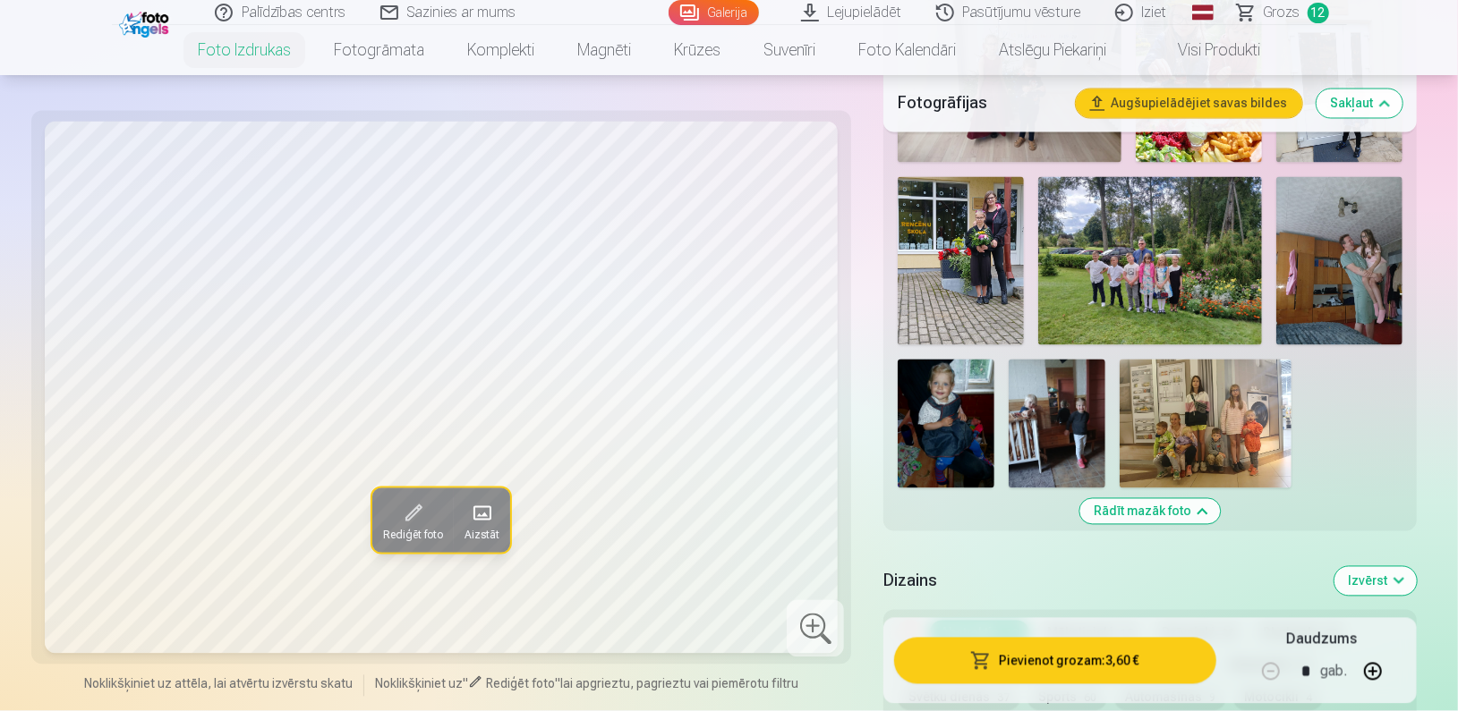
scroll to position [2075, 0]
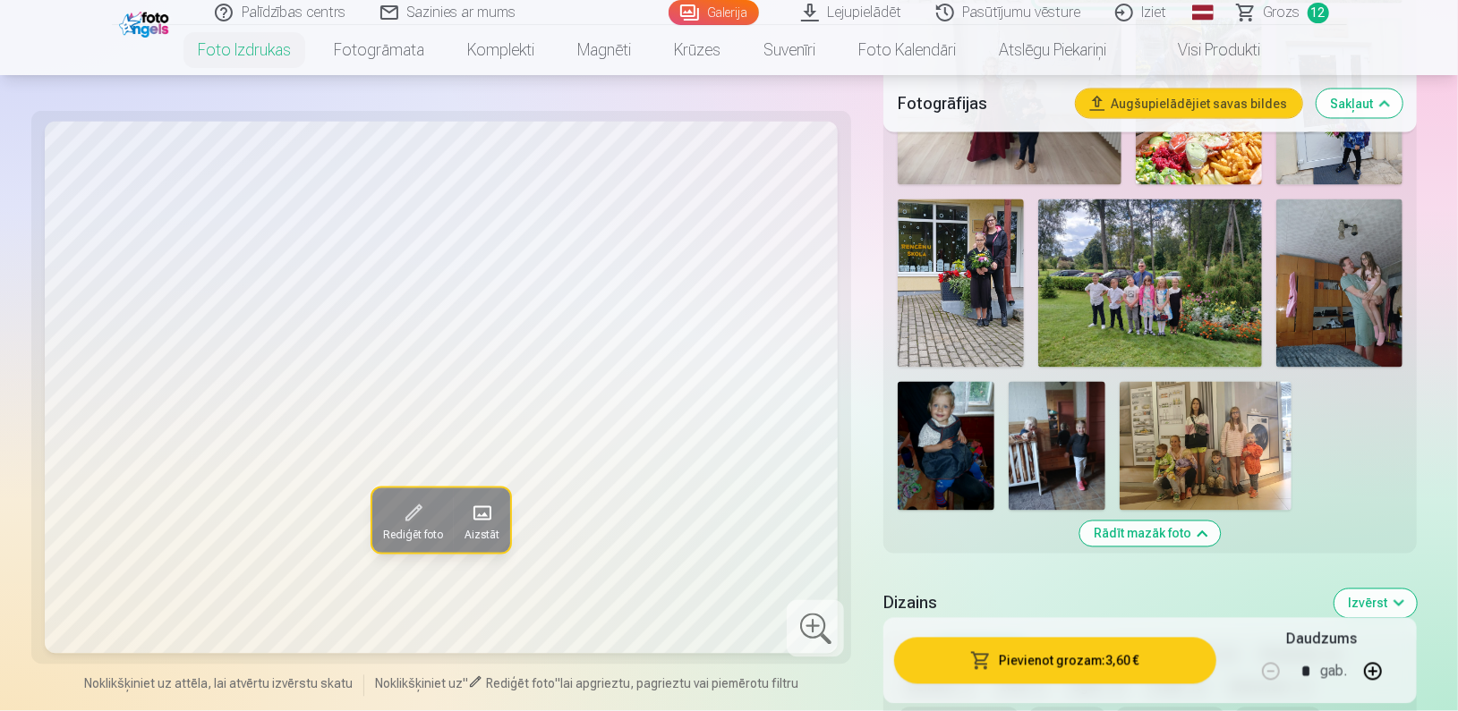
click at [1179, 244] on img at bounding box center [1150, 283] width 224 height 167
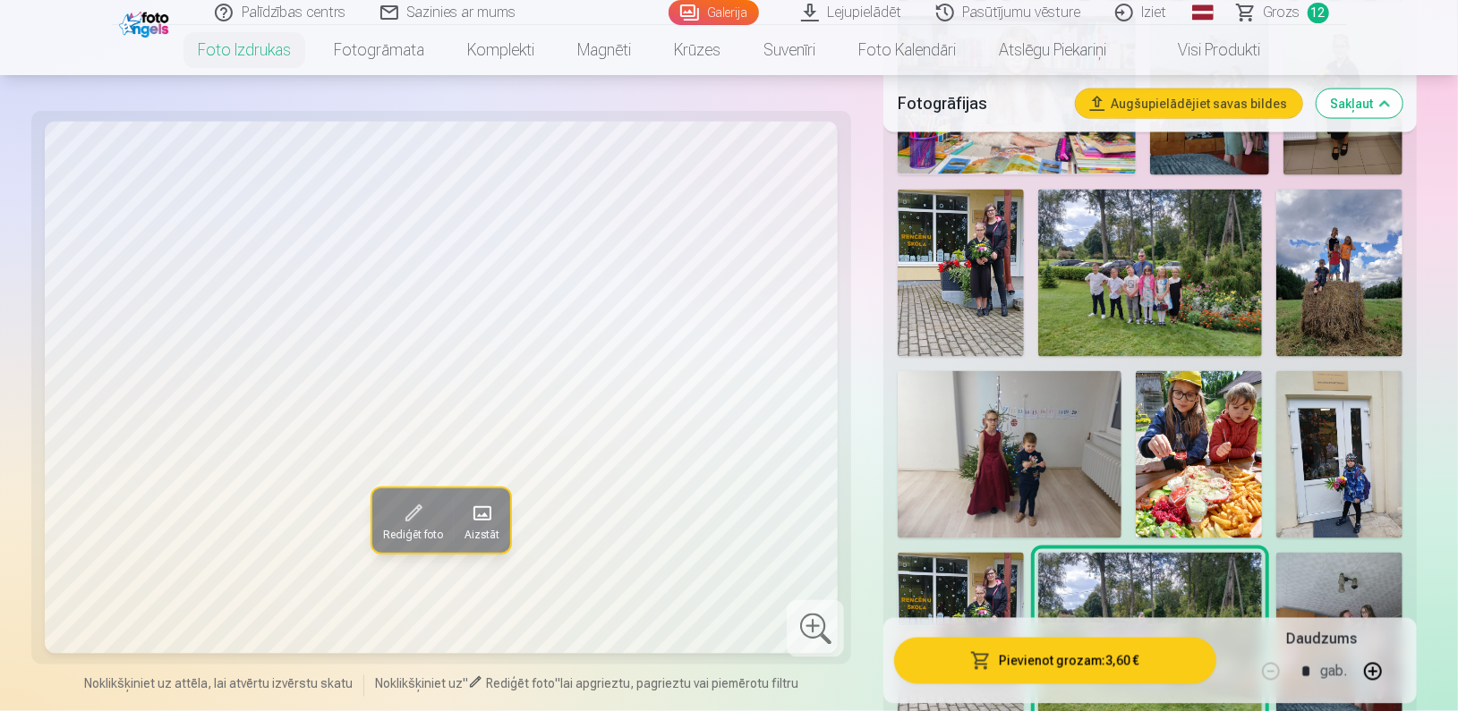
scroll to position [1732, 0]
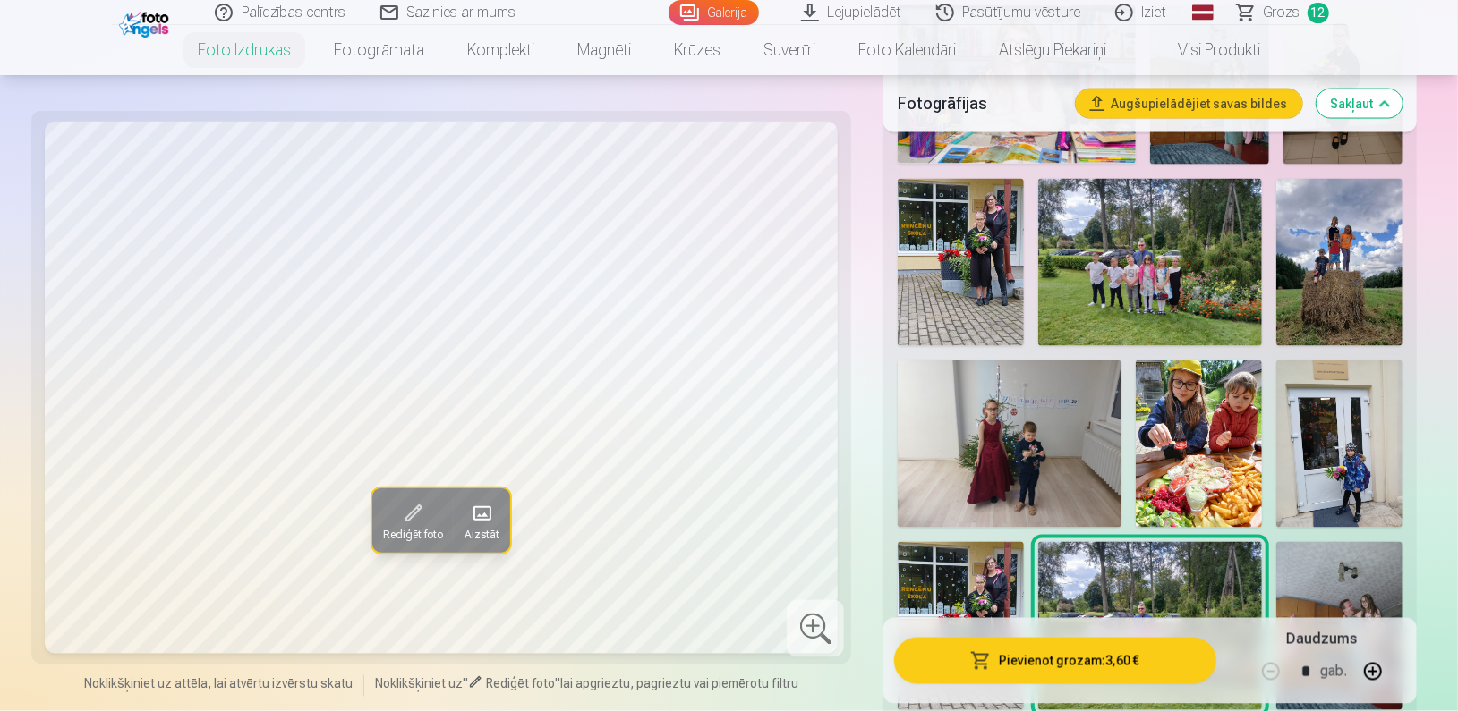
click at [1109, 247] on img at bounding box center [1150, 262] width 224 height 167
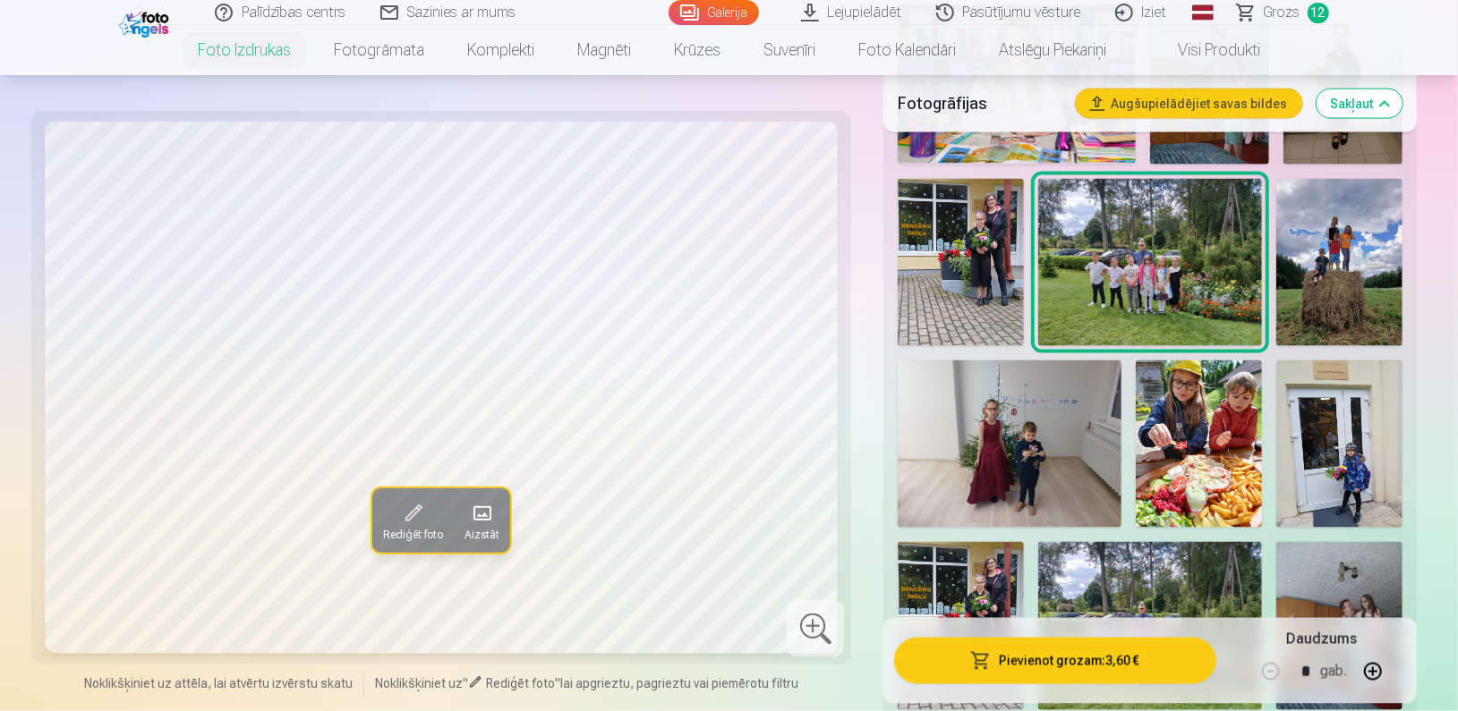
click at [1272, 20] on span "Grozs" at bounding box center [1281, 12] width 37 height 21
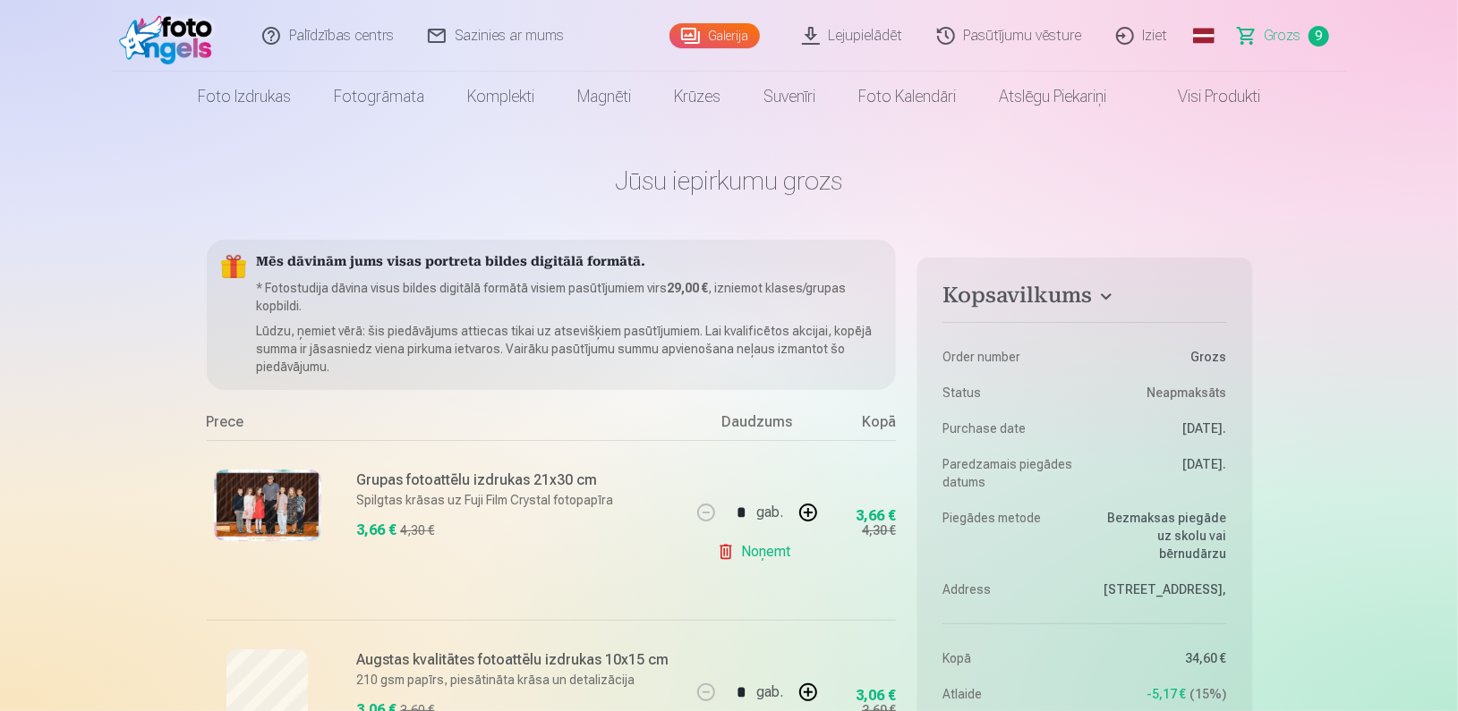
click at [780, 283] on p "* Fotostudija dāvina visus bildes digitālā formātā visiem pasūtījumiem virs 29,…" at bounding box center [569, 297] width 625 height 36
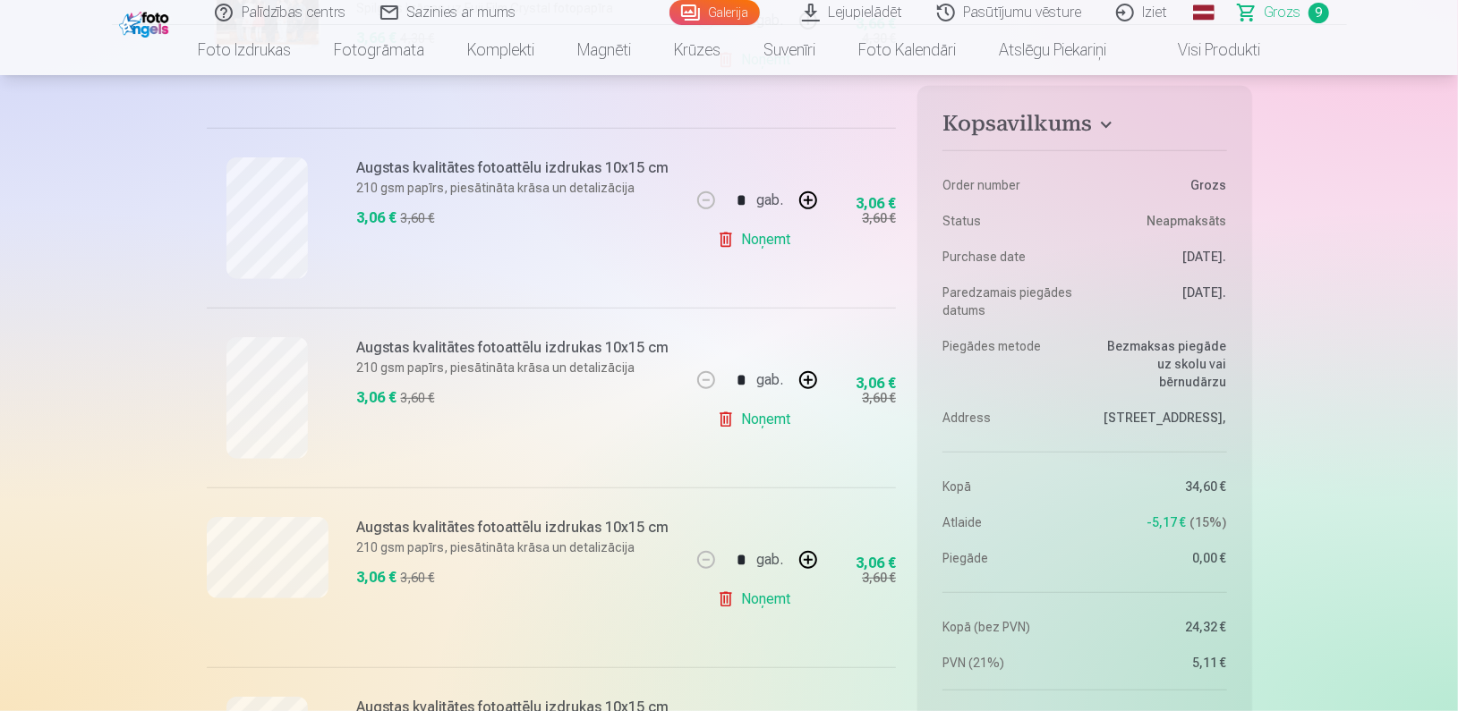
scroll to position [463, 0]
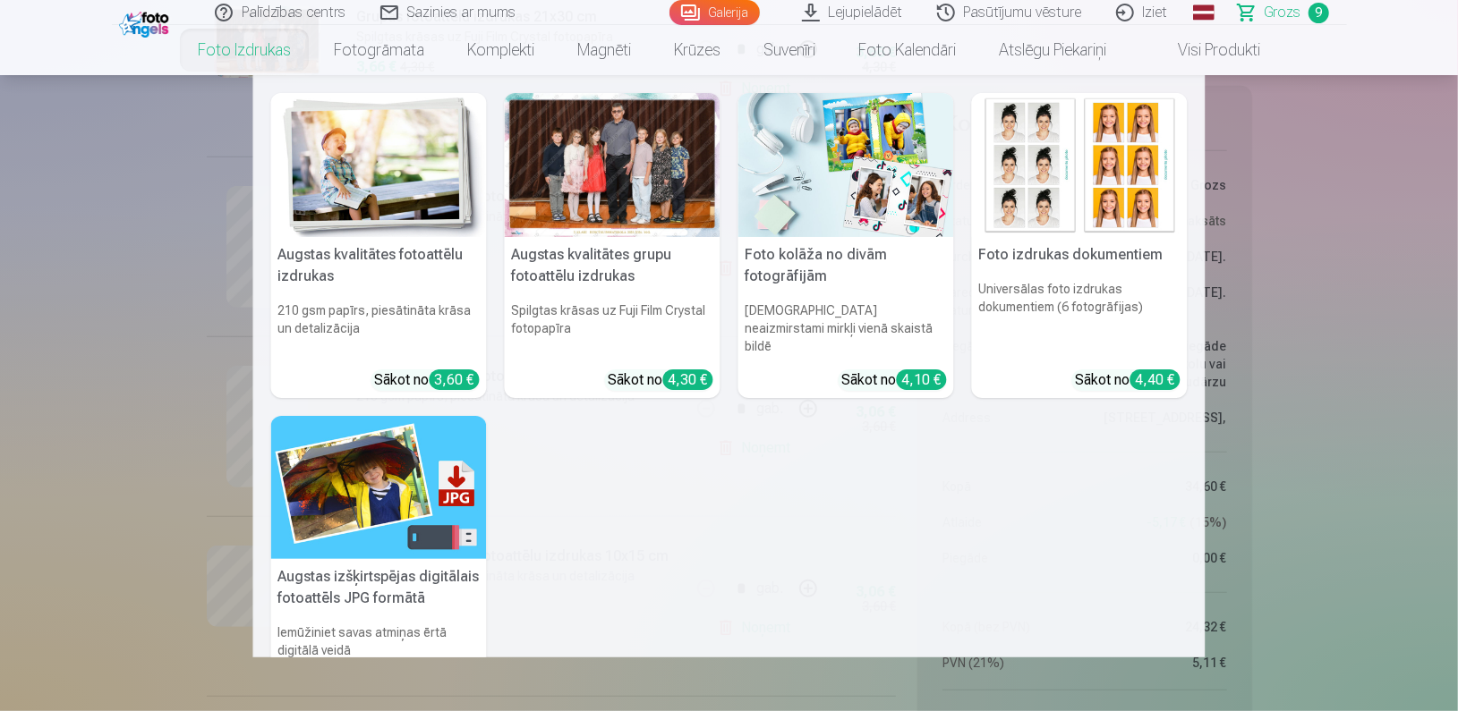
click at [270, 63] on link "Foto izdrukas" at bounding box center [244, 50] width 136 height 50
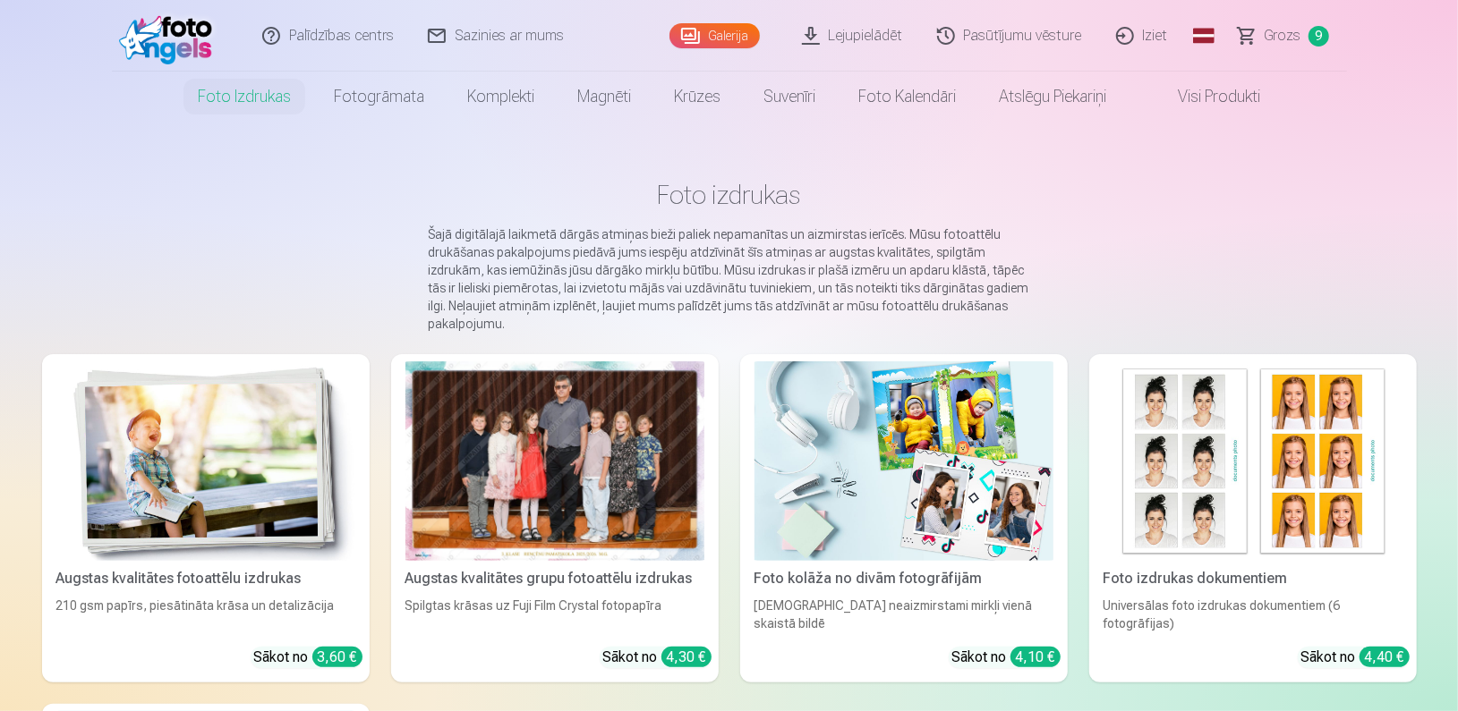
click at [247, 510] on img at bounding box center [205, 461] width 299 height 200
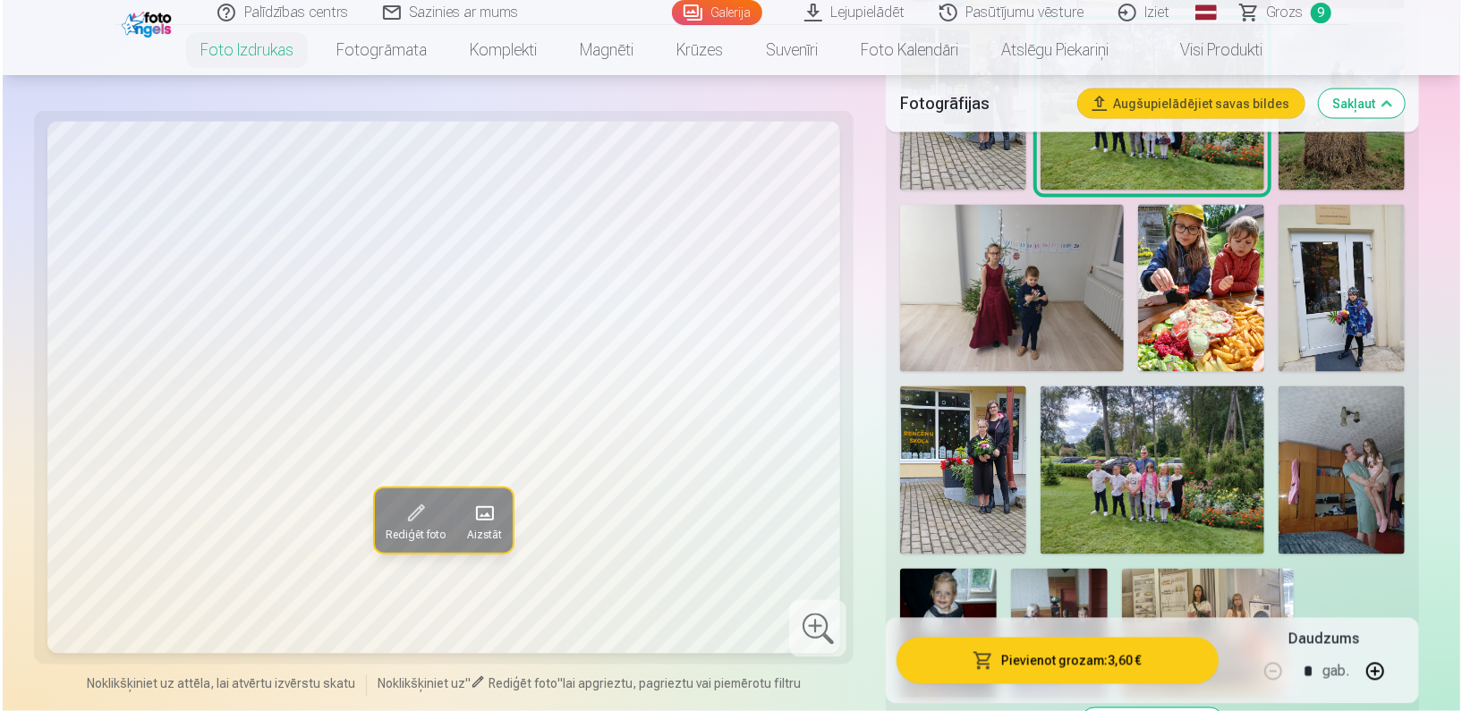
scroll to position [2086, 0]
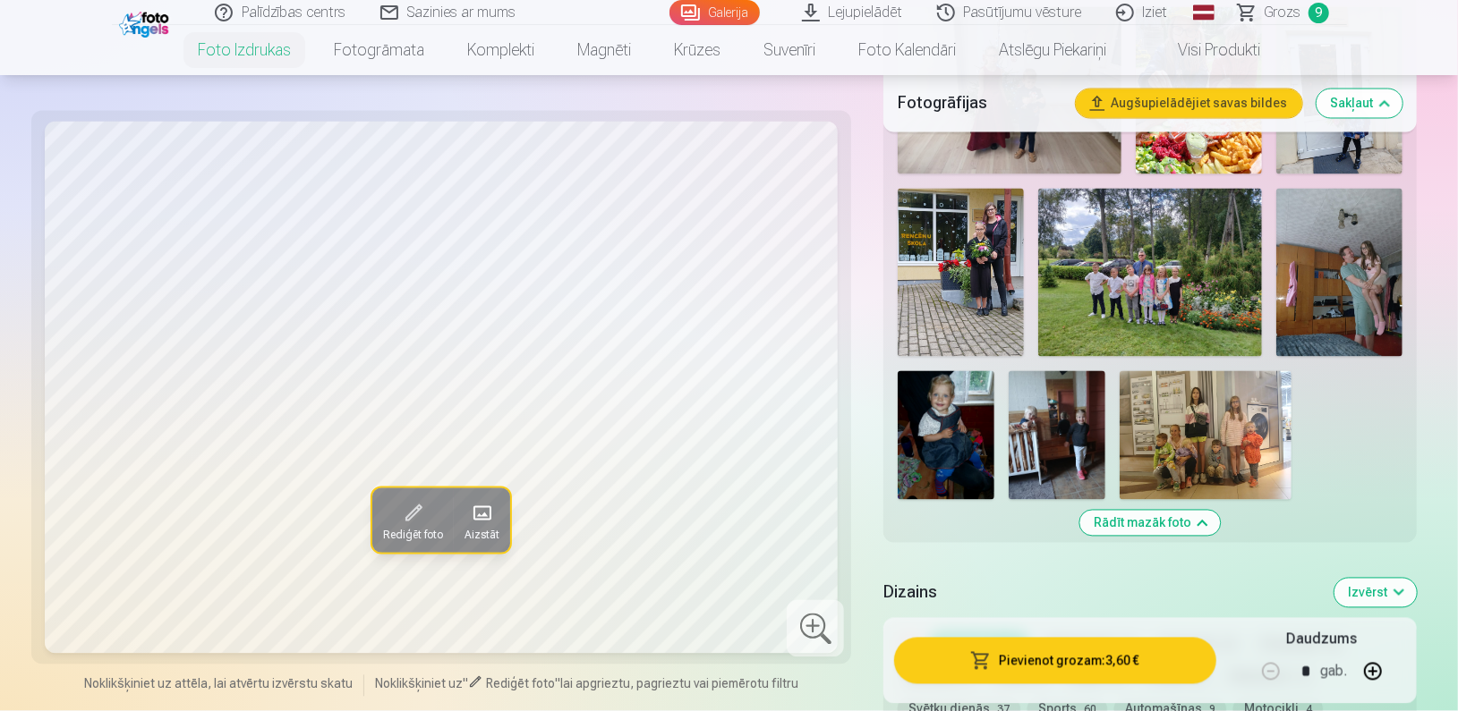
click at [1205, 455] on img at bounding box center [1205, 435] width 172 height 129
click at [1094, 672] on button "Pievienot grozam : 3,60 €" at bounding box center [1054, 661] width 321 height 47
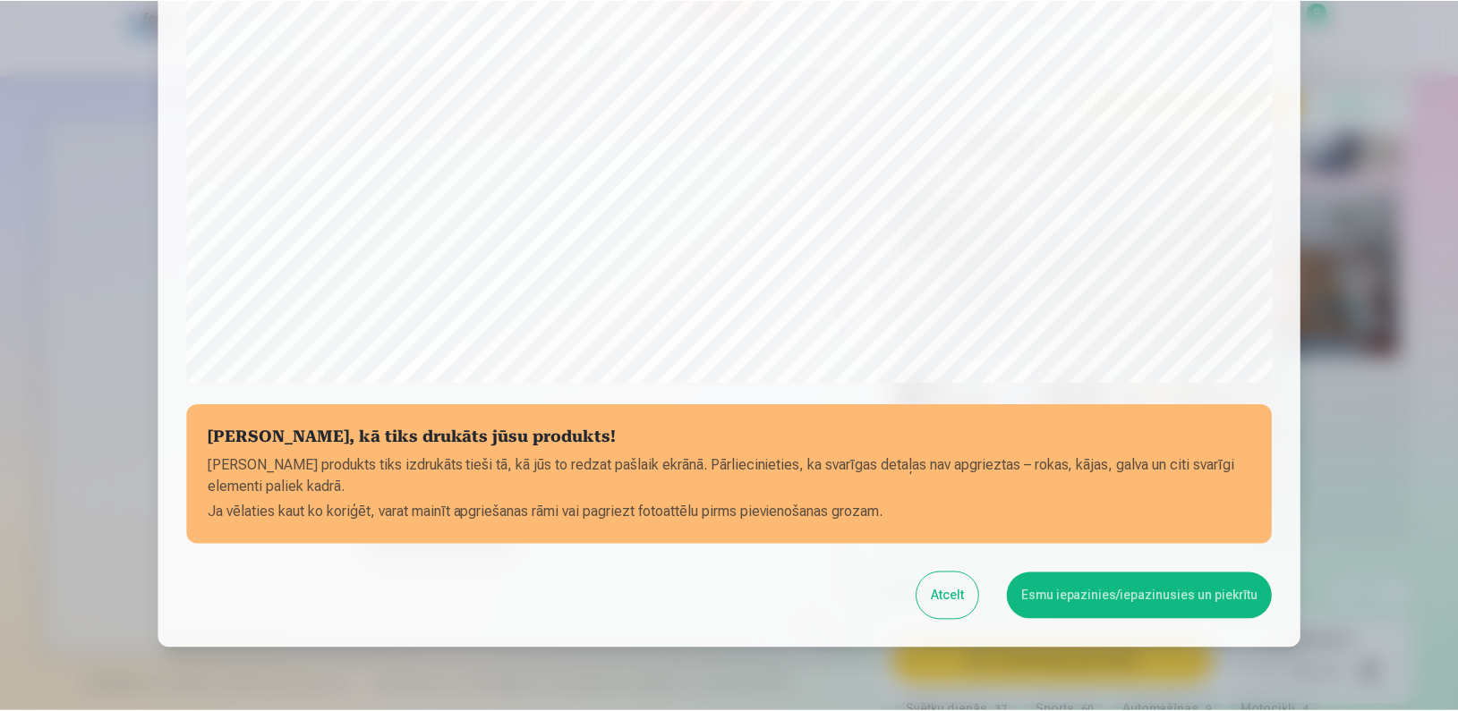
scroll to position [577, 0]
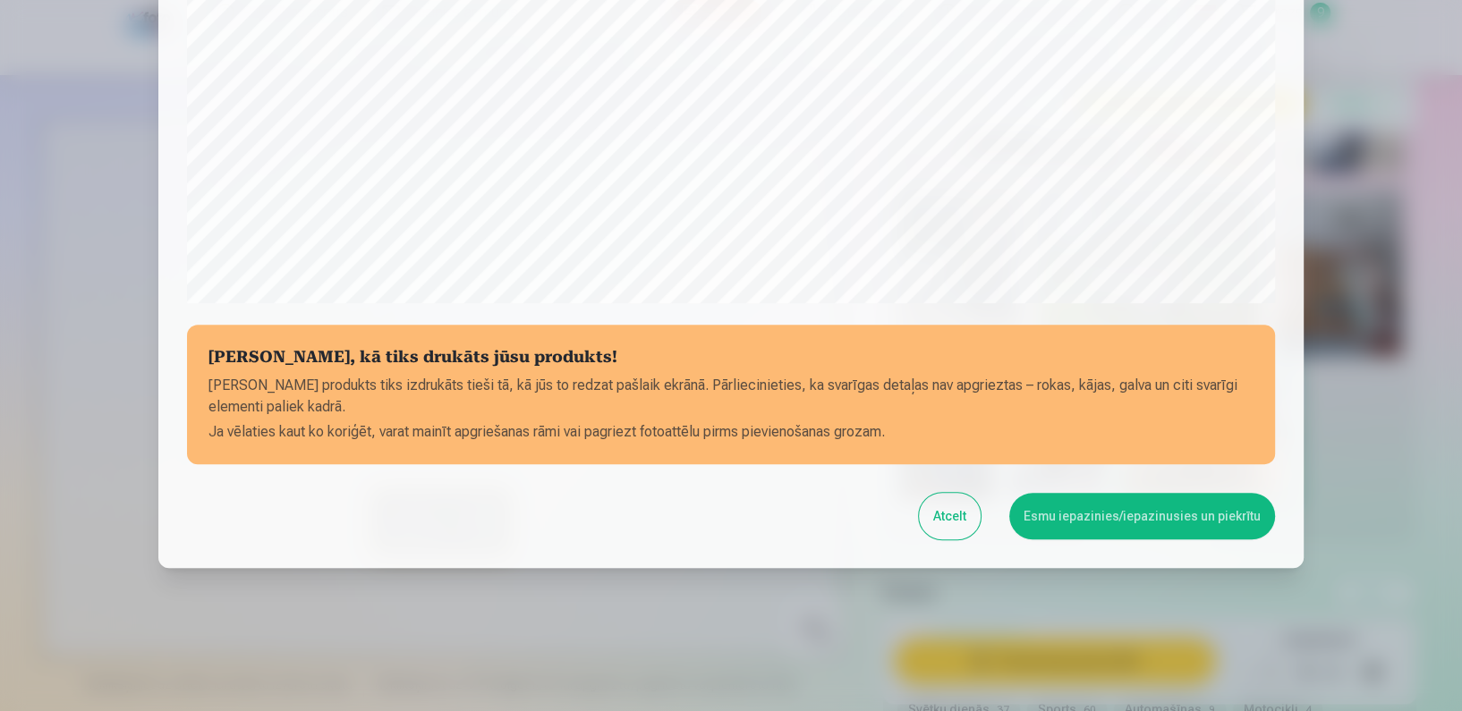
click at [1074, 527] on button "Esmu iepazinies/iepazinusies un piekrītu" at bounding box center [1142, 516] width 266 height 47
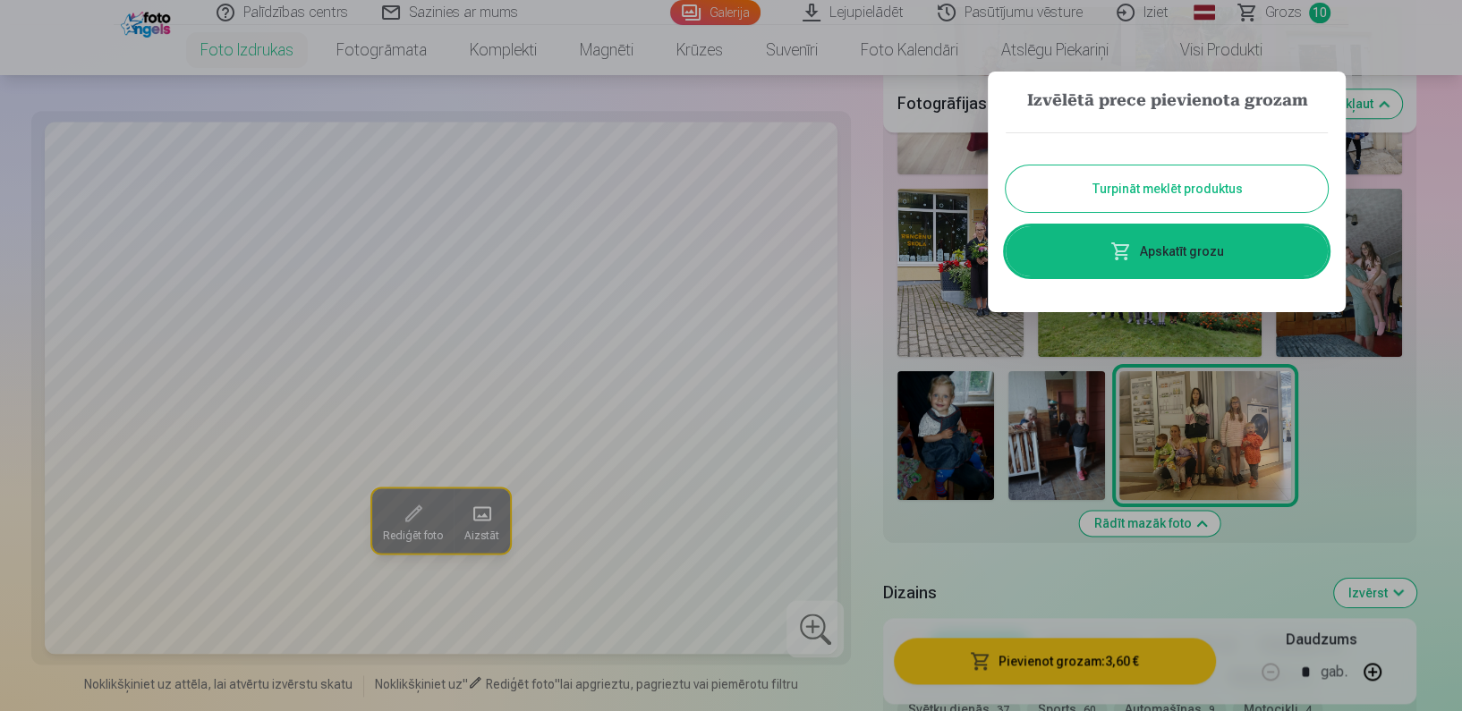
click at [1357, 495] on div at bounding box center [731, 355] width 1462 height 711
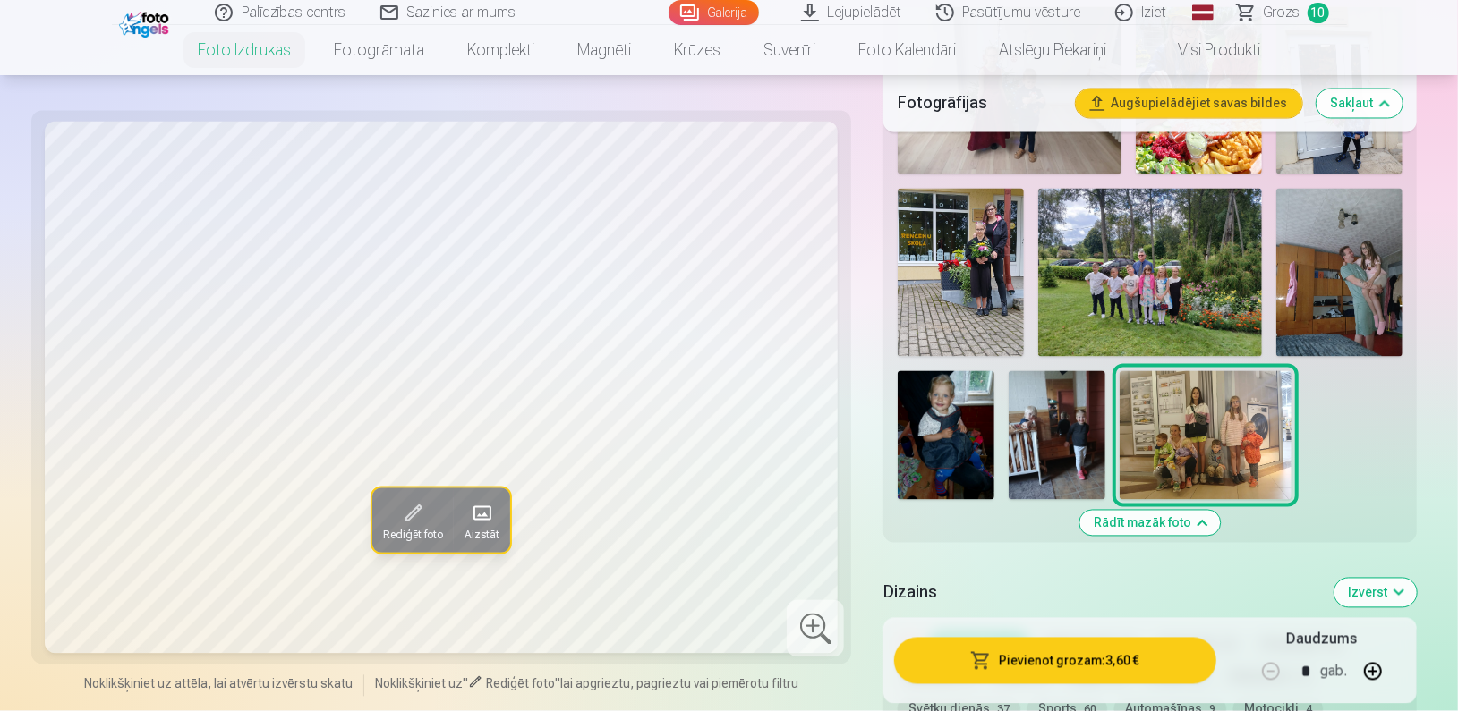
click at [1285, 17] on span "Grozs" at bounding box center [1281, 12] width 37 height 21
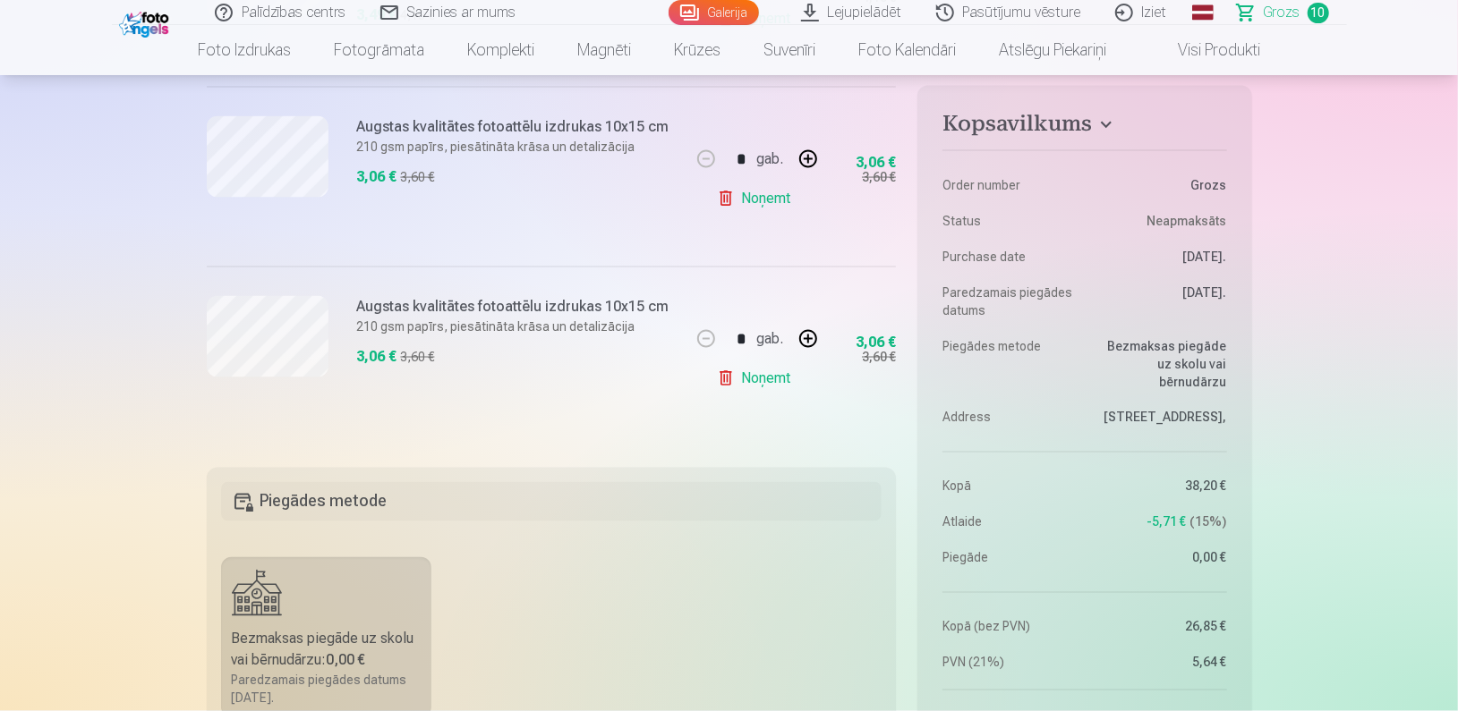
scroll to position [1782, 0]
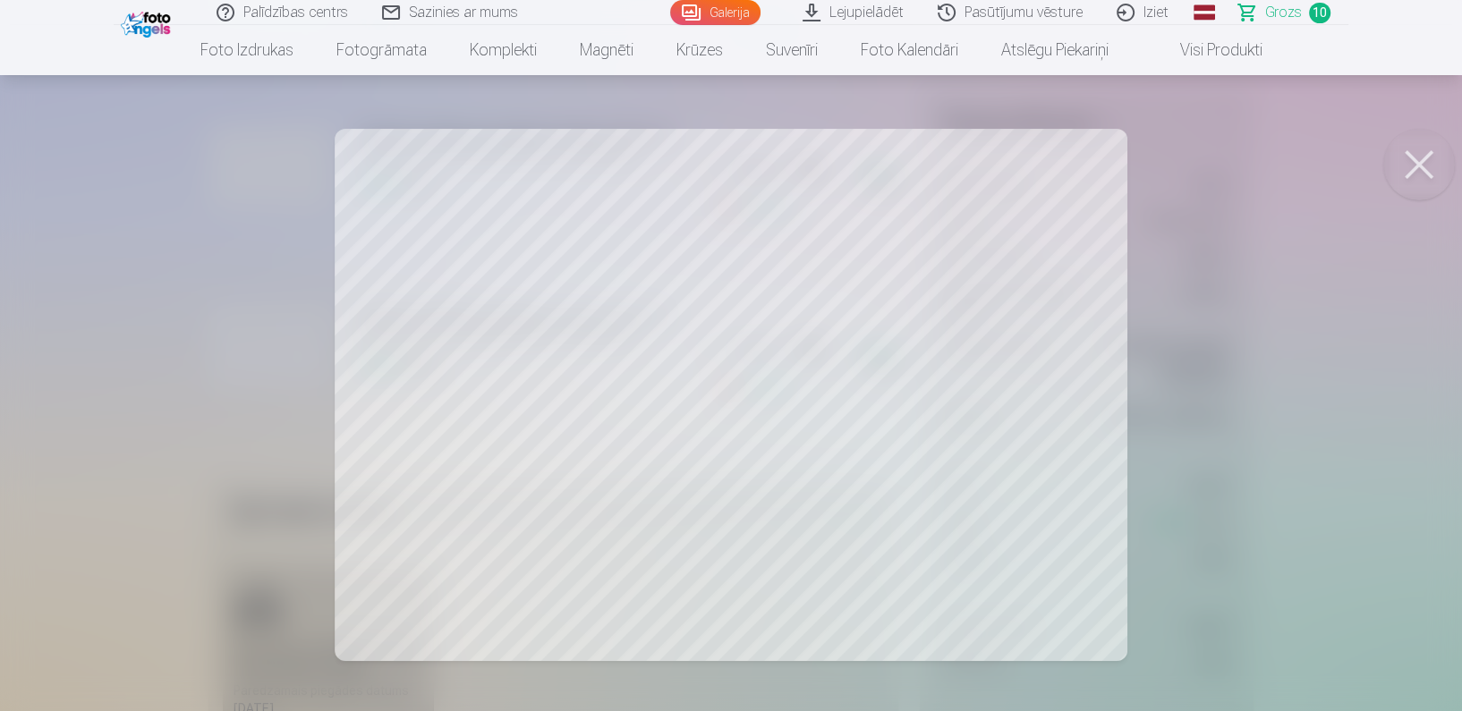
click at [1418, 172] on button at bounding box center [1419, 165] width 72 height 72
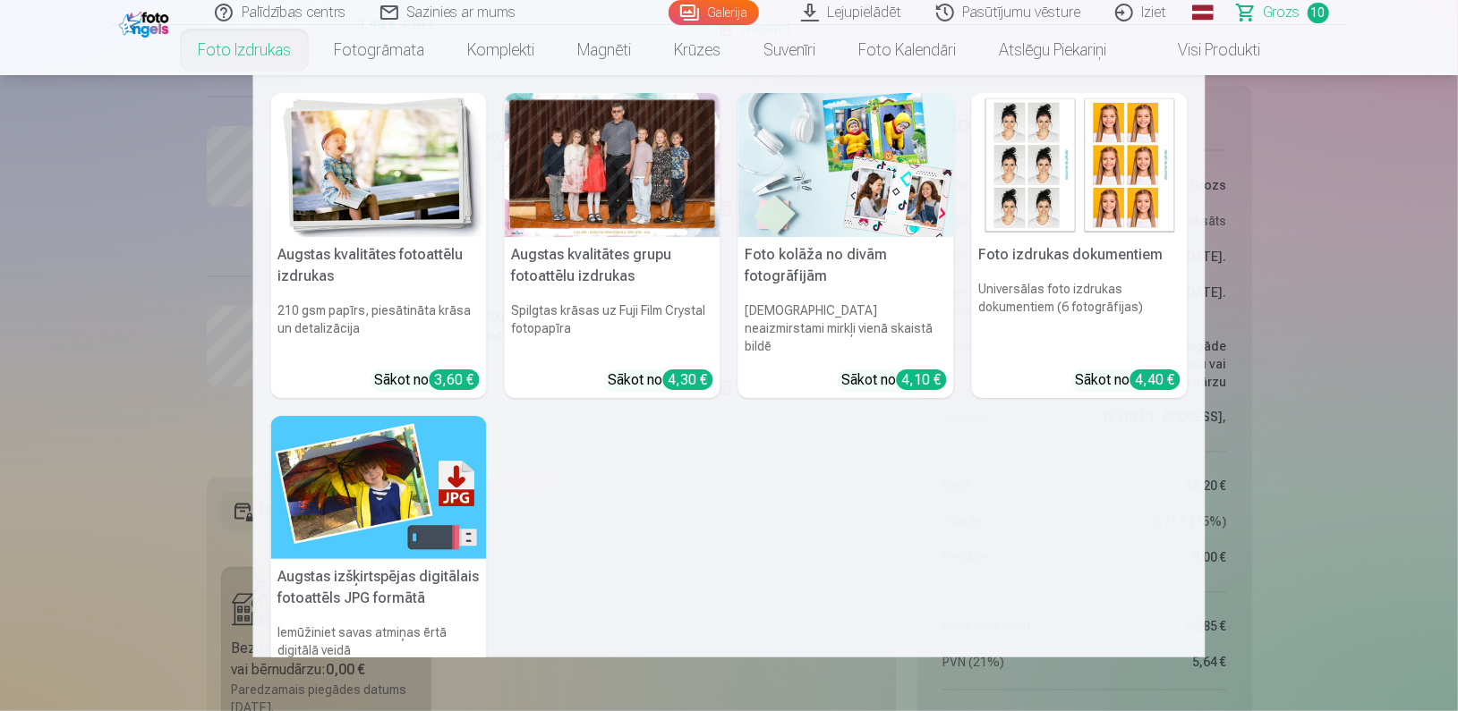
click at [223, 65] on link "Foto izdrukas" at bounding box center [244, 50] width 136 height 50
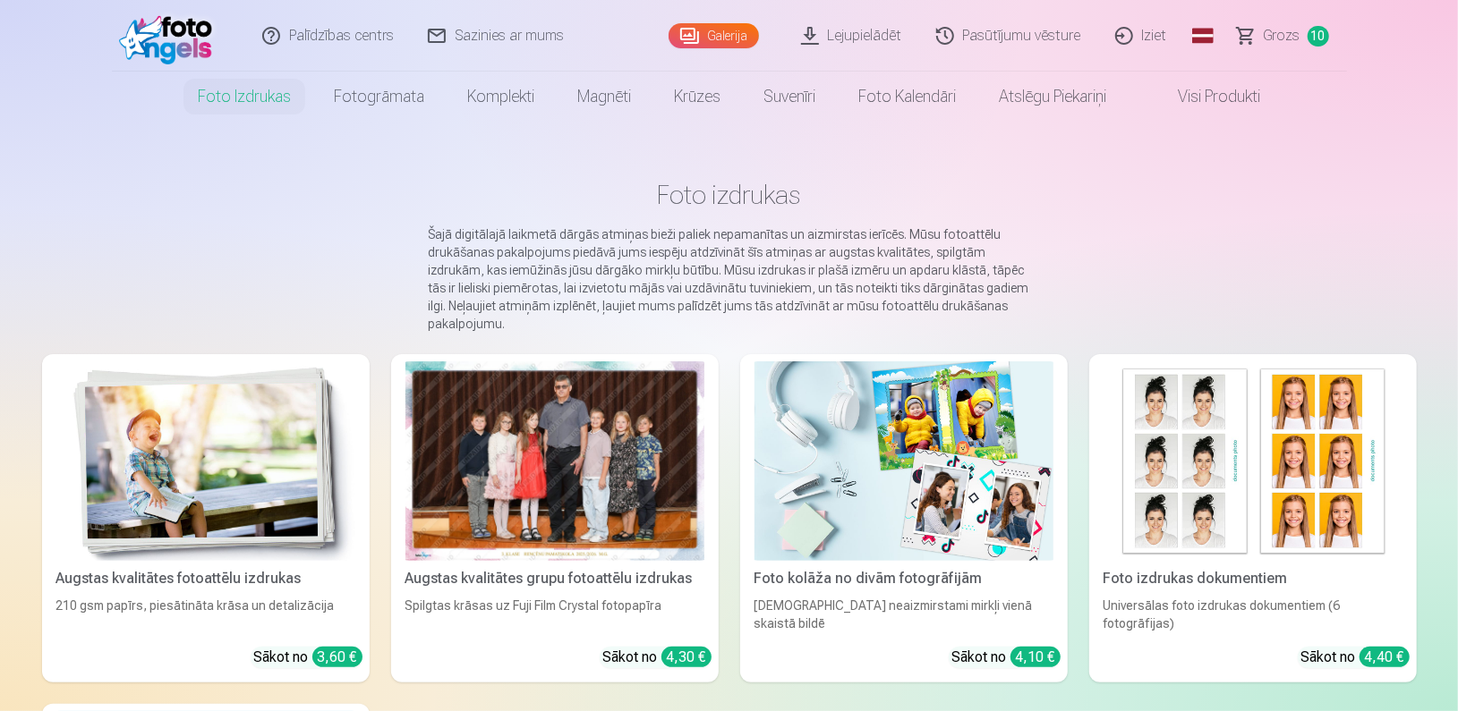
click at [223, 65] on link at bounding box center [170, 36] width 117 height 72
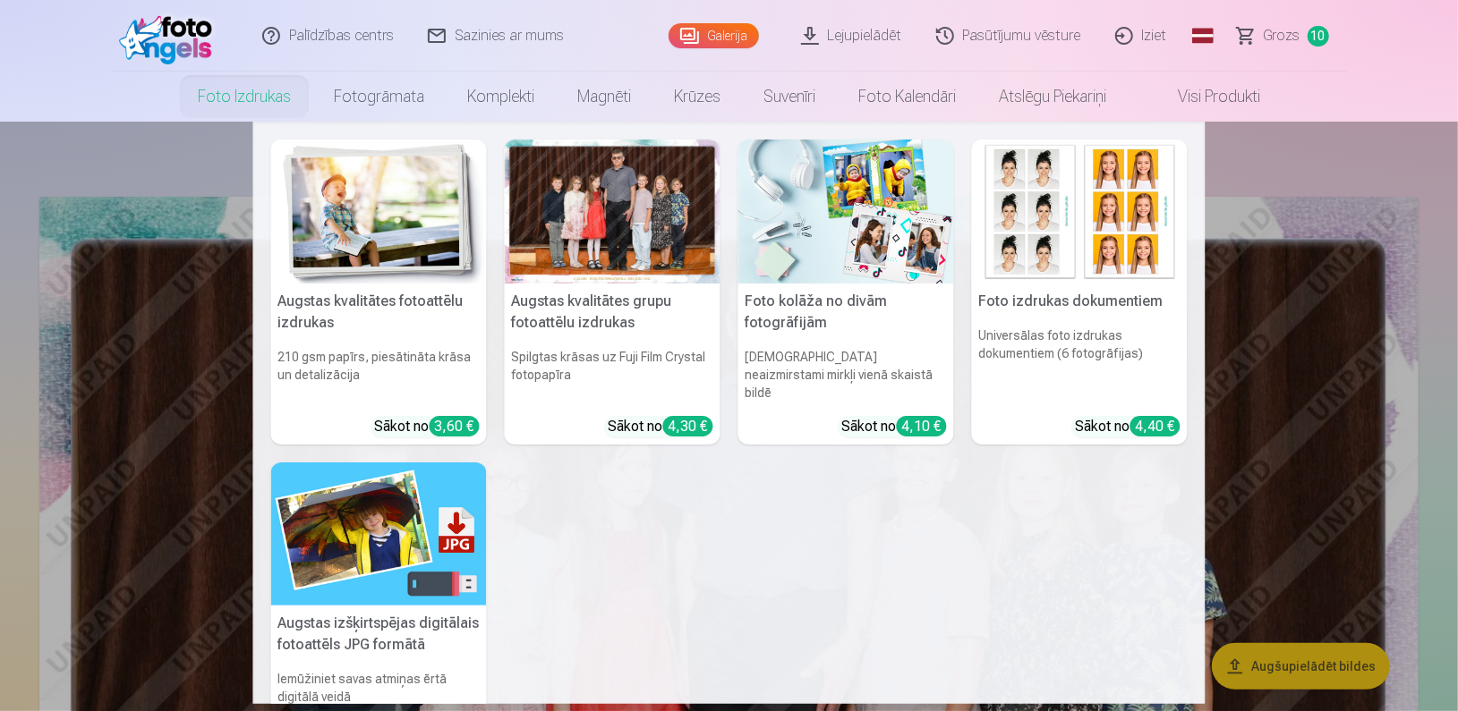
click at [225, 99] on link "Foto izdrukas" at bounding box center [244, 97] width 136 height 50
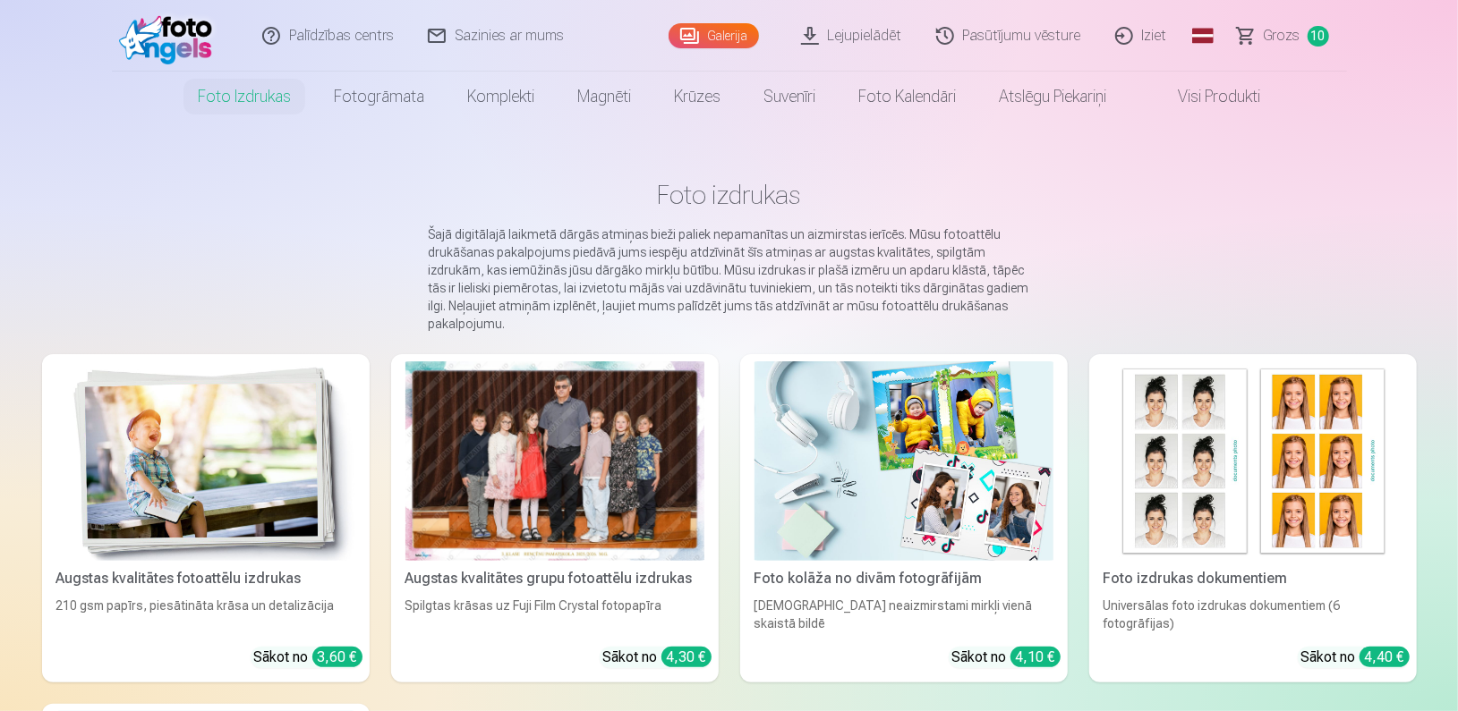
click at [268, 469] on img at bounding box center [205, 461] width 299 height 200
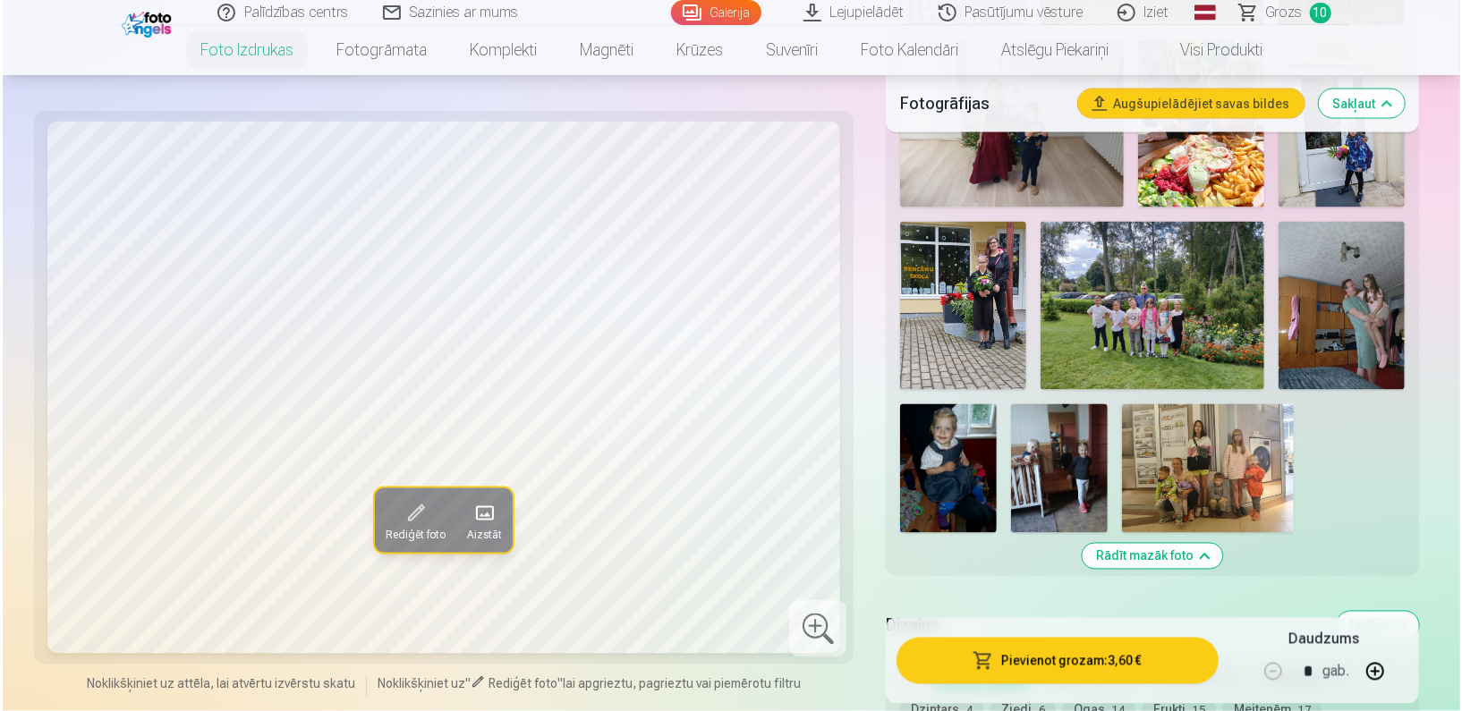
scroll to position [1920, 0]
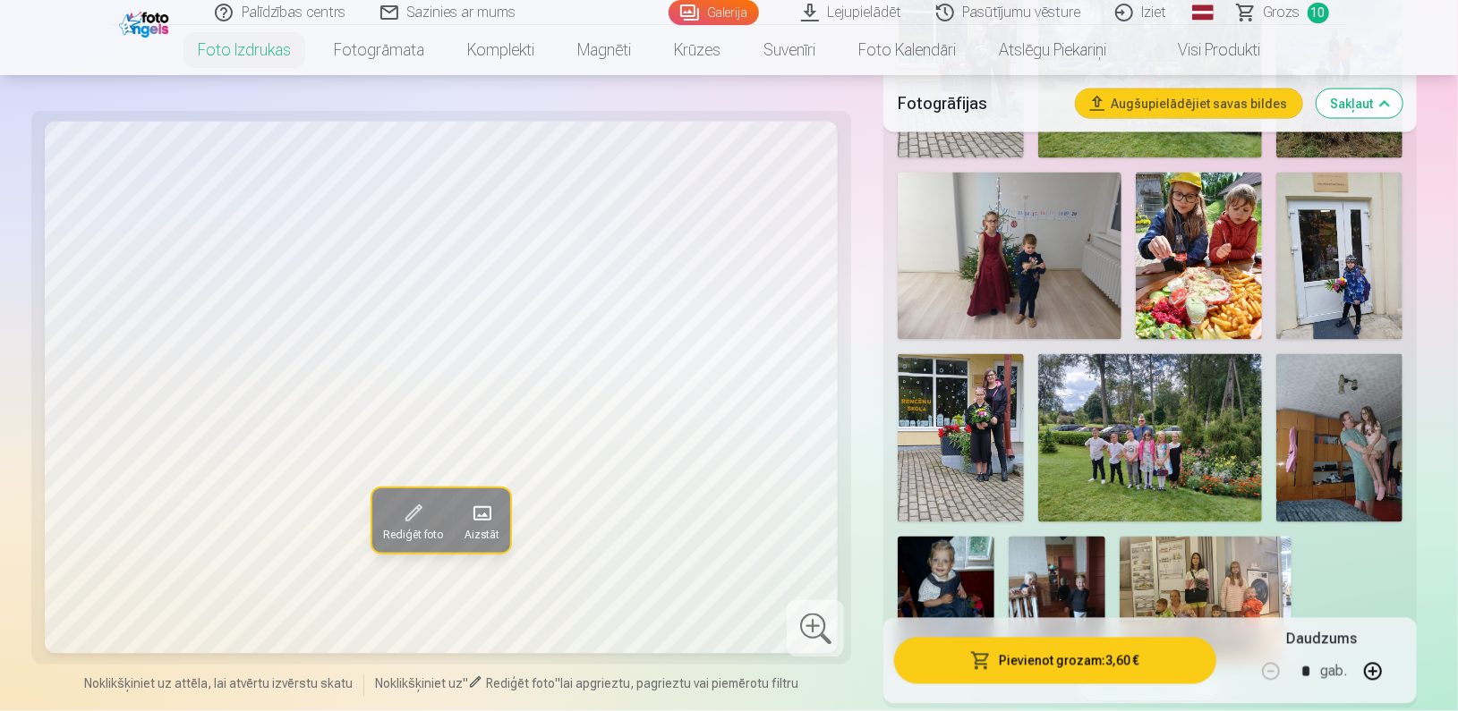
click at [965, 429] on img at bounding box center [960, 437] width 126 height 167
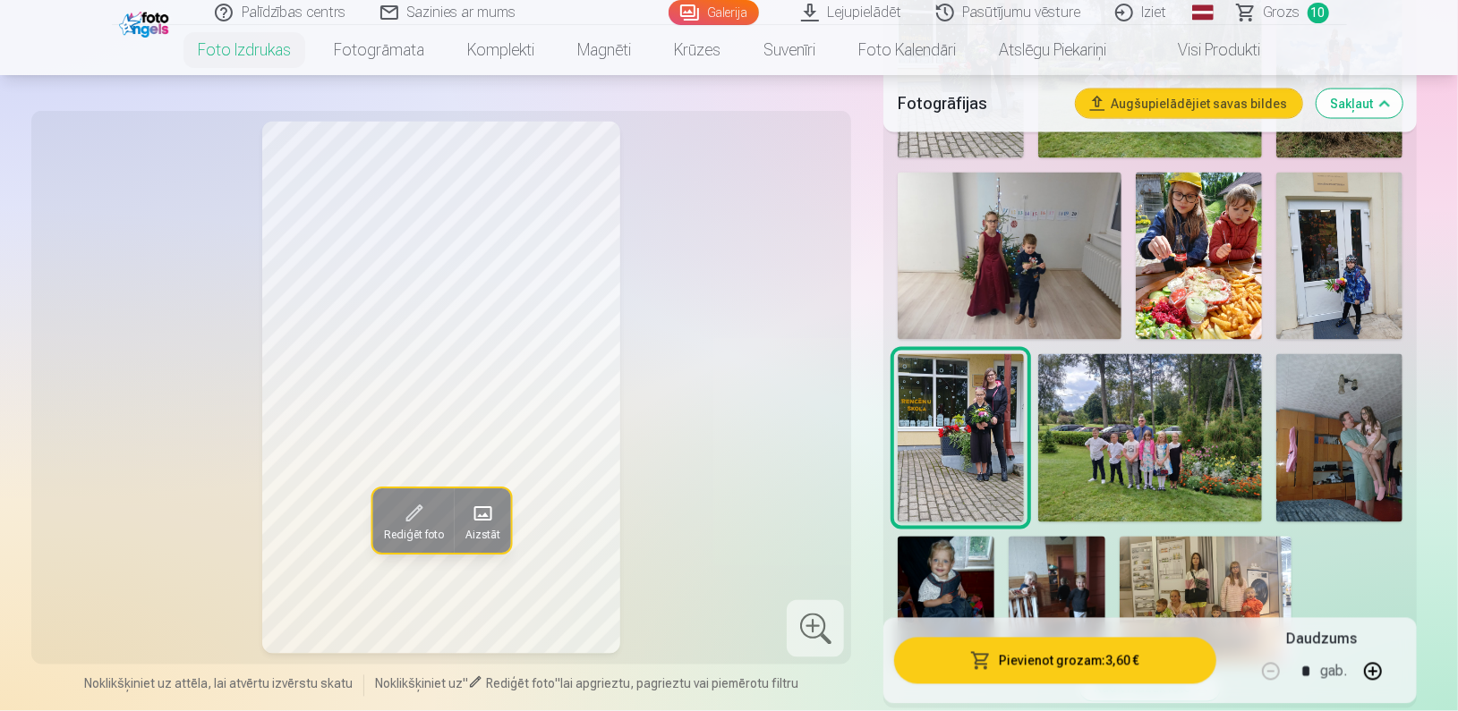
click at [1042, 655] on button "Pievienot grozam : 3,60 €" at bounding box center [1054, 661] width 321 height 47
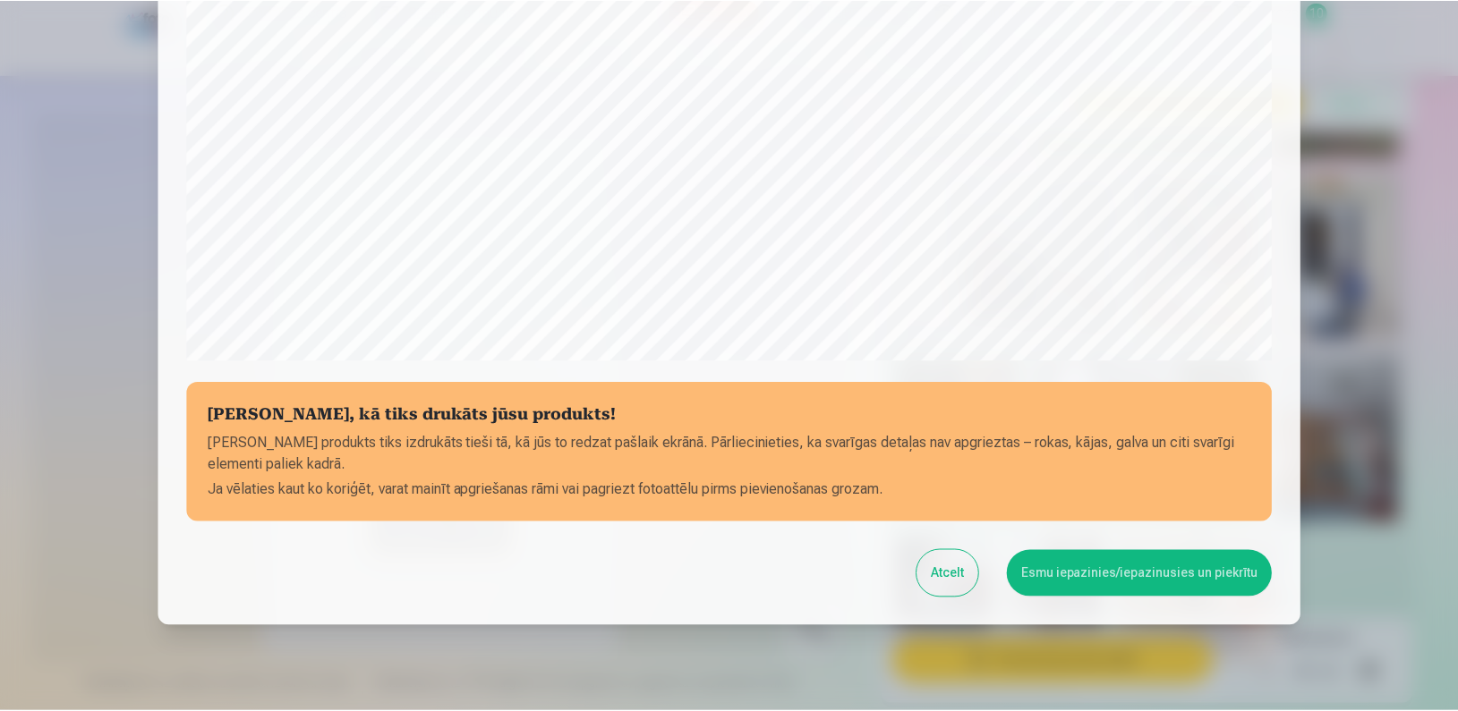
scroll to position [577, 0]
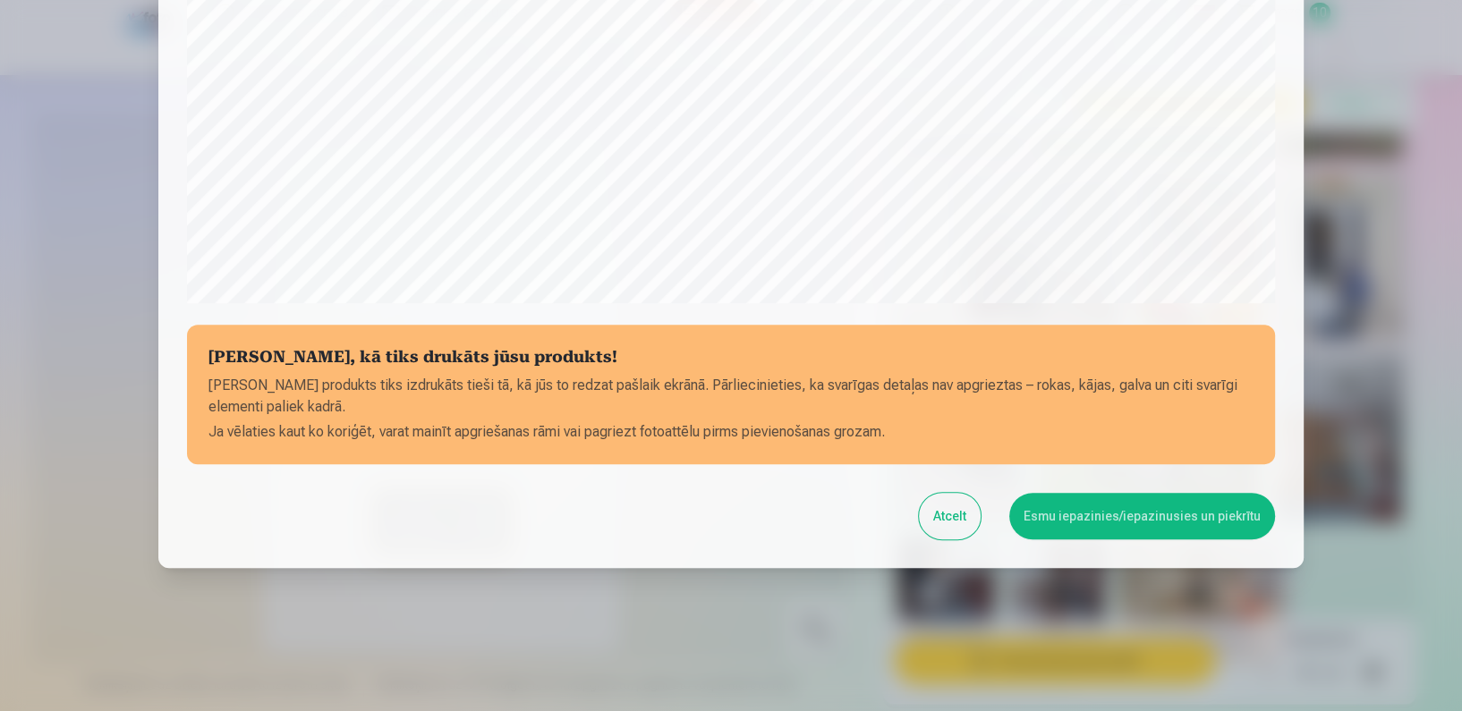
click at [1052, 506] on button "Esmu iepazinies/iepazinusies un piekrītu" at bounding box center [1142, 516] width 266 height 47
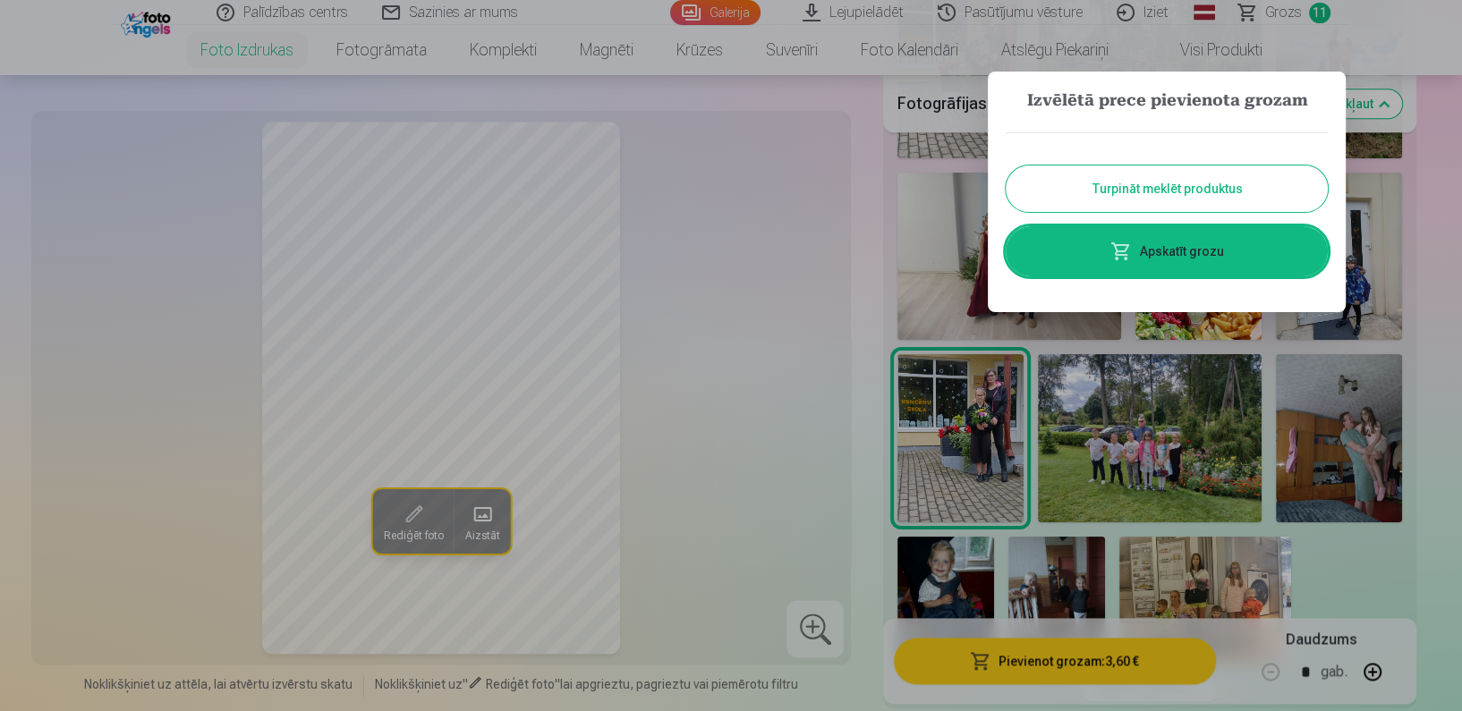
click at [1287, 7] on div at bounding box center [731, 355] width 1462 height 711
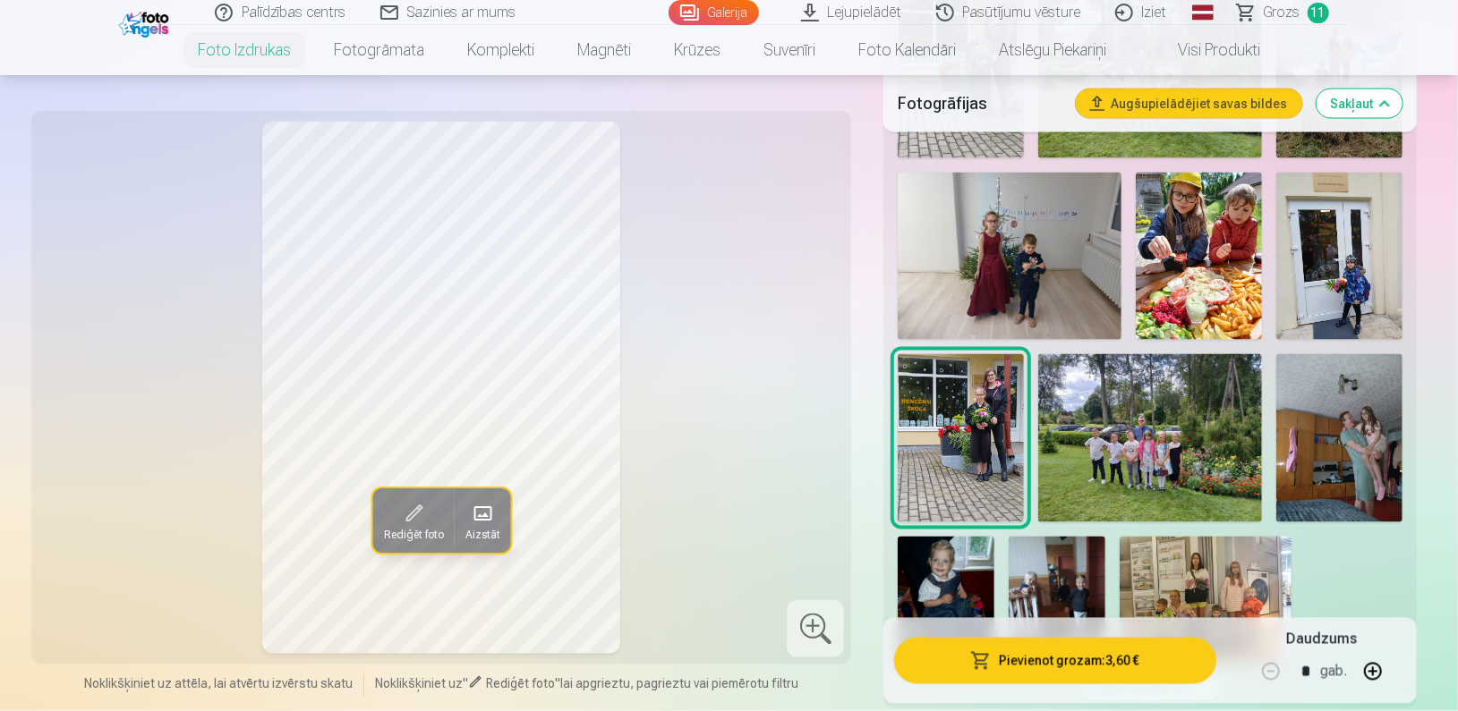
click at [1287, 7] on span "Grozs" at bounding box center [1281, 12] width 37 height 21
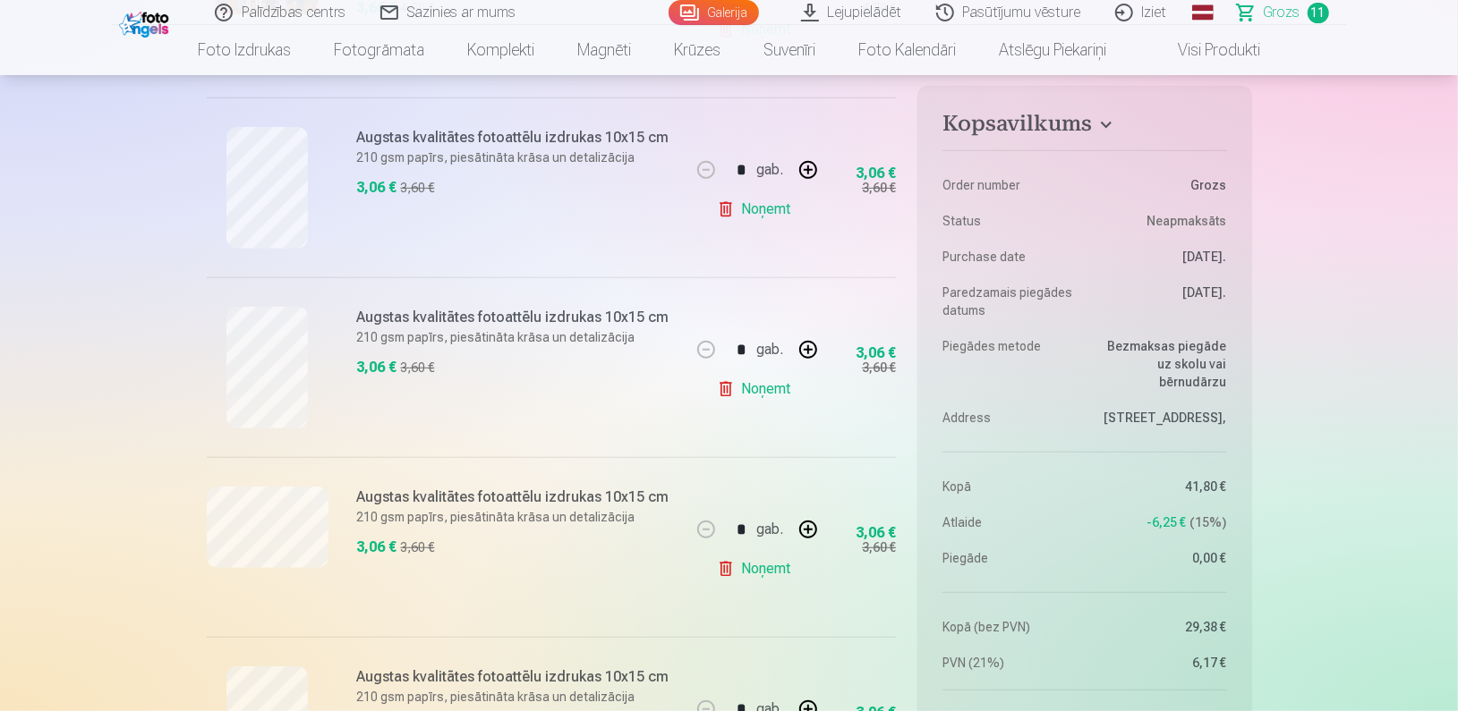
scroll to position [267, 0]
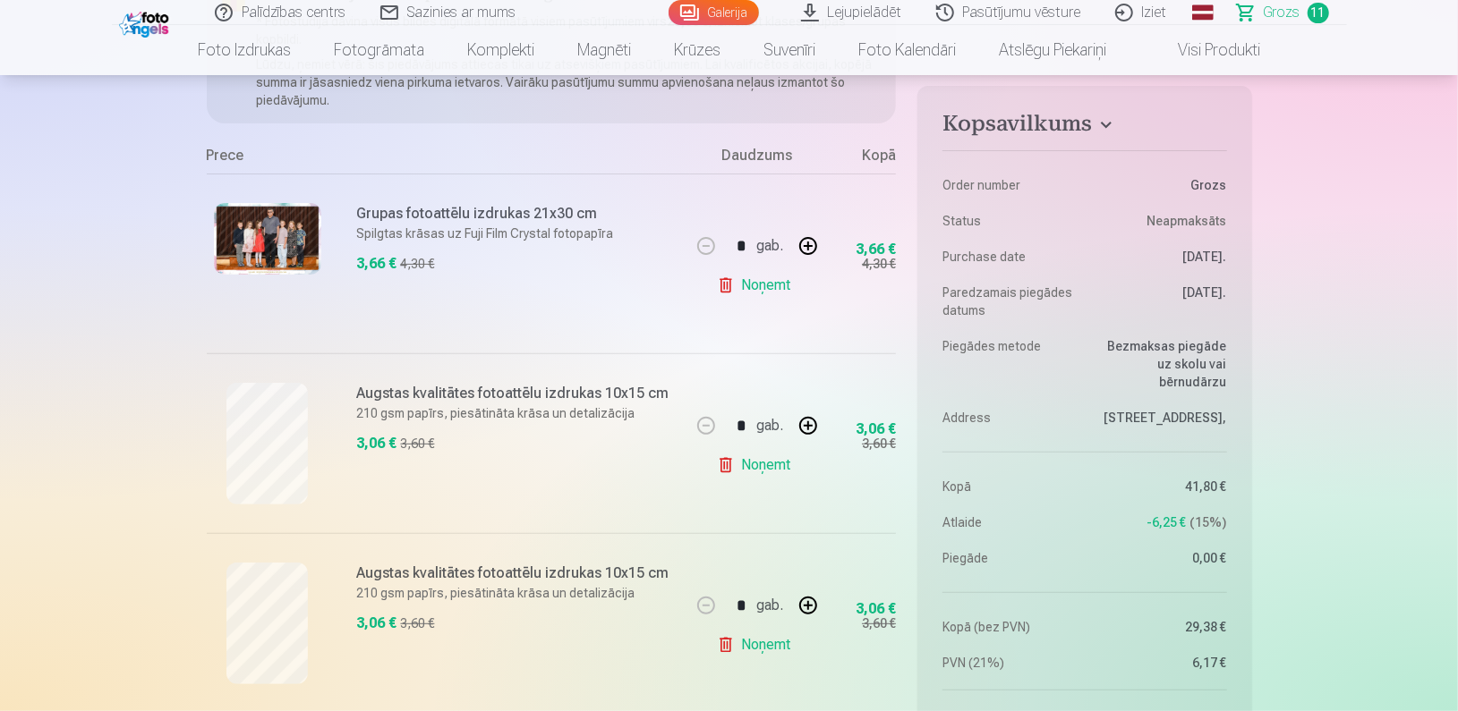
click at [1213, 44] on link "Visi produkti" at bounding box center [1204, 50] width 154 height 50
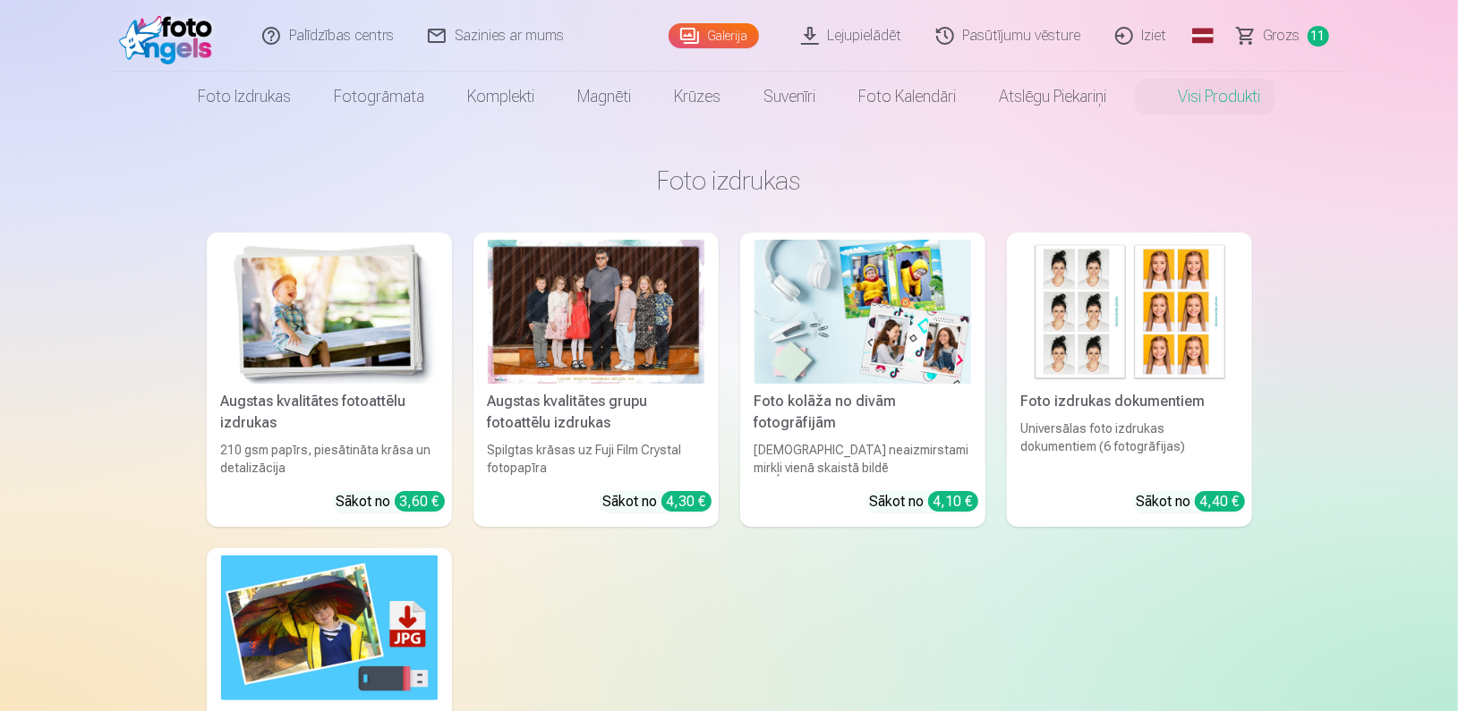
click at [805, 358] on img at bounding box center [862, 312] width 217 height 144
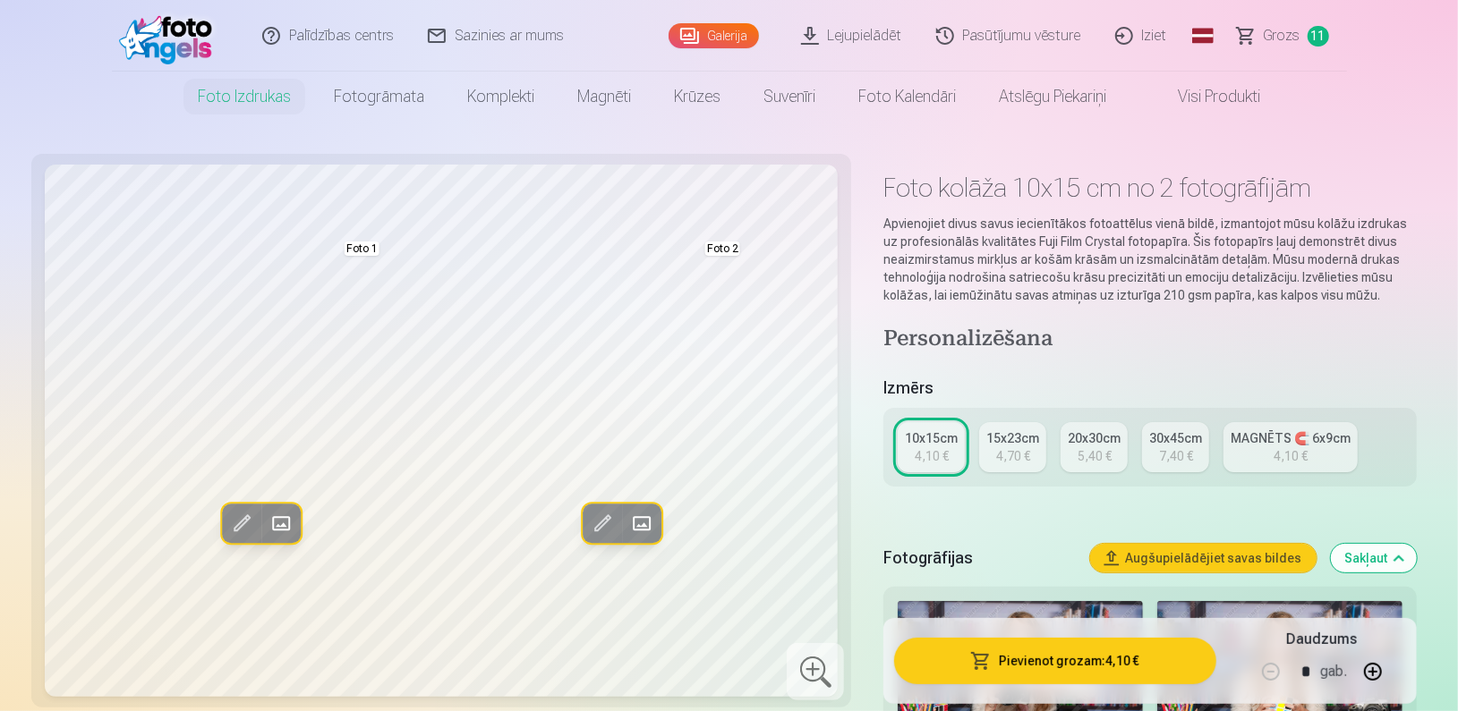
click at [282, 529] on span at bounding box center [281, 523] width 29 height 29
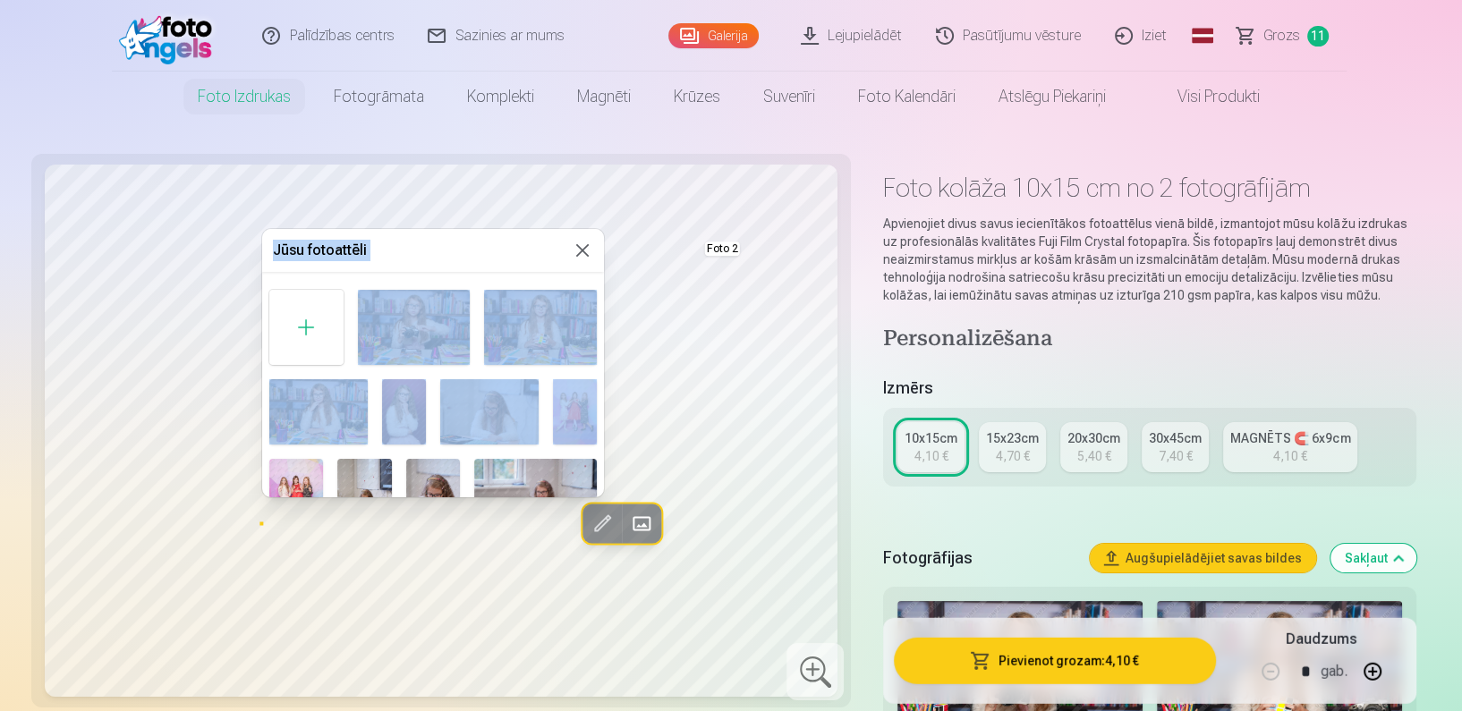
drag, startPoint x: 605, startPoint y: 286, endPoint x: 591, endPoint y: 401, distance: 115.4
click at [591, 401] on body "Palīdzības centrs Sazinies ar mums Galerija Lejupielādēt Pasūtījumu vēsture Izi…" at bounding box center [731, 355] width 1462 height 711
drag, startPoint x: 591, startPoint y: 401, endPoint x: 599, endPoint y: 285, distance: 116.6
click at [599, 285] on div "Foto 1" at bounding box center [433, 702] width 342 height 839
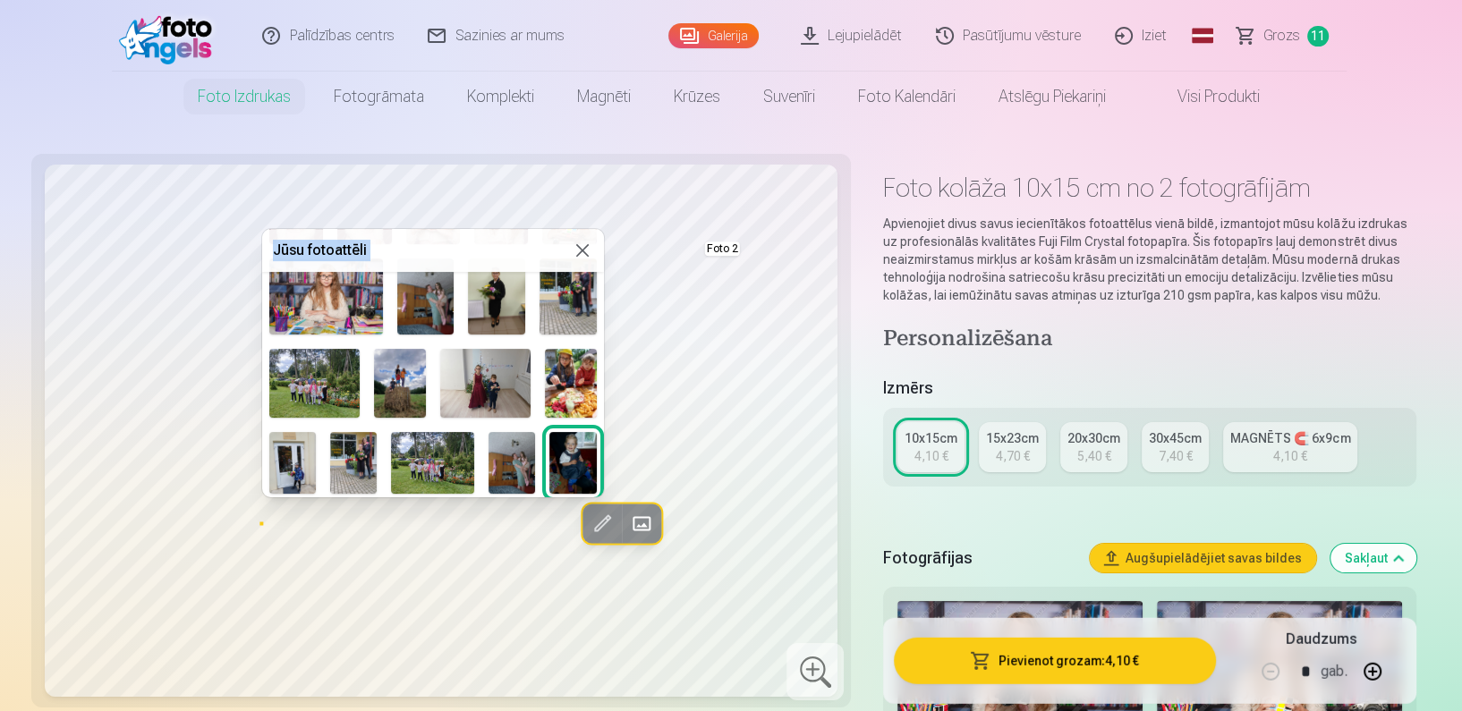
scroll to position [616, 0]
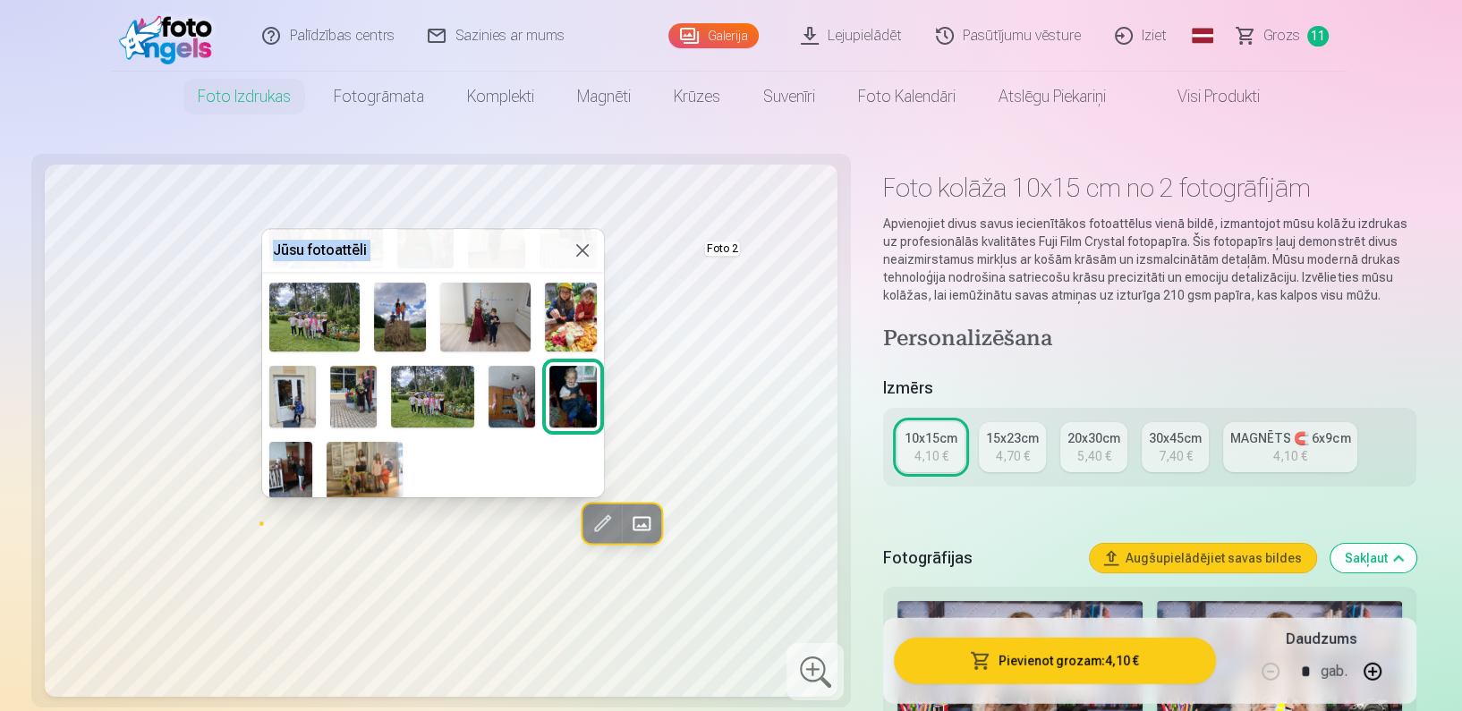
click at [577, 301] on img at bounding box center [570, 317] width 51 height 68
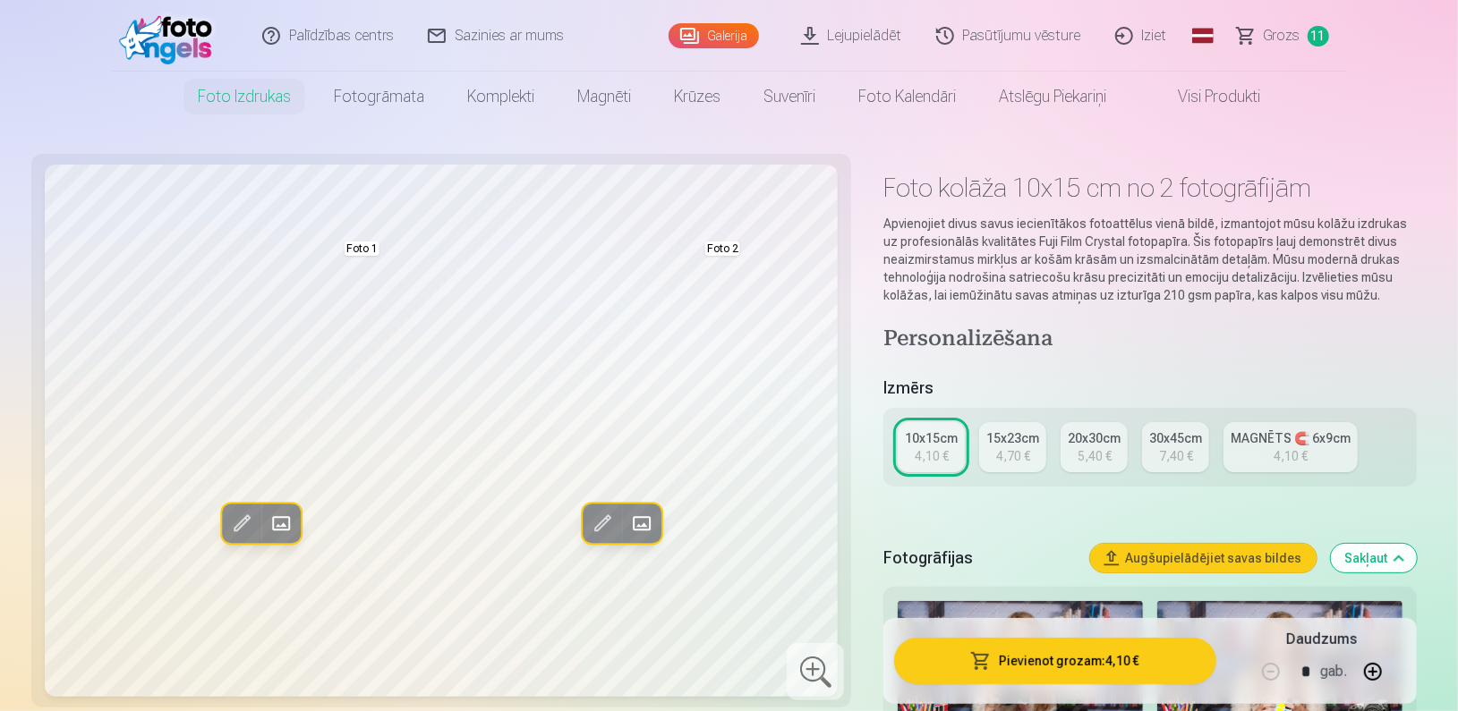
click at [635, 526] on span at bounding box center [640, 523] width 29 height 29
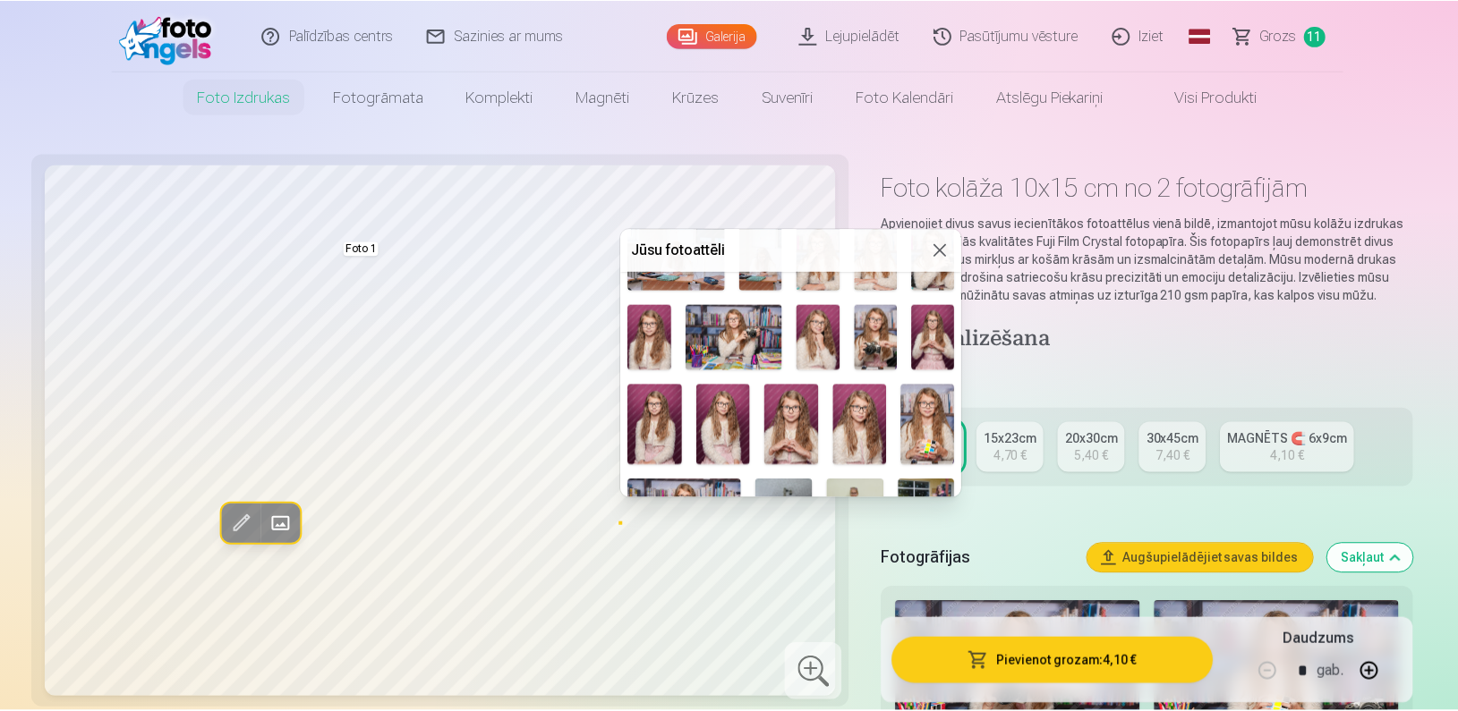
scroll to position [408, 0]
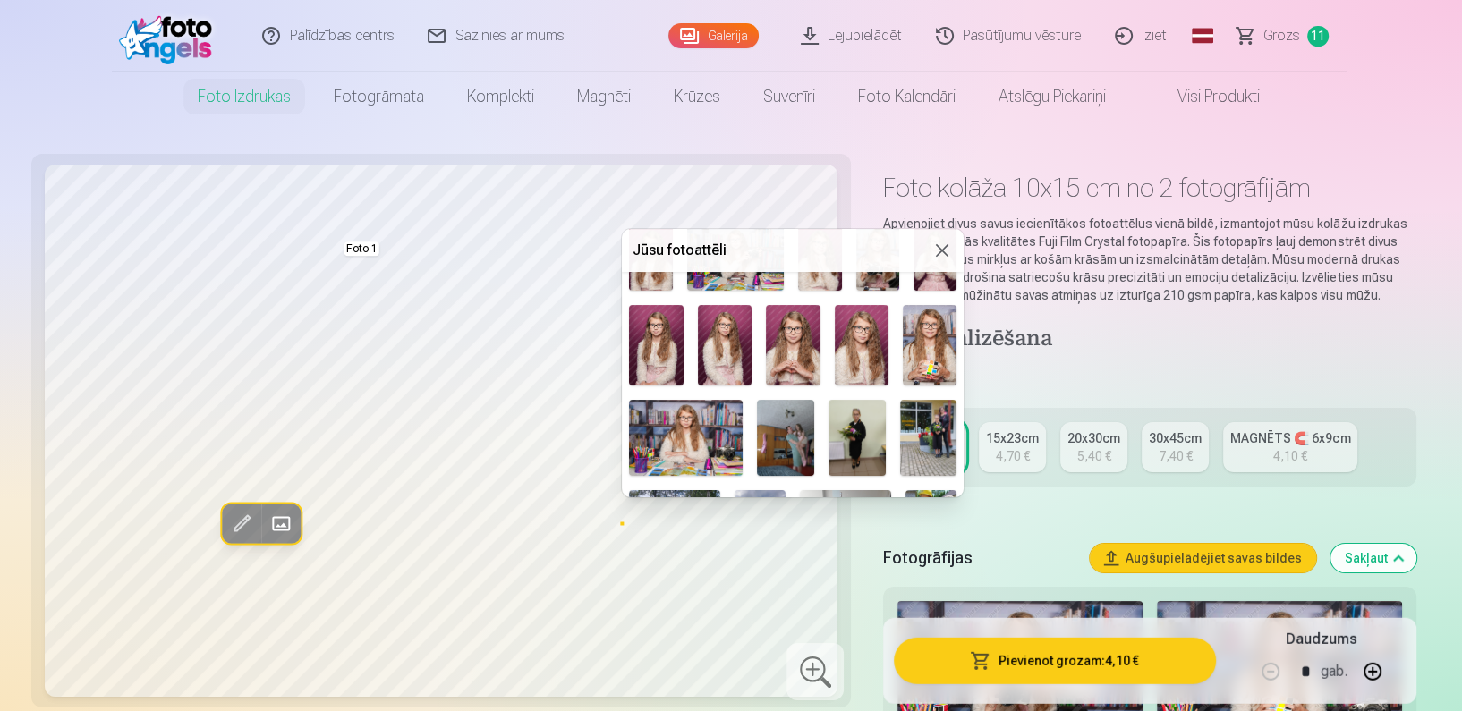
click at [863, 421] on img at bounding box center [857, 438] width 57 height 76
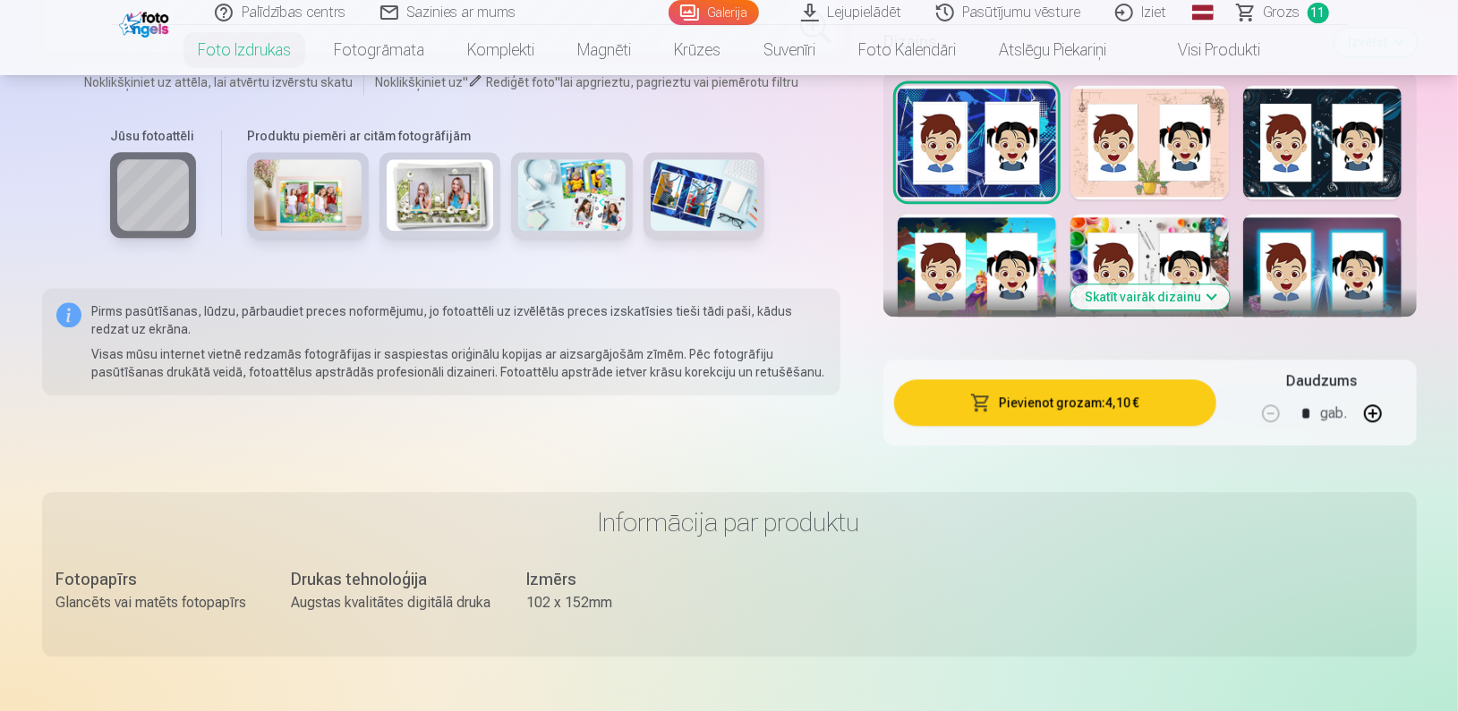
scroll to position [2082, 0]
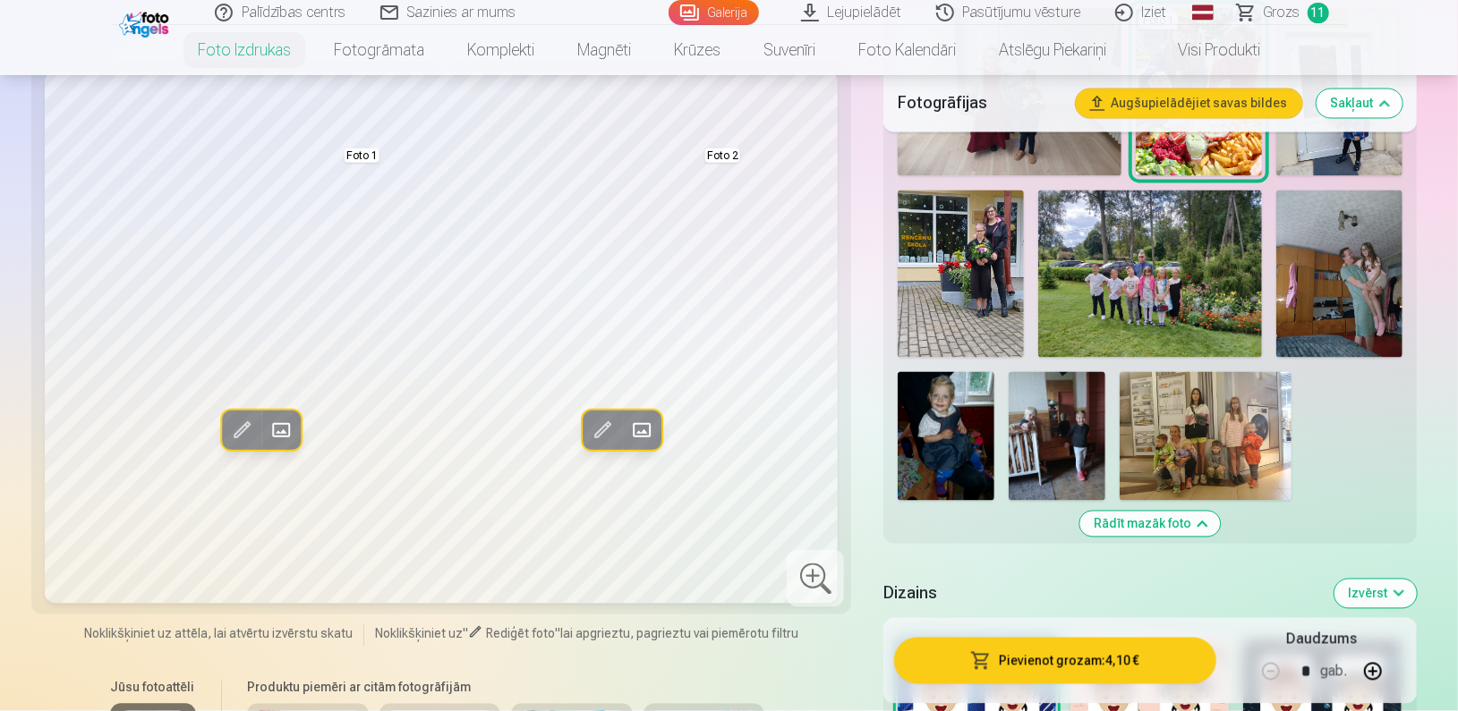
click at [1375, 586] on button "Izvērst" at bounding box center [1375, 594] width 82 height 29
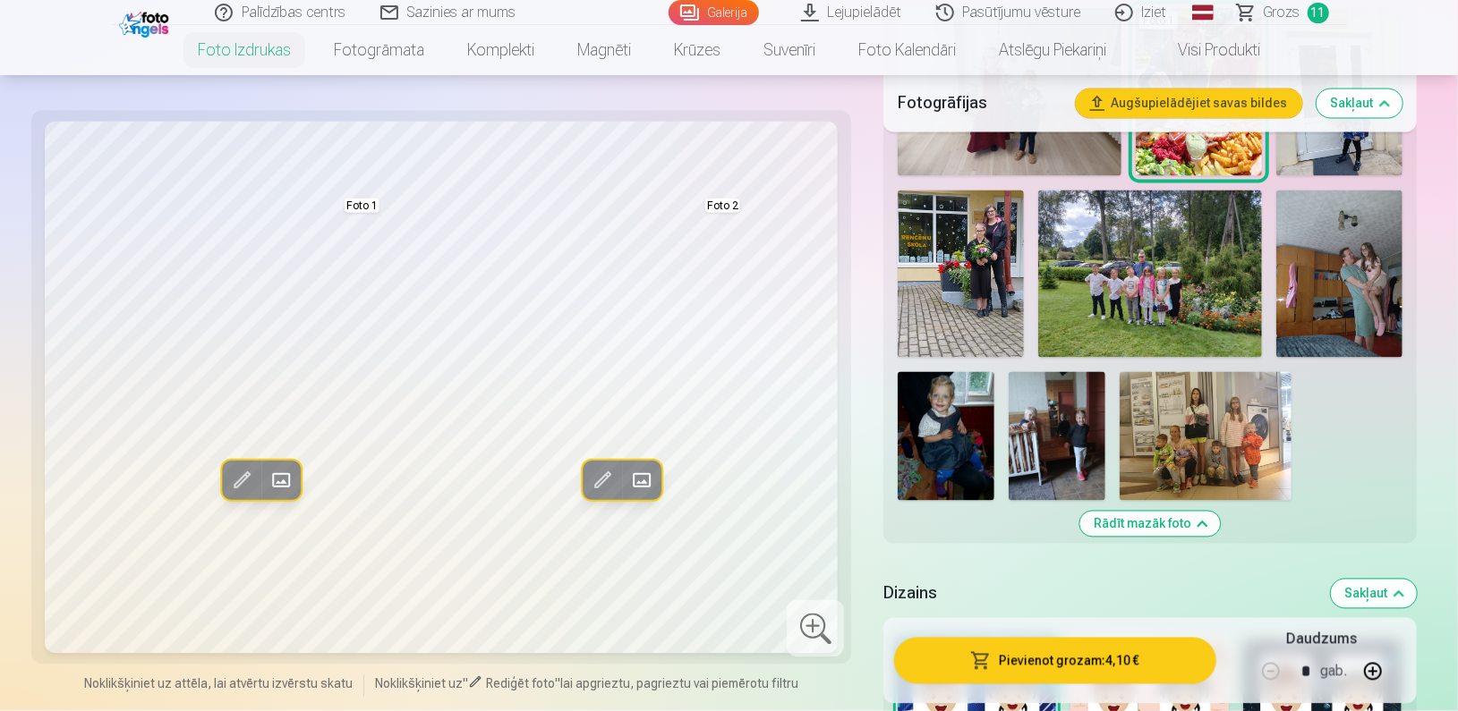
click at [1152, 528] on button "Rādīt mazāk foto" at bounding box center [1149, 524] width 140 height 25
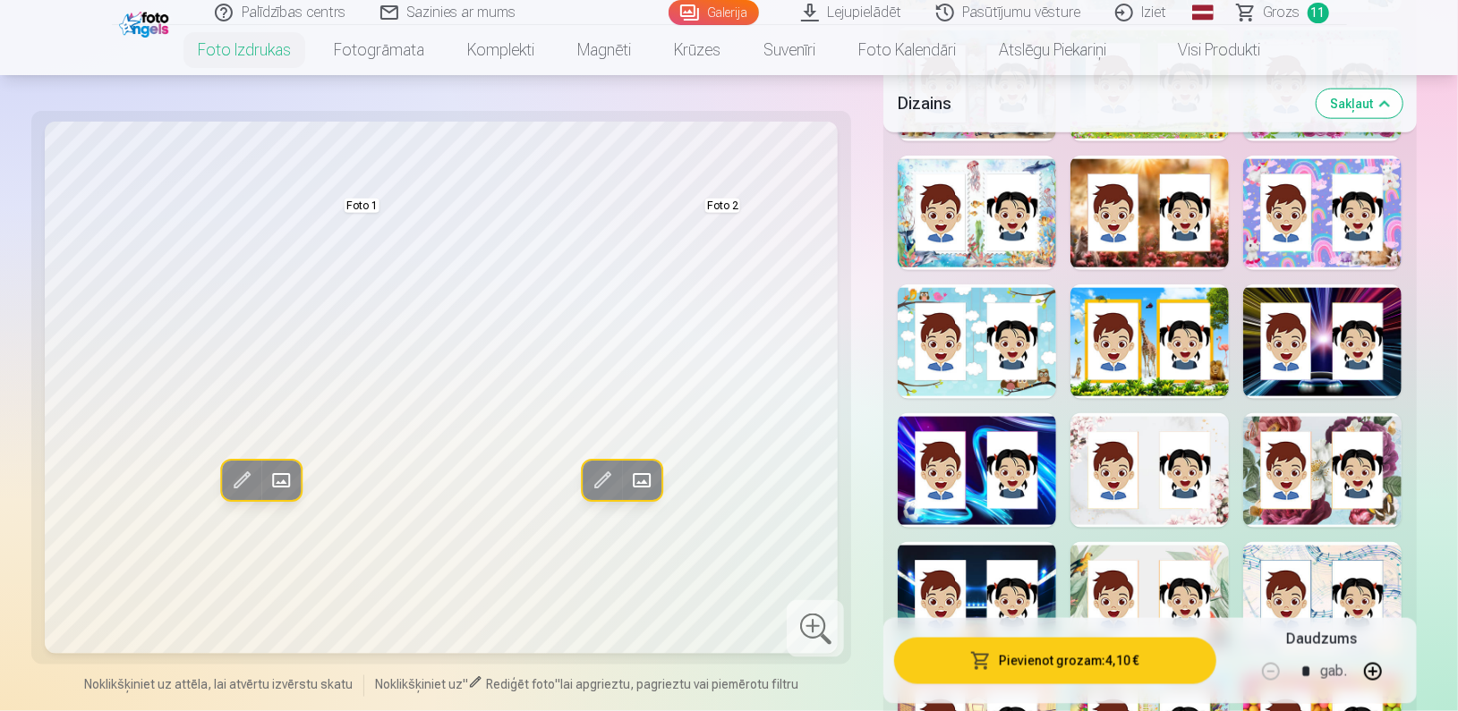
scroll to position [1348, 0]
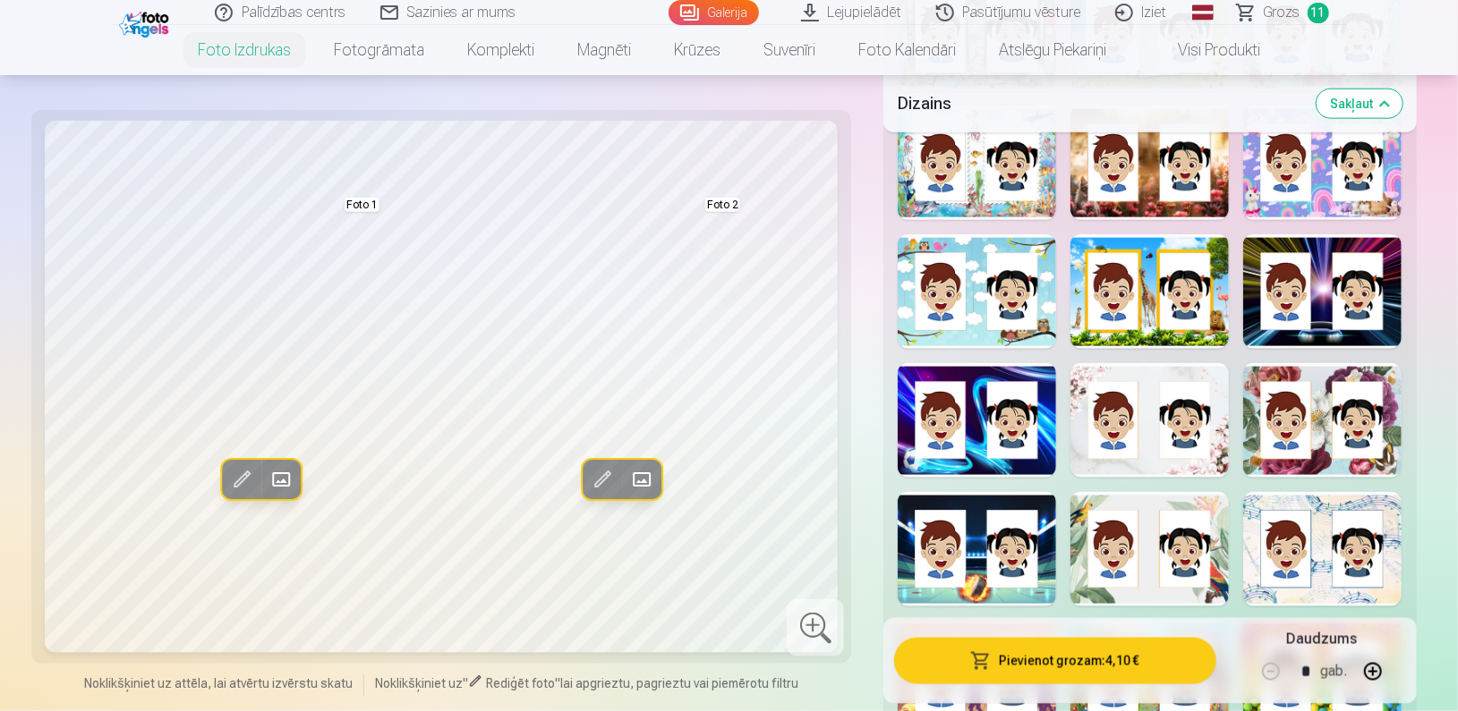
click at [1152, 421] on div at bounding box center [1149, 420] width 158 height 115
click at [1269, 430] on div at bounding box center [1322, 420] width 158 height 115
click at [1299, 339] on div at bounding box center [1322, 291] width 158 height 115
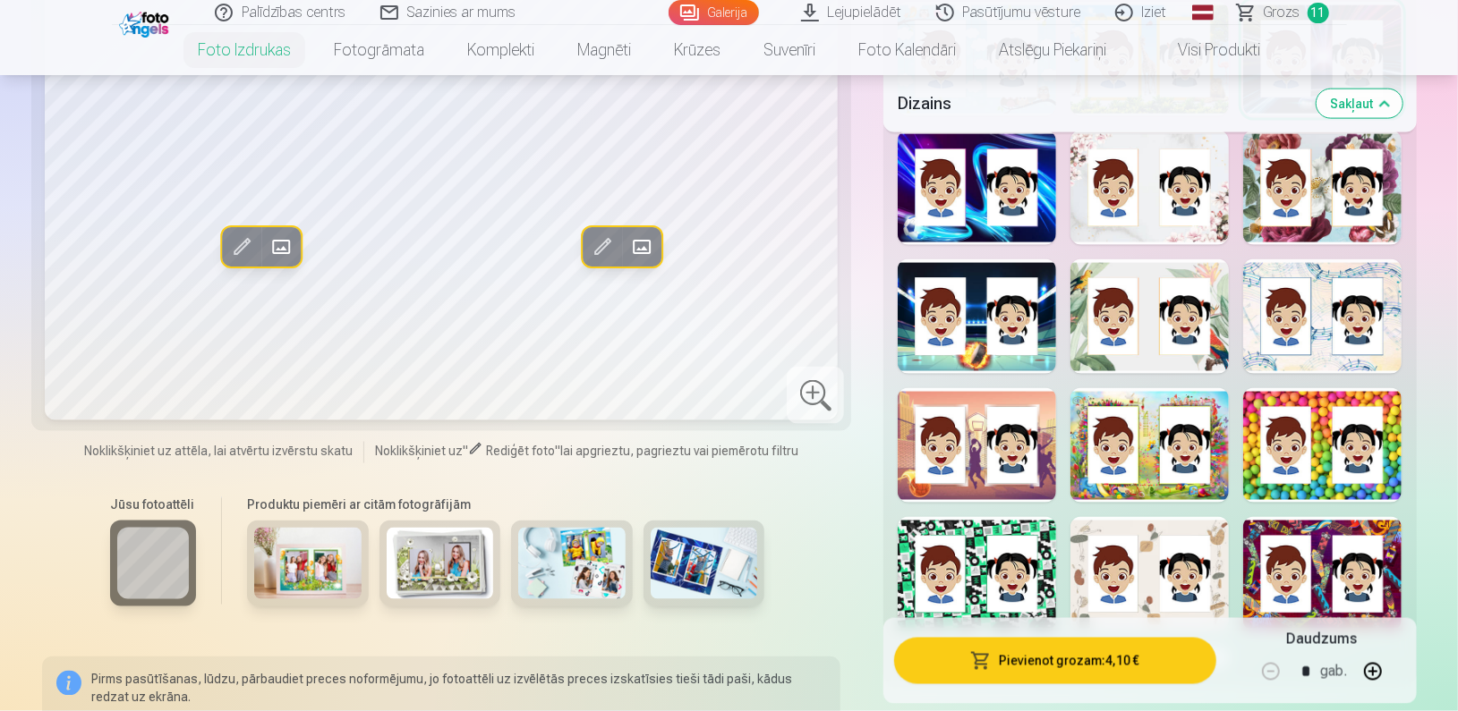
scroll to position [1639, 0]
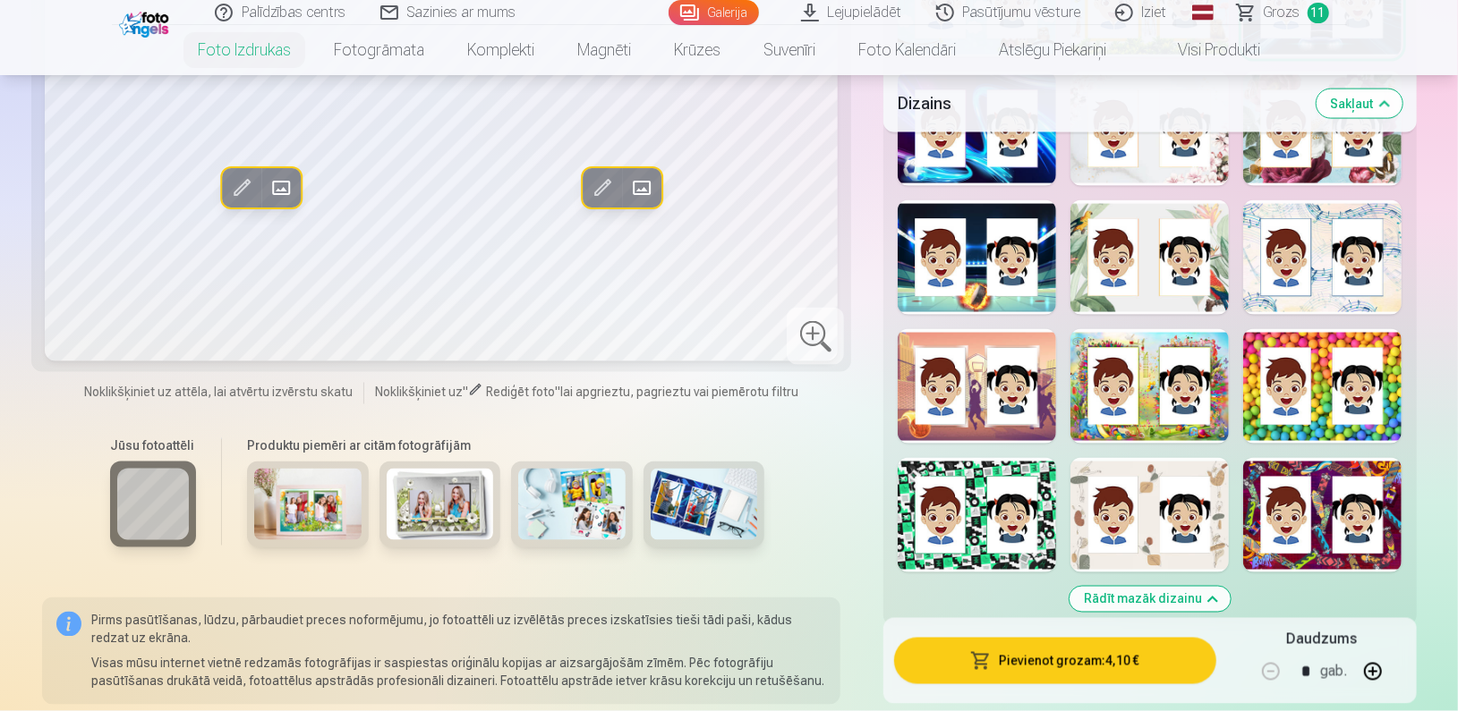
click at [1373, 372] on div at bounding box center [1322, 386] width 158 height 115
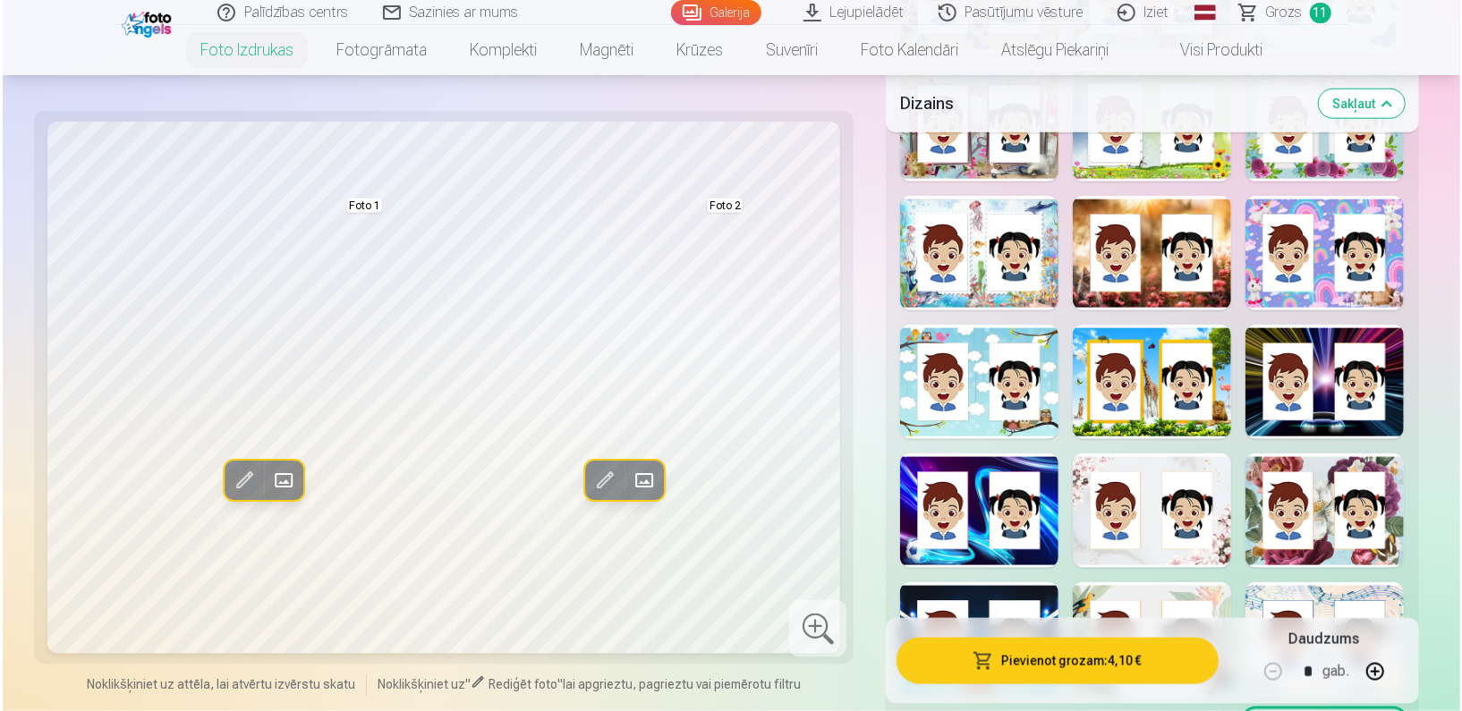
scroll to position [1146, 0]
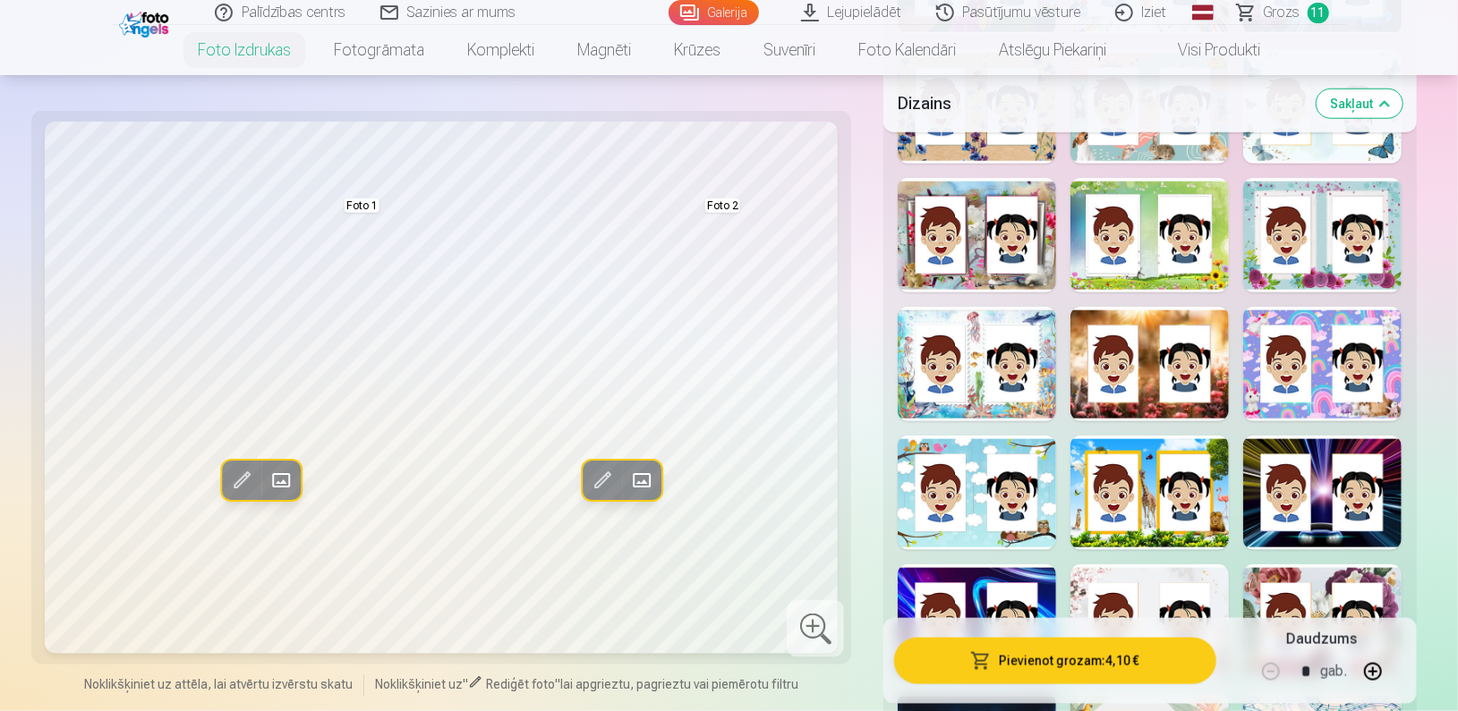
click at [992, 644] on button "Pievienot grozam : 4,10 €" at bounding box center [1054, 661] width 321 height 47
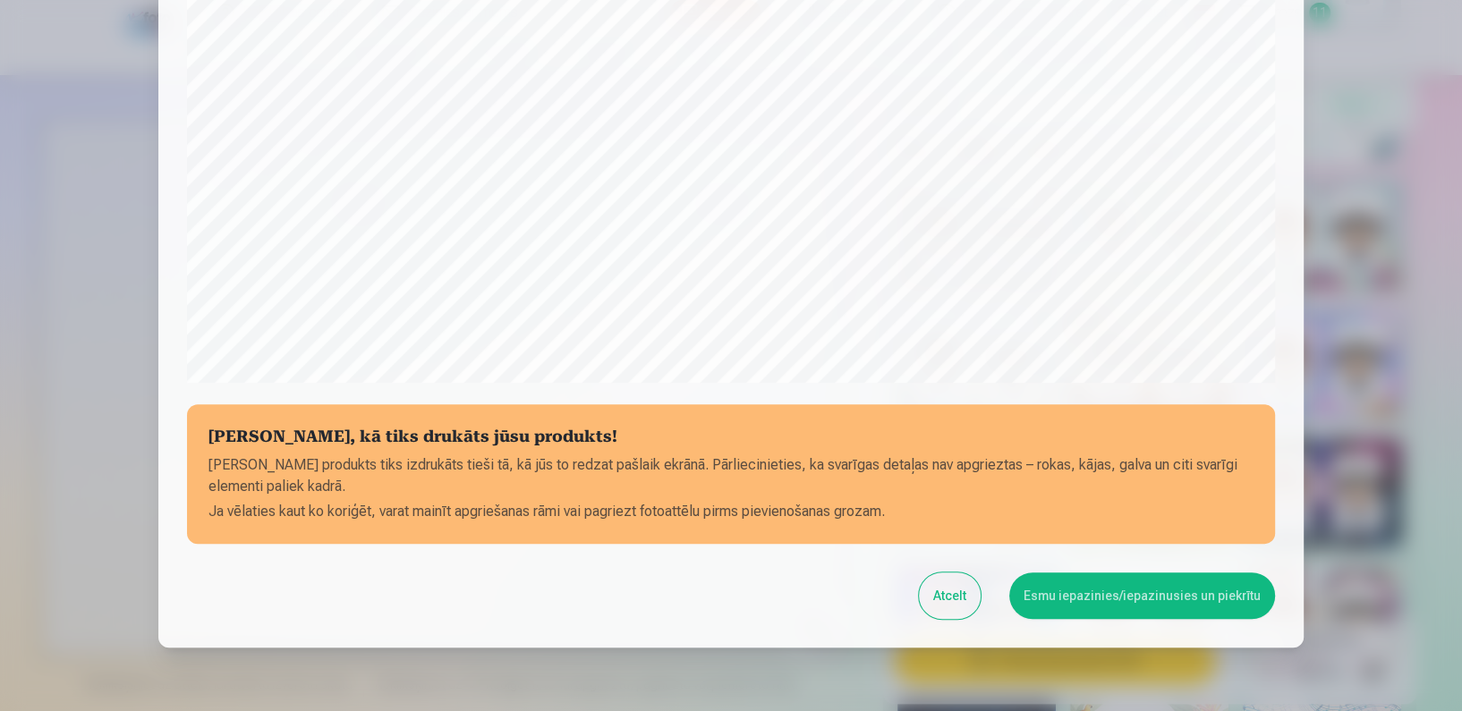
scroll to position [577, 0]
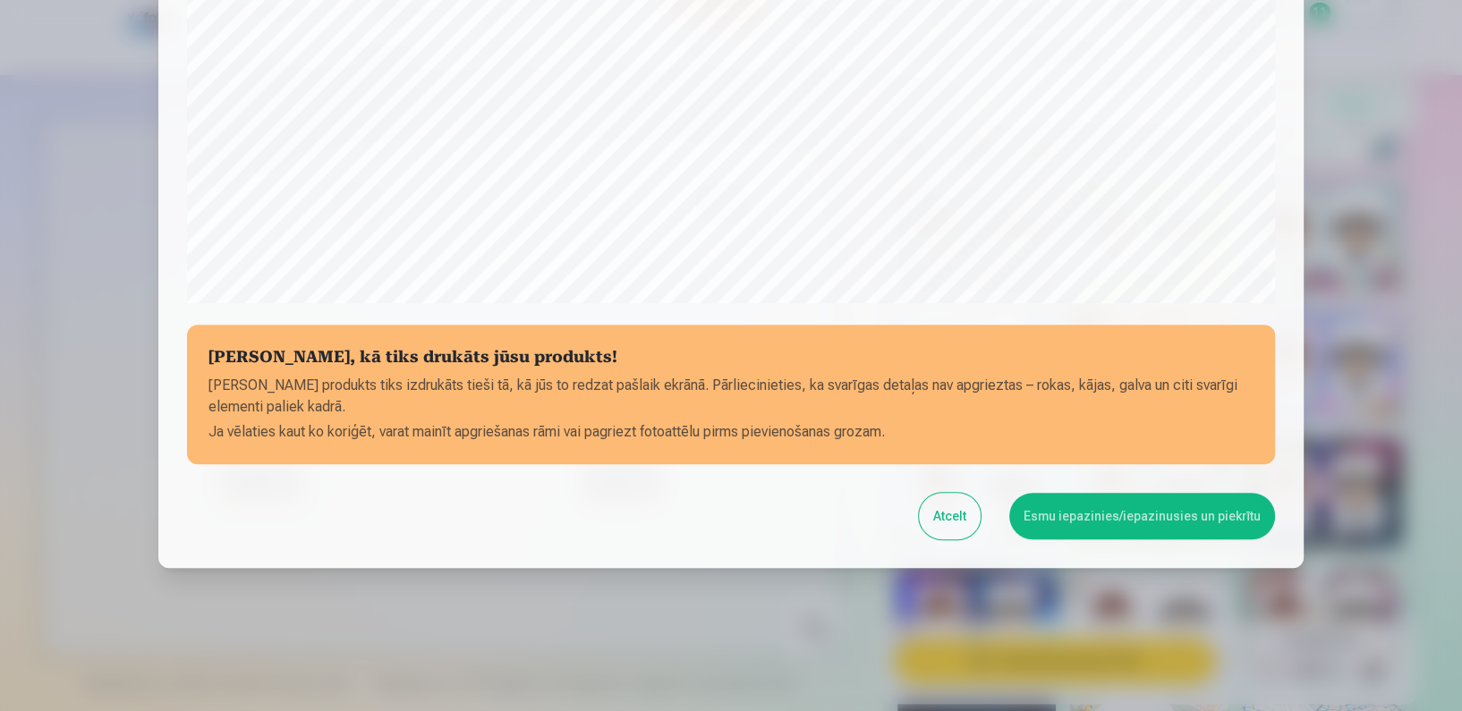
click at [1160, 523] on button "Esmu iepazinies/iepazinusies un piekrītu" at bounding box center [1142, 516] width 266 height 47
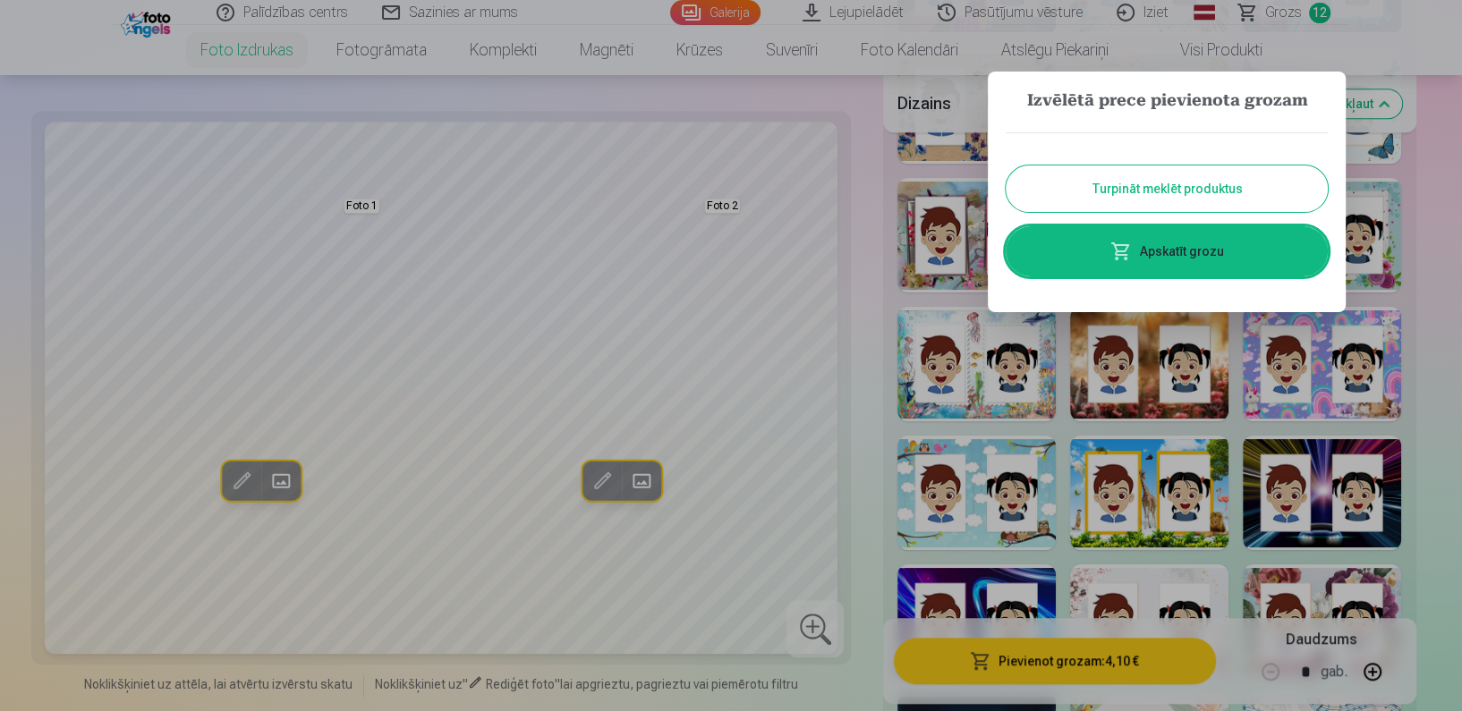
click at [1217, 264] on link "Apskatīt grozu" at bounding box center [1167, 251] width 322 height 50
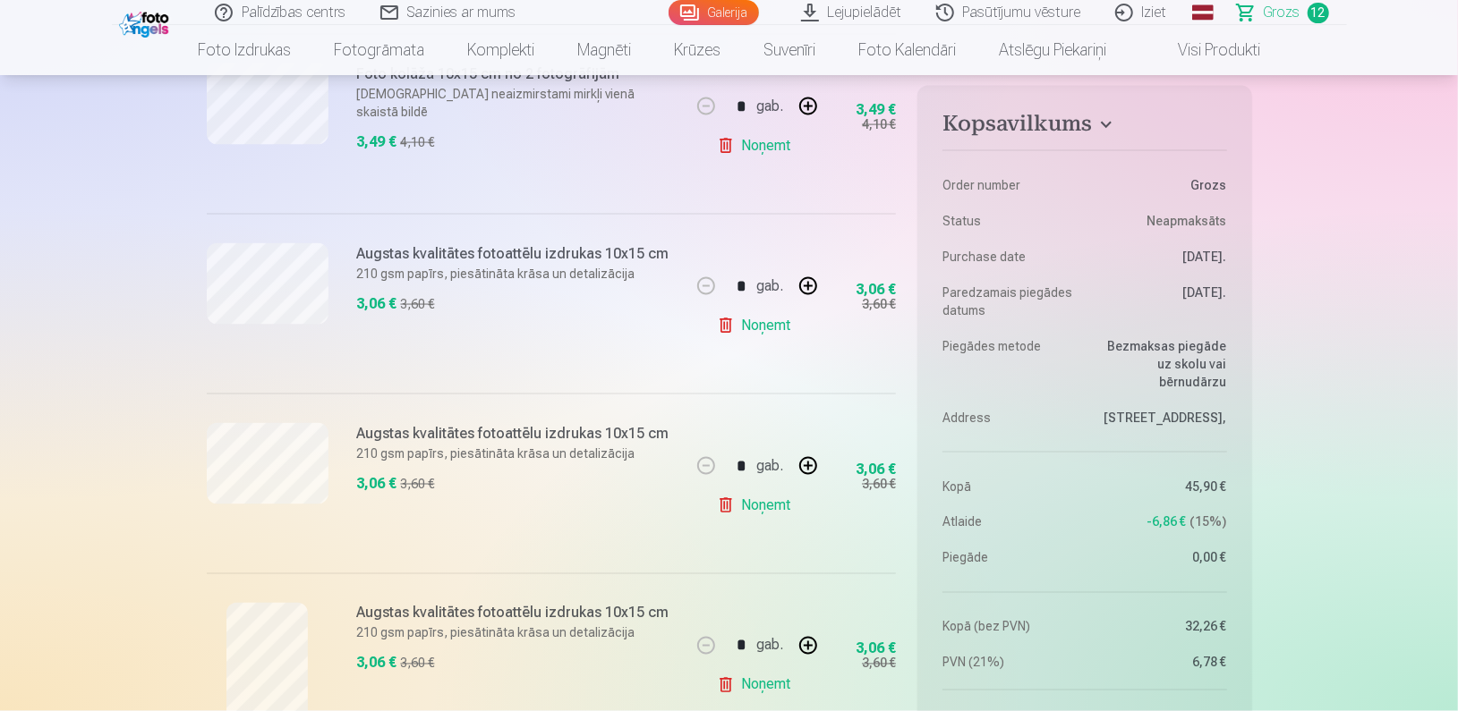
scroll to position [2074, 0]
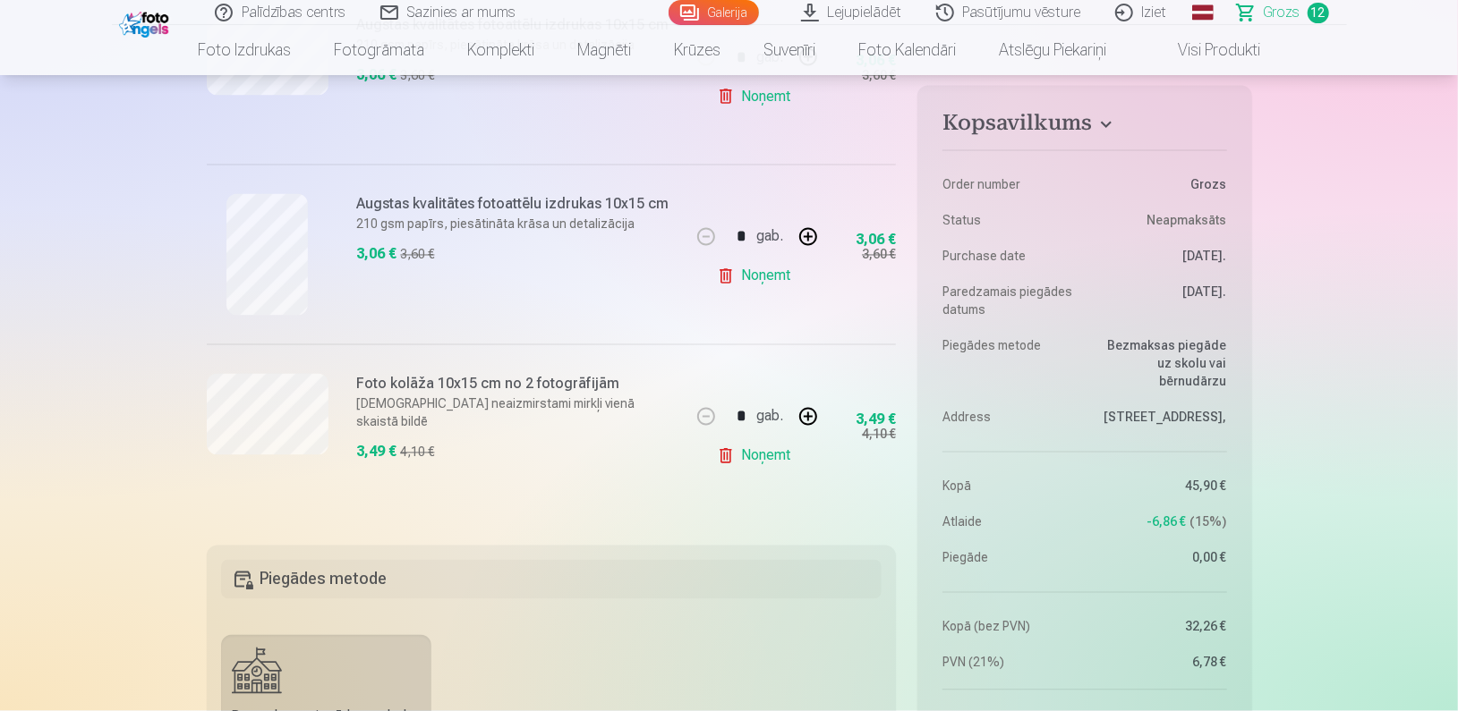
click at [757, 451] on link "Noņemt" at bounding box center [757, 456] width 81 height 36
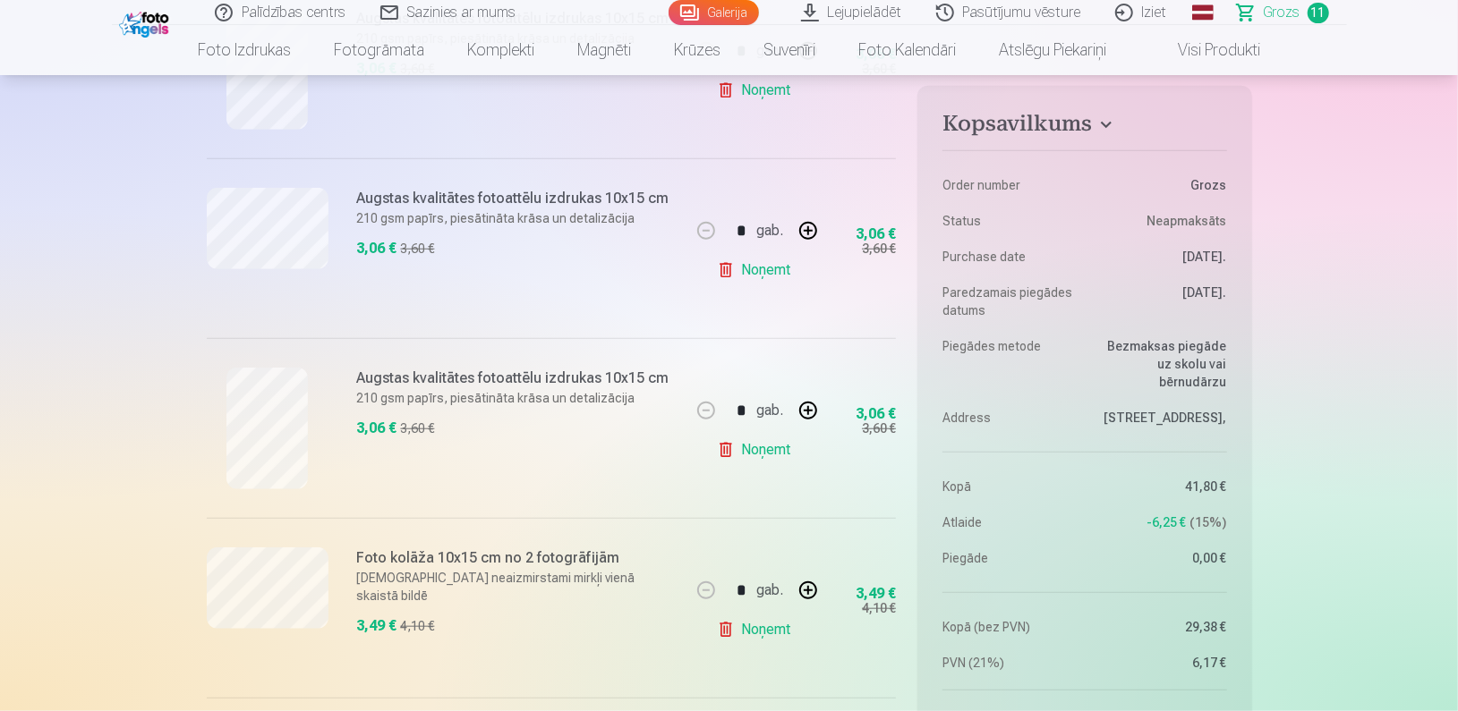
scroll to position [873, 0]
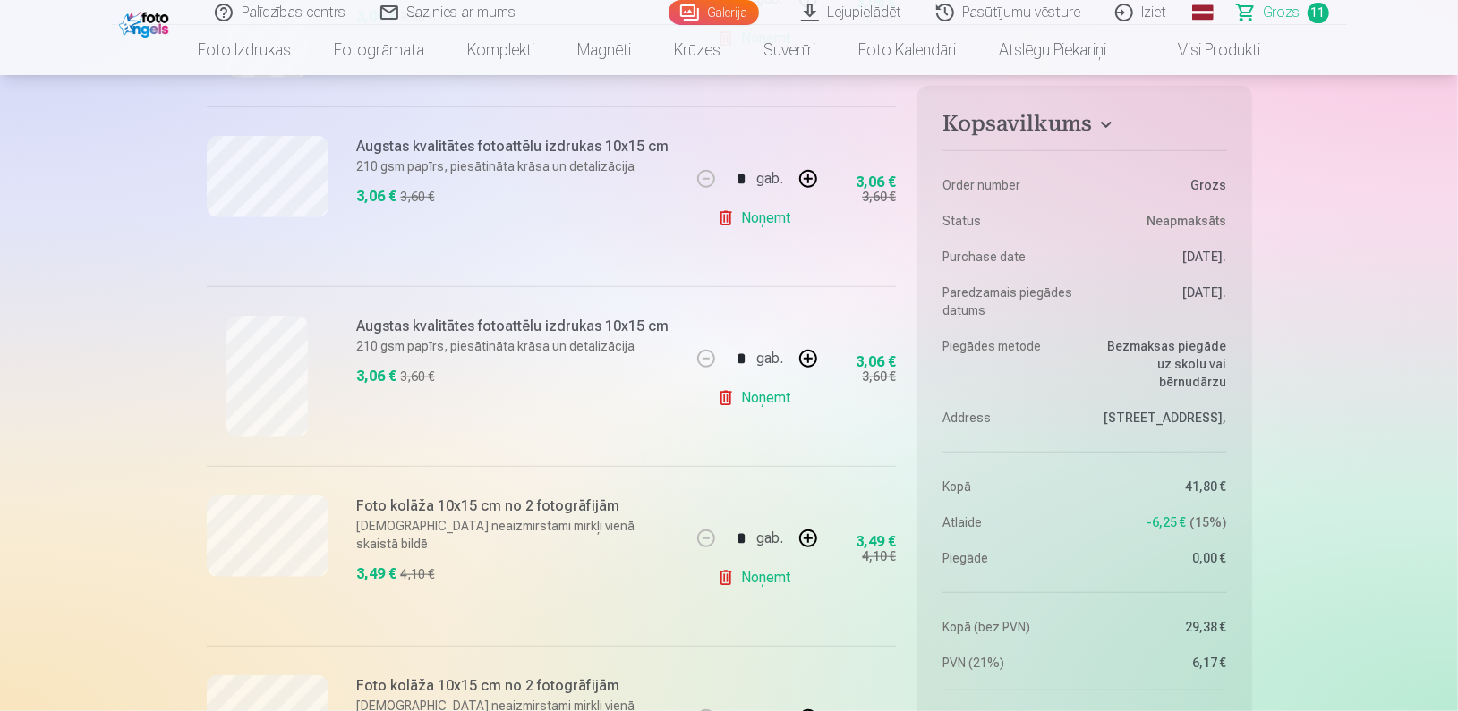
click at [775, 581] on link "Noņemt" at bounding box center [757, 578] width 81 height 36
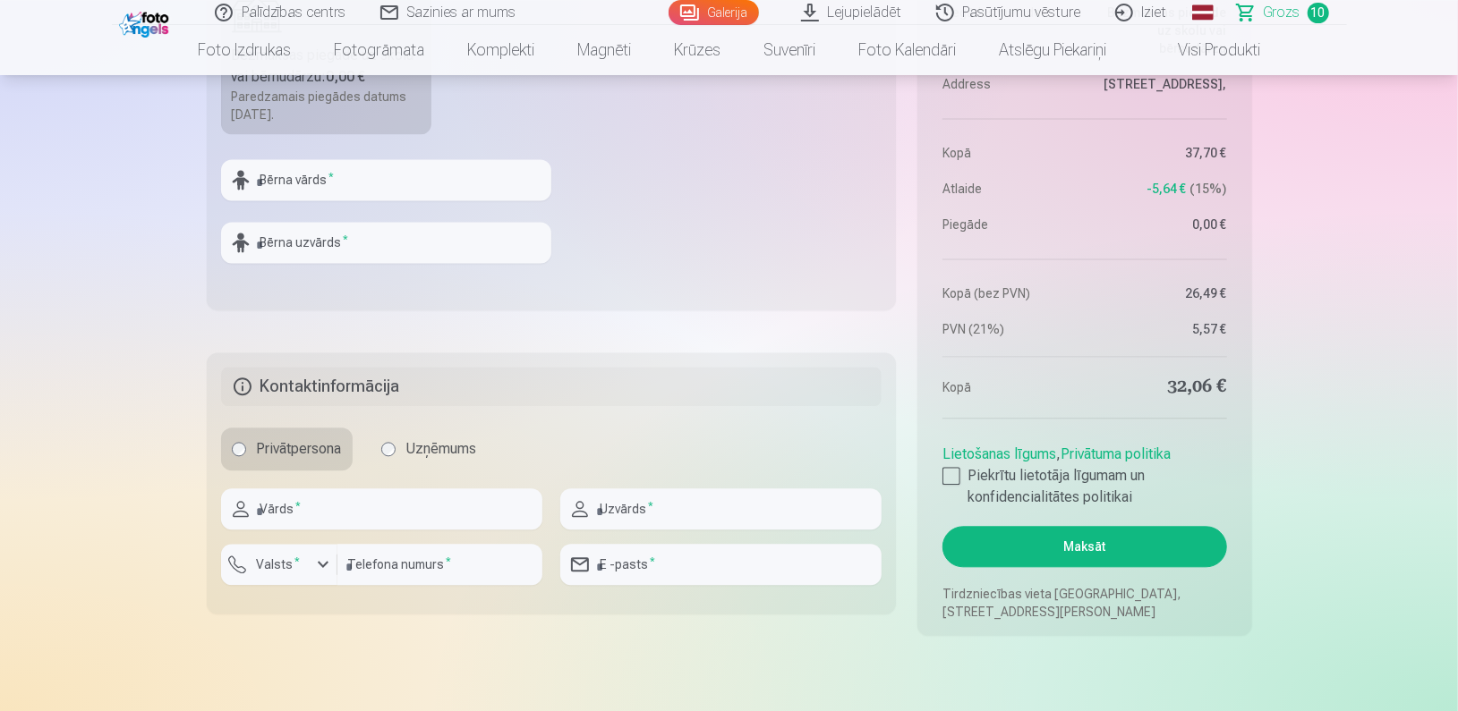
scroll to position [2527, 0]
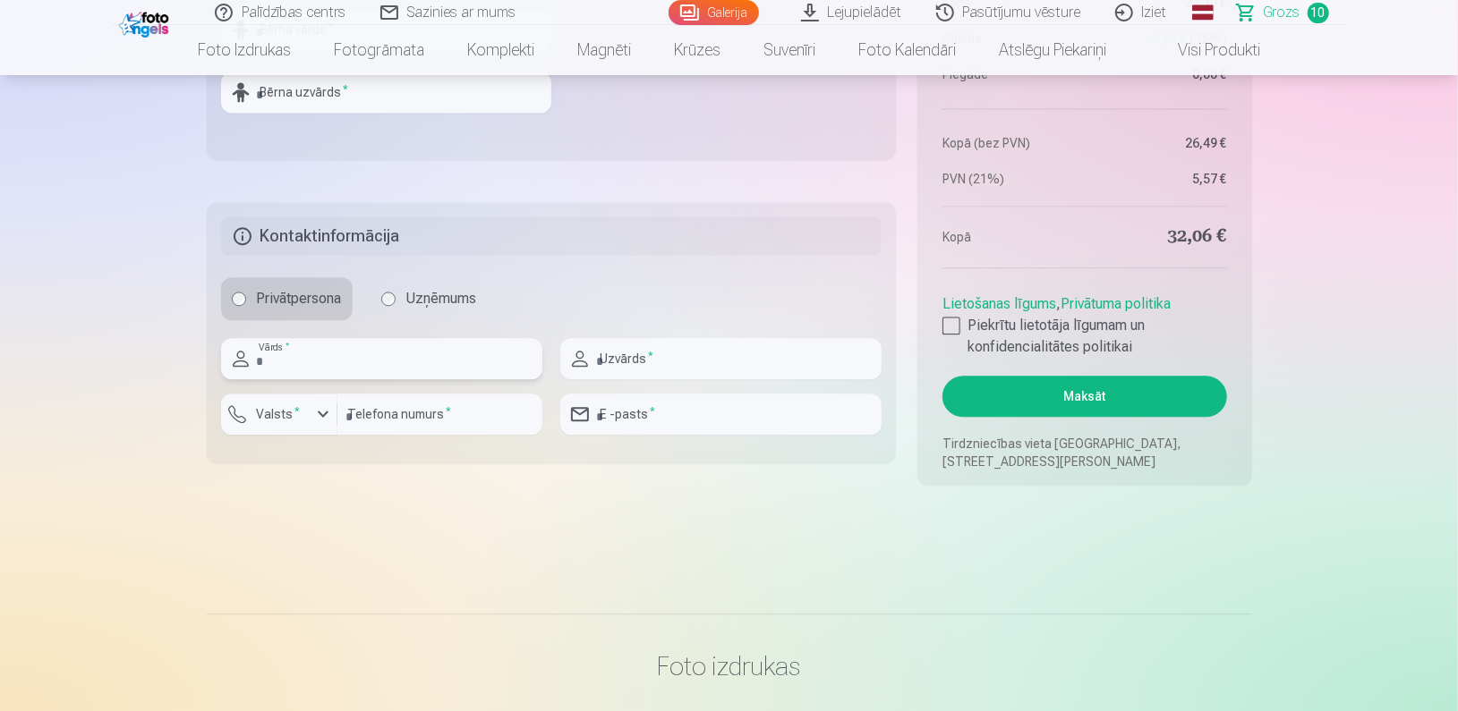
click at [310, 361] on input "text" at bounding box center [381, 358] width 321 height 41
type input "*****"
type input "*********"
type input "********"
type input "*******"
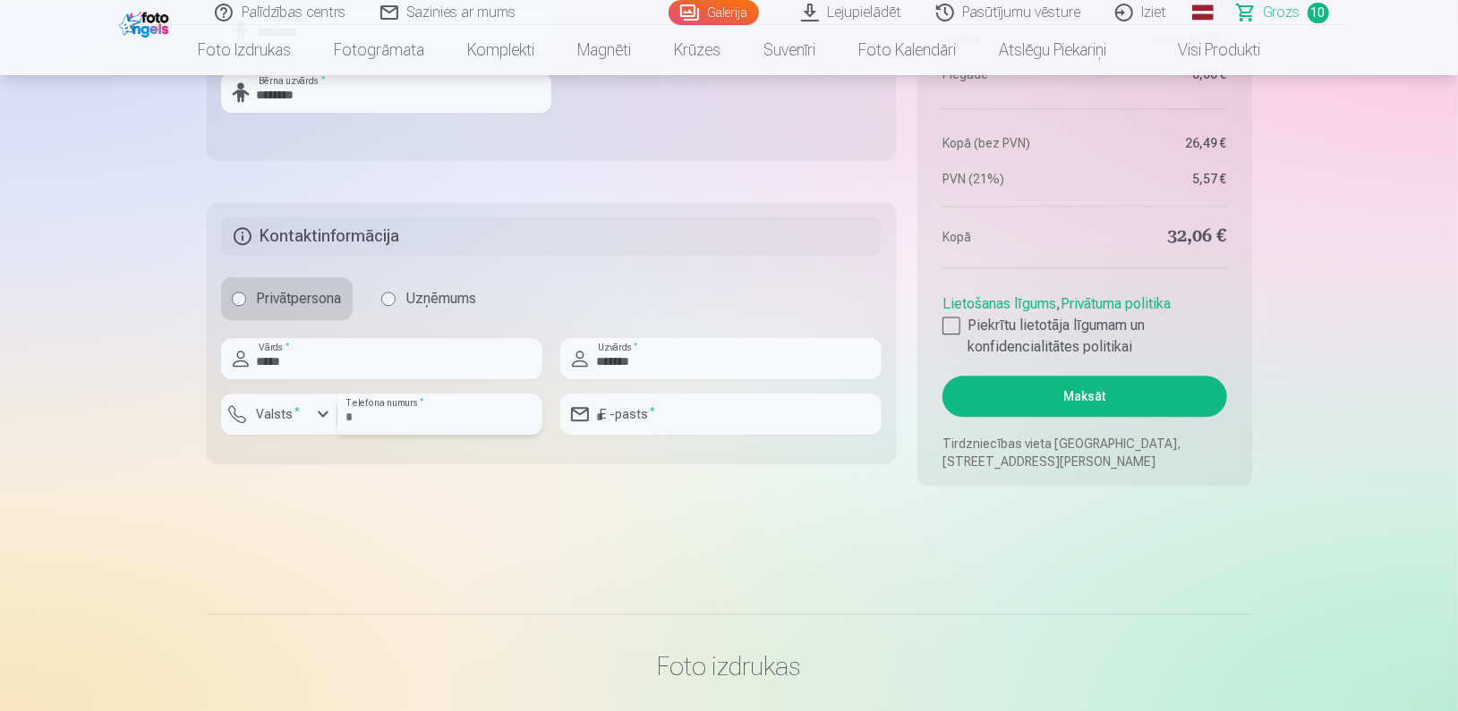
type input "********"
type input "**********"
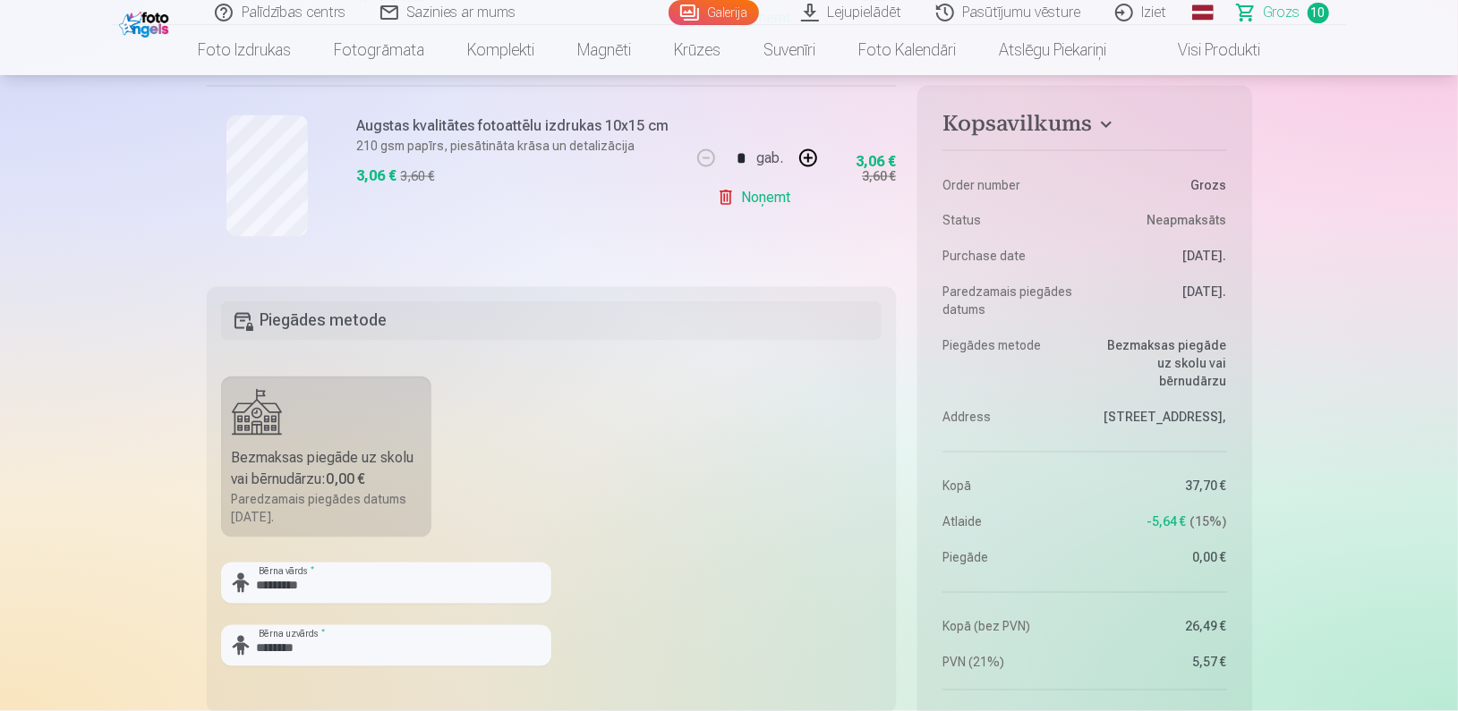
scroll to position [2063, 0]
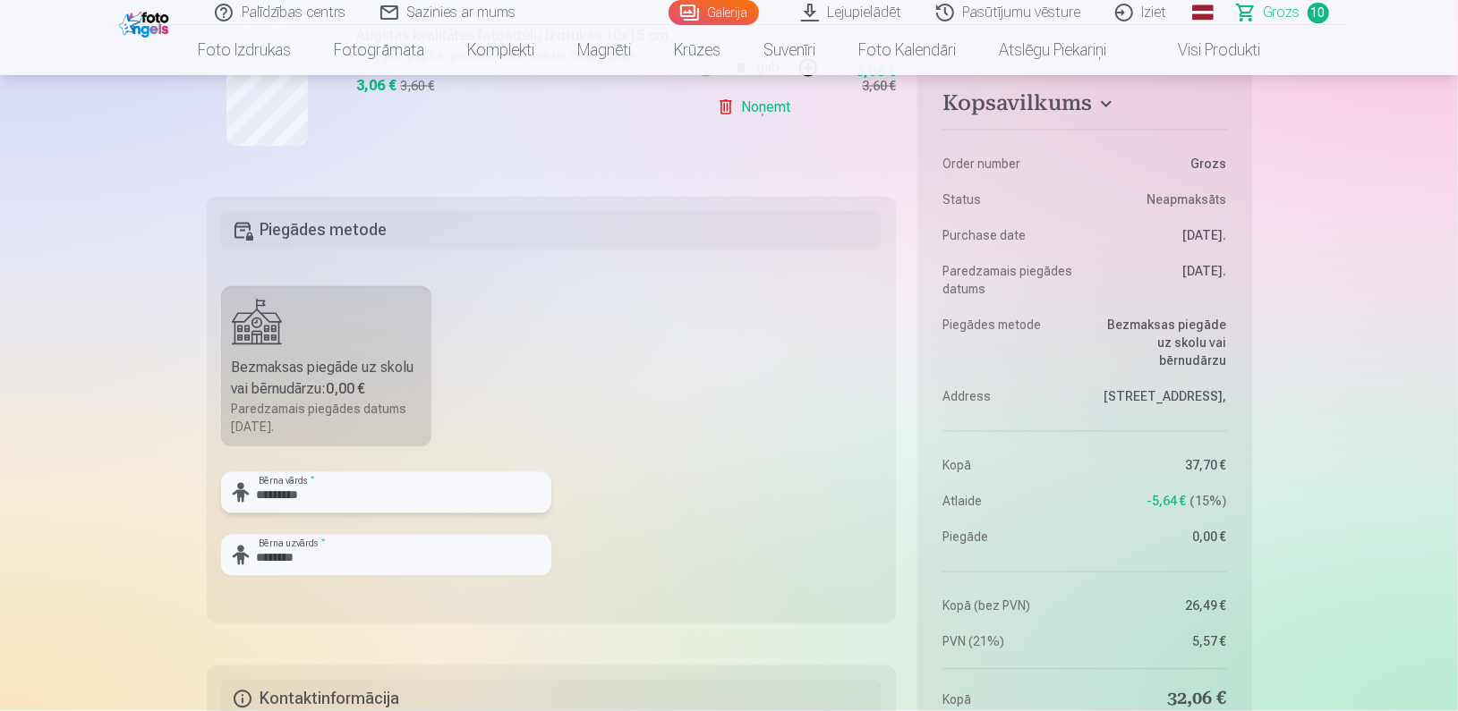
click at [359, 490] on input "*********" at bounding box center [386, 492] width 330 height 41
type input "*"
type input "******"
click at [354, 545] on input "********" at bounding box center [386, 555] width 330 height 41
type input "*"
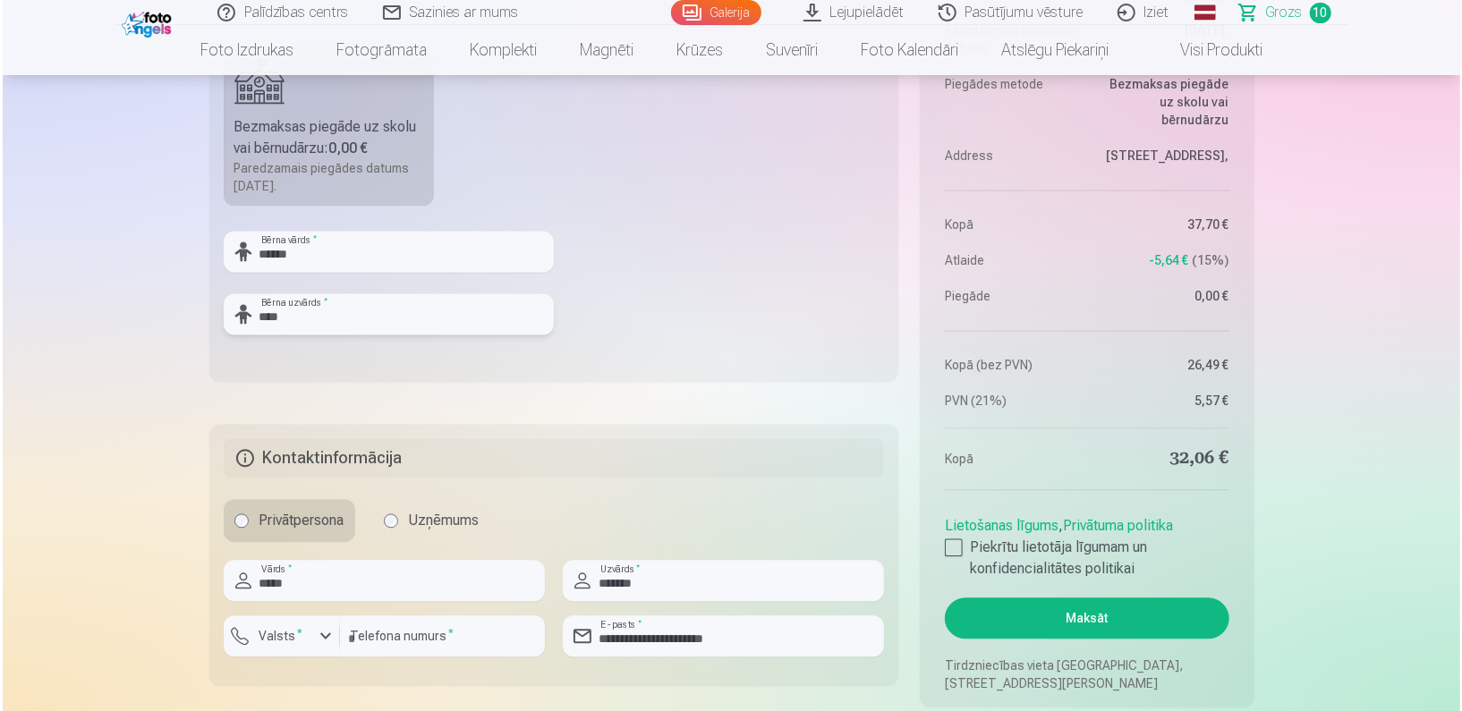
scroll to position [2708, 0]
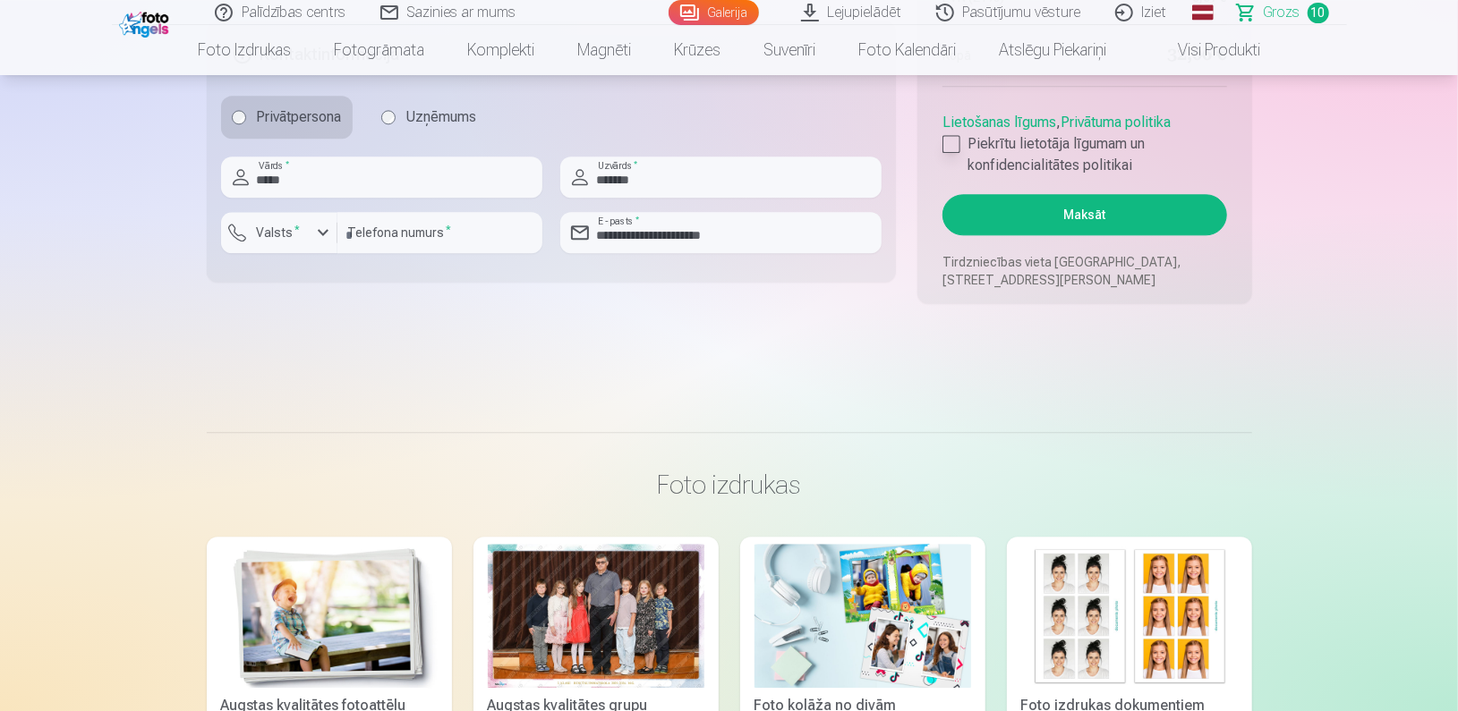
type input "****"
click at [950, 140] on div at bounding box center [951, 144] width 18 height 18
click at [1004, 215] on button "Maksāt" at bounding box center [1084, 214] width 284 height 41
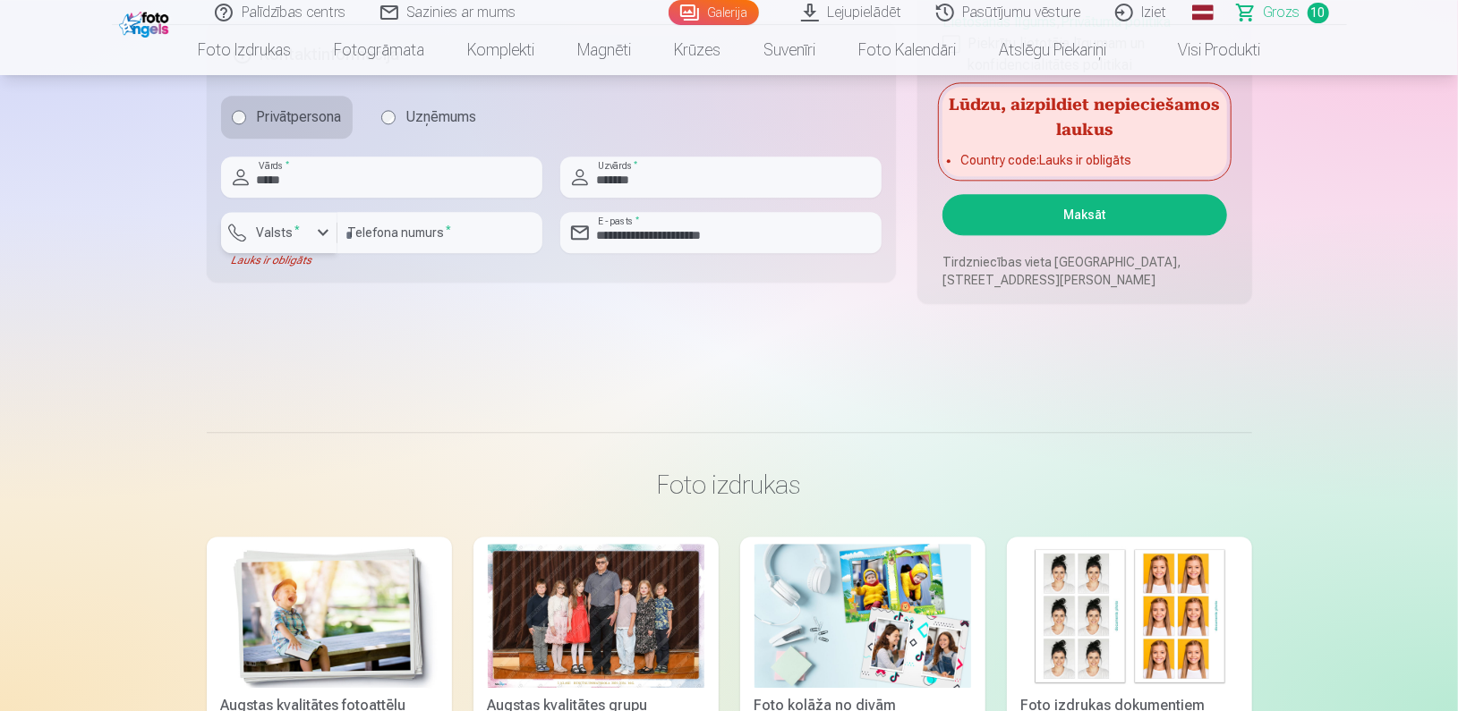
click at [305, 226] on div "button" at bounding box center [284, 235] width 54 height 18
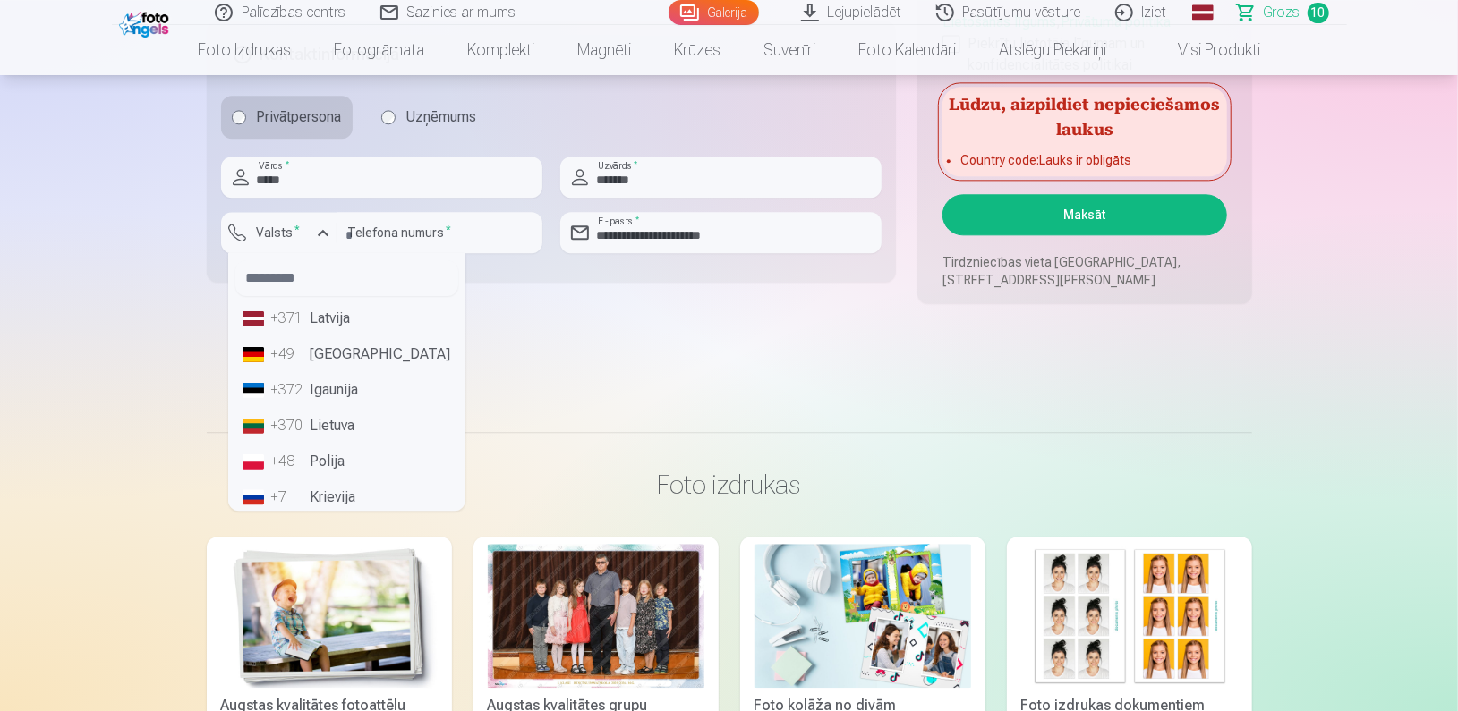
click at [302, 304] on li "+371 Latvija" at bounding box center [346, 319] width 223 height 36
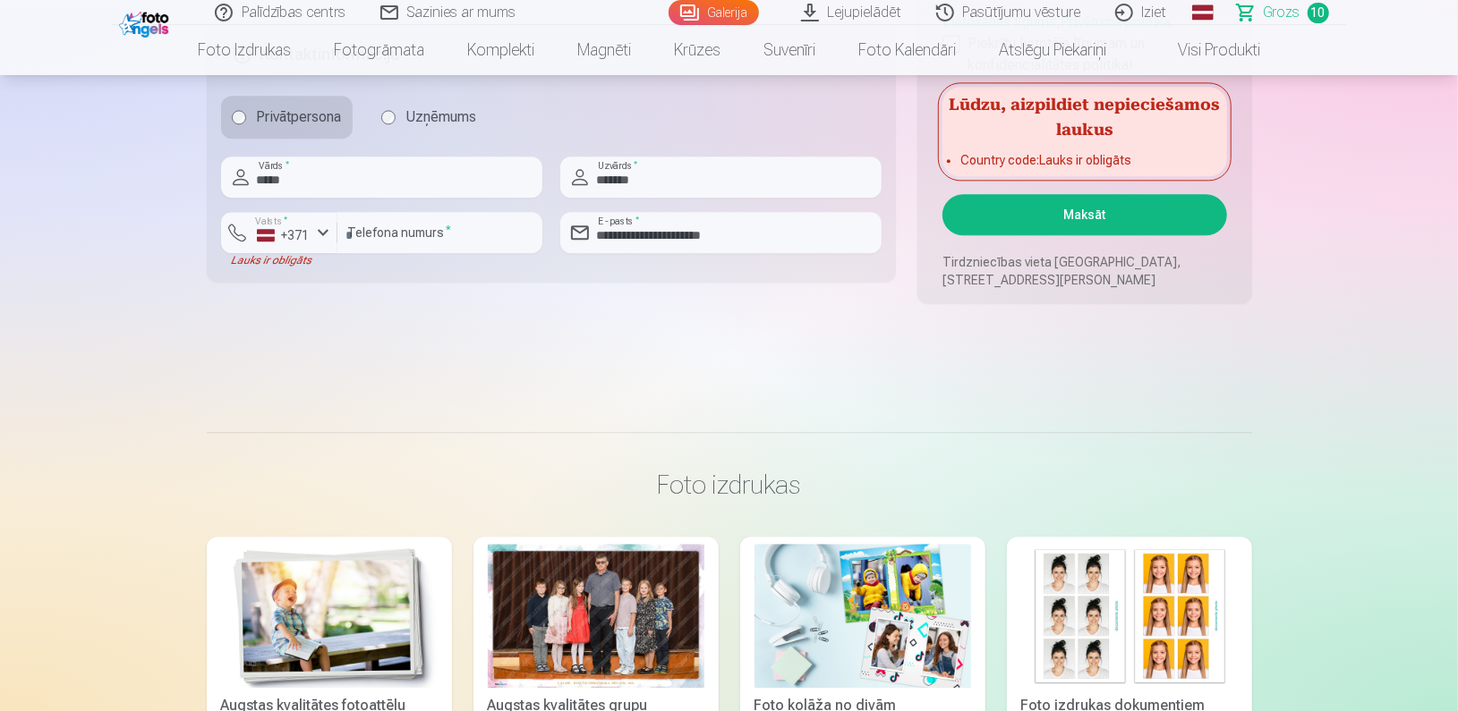
click at [1107, 203] on button "Maksāt" at bounding box center [1084, 214] width 284 height 41
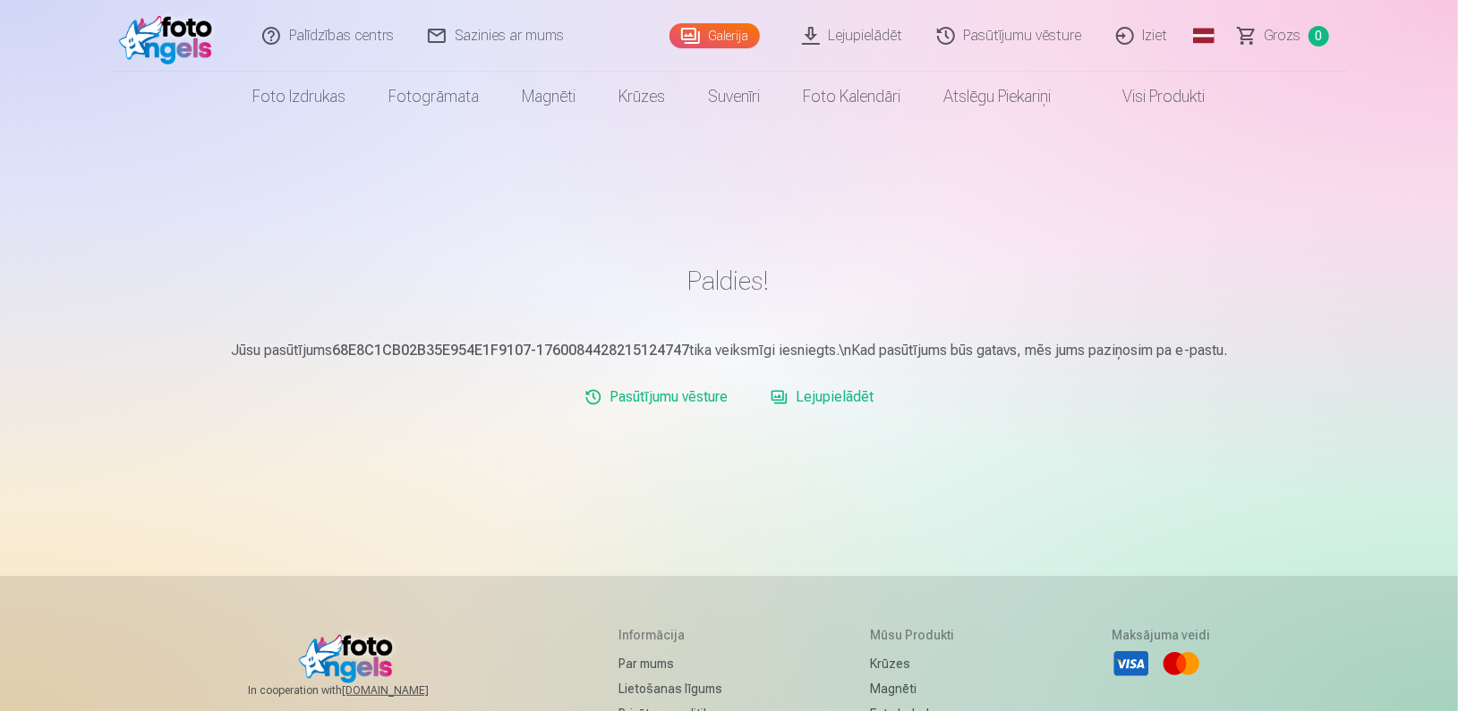
click at [1020, 42] on link "Pasūtījumu vēsture" at bounding box center [1010, 36] width 179 height 72
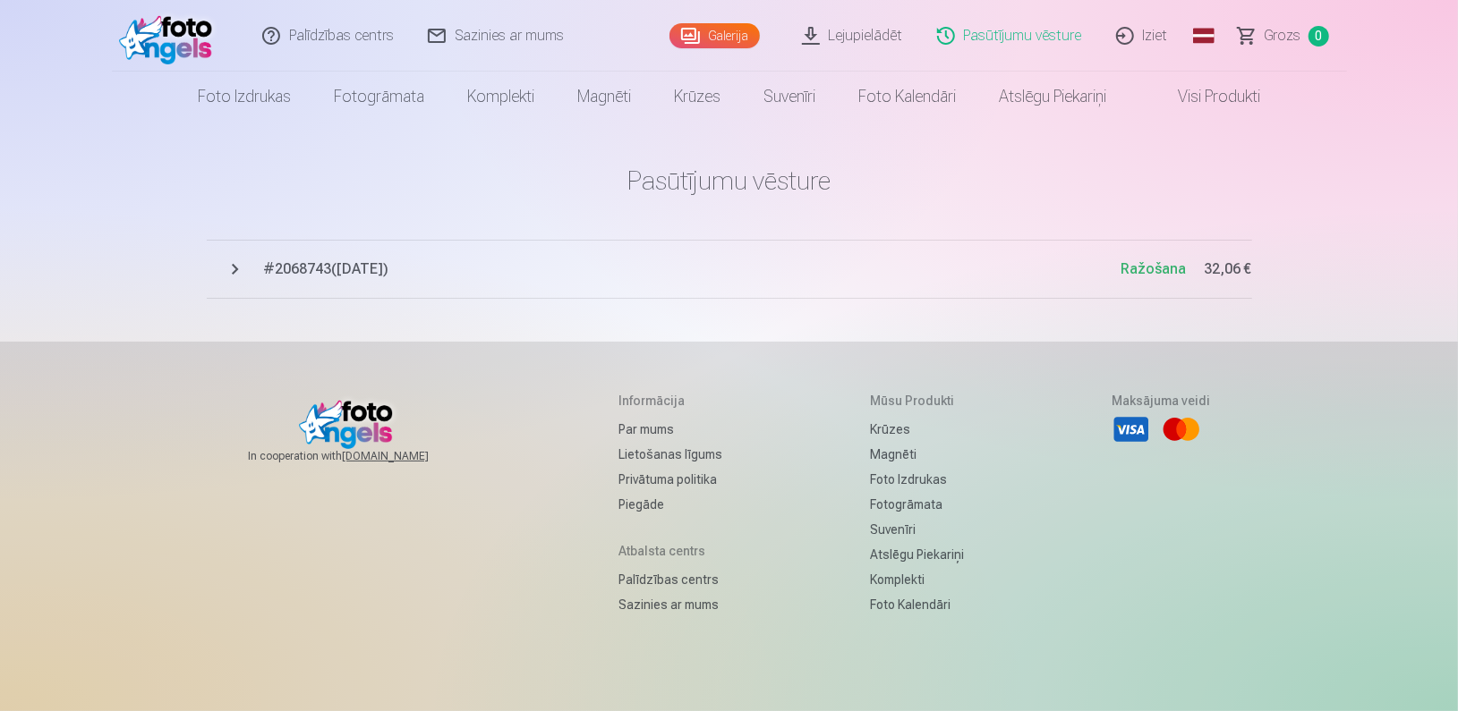
click at [1299, 46] on link "Grozs 0" at bounding box center [1283, 36] width 125 height 72
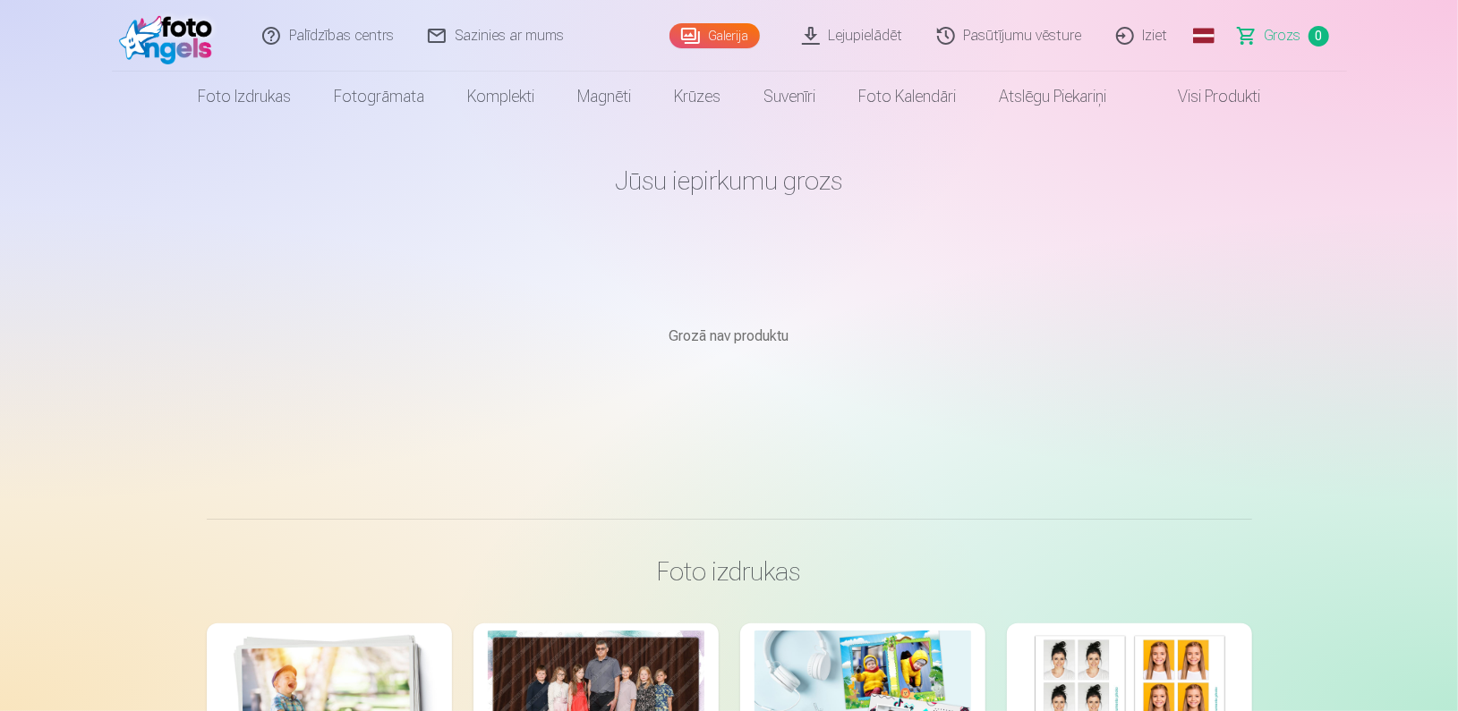
click at [1168, 40] on link "Iziet" at bounding box center [1143, 36] width 86 height 72
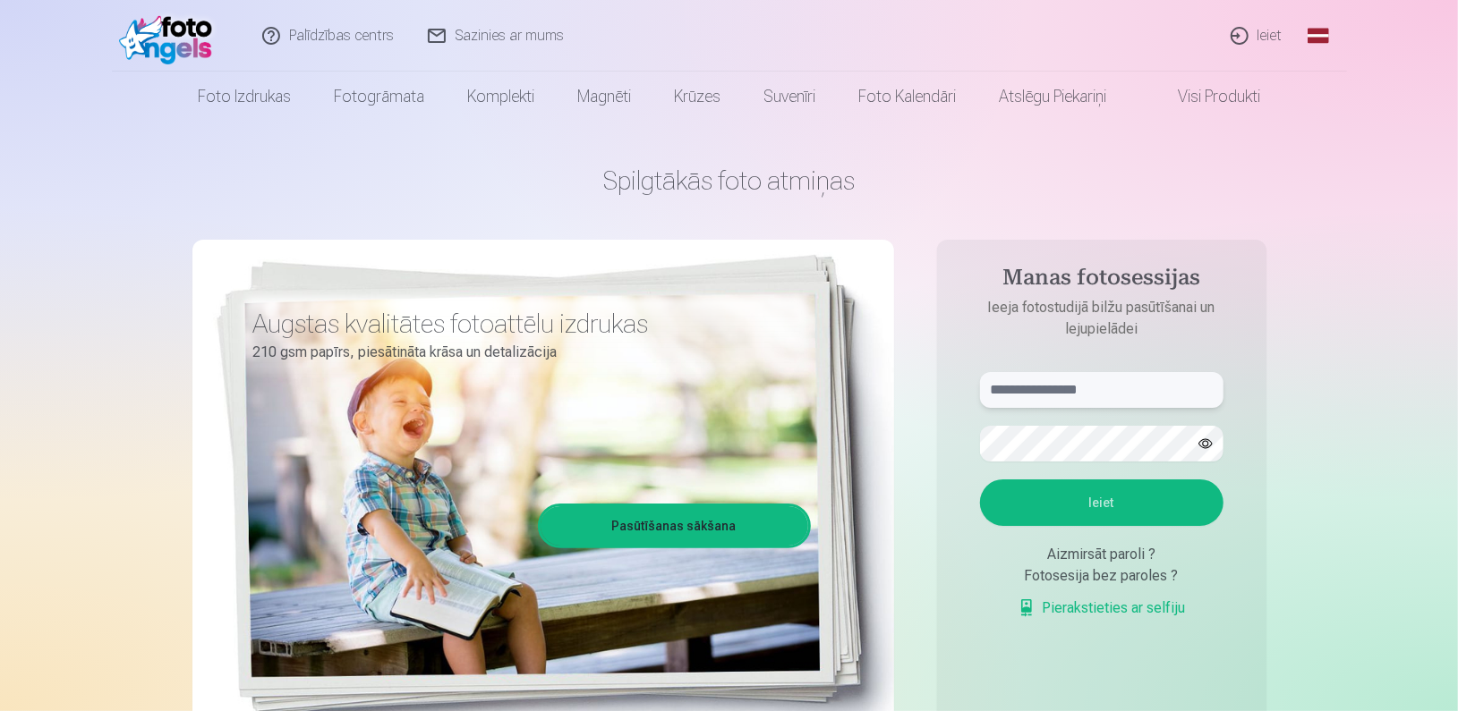
type input "**********"
click at [1082, 486] on button "Ieiet" at bounding box center [1101, 503] width 243 height 47
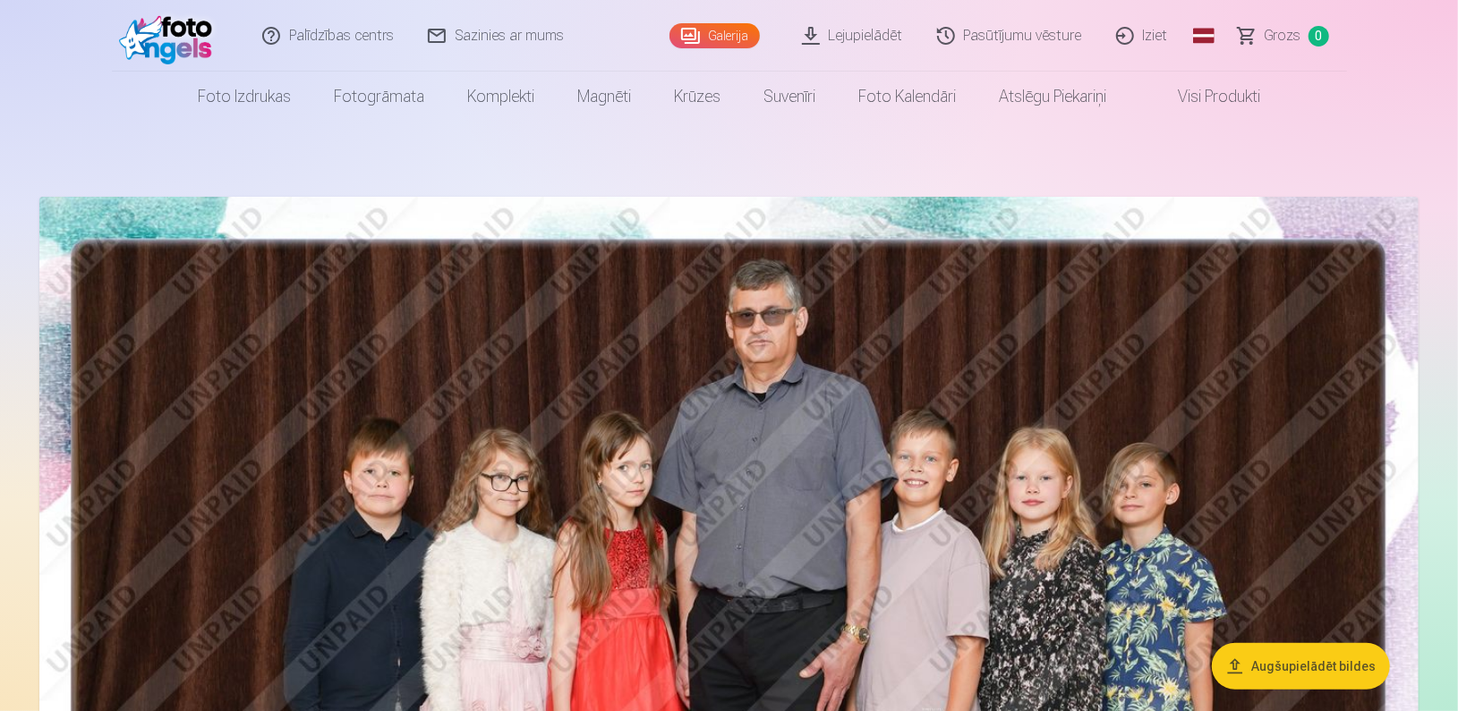
click at [1152, 34] on link "Iziet" at bounding box center [1143, 36] width 86 height 72
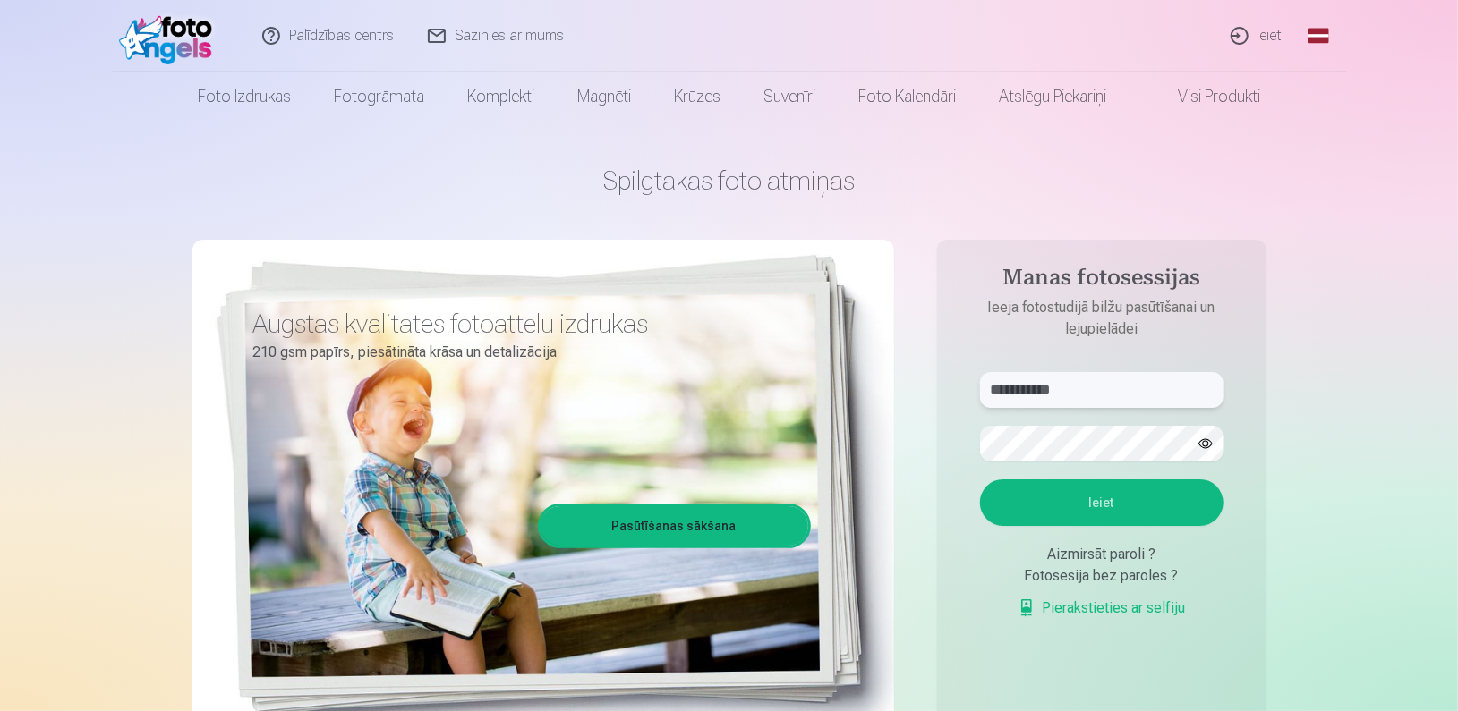
click at [1122, 393] on input "**********" at bounding box center [1101, 390] width 243 height 36
type input "*"
type input "**********"
click at [1071, 604] on link "Pierakstieties ar selfiju" at bounding box center [1101, 608] width 168 height 21
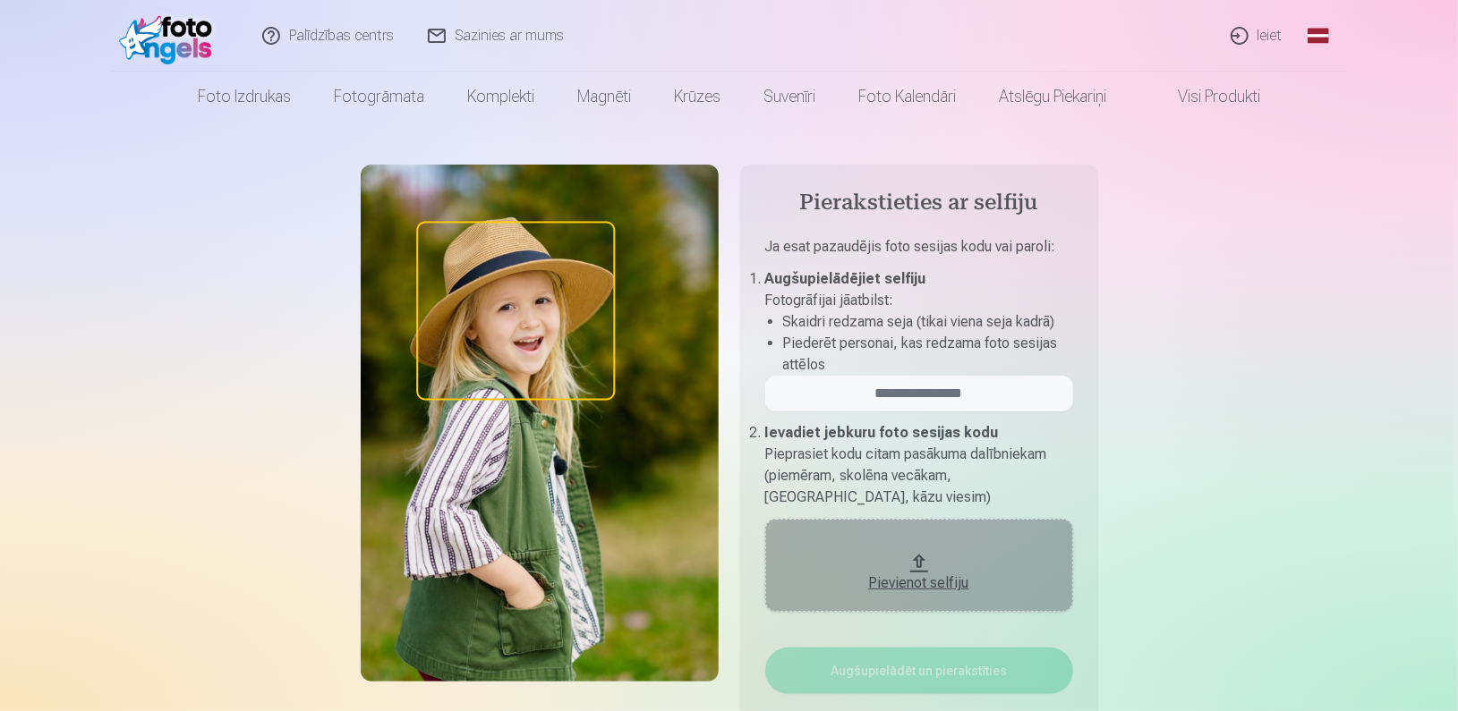
click at [917, 573] on div "Pievienot selfiju" at bounding box center [919, 583] width 272 height 21
click at [906, 571] on div "Pievienot selfiju" at bounding box center [919, 578] width 272 height 32
click at [1276, 35] on link "Ieiet" at bounding box center [1257, 36] width 86 height 72
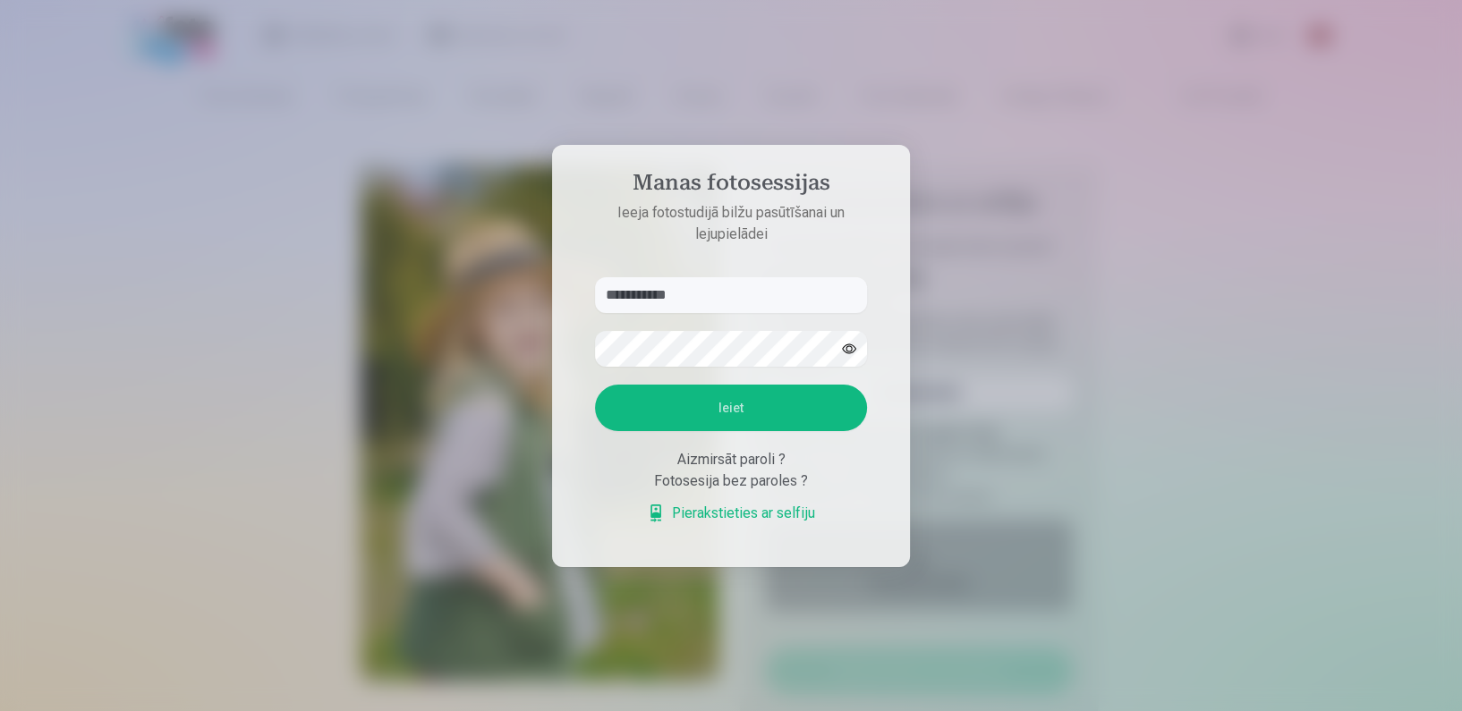
click at [703, 286] on input "**********" at bounding box center [731, 295] width 272 height 36
type input "*"
click at [717, 301] on input "text" at bounding box center [731, 295] width 272 height 36
click at [714, 301] on input "text" at bounding box center [731, 295] width 272 height 36
type input "*"
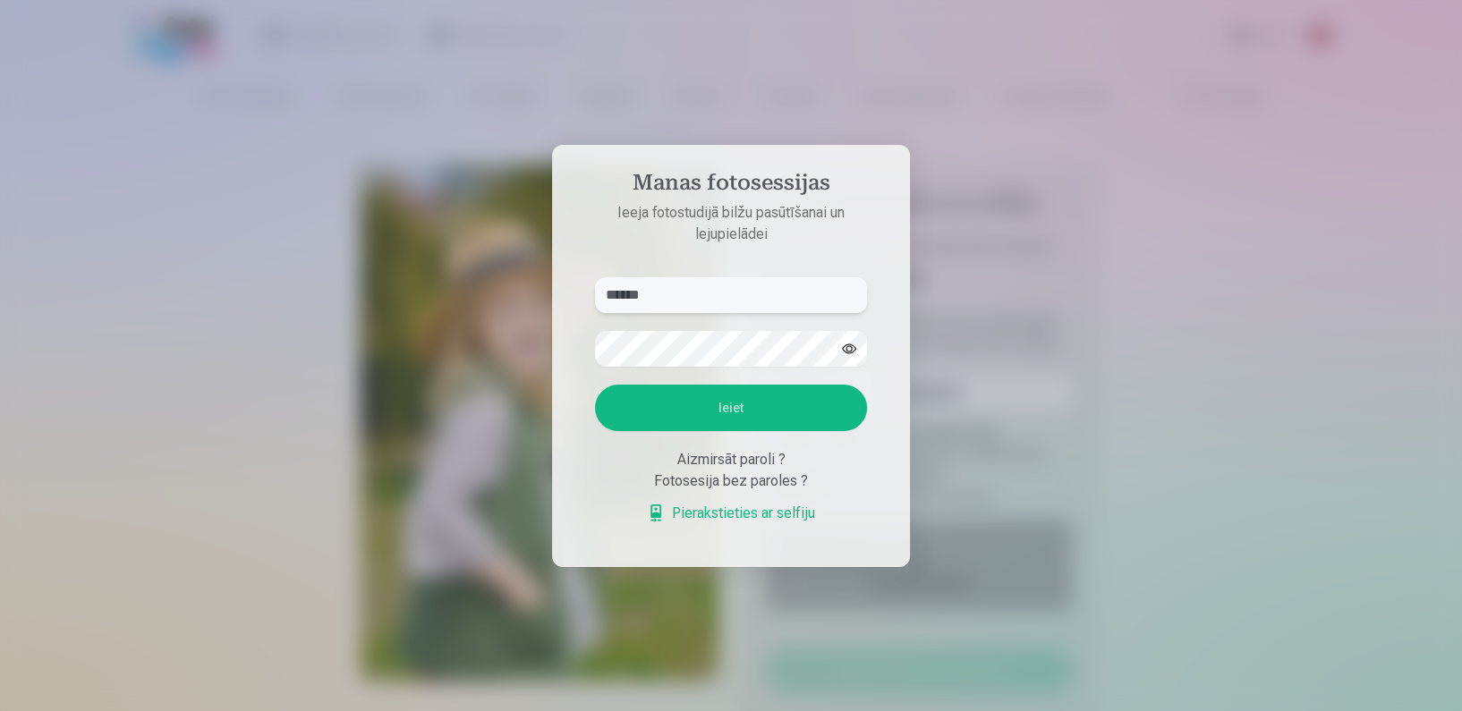
type input "******"
click at [705, 463] on div "Aizmirsāt paroli ?" at bounding box center [731, 459] width 272 height 21
click at [701, 455] on div "Aizmirsāt paroli ?" at bounding box center [731, 459] width 272 height 21
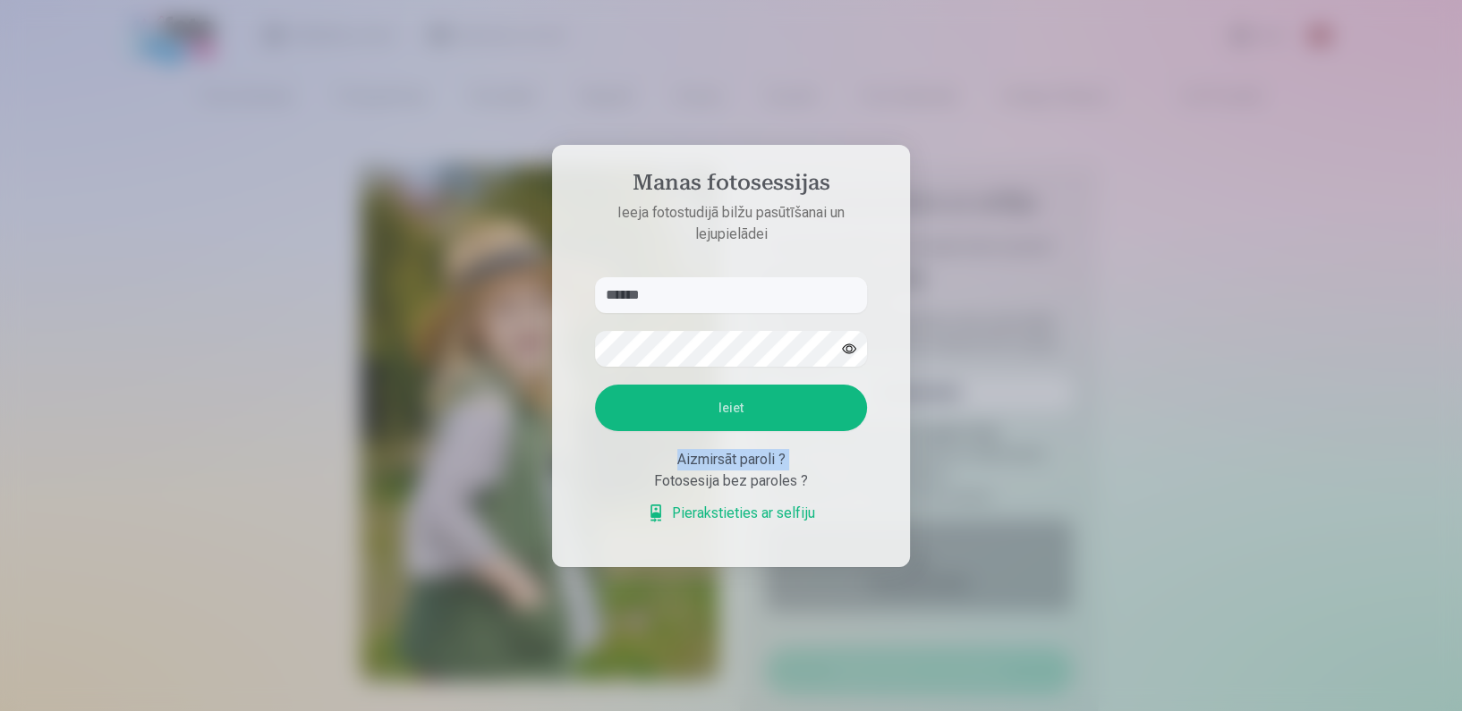
drag, startPoint x: 701, startPoint y: 455, endPoint x: 700, endPoint y: 514, distance: 60.0
click at [700, 514] on link "Pierakstieties ar selfiju" at bounding box center [731, 513] width 168 height 21
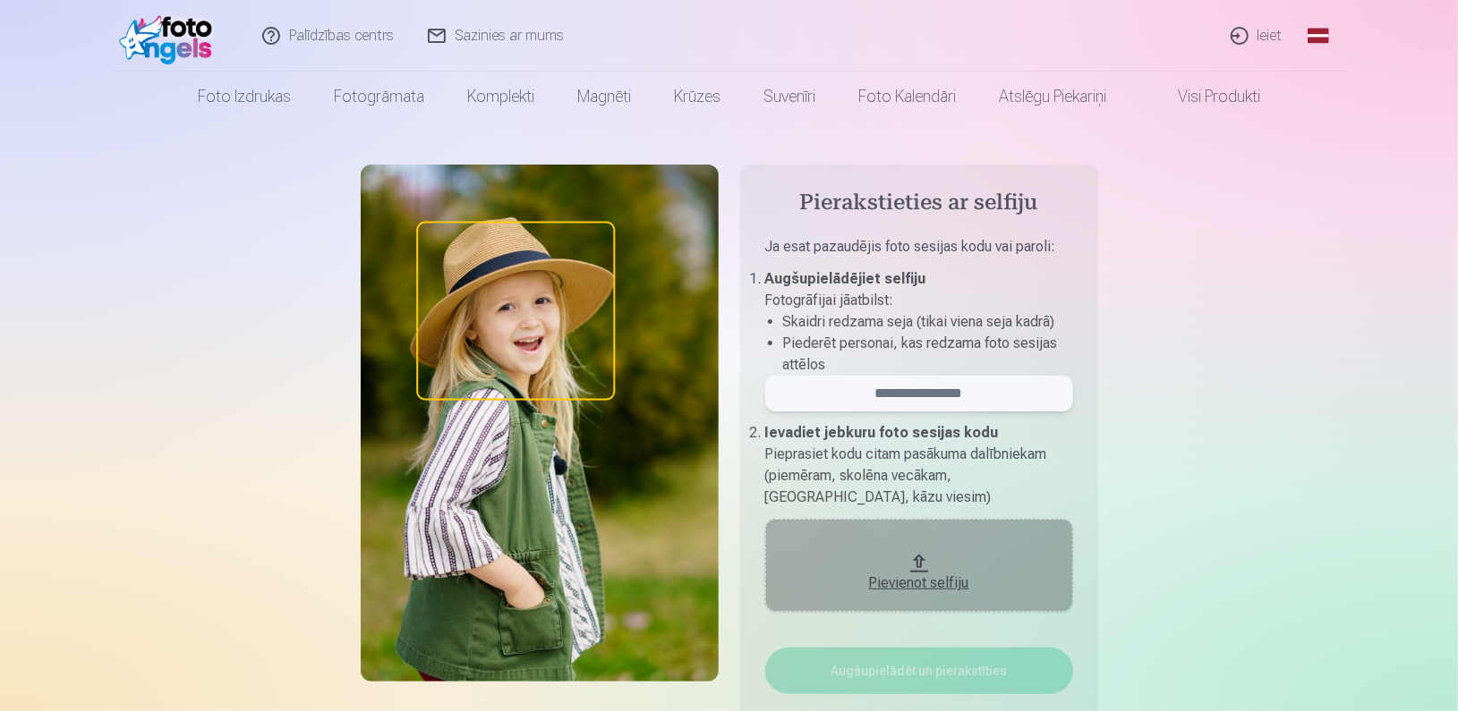
click at [898, 404] on input "email" at bounding box center [919, 394] width 308 height 36
type input "******"
click at [921, 590] on div "Pievienot selfiju" at bounding box center [919, 583] width 272 height 21
click at [887, 561] on button "Pievienot selfiju" at bounding box center [919, 565] width 308 height 93
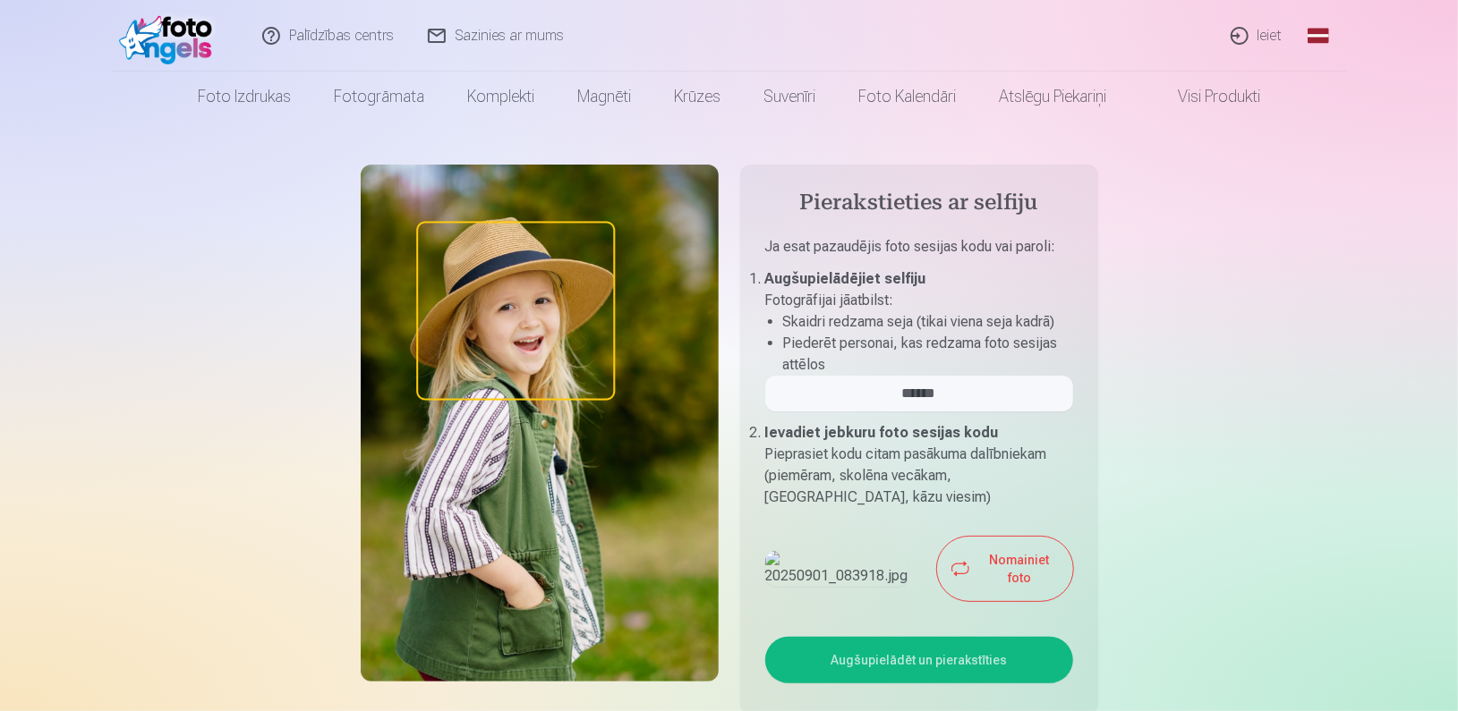
click at [880, 653] on button "Augšupielādēt un pierakstīties" at bounding box center [919, 660] width 308 height 47
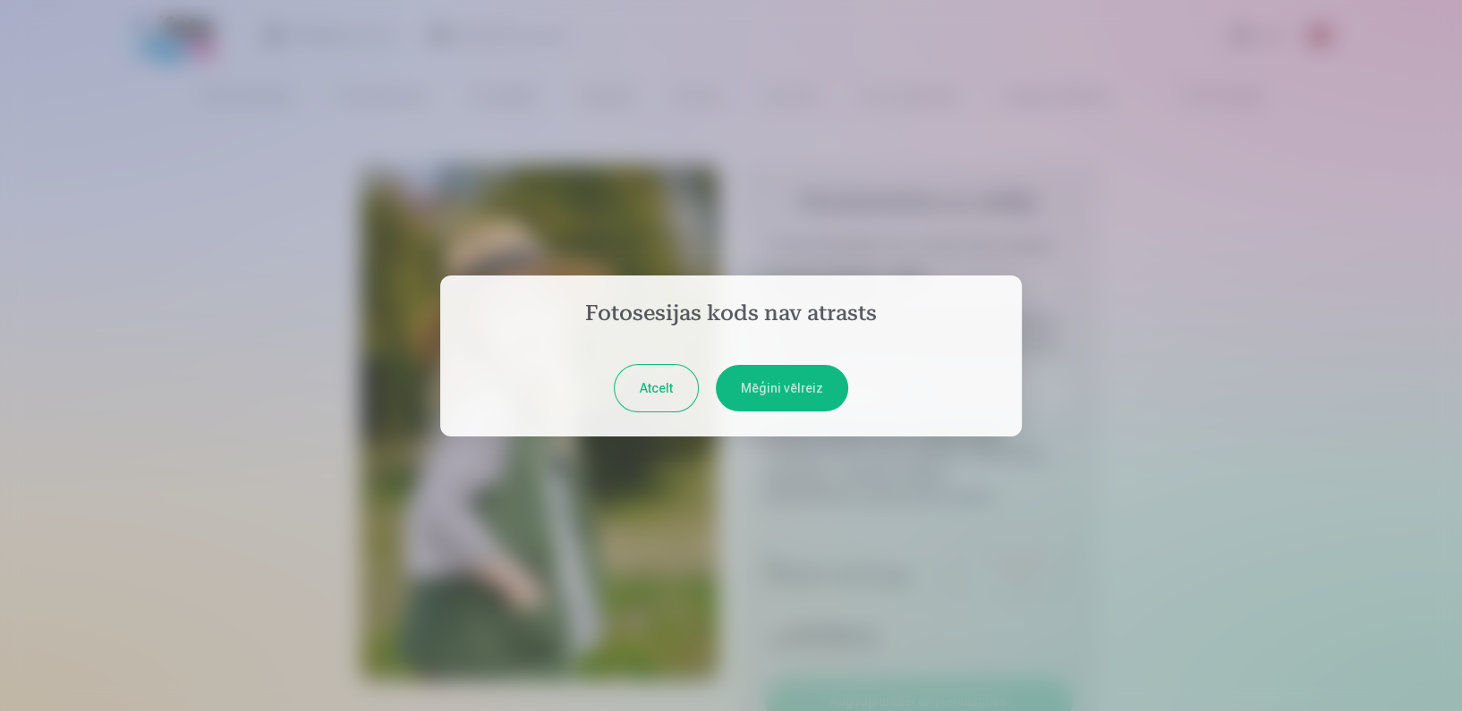
click at [782, 378] on button "Mēģini vēlreiz" at bounding box center [782, 388] width 132 height 47
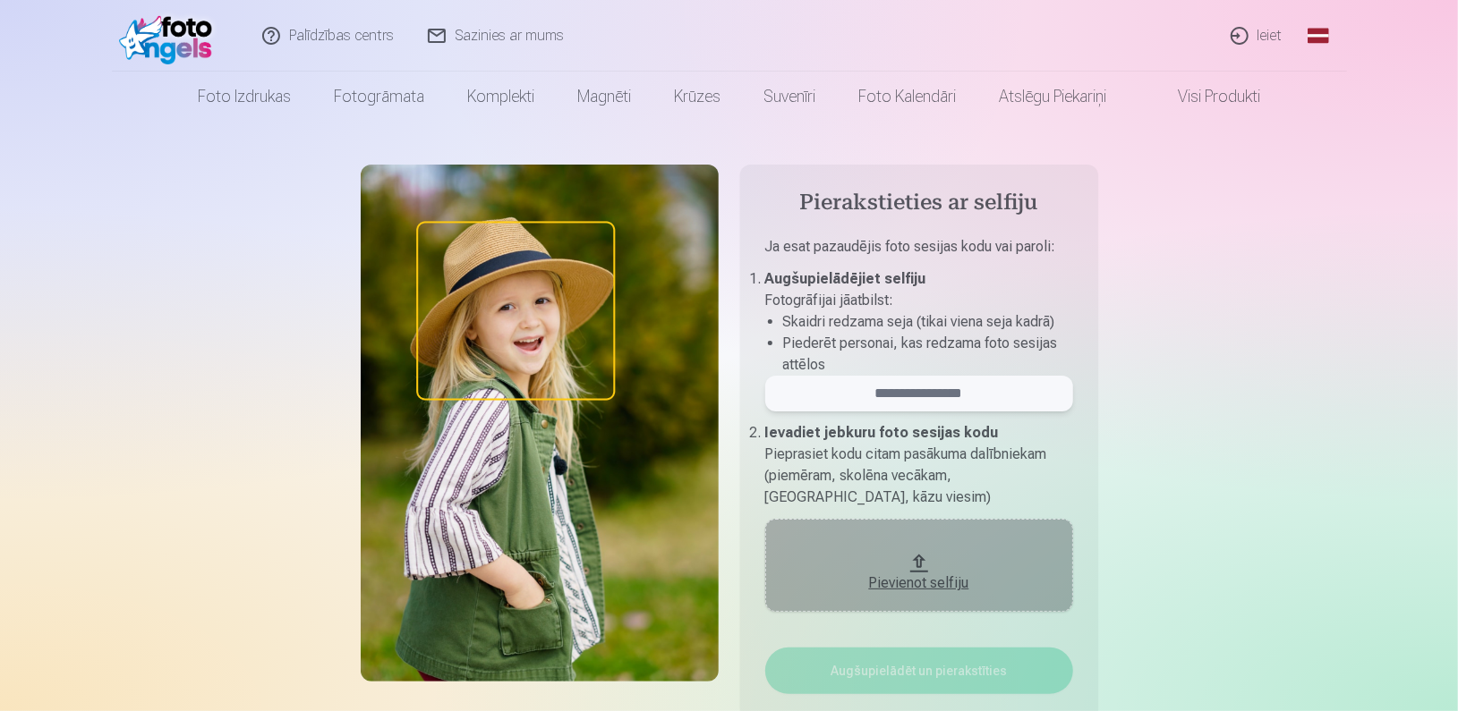
click at [818, 386] on input "email" at bounding box center [919, 394] width 308 height 36
type input "**********"
click at [914, 576] on div "Pievienot selfiju" at bounding box center [919, 583] width 272 height 21
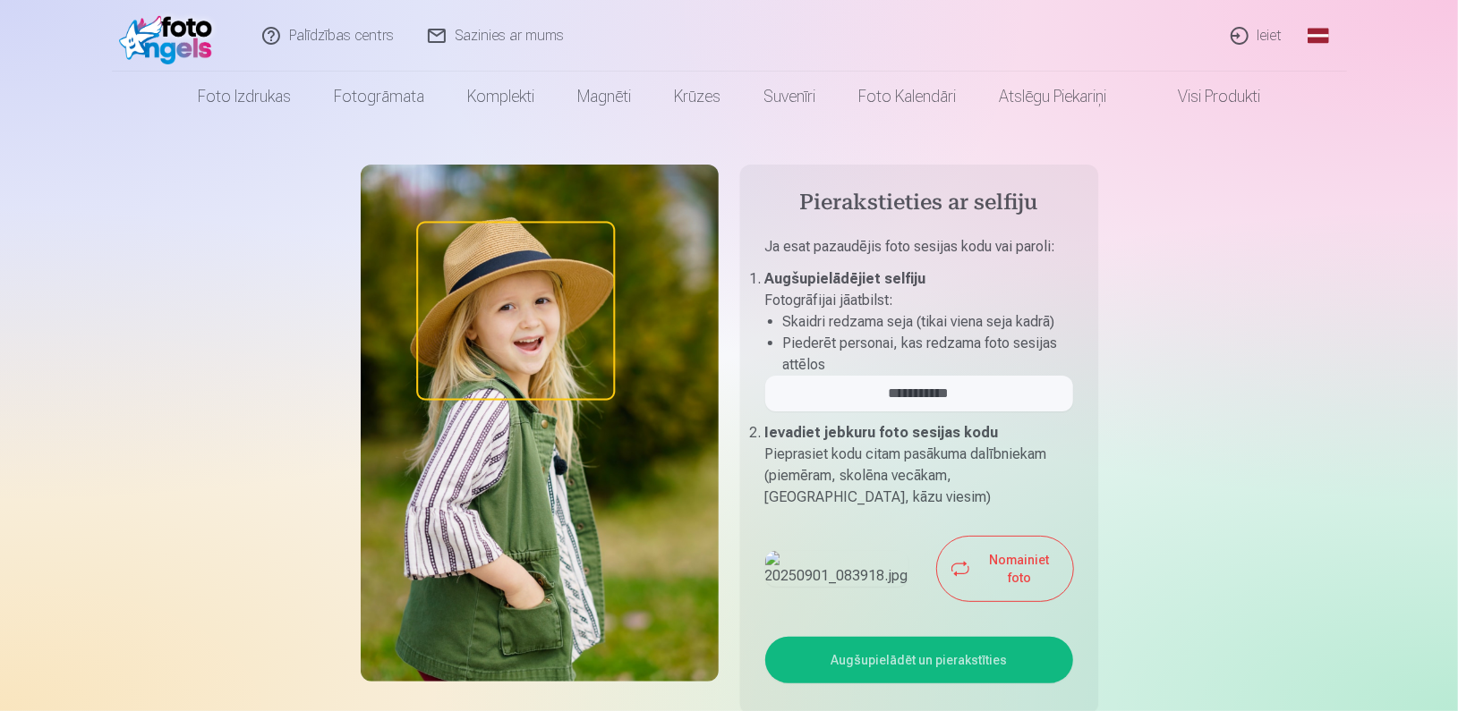
click at [868, 672] on button "Augšupielādēt un pierakstīties" at bounding box center [919, 660] width 308 height 47
